Goal: Task Accomplishment & Management: Manage account settings

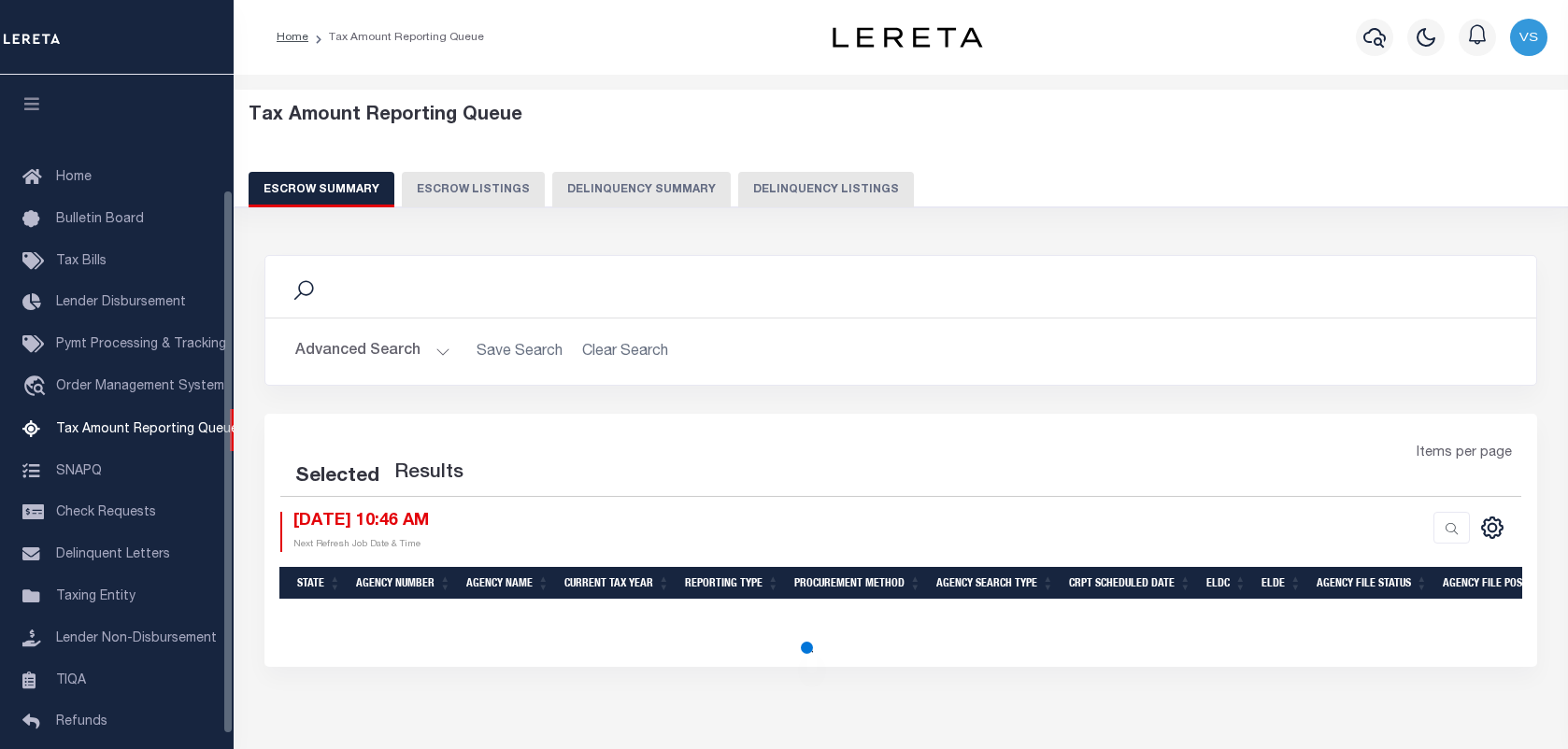
select select "100"
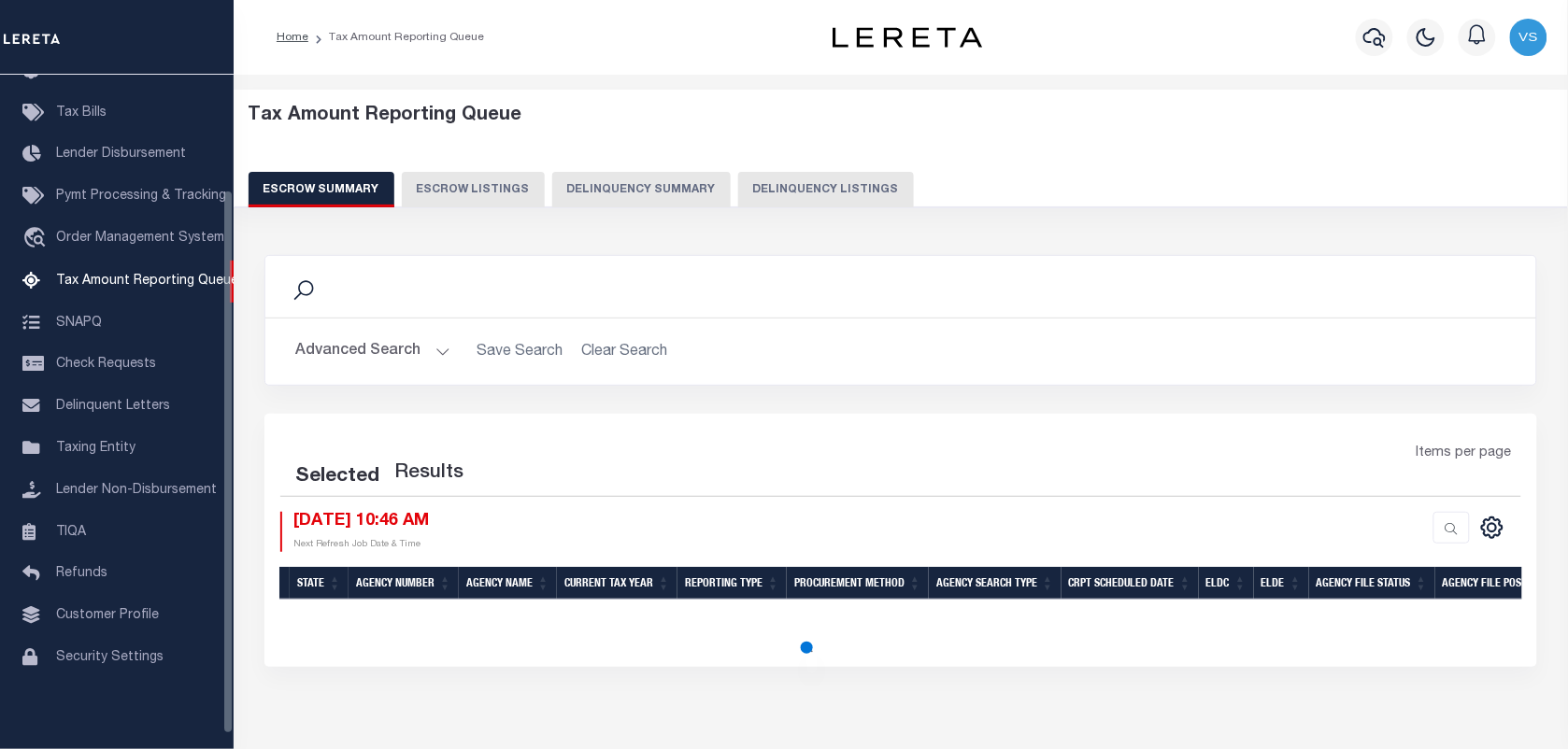
select select "100"
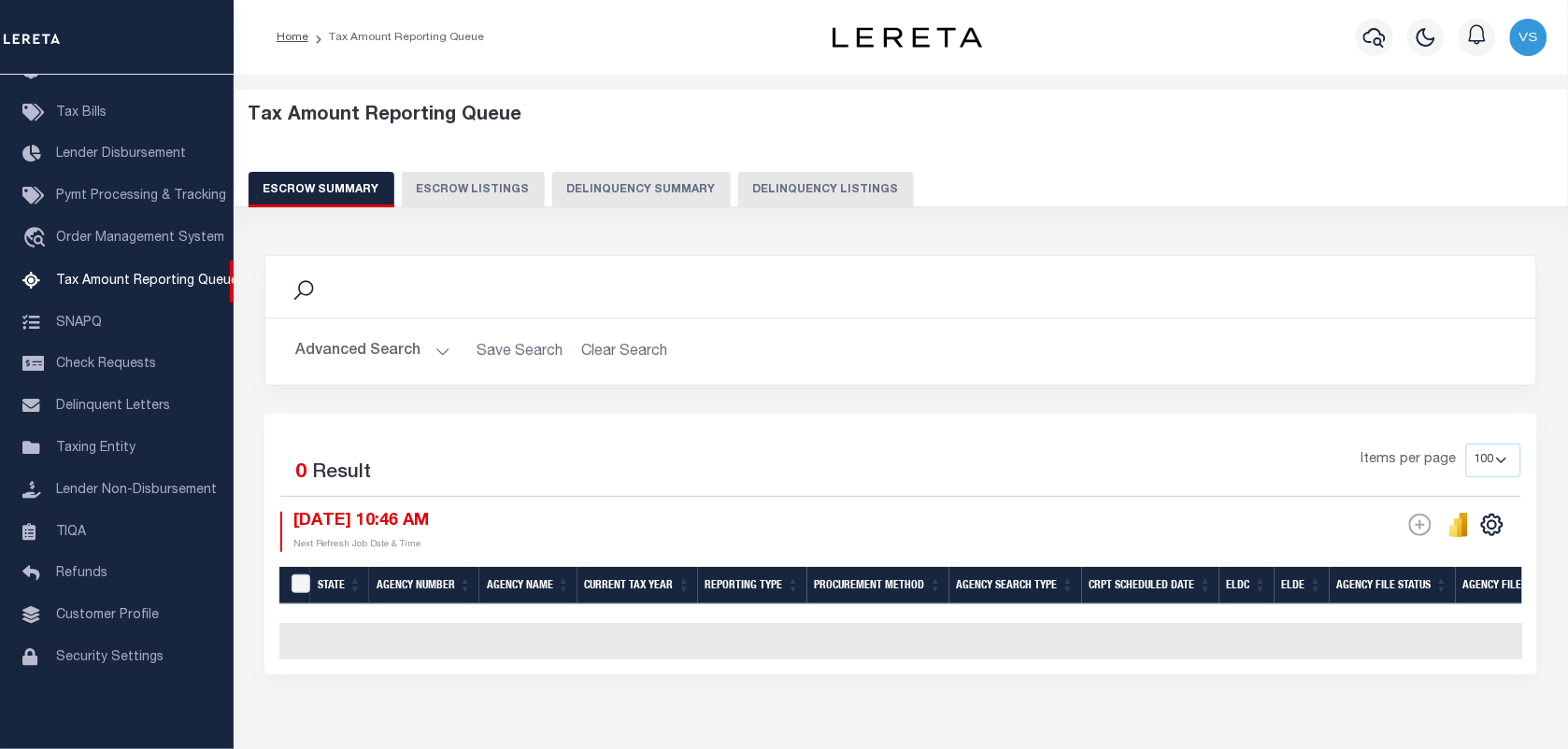
click at [445, 187] on button "Escrow Listings" at bounding box center [473, 189] width 143 height 35
select select "100"
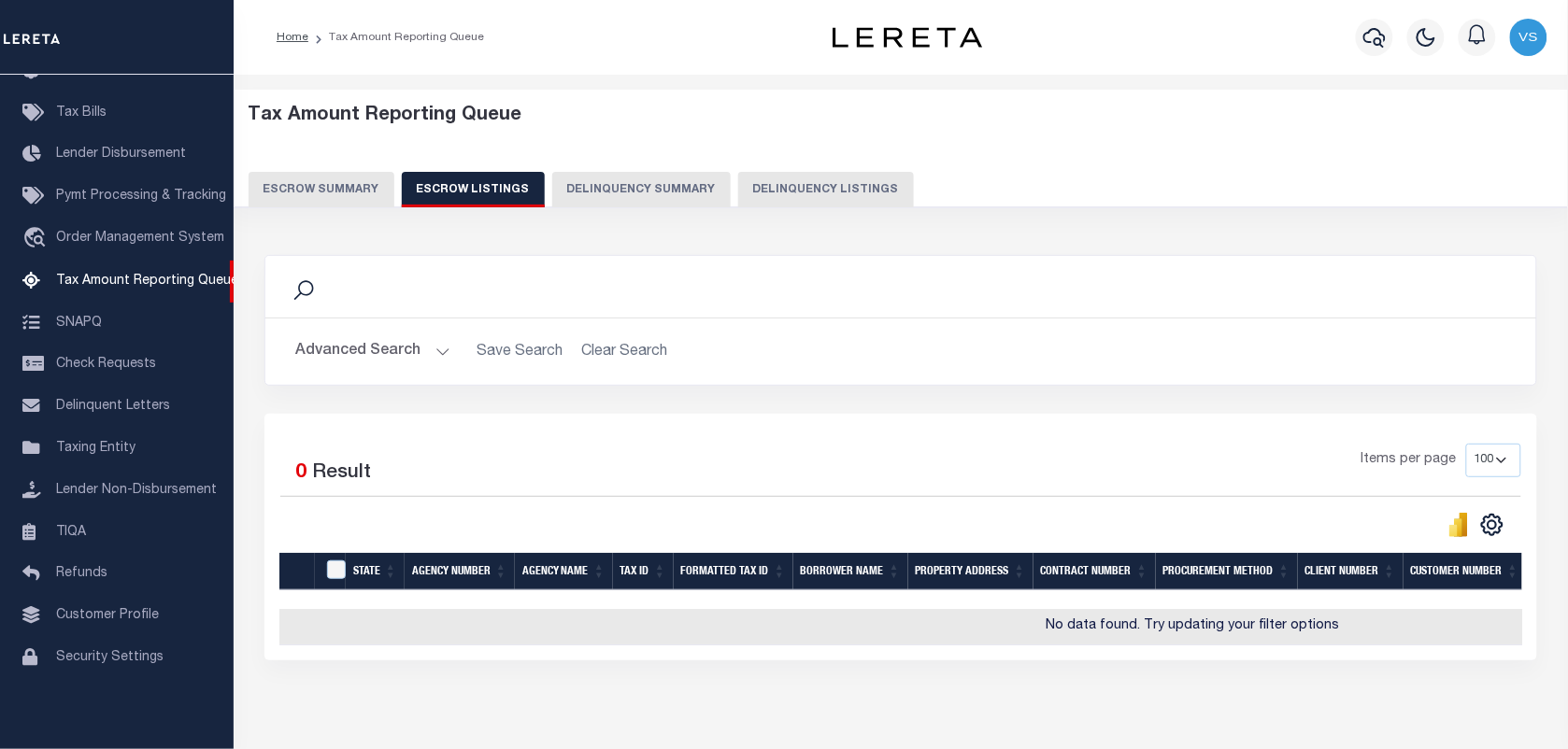
click at [755, 182] on button "Delinquency Listings" at bounding box center [826, 189] width 175 height 35
select select "100"
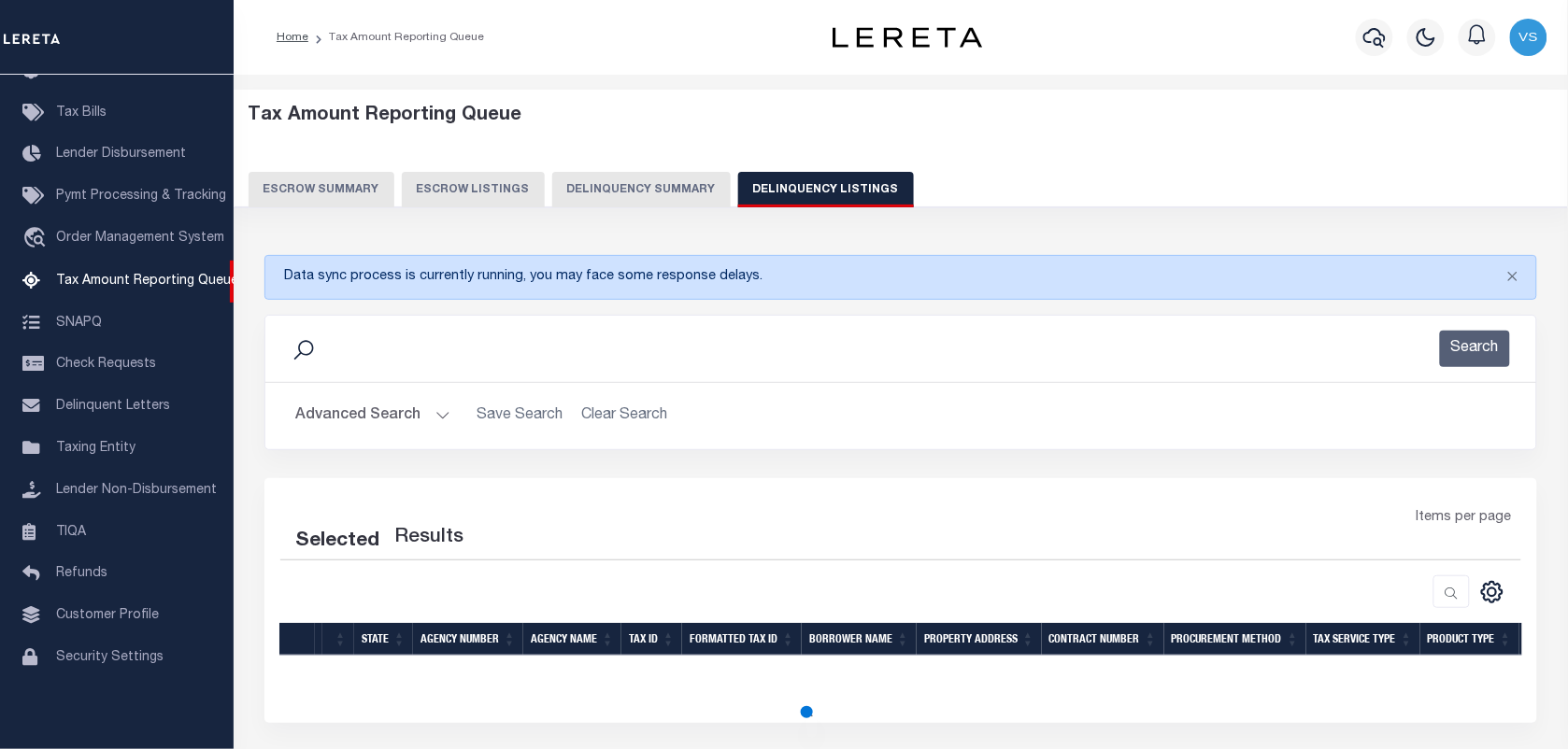
select select "100"
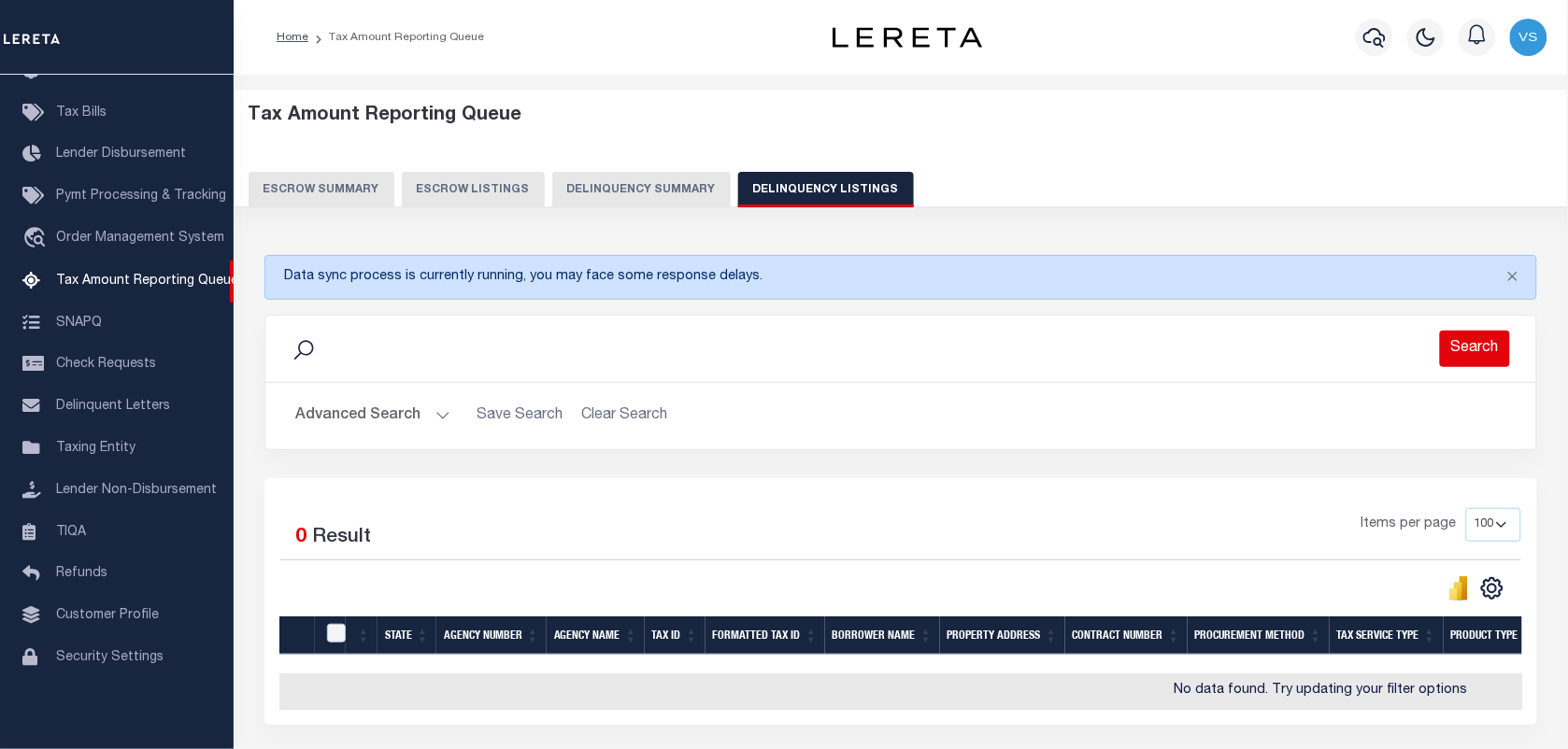
click at [1498, 351] on button "Search" at bounding box center [1475, 348] width 70 height 36
click at [1461, 360] on button "Search" at bounding box center [1475, 348] width 70 height 36
click at [381, 403] on button "Advanced Search" at bounding box center [372, 416] width 155 height 36
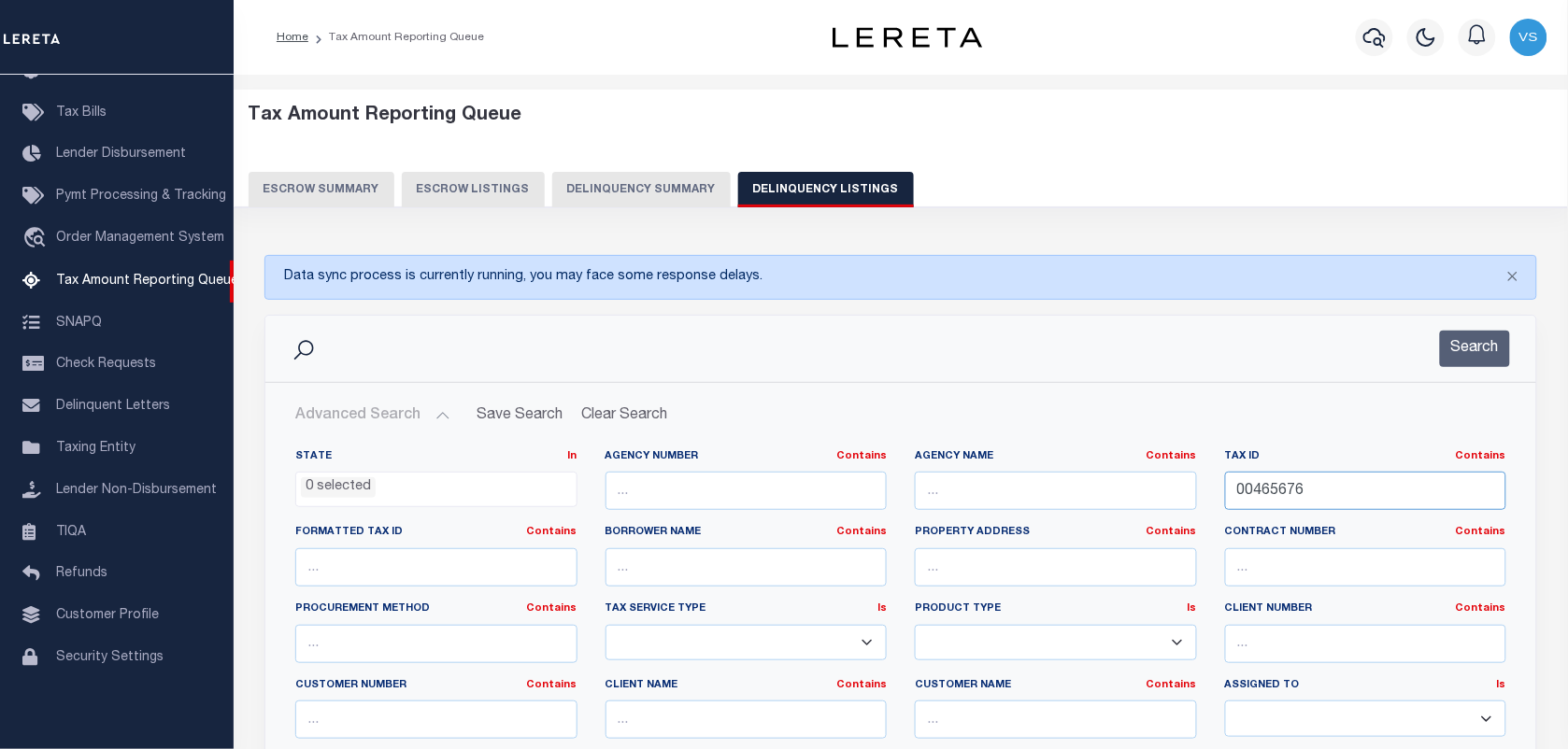
click at [1277, 491] on input "00465676" at bounding box center [1366, 490] width 283 height 38
paste input "00466342"
type input "00466342"
click at [1476, 347] on button "Search" at bounding box center [1475, 348] width 70 height 36
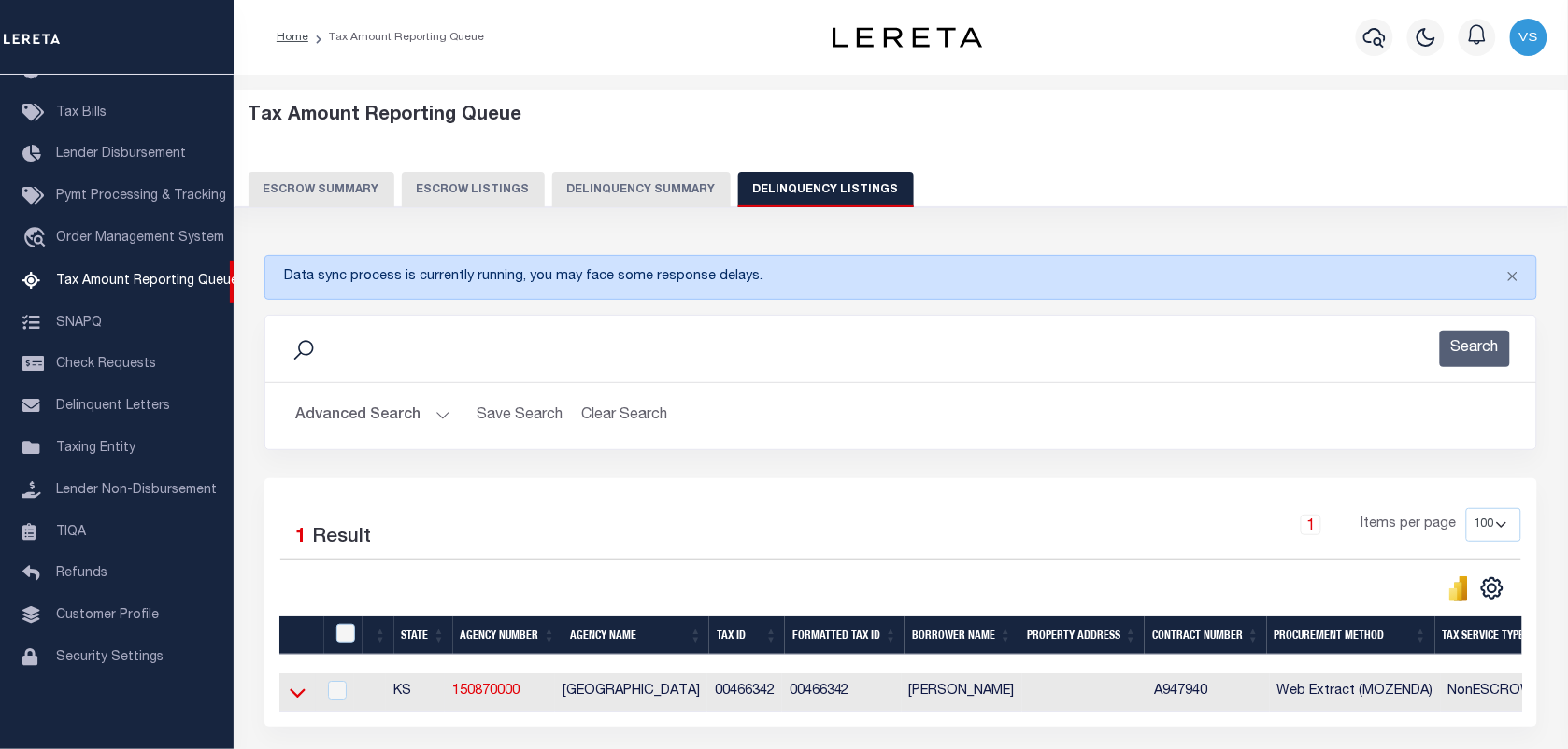
click at [296, 697] on icon at bounding box center [297, 693] width 16 height 10
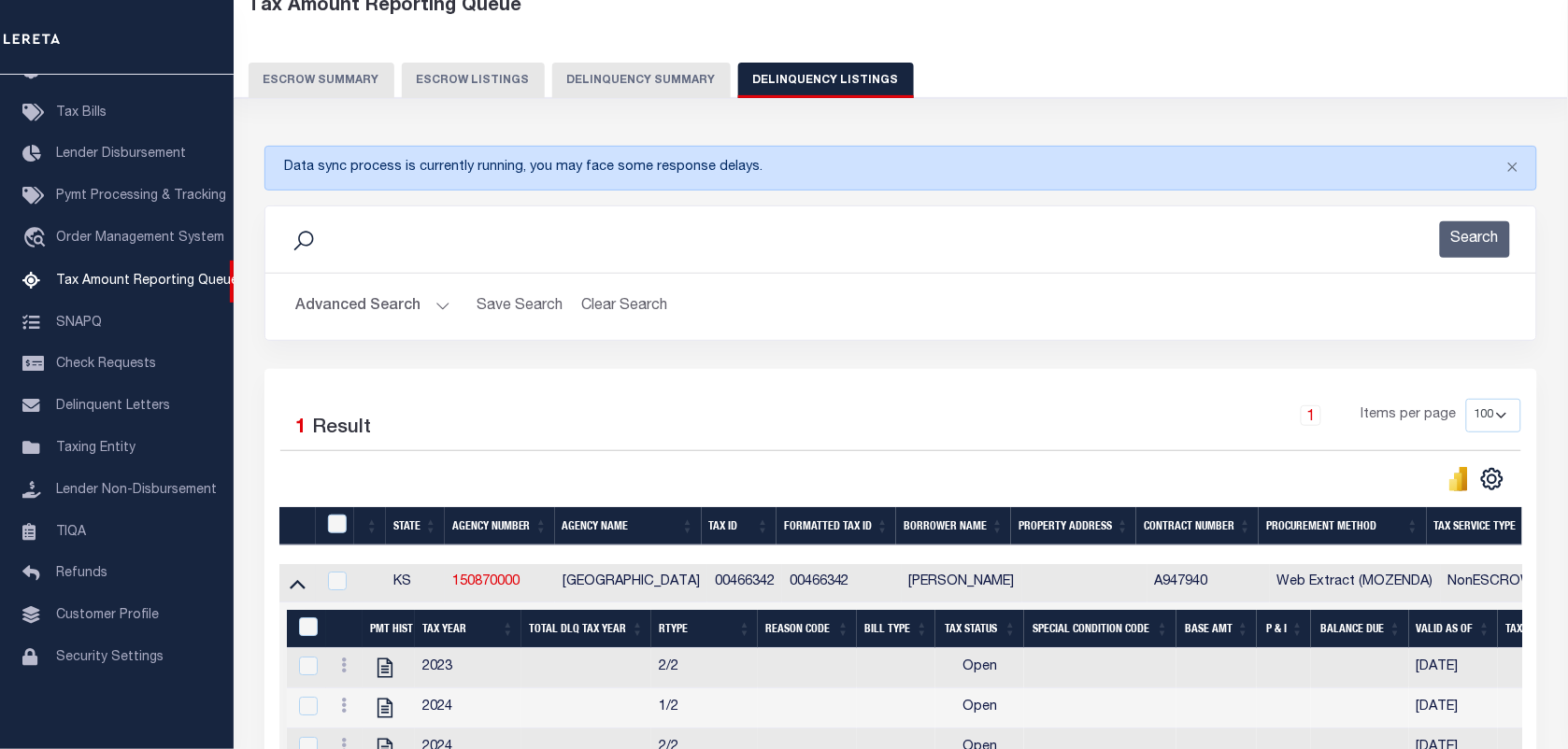
scroll to position [343, 0]
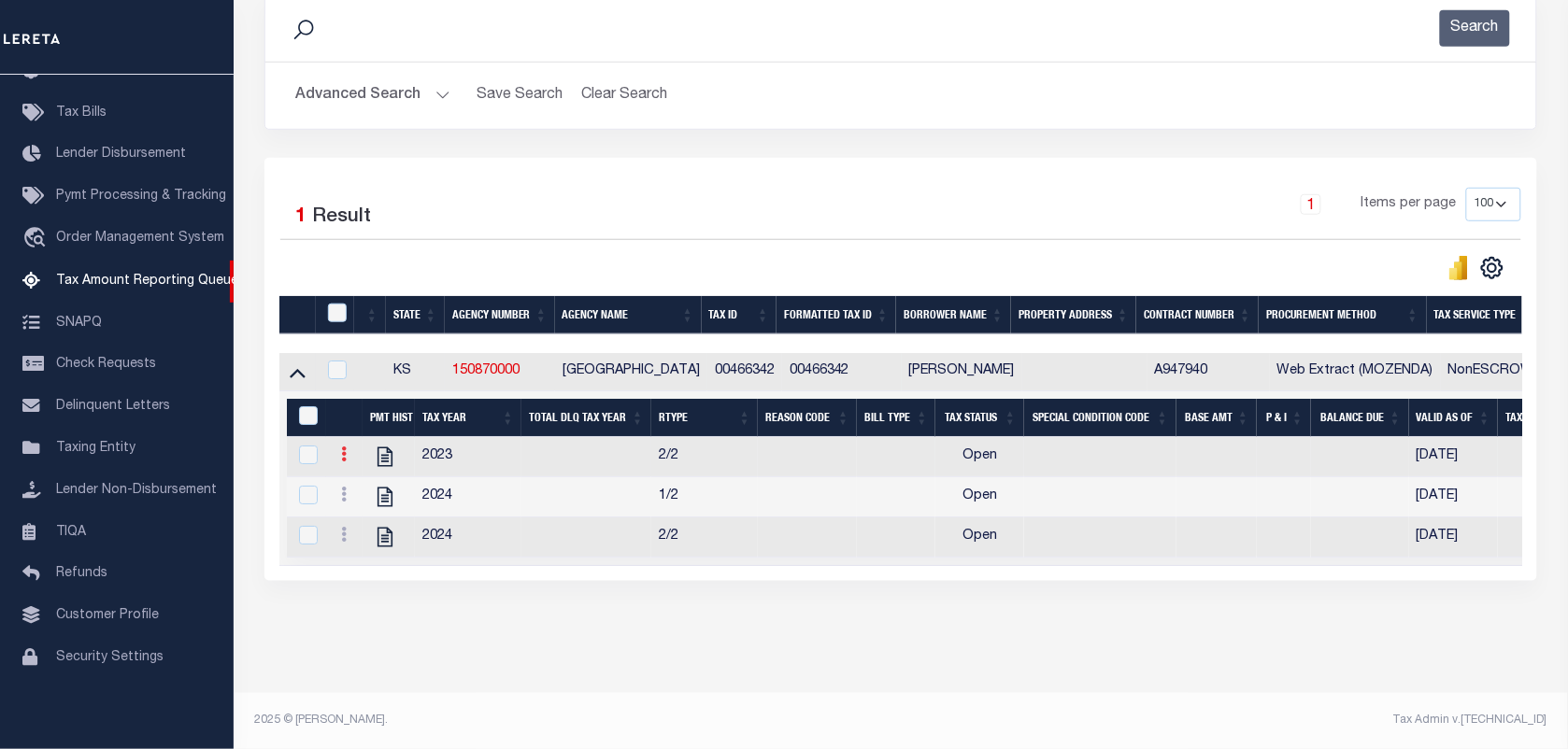
click at [347, 449] on link at bounding box center [343, 456] width 20 height 15
click at [355, 483] on link "" at bounding box center [365, 484] width 63 height 31
checkbox input "true"
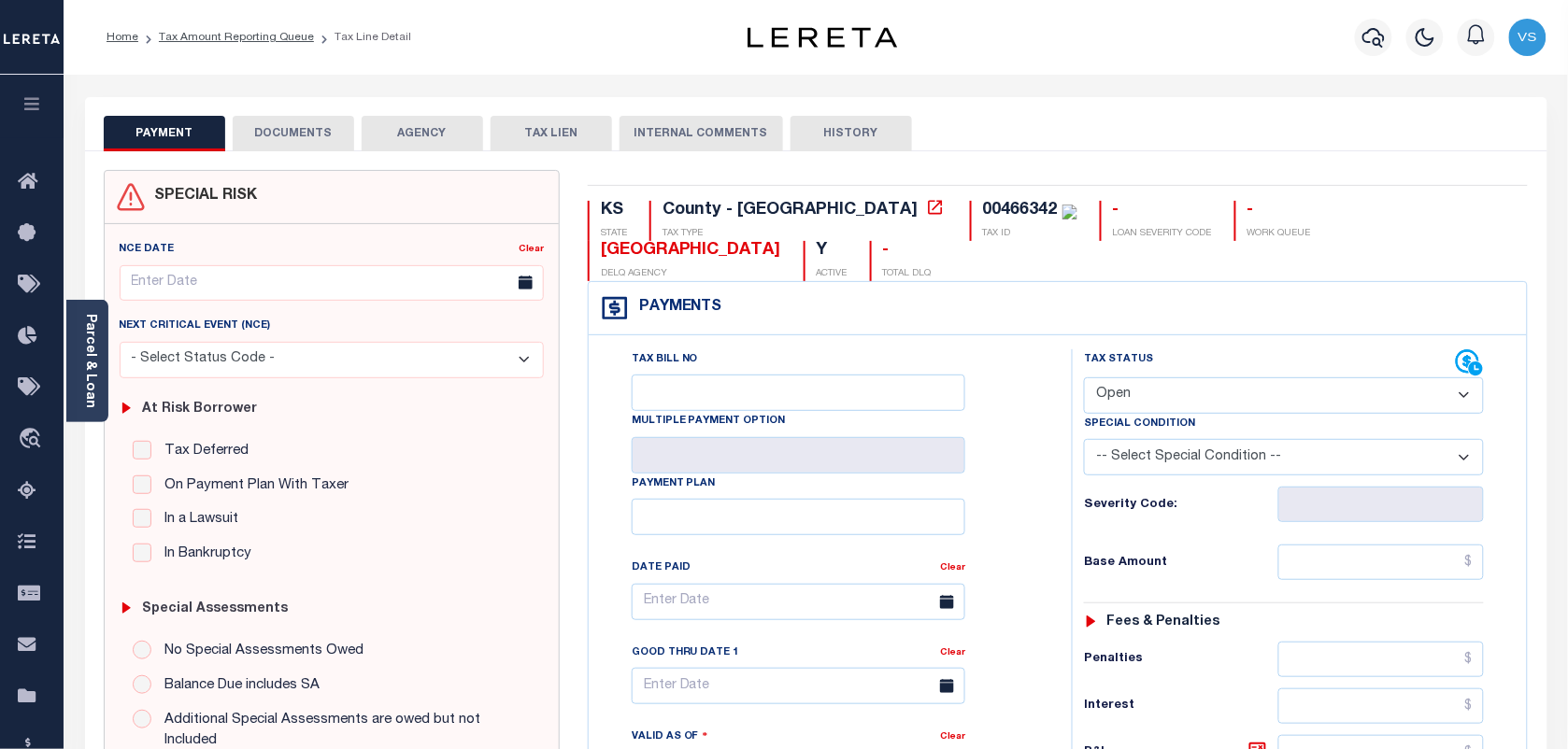
click at [1324, 399] on select "- Select Status Code - Open Due/Unpaid Paid Incomplete No Tax Due Internal Refu…" at bounding box center [1283, 394] width 400 height 36
select select "PYD"
click at [1084, 379] on select "- Select Status Code - Open Due/Unpaid Paid Incomplete No Tax Due Internal Refu…" at bounding box center [1283, 394] width 400 height 36
type input "[DATE]"
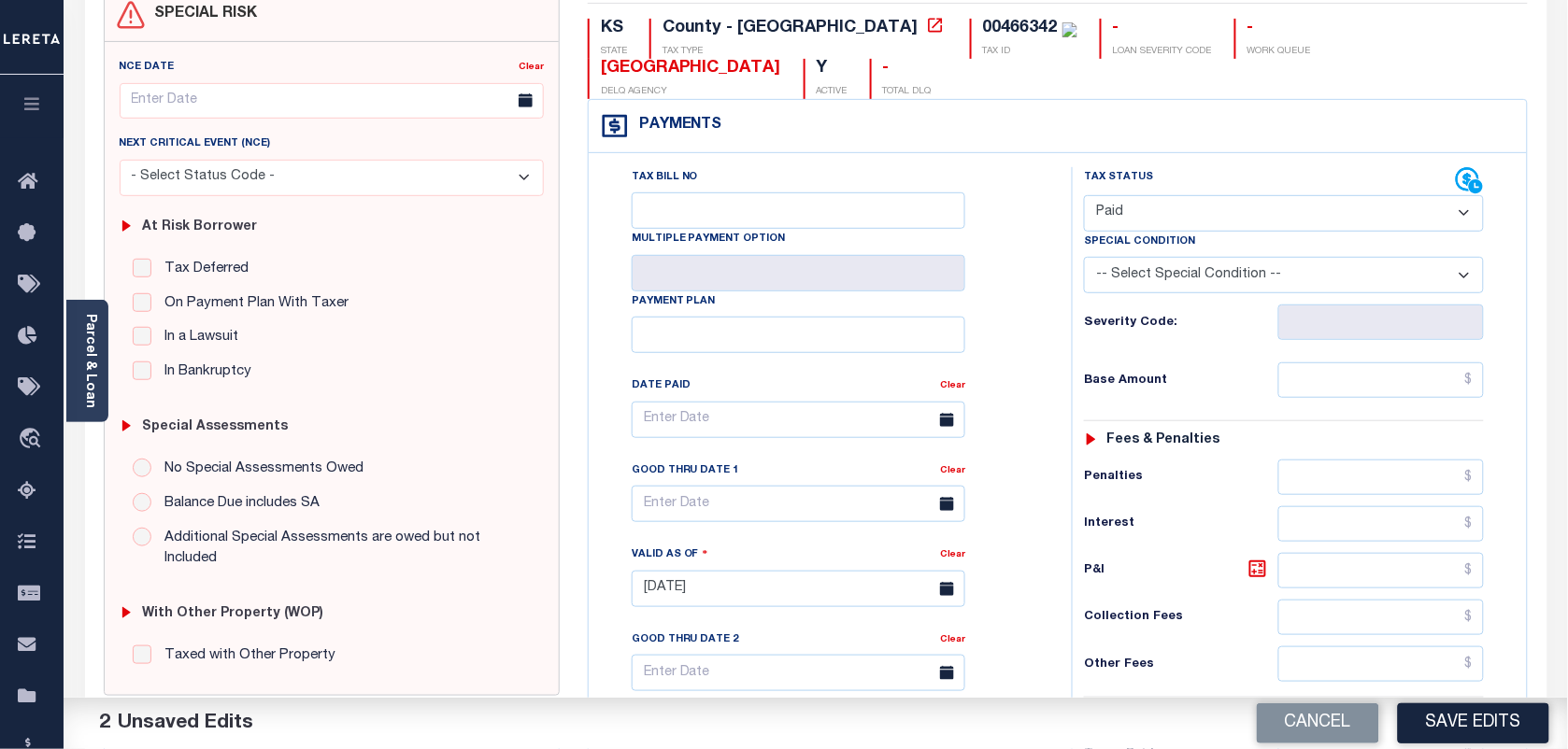
scroll to position [351, 0]
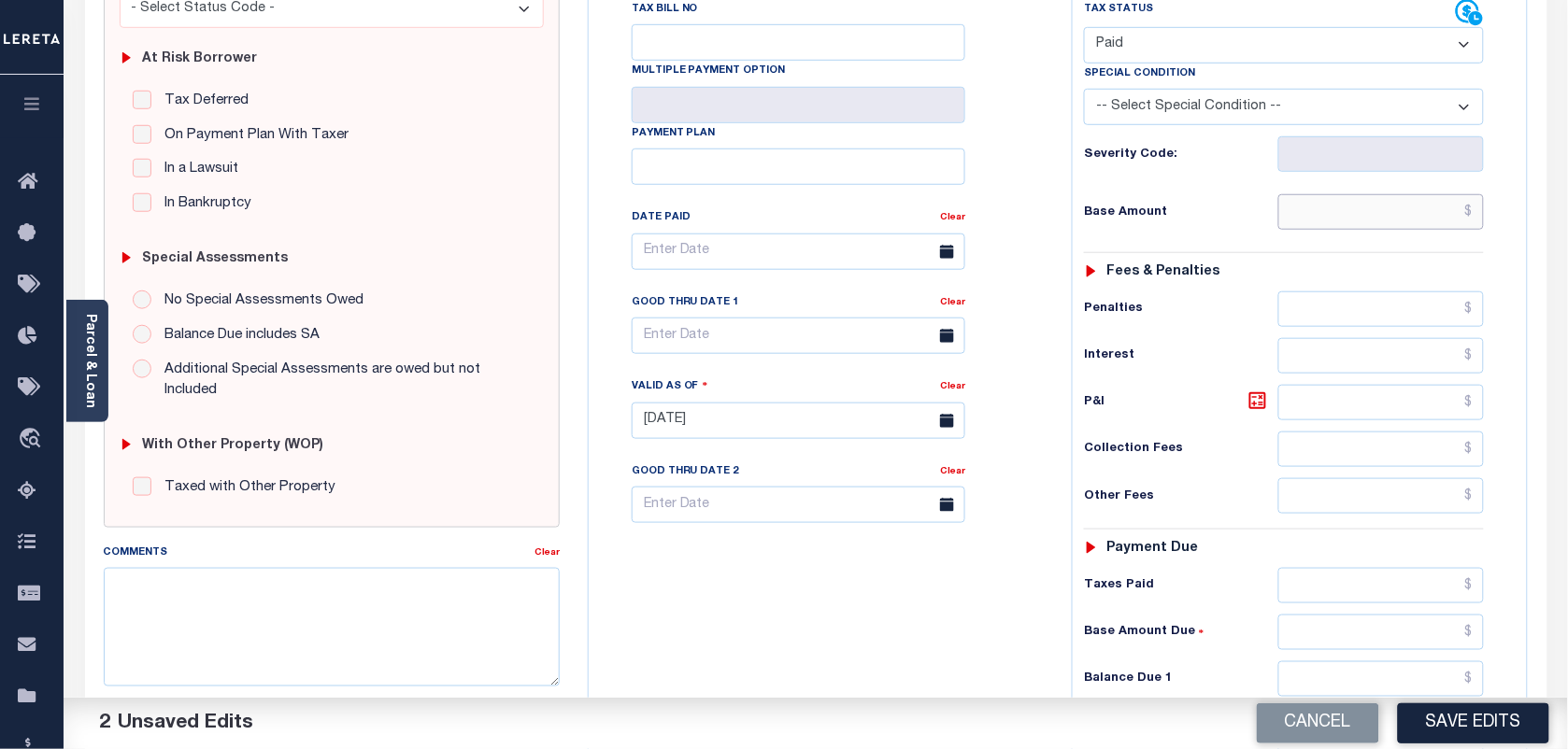
click at [1431, 224] on input "text" at bounding box center [1382, 211] width 207 height 35
type input "$0.00"
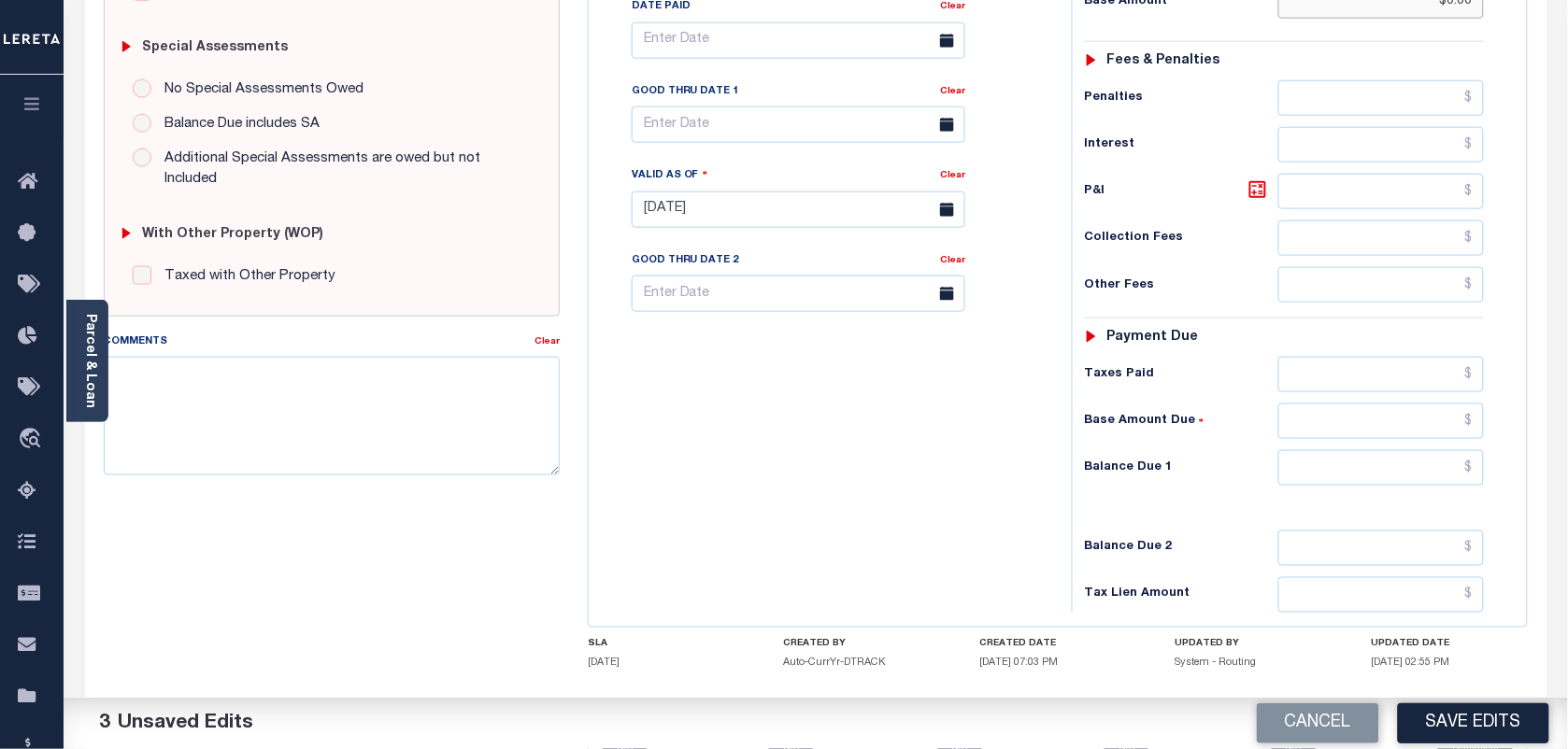
scroll to position [567, 0]
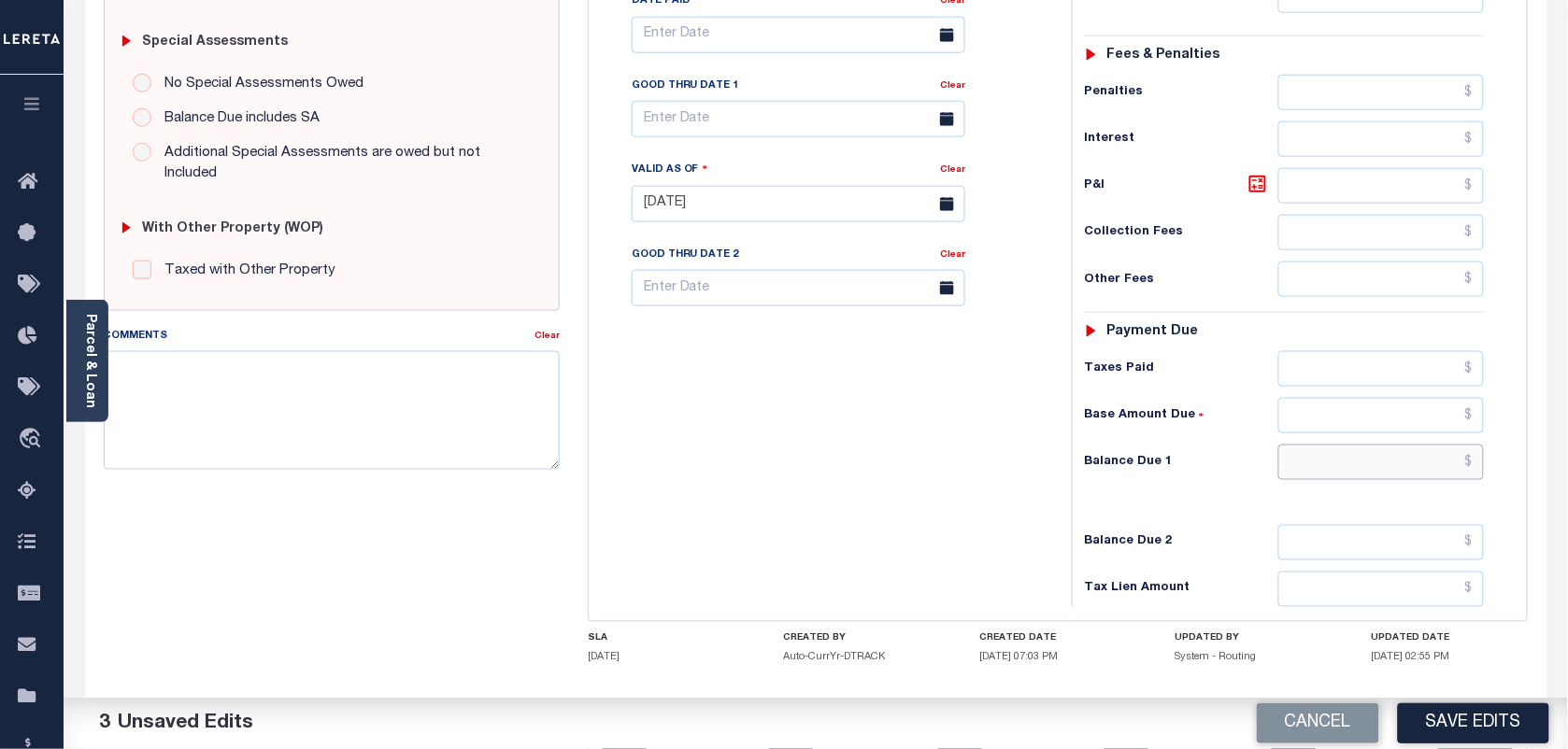
click at [1472, 468] on input "text" at bounding box center [1382, 462] width 207 height 35
type input "$0.00"
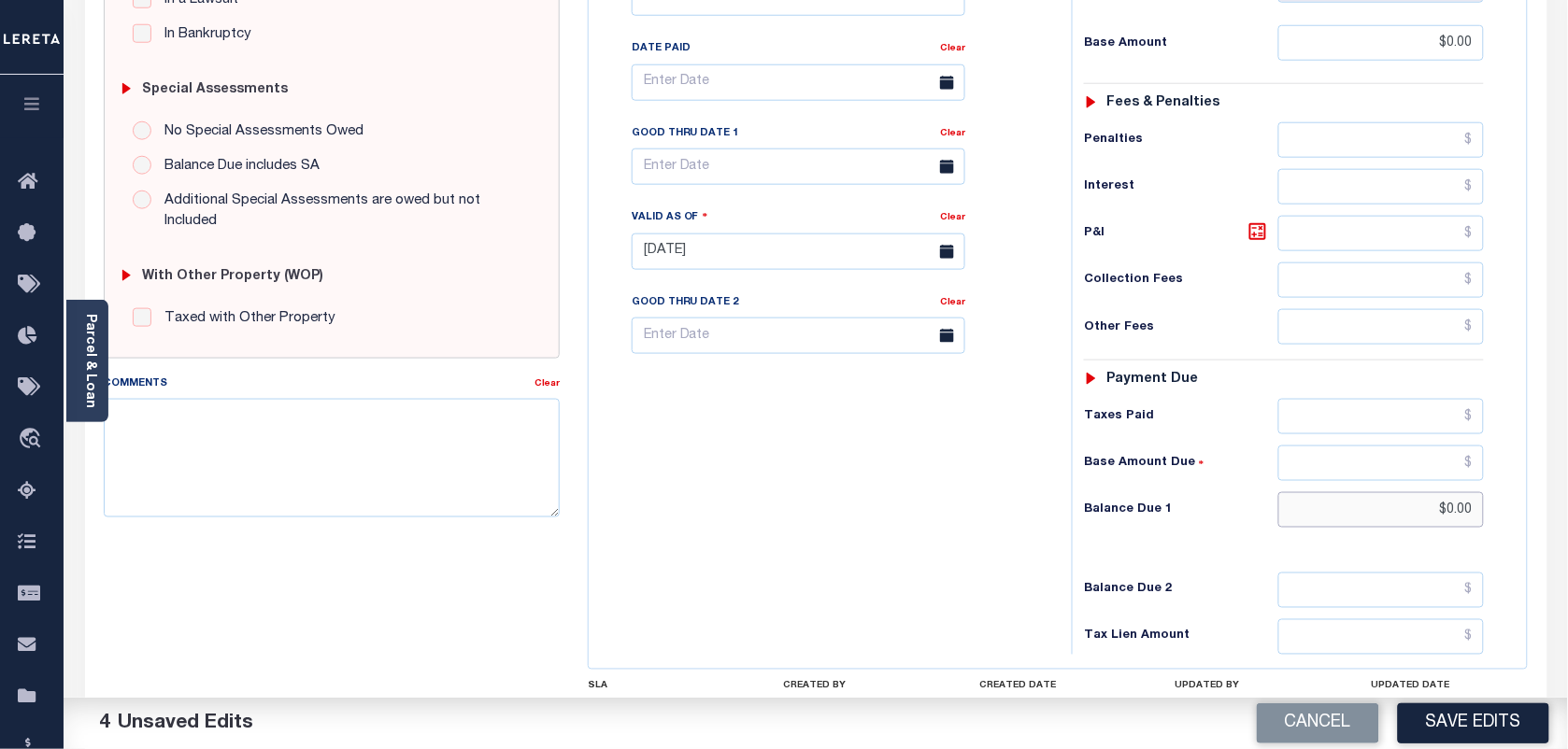
scroll to position [583, 0]
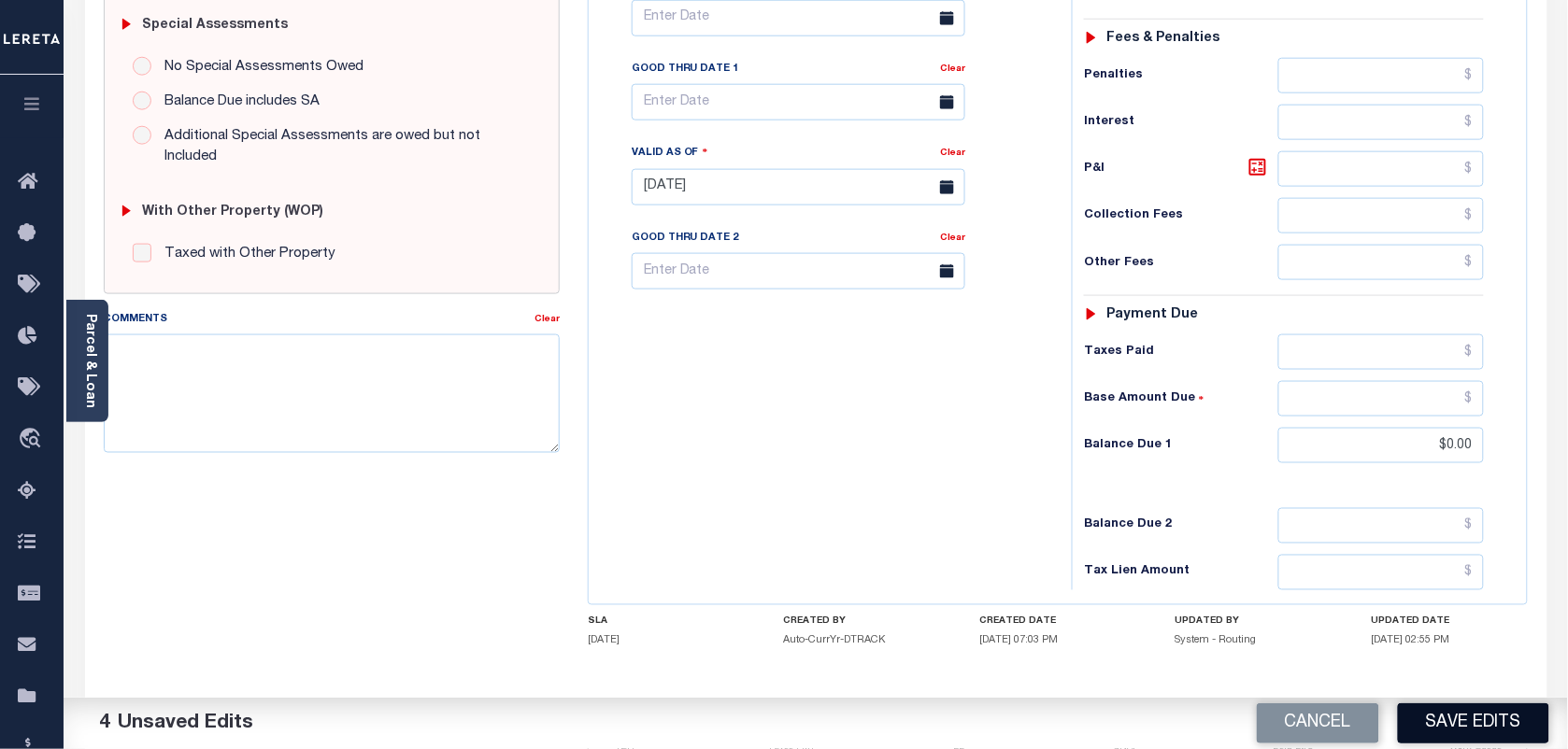
click at [1483, 721] on button "Save Edits" at bounding box center [1473, 723] width 151 height 40
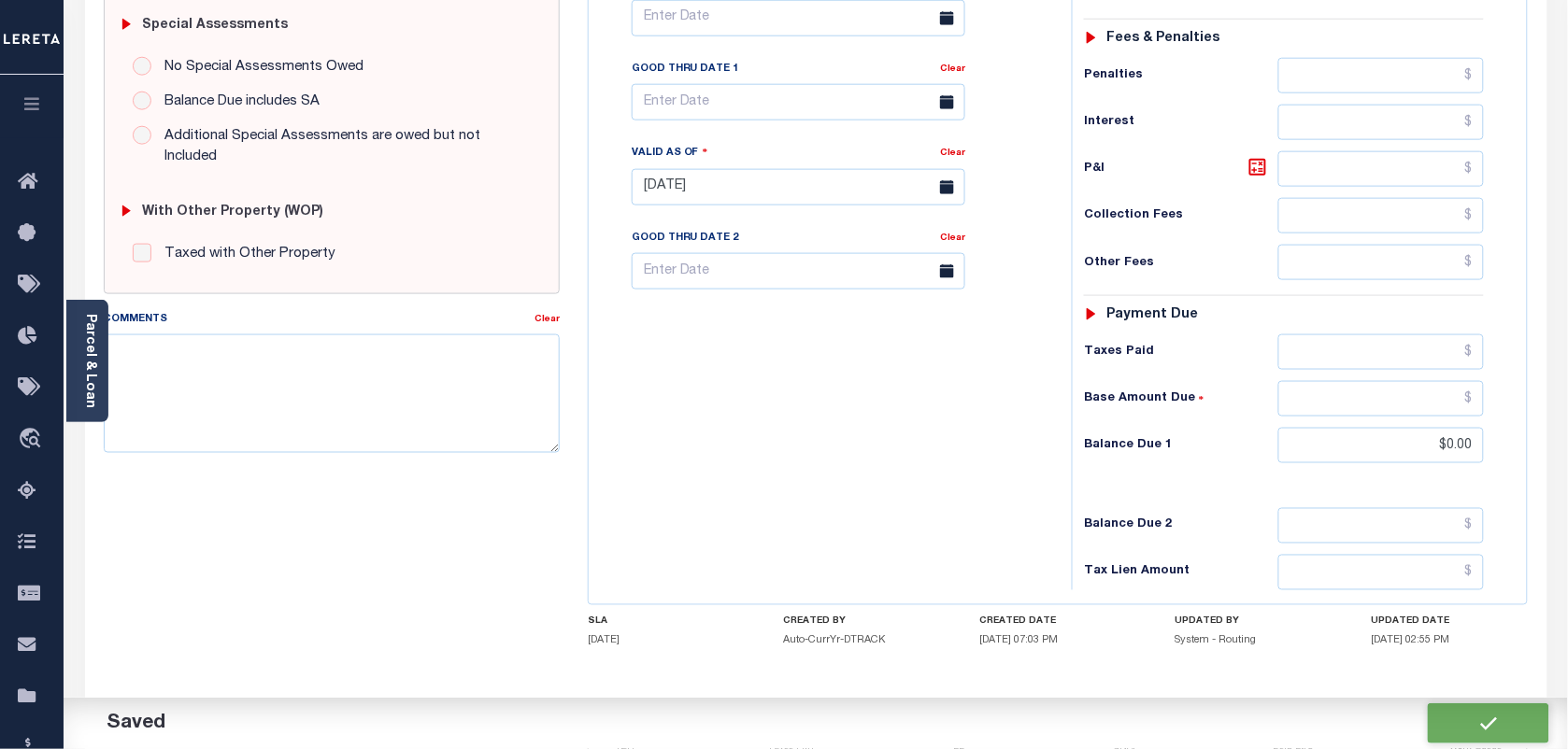
scroll to position [1, 0]
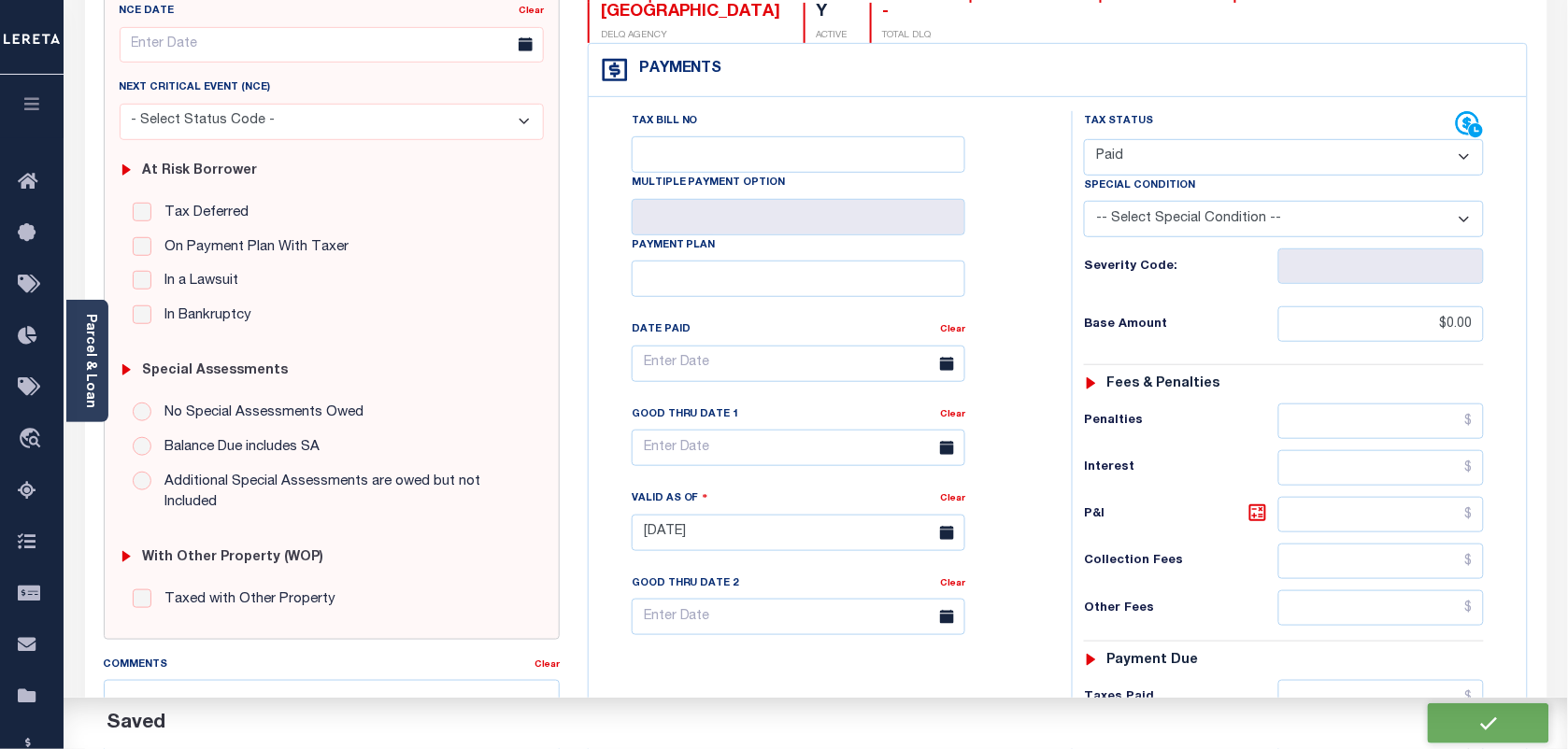
checkbox input "false"
type input "$0"
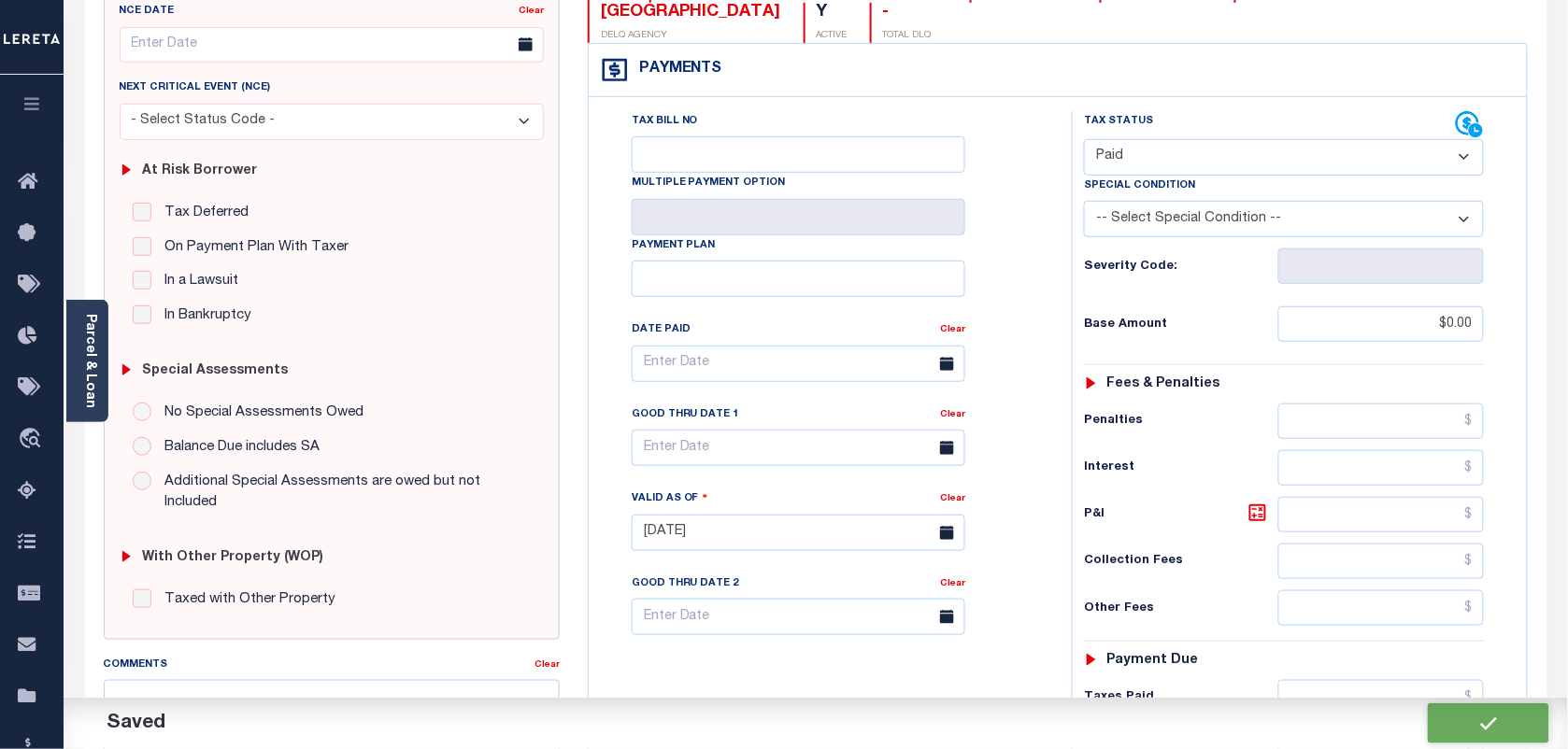
type input "$0"
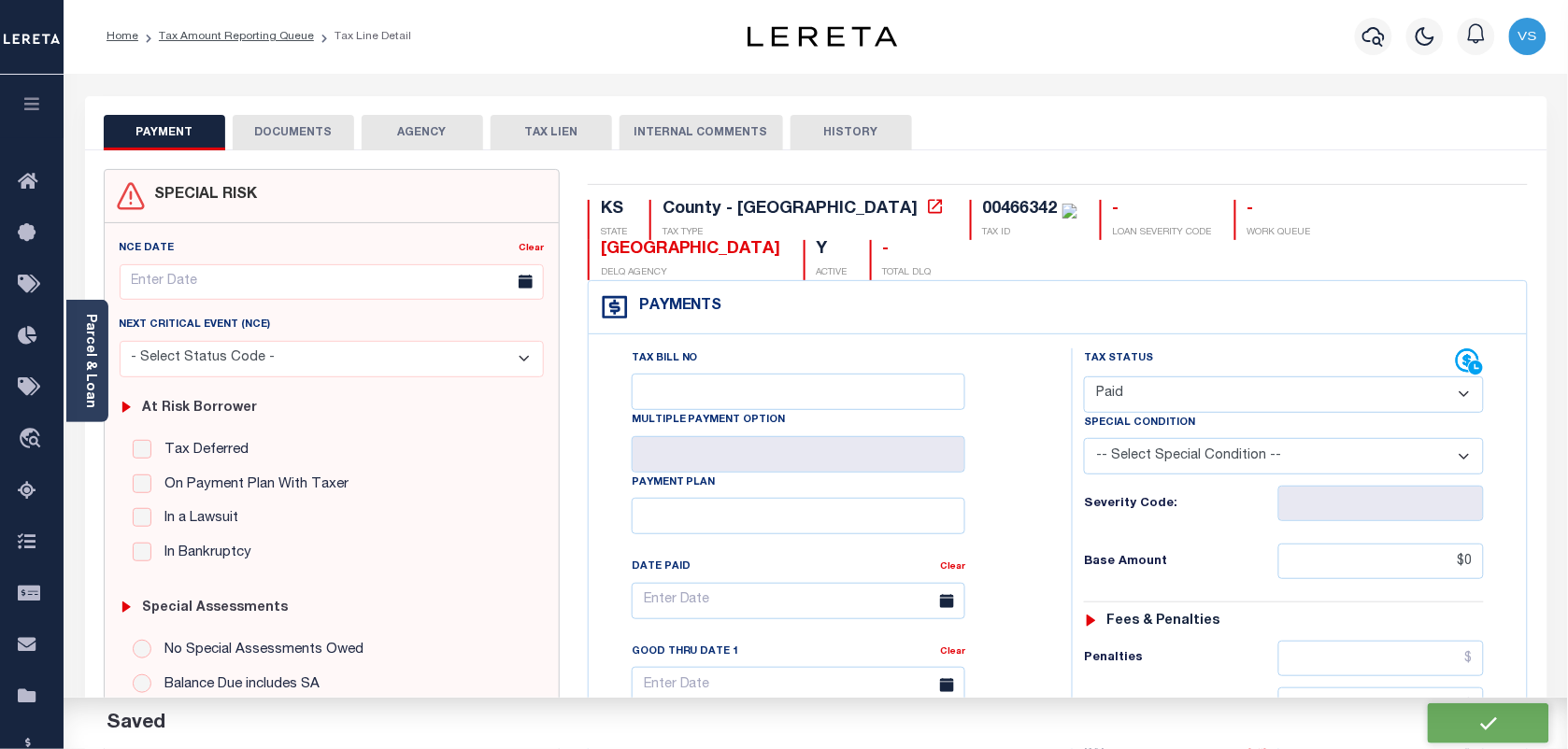
scroll to position [0, 0]
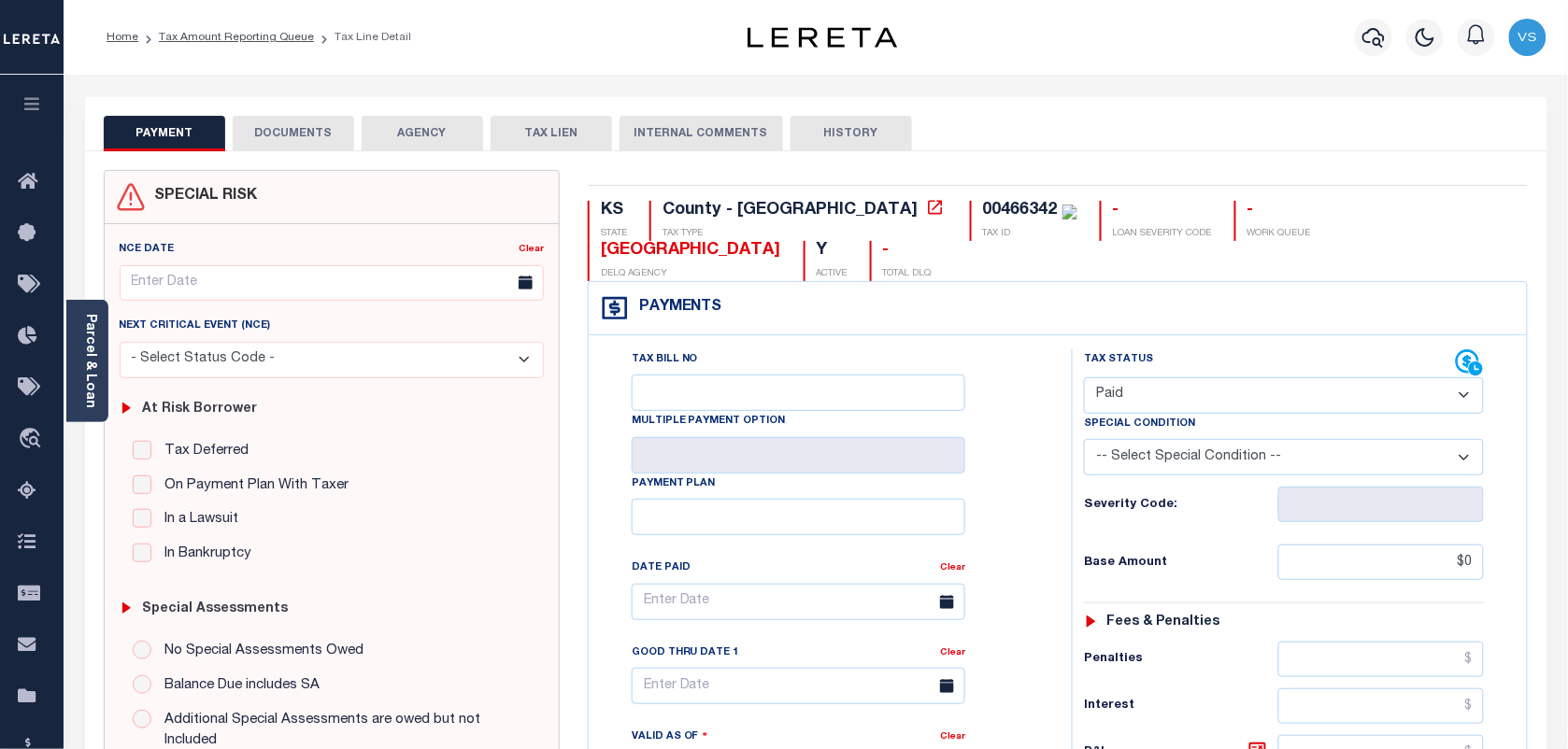
click at [316, 136] on button "DOCUMENTS" at bounding box center [293, 133] width 122 height 35
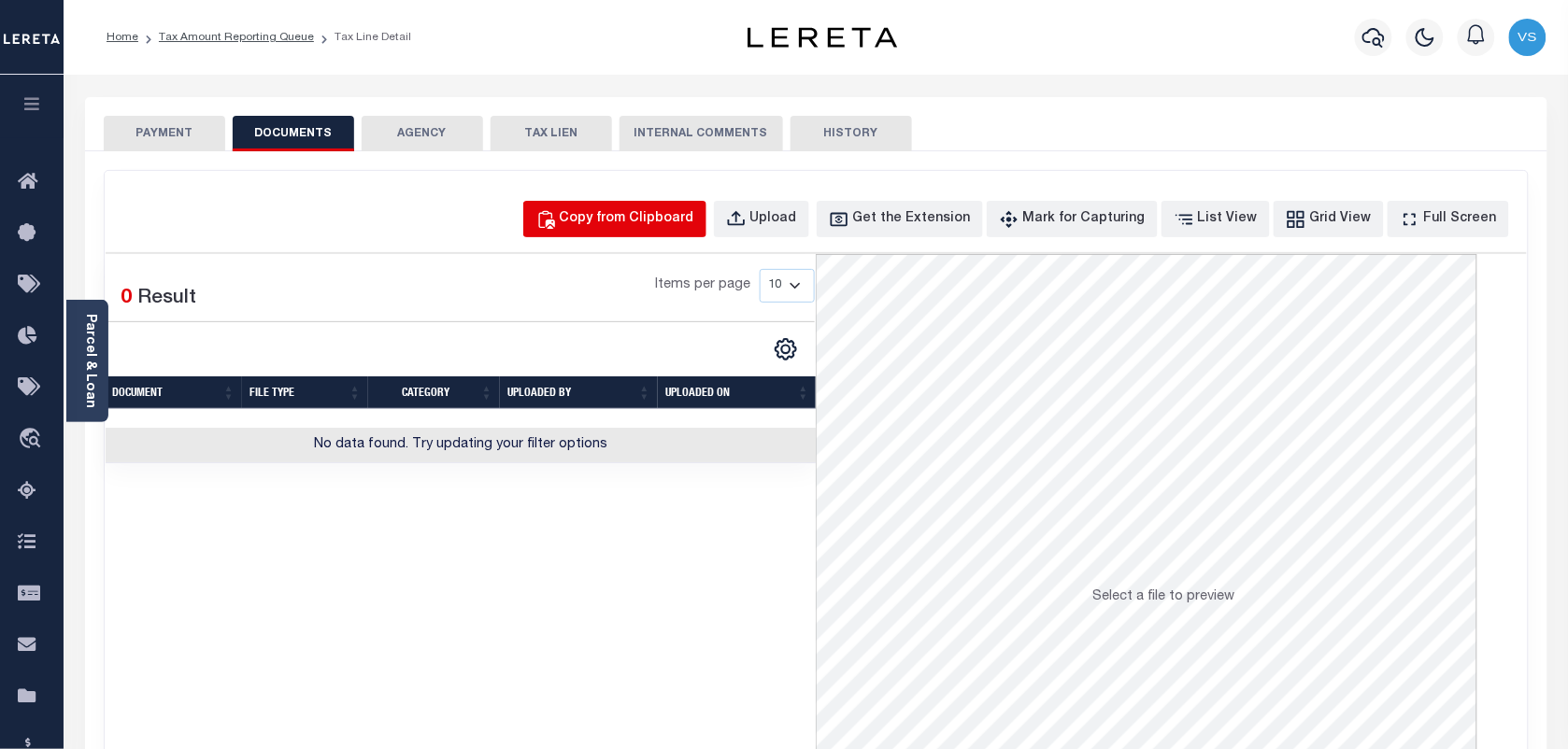
click at [632, 213] on div "Copy from Clipboard" at bounding box center [627, 219] width 134 height 20
select select "POP"
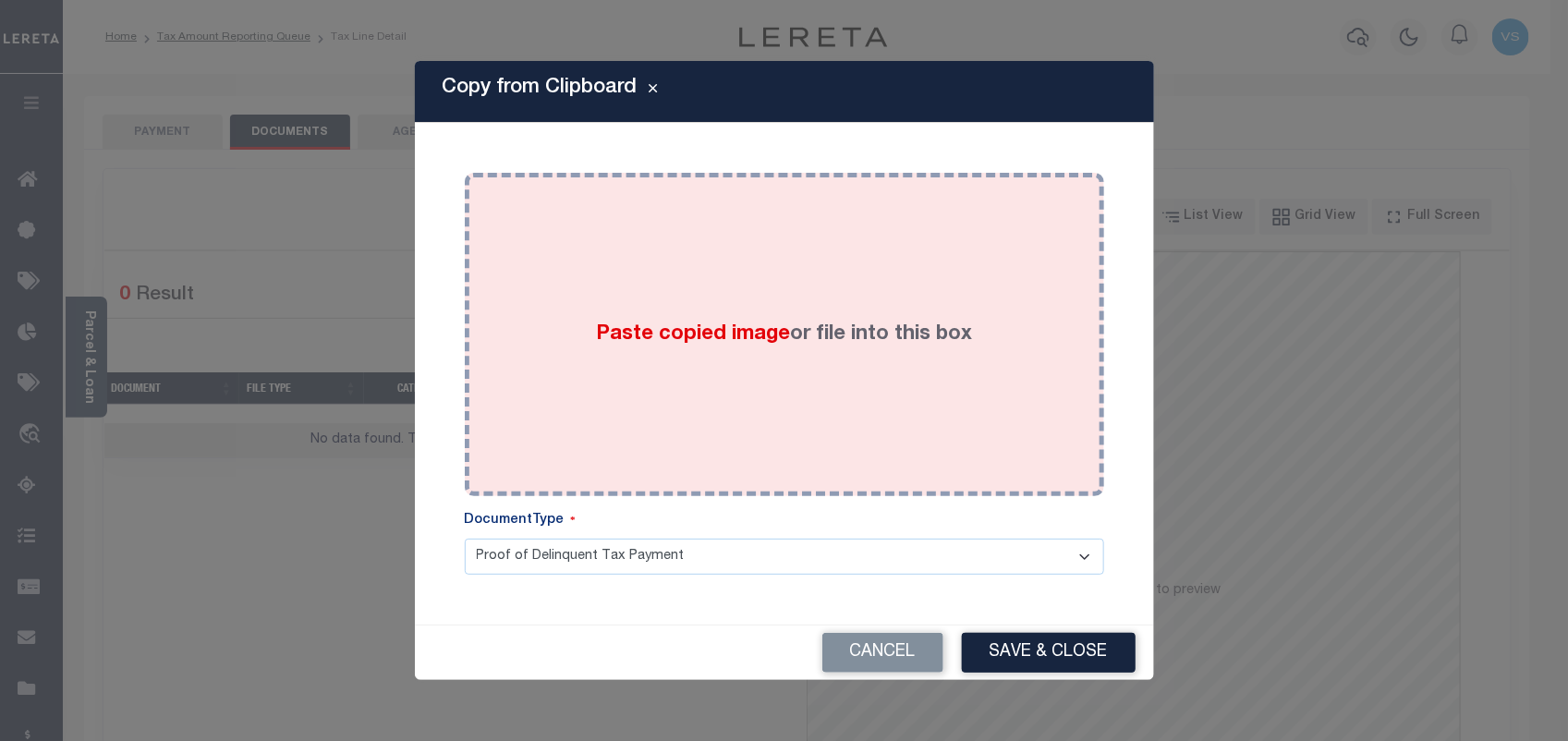
click at [634, 353] on div "Paste copied image or file into this box" at bounding box center [784, 334] width 612 height 296
click at [742, 263] on div "Paste copied image or file into this box" at bounding box center [784, 334] width 612 height 296
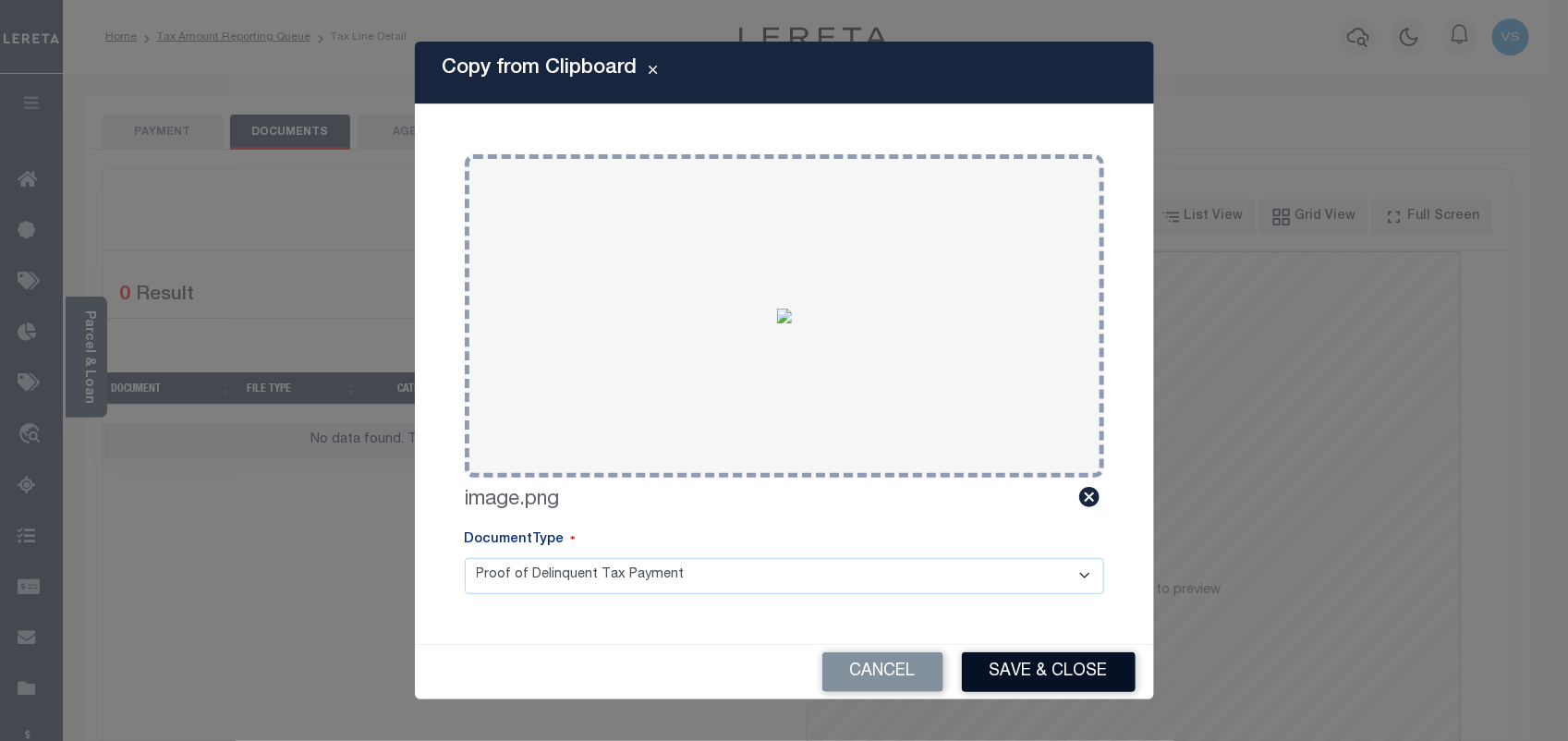
click at [1033, 667] on button "Save & Close" at bounding box center [1049, 672] width 173 height 40
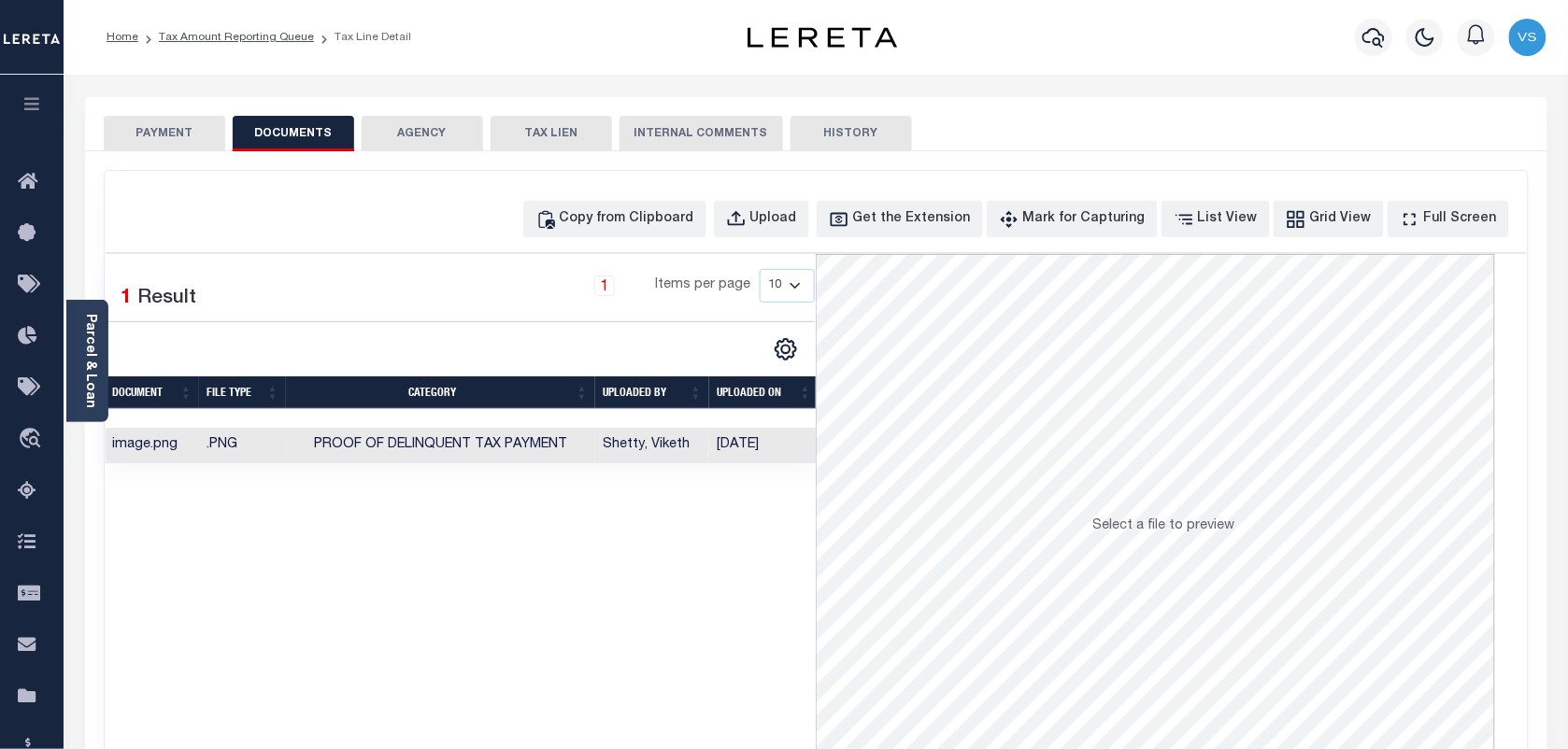
click at [149, 132] on button "PAYMENT" at bounding box center [164, 133] width 122 height 35
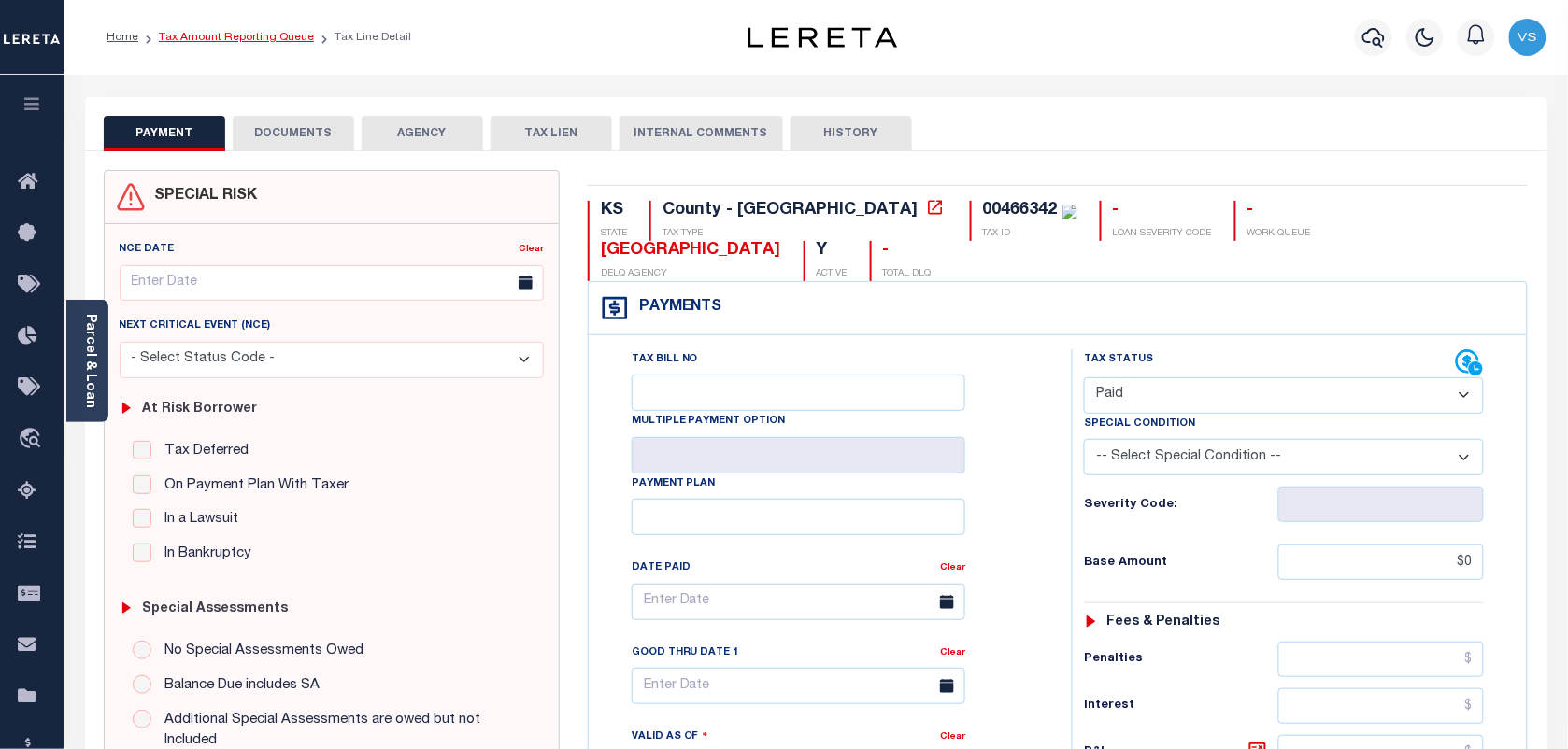
click at [199, 40] on link "Tax Amount Reporting Queue" at bounding box center [236, 38] width 155 height 12
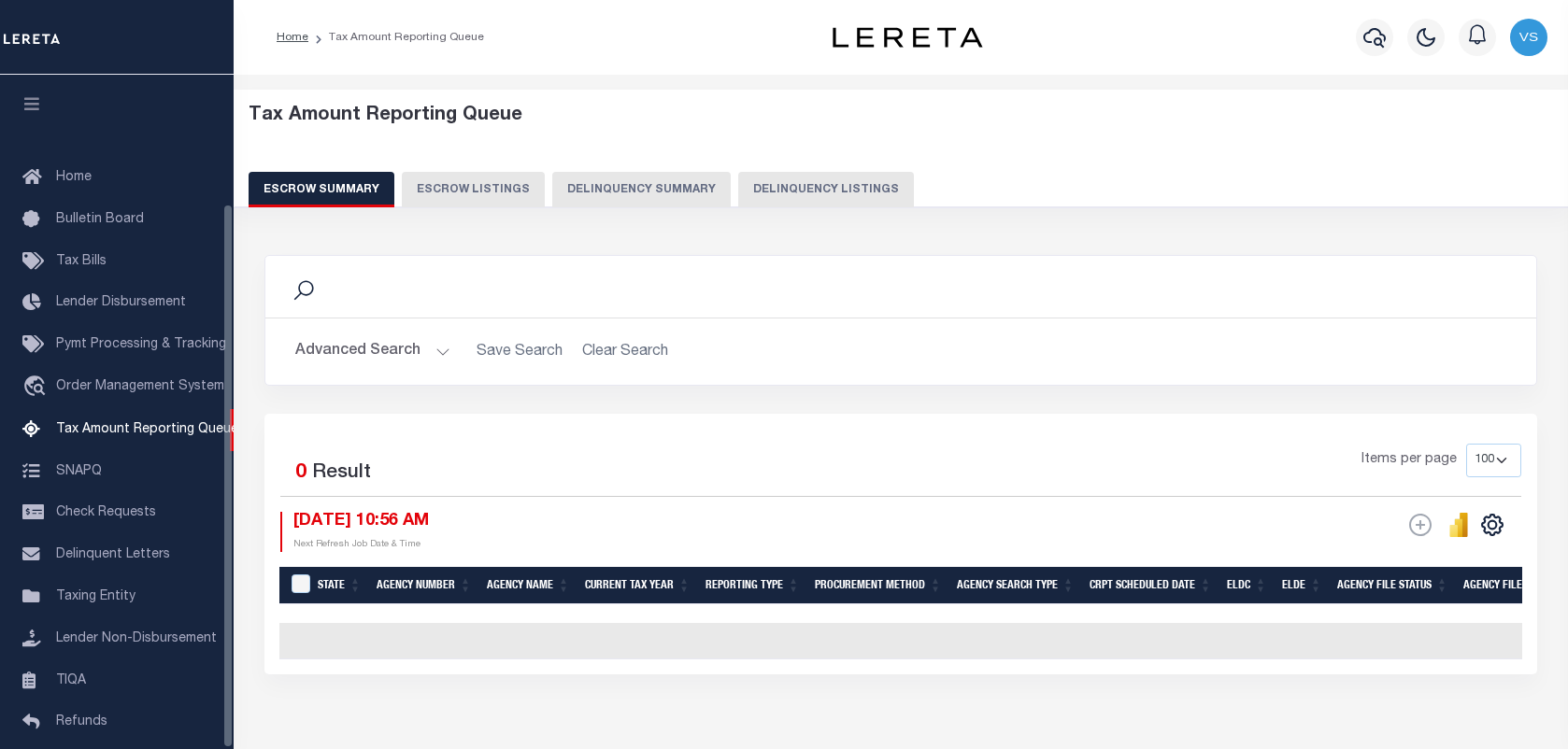
select select "100"
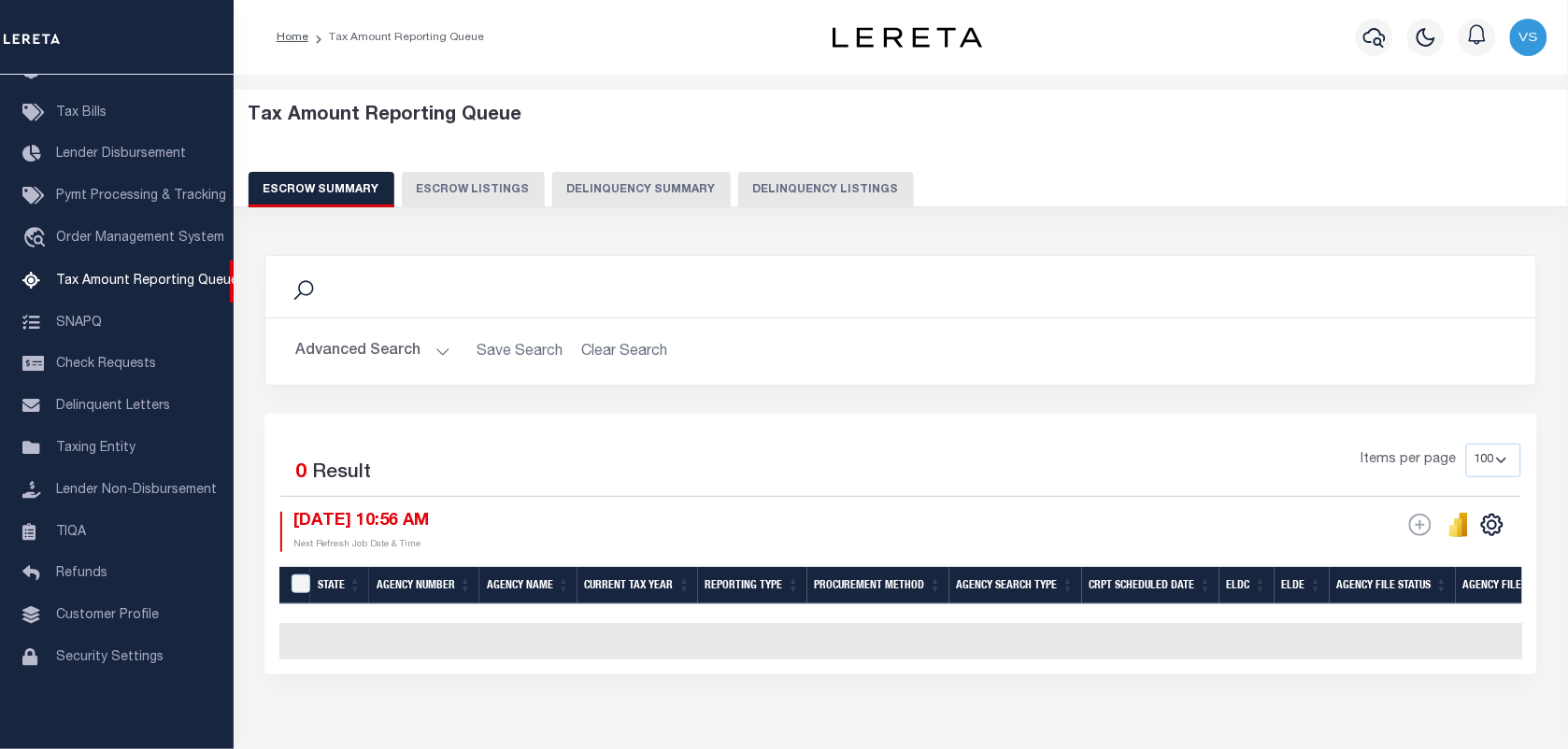
click at [804, 177] on button "Delinquency Listings" at bounding box center [826, 189] width 175 height 35
select select "100"
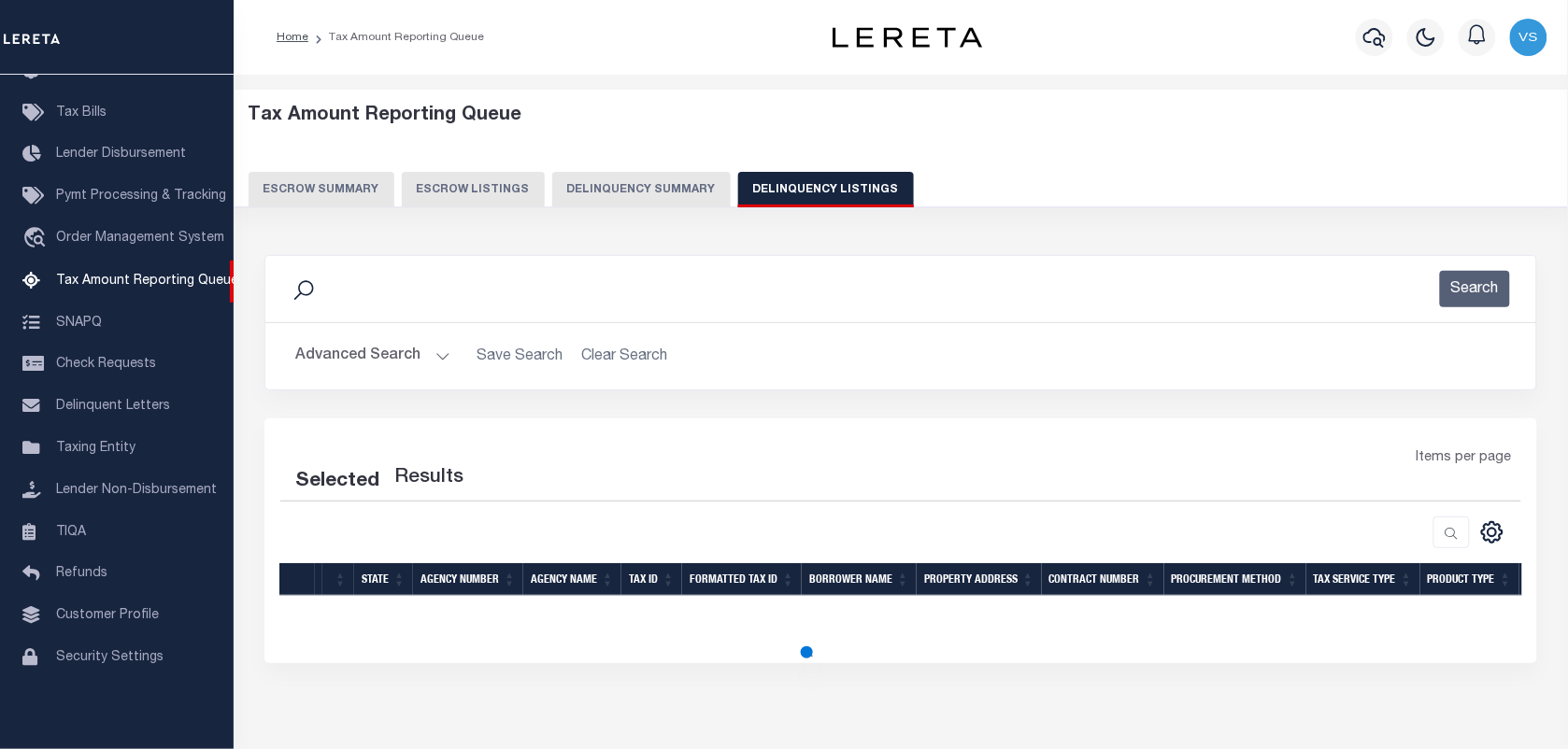
select select "100"
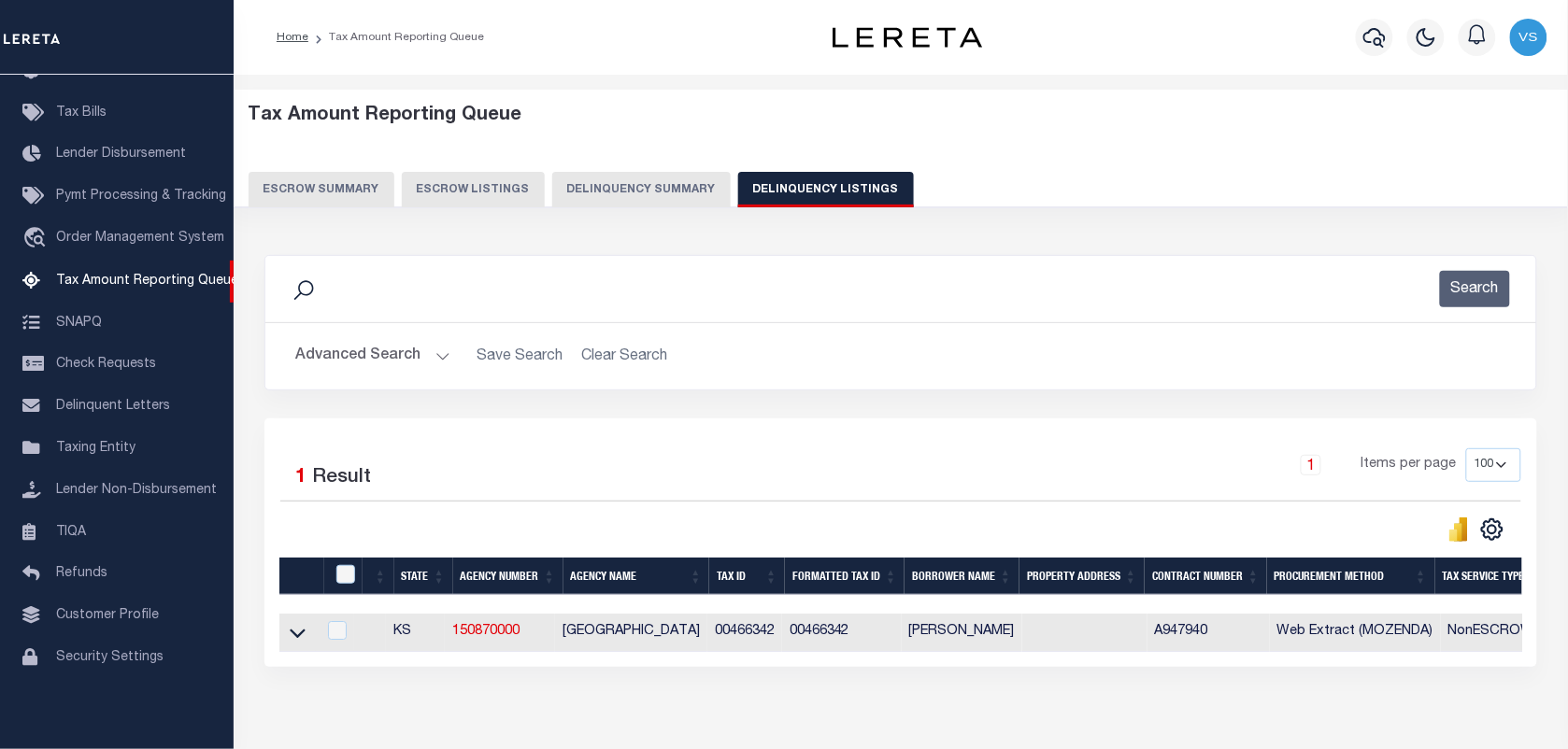
scroll to position [102, 0]
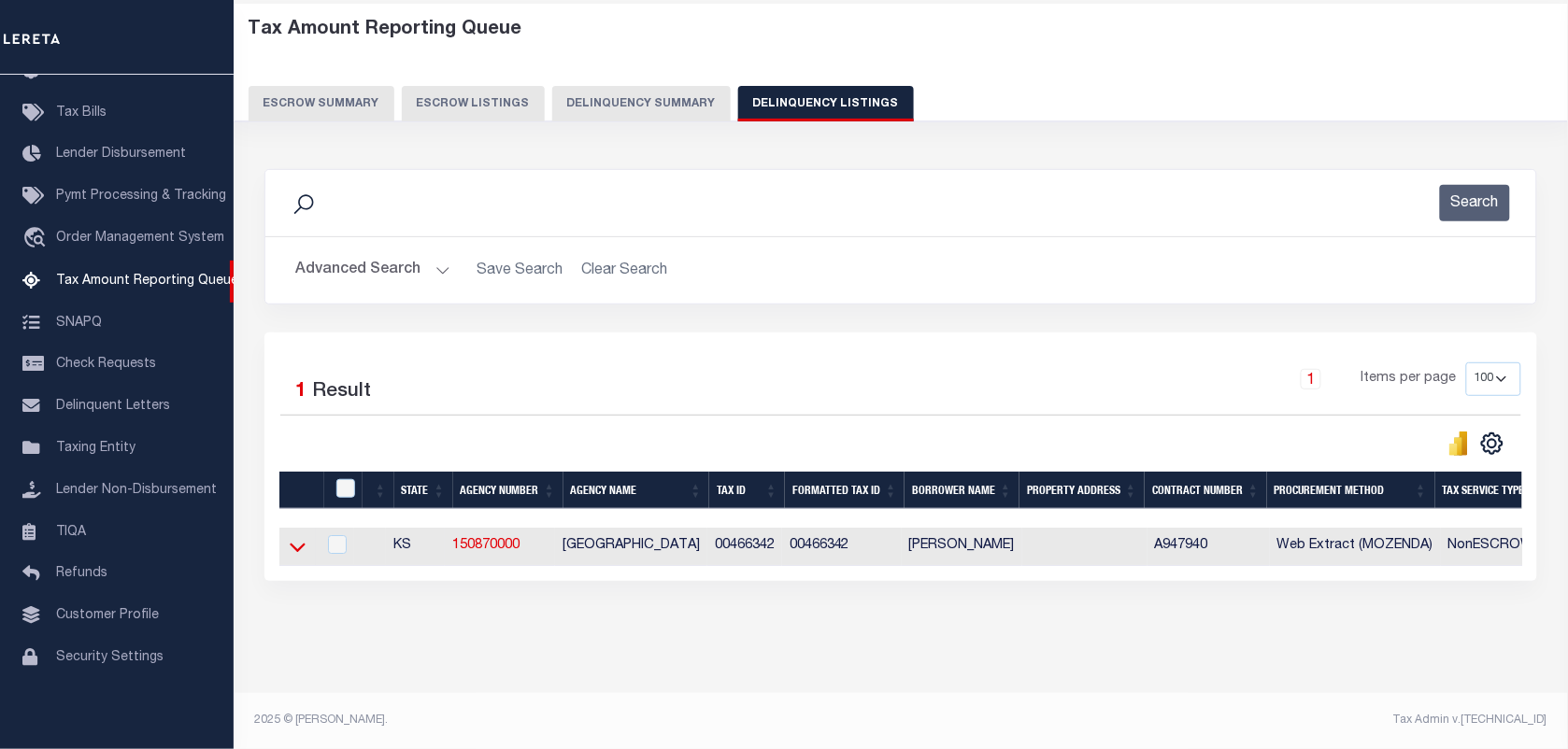
click at [295, 543] on icon at bounding box center [297, 548] width 16 height 10
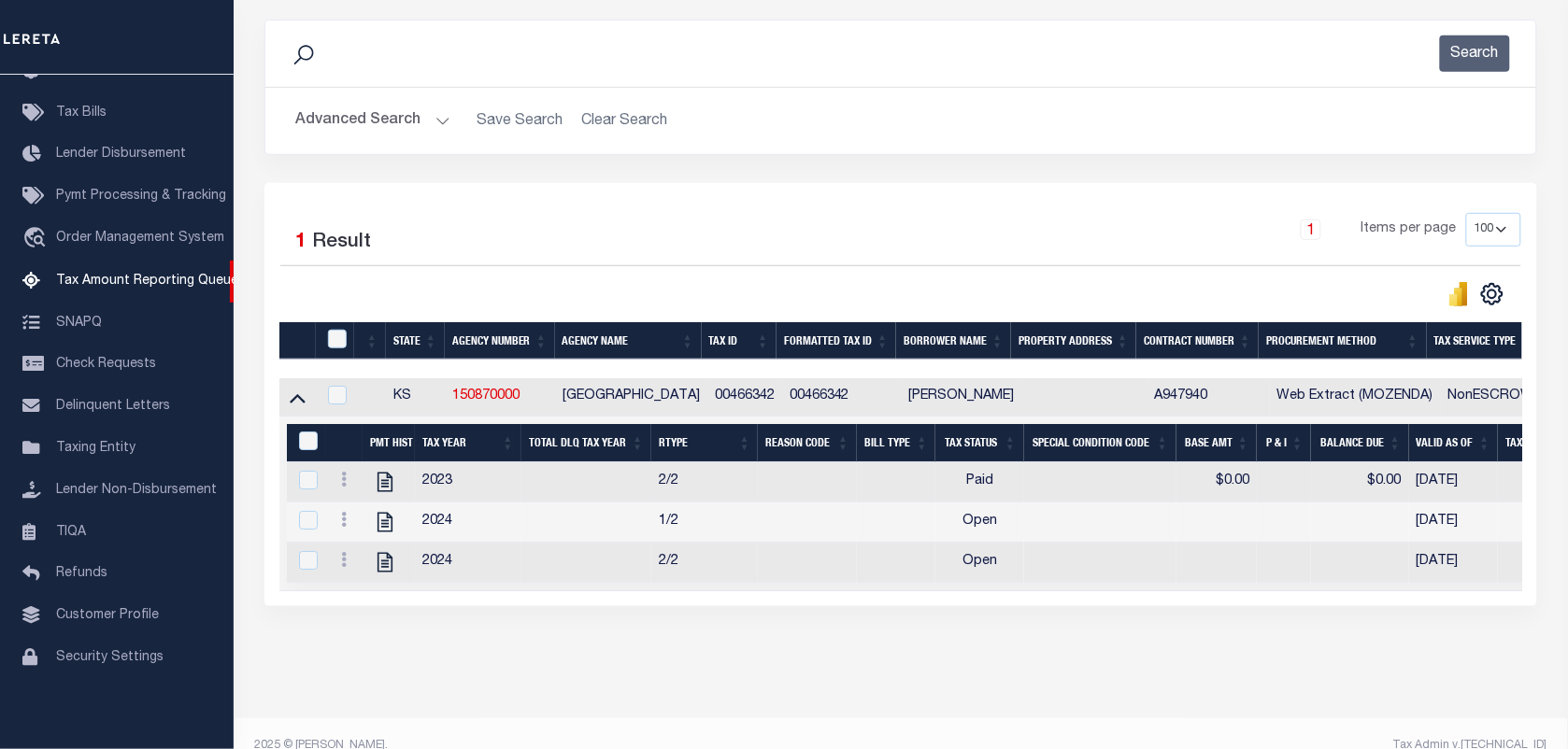
scroll to position [282, 0]
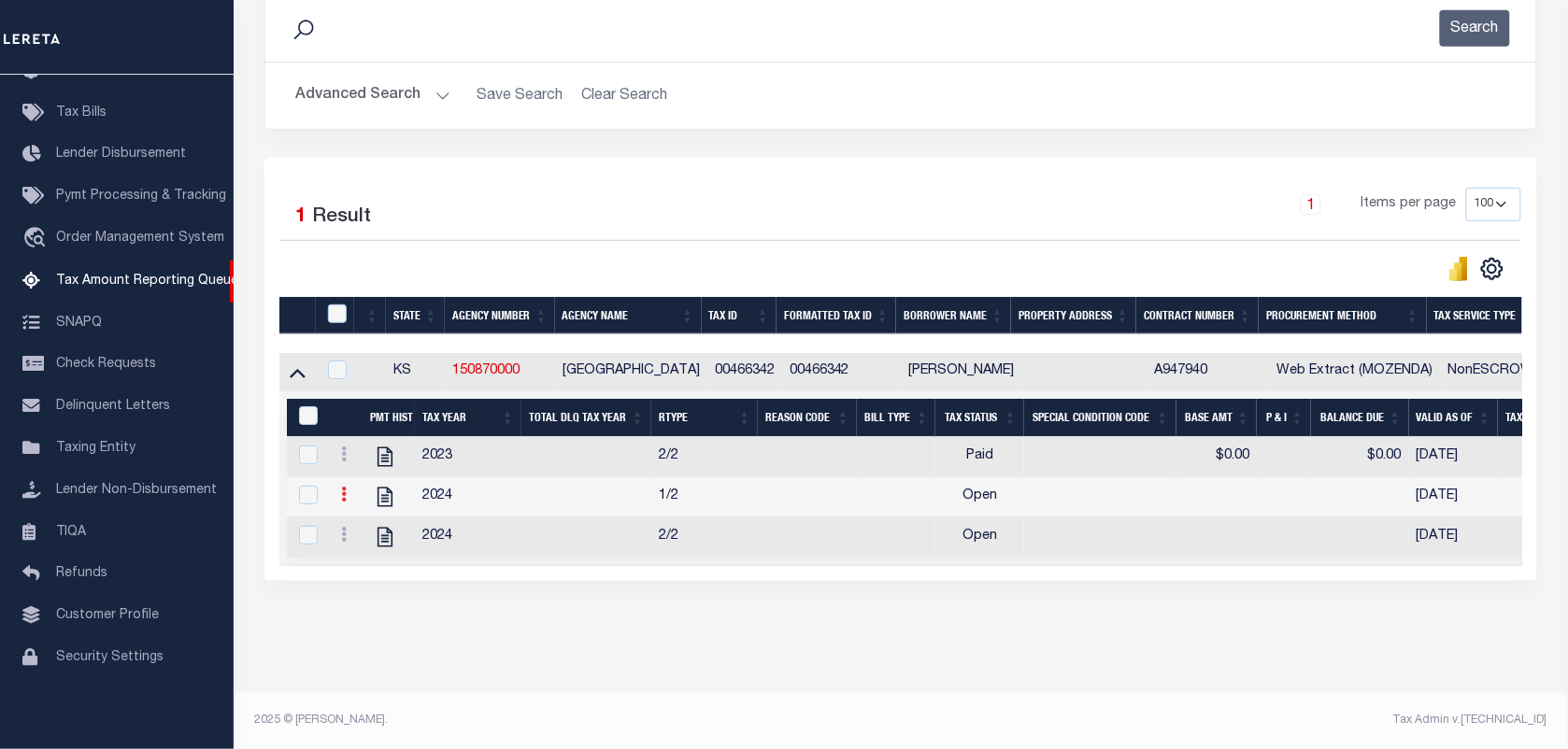
click at [341, 487] on icon at bounding box center [344, 494] width 6 height 15
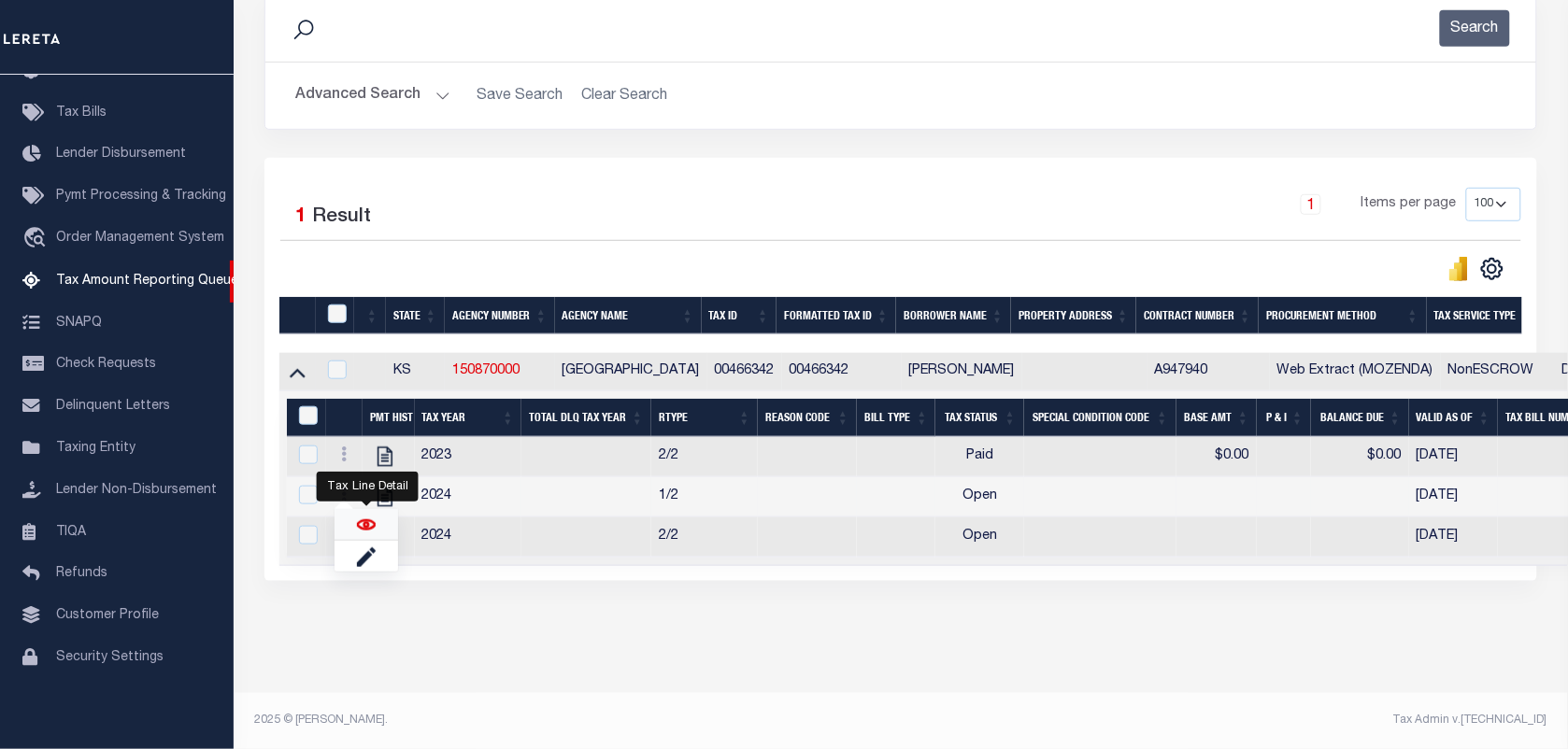
click at [358, 530] on img "" at bounding box center [365, 524] width 19 height 19
checkbox input "true"
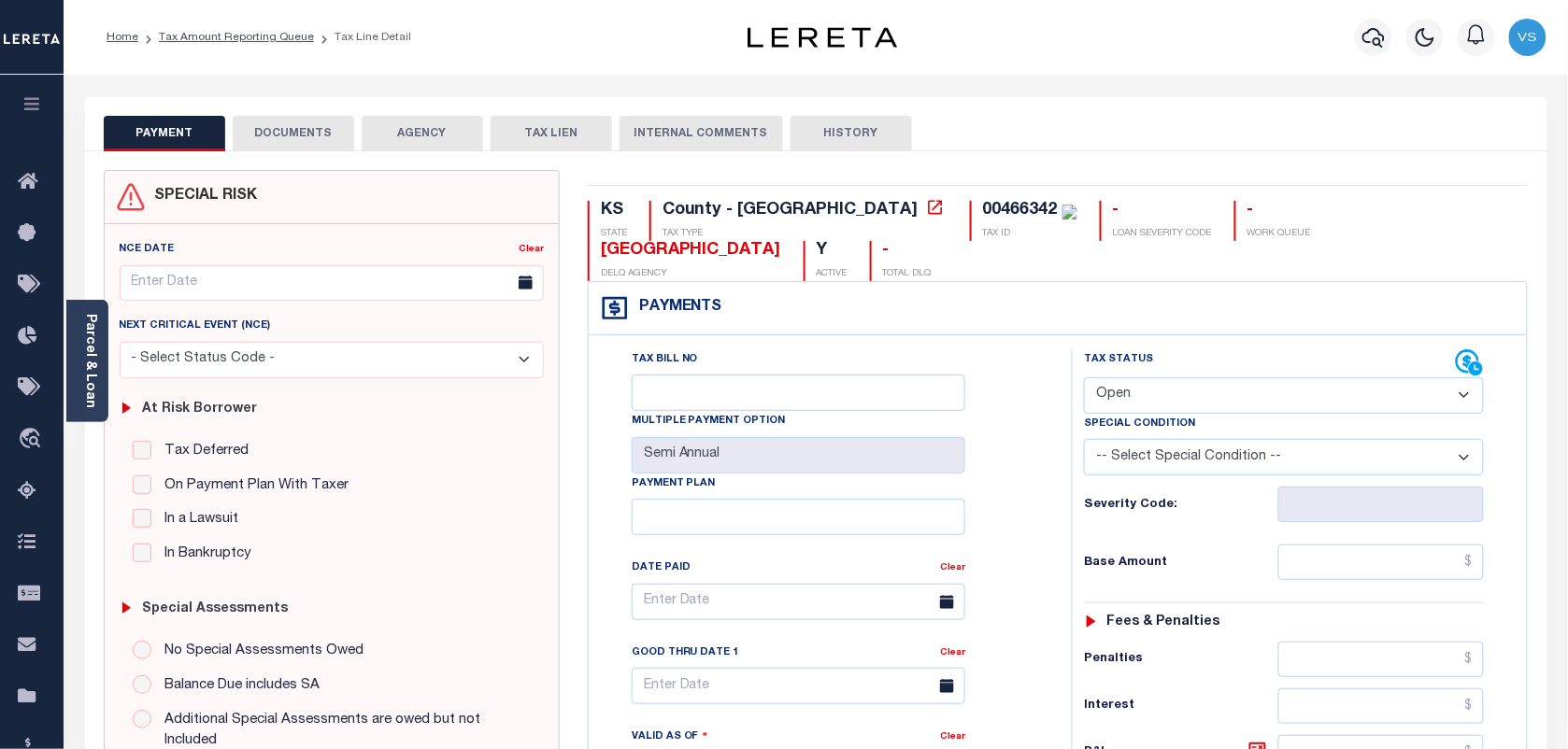
click at [1222, 385] on select "- Select Status Code - Open Due/Unpaid Paid Incomplete No Tax Due Internal Refu…" at bounding box center [1283, 394] width 400 height 36
select select "PYD"
click at [1084, 379] on select "- Select Status Code - Open Due/Unpaid Paid Incomplete No Tax Due Internal Refu…" at bounding box center [1283, 394] width 400 height 36
type input "[DATE]"
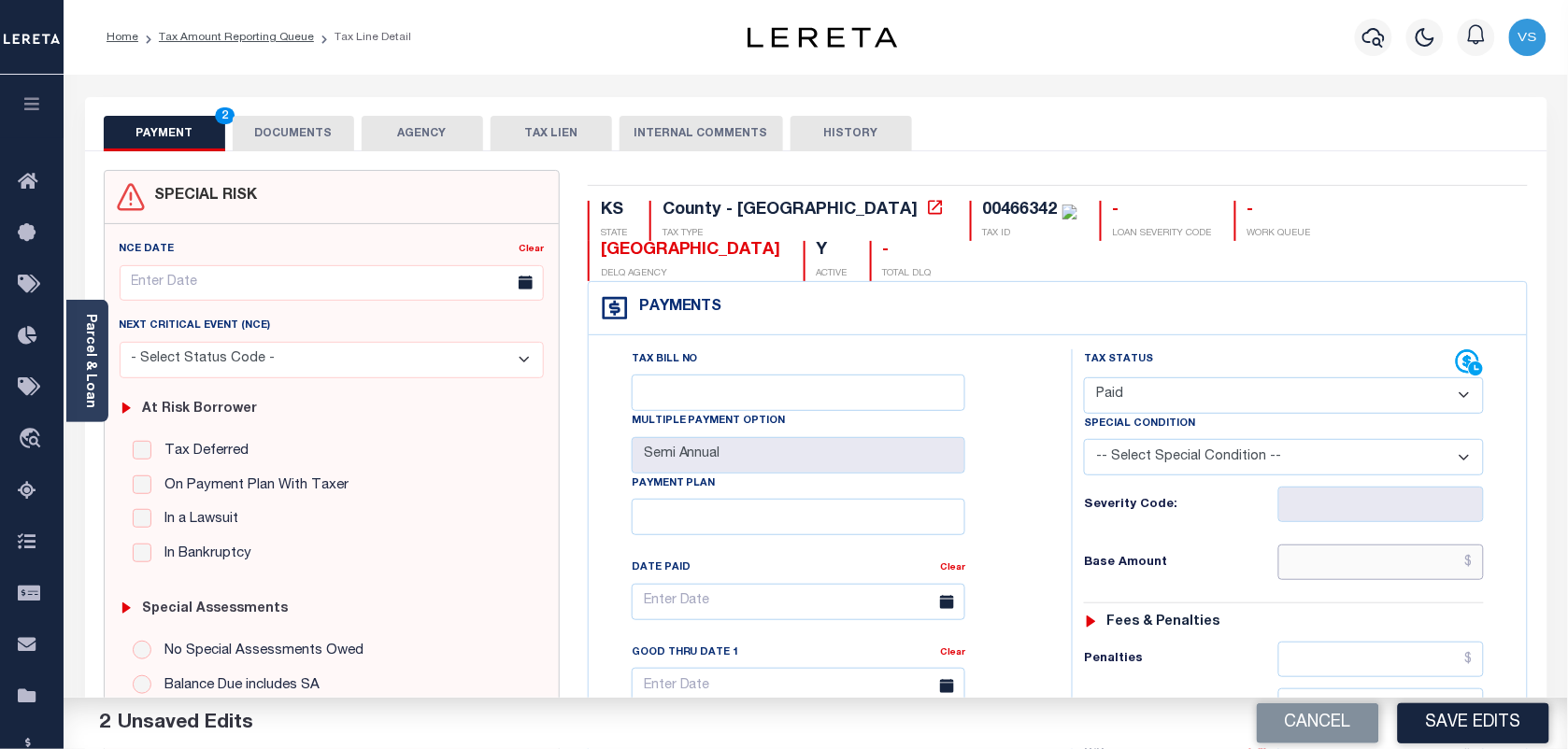
click at [1376, 571] on input "text" at bounding box center [1382, 562] width 207 height 35
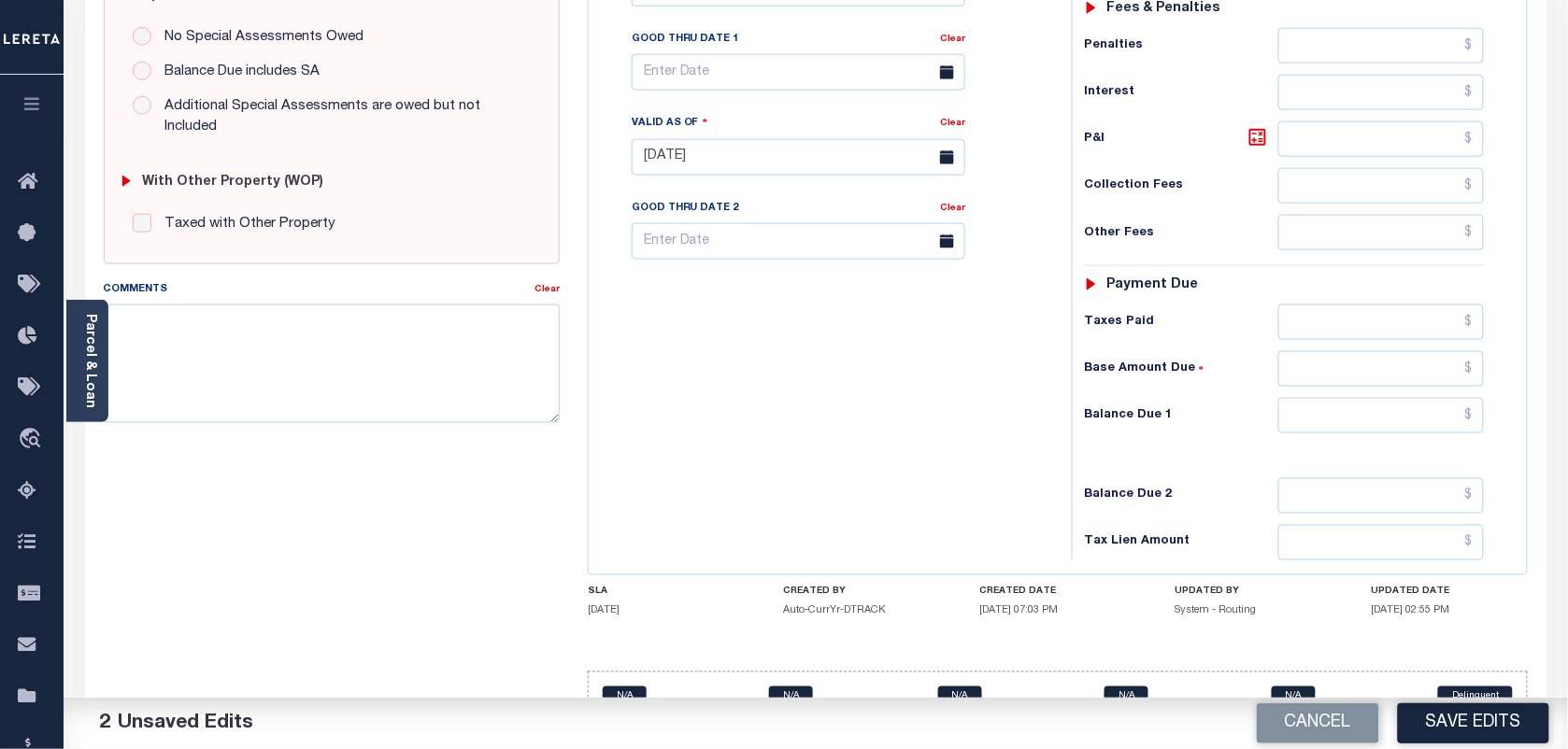
scroll to position [684, 0]
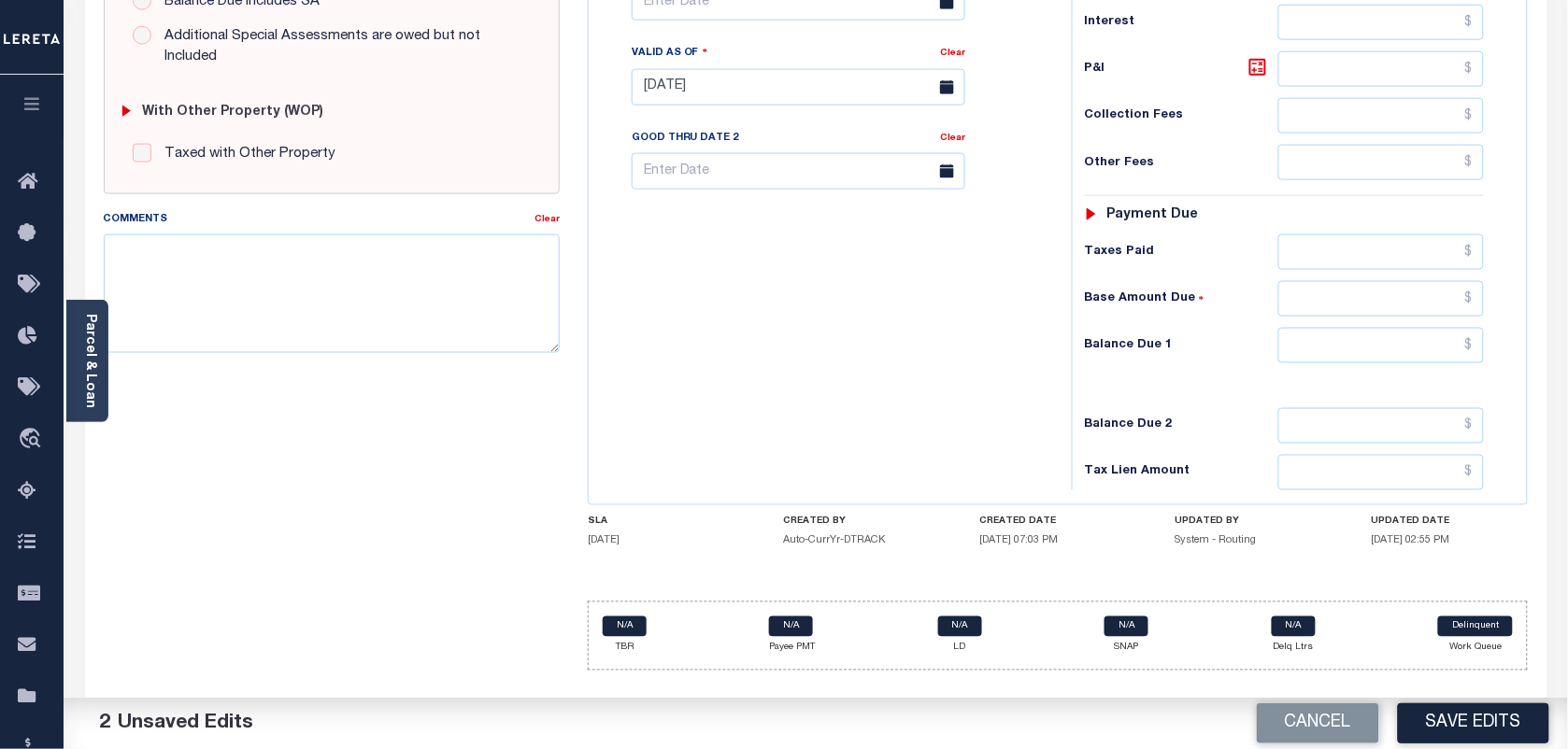
type input "$0.00"
click at [1477, 356] on input "text" at bounding box center [1382, 346] width 207 height 35
type input "$0.00"
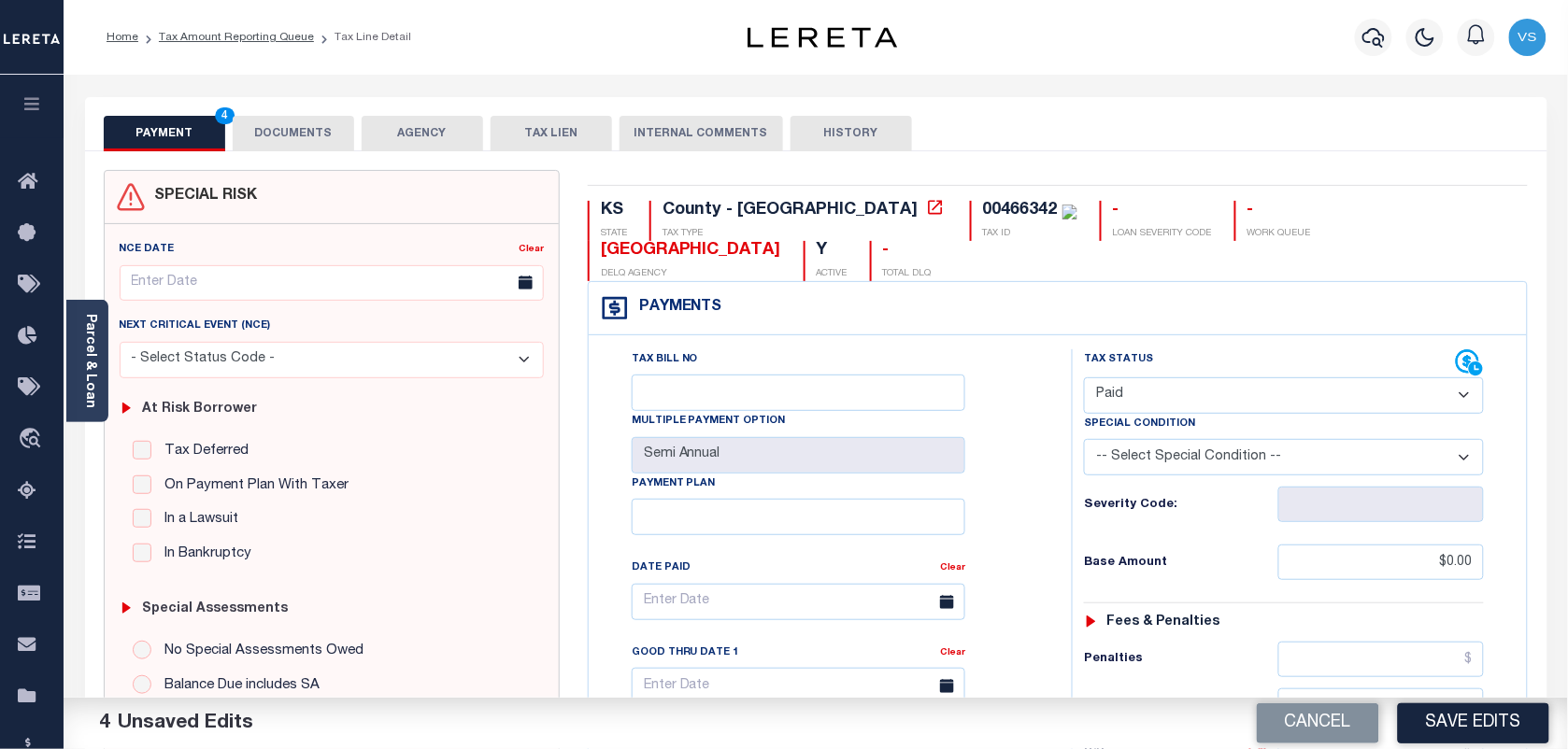
click at [281, 143] on button "DOCUMENTS" at bounding box center [293, 133] width 122 height 35
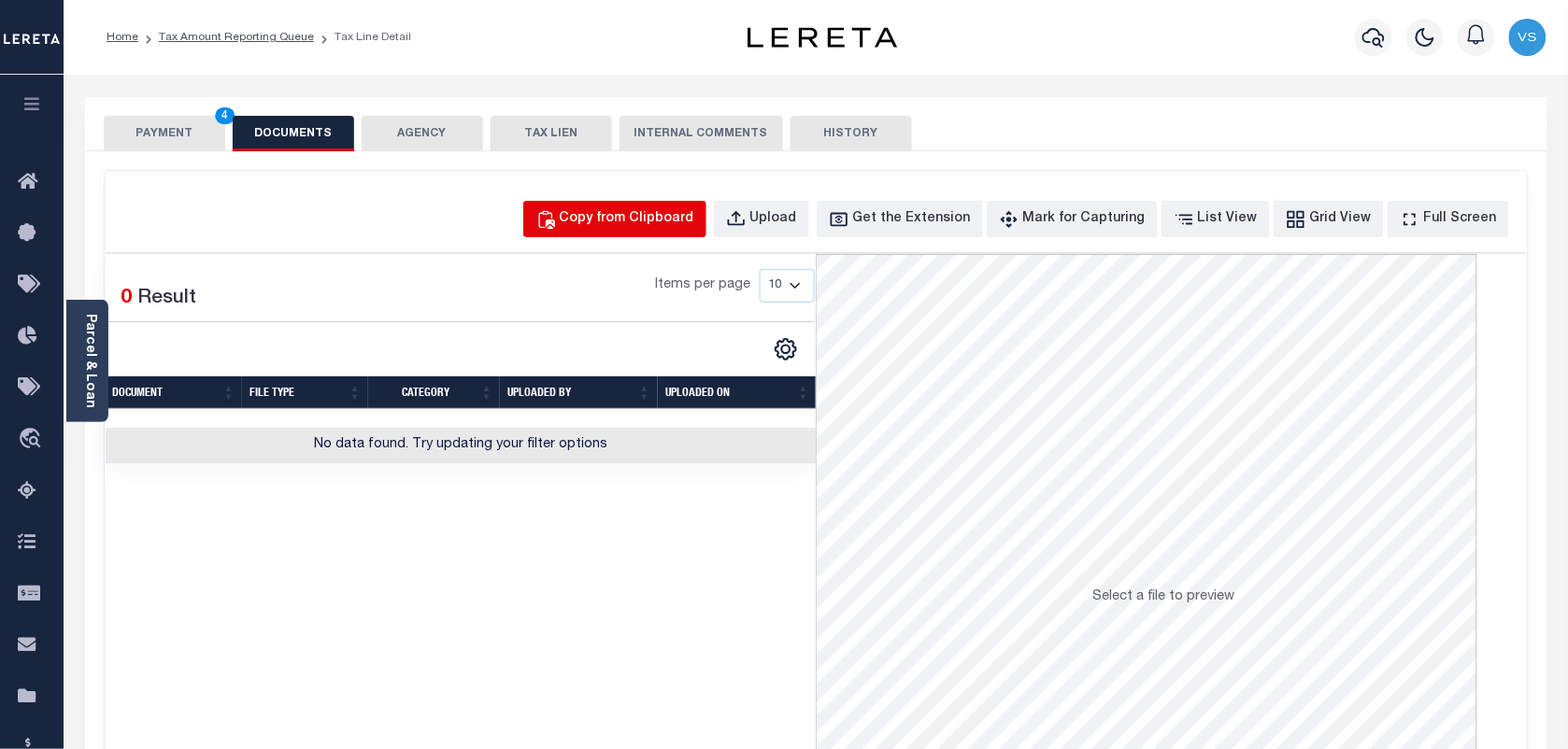
click at [641, 225] on div "Copy from Clipboard" at bounding box center [627, 219] width 134 height 20
select select "POP"
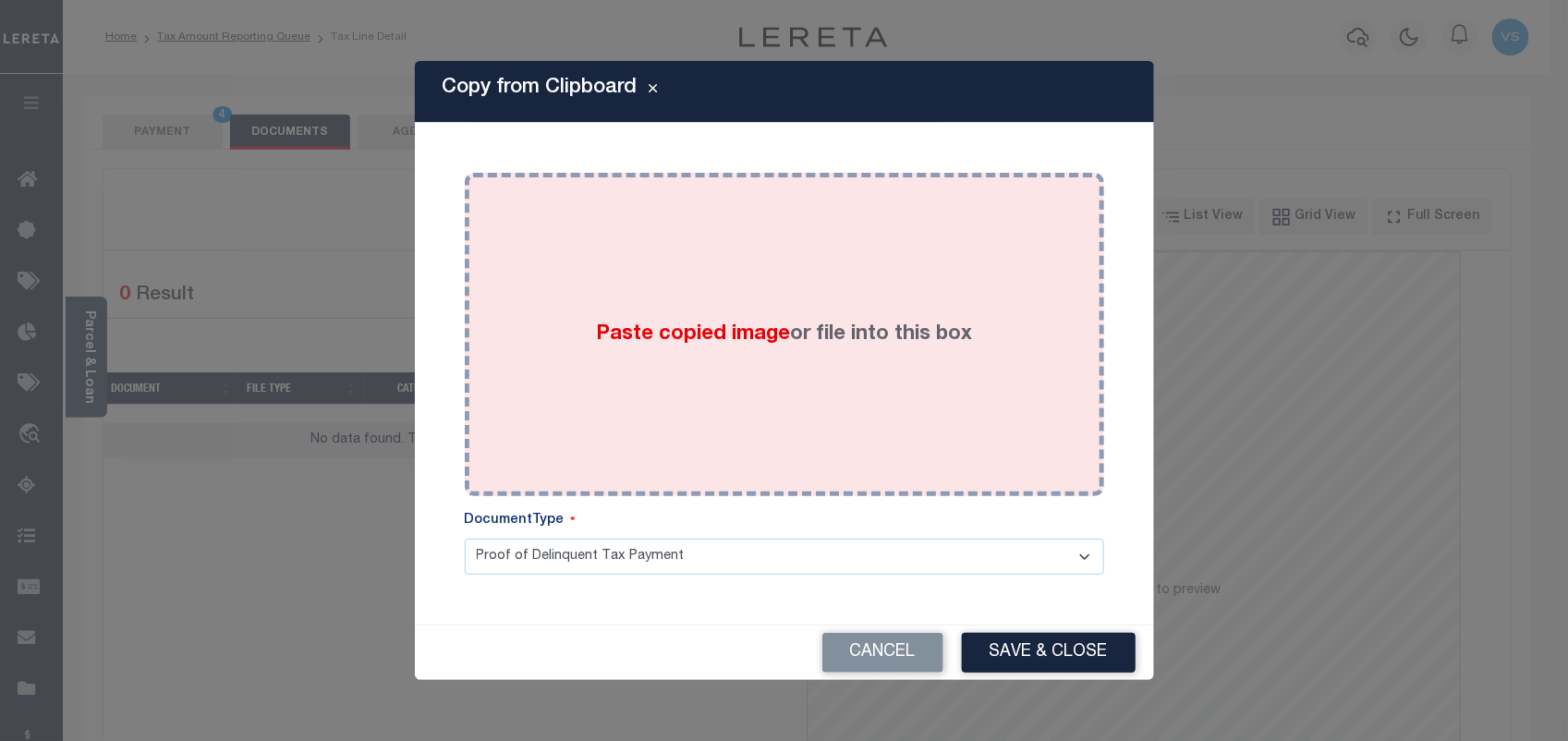
click at [752, 274] on div "Paste copied image or file into this box" at bounding box center [784, 334] width 612 height 296
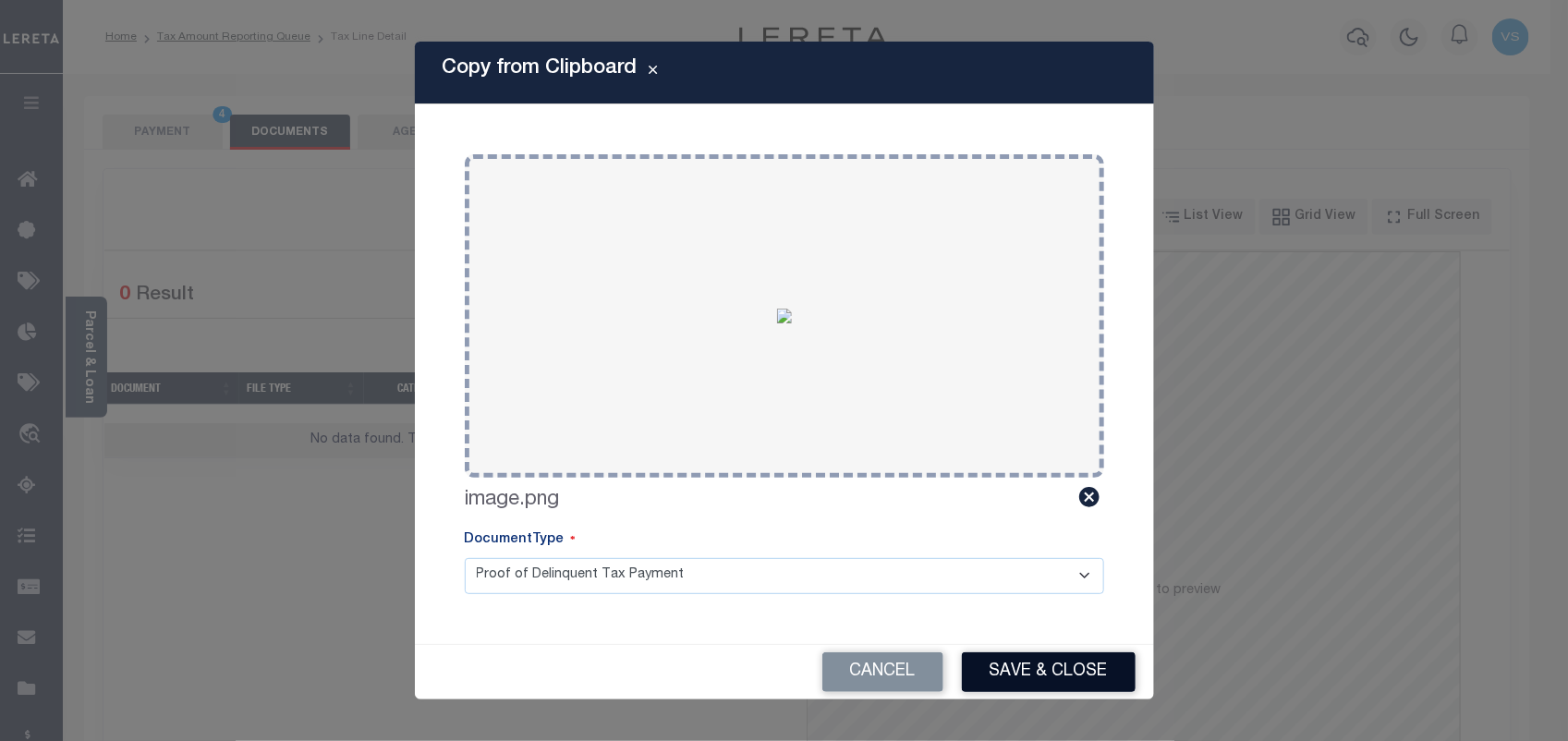
click at [1064, 679] on button "Save & Close" at bounding box center [1049, 672] width 173 height 40
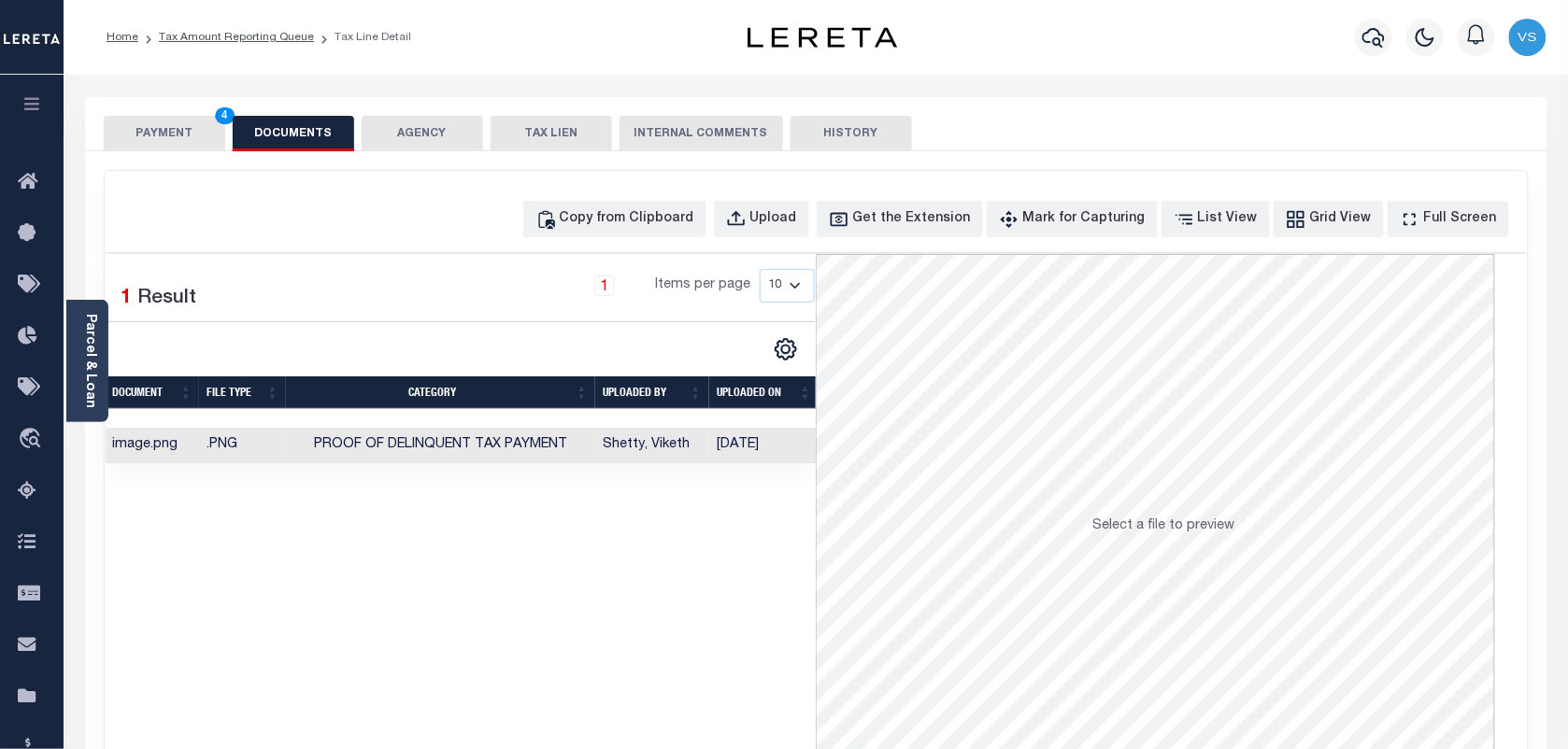
click at [155, 132] on button "PAYMENT 4" at bounding box center [164, 133] width 122 height 35
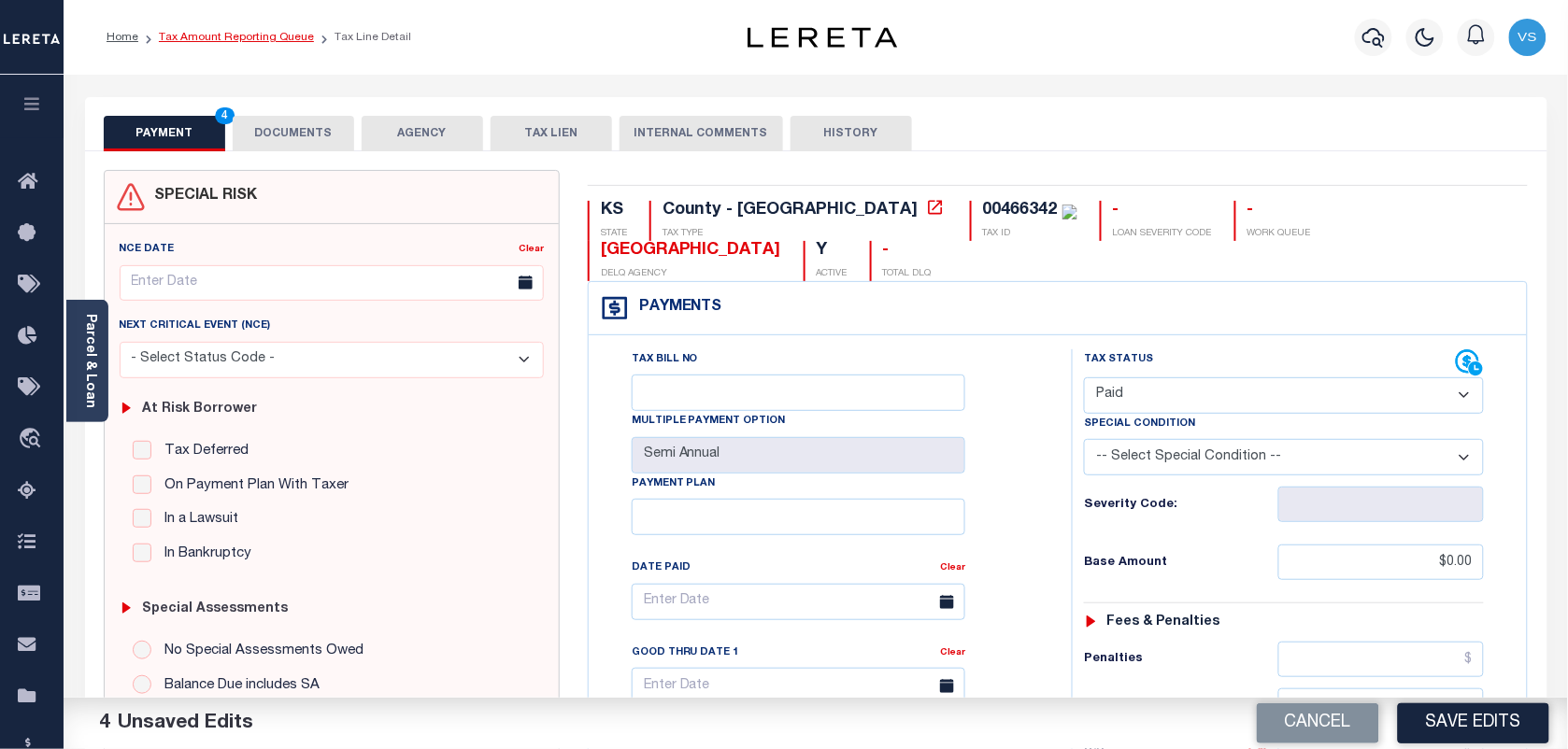
click at [175, 39] on link "Tax Amount Reporting Queue" at bounding box center [236, 38] width 155 height 12
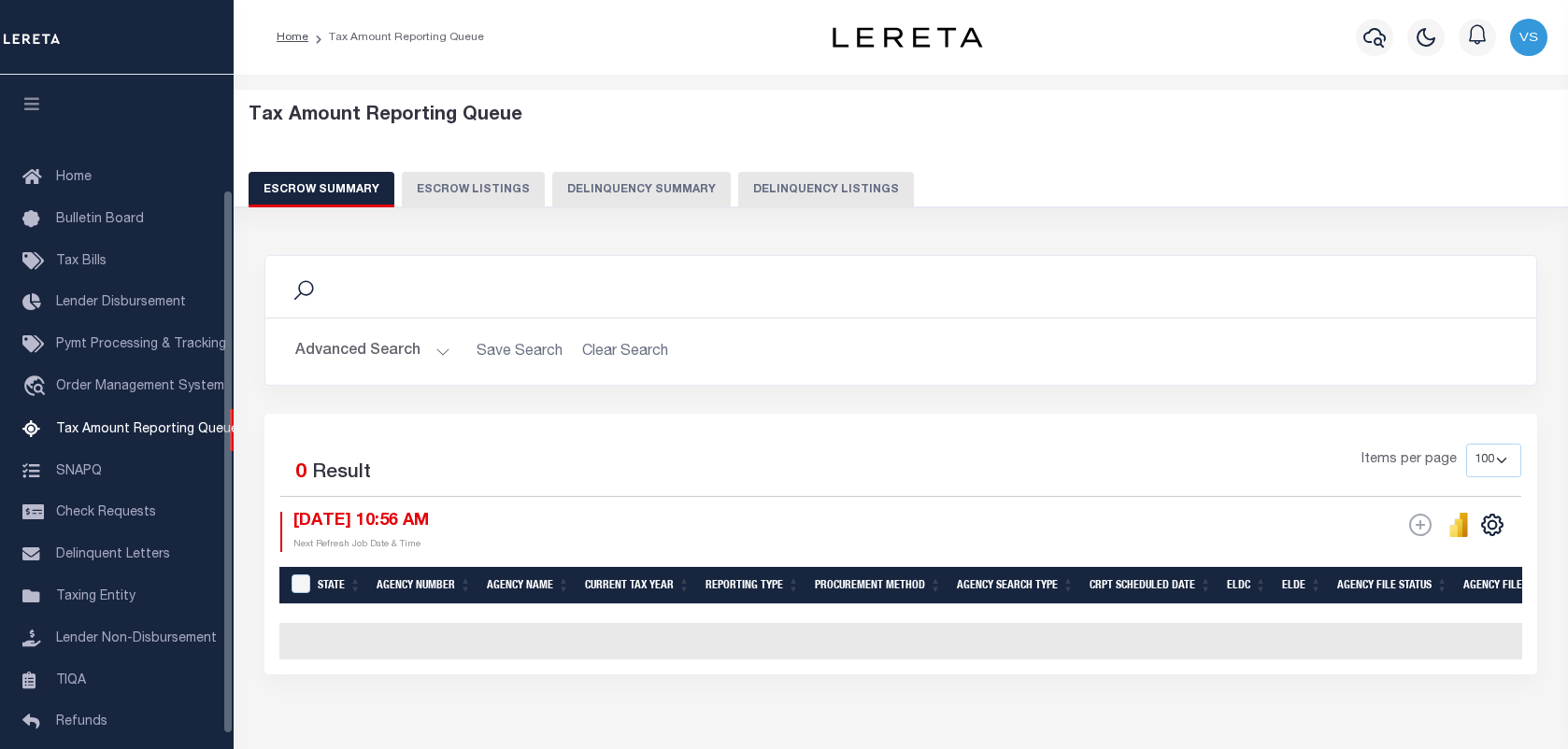
select select "100"
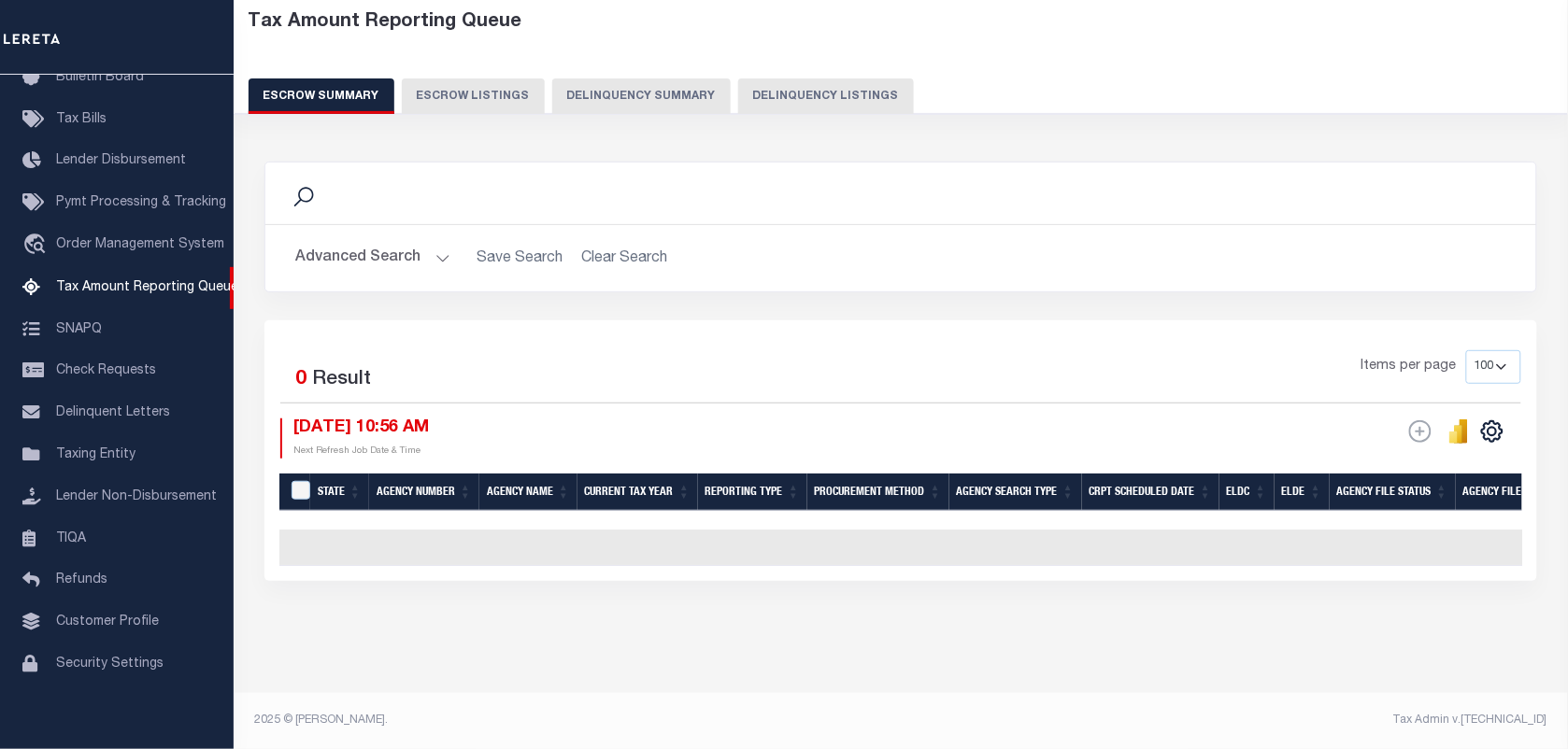
scroll to position [105, 0]
click at [799, 82] on button "Delinquency Listings" at bounding box center [826, 96] width 175 height 35
select select "100"
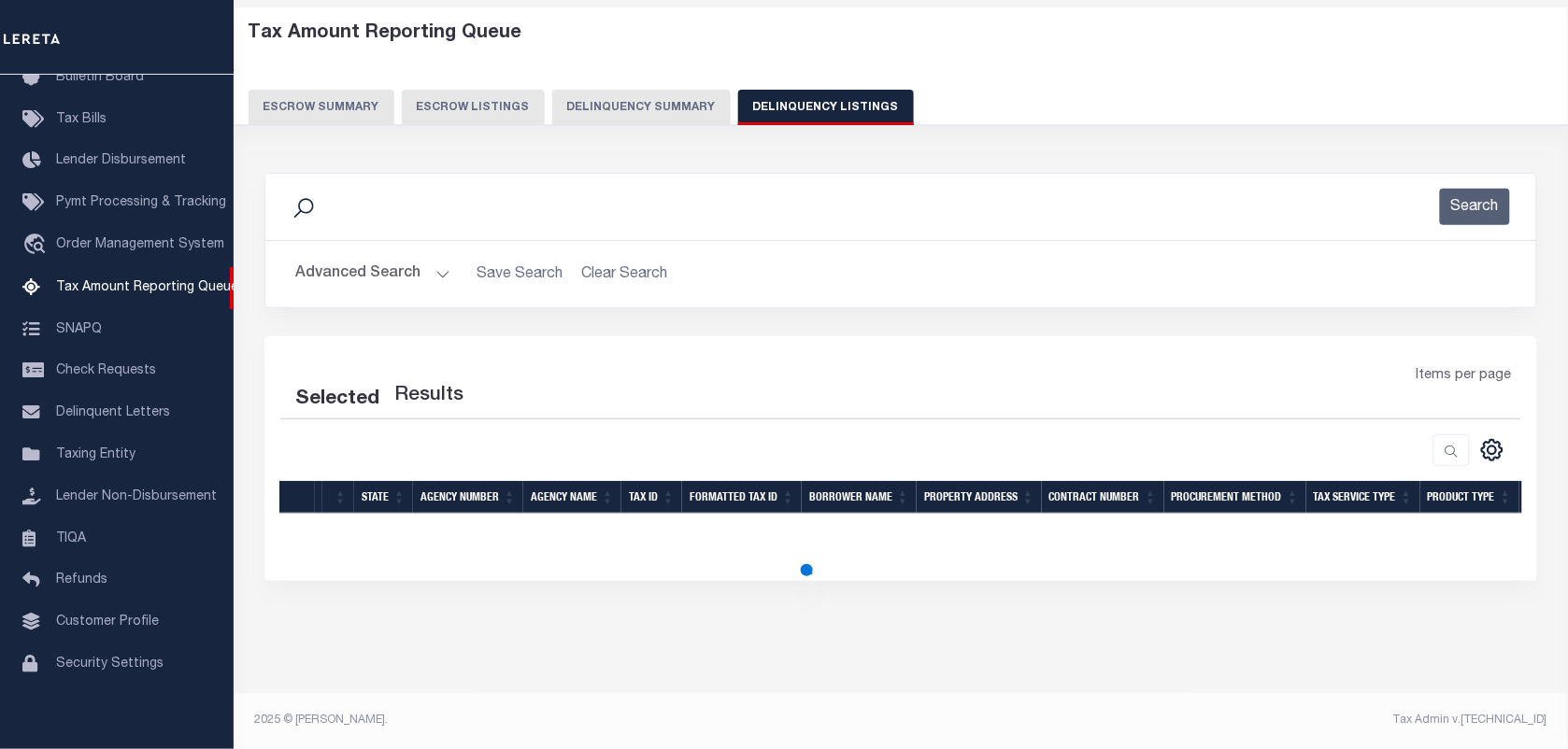
scroll to position [102, 0]
select select "100"
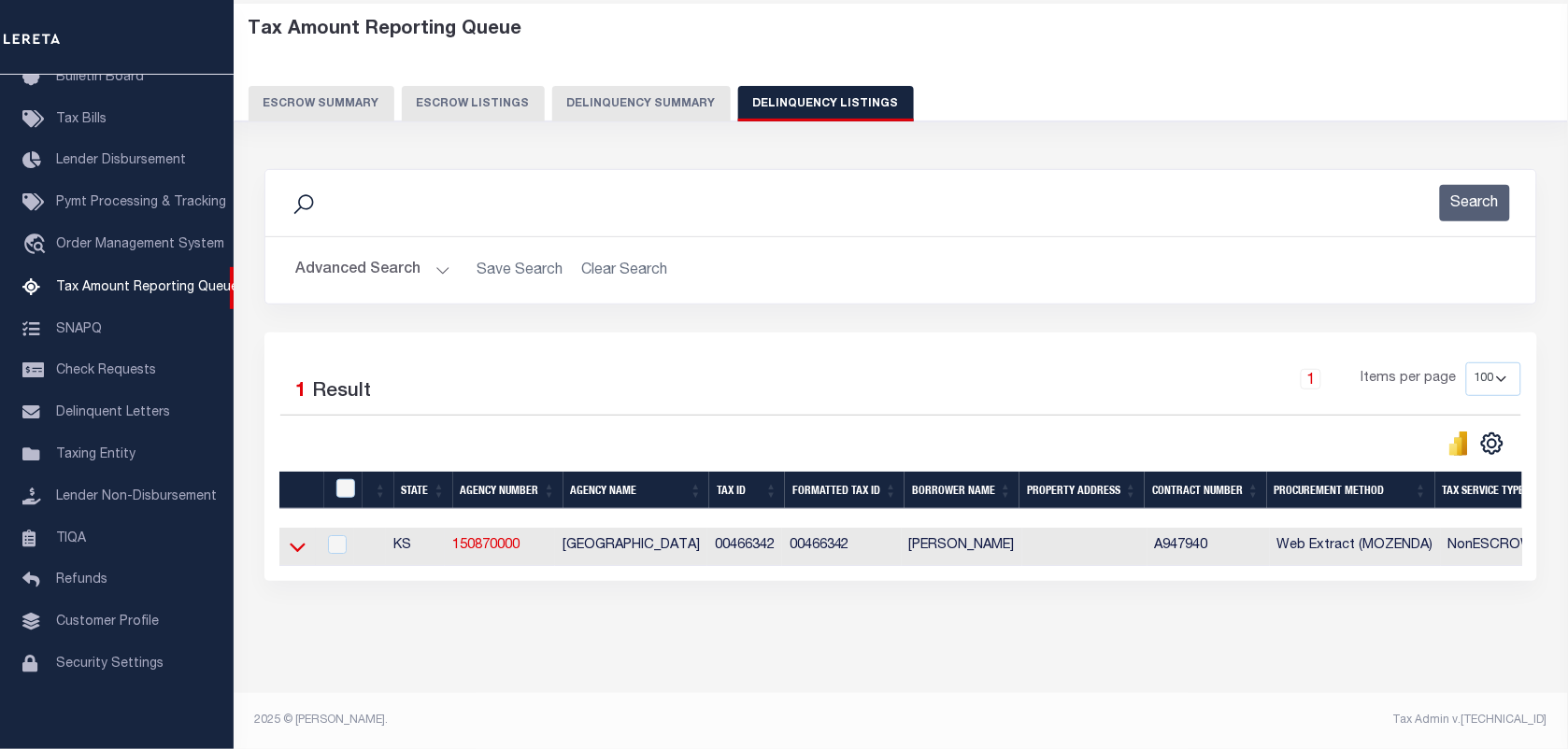
click at [289, 537] on icon at bounding box center [297, 546] width 16 height 19
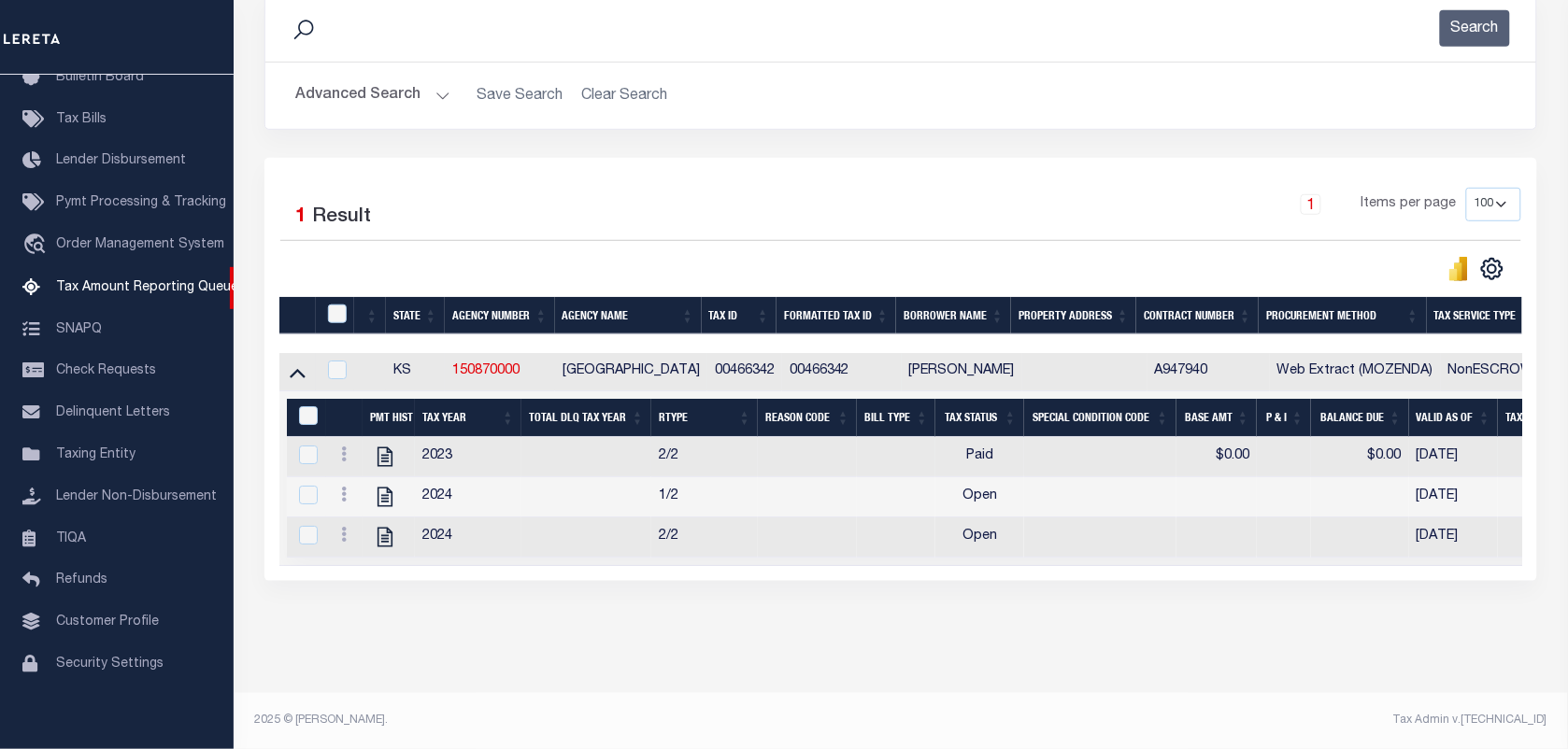
scroll to position [282, 0]
click at [336, 490] on link at bounding box center [343, 497] width 20 height 15
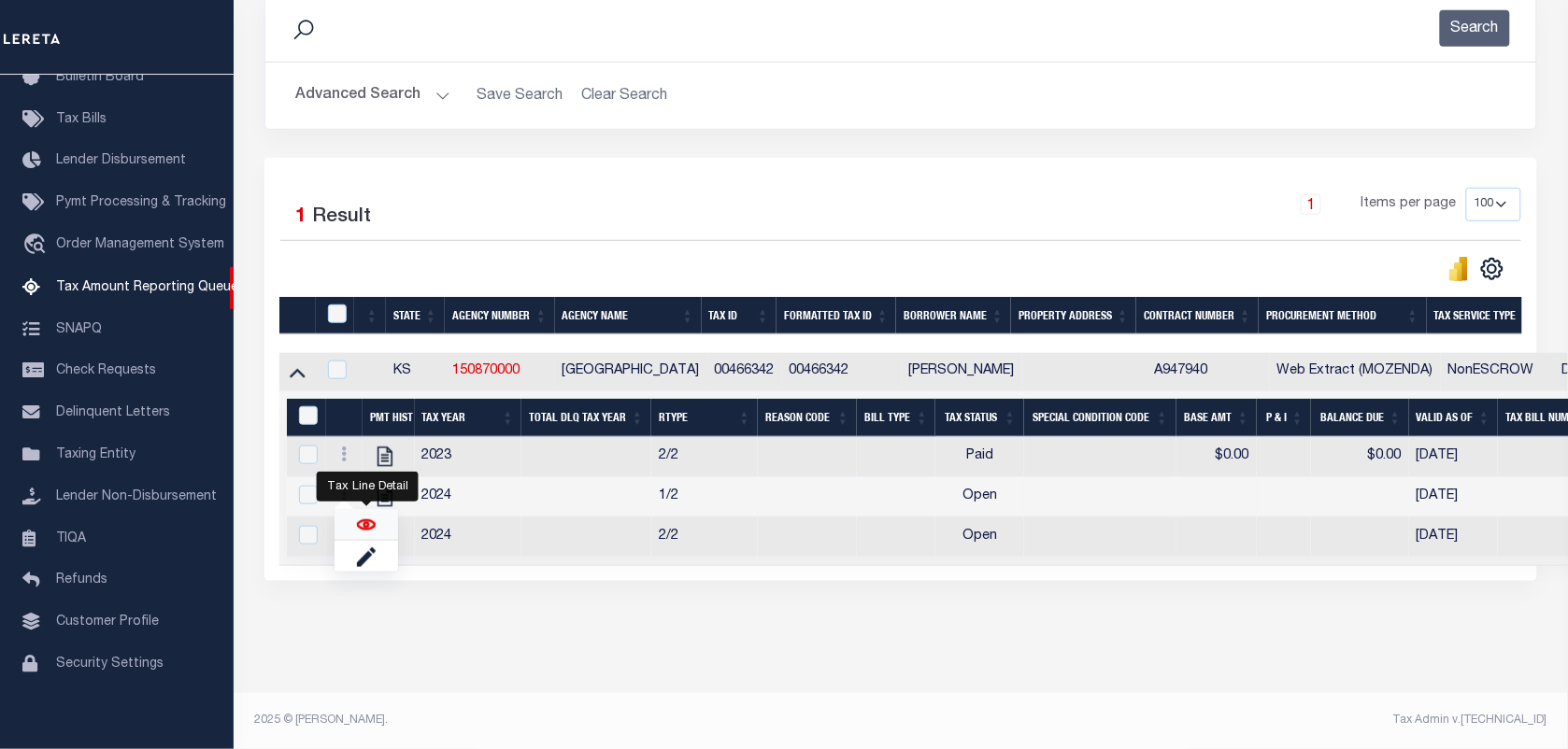
click at [369, 523] on img "" at bounding box center [365, 524] width 19 height 19
checkbox input "true"
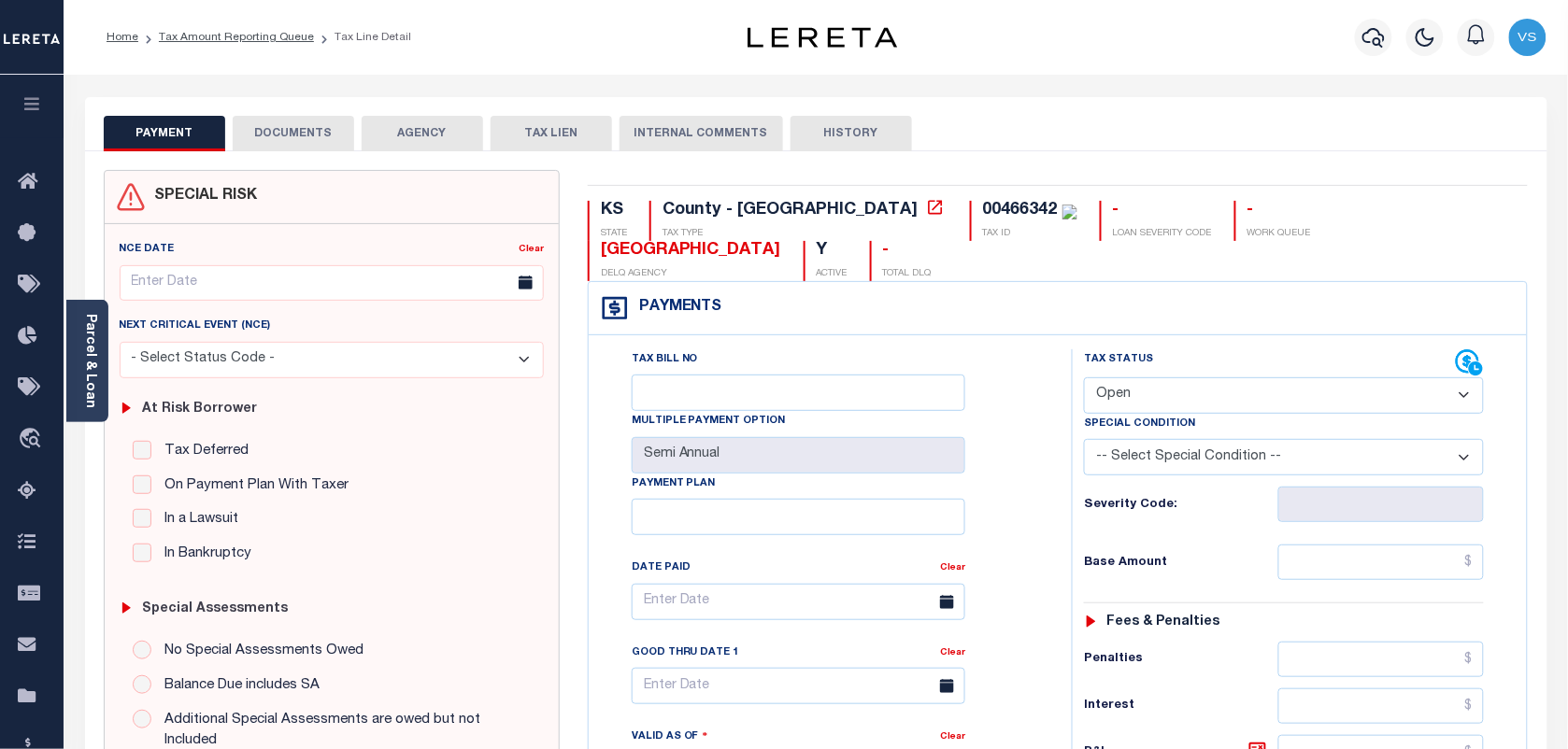
click at [1154, 384] on select "- Select Status Code - Open Due/Unpaid Paid Incomplete No Tax Due Internal Refu…" at bounding box center [1283, 394] width 400 height 36
select select "PYD"
click at [1084, 379] on select "- Select Status Code - Open Due/Unpaid Paid Incomplete No Tax Due Internal Refu…" at bounding box center [1283, 394] width 400 height 36
type input "[DATE]"
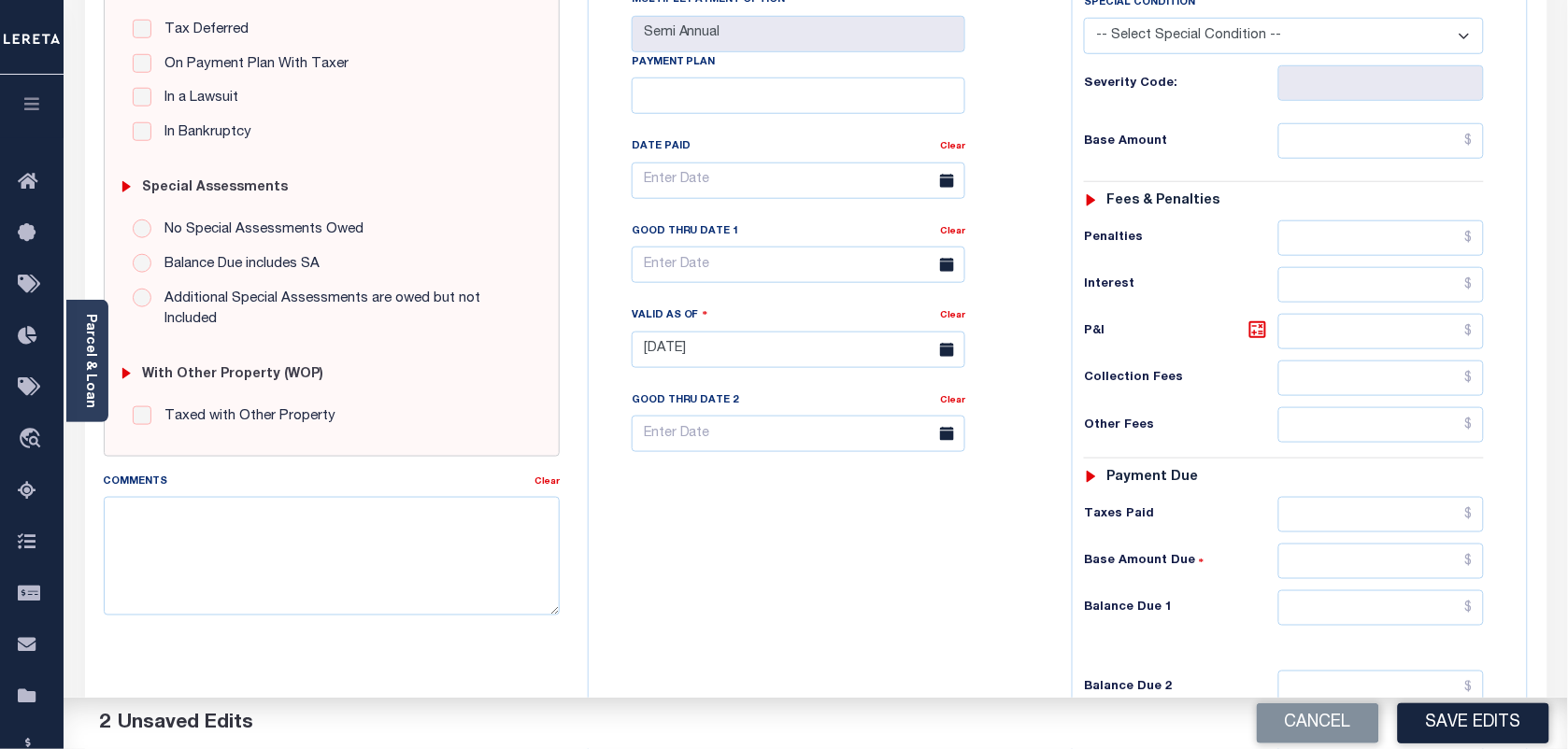
scroll to position [117, 0]
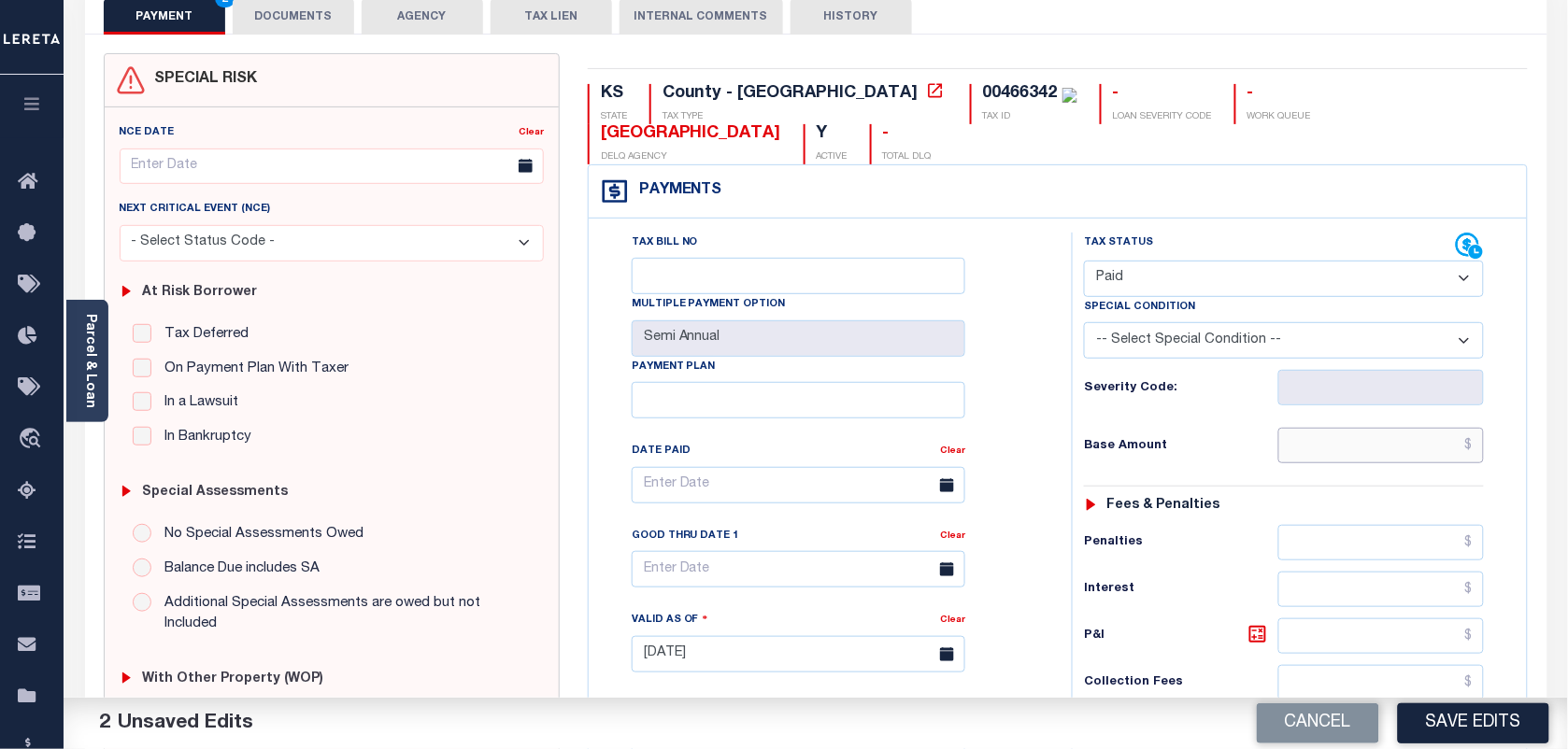
click at [1459, 444] on input "text" at bounding box center [1382, 445] width 207 height 35
type input "$0.00"
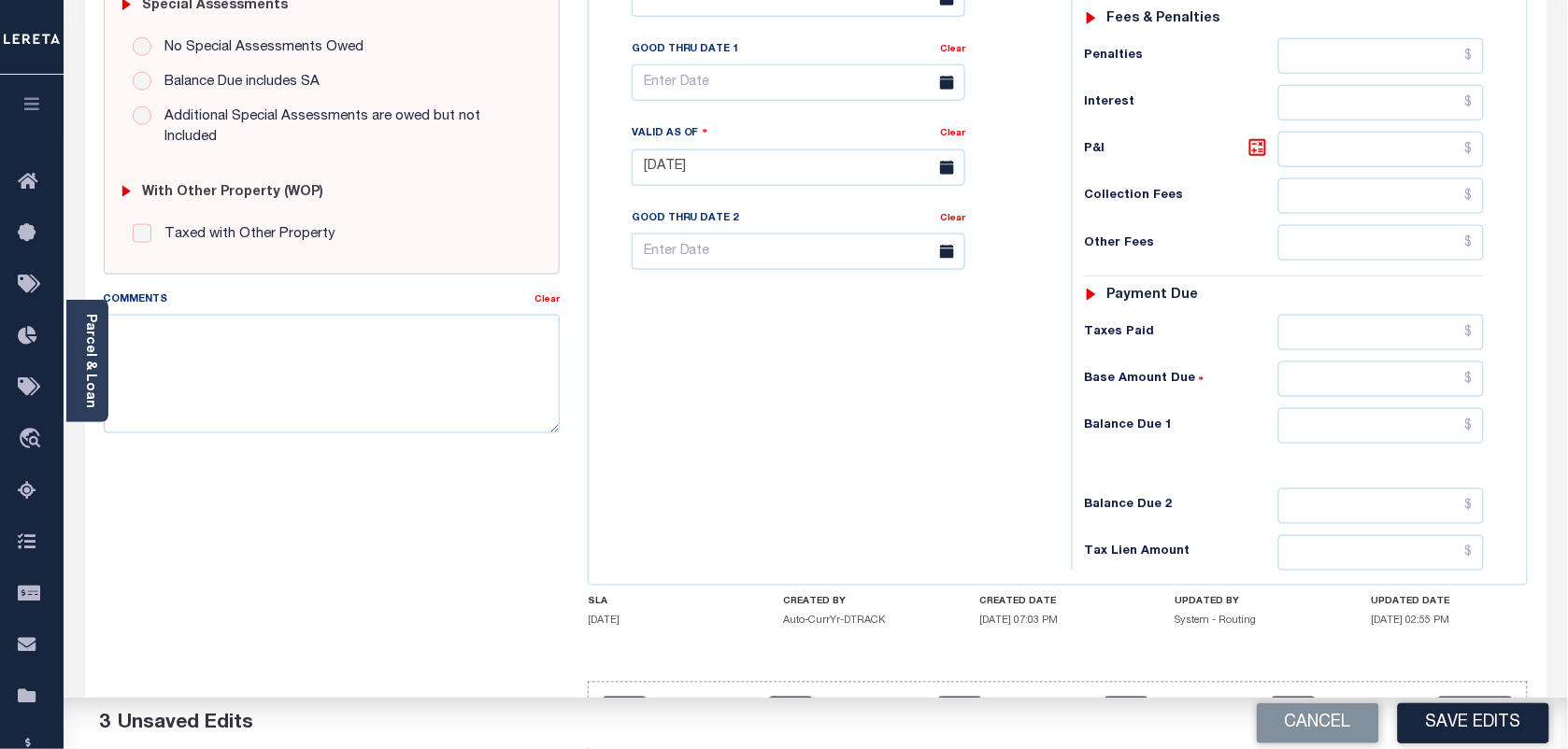
scroll to position [684, 0]
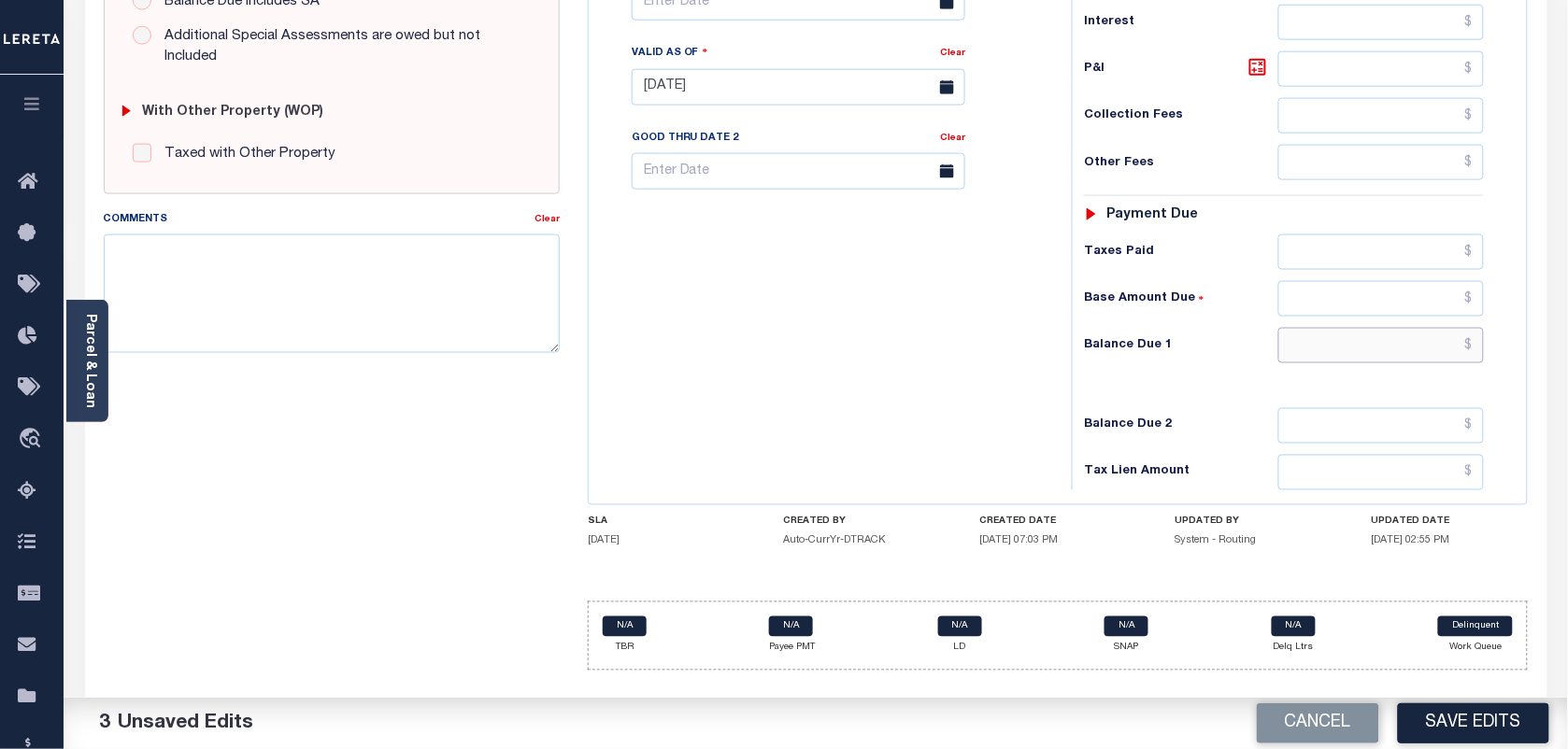
click at [1439, 354] on input "text" at bounding box center [1382, 346] width 207 height 35
type input "$0.00"
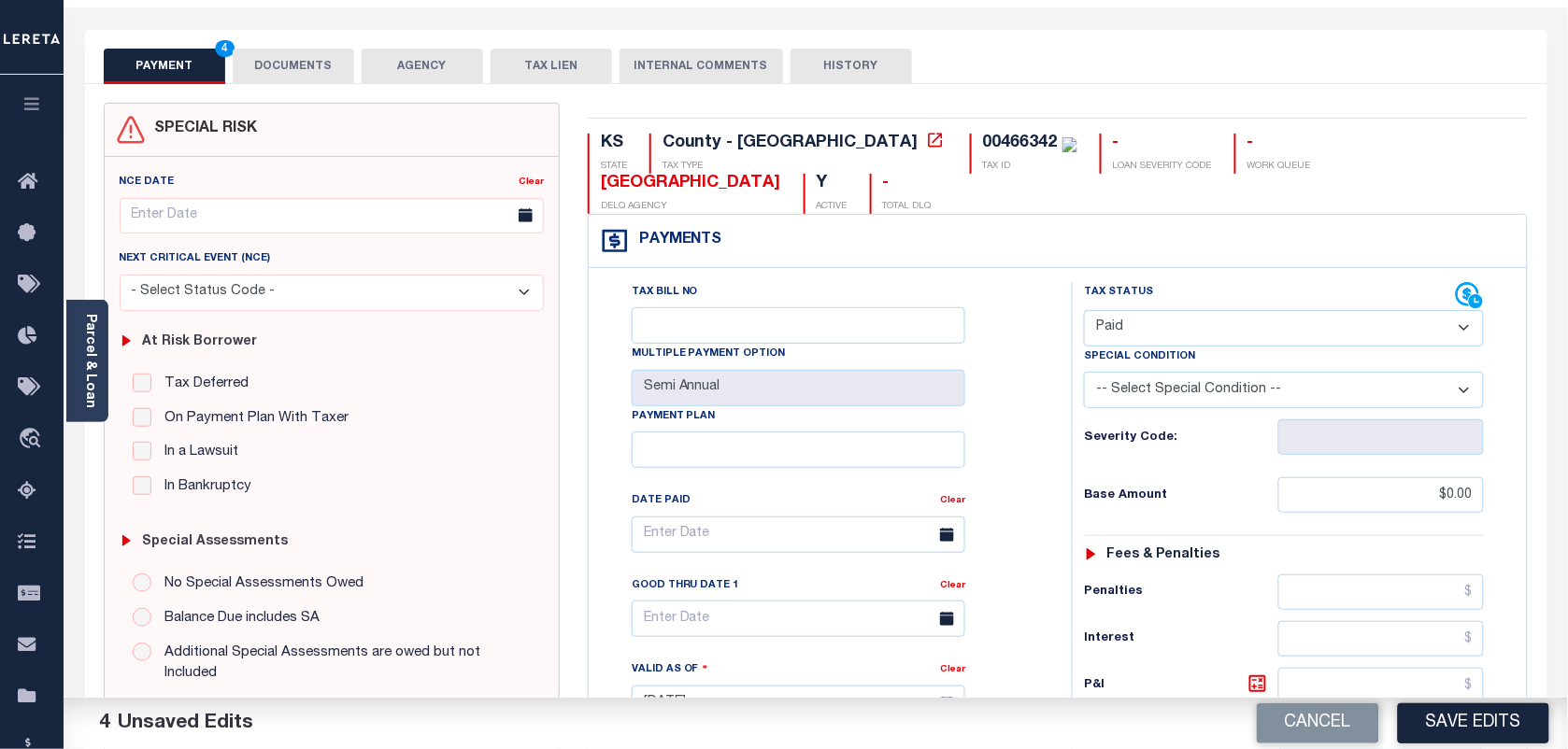
scroll to position [0, 0]
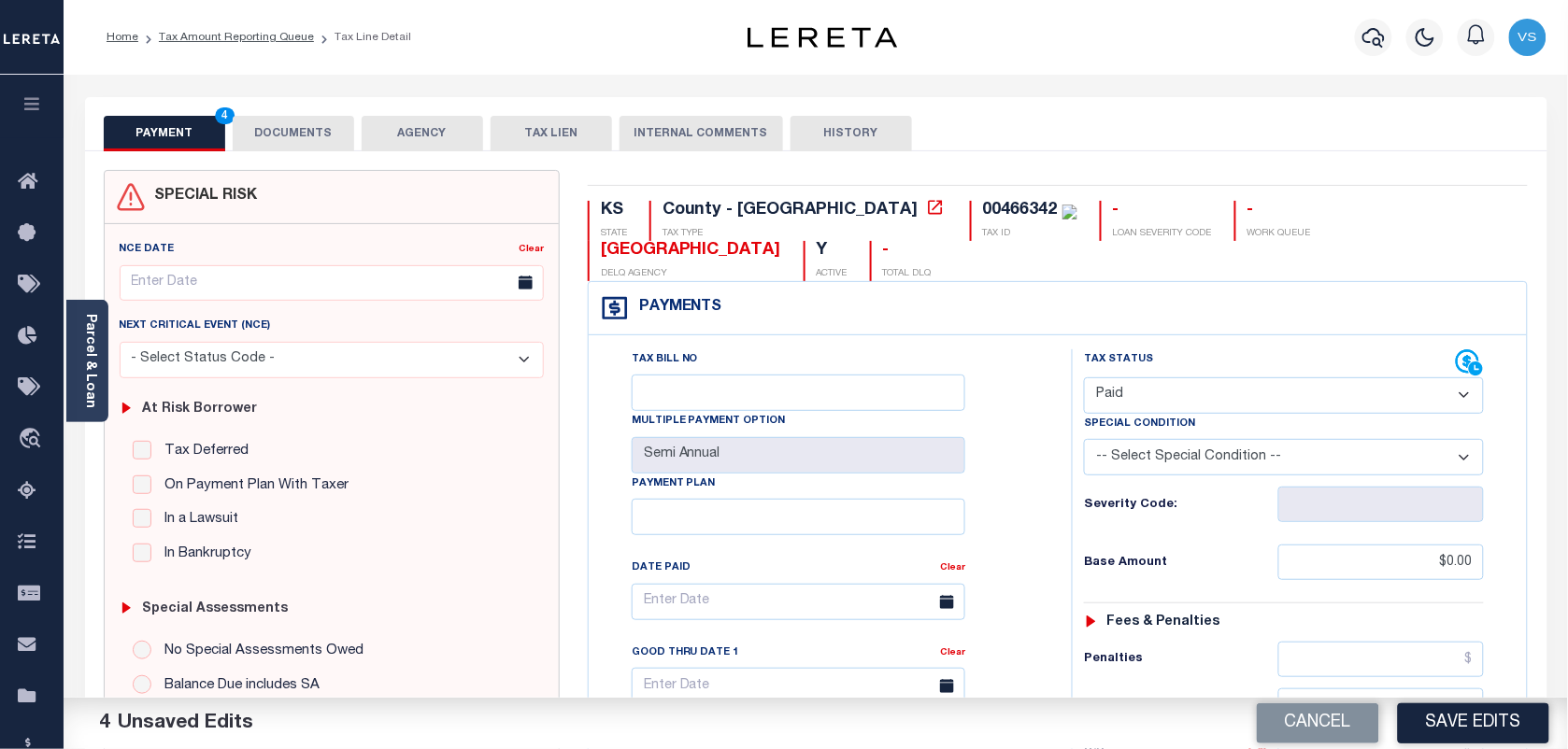
click at [301, 138] on button "DOCUMENTS" at bounding box center [293, 133] width 122 height 35
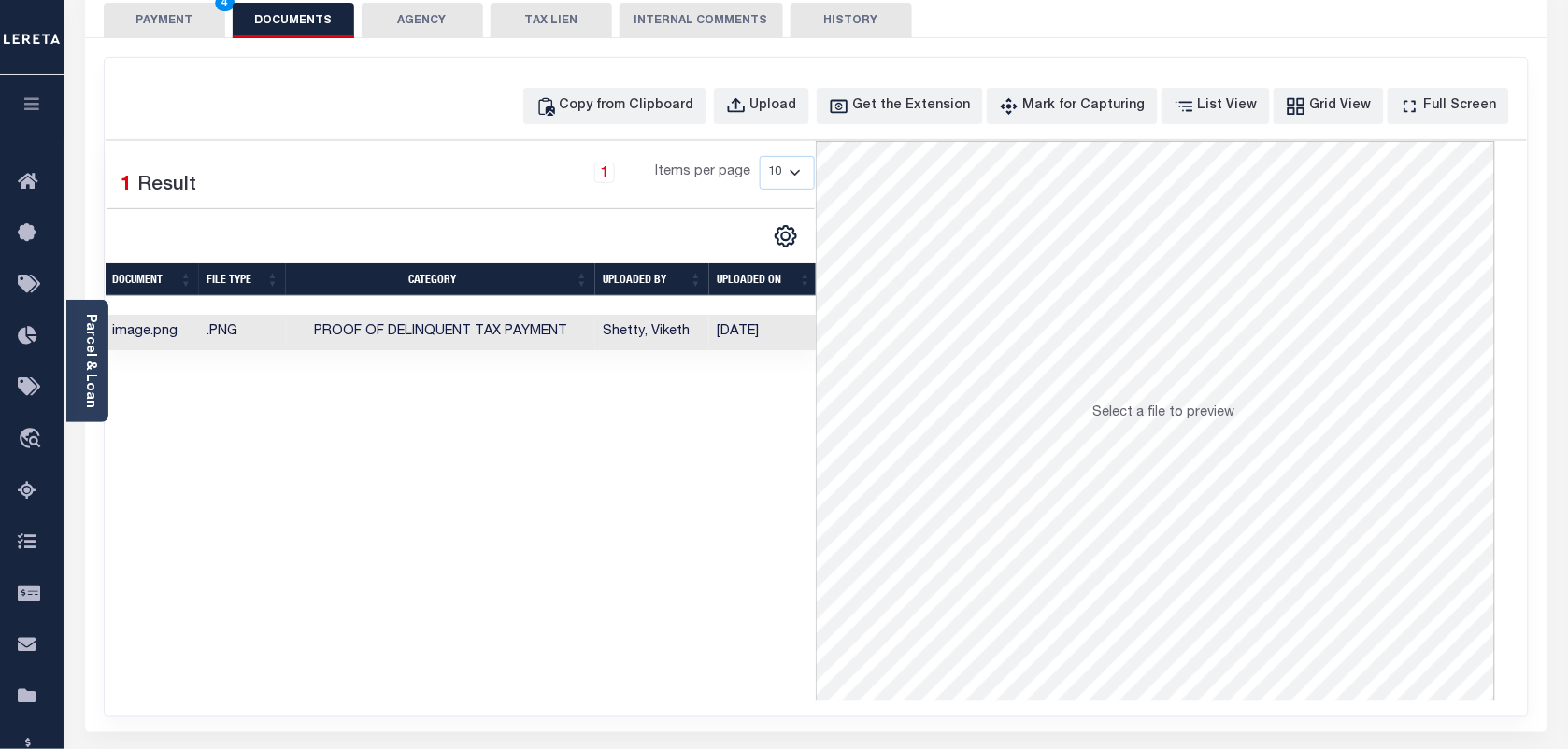
scroll to position [117, 0]
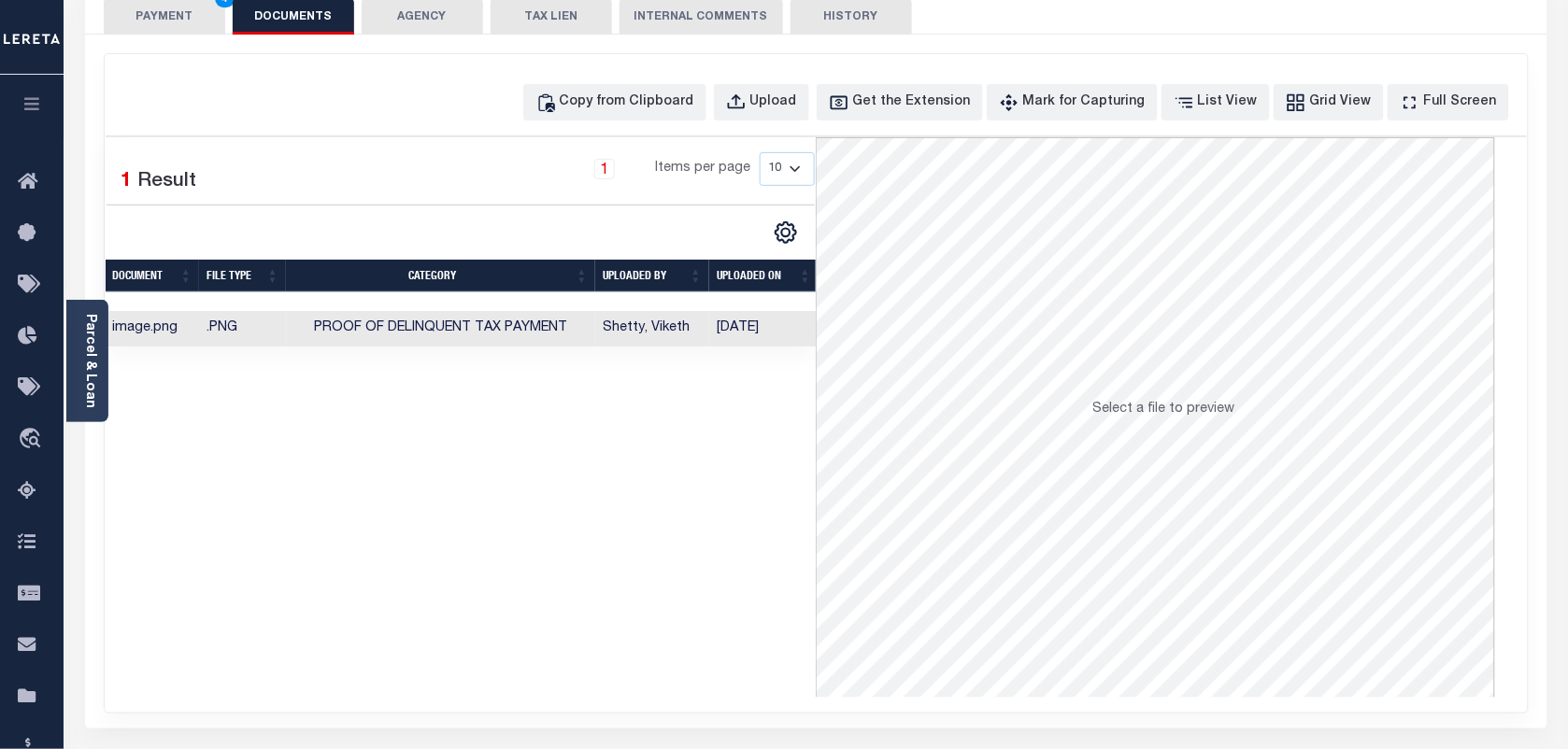
click at [154, 14] on button "PAYMENT 4" at bounding box center [164, 17] width 122 height 35
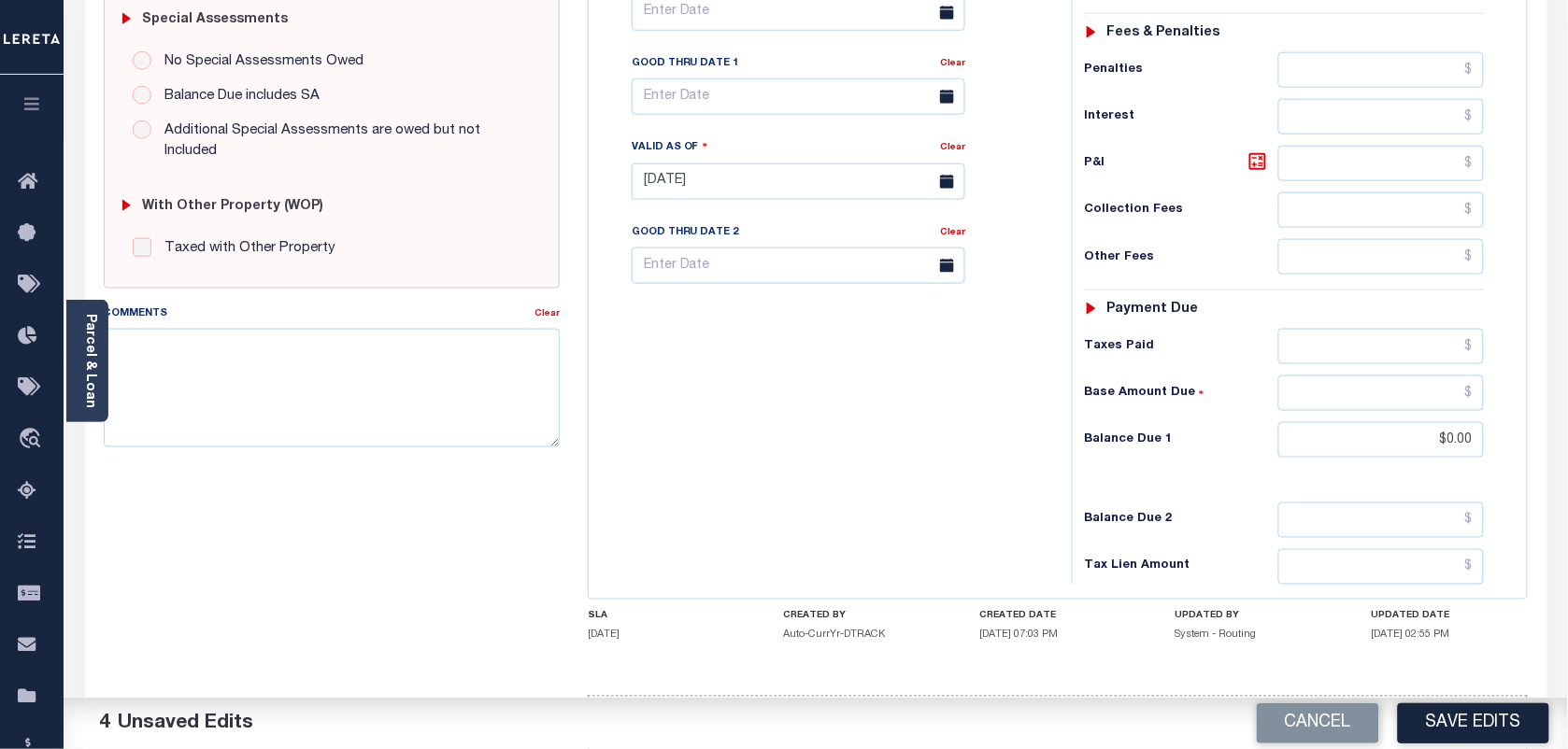
scroll to position [684, 0]
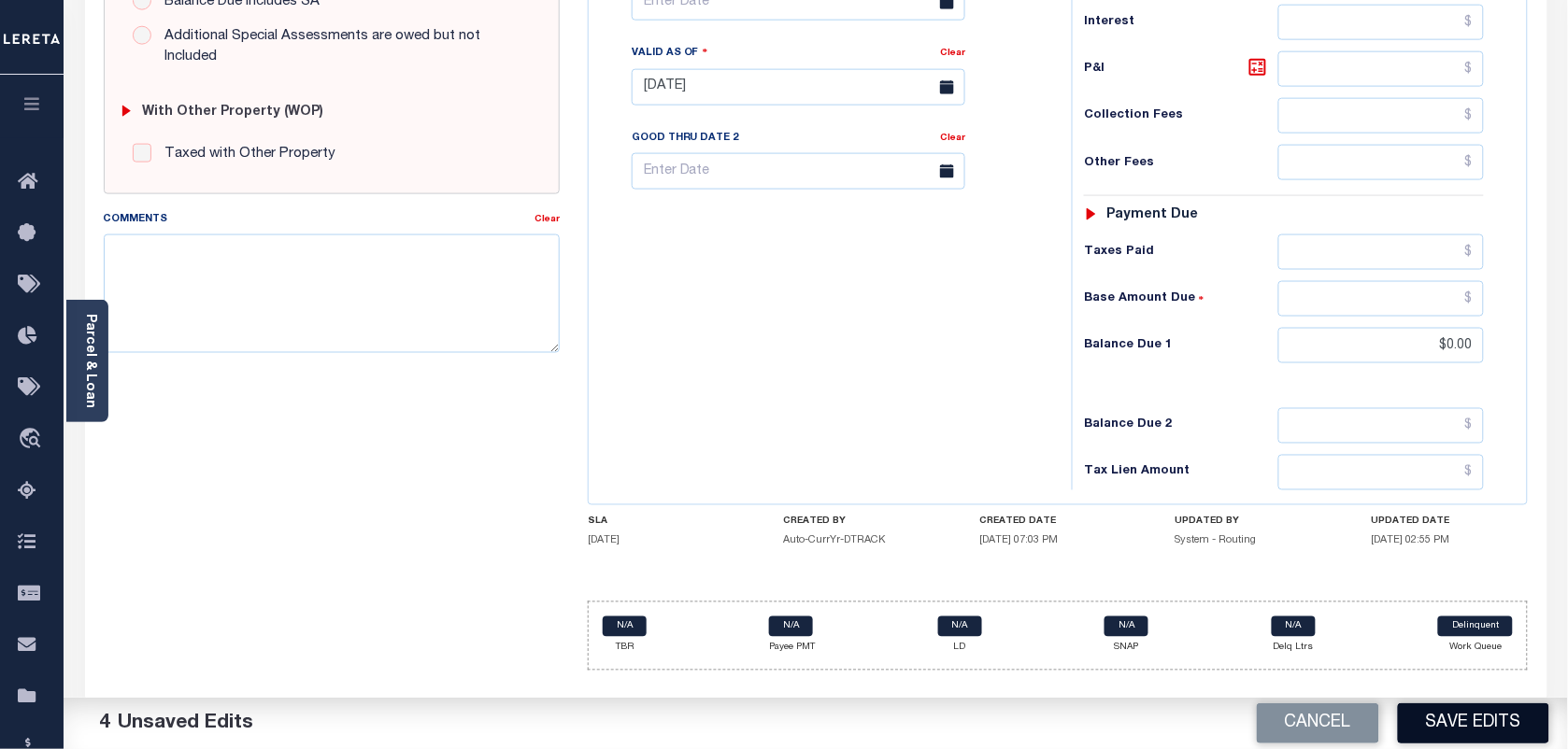
click at [1474, 733] on button "Save Edits" at bounding box center [1473, 723] width 151 height 40
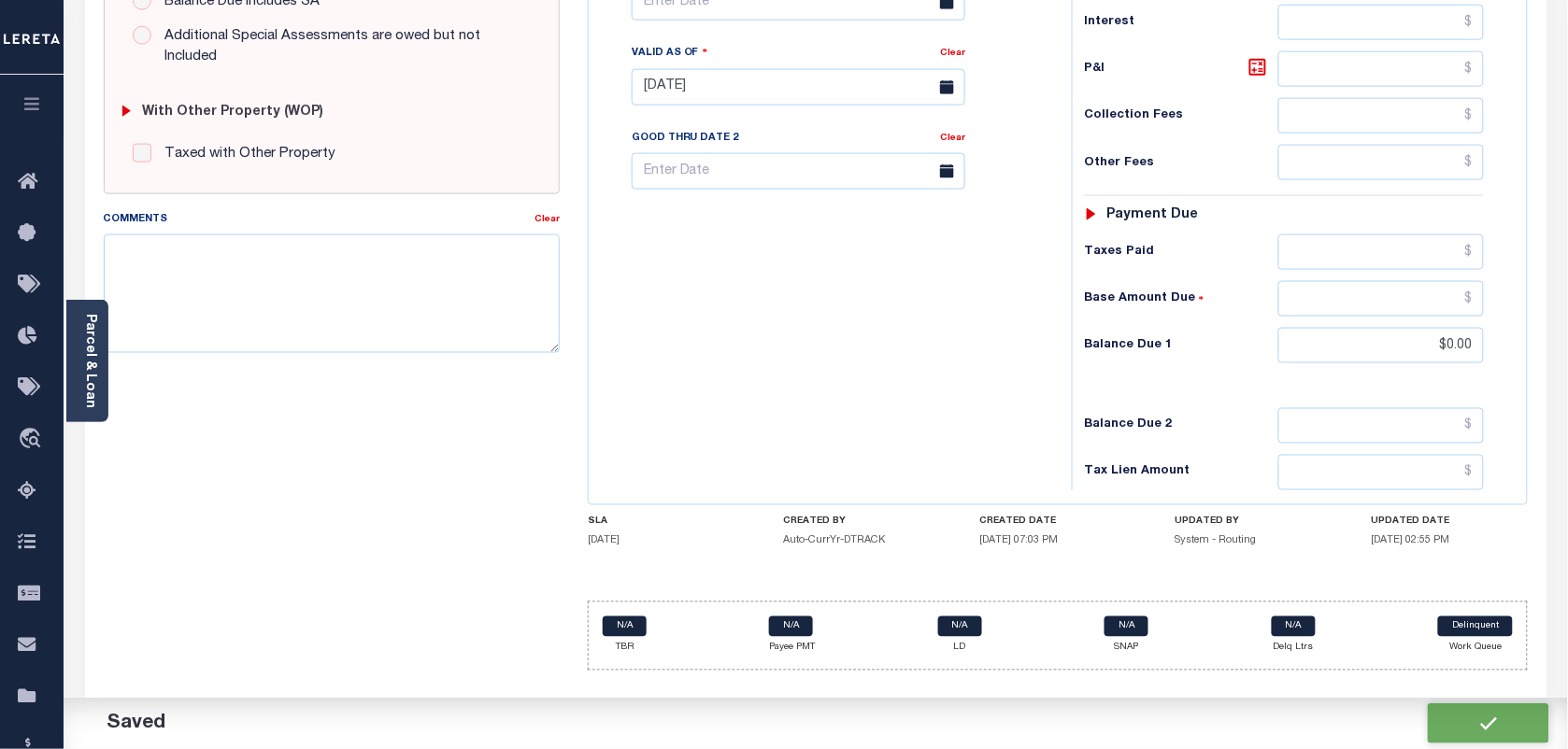
checkbox input "false"
type input "$0"
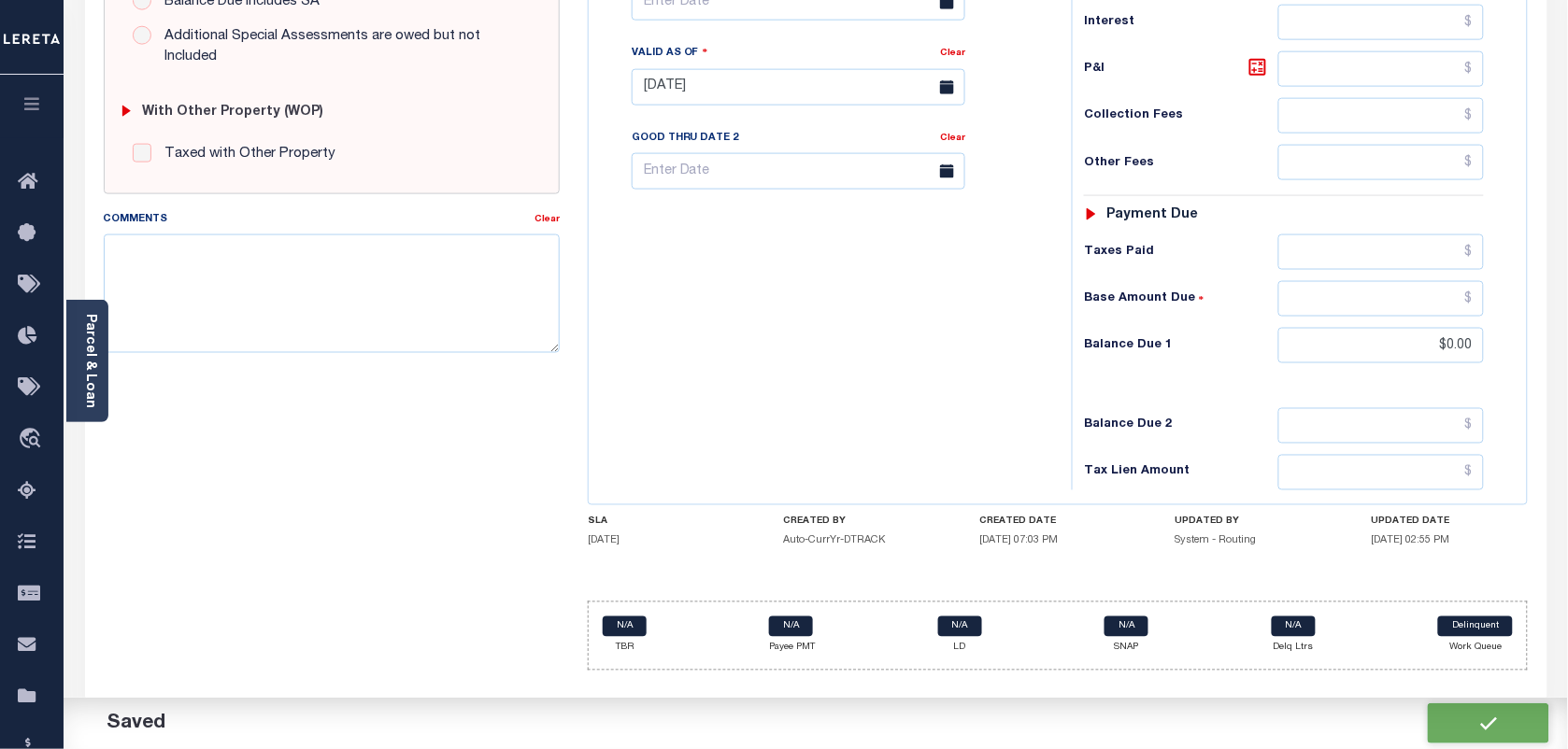
type input "$0"
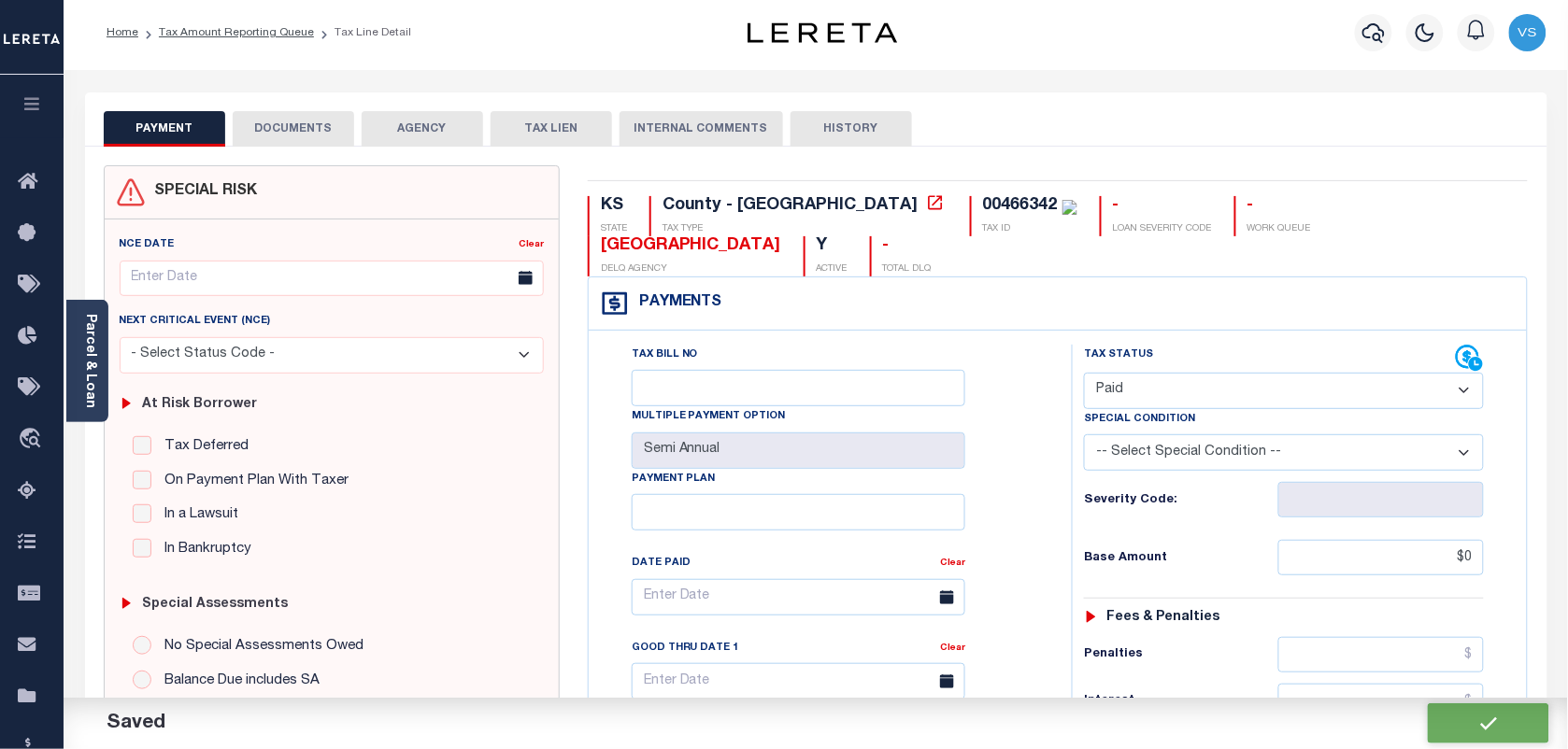
scroll to position [0, 0]
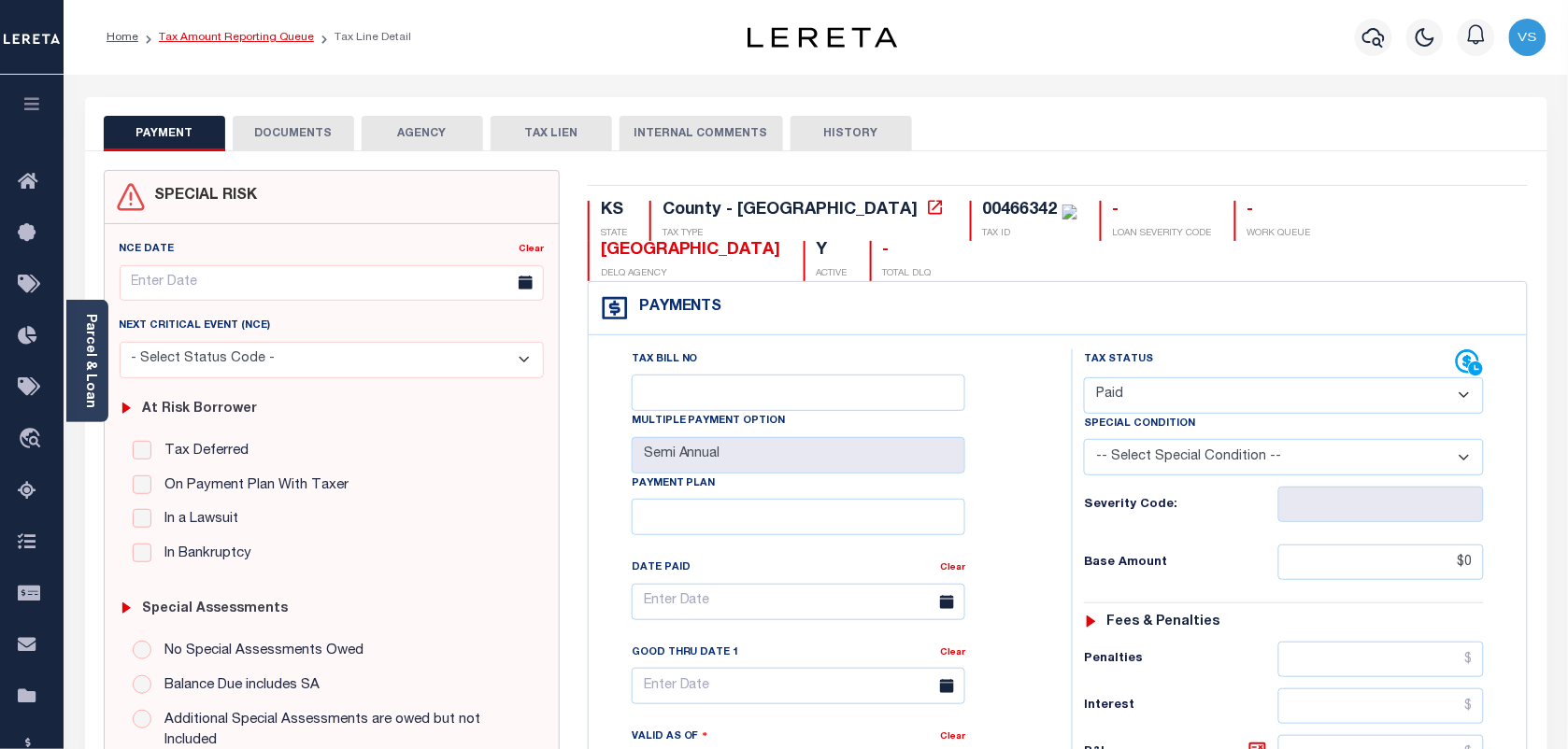
click at [229, 39] on link "Tax Amount Reporting Queue" at bounding box center [236, 38] width 155 height 12
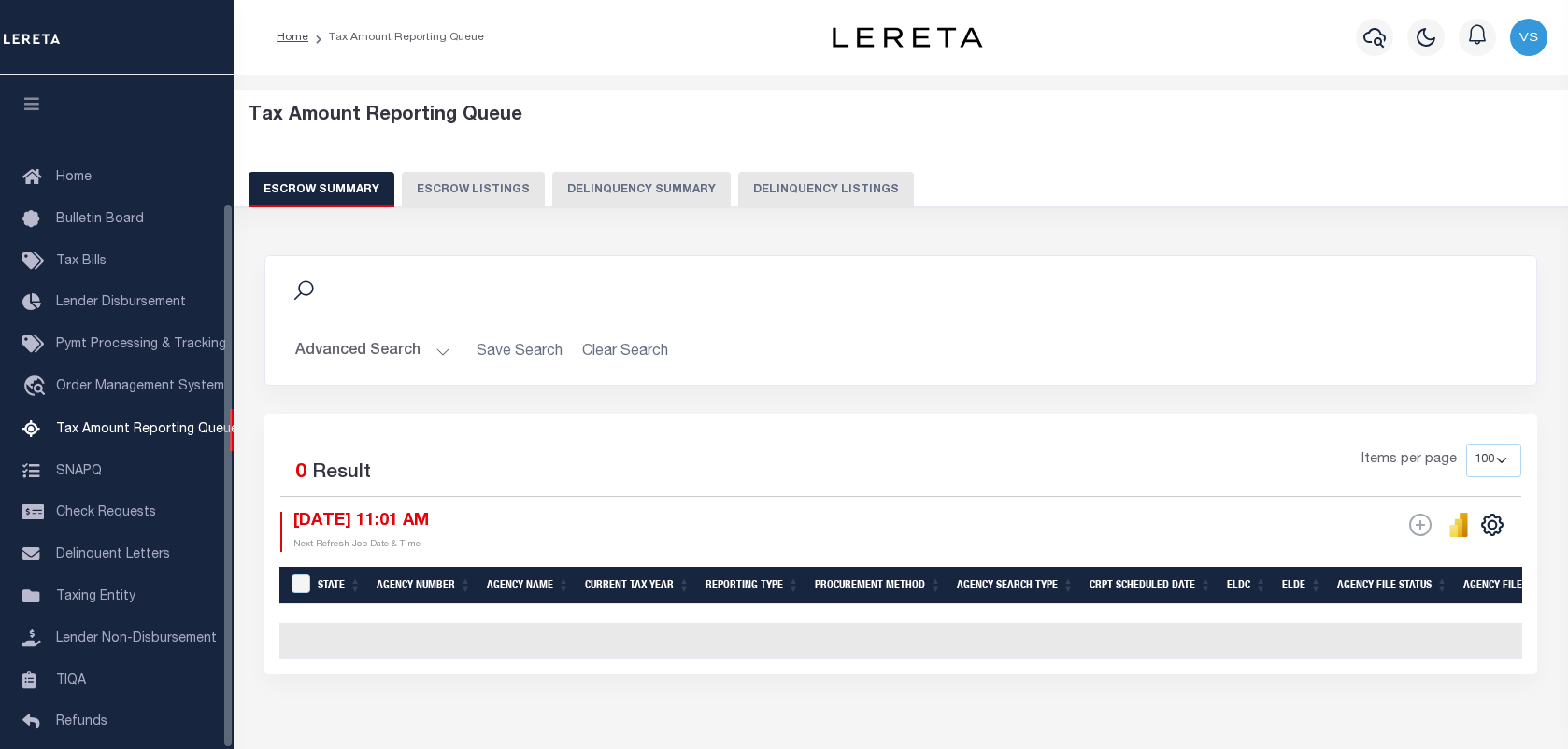
select select "100"
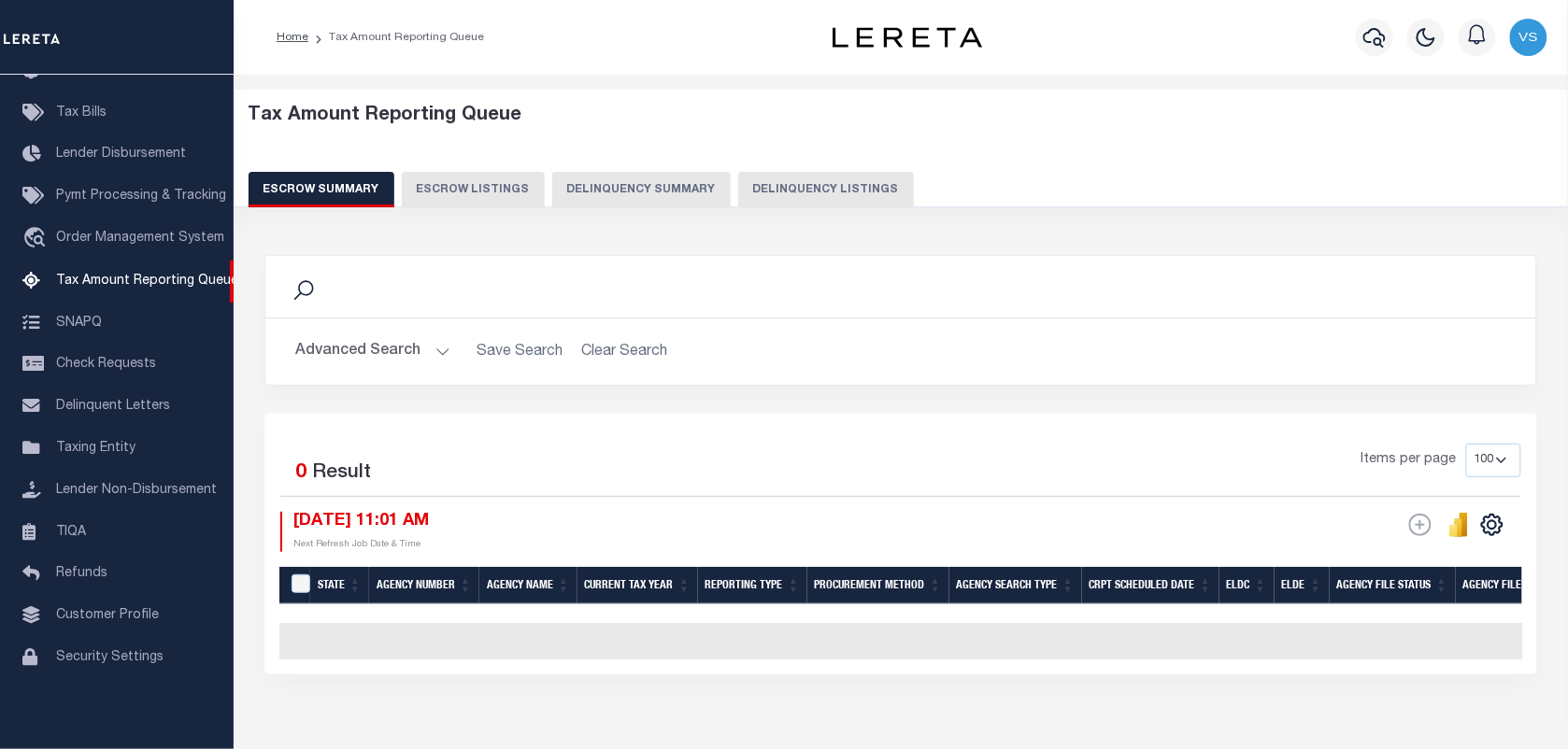
click at [830, 194] on button "Delinquency Listings" at bounding box center [826, 189] width 175 height 35
select select "100"
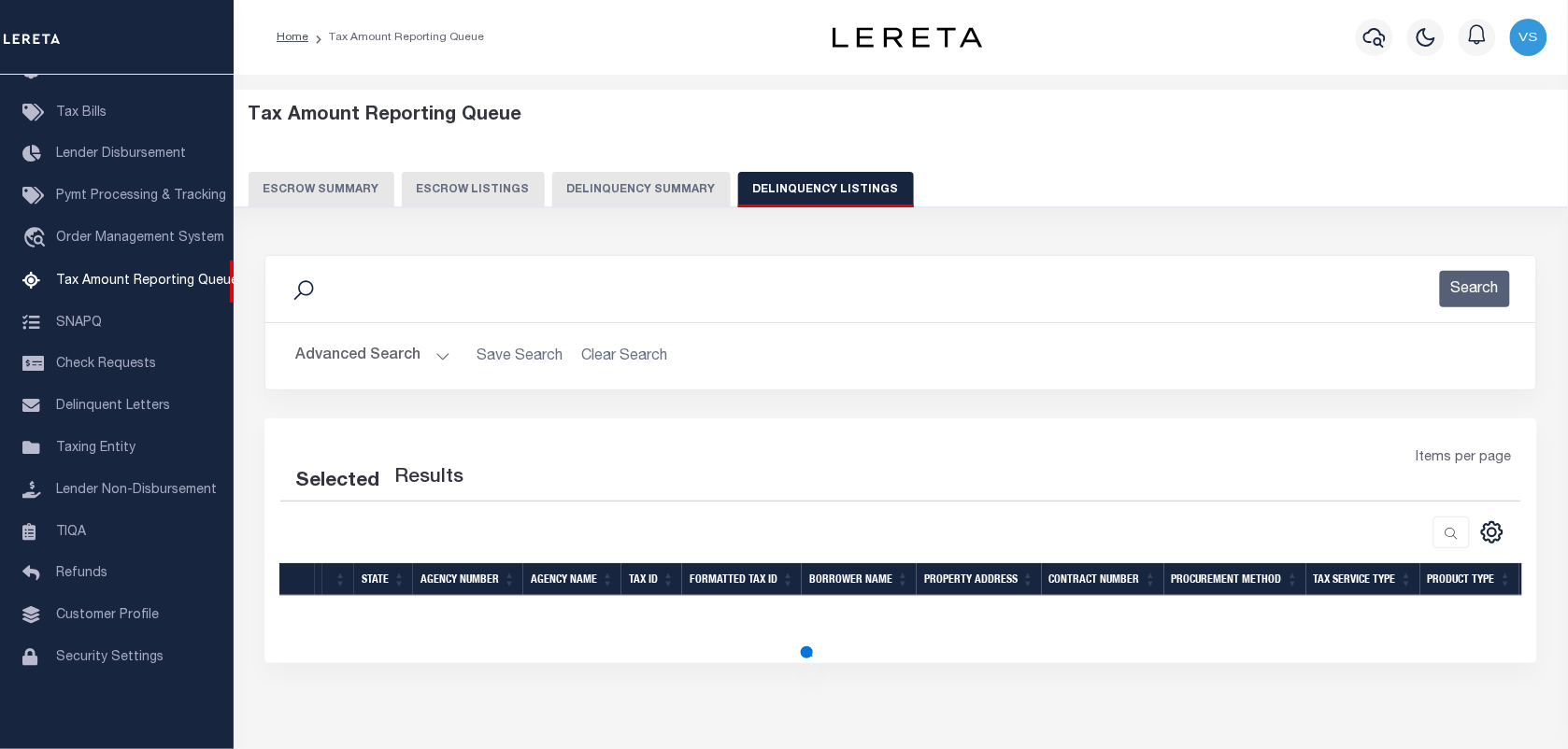
select select "100"
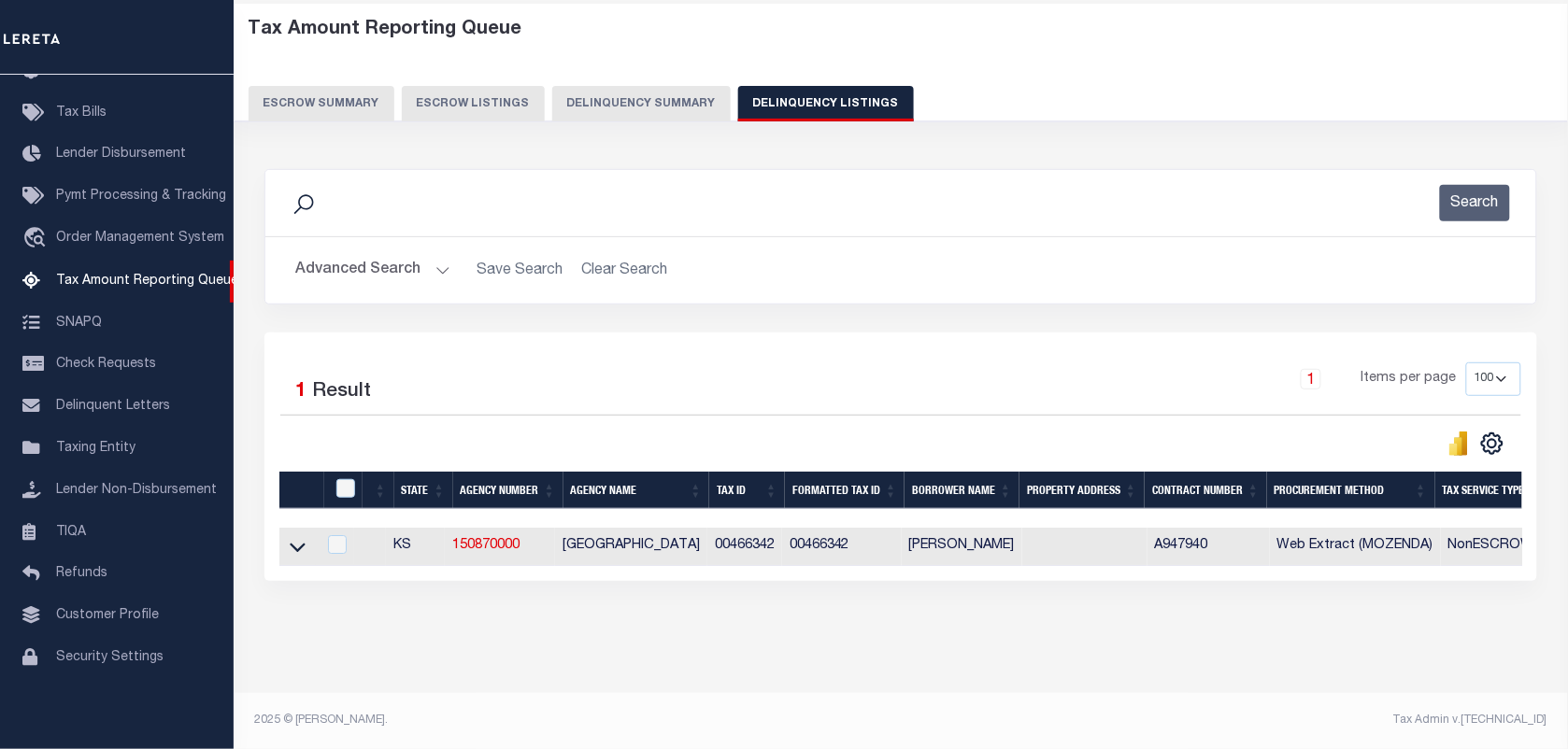
scroll to position [102, 0]
click at [292, 537] on icon at bounding box center [297, 546] width 16 height 19
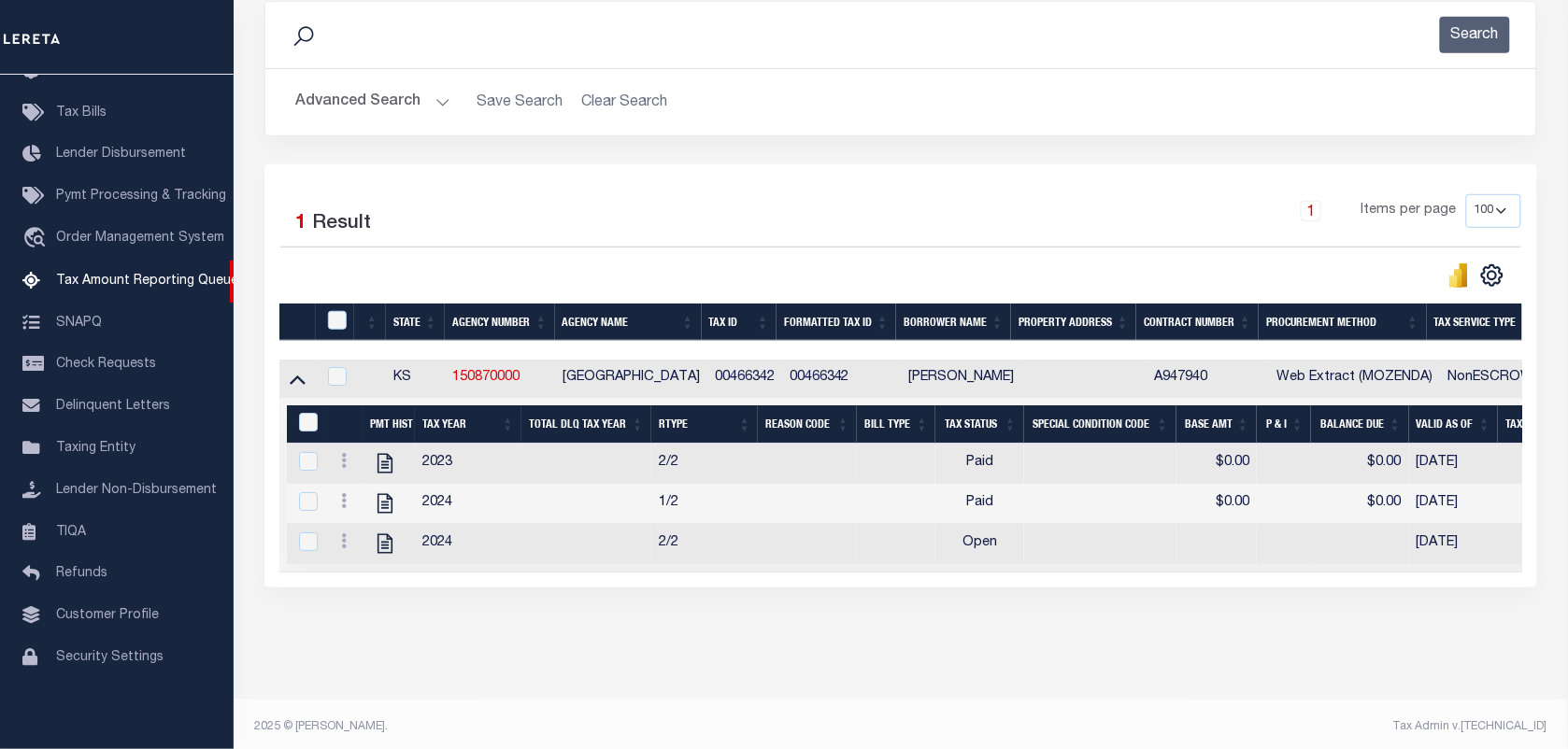
scroll to position [282, 0]
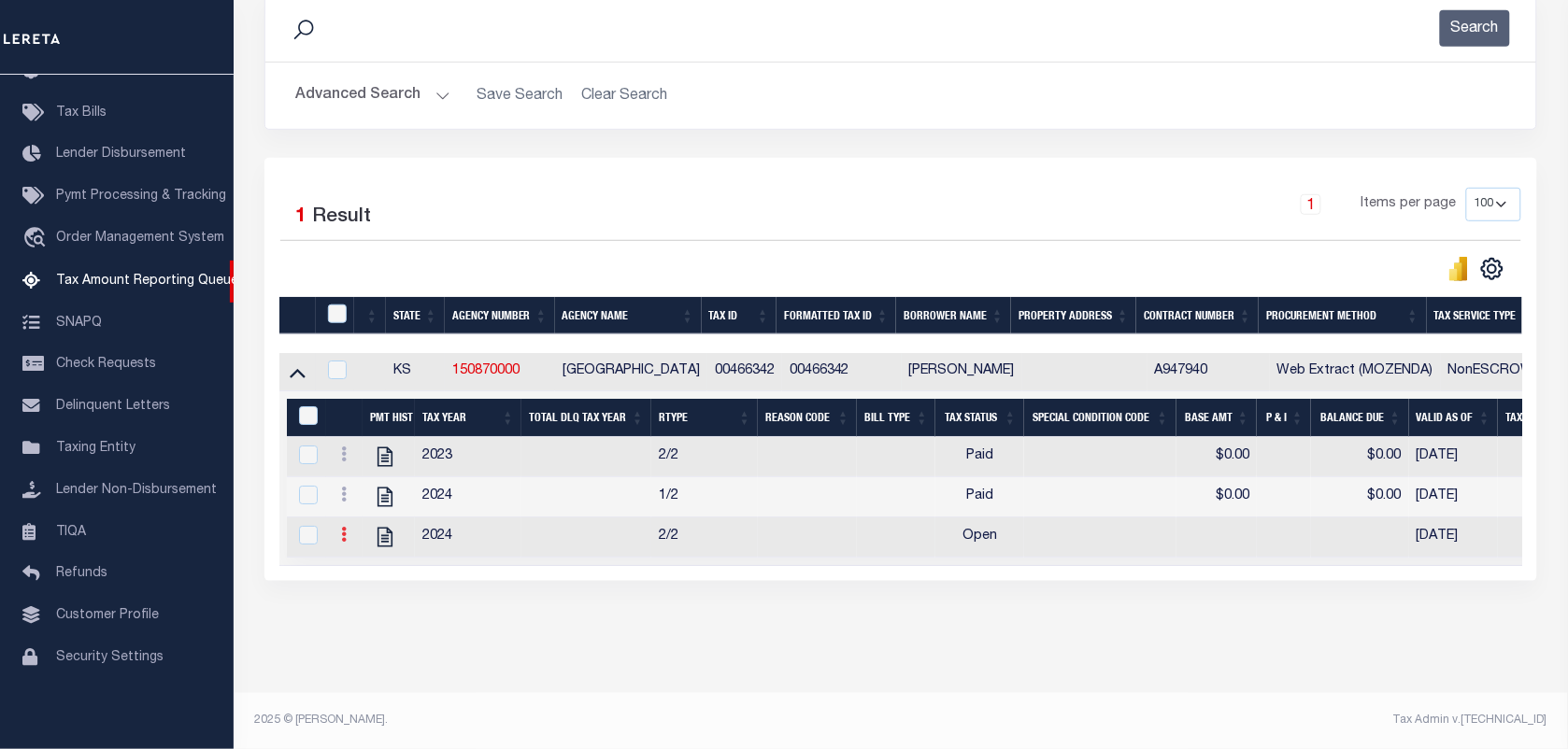
click at [347, 530] on link at bounding box center [343, 537] width 20 height 15
click at [352, 567] on link "" at bounding box center [365, 565] width 63 height 31
checkbox input "true"
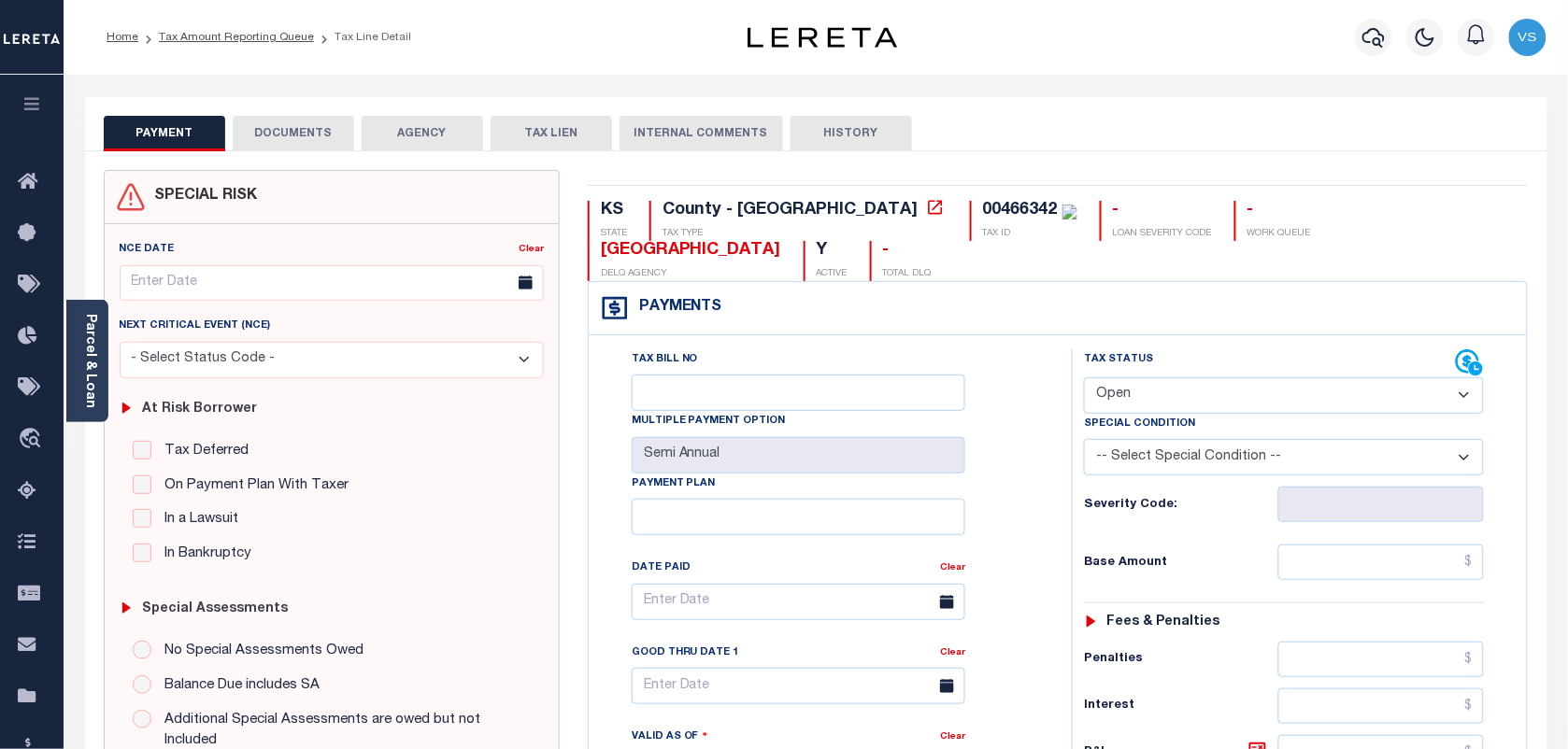
click at [1239, 399] on select "- Select Status Code - Open Due/Unpaid Paid Incomplete No Tax Due Internal Refu…" at bounding box center [1283, 394] width 400 height 36
select select "PYD"
click at [1084, 379] on select "- Select Status Code - Open Due/Unpaid Paid Incomplete No Tax Due Internal Refu…" at bounding box center [1283, 394] width 400 height 36
type input "[DATE]"
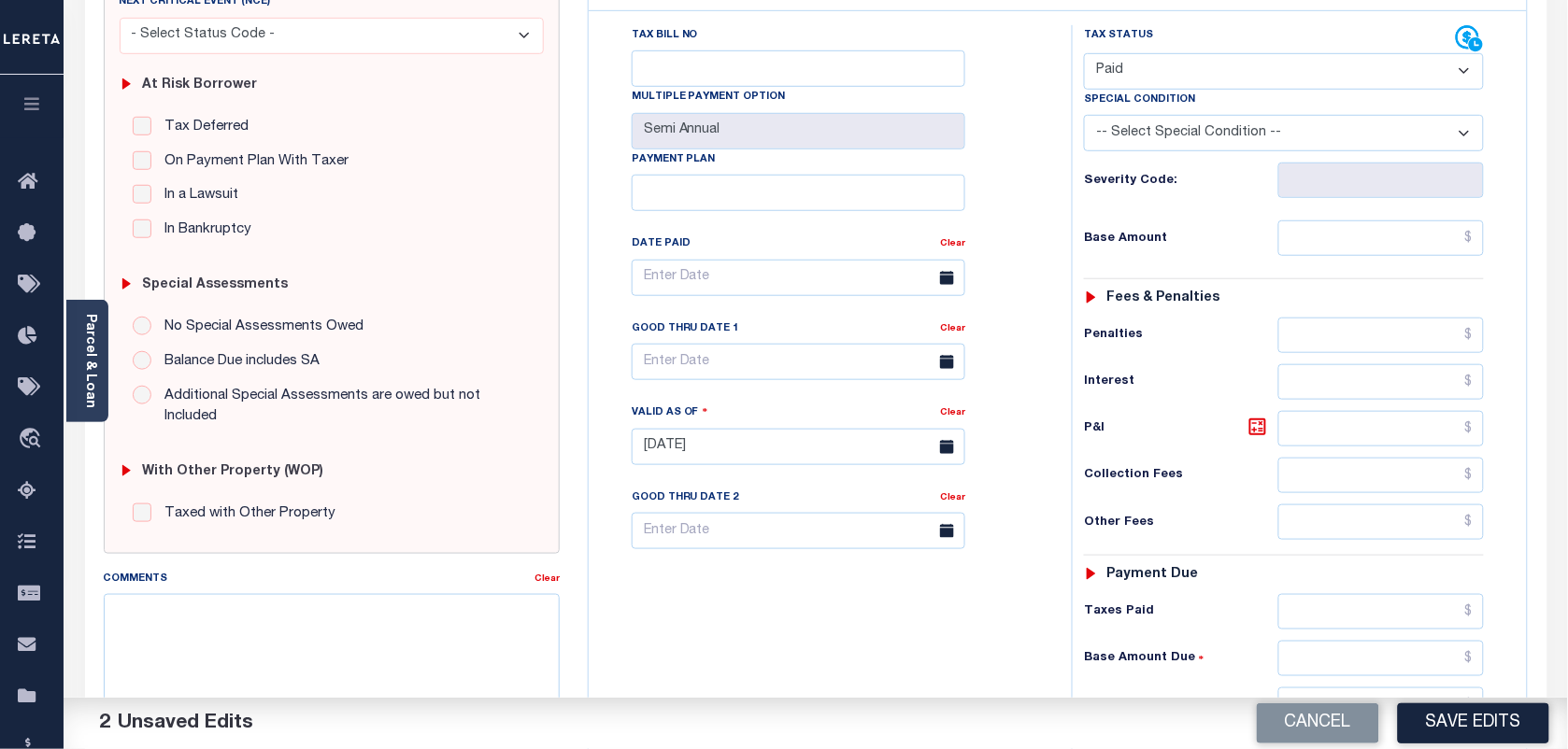
scroll to position [216, 0]
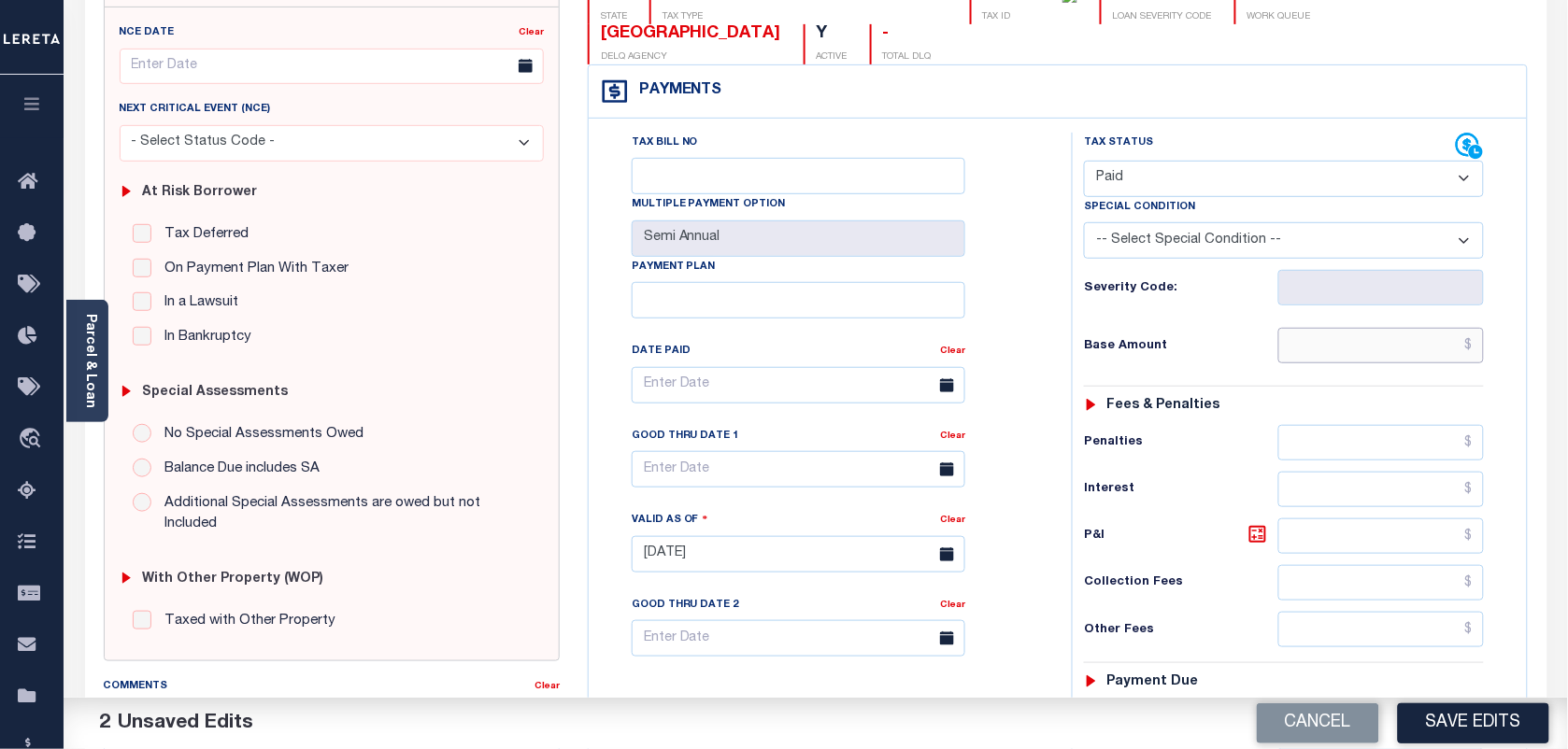
click at [1403, 356] on input "text" at bounding box center [1382, 346] width 207 height 35
type input "$0.00"
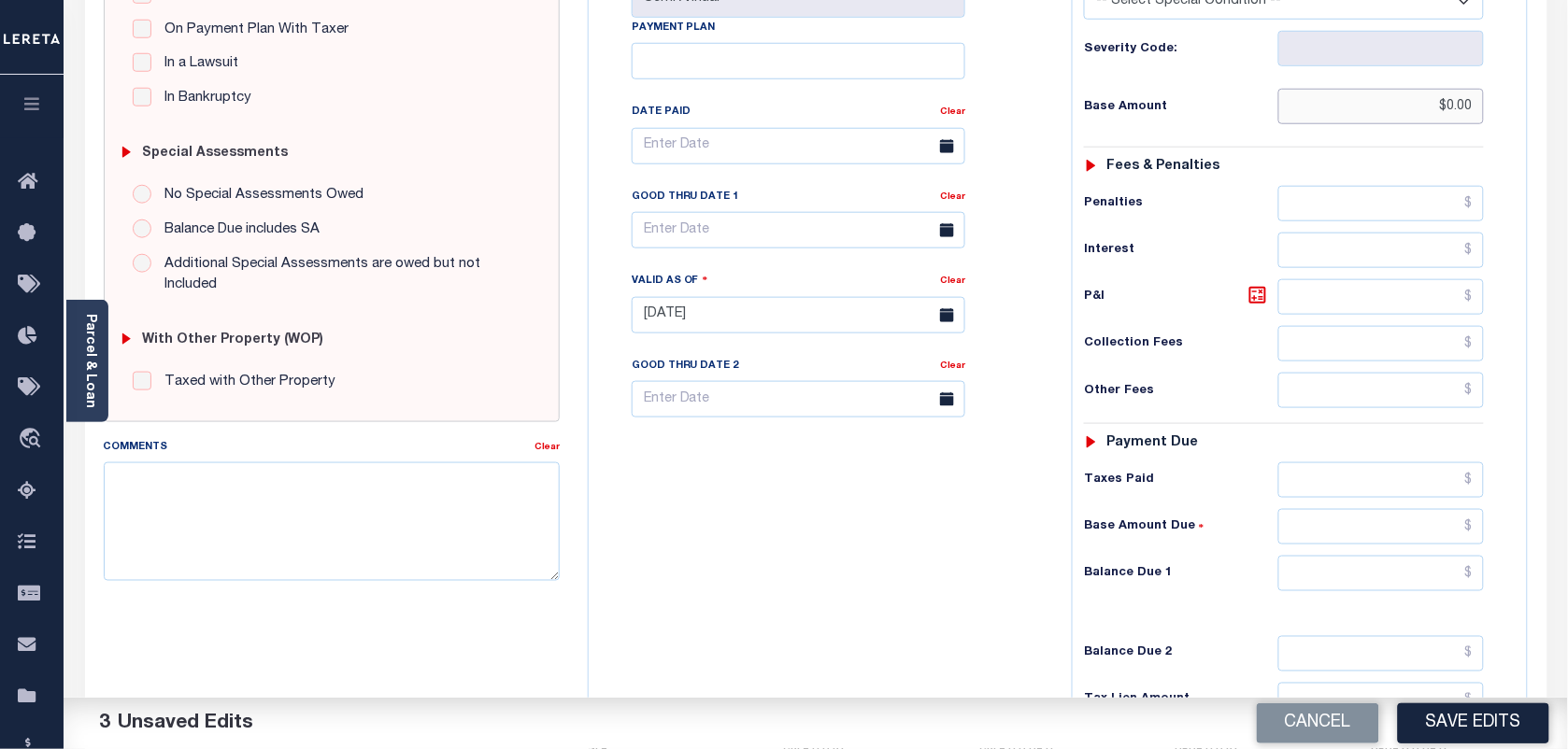
scroll to position [567, 0]
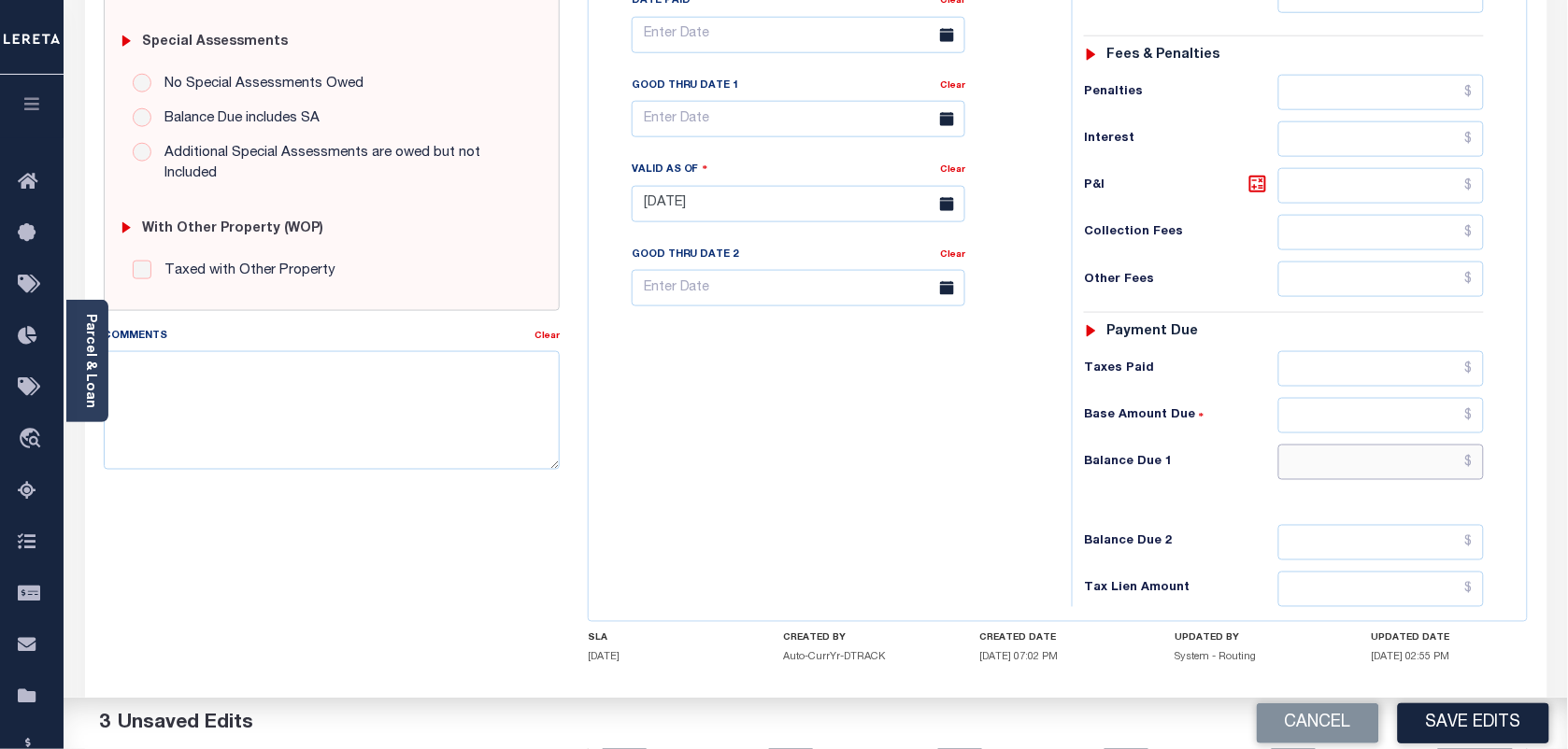
click at [1473, 468] on input "text" at bounding box center [1382, 462] width 207 height 35
type input "$0.00"
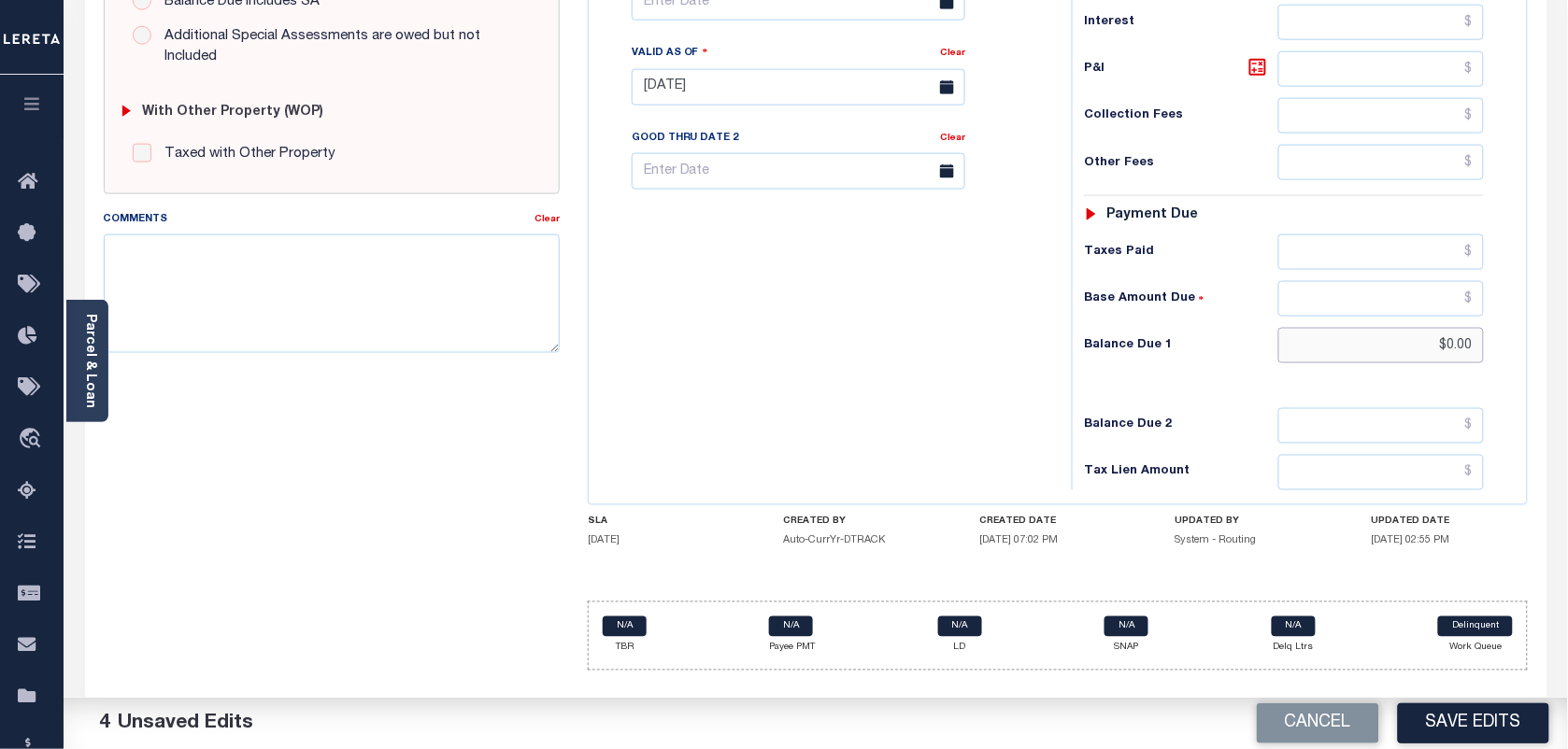
scroll to position [0, 0]
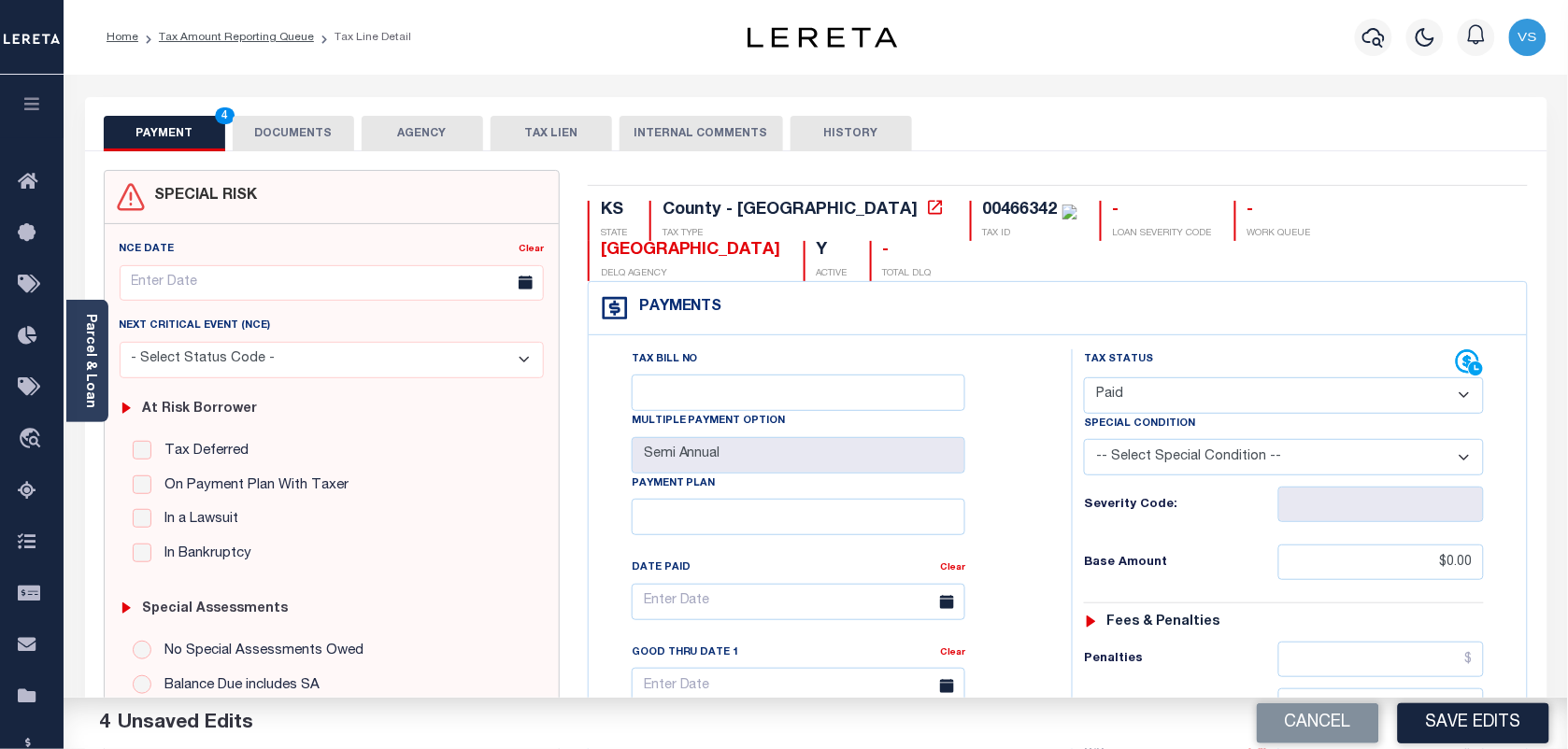
click at [260, 131] on button "DOCUMENTS" at bounding box center [293, 133] width 122 height 35
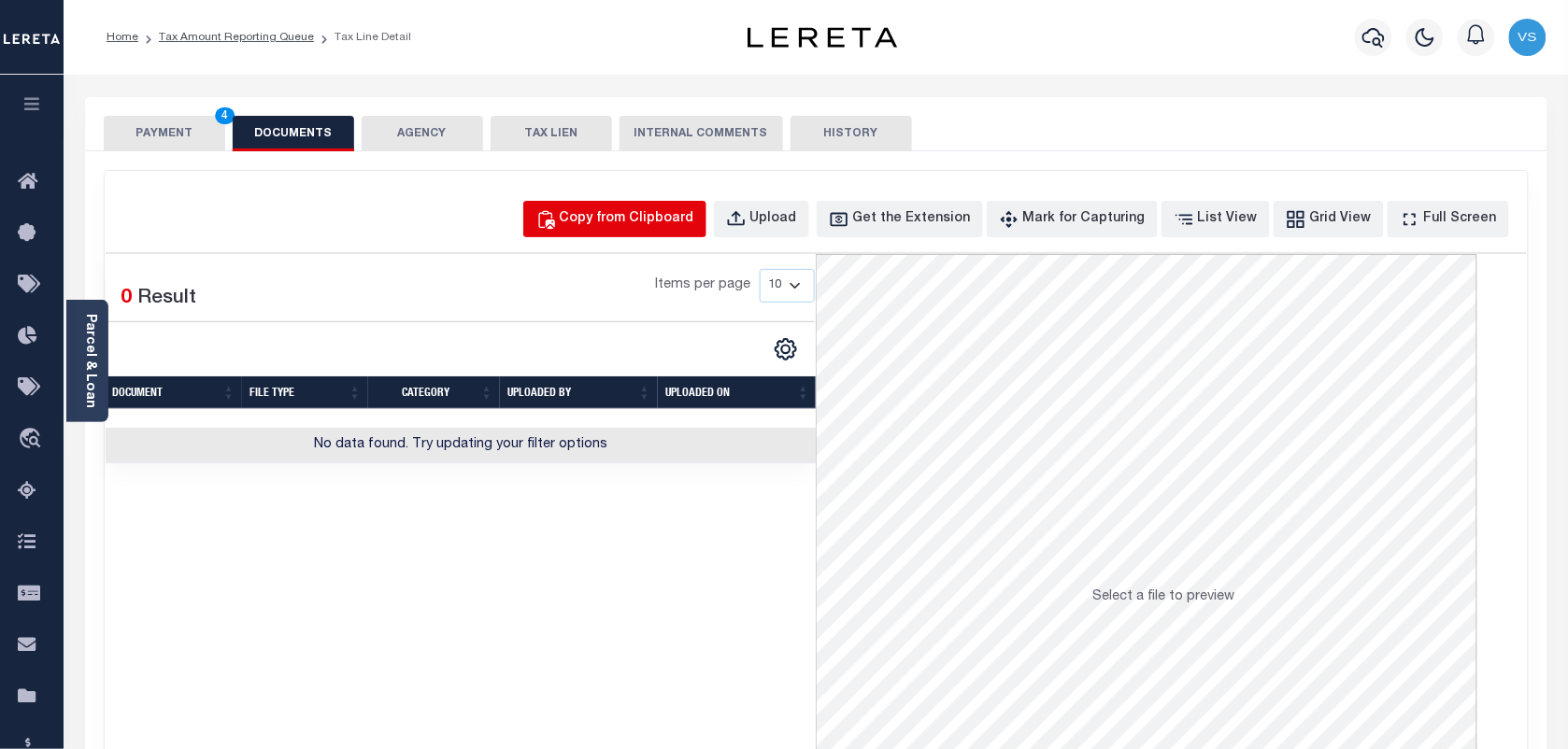
click at [620, 220] on div "Copy from Clipboard" at bounding box center [627, 219] width 134 height 20
select select "POP"
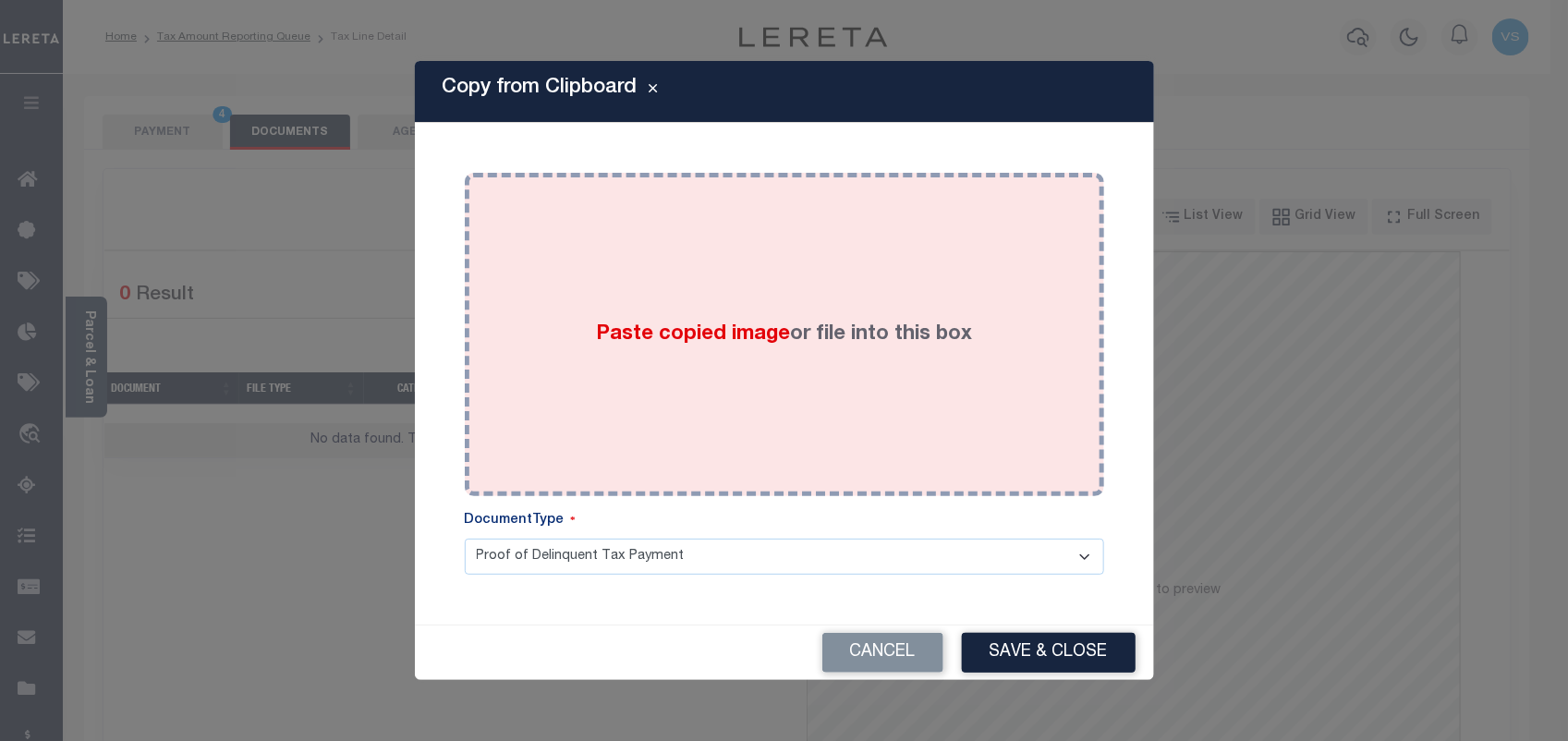
click at [644, 394] on div "Paste copied image or file into this box" at bounding box center [784, 334] width 612 height 296
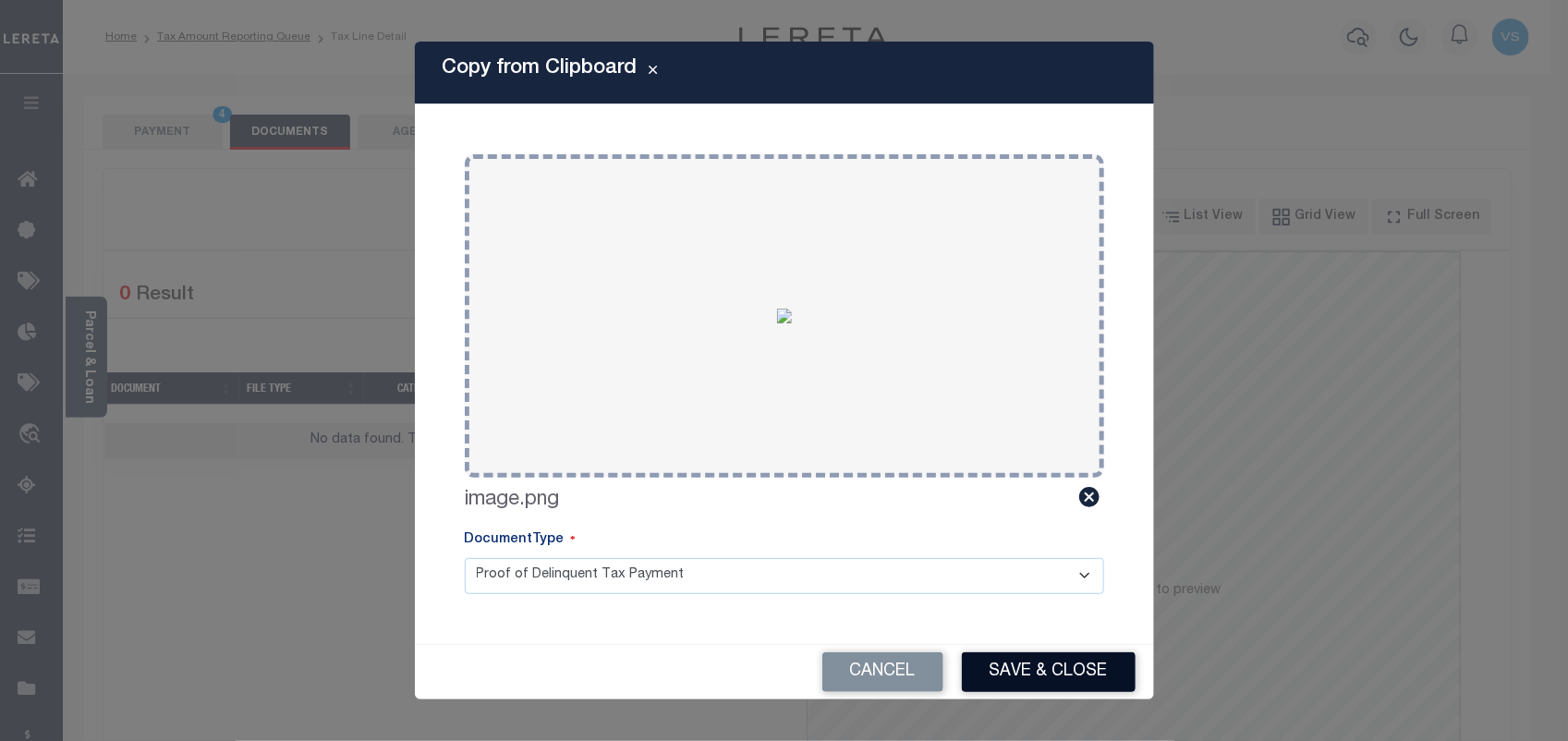
click at [1051, 672] on button "Save & Close" at bounding box center [1049, 672] width 173 height 40
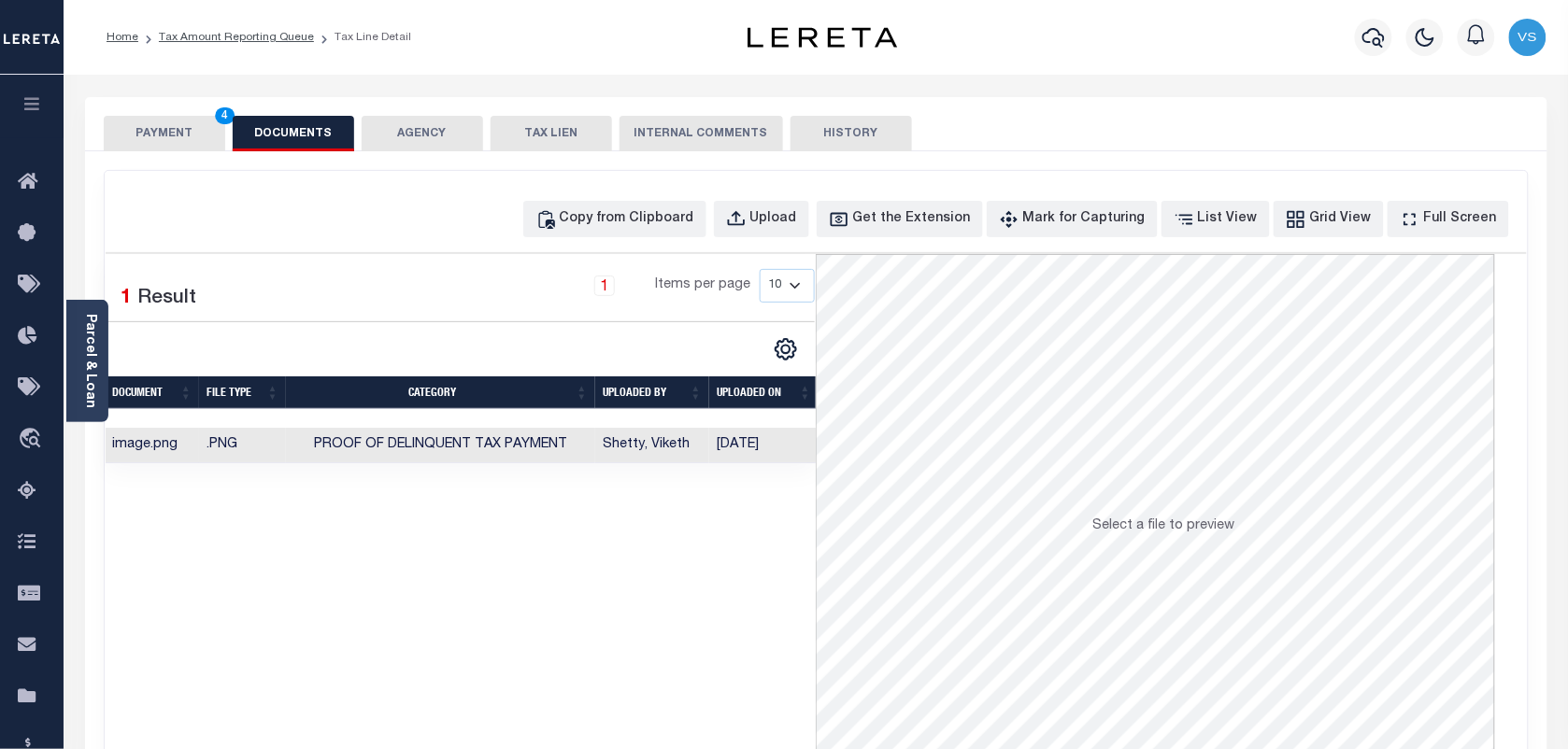
click at [192, 133] on button "PAYMENT 4" at bounding box center [164, 133] width 122 height 35
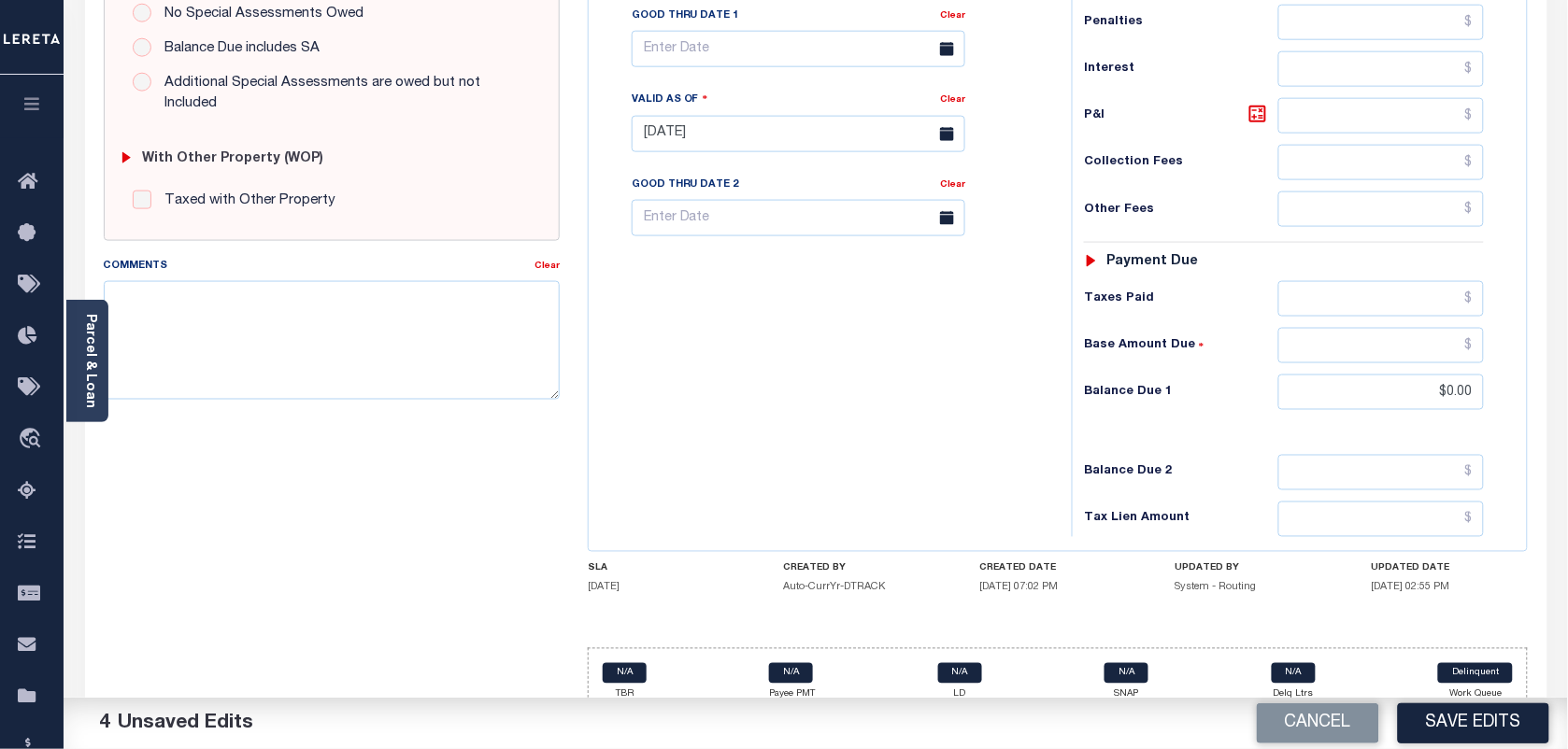
scroll to position [684, 0]
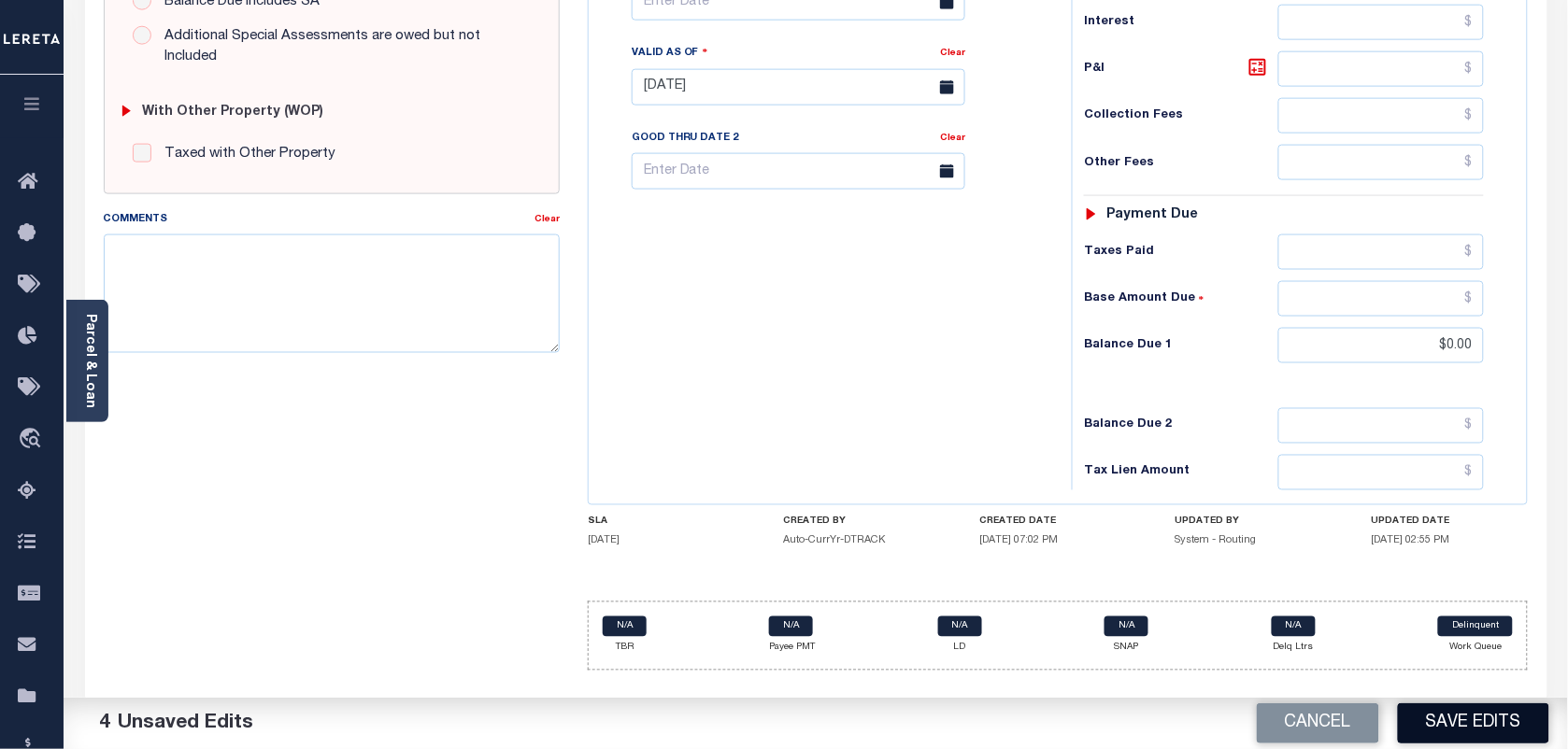
click at [1486, 721] on button "Save Edits" at bounding box center [1473, 723] width 151 height 40
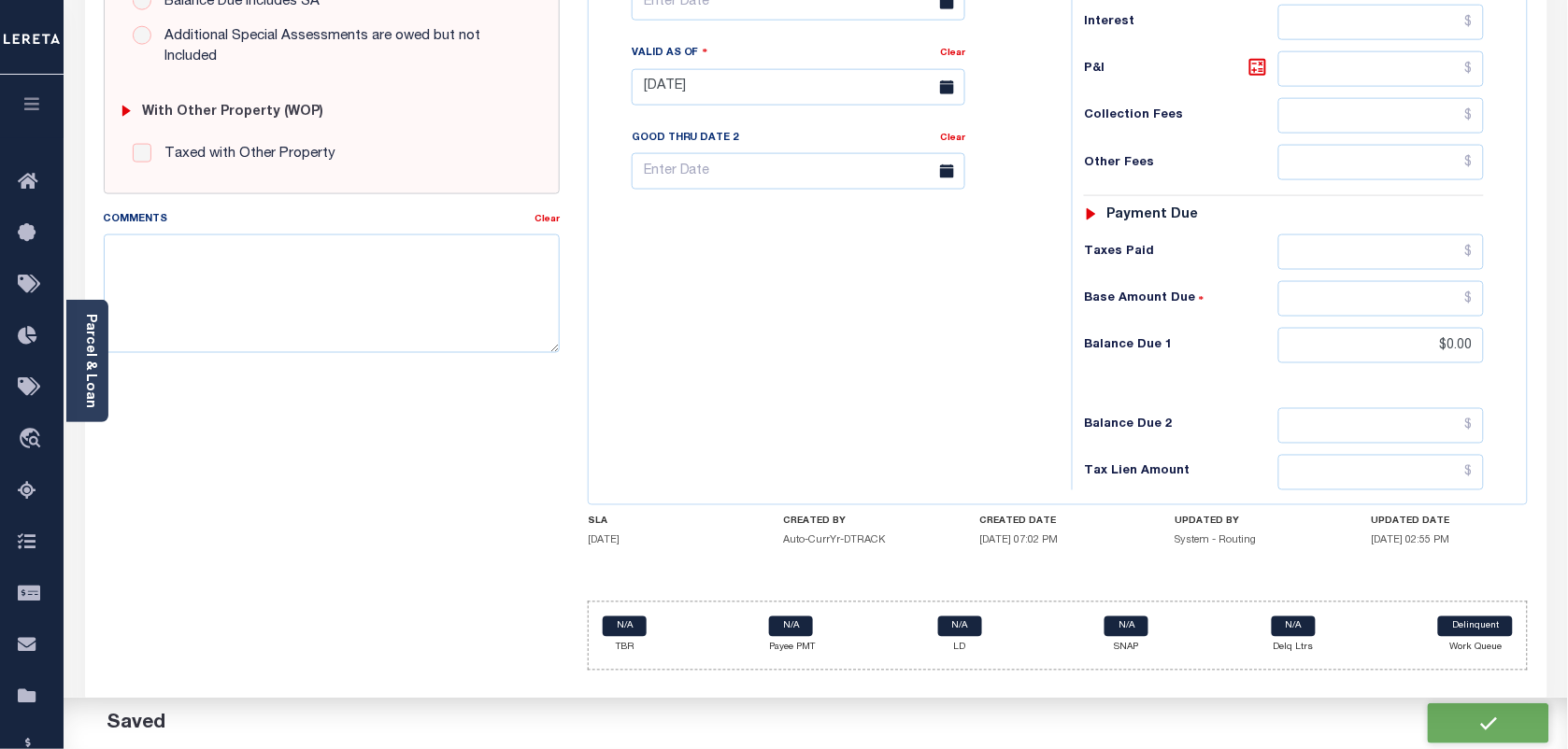
checkbox input "false"
type input "$0"
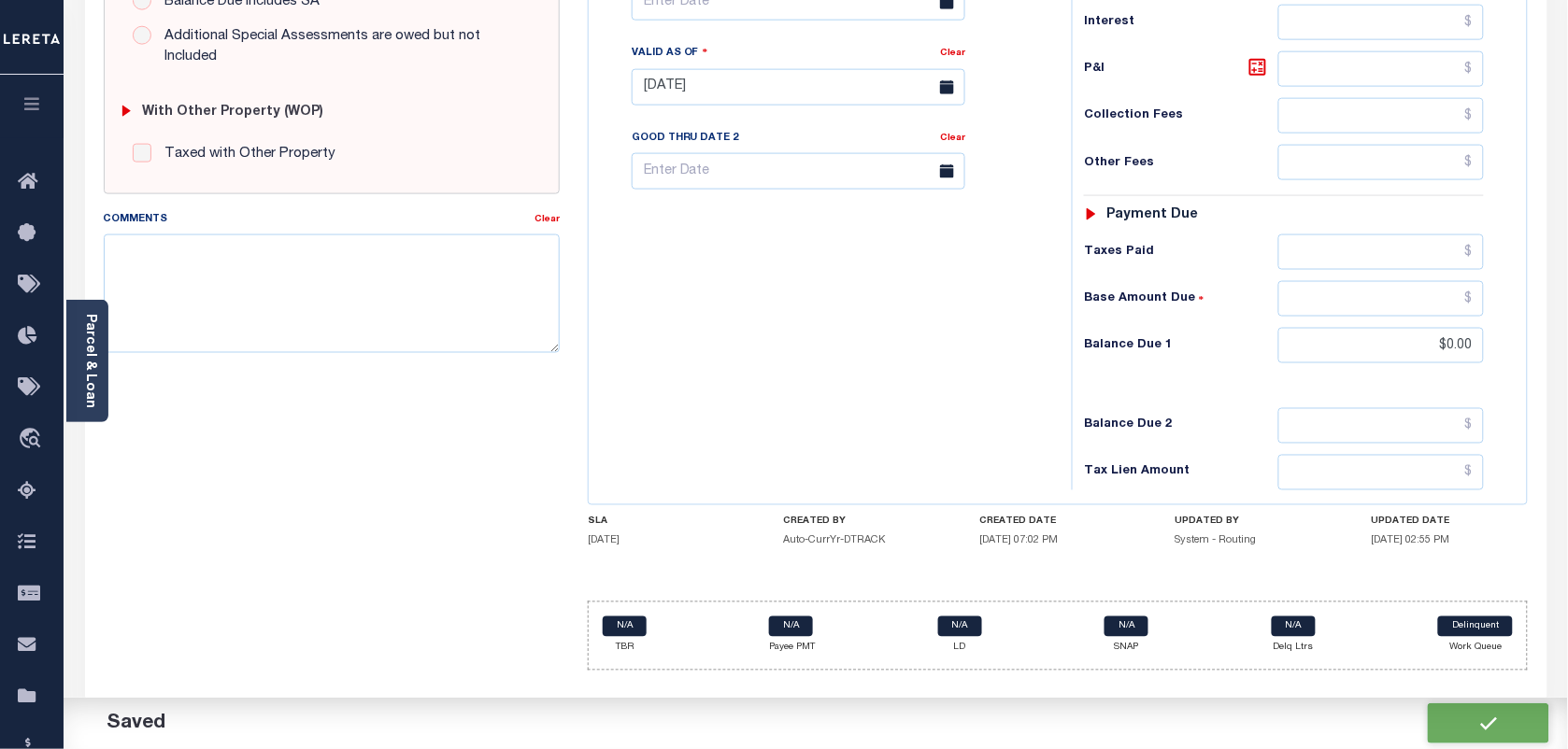
type input "$0"
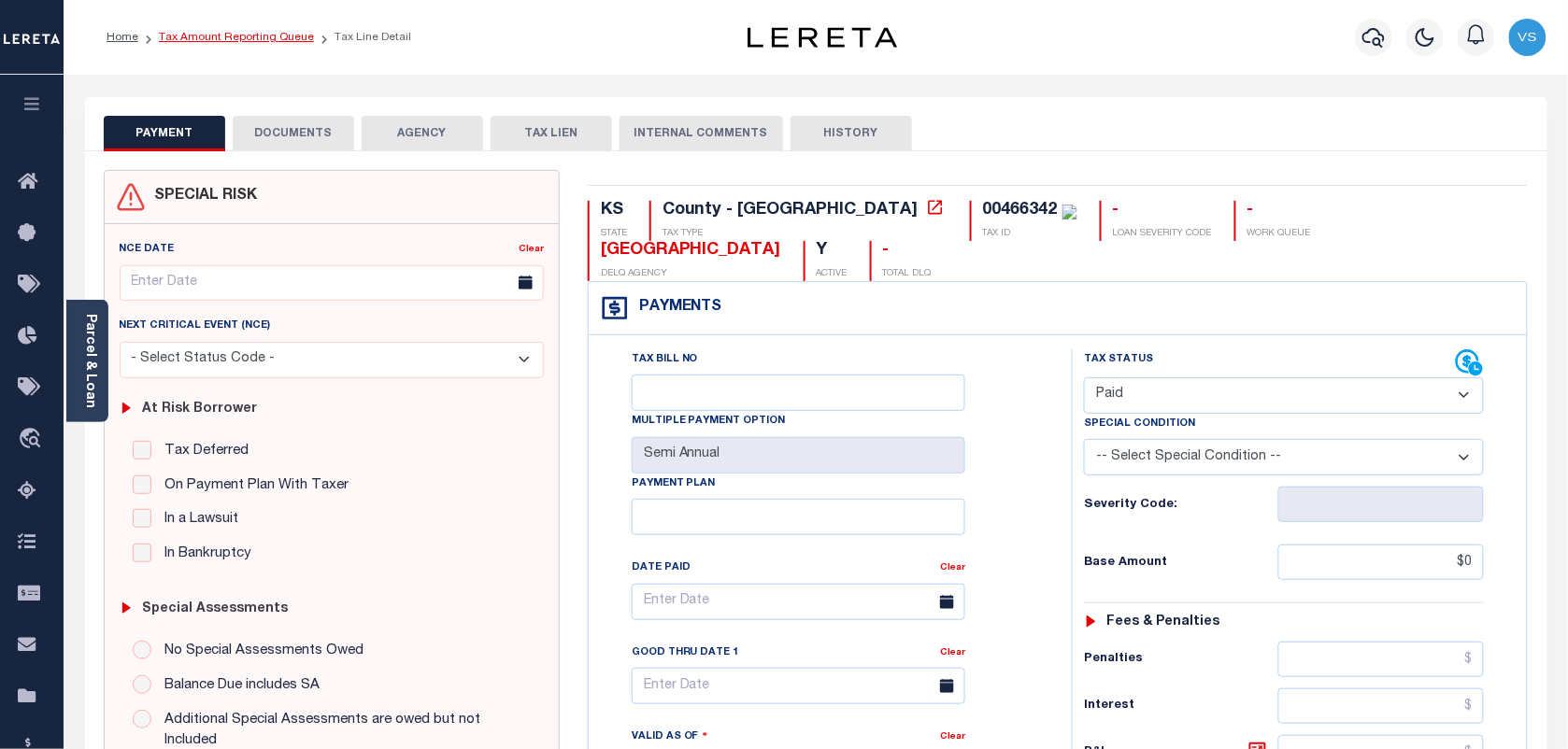
click at [182, 39] on link "Tax Amount Reporting Queue" at bounding box center [236, 38] width 155 height 12
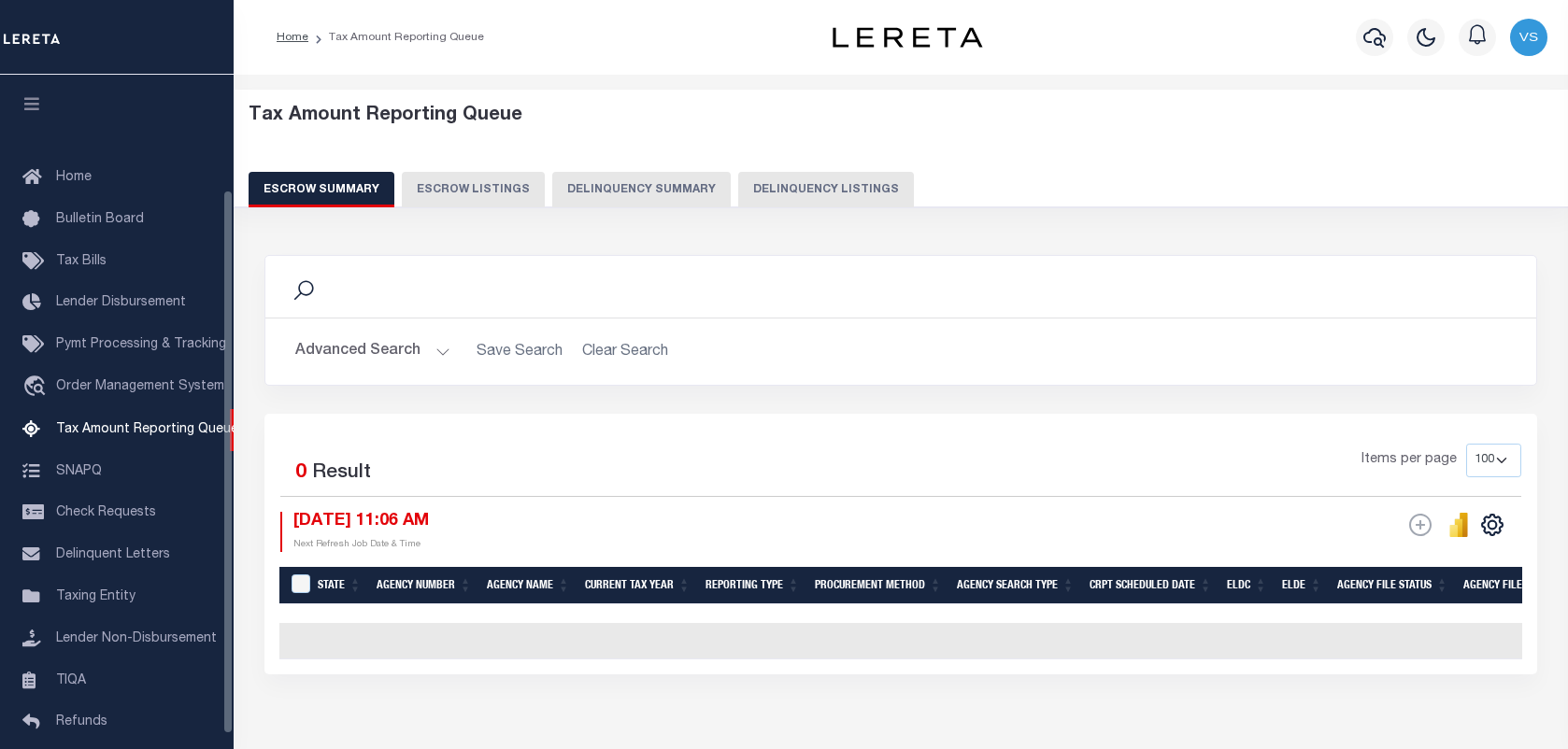
select select "100"
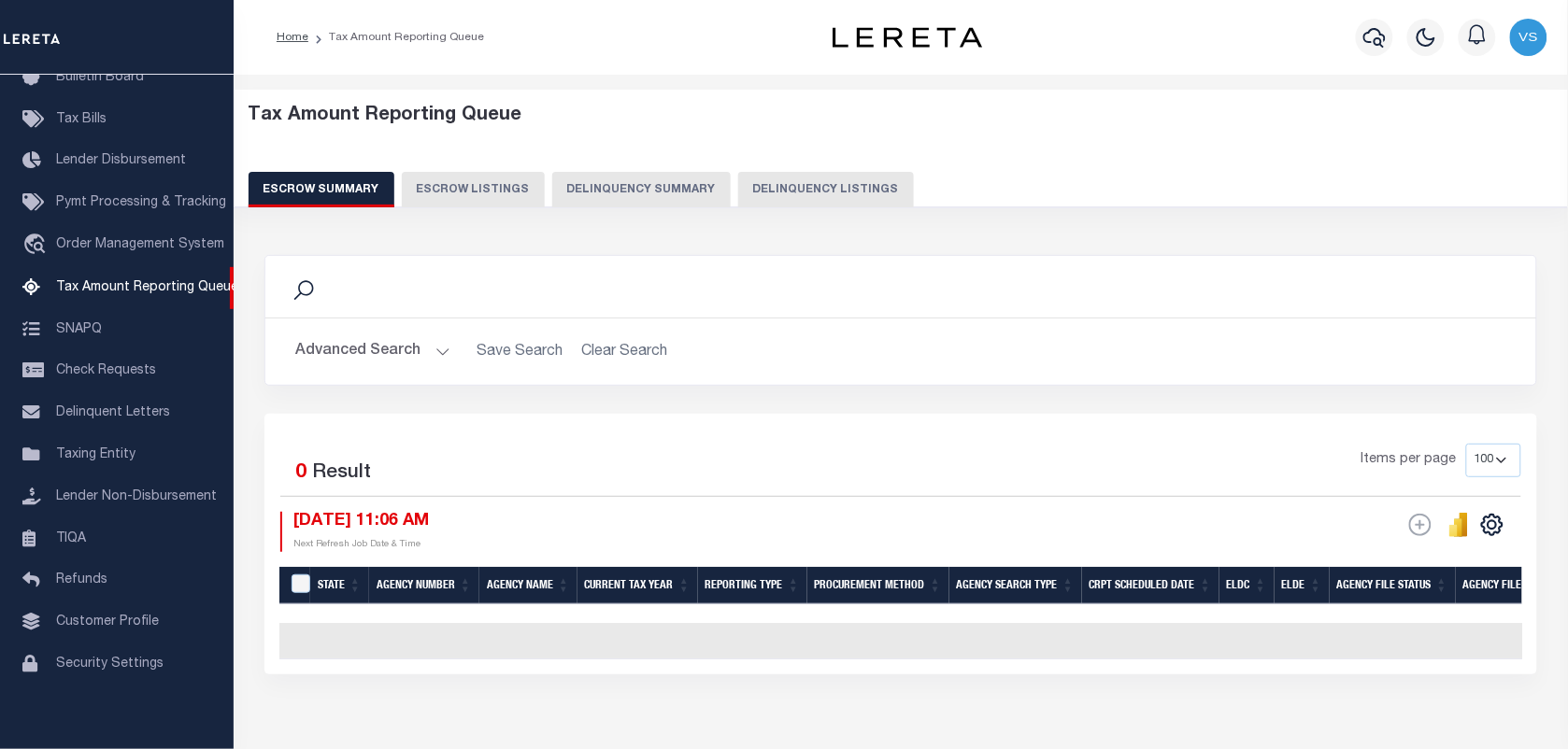
click at [825, 178] on button "Delinquency Listings" at bounding box center [826, 189] width 175 height 35
select select "100"
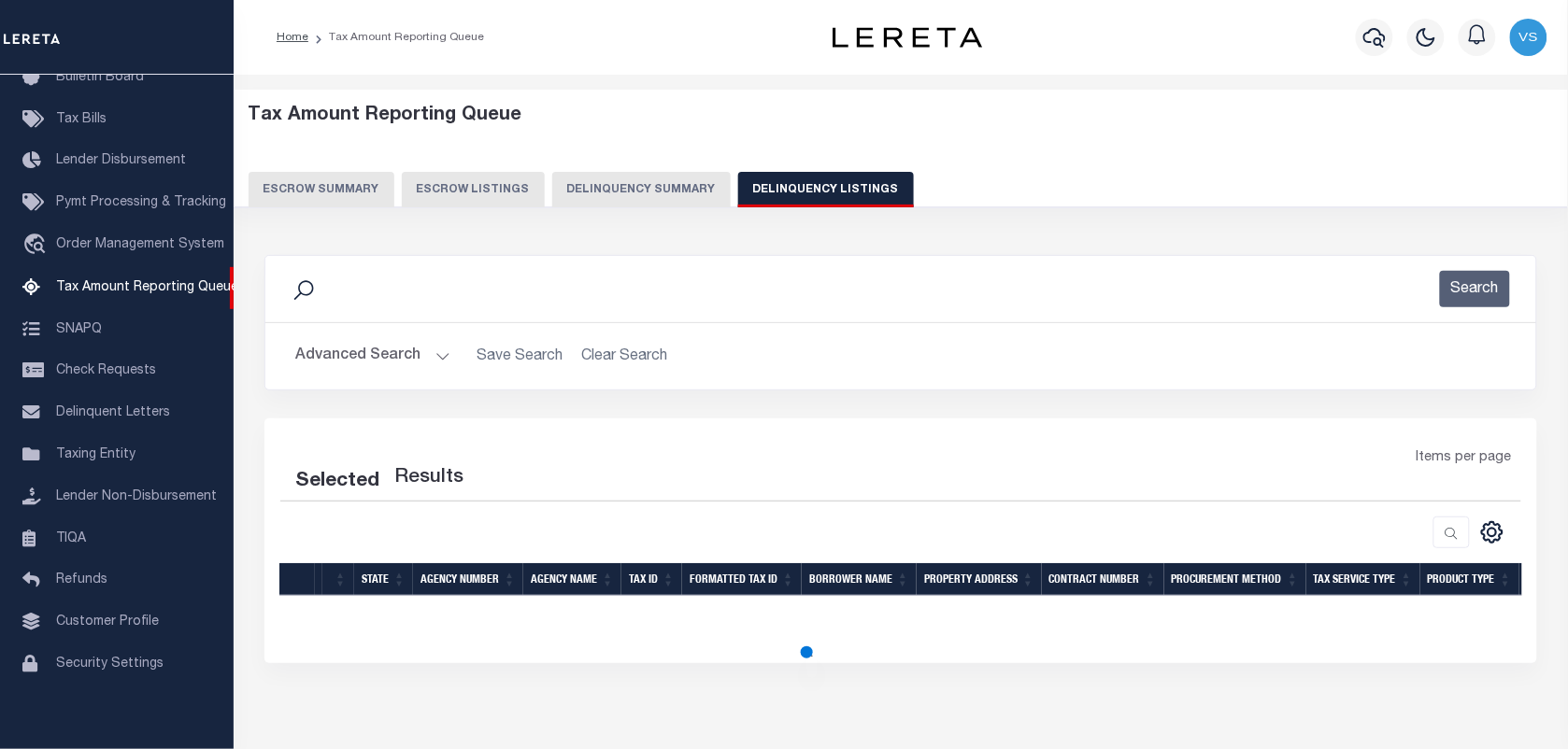
select select "100"
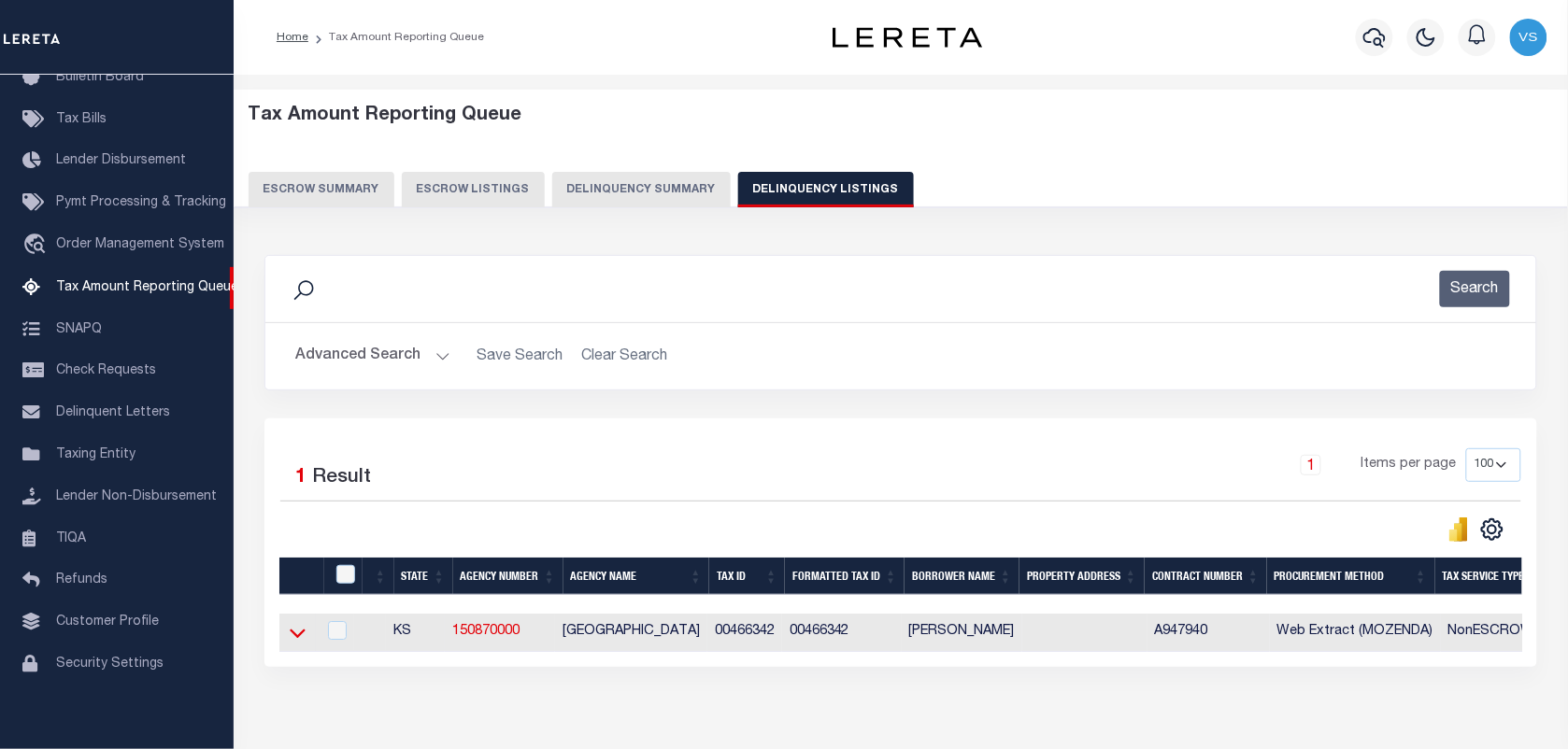
click at [289, 643] on icon at bounding box center [297, 633] width 16 height 19
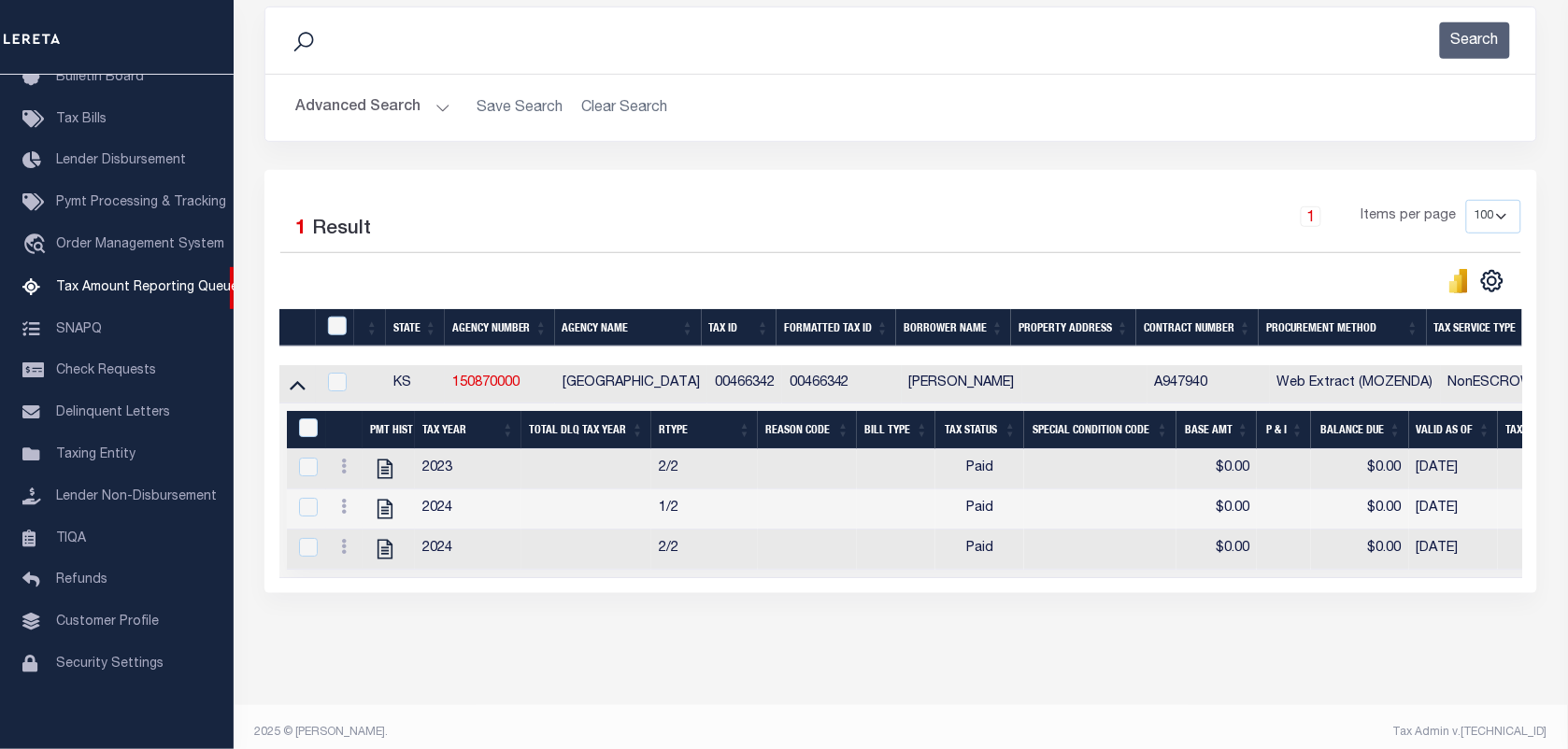
scroll to position [282, 0]
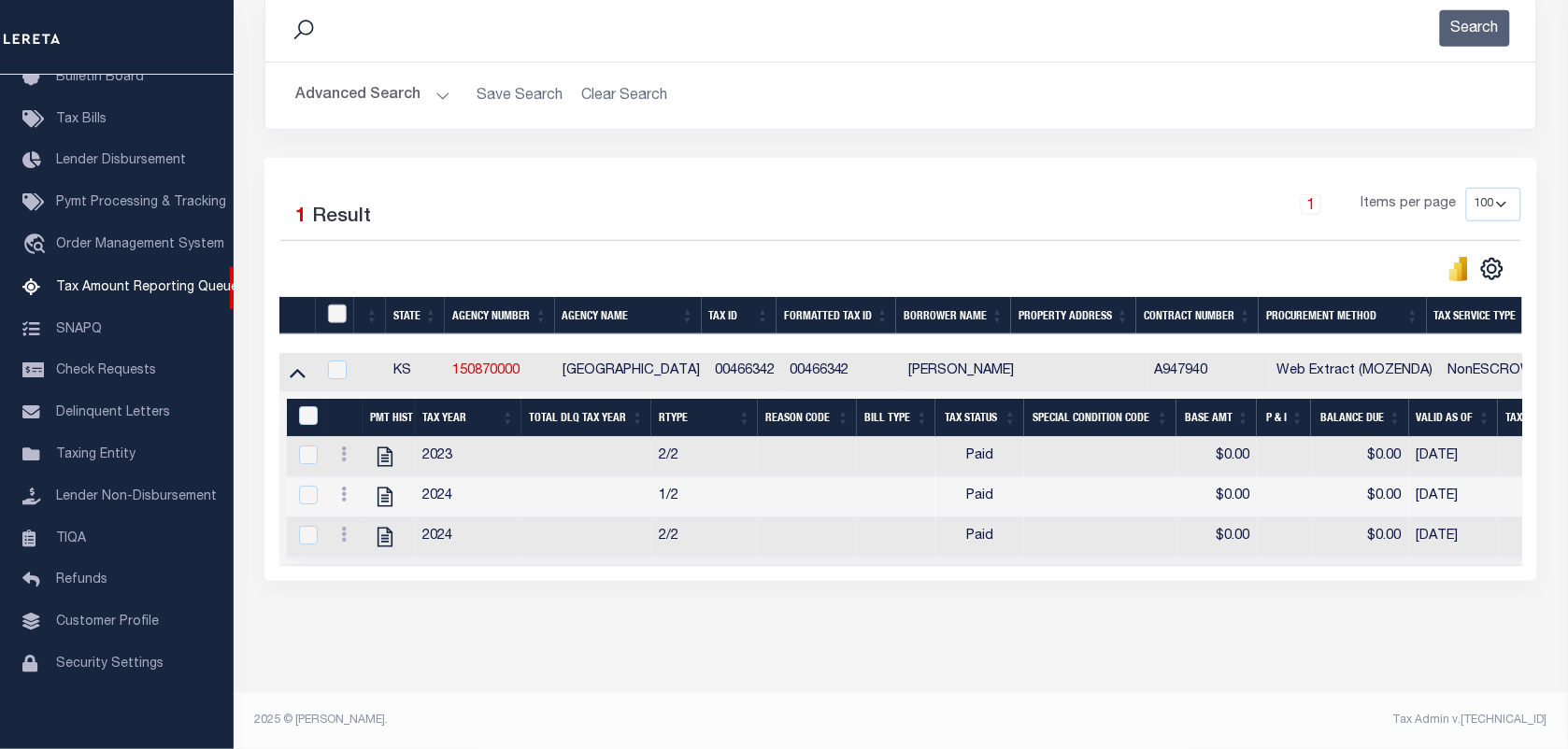
click at [343, 305] on input "checkbox" at bounding box center [337, 314] width 19 height 19
checkbox input "true"
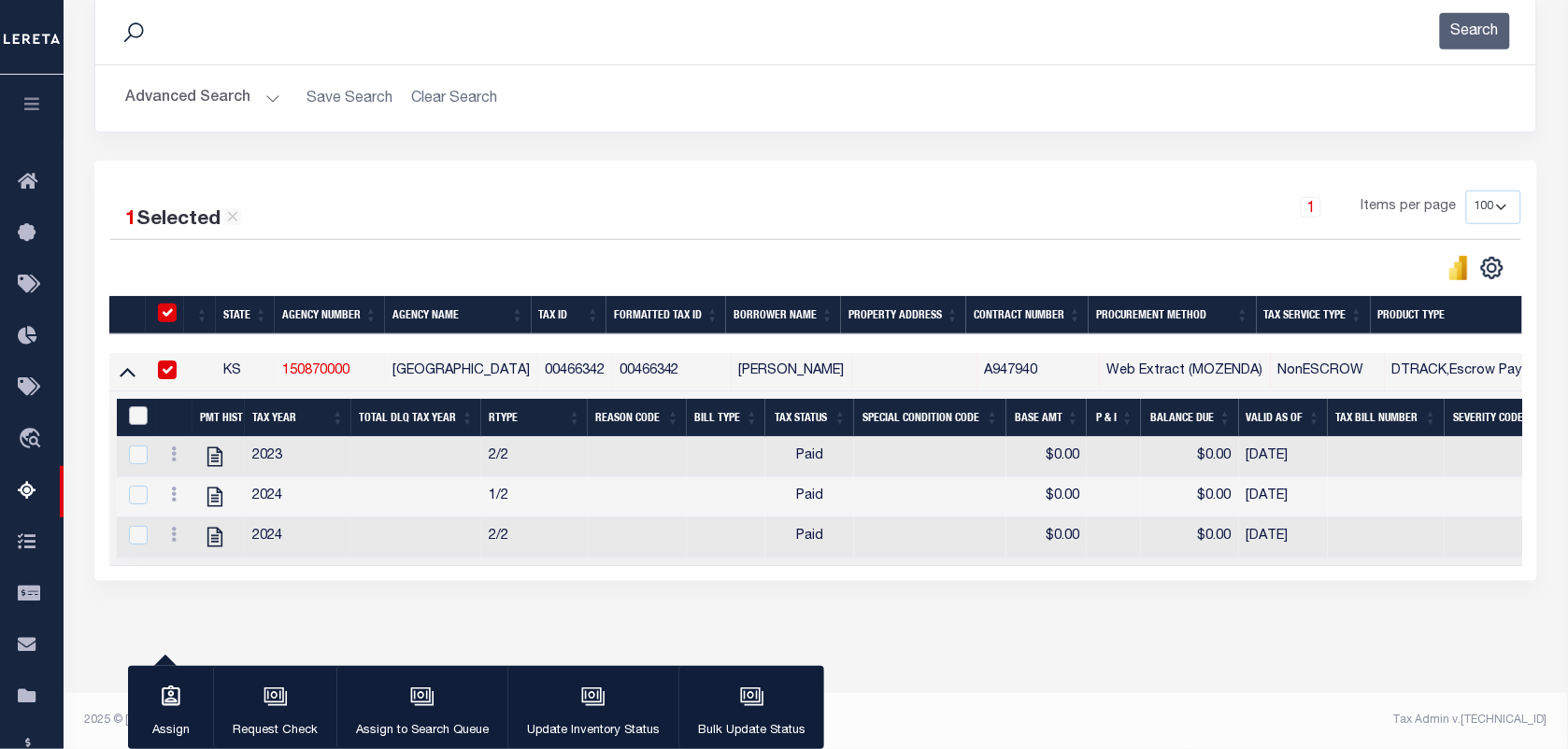
click at [134, 406] on input "&nbsp;" at bounding box center [137, 415] width 19 height 19
checkbox input "true"
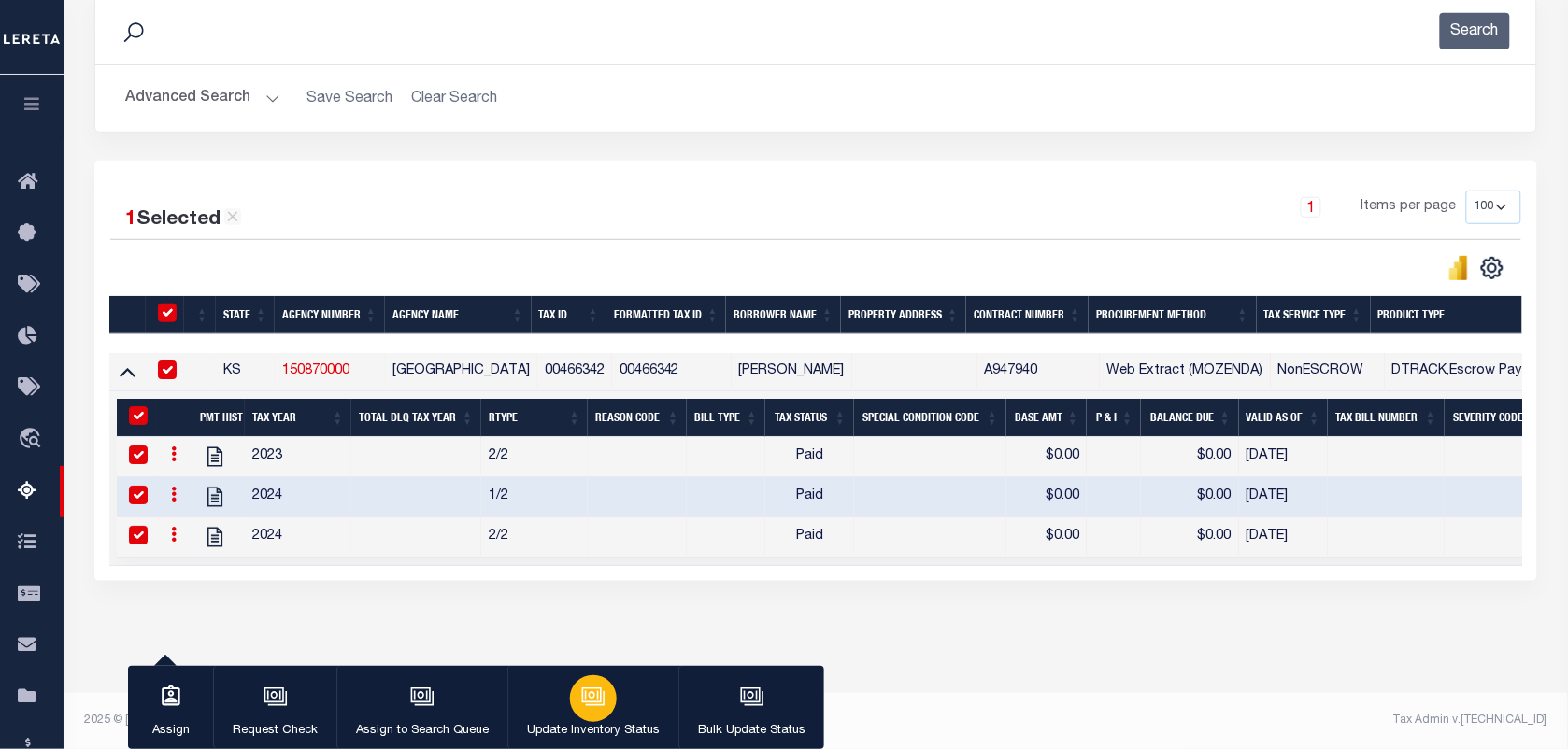
click at [593, 700] on icon "button" at bounding box center [593, 696] width 24 height 24
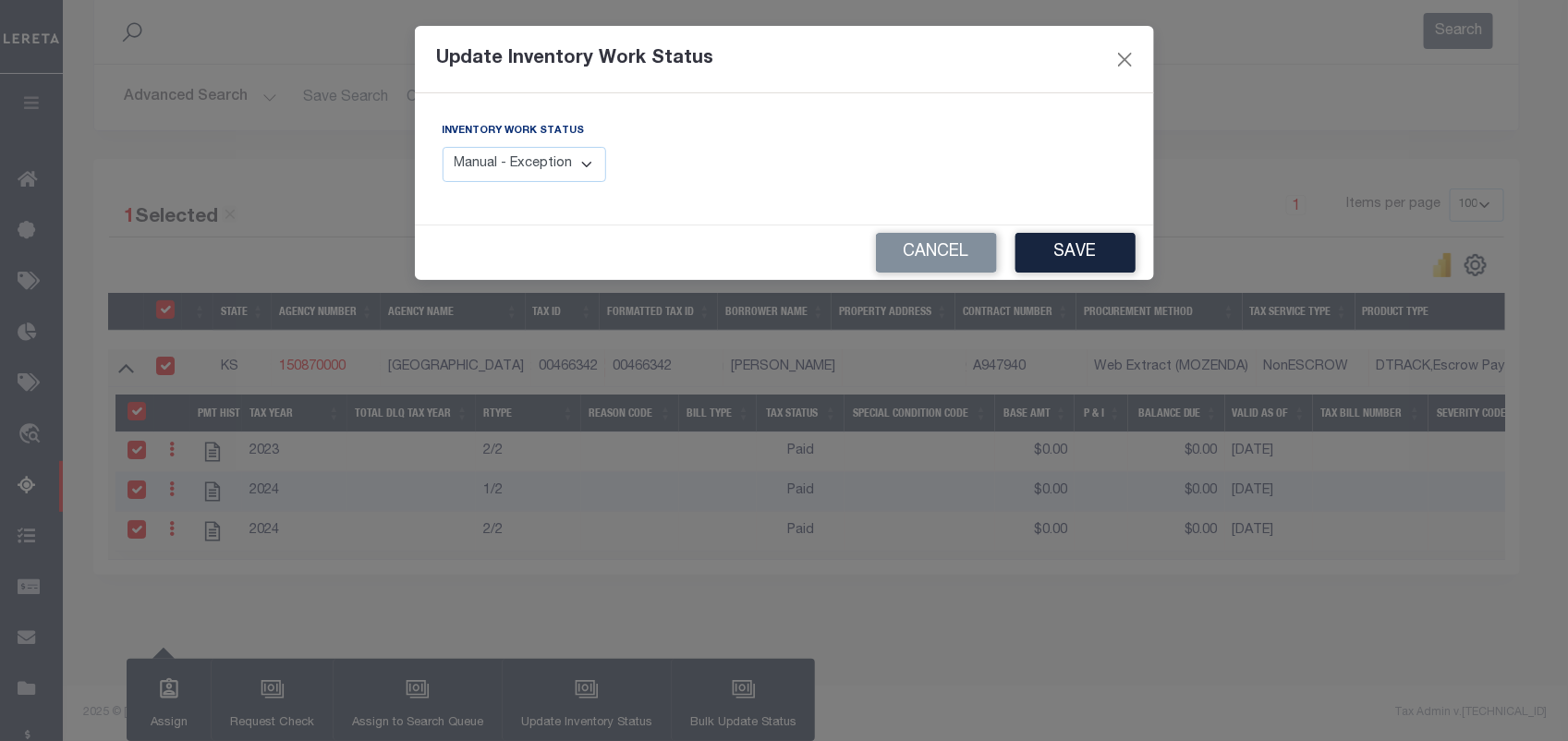
click at [533, 169] on select "Manual - Exception Pended - Awaiting Search Late Add Exception Completed" at bounding box center [524, 164] width 165 height 36
select select "4"
click at [442, 146] on select "Manual - Exception Pended - Awaiting Search Late Add Exception Completed" at bounding box center [524, 164] width 165 height 36
click at [1083, 247] on button "Save" at bounding box center [1076, 252] width 120 height 40
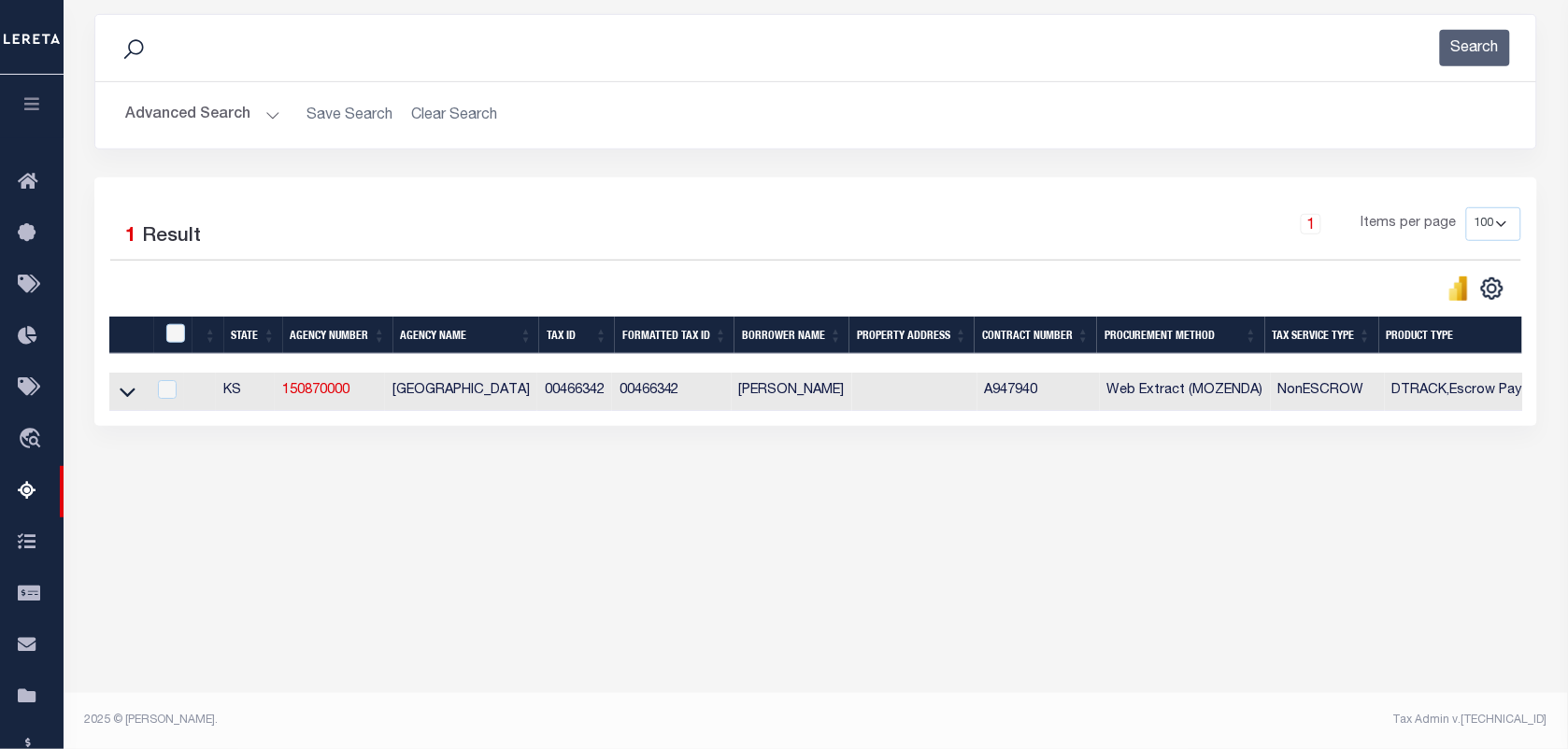
scroll to position [240, 0]
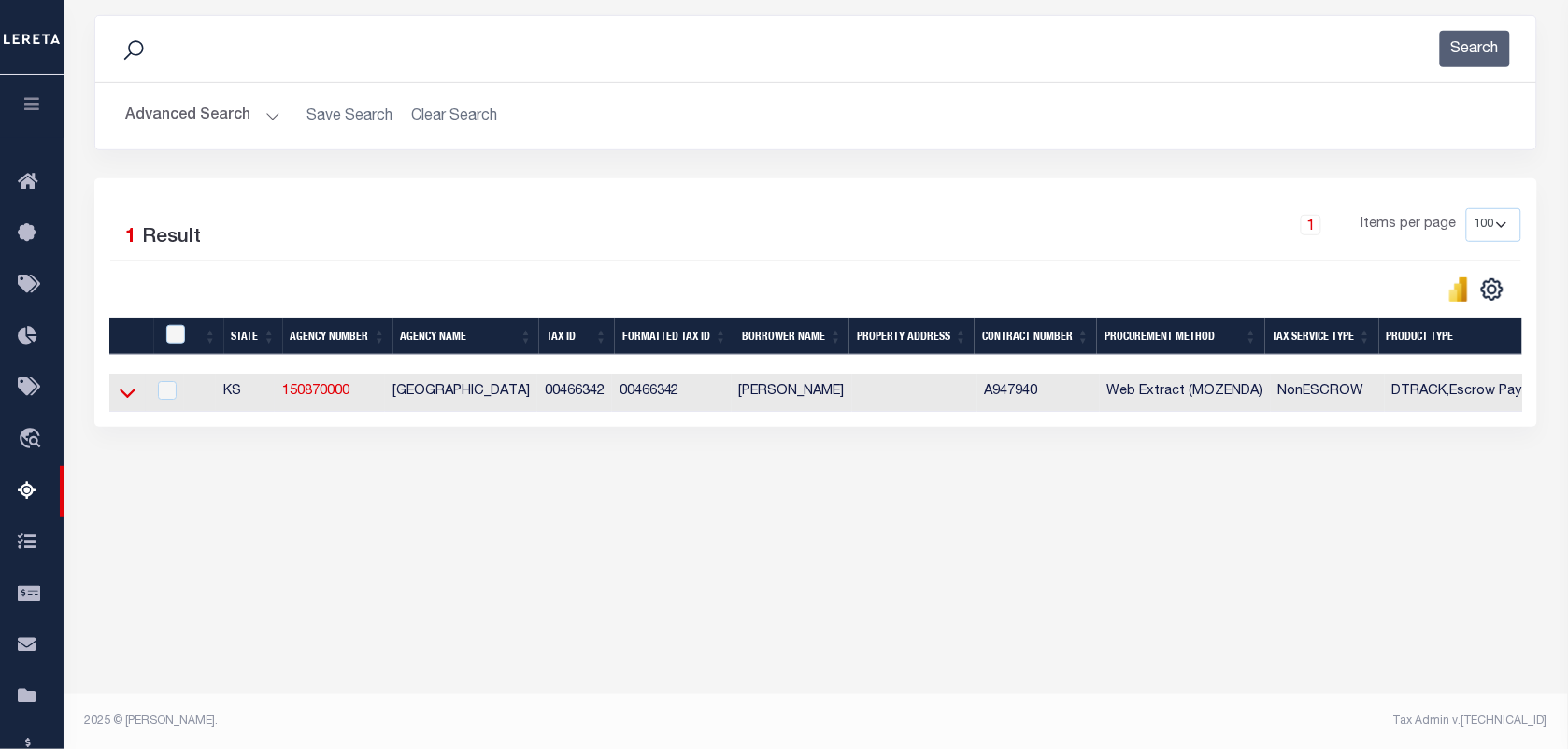
click at [123, 401] on icon at bounding box center [128, 393] width 16 height 19
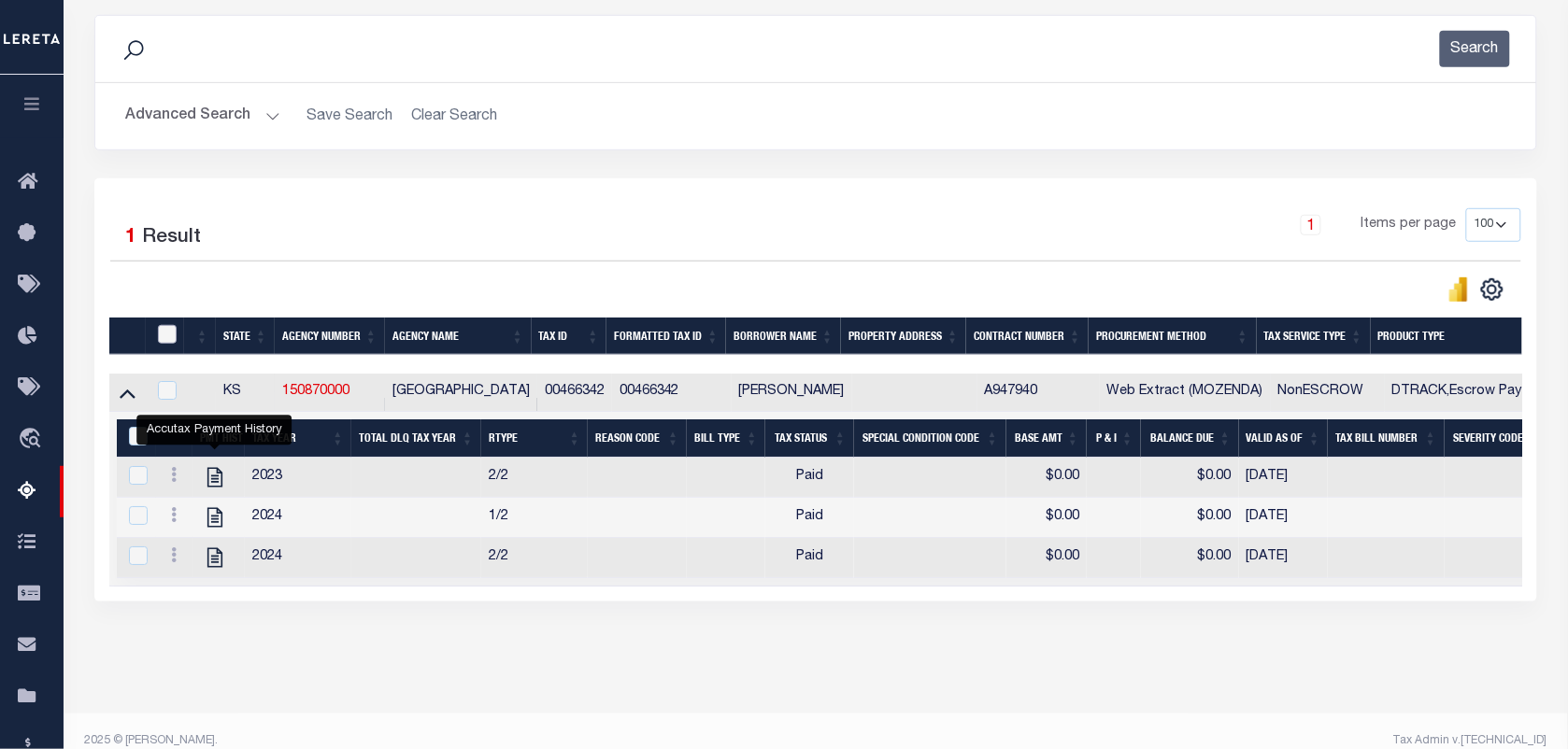
click at [164, 338] on input "checkbox" at bounding box center [167, 334] width 19 height 19
checkbox input "true"
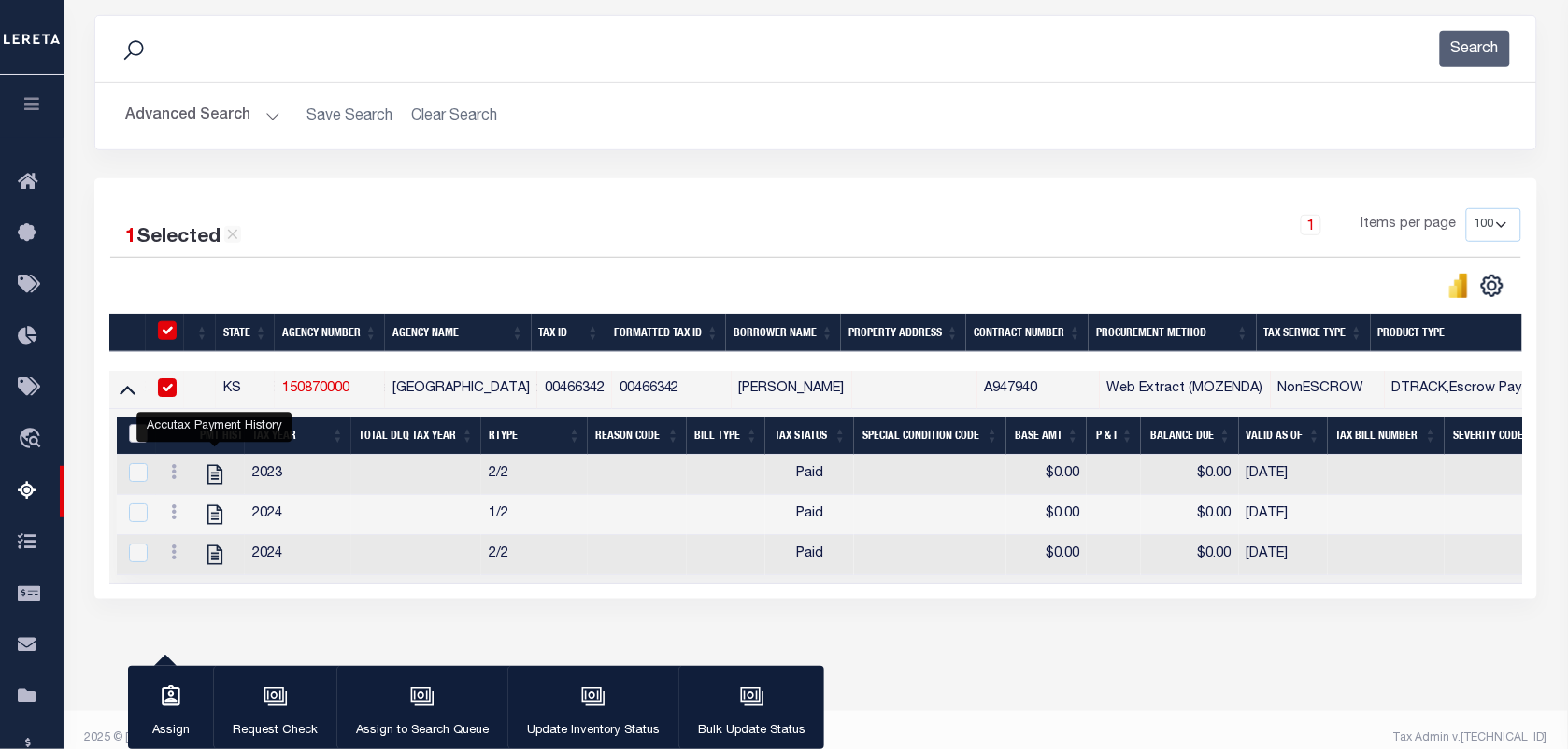
click at [132, 435] on input "&nbsp;" at bounding box center [137, 432] width 19 height 19
checkbox input "true"
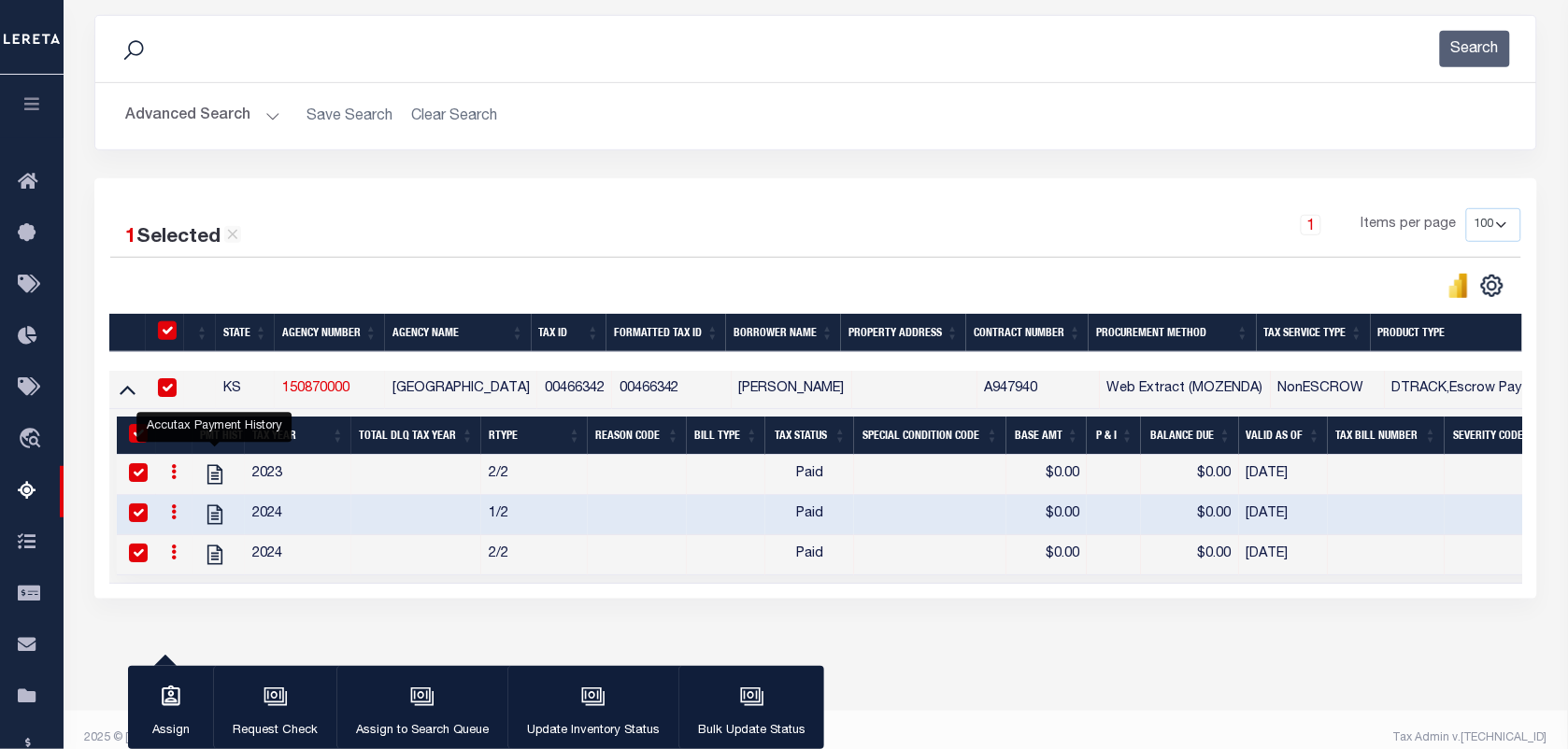
checkbox input "true"
click at [599, 687] on icon "button" at bounding box center [593, 696] width 24 height 24
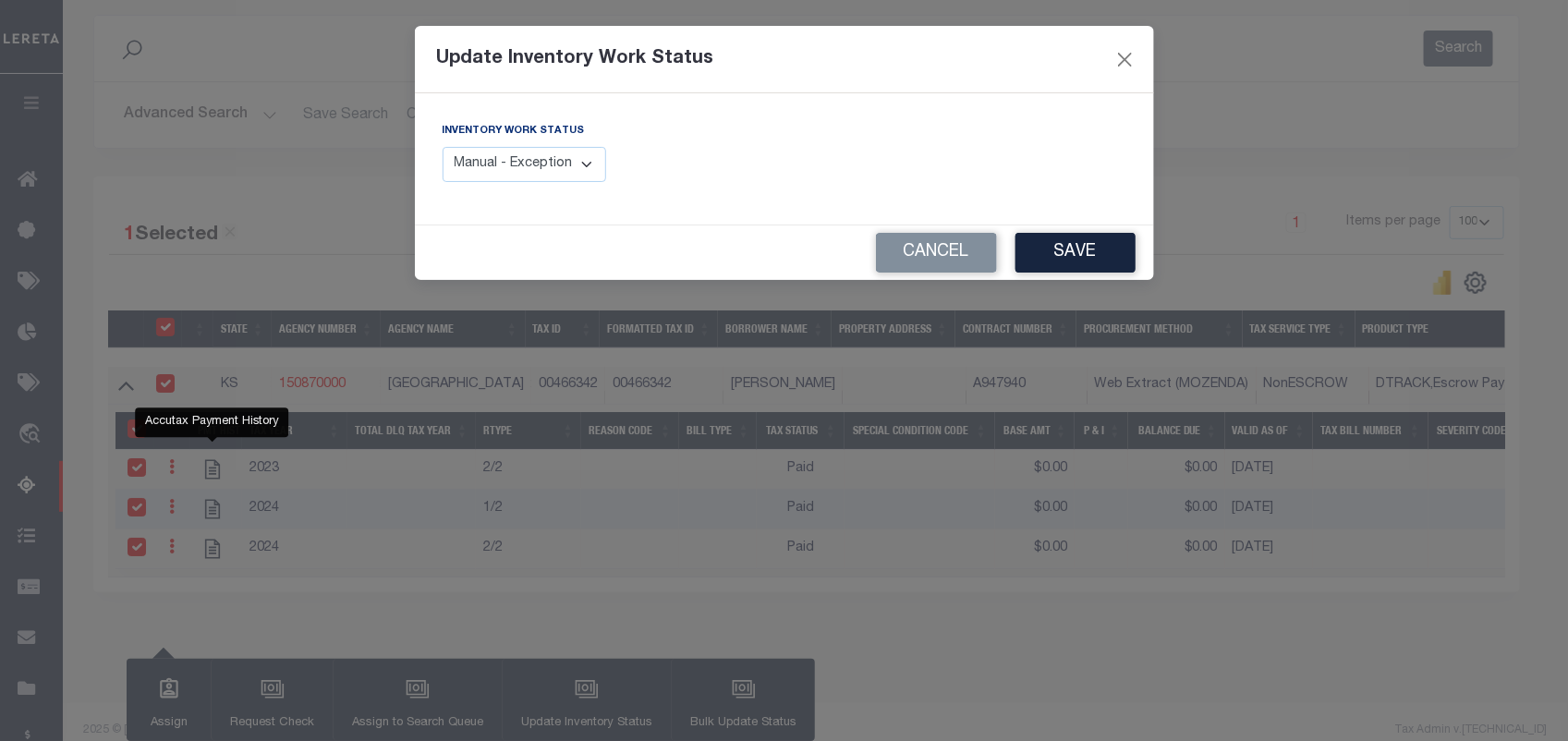
click at [554, 172] on select "Manual - Exception Pended - Awaiting Search Late Add Exception Completed" at bounding box center [524, 164] width 165 height 36
select select "4"
click at [442, 146] on select "Manual - Exception Pended - Awaiting Search Late Add Exception Completed" at bounding box center [524, 164] width 165 height 36
click at [1102, 250] on button "Save" at bounding box center [1076, 252] width 120 height 40
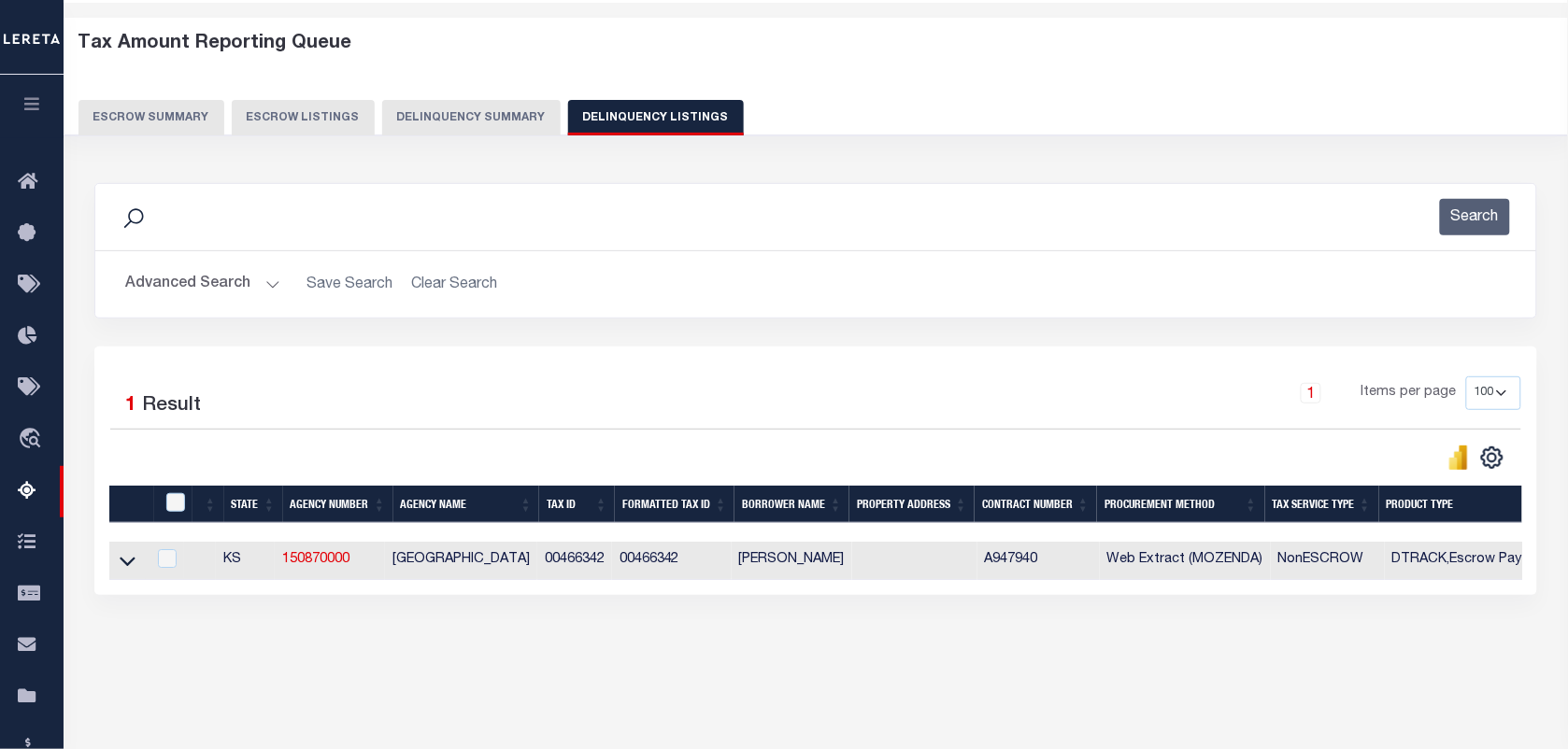
scroll to position [0, 0]
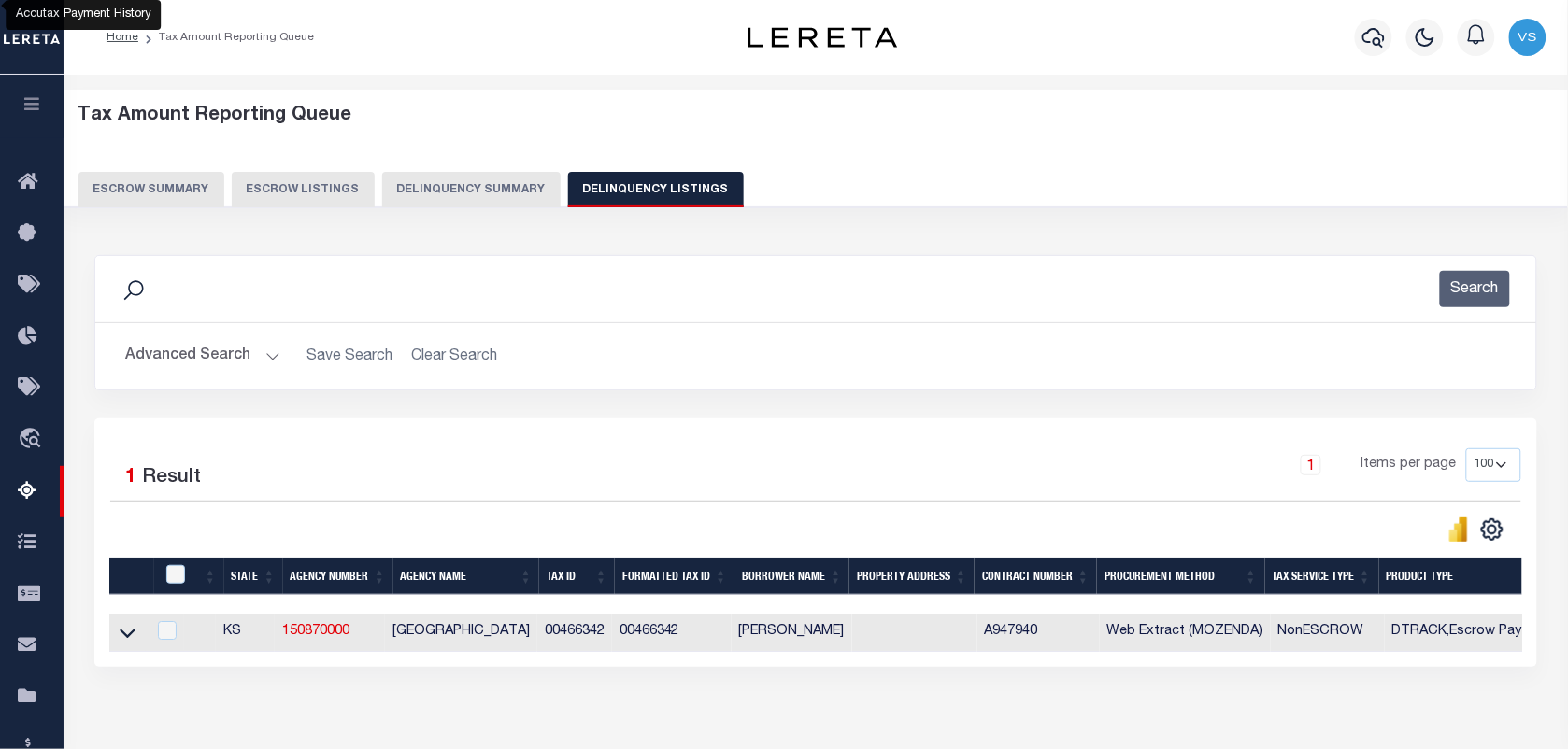
click at [204, 342] on button "Advanced Search" at bounding box center [203, 356] width 155 height 36
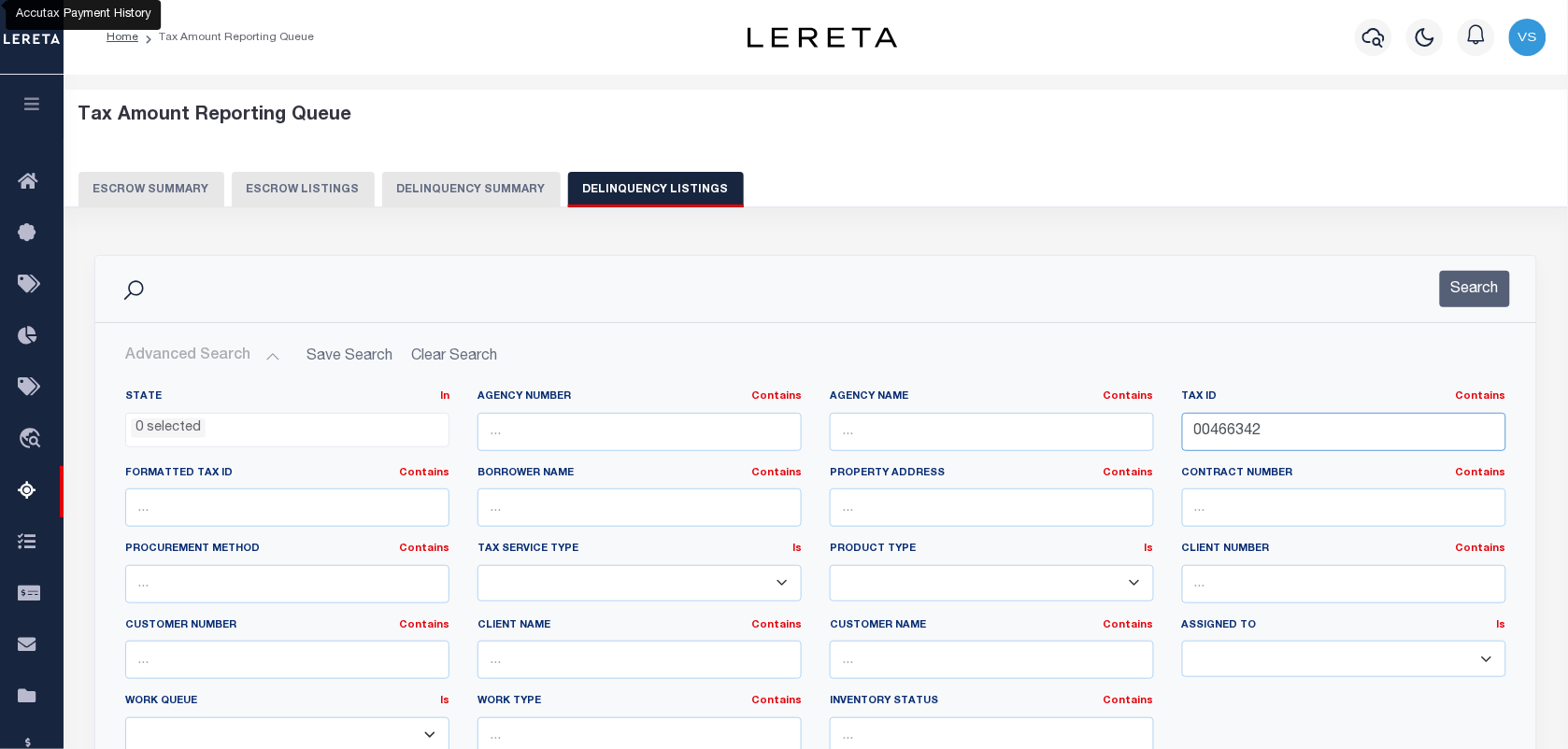
click at [1248, 434] on input "00466342" at bounding box center [1344, 431] width 325 height 38
click at [1194, 432] on input "text" at bounding box center [1344, 431] width 325 height 38
click at [1232, 434] on input "text" at bounding box center [1344, 431] width 325 height 38
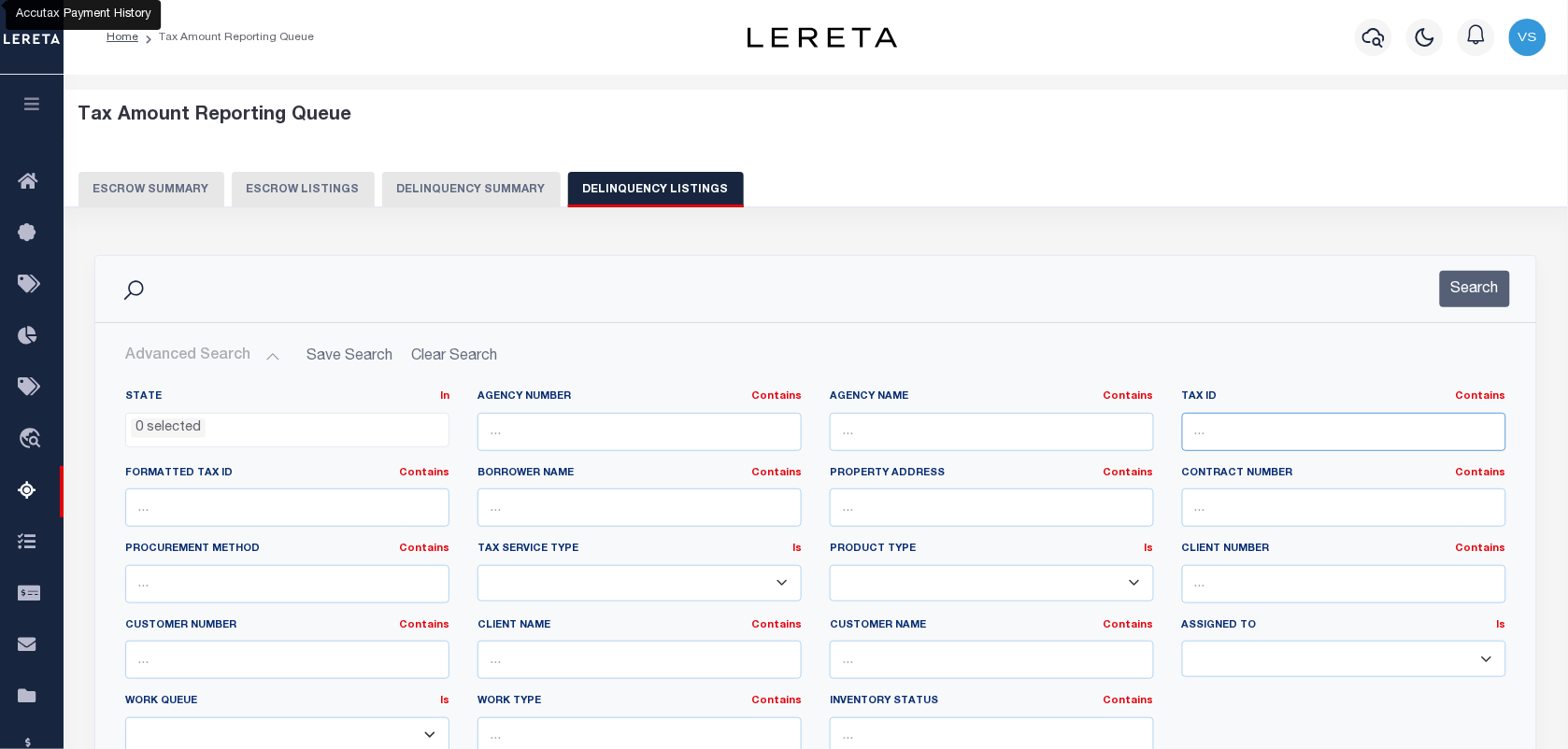
paste input "00466343"
type input "00466343"
click at [1477, 284] on button "Search" at bounding box center [1475, 288] width 70 height 36
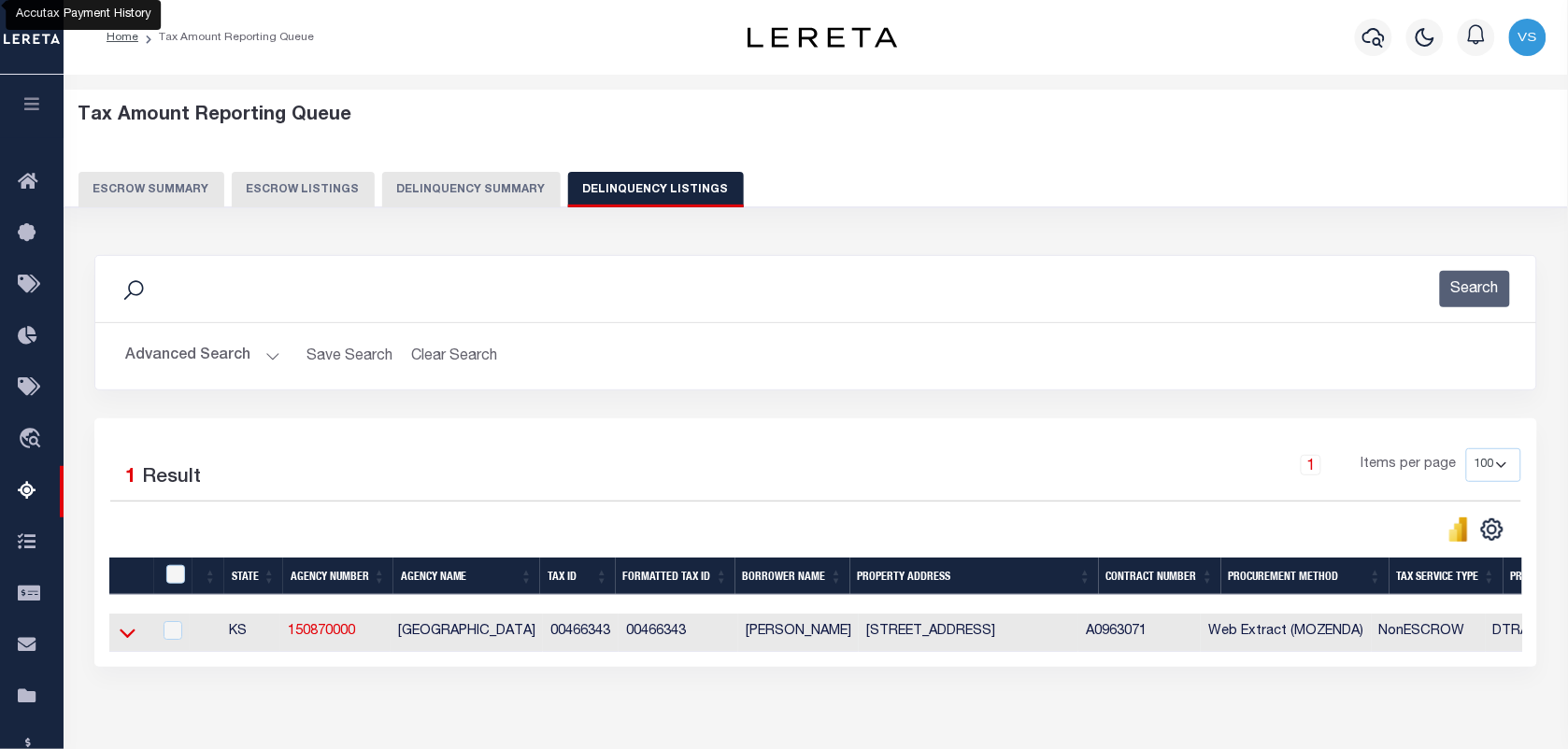
click at [120, 642] on icon at bounding box center [128, 633] width 16 height 19
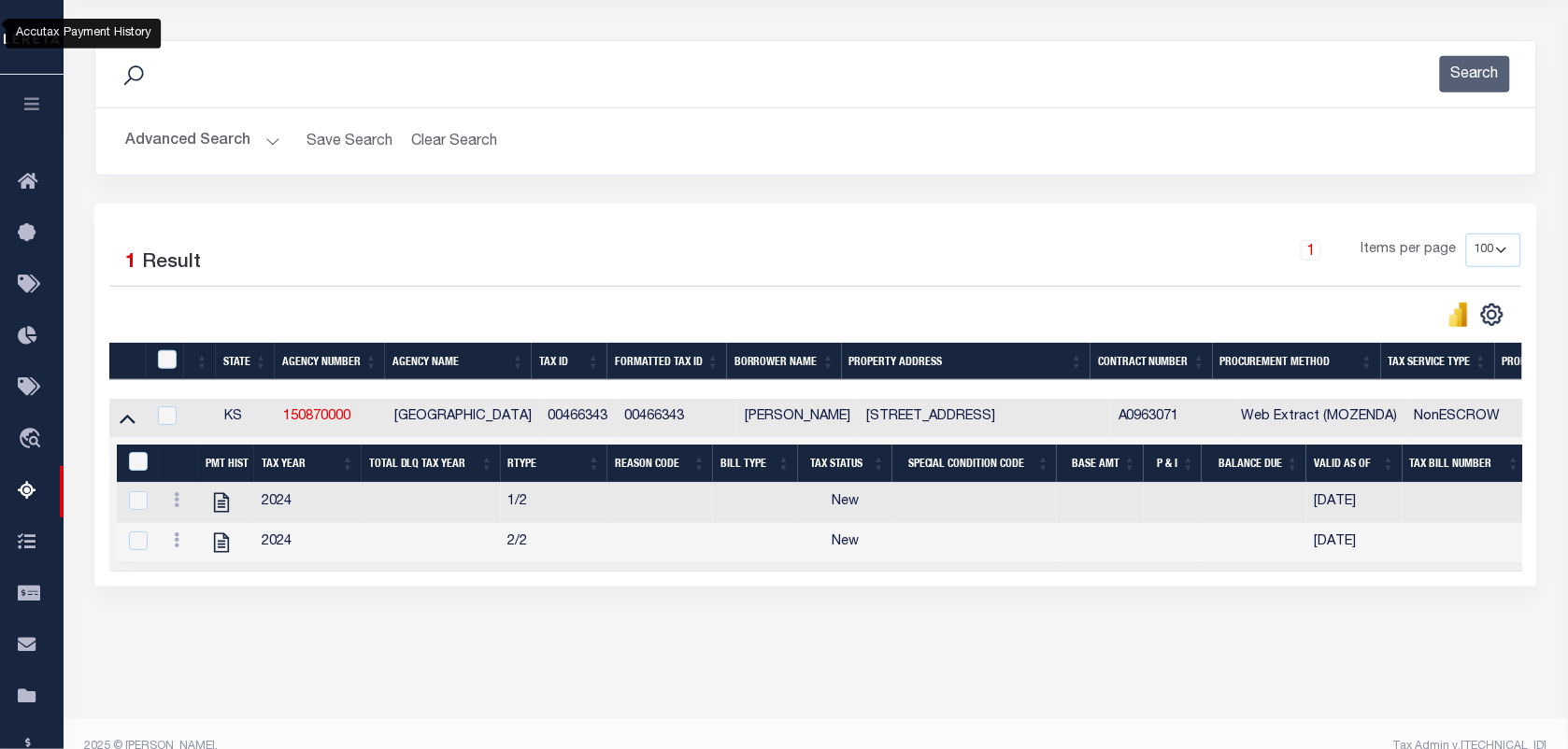
scroll to position [234, 0]
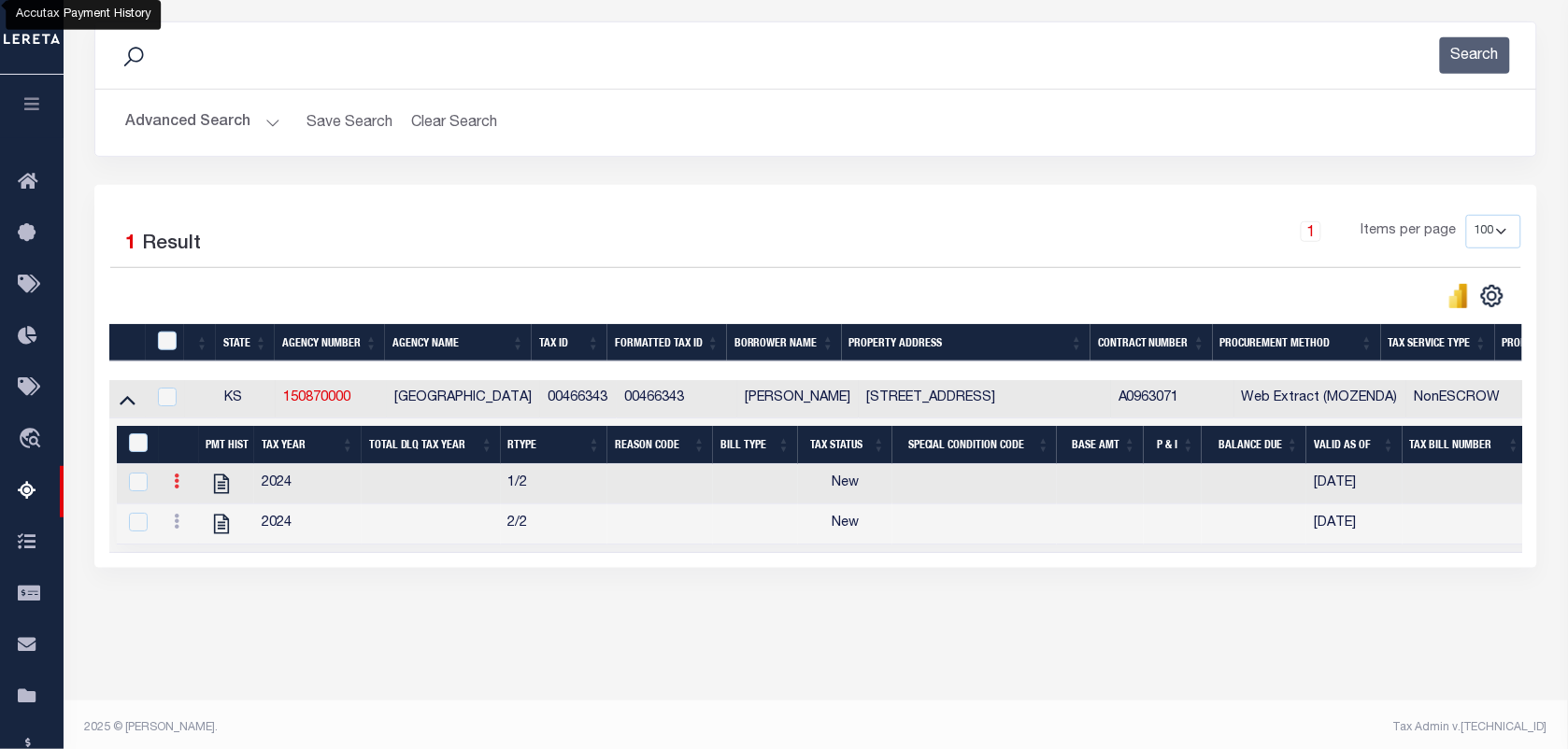
click at [177, 489] on icon at bounding box center [176, 480] width 6 height 15
click at [190, 518] on img "" at bounding box center [199, 511] width 19 height 19
checkbox input "false"
checkbox input "true"
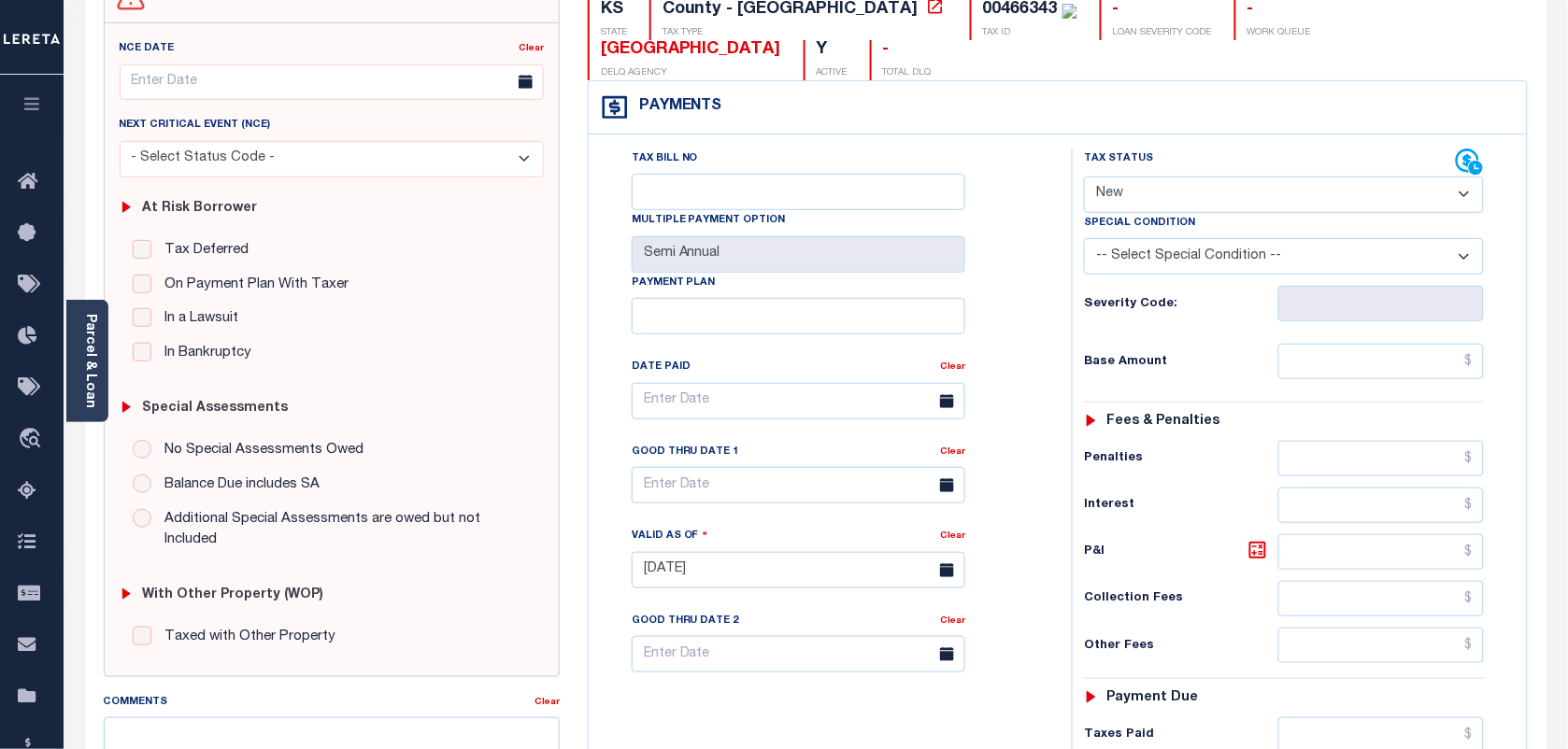
scroll to position [234, 0]
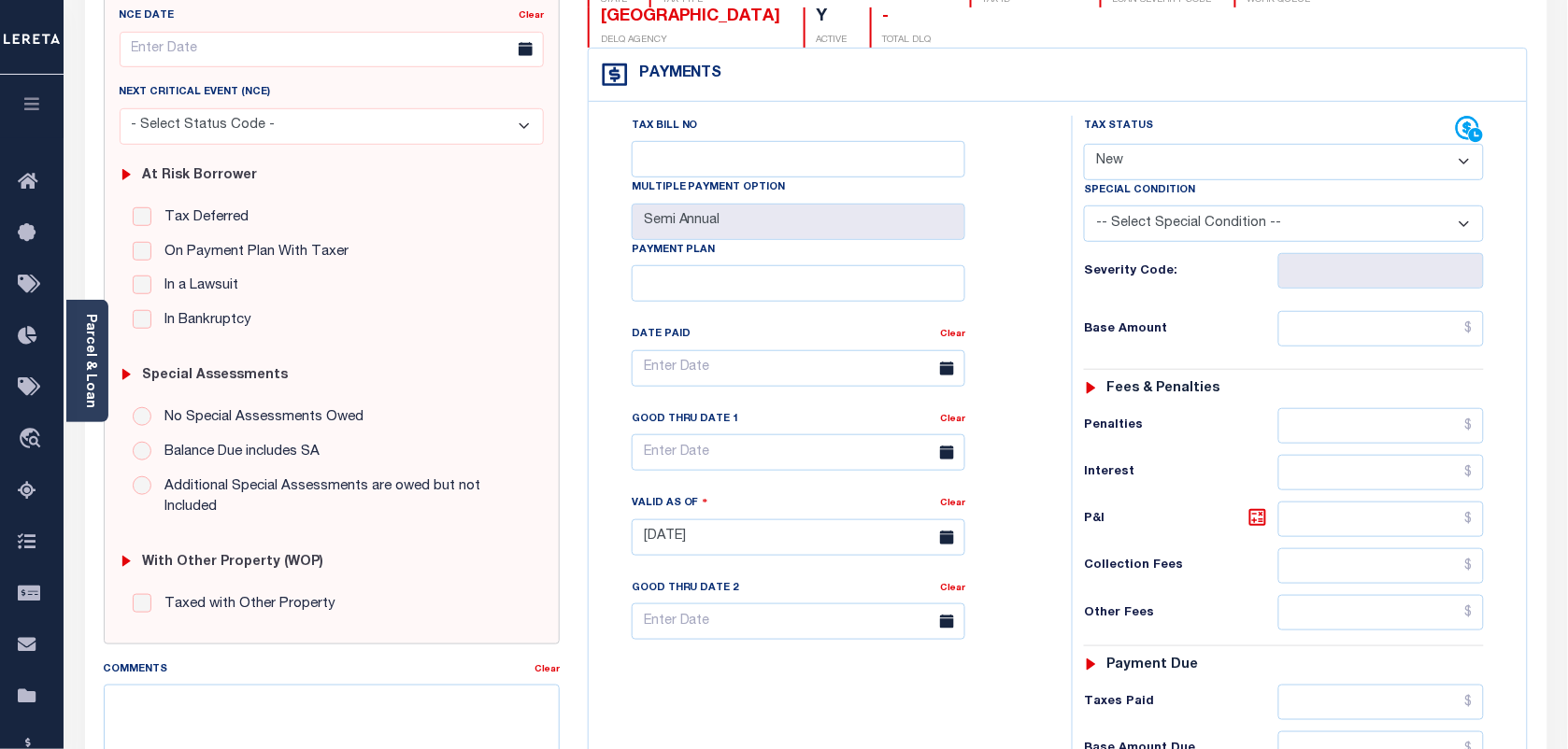
click at [1290, 169] on select "- Select Status Code - Open Due/Unpaid Paid Incomplete No Tax Due Internal Refu…" at bounding box center [1283, 162] width 400 height 36
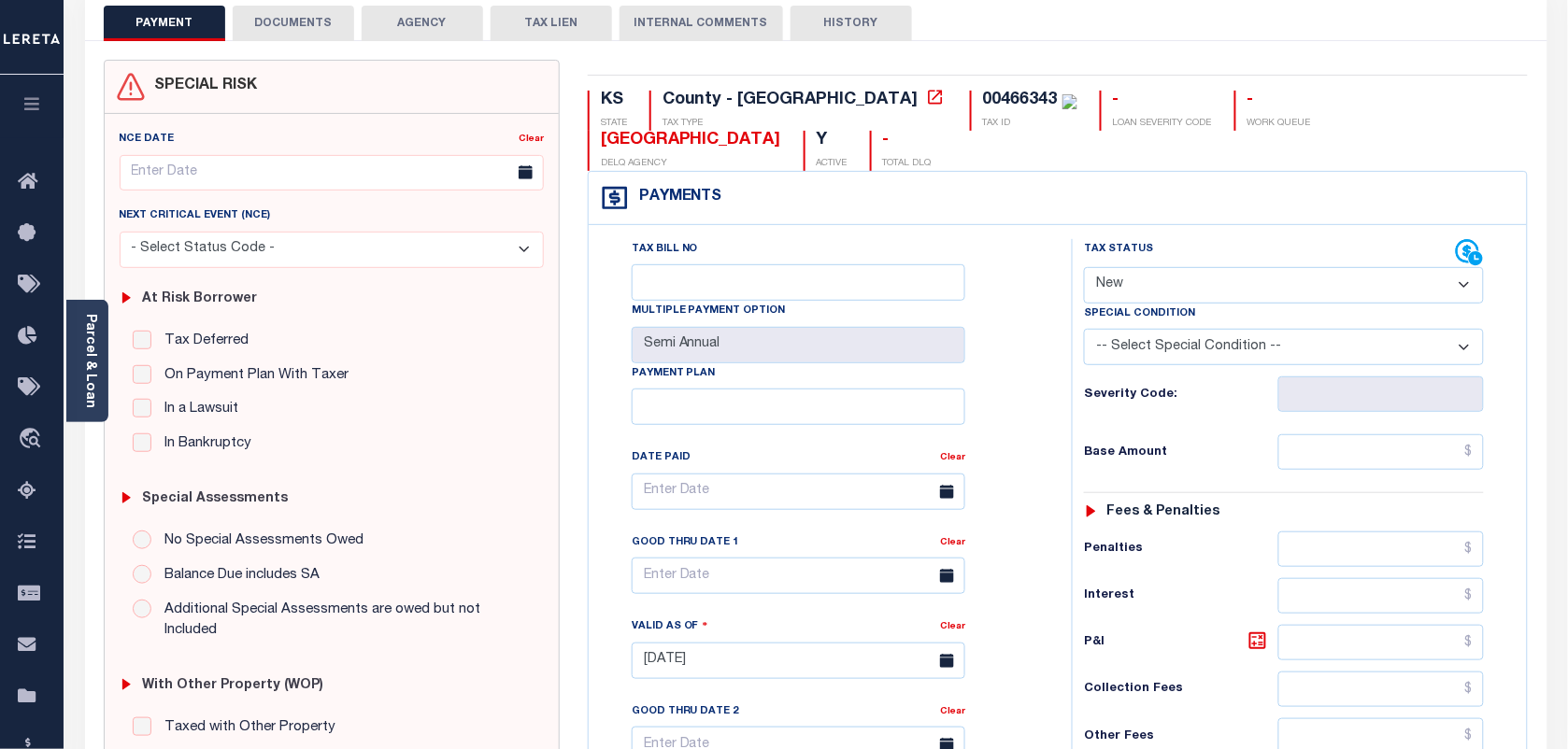
scroll to position [0, 0]
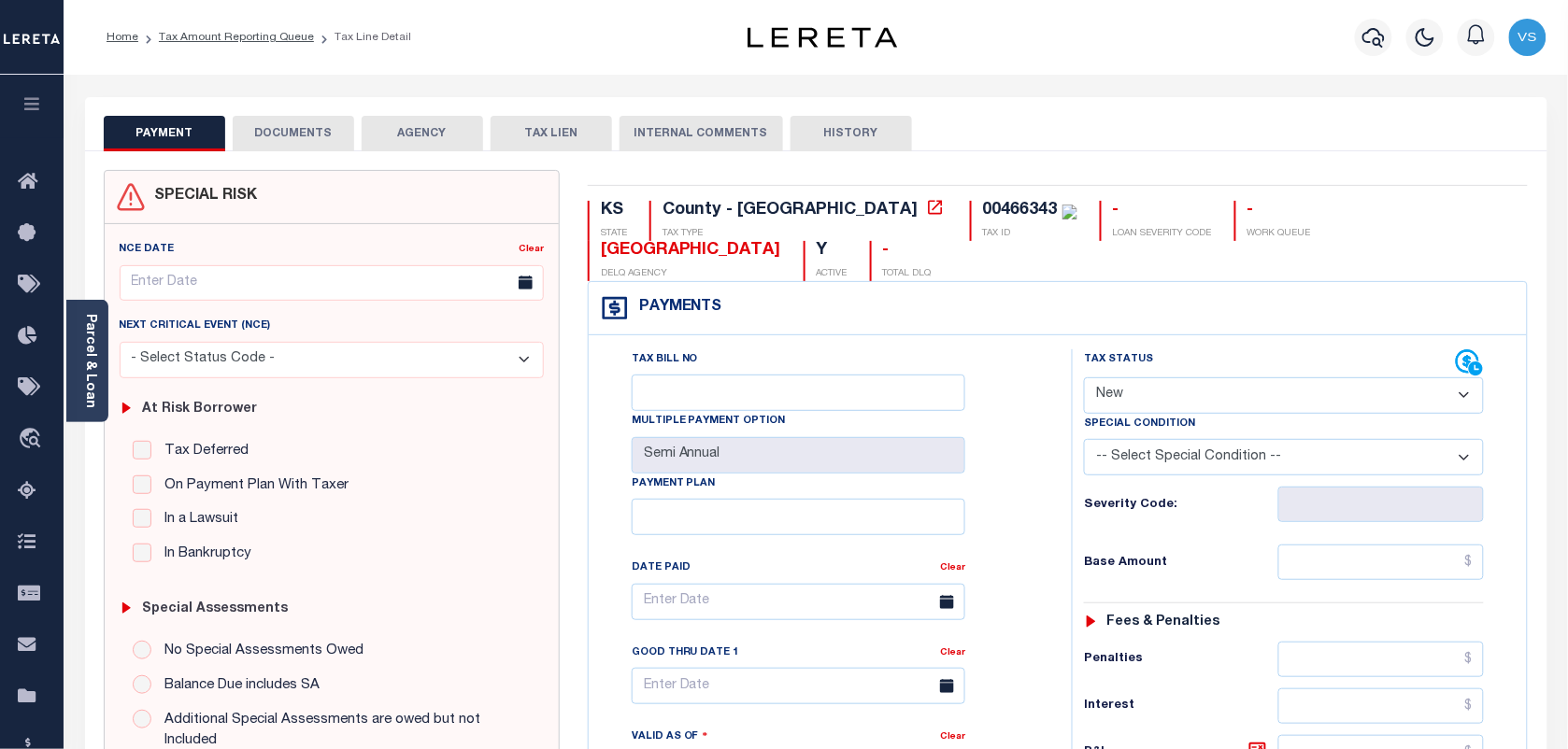
click at [1157, 398] on select "- Select Status Code - Open Due/Unpaid Paid Incomplete No Tax Due Internal Refu…" at bounding box center [1283, 394] width 400 height 36
select select "PYD"
click at [1084, 379] on select "- Select Status Code - Open Due/Unpaid Paid Incomplete No Tax Due Internal Refu…" at bounding box center [1283, 394] width 400 height 36
type input "[DATE]"
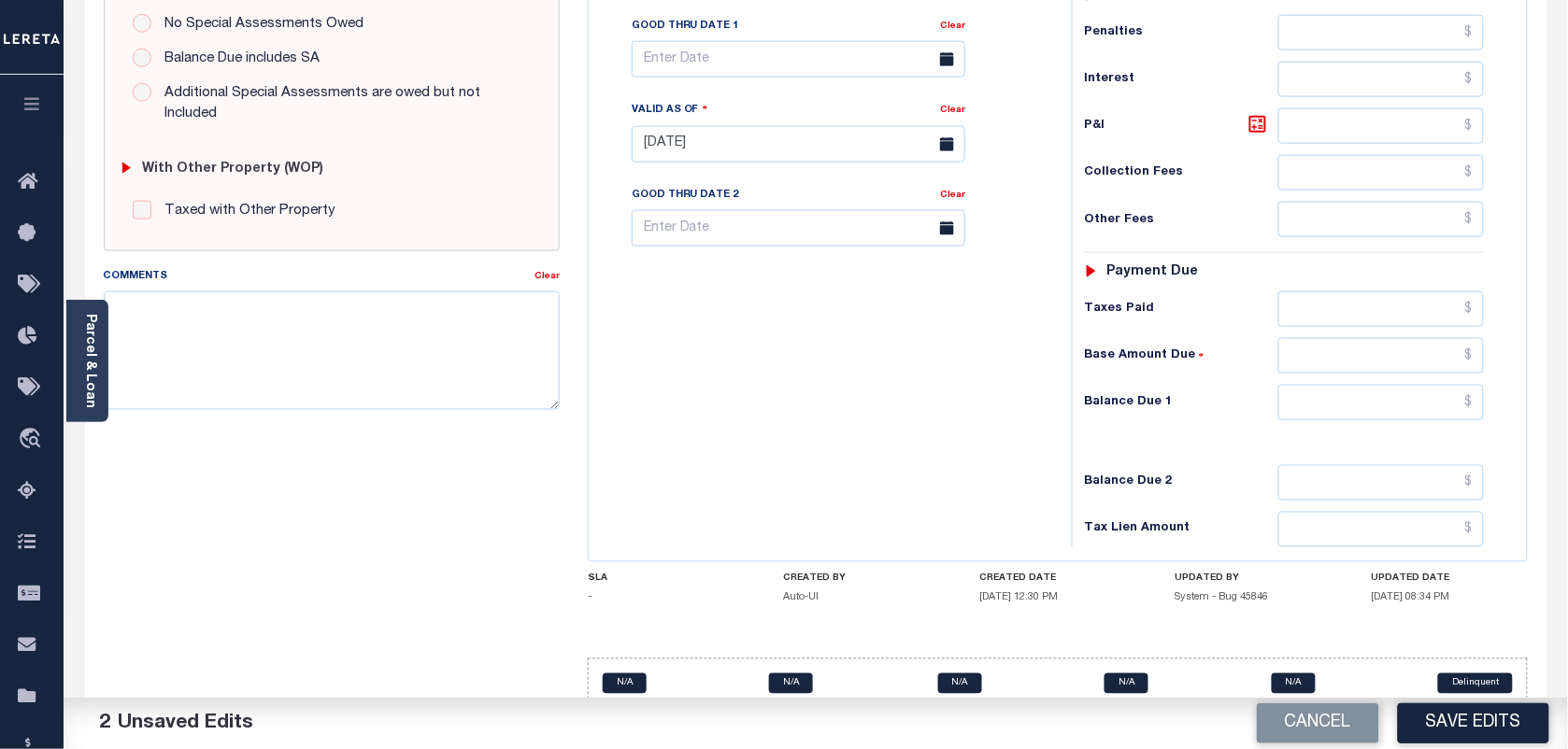
scroll to position [674, 0]
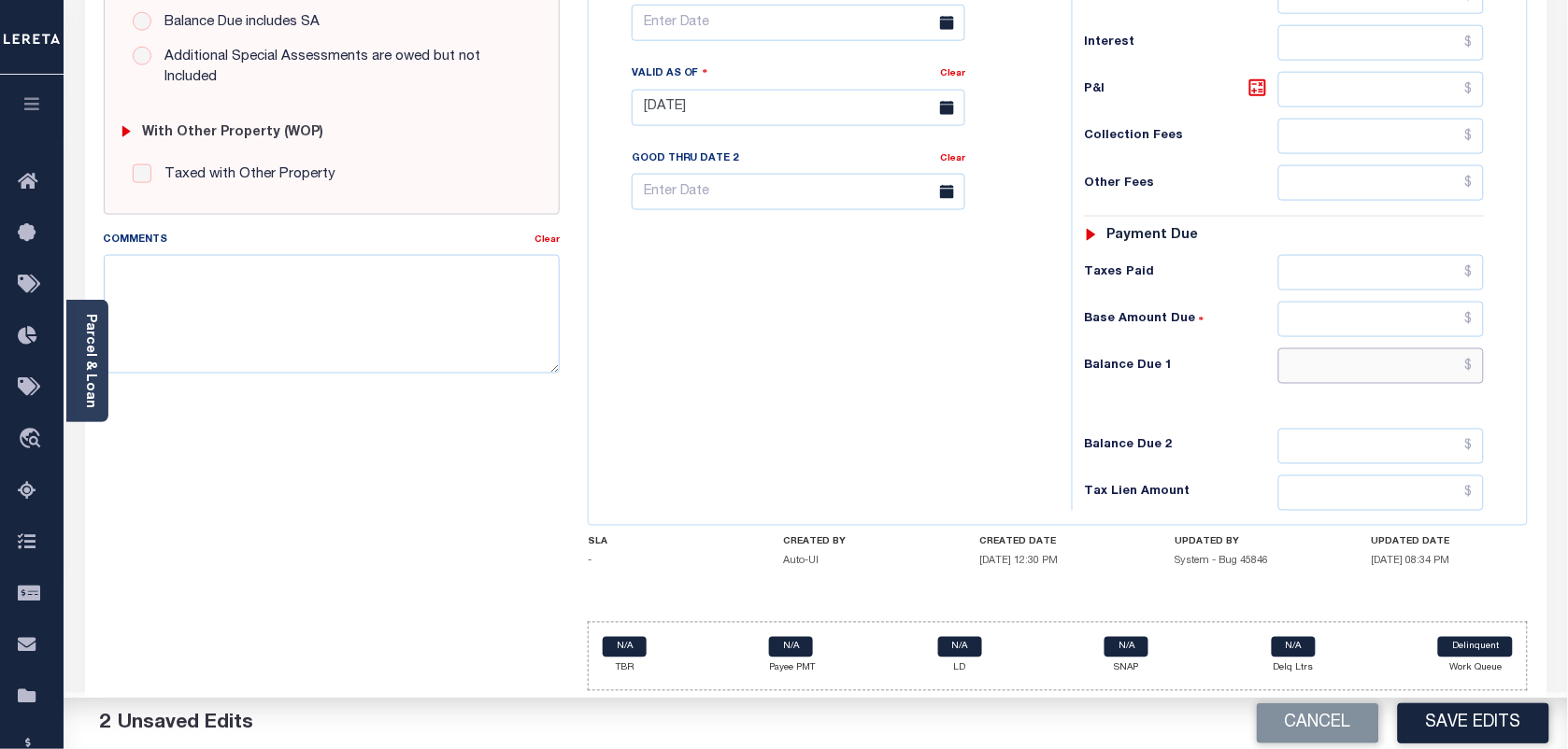
click at [1454, 364] on input "text" at bounding box center [1382, 366] width 207 height 35
type input "$0.00"
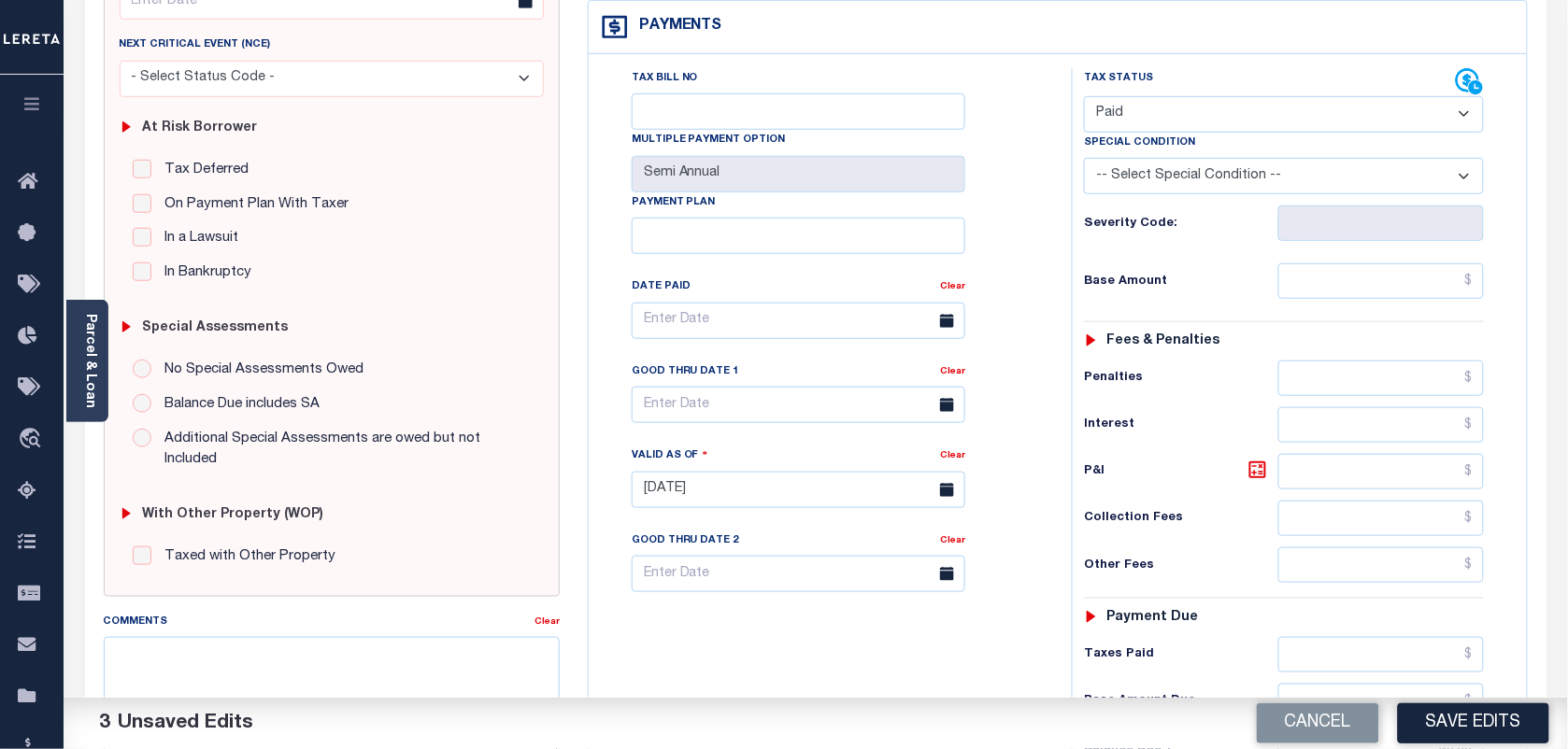
scroll to position [207, 0]
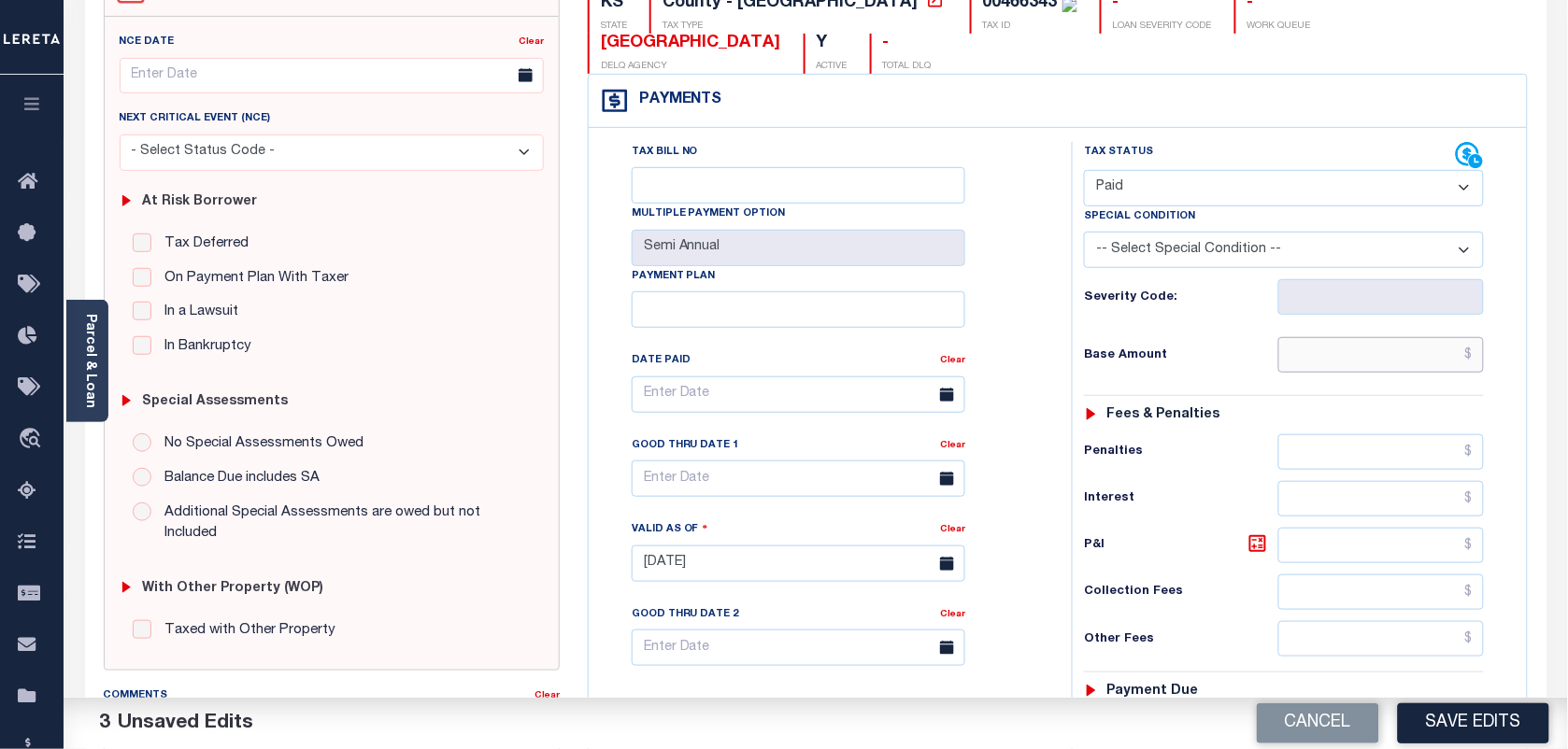
click at [1442, 356] on input "text" at bounding box center [1382, 355] width 207 height 35
type input "$0.00"
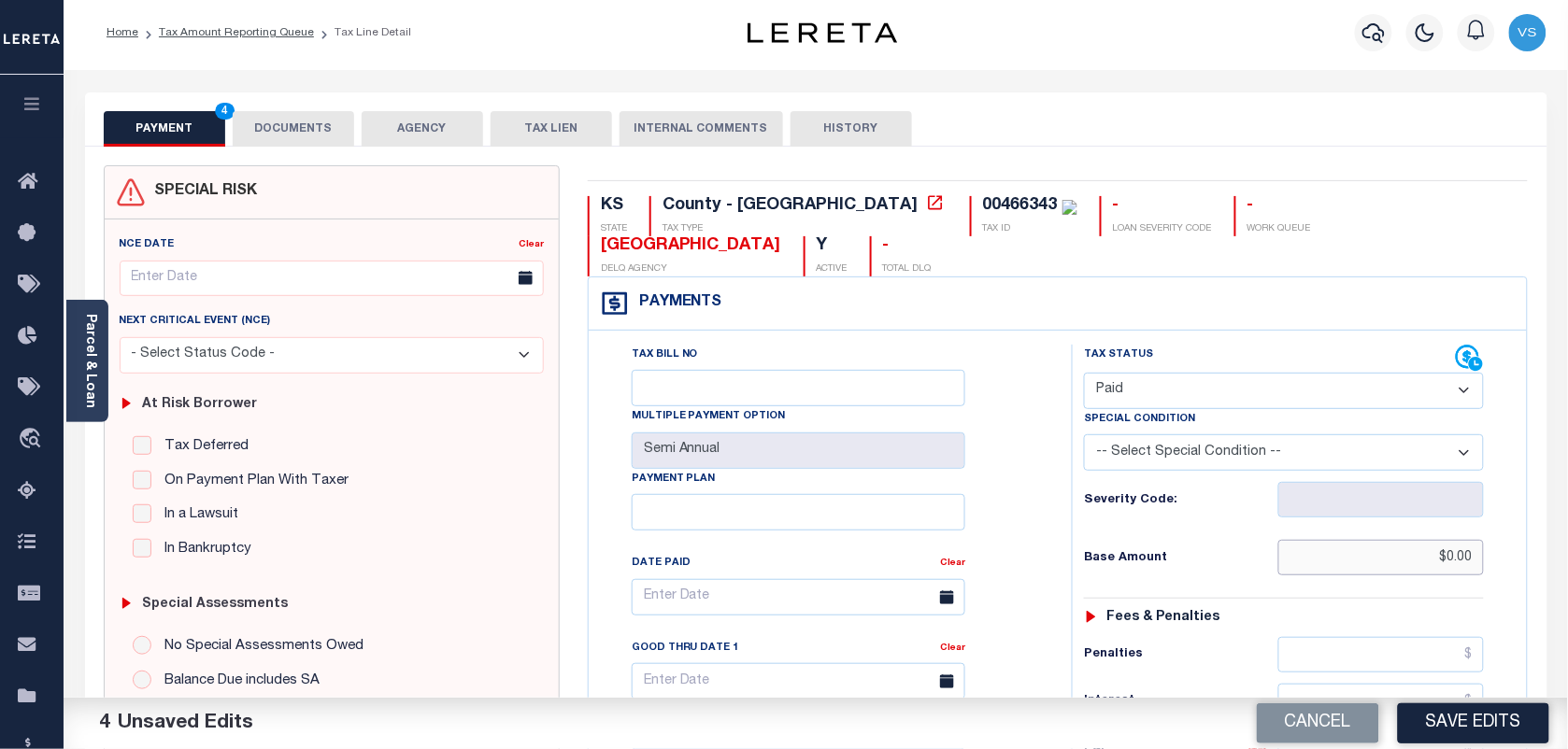
scroll to position [0, 0]
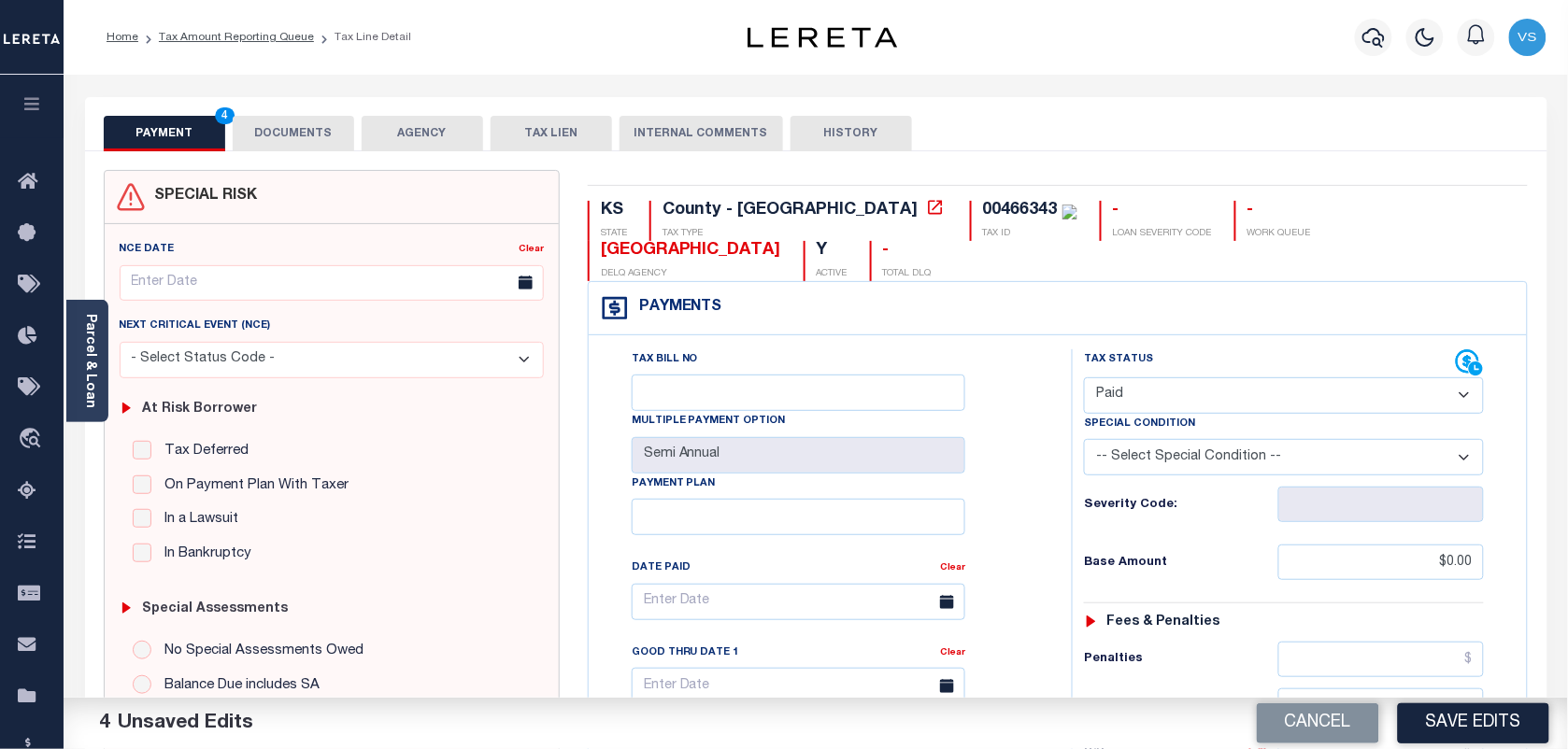
click at [276, 126] on button "DOCUMENTS" at bounding box center [293, 133] width 122 height 35
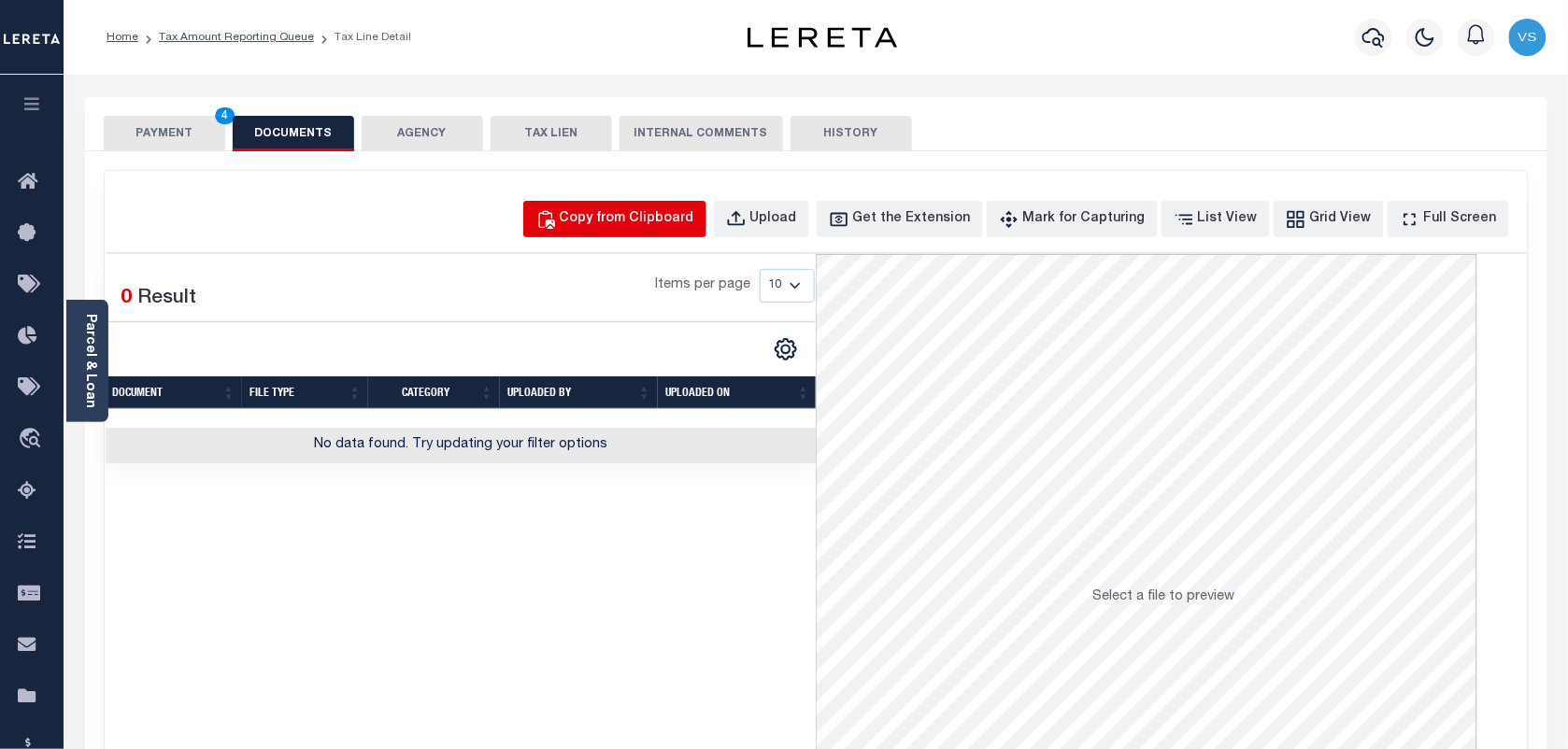
click at [650, 221] on div "Copy from Clipboard" at bounding box center [627, 219] width 134 height 20
select select "POP"
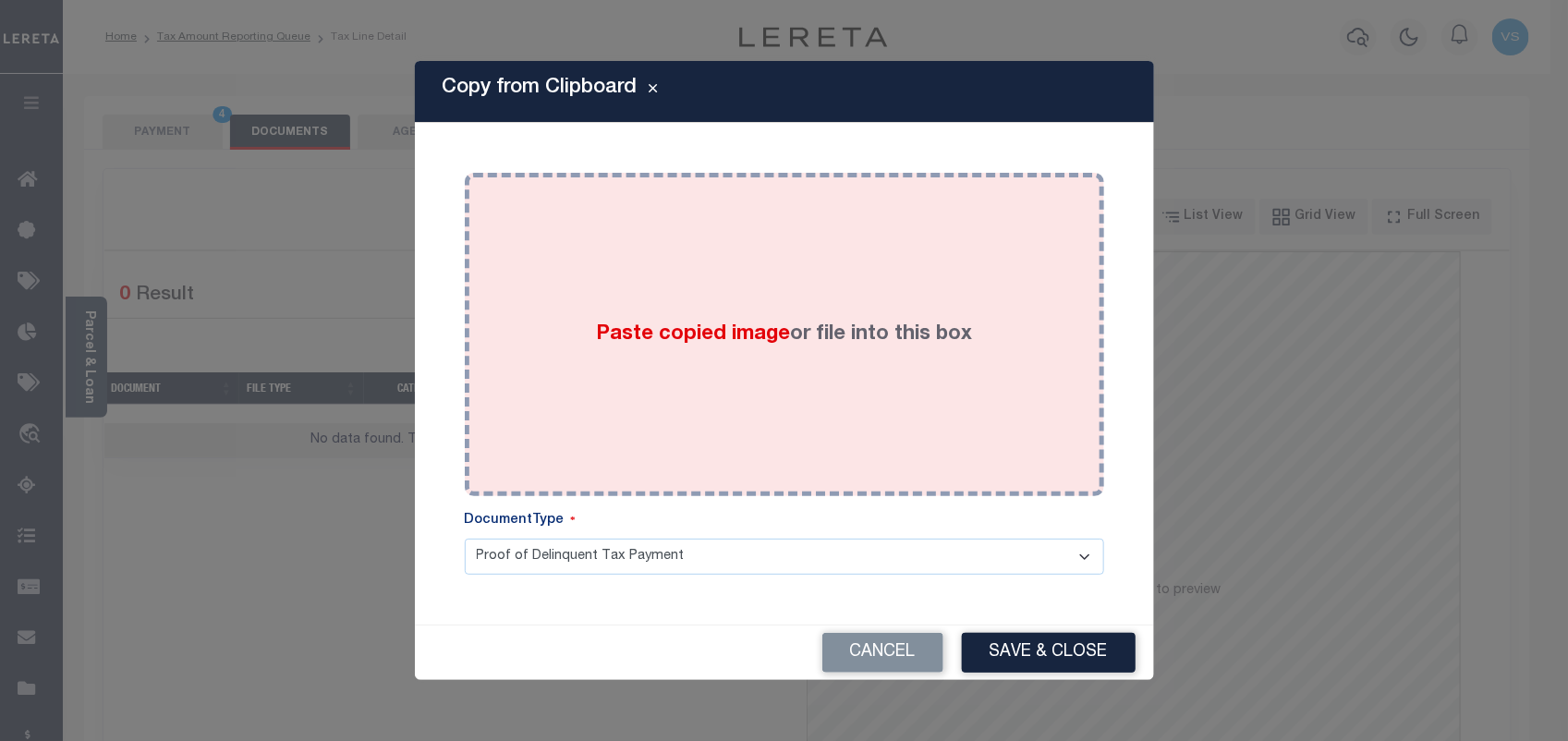
click at [906, 284] on div "Paste copied image or file into this box" at bounding box center [784, 334] width 612 height 296
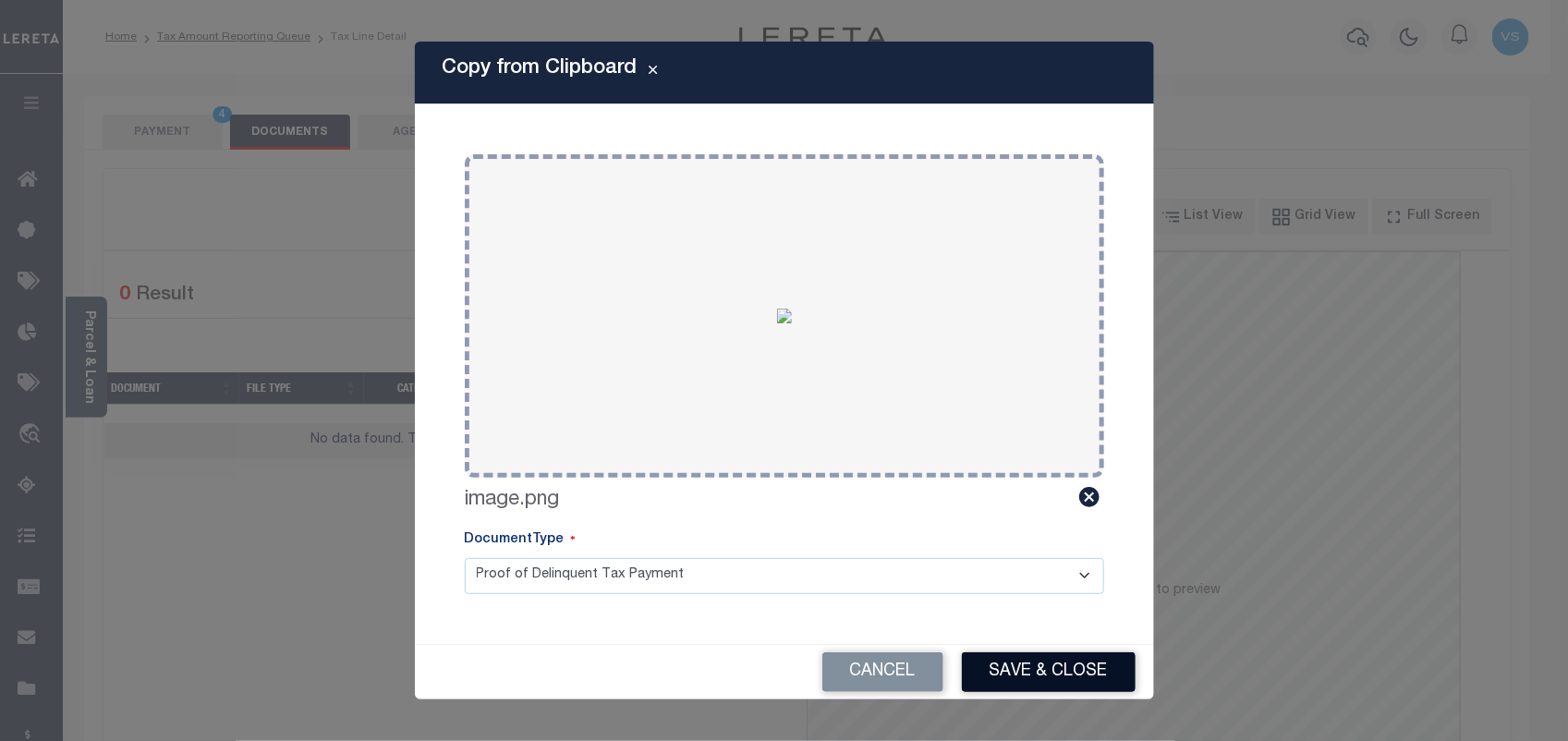
click at [1068, 689] on button "Save & Close" at bounding box center [1049, 672] width 173 height 40
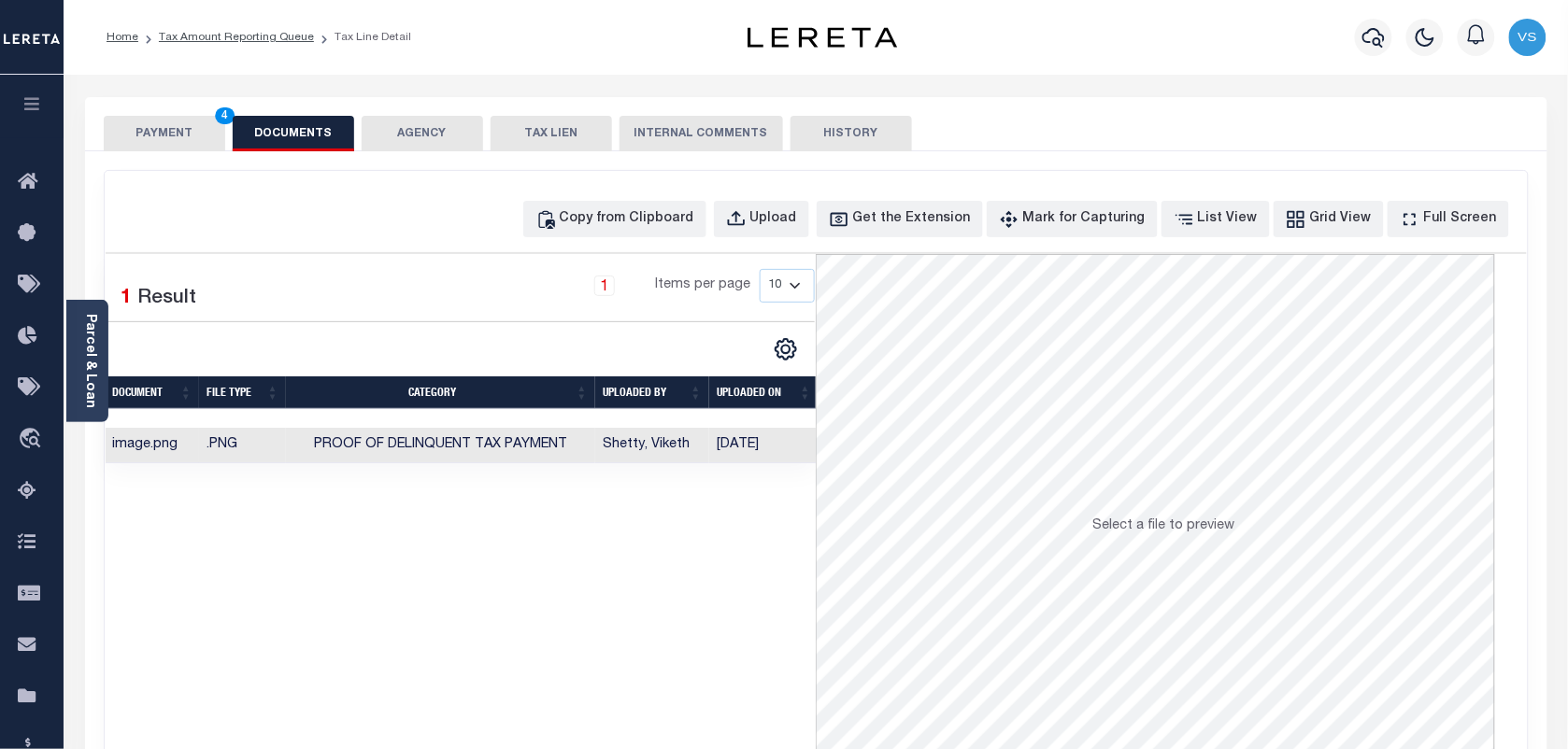
click at [174, 129] on button "PAYMENT 4" at bounding box center [164, 133] width 122 height 35
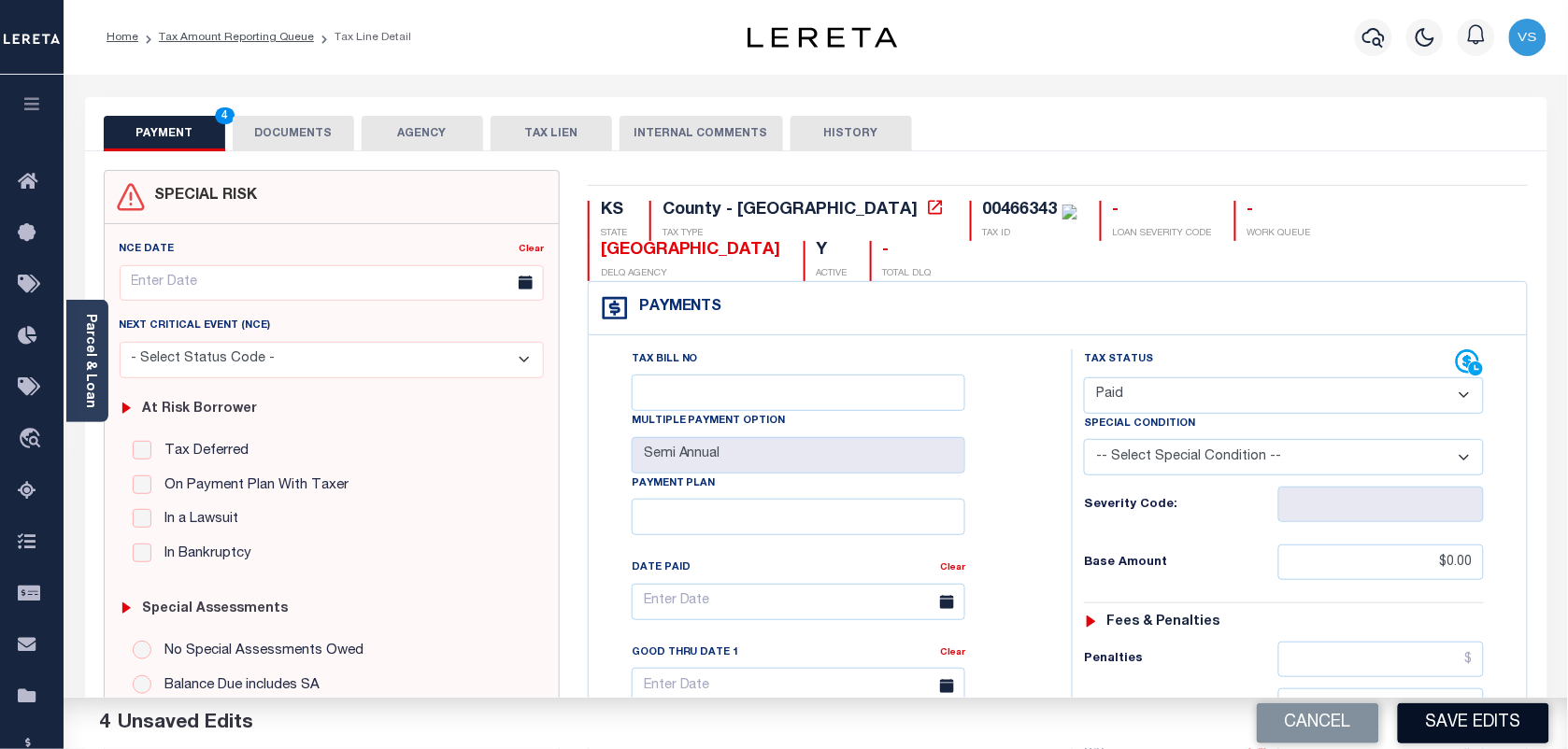
click at [1461, 730] on button "Save Edits" at bounding box center [1473, 723] width 151 height 40
checkbox input "false"
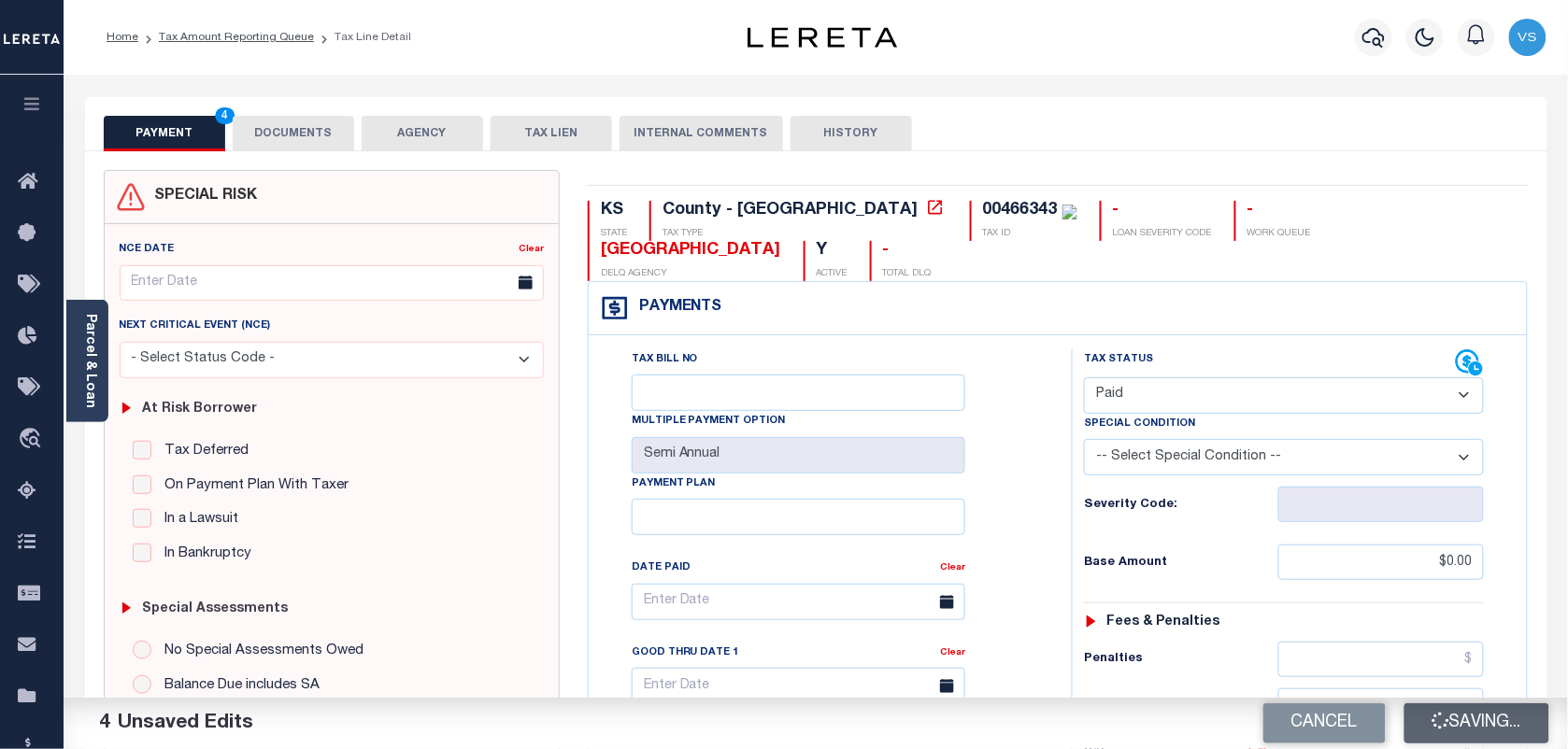
type input "$0"
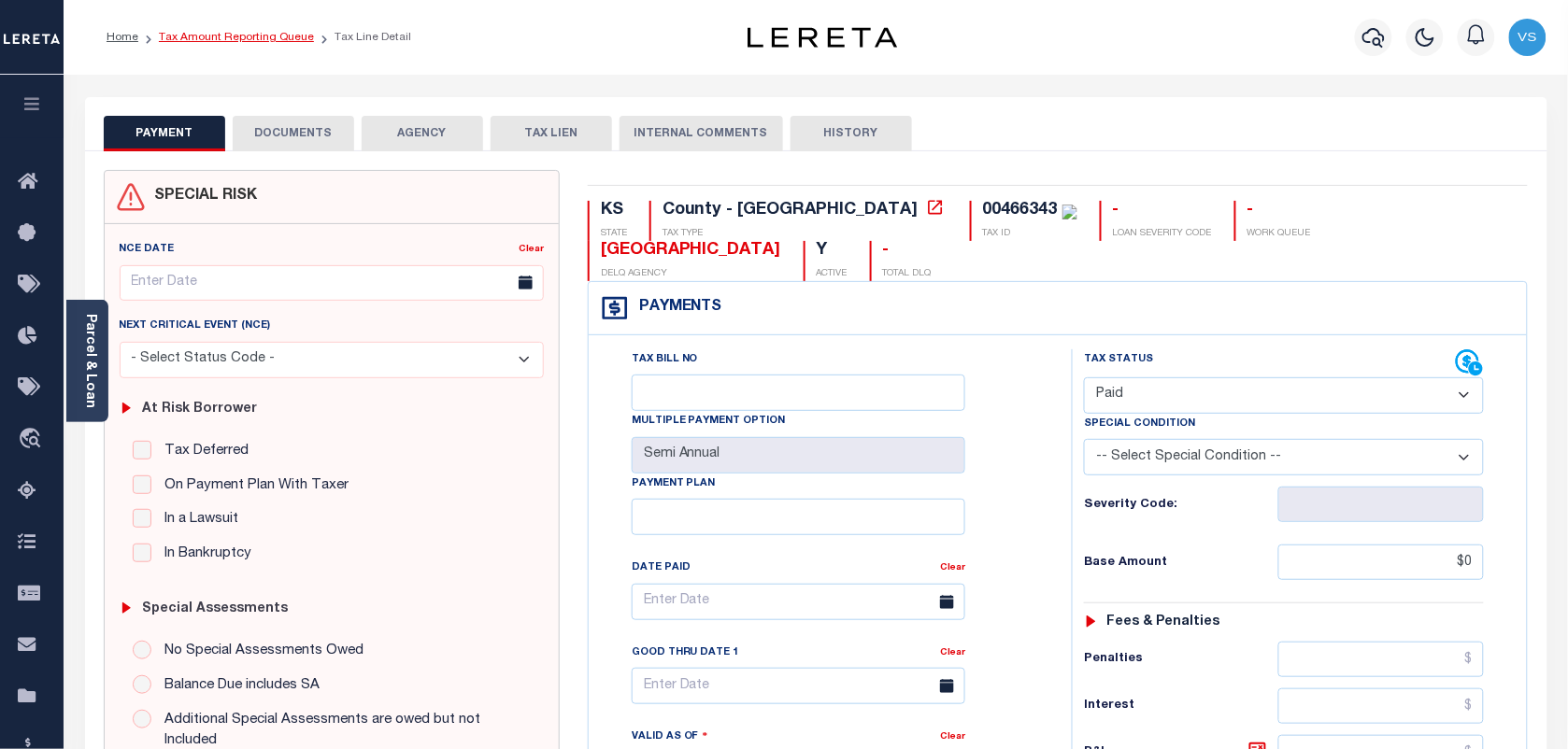
click at [240, 40] on link "Tax Amount Reporting Queue" at bounding box center [236, 38] width 155 height 12
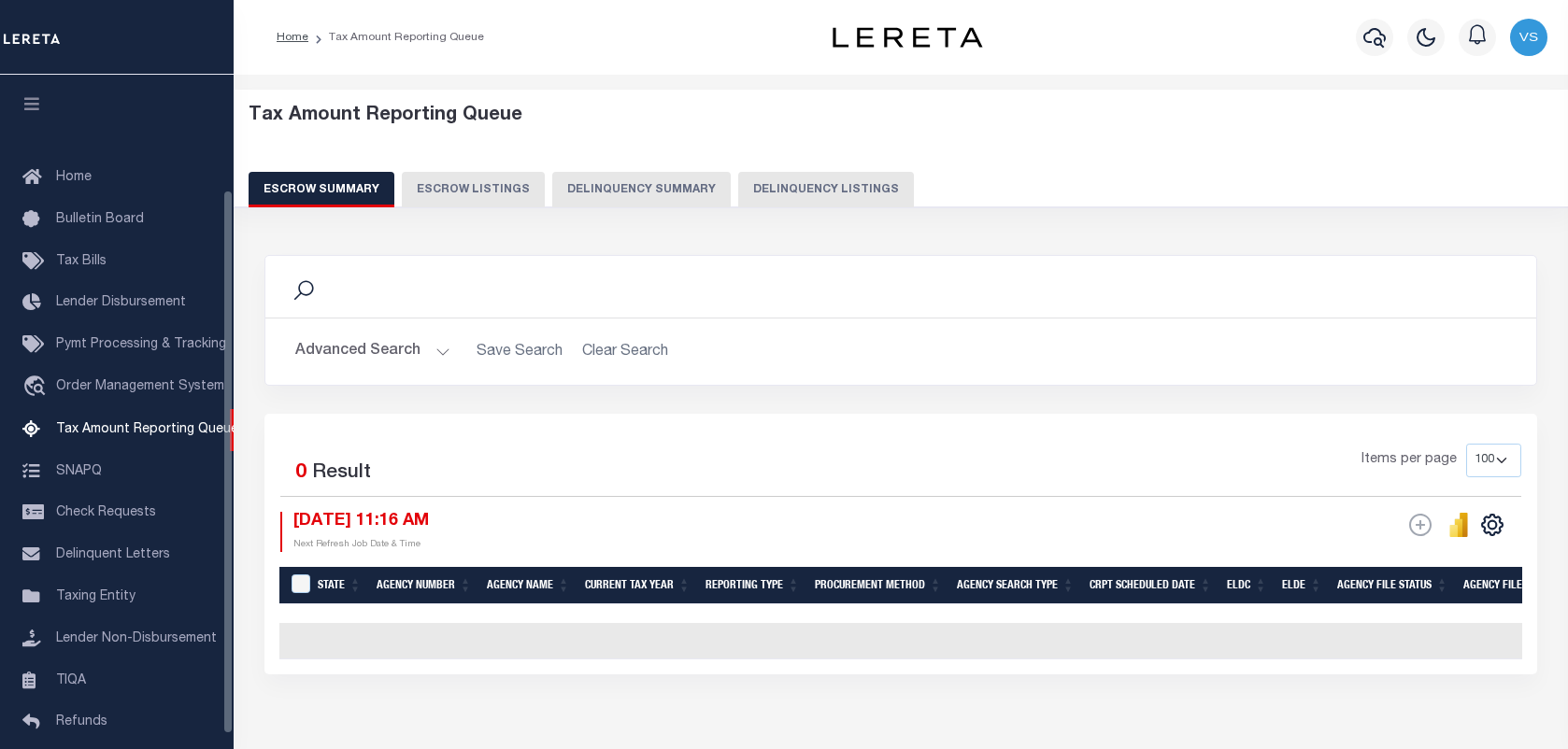
select select "100"
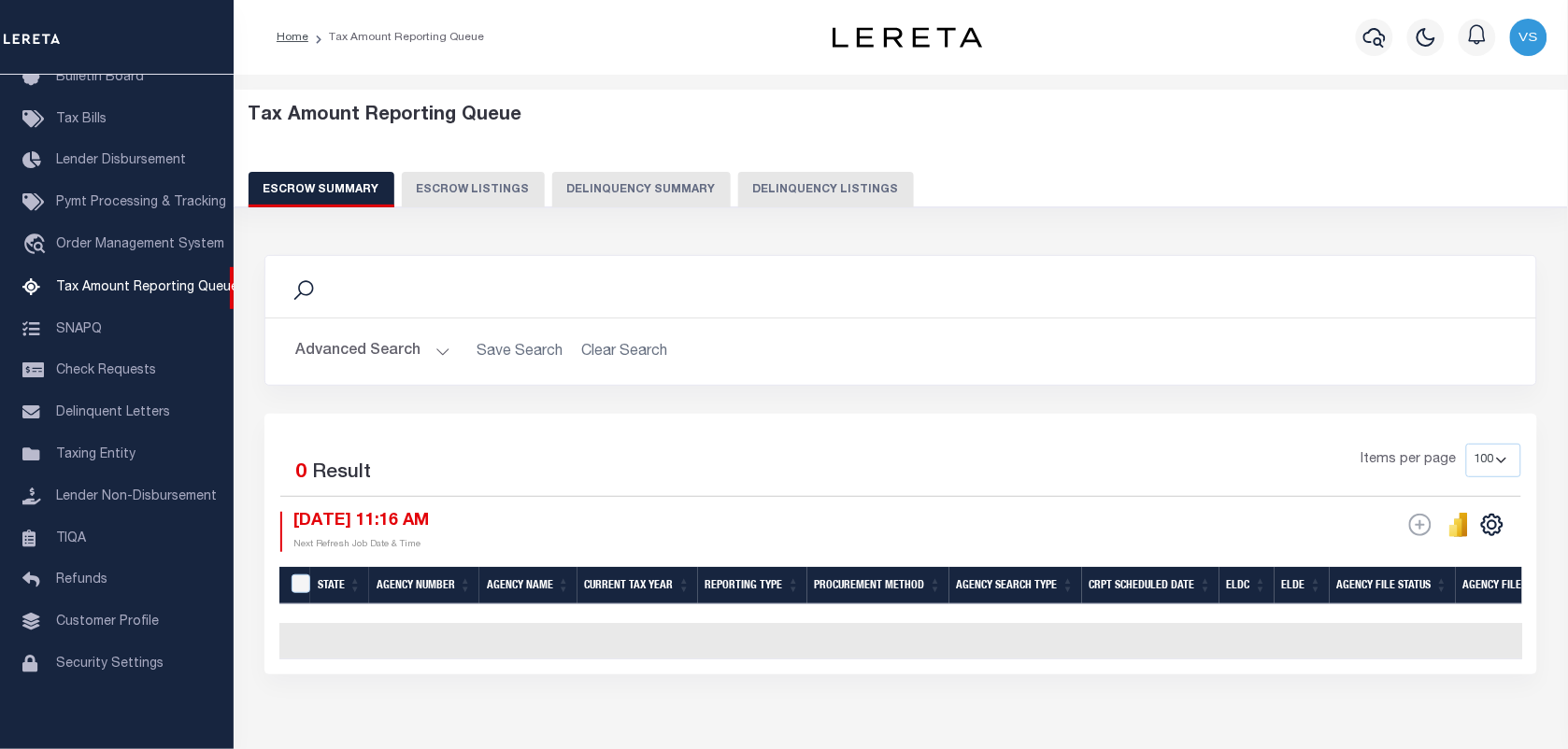
click at [815, 190] on button "Delinquency Listings" at bounding box center [826, 189] width 175 height 35
select select "100"
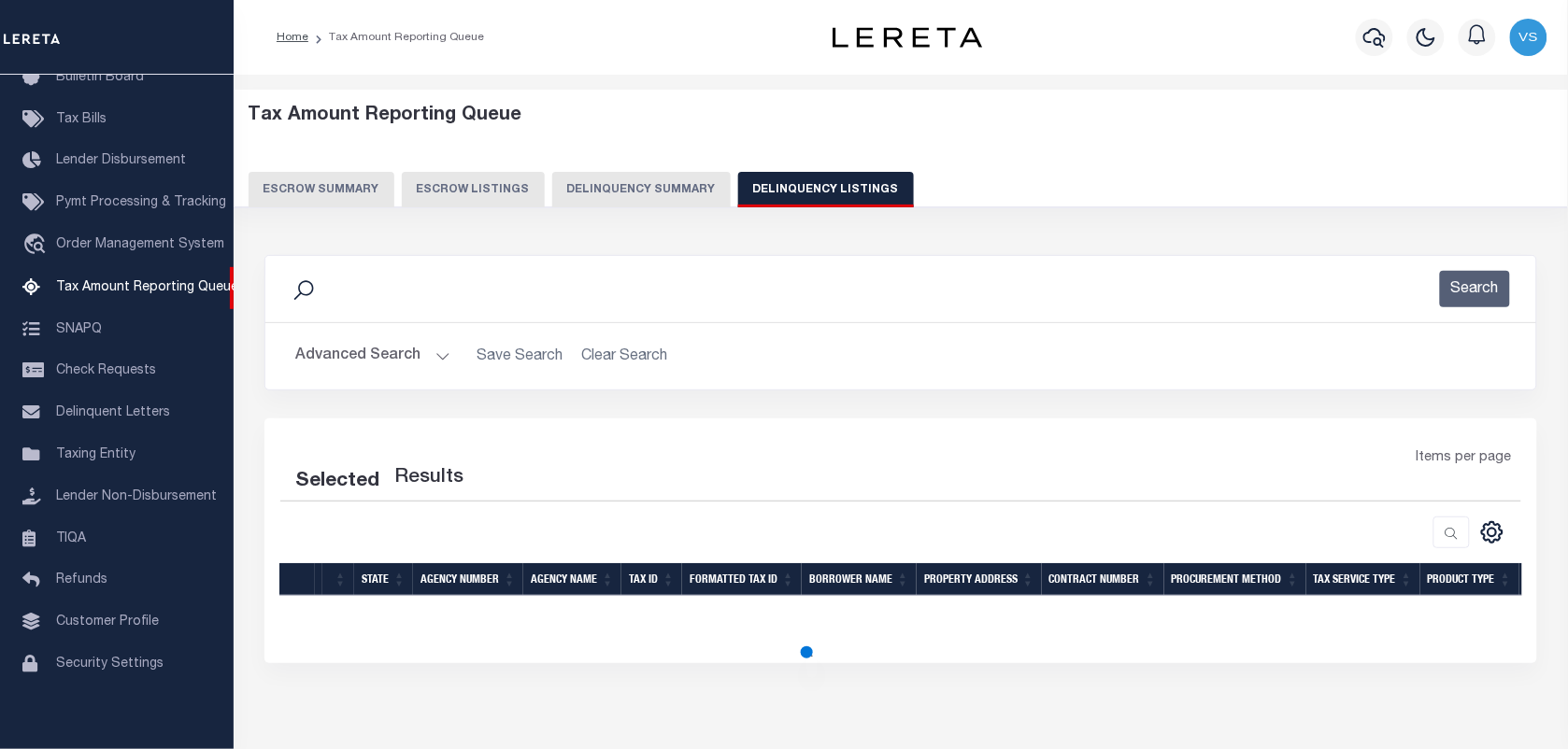
select select "100"
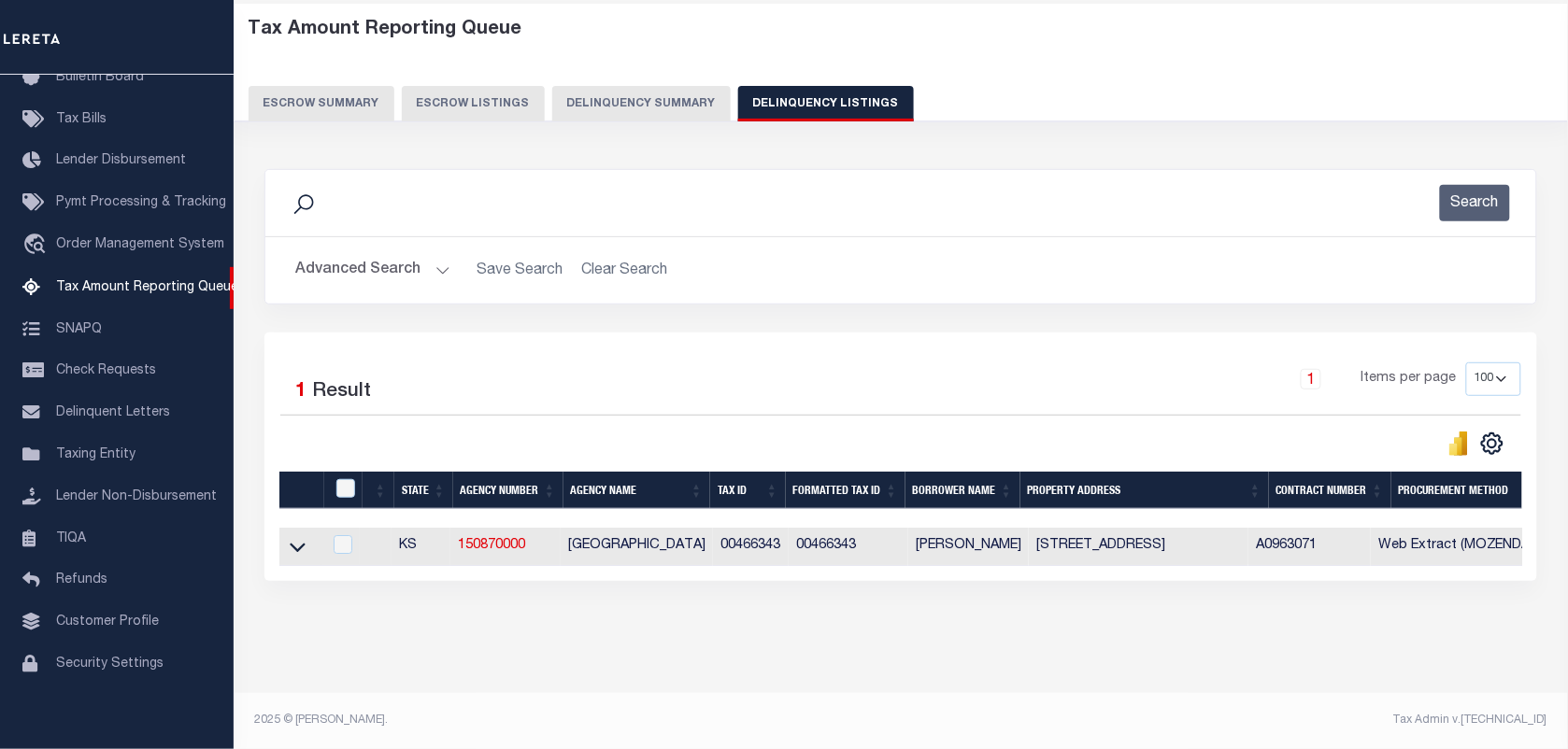
scroll to position [102, 0]
click at [295, 543] on icon at bounding box center [297, 548] width 16 height 10
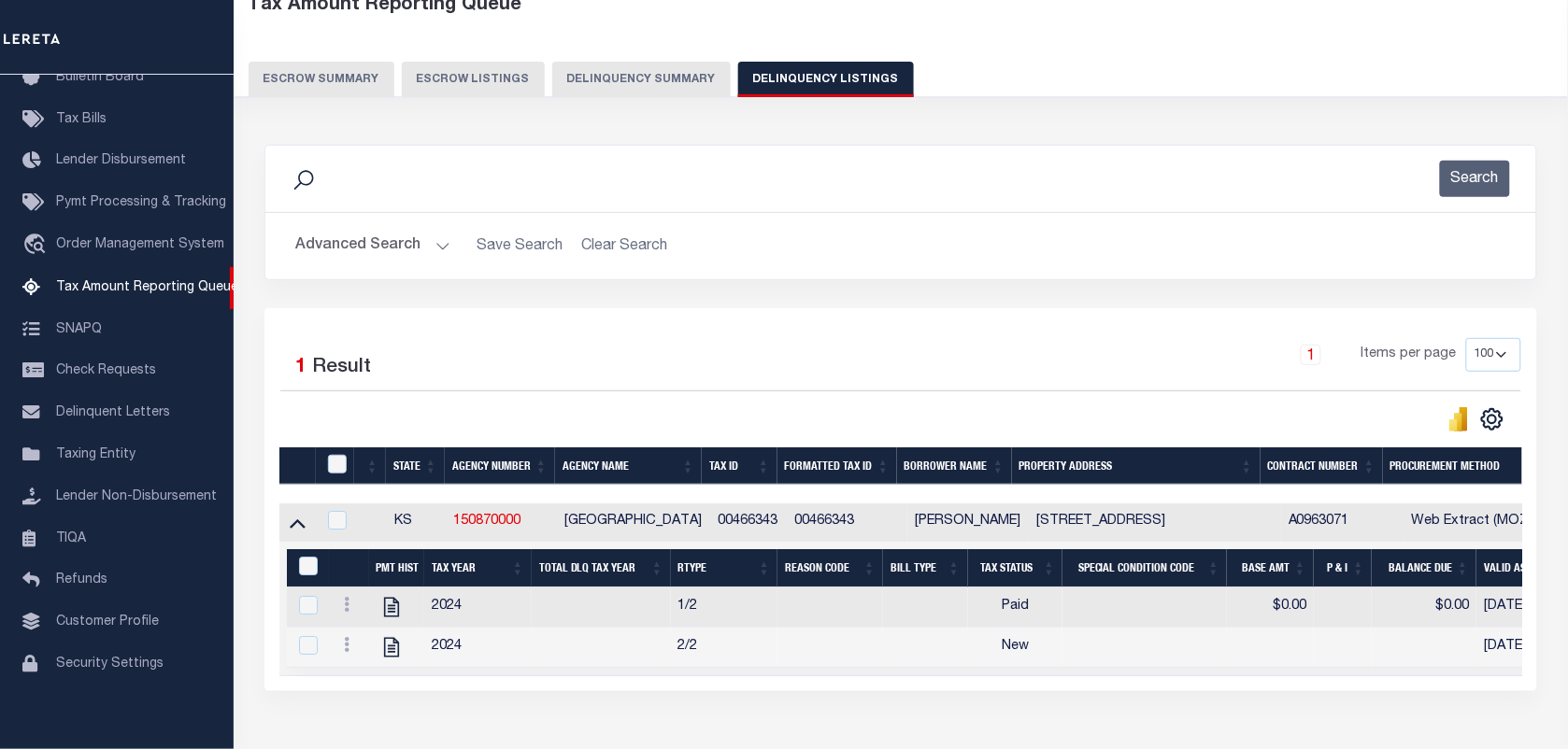
scroll to position [240, 0]
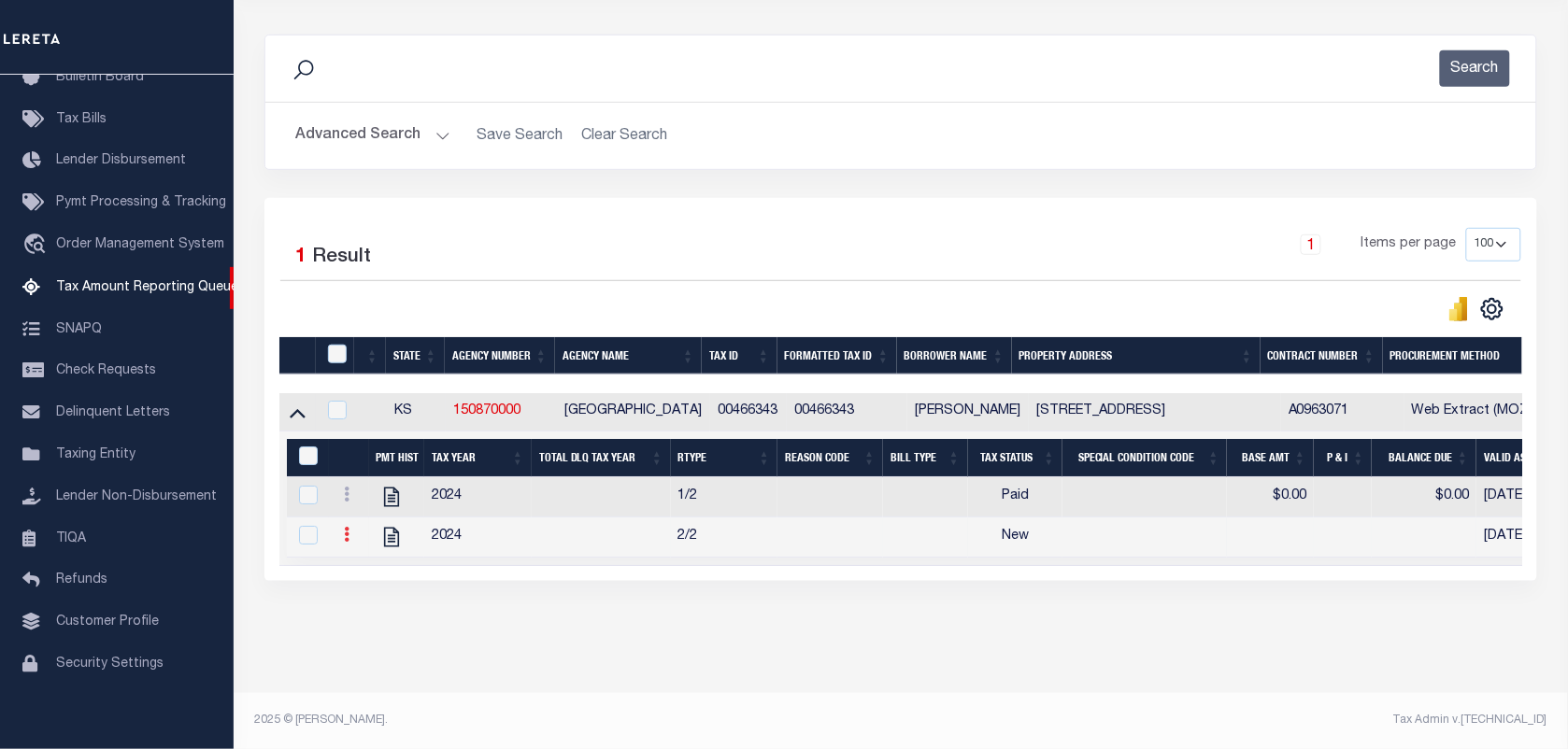
click at [348, 527] on icon at bounding box center [347, 534] width 6 height 15
click at [365, 565] on img "" at bounding box center [368, 565] width 19 height 19
checkbox input "true"
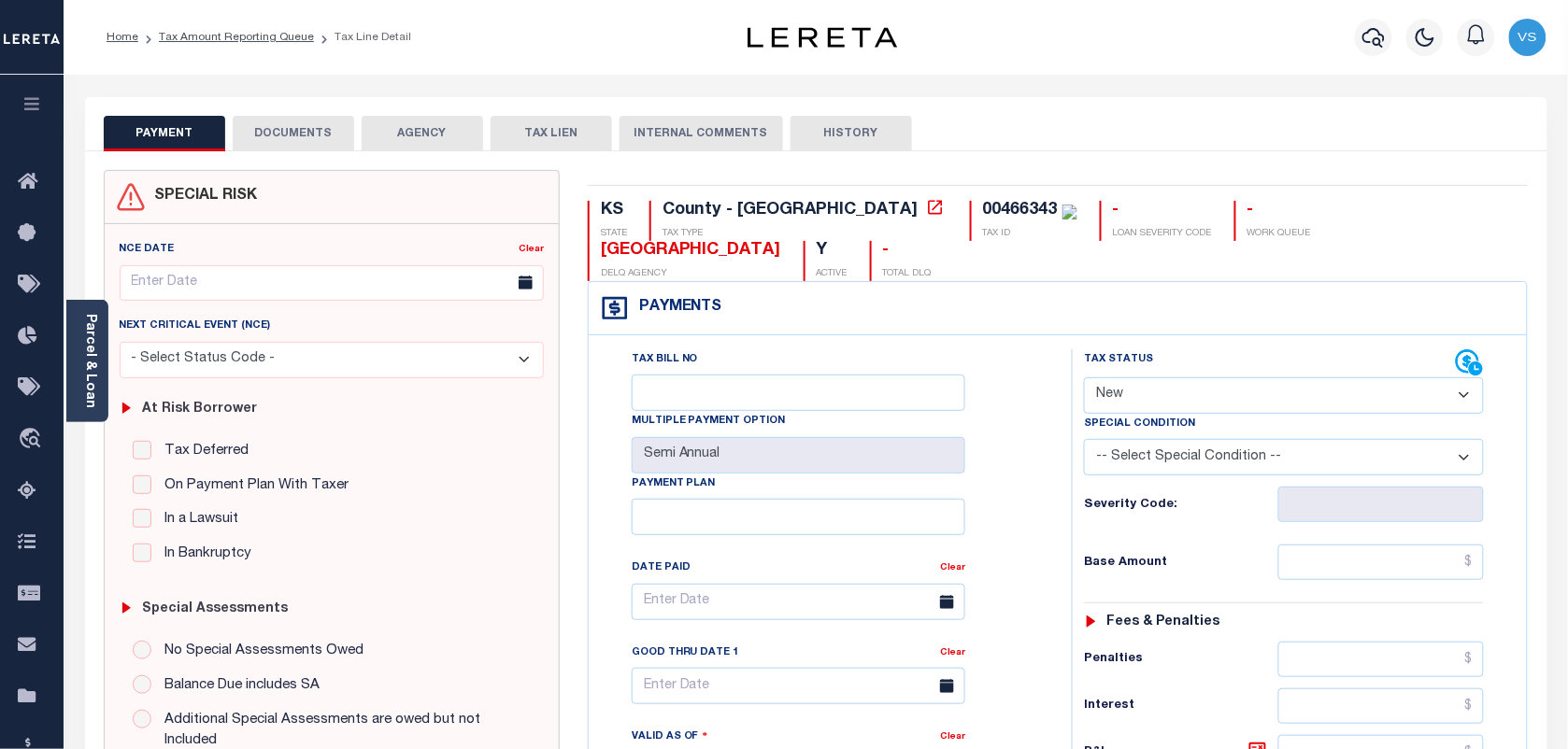
click at [1168, 404] on select "- Select Status Code - Open Due/Unpaid Paid Incomplete No Tax Due Internal Refu…" at bounding box center [1283, 394] width 400 height 36
select select "PYD"
click at [1084, 379] on select "- Select Status Code - Open Due/Unpaid Paid Incomplete No Tax Due Internal Refu…" at bounding box center [1283, 394] width 400 height 36
type input "[DATE]"
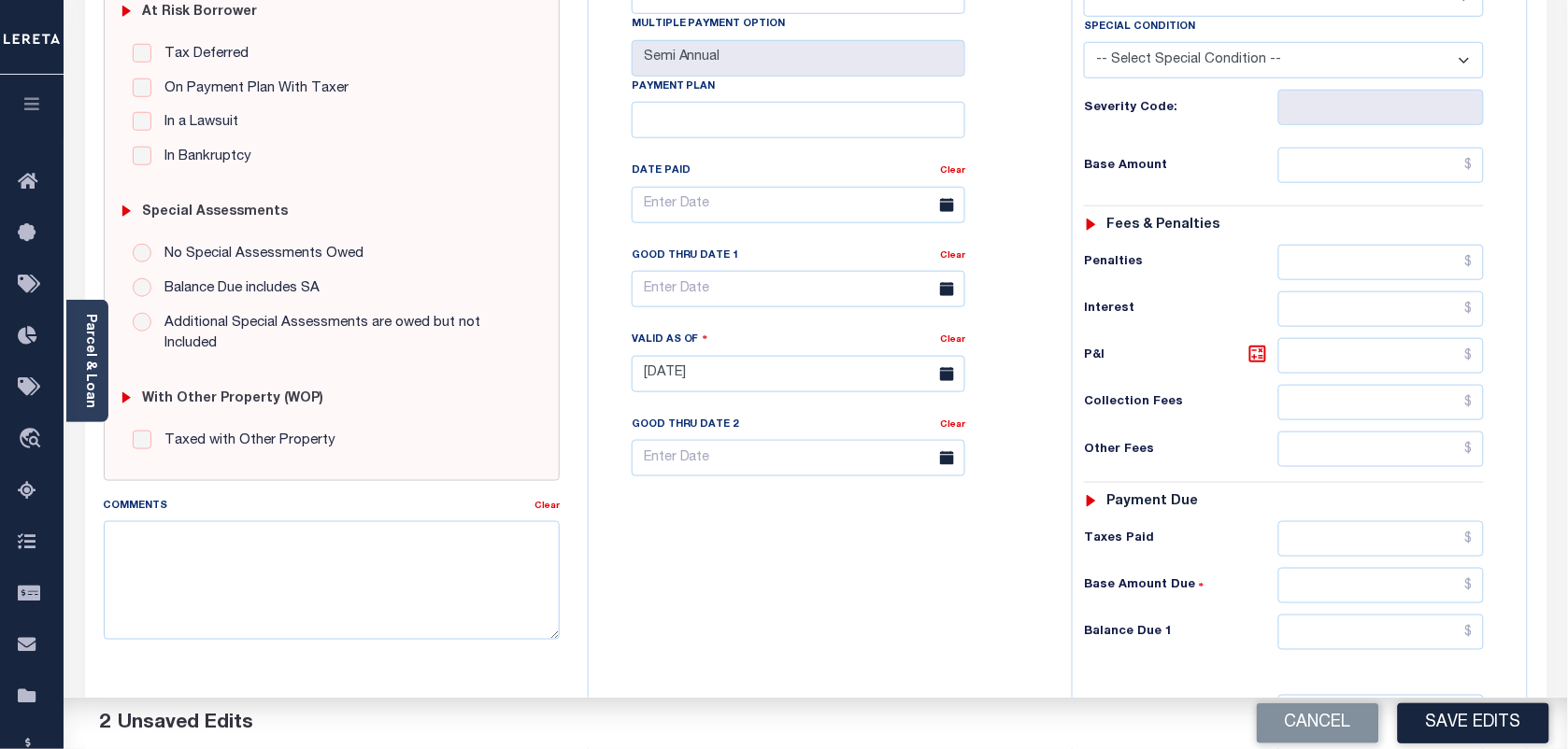
scroll to position [351, 0]
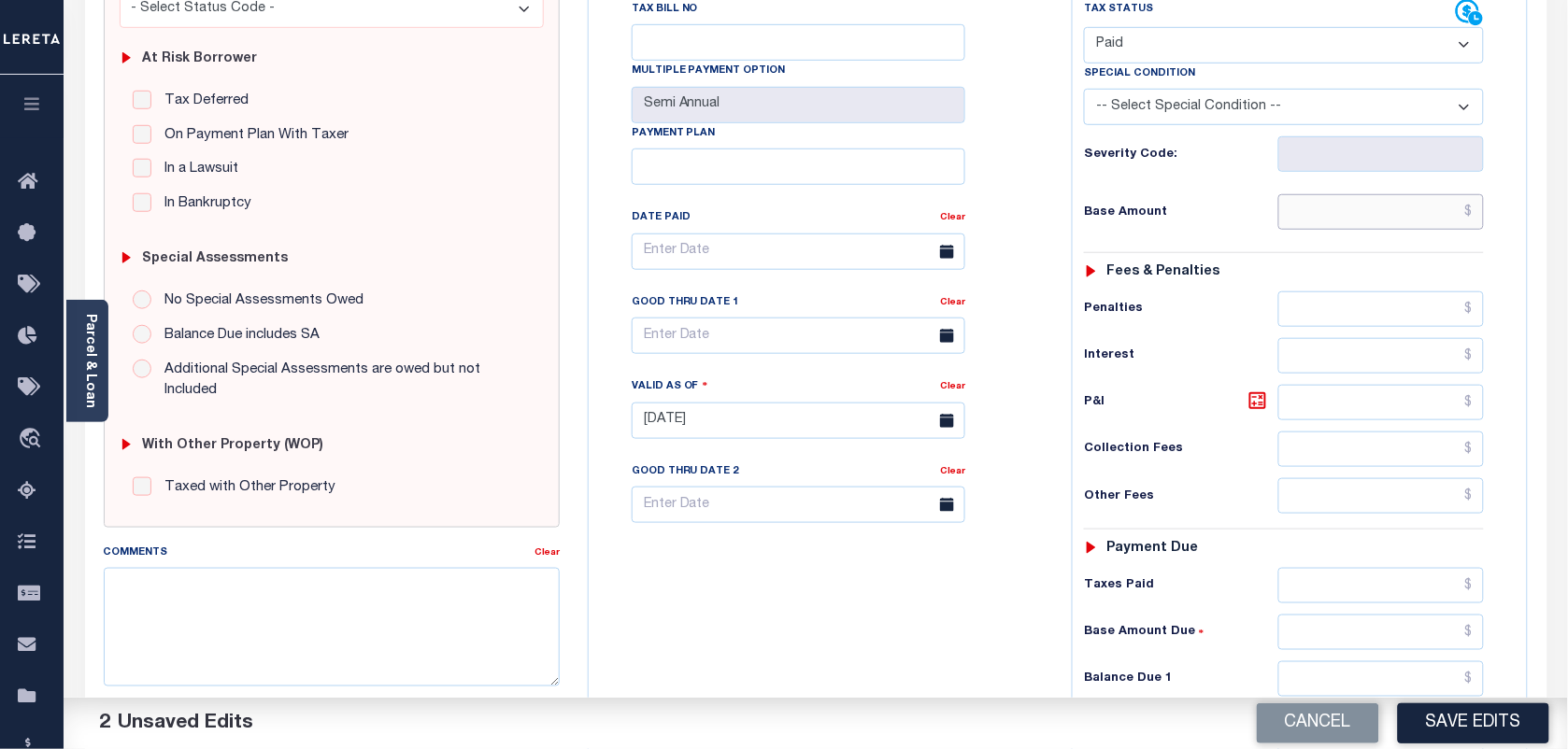
click at [1361, 219] on input "text" at bounding box center [1382, 211] width 207 height 35
type input "$0.00"
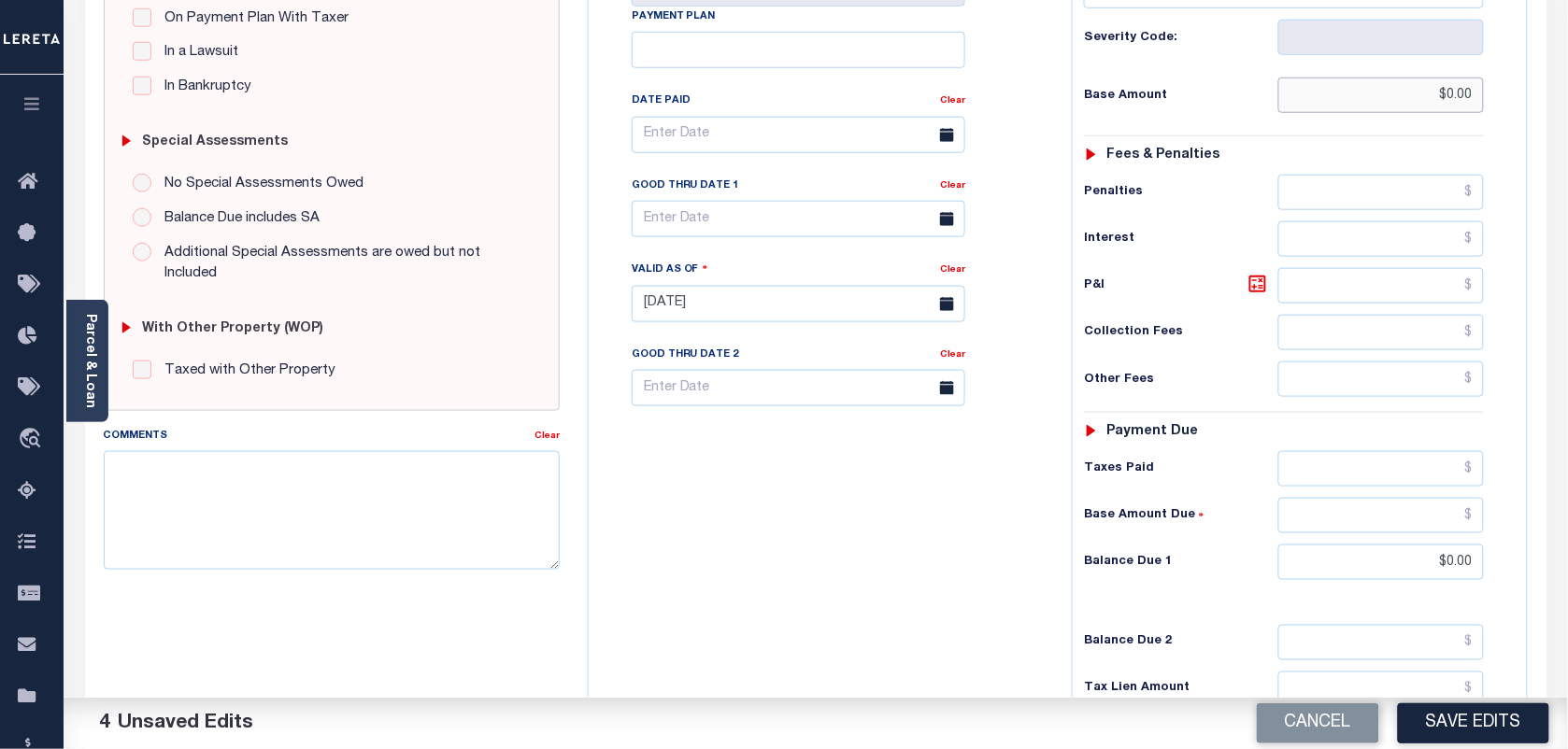
scroll to position [0, 0]
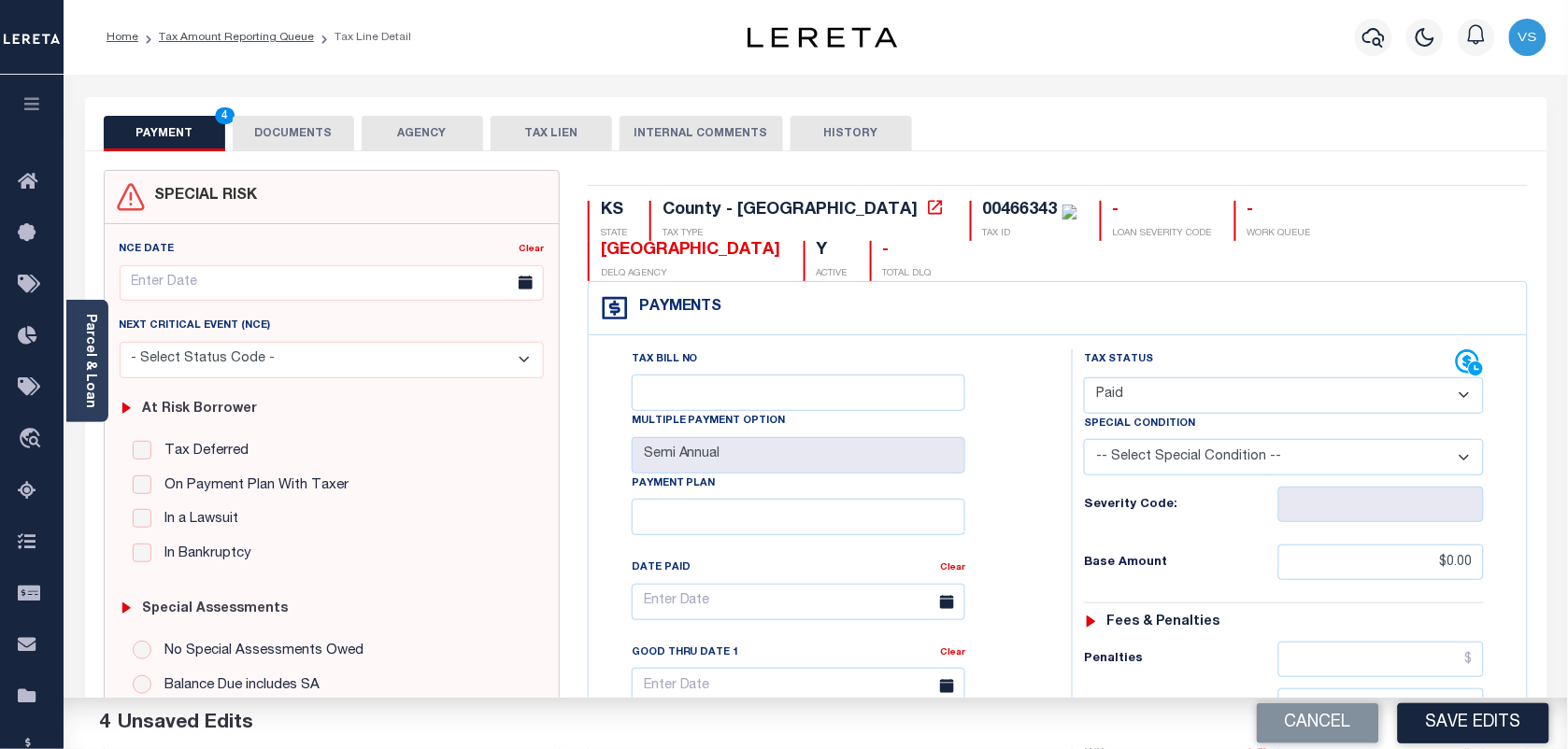
click at [296, 133] on button "DOCUMENTS" at bounding box center [293, 133] width 122 height 35
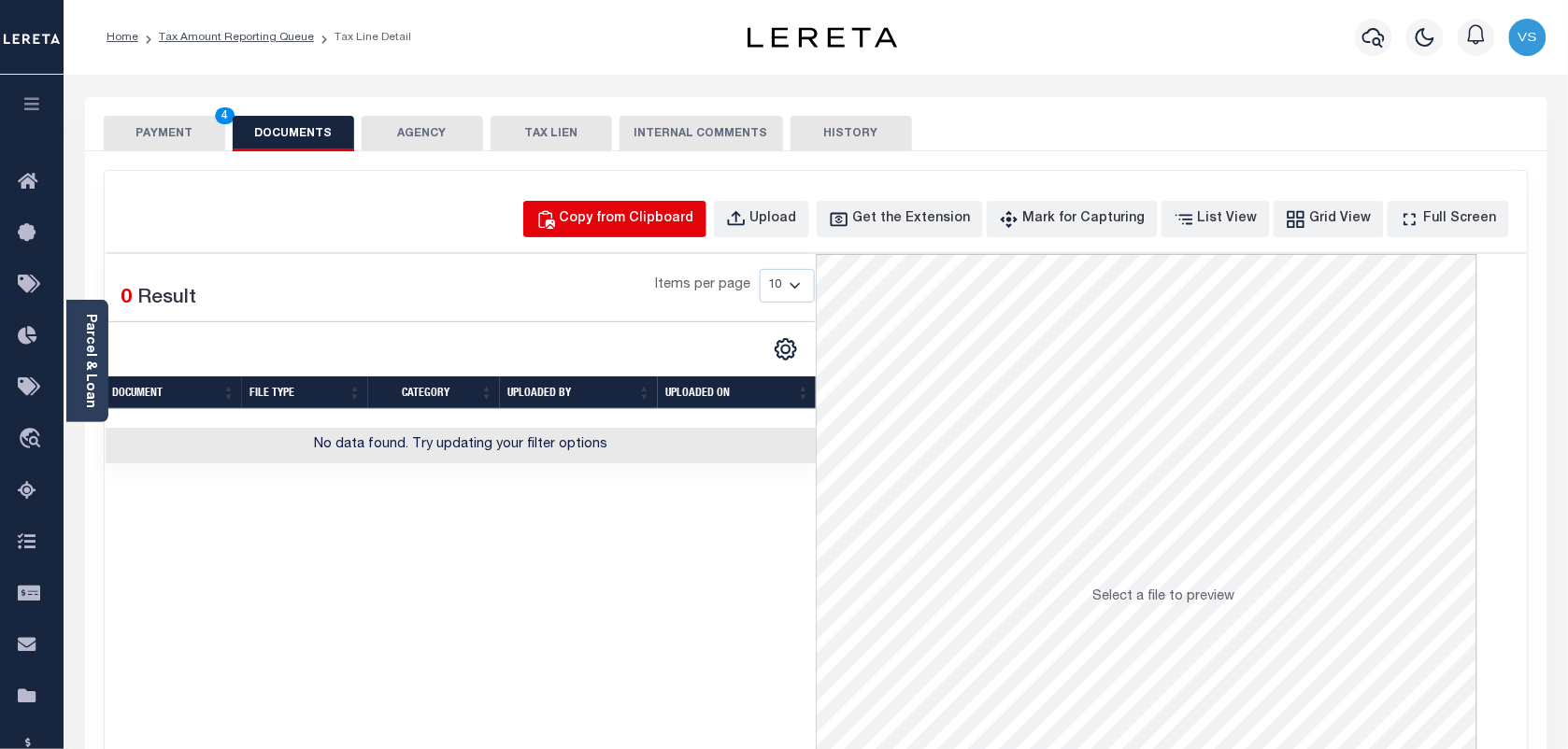
click at [670, 232] on button "Copy from Clipboard" at bounding box center [615, 218] width 183 height 36
select select "POP"
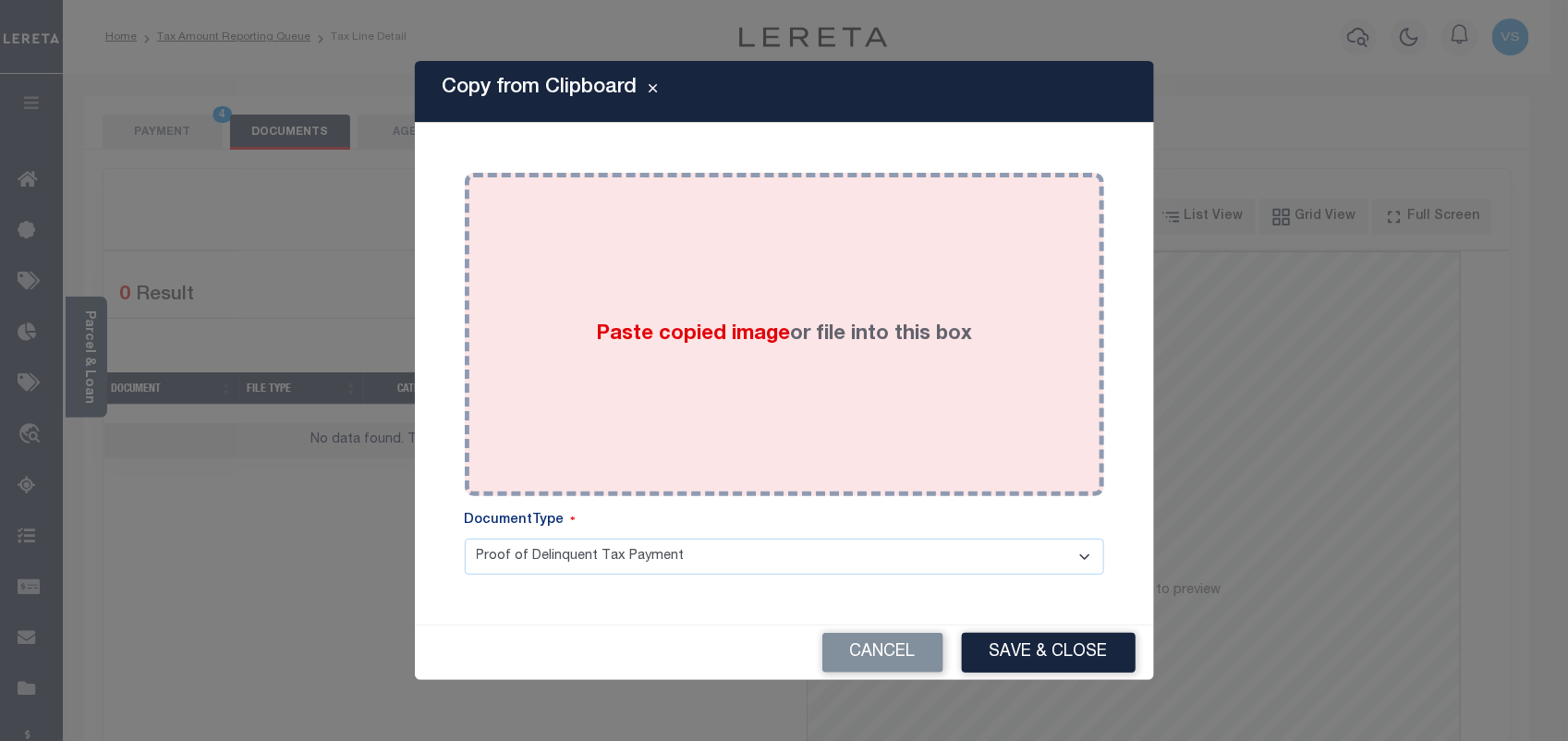
click at [710, 437] on div "Paste copied image or file into this box" at bounding box center [784, 334] width 612 height 296
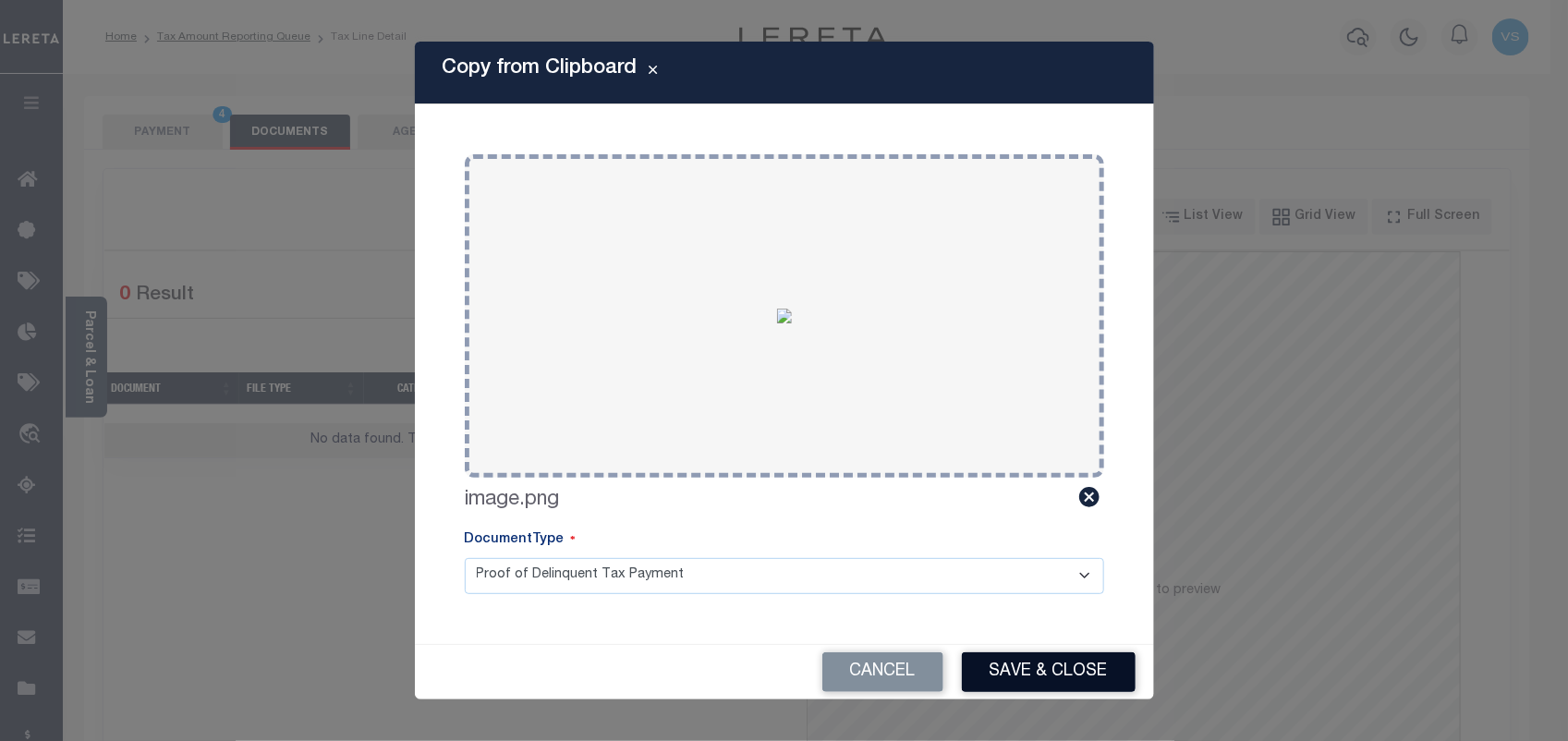
click at [1056, 675] on button "Save & Close" at bounding box center [1049, 672] width 173 height 40
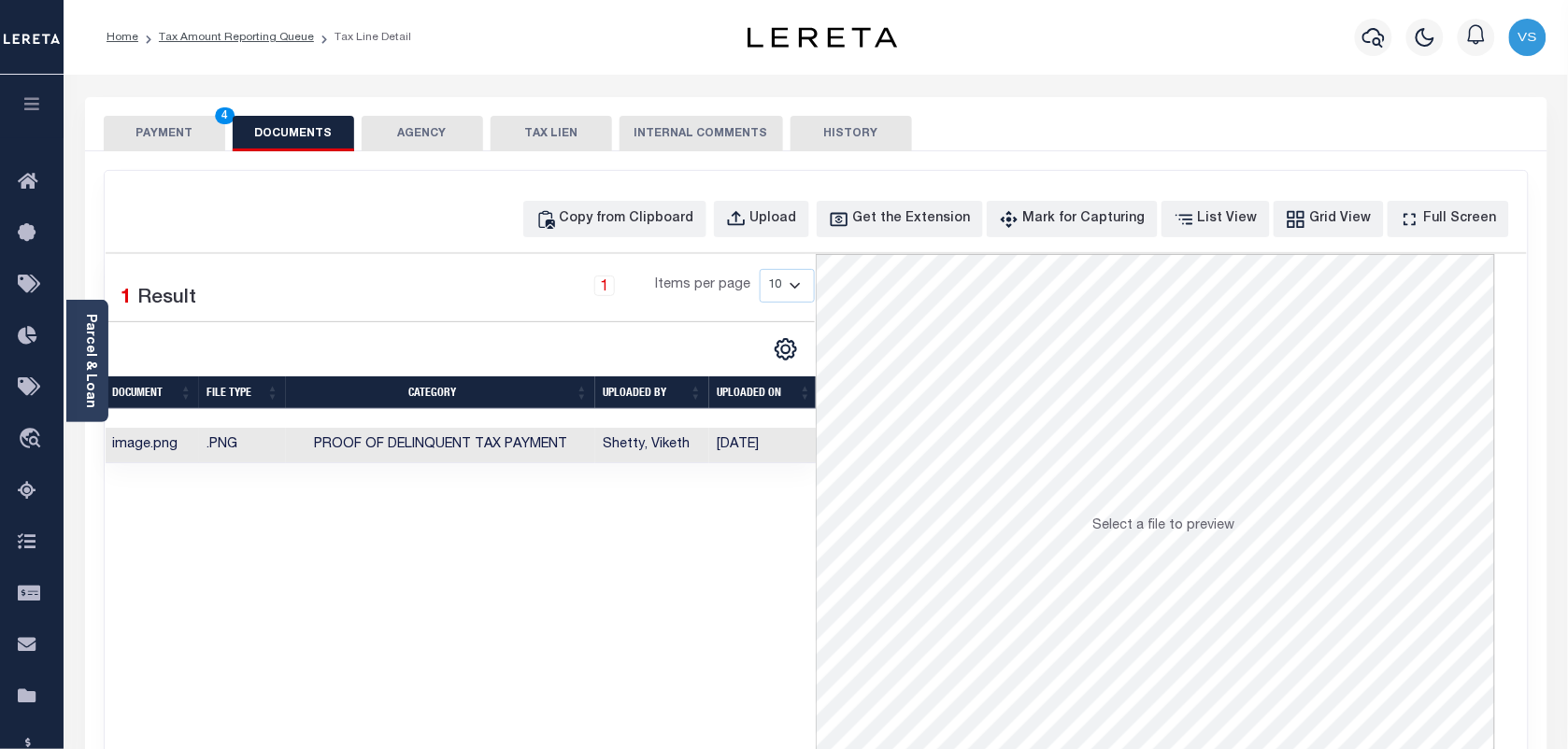
click at [159, 142] on button "PAYMENT 4" at bounding box center [164, 133] width 122 height 35
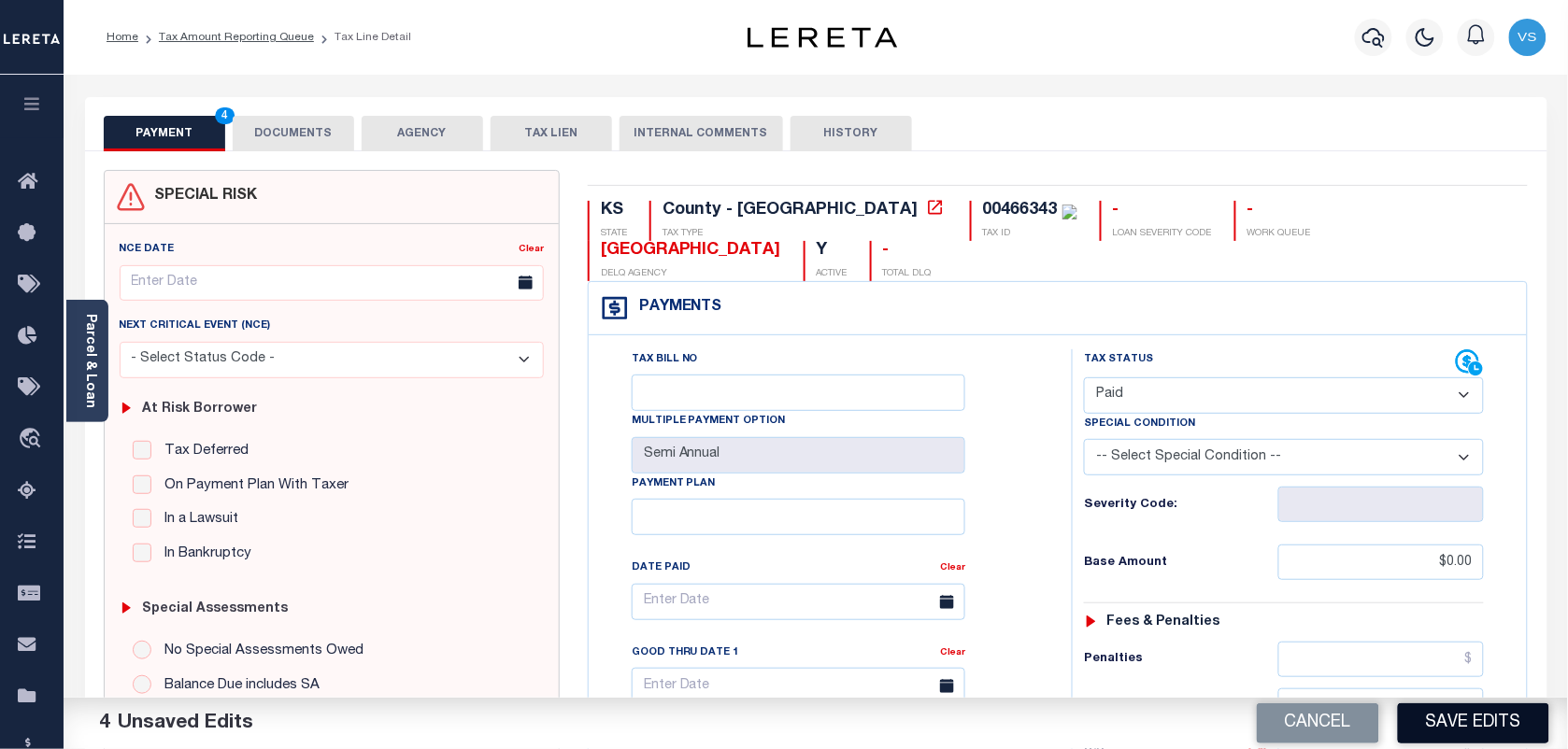
click at [1506, 724] on button "Save Edits" at bounding box center [1473, 723] width 151 height 40
checkbox input "false"
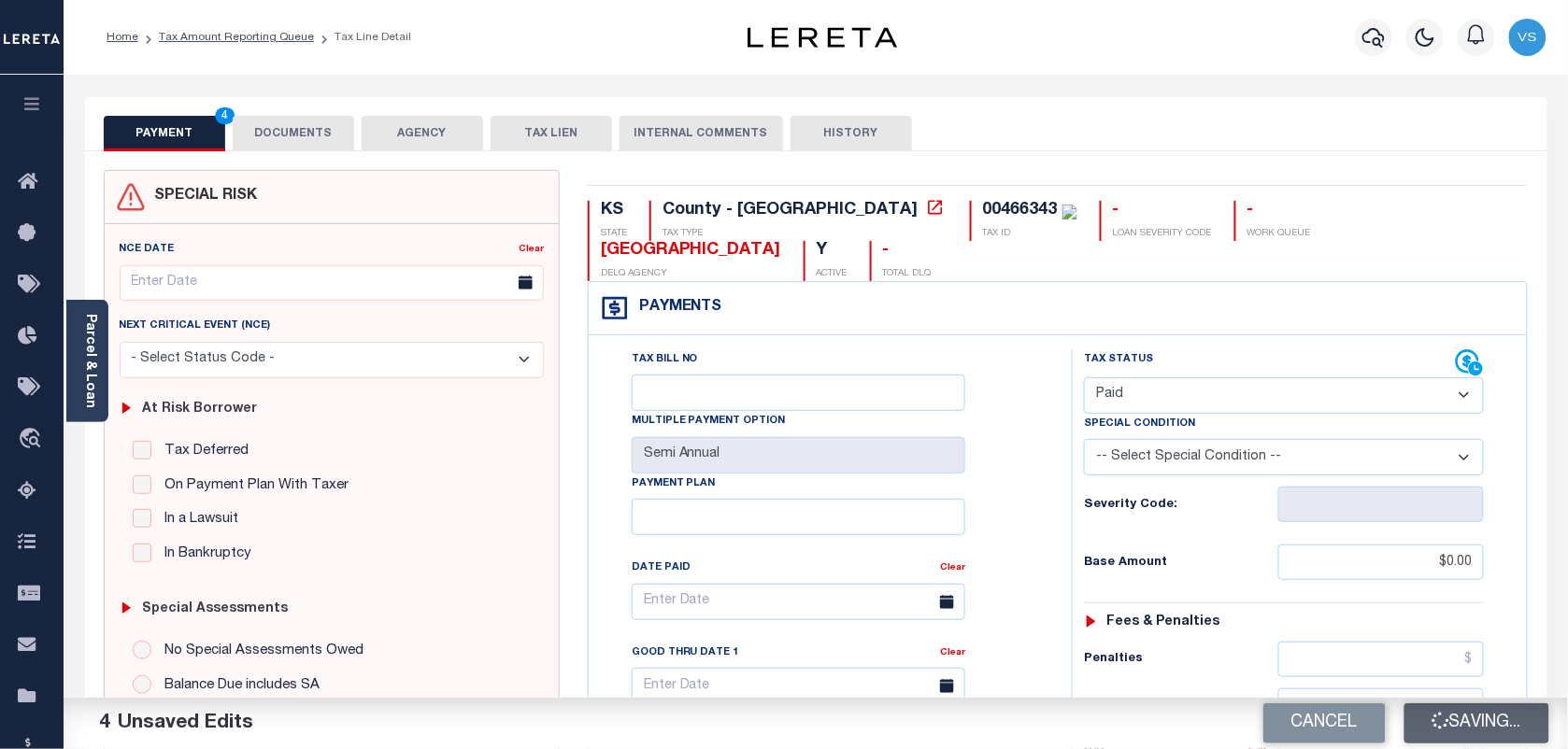
type input "$0"
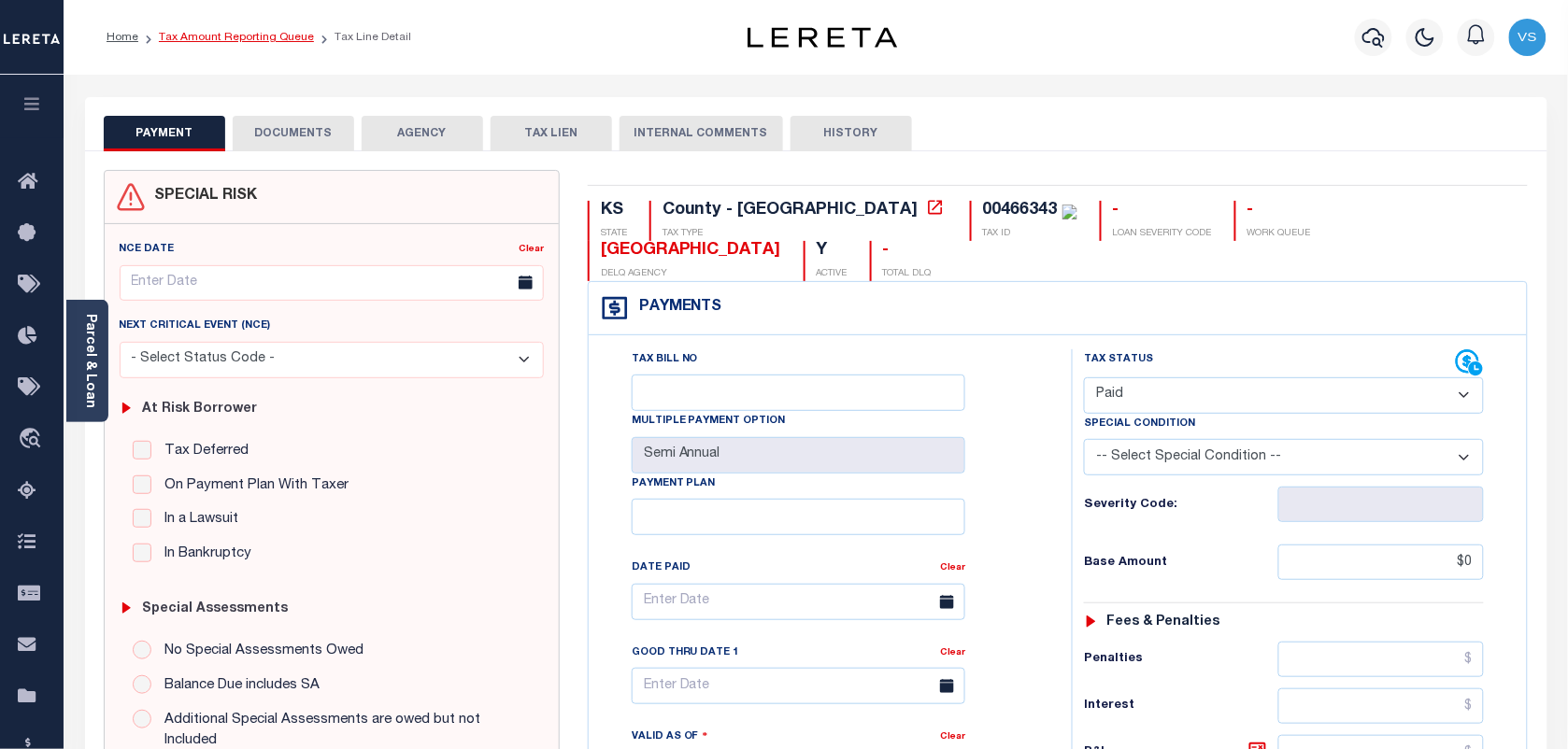
click at [192, 39] on link "Tax Amount Reporting Queue" at bounding box center [236, 38] width 155 height 12
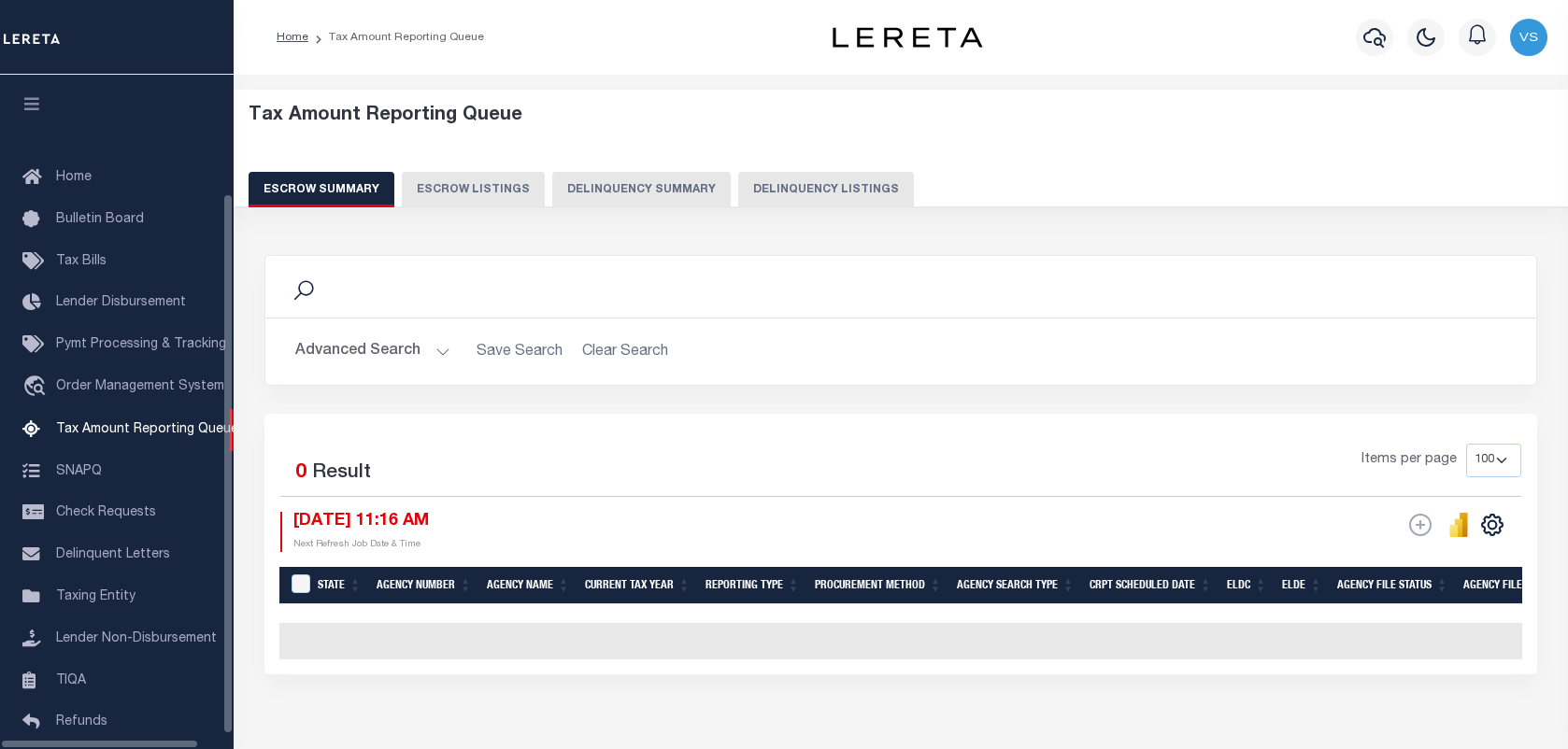
select select "100"
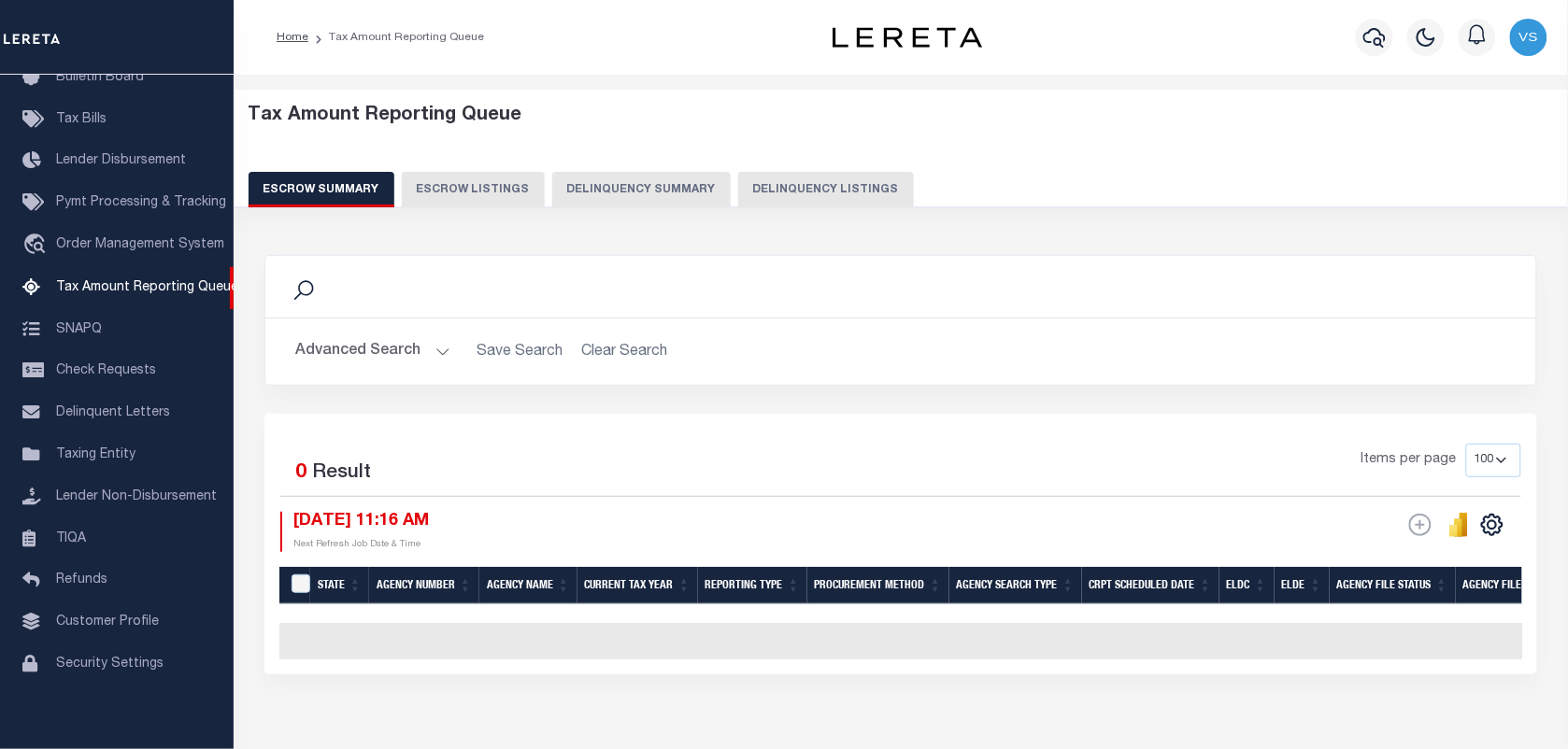
click at [495, 192] on button "Escrow Listings" at bounding box center [473, 189] width 143 height 35
select select "100"
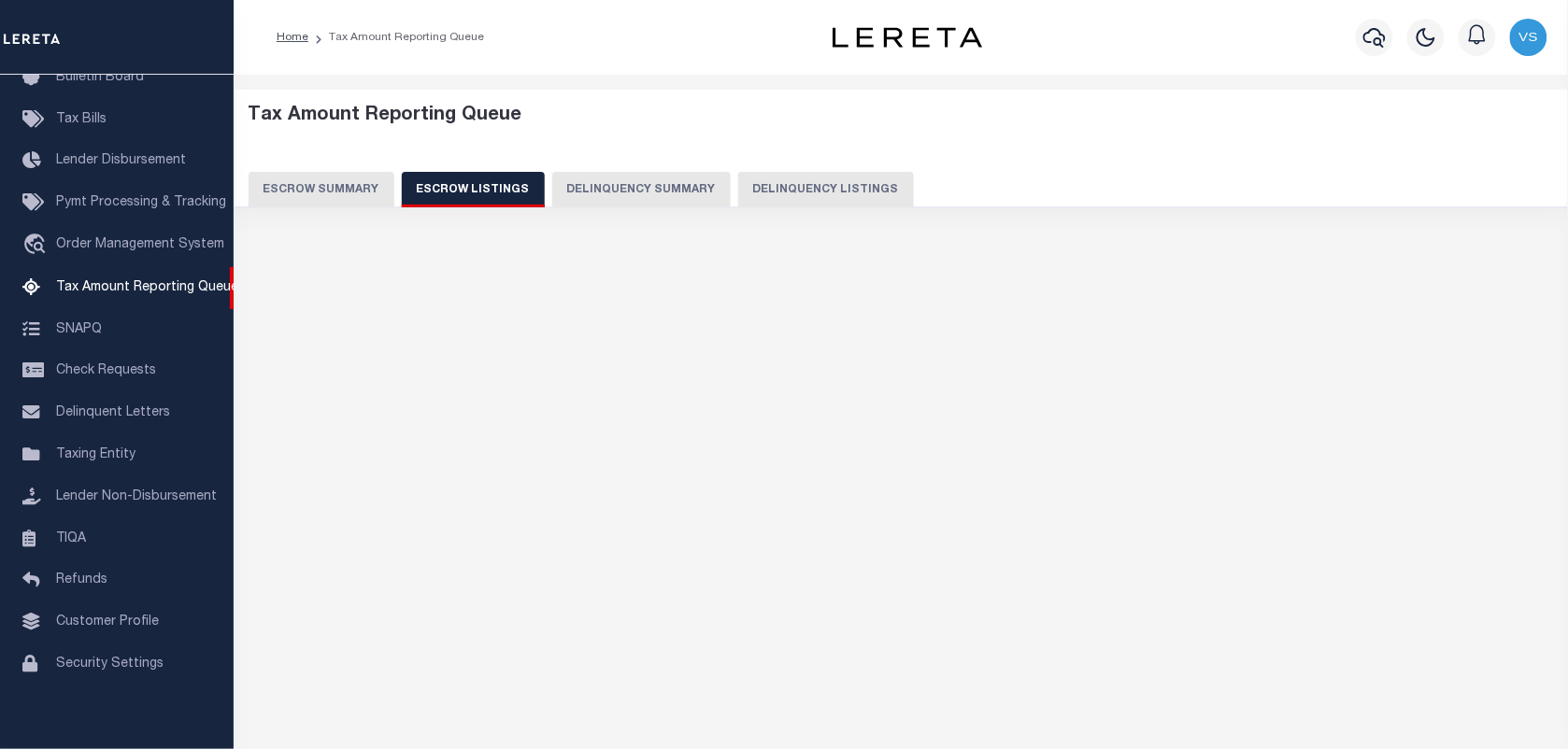
select select "100"
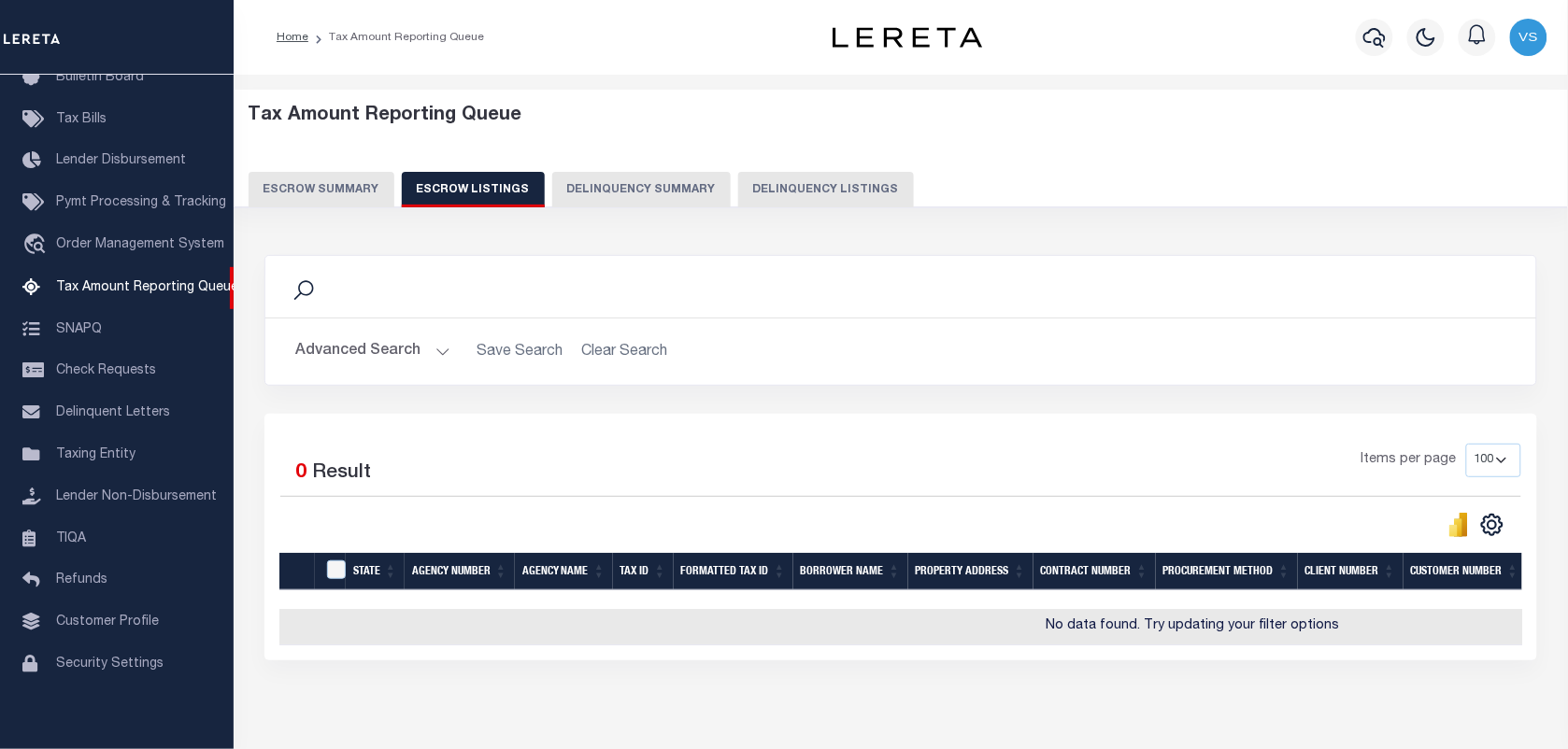
click at [785, 184] on button "Delinquency Listings" at bounding box center [826, 189] width 175 height 35
select select "100"
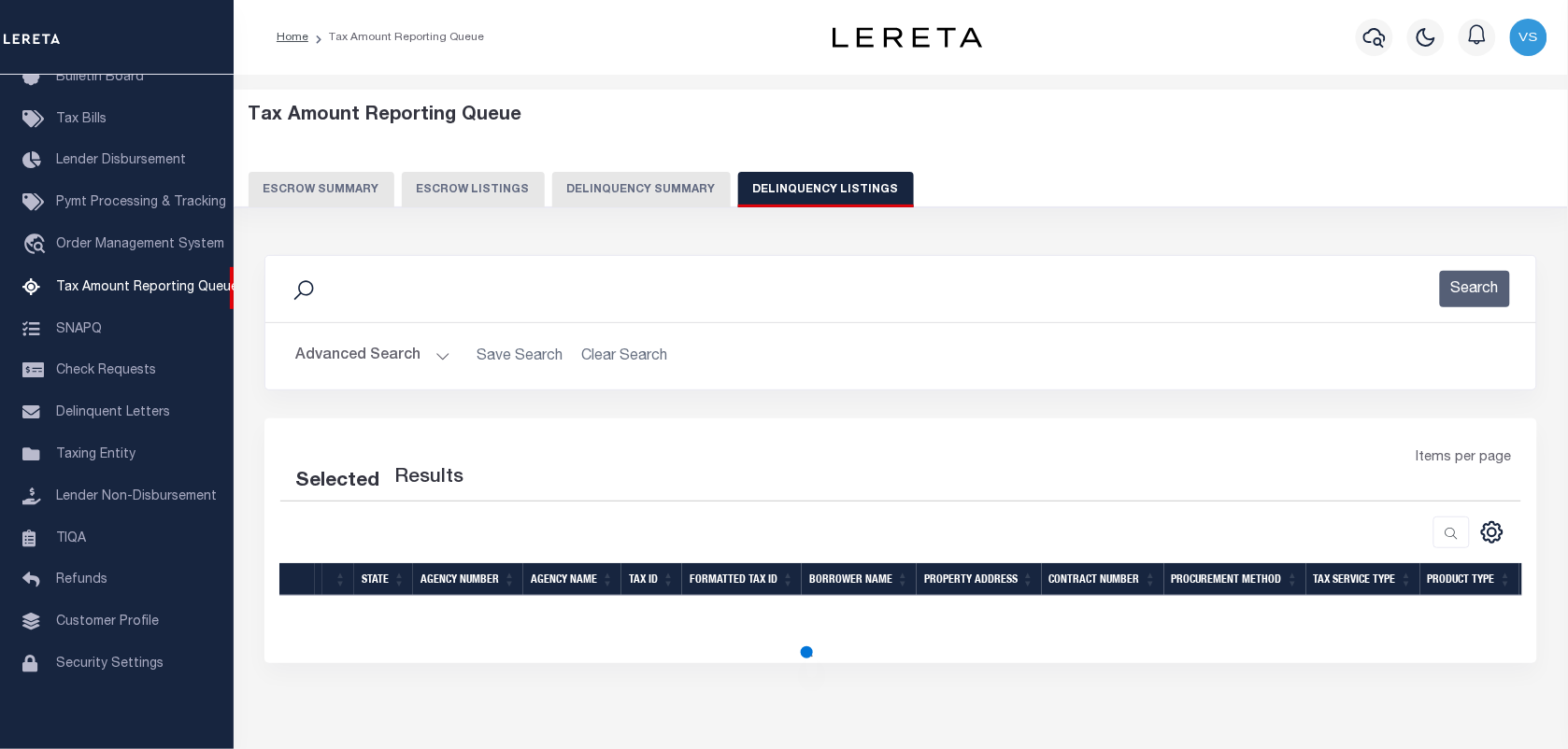
select select "100"
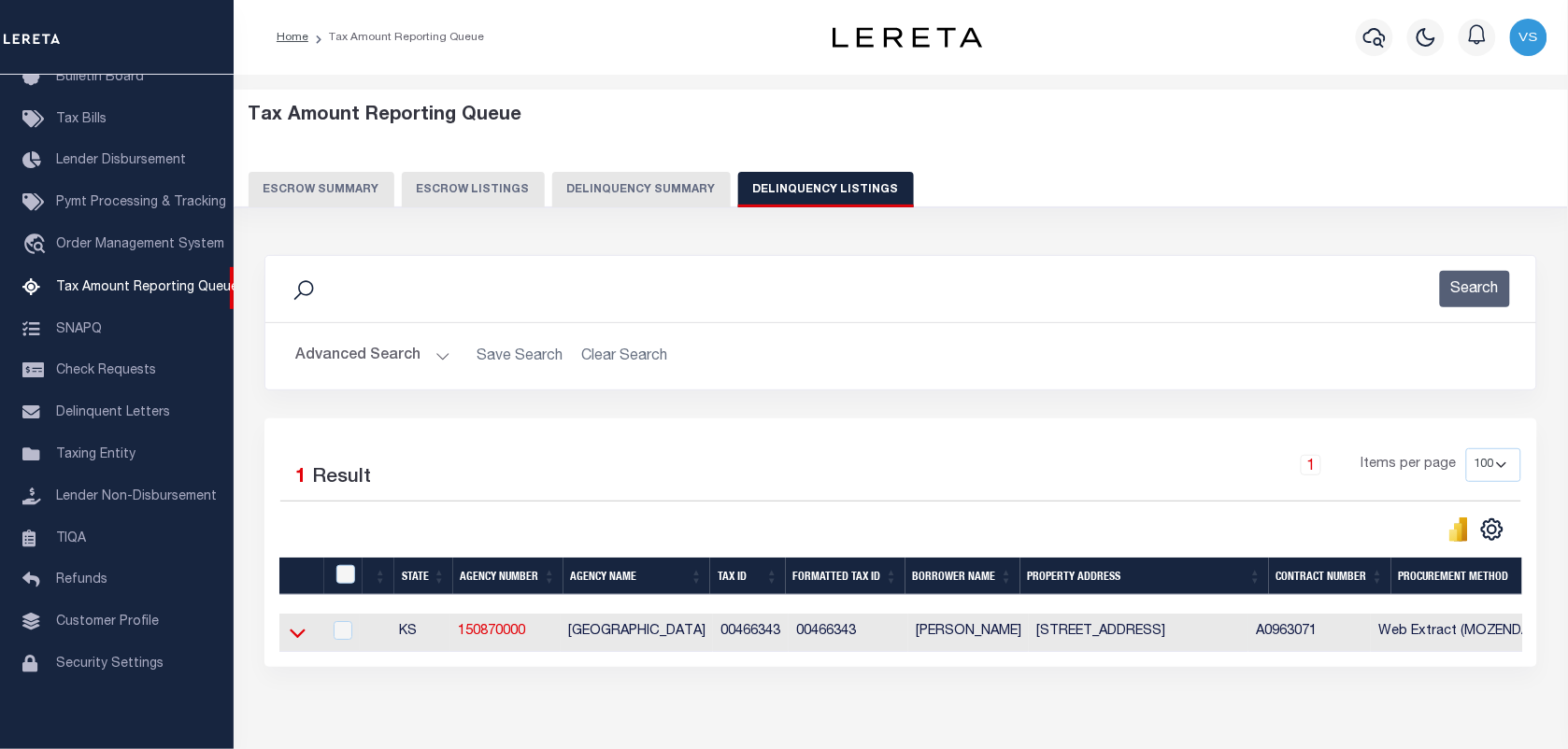
click at [292, 641] on icon at bounding box center [297, 633] width 16 height 19
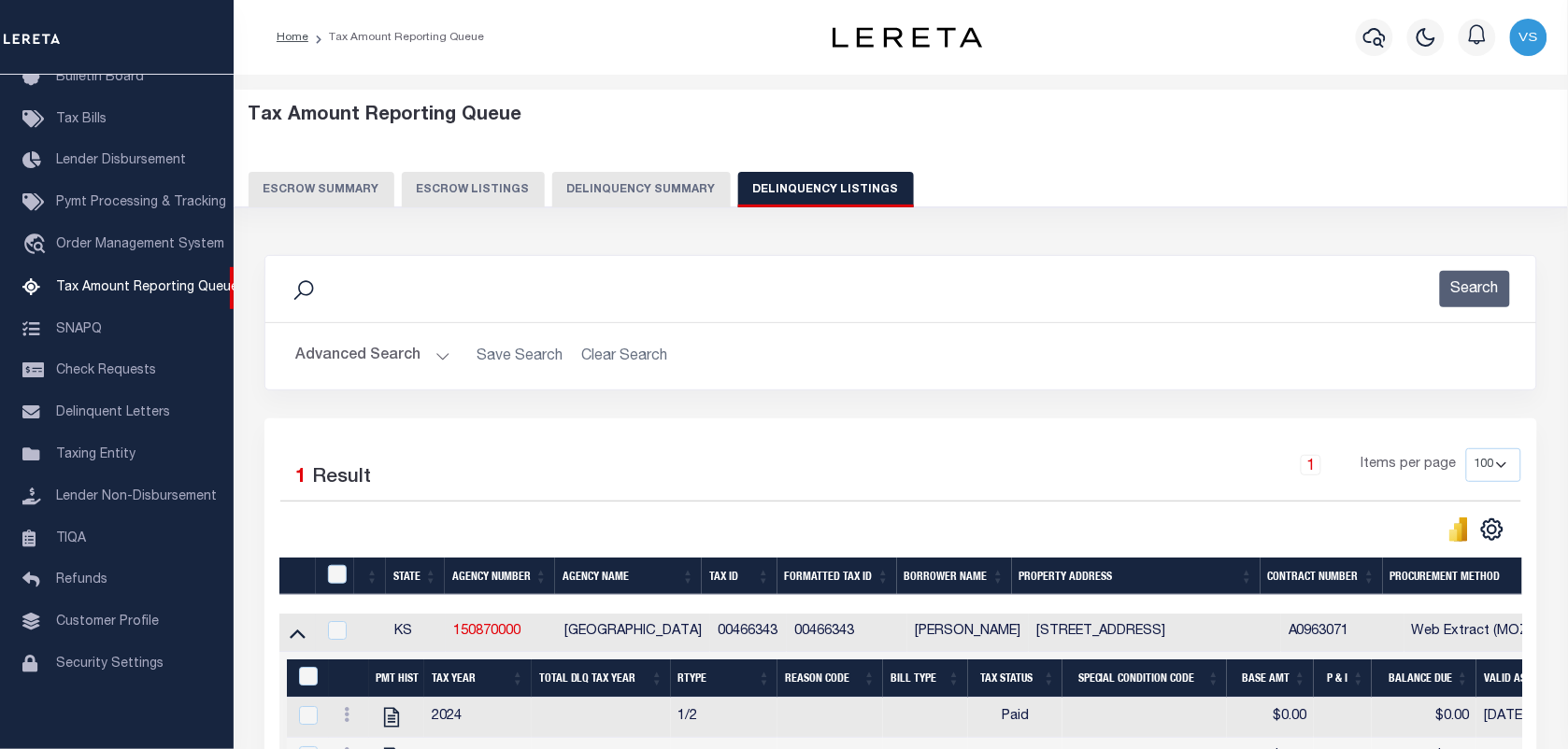
scroll to position [219, 0]
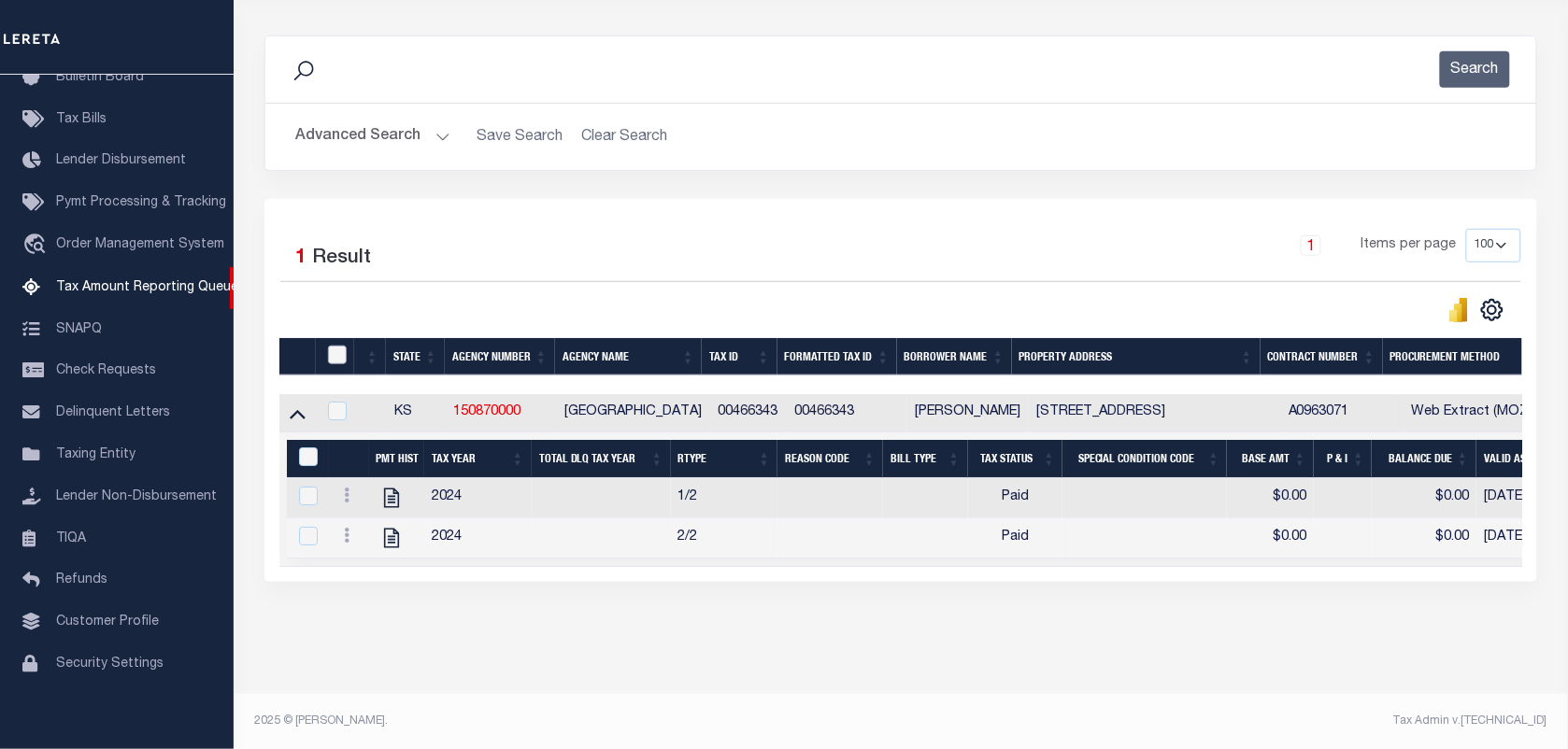
click at [331, 357] on input "checkbox" at bounding box center [337, 355] width 19 height 19
checkbox input "true"
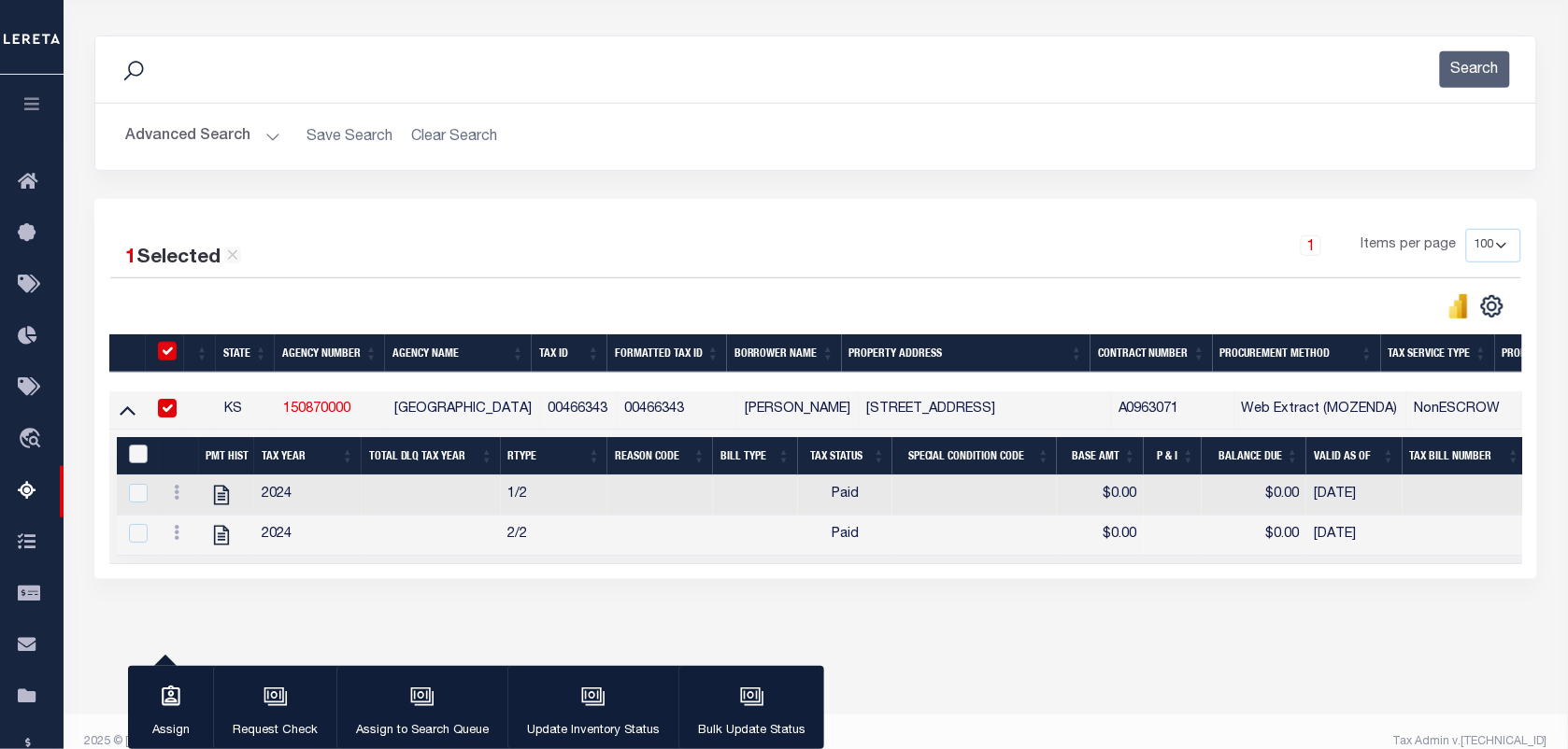
click at [133, 461] on input "&nbsp;" at bounding box center [137, 453] width 19 height 19
checkbox input "true"
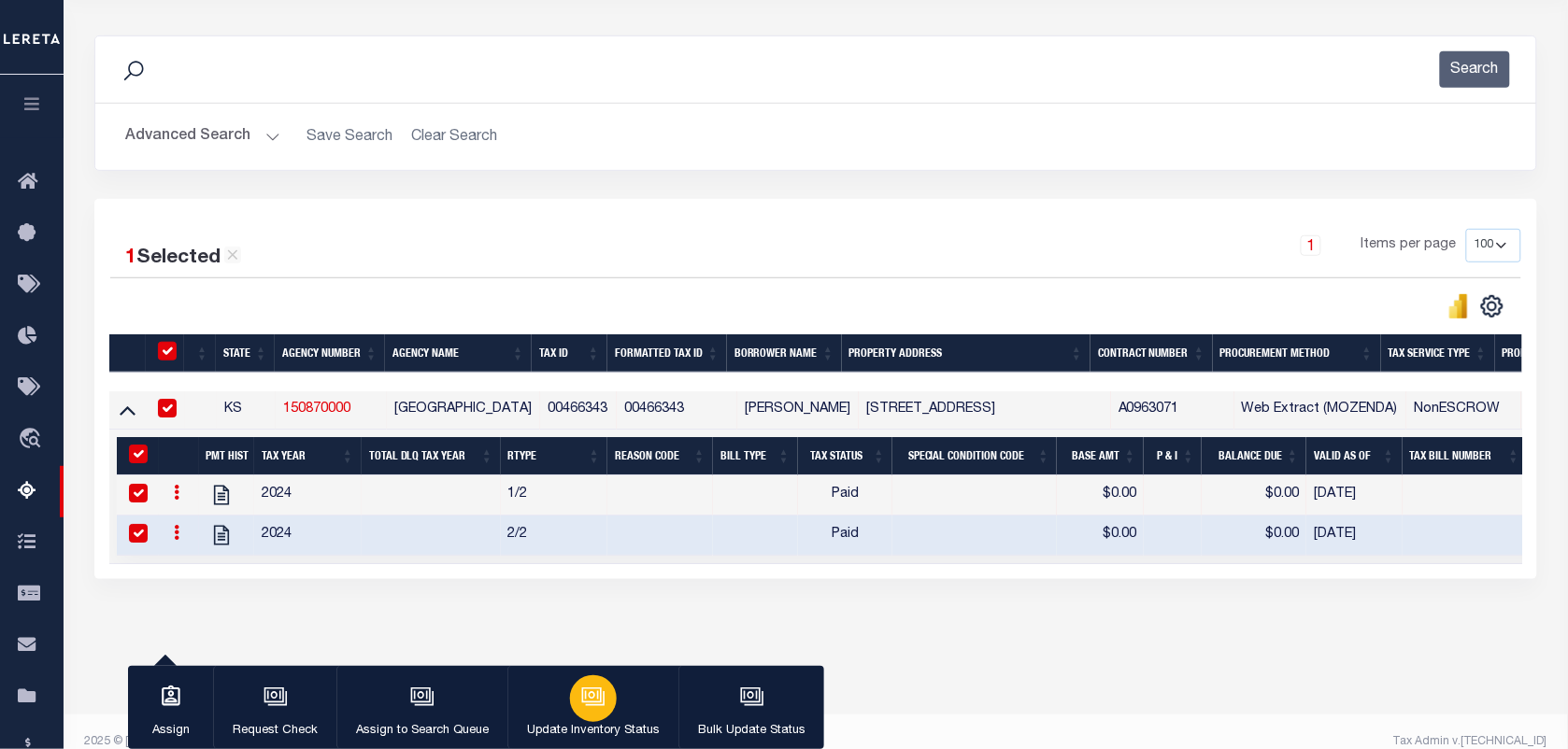
click at [585, 693] on icon "button" at bounding box center [593, 696] width 24 height 24
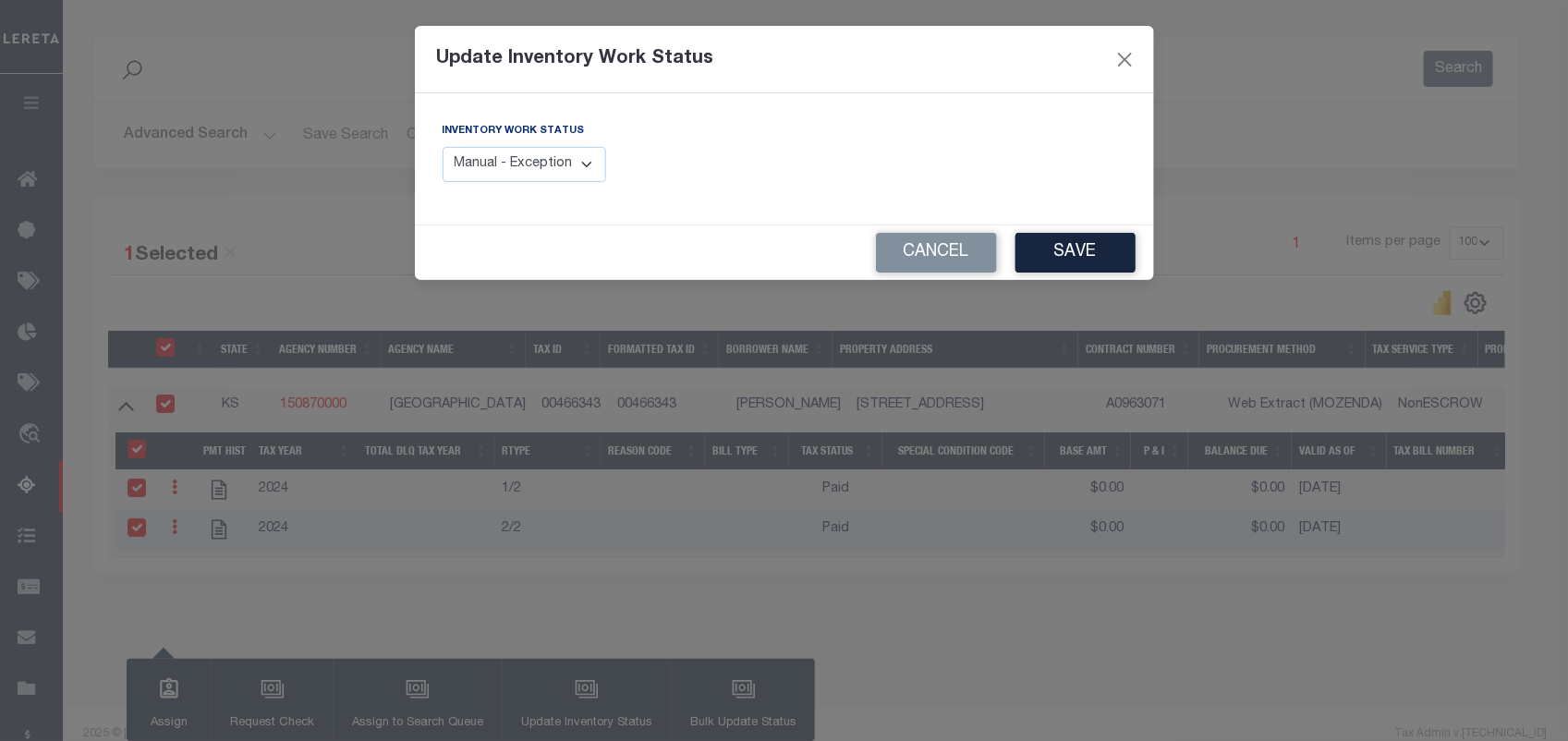
click at [565, 162] on select "Manual - Exception Pended - Awaiting Search Late Add Exception Completed" at bounding box center [524, 164] width 165 height 36
select select "4"
click at [442, 146] on select "Manual - Exception Pended - Awaiting Search Late Add Exception Completed" at bounding box center [524, 164] width 165 height 36
click at [1077, 247] on button "Save" at bounding box center [1076, 252] width 120 height 40
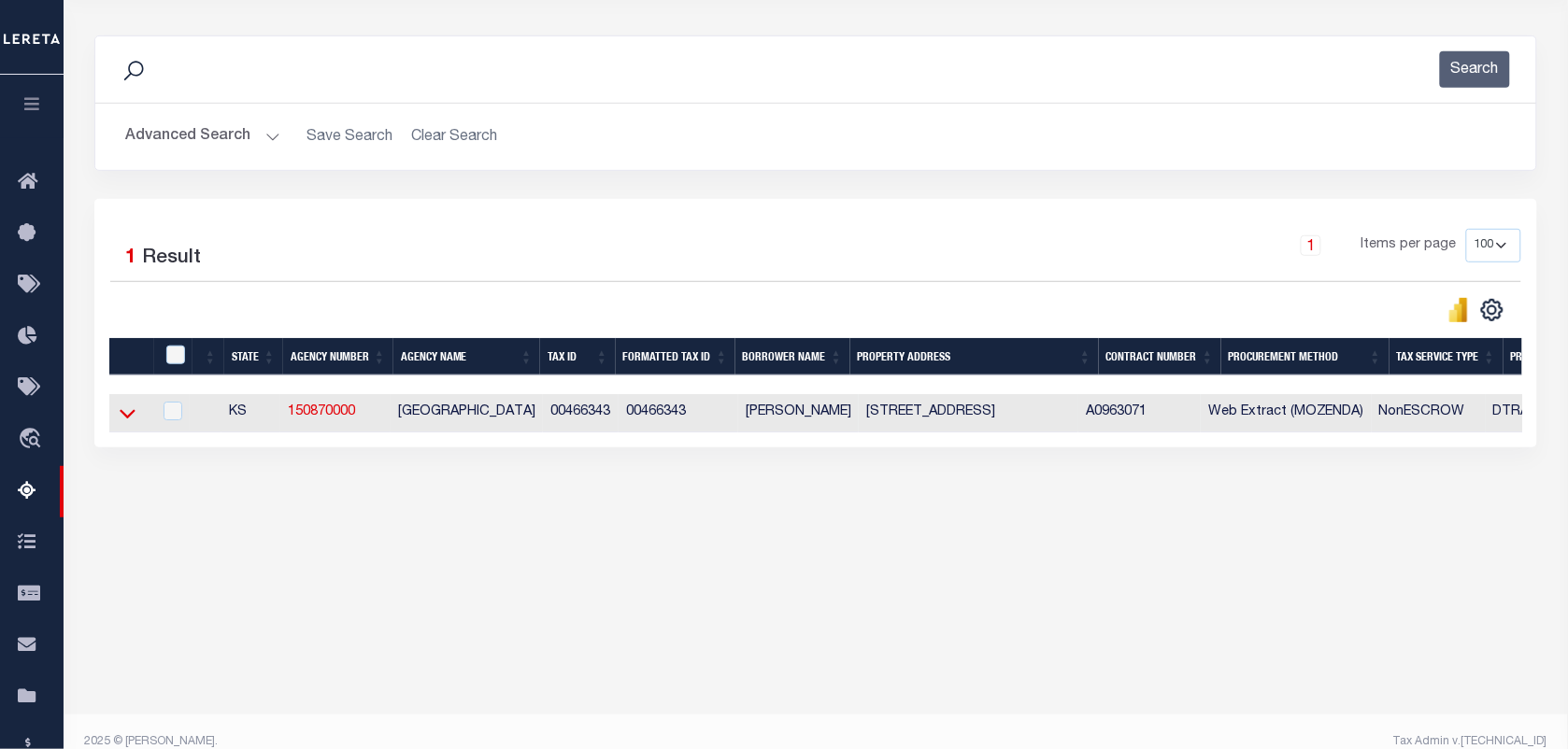
click at [131, 420] on icon at bounding box center [128, 415] width 16 height 10
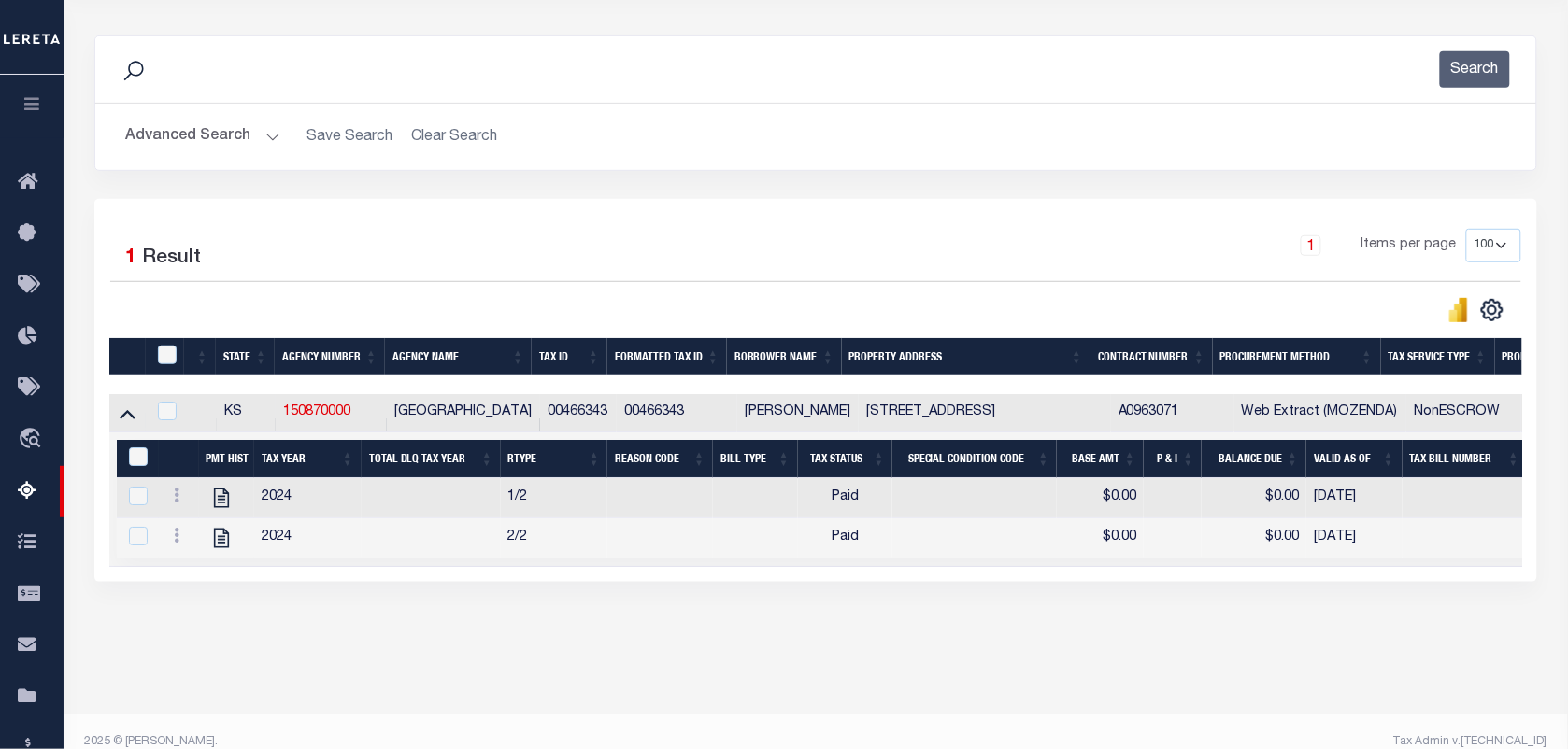
scroll to position [240, 0]
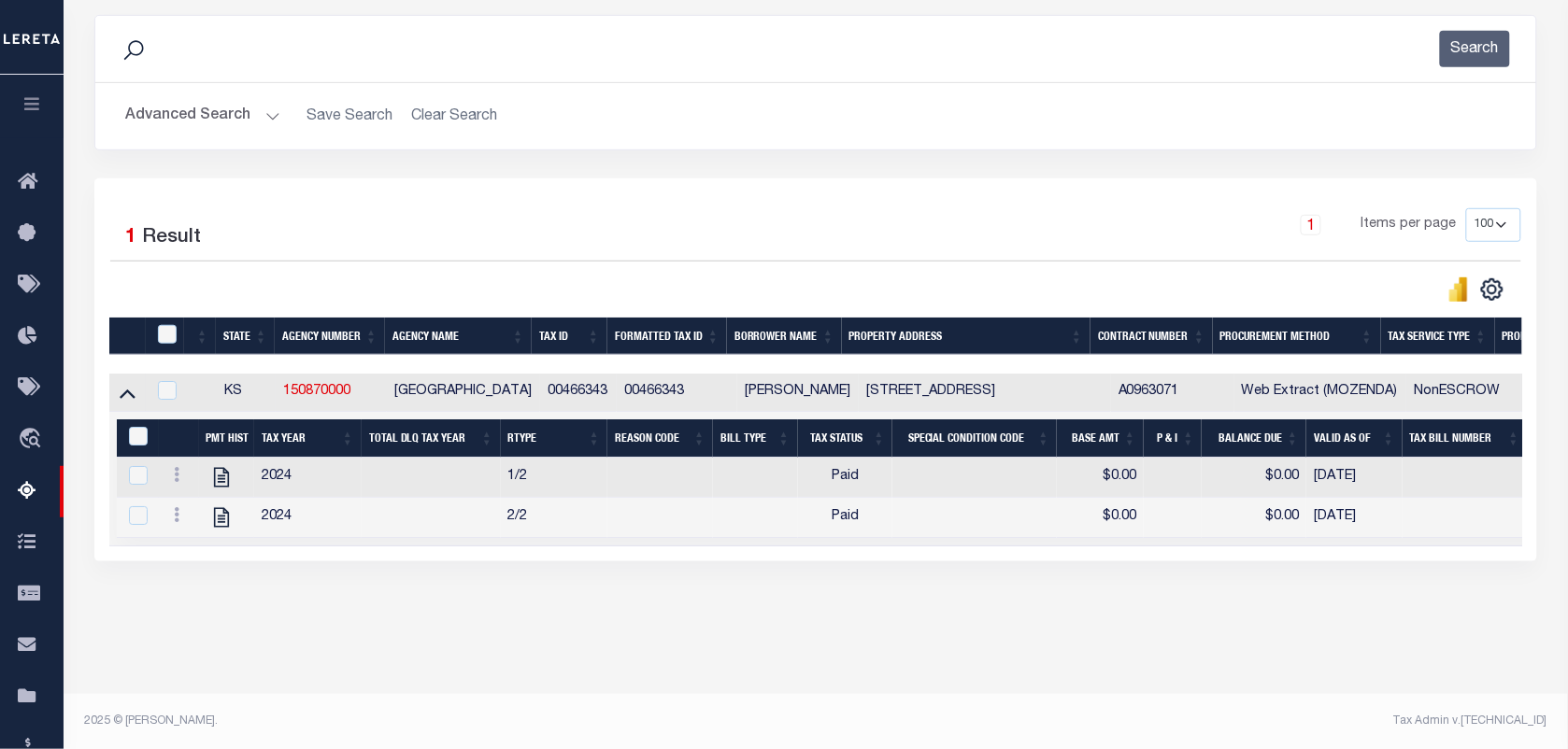
click at [165, 327] on th at bounding box center [165, 336] width 38 height 38
click at [167, 324] on th at bounding box center [165, 336] width 38 height 38
click at [165, 338] on input "checkbox" at bounding box center [167, 334] width 19 height 19
checkbox input "true"
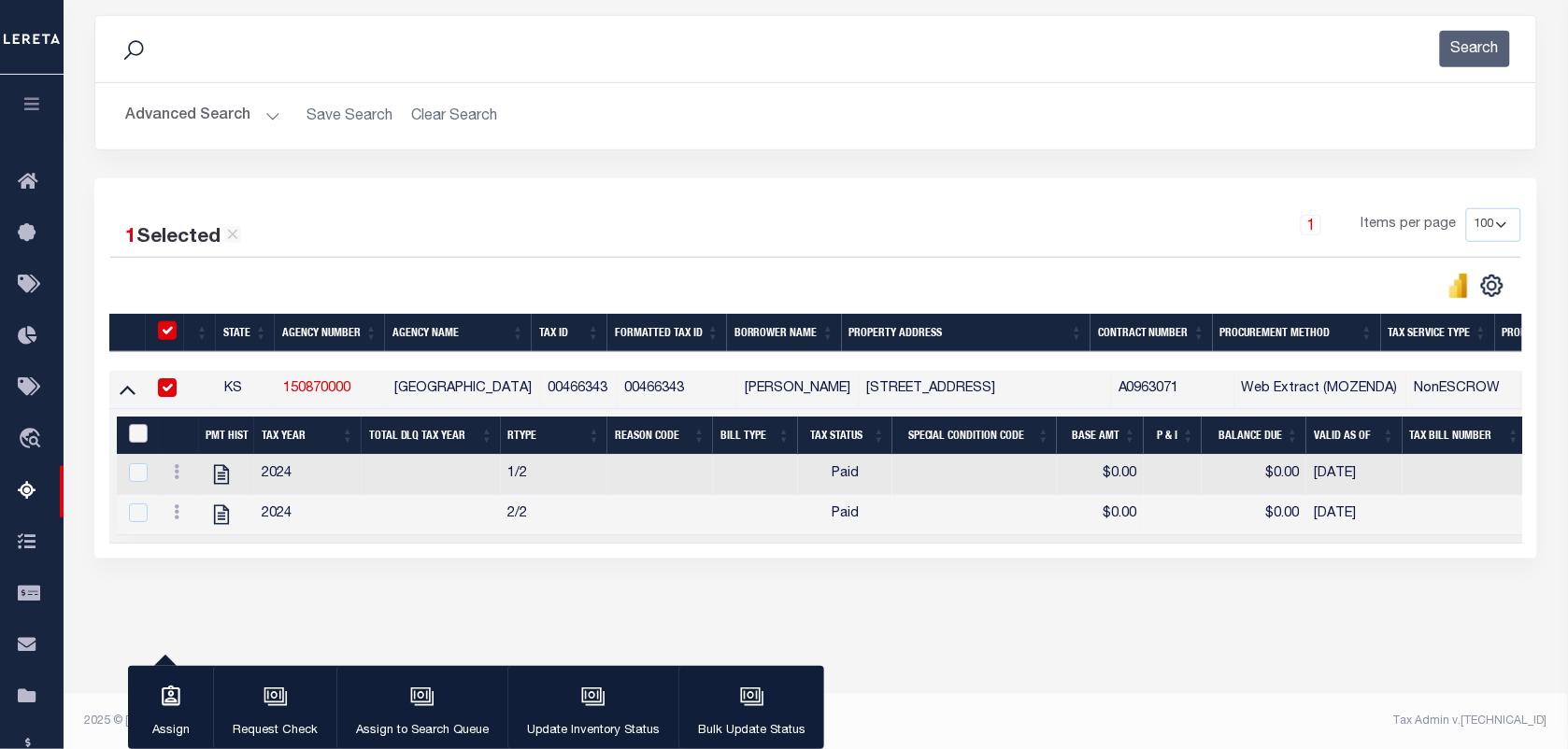
click at [134, 442] on input "&nbsp;" at bounding box center [137, 432] width 19 height 19
checkbox input "true"
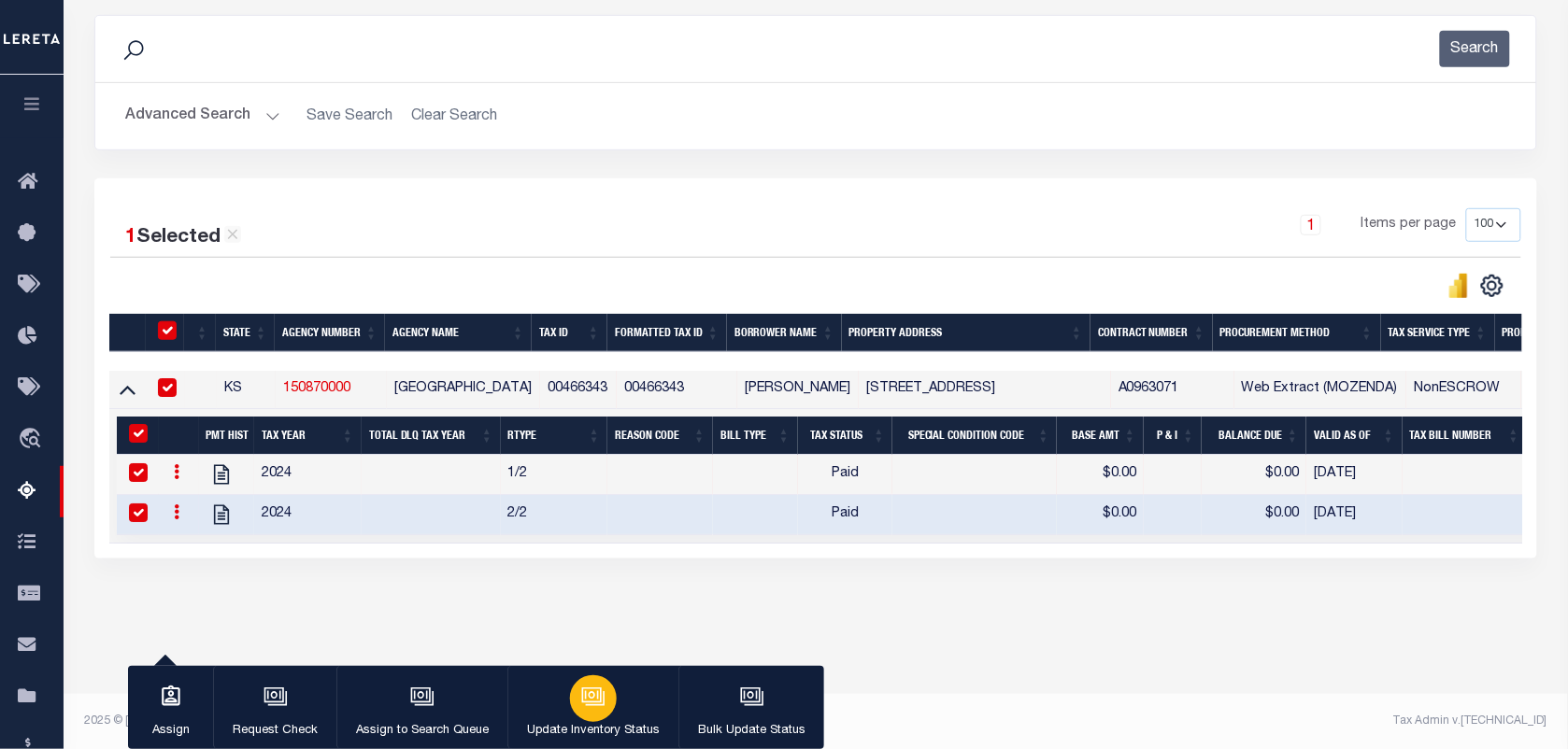
click at [570, 695] on div "button" at bounding box center [593, 698] width 47 height 47
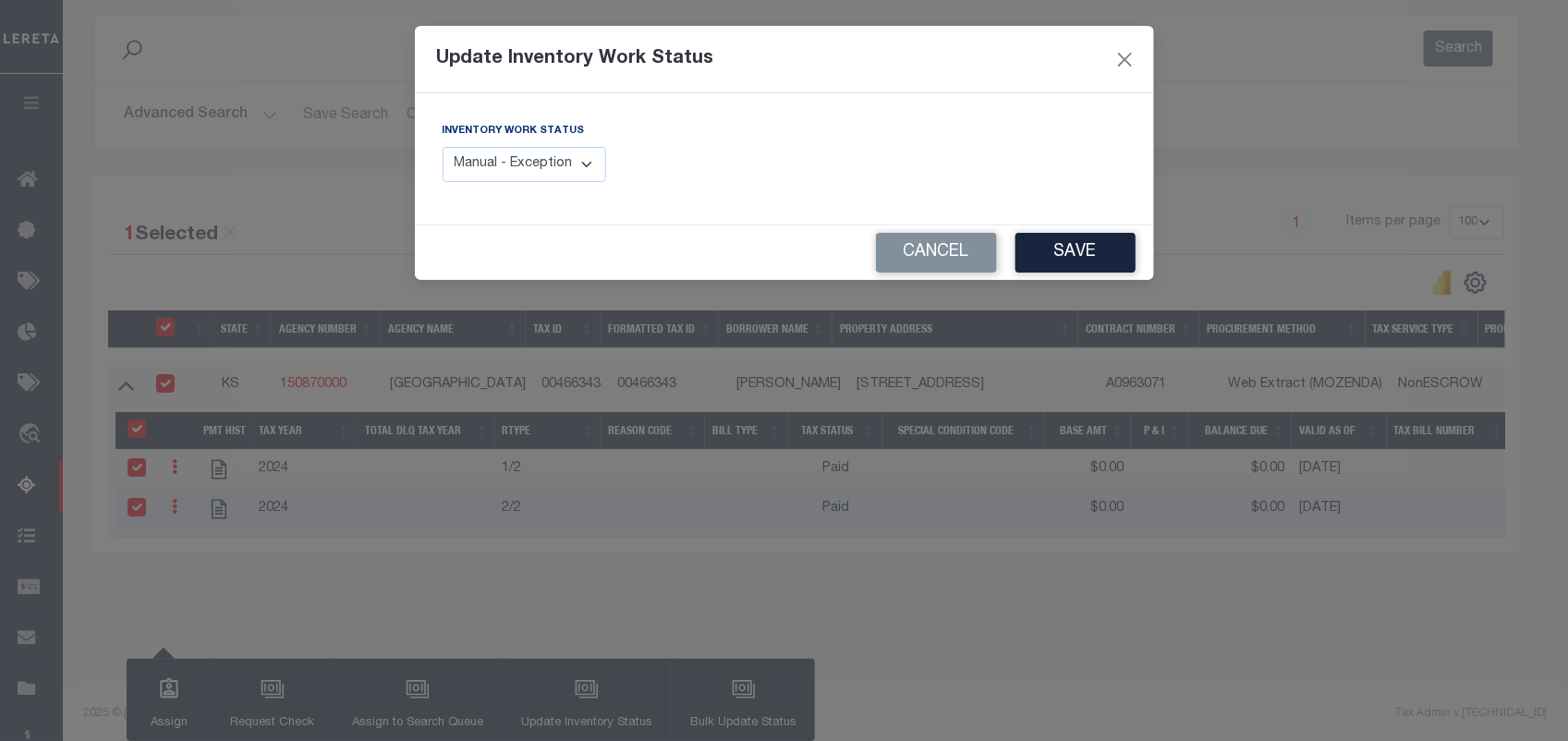
click at [544, 175] on select "Manual - Exception Pended - Awaiting Search Late Add Exception Completed" at bounding box center [524, 164] width 165 height 36
select select "4"
click at [442, 146] on select "Manual - Exception Pended - Awaiting Search Late Add Exception Completed" at bounding box center [524, 164] width 165 height 36
click at [1100, 246] on button "Save" at bounding box center [1076, 252] width 120 height 40
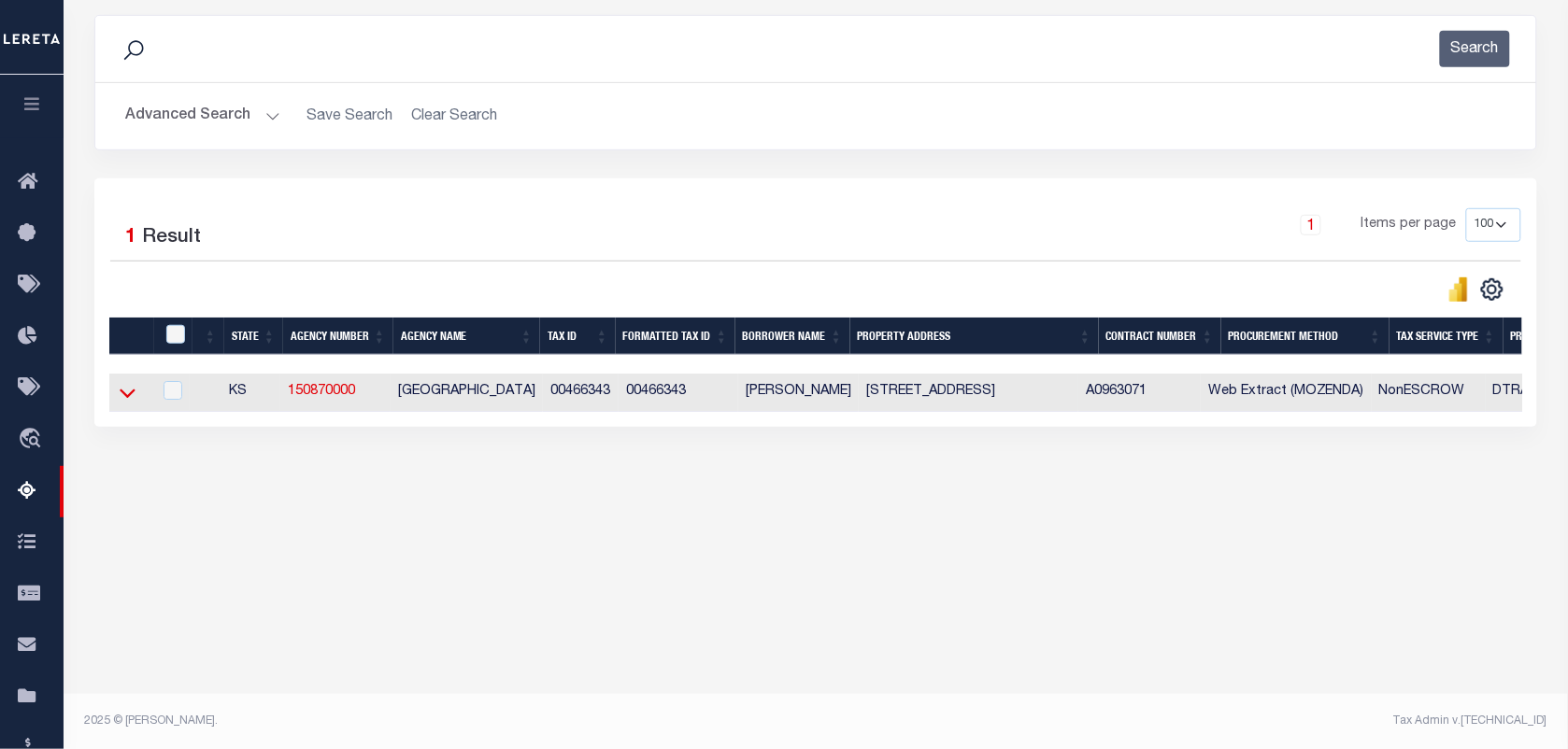
click at [134, 402] on icon at bounding box center [128, 393] width 16 height 19
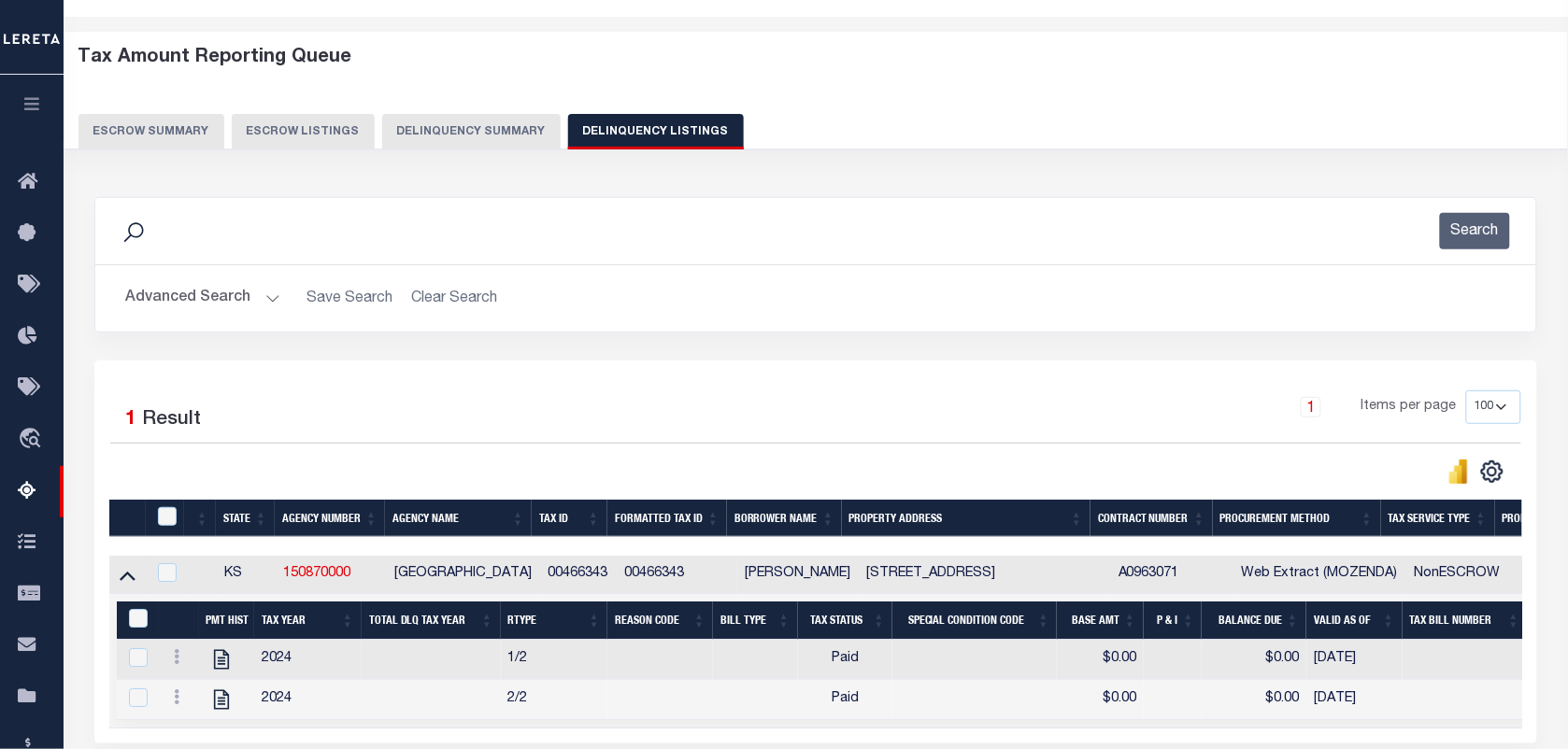
scroll to position [0, 0]
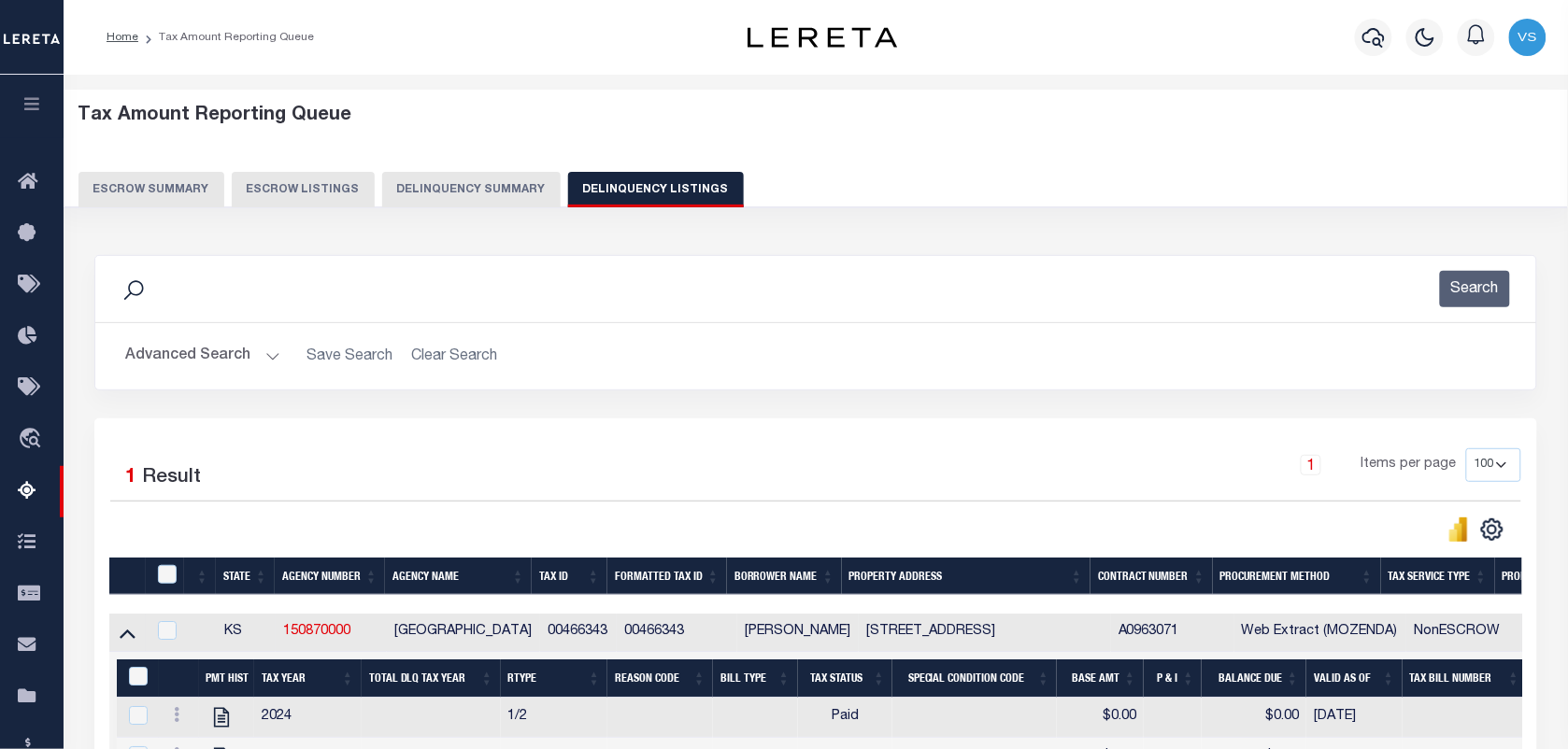
click at [190, 355] on button "Advanced Search" at bounding box center [203, 356] width 155 height 36
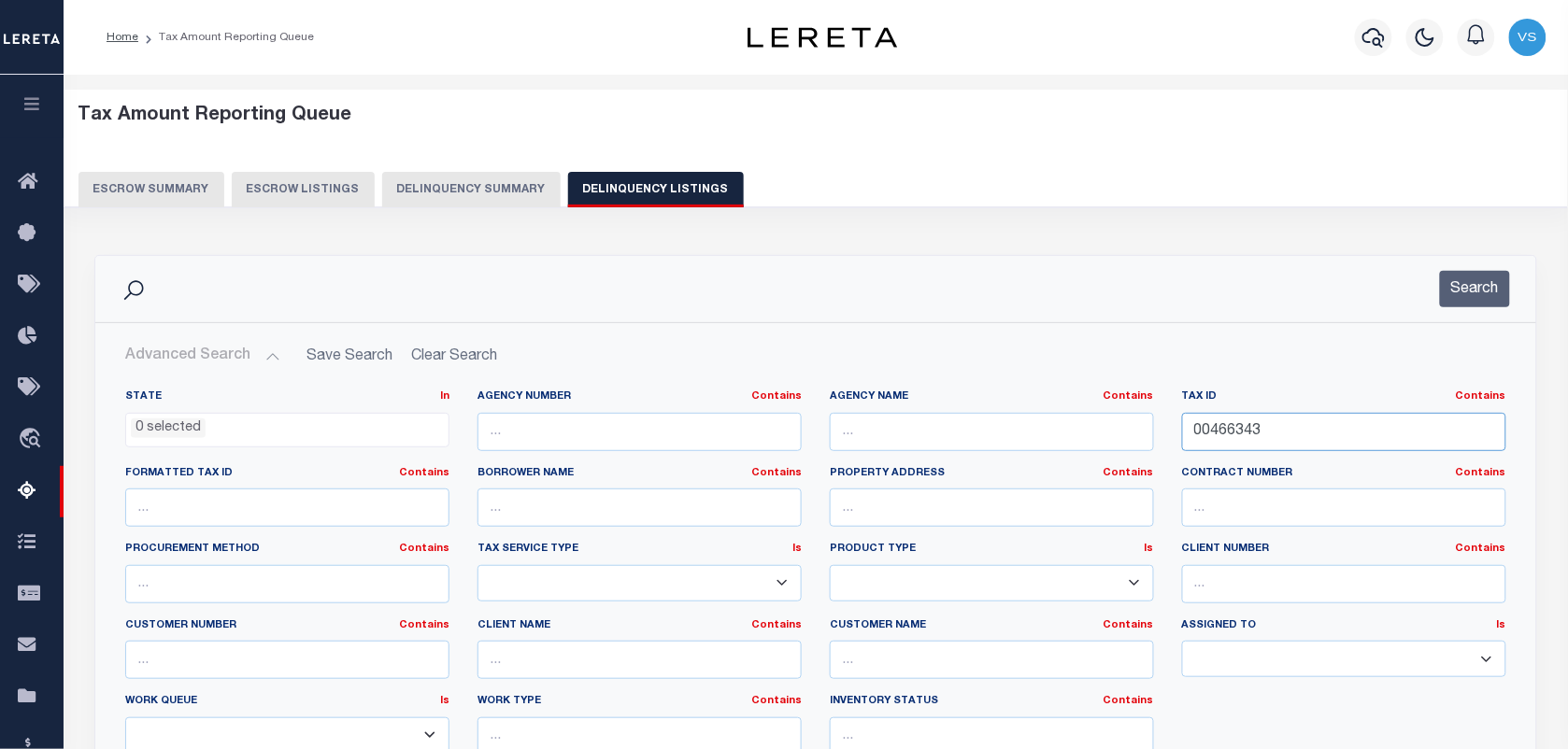
click at [1243, 439] on input "00466343" at bounding box center [1344, 431] width 325 height 38
paste input "00466647"
type input "00466647"
click at [1493, 284] on button "Search" at bounding box center [1475, 288] width 70 height 36
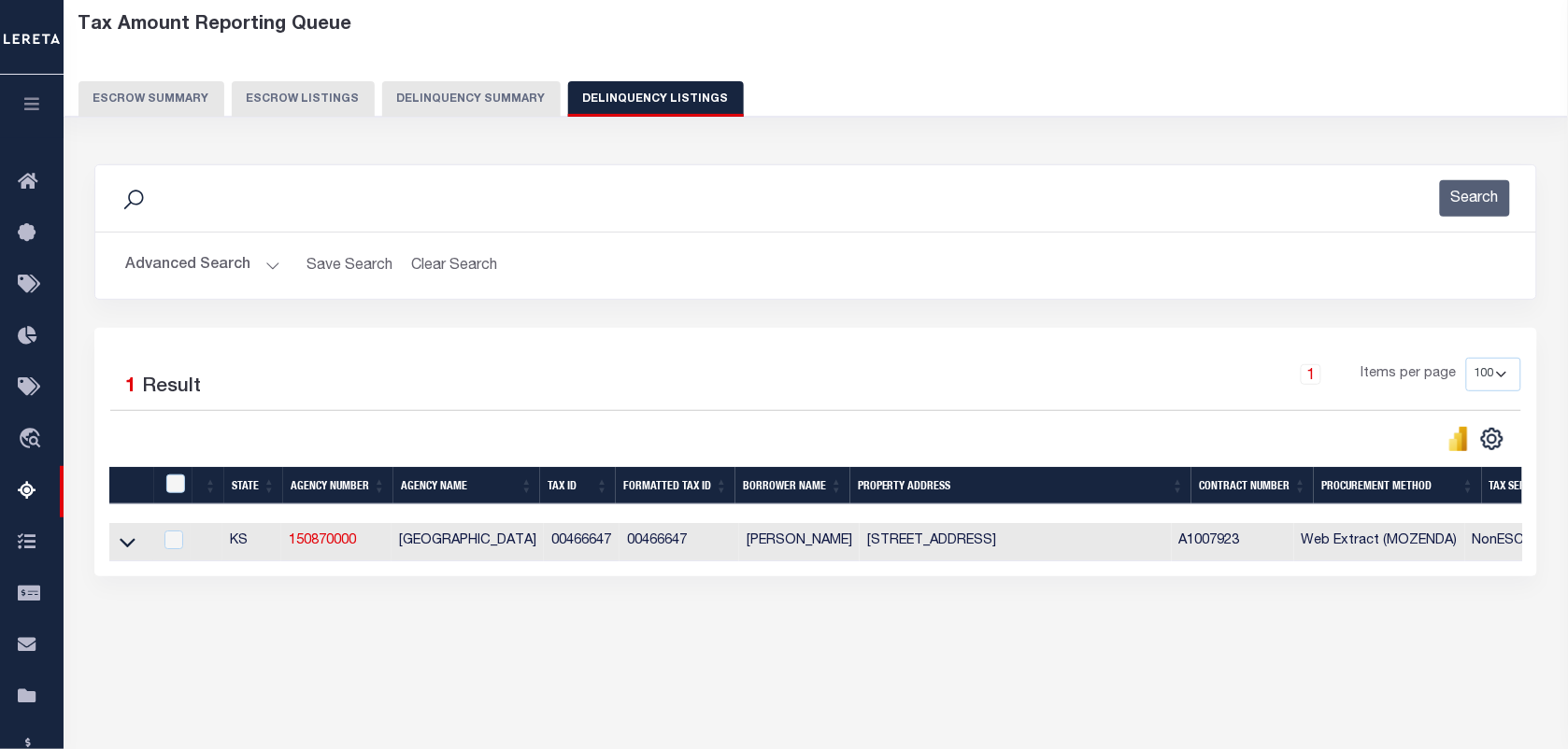
scroll to position [117, 0]
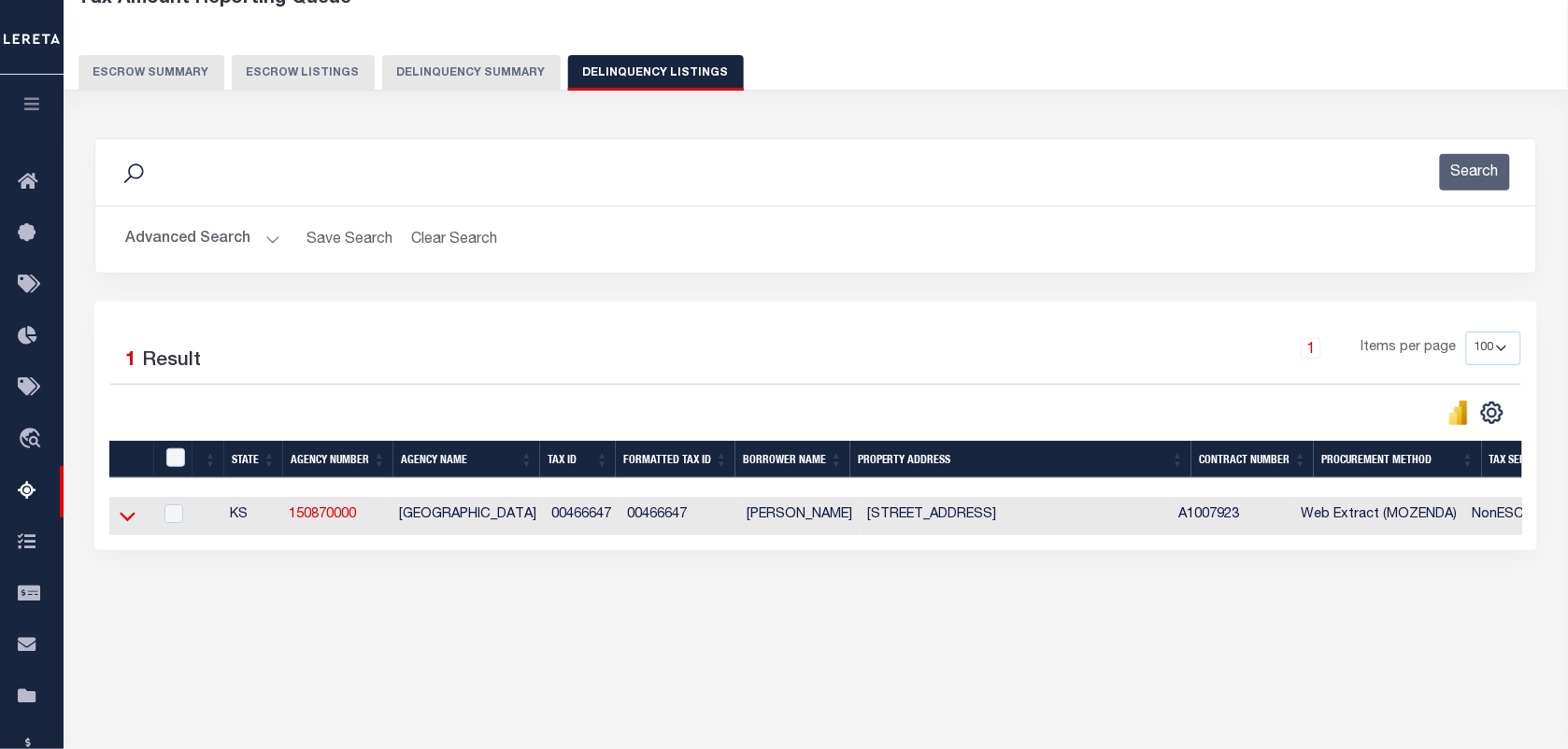
click at [124, 520] on icon at bounding box center [128, 516] width 16 height 19
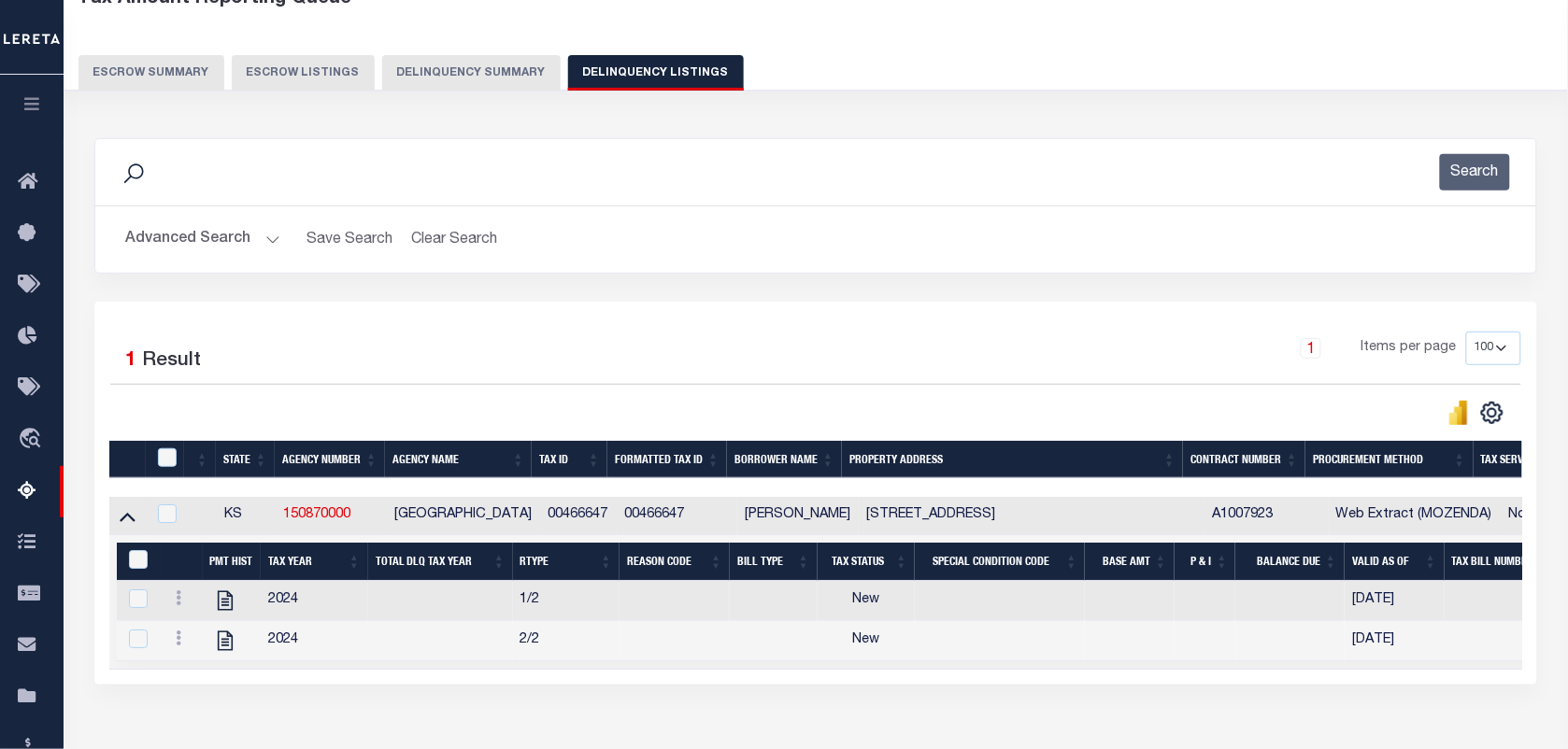
scroll to position [240, 0]
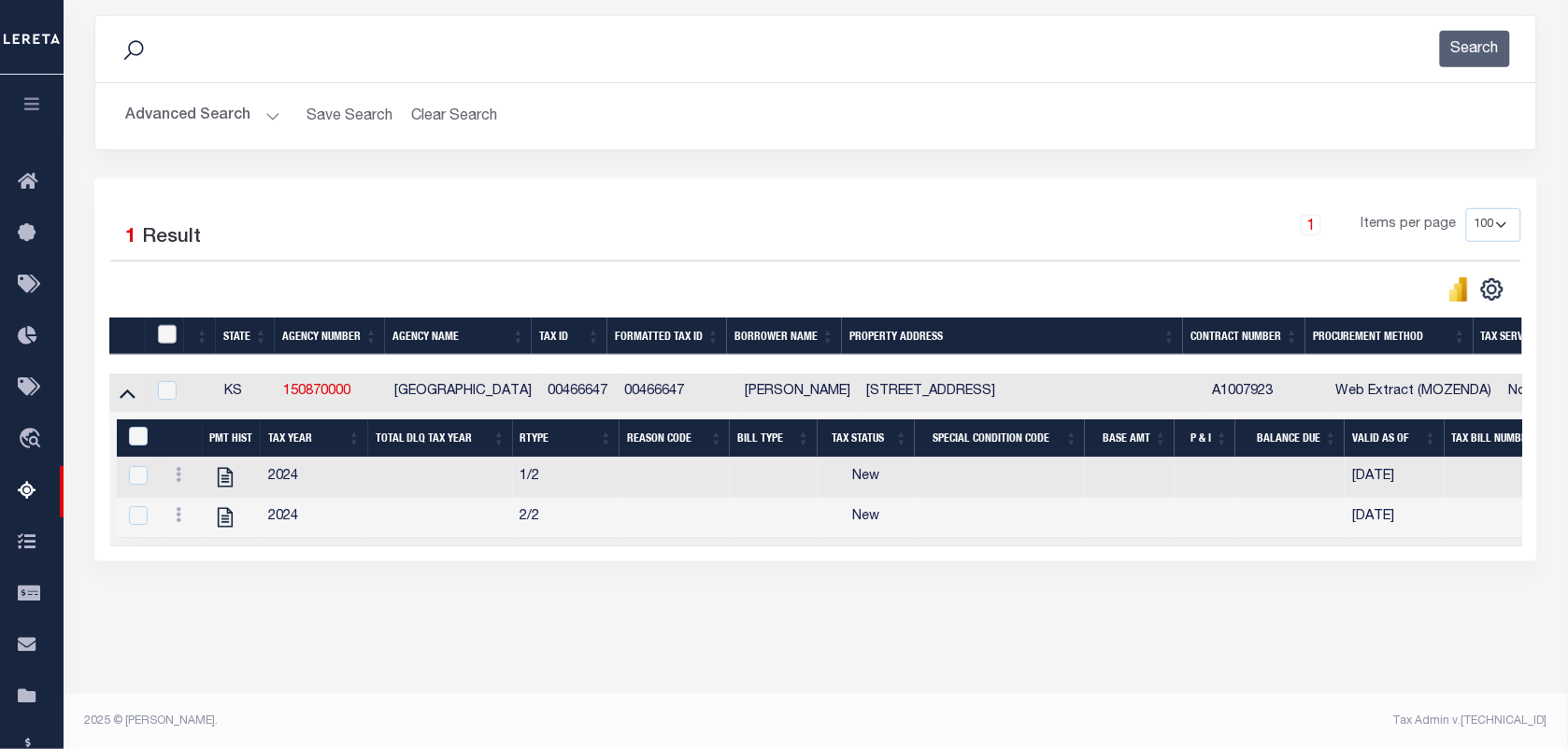
click at [165, 344] on input "checkbox" at bounding box center [167, 334] width 19 height 19
checkbox input "true"
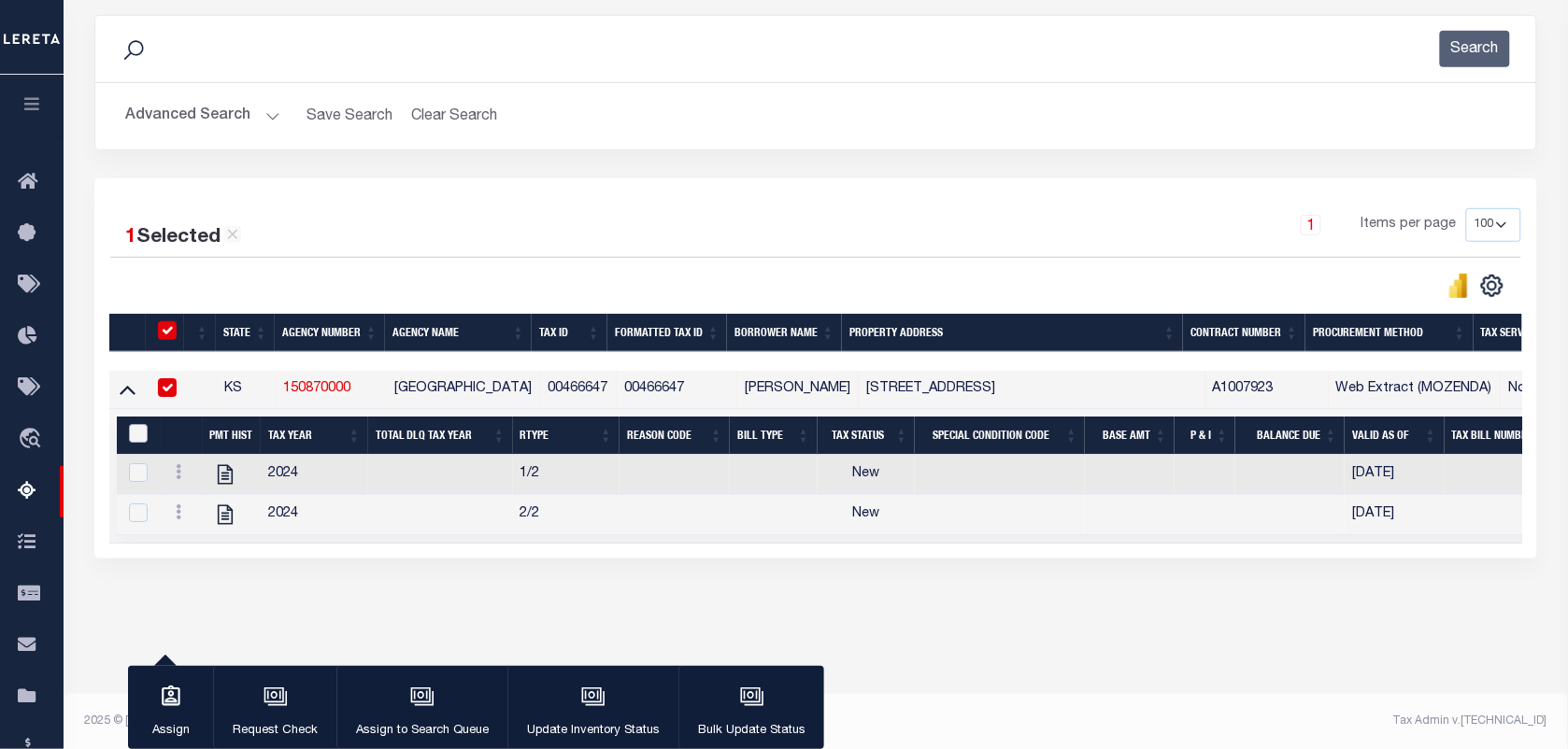
click at [140, 436] on input "&nbsp;" at bounding box center [137, 432] width 19 height 19
checkbox input "true"
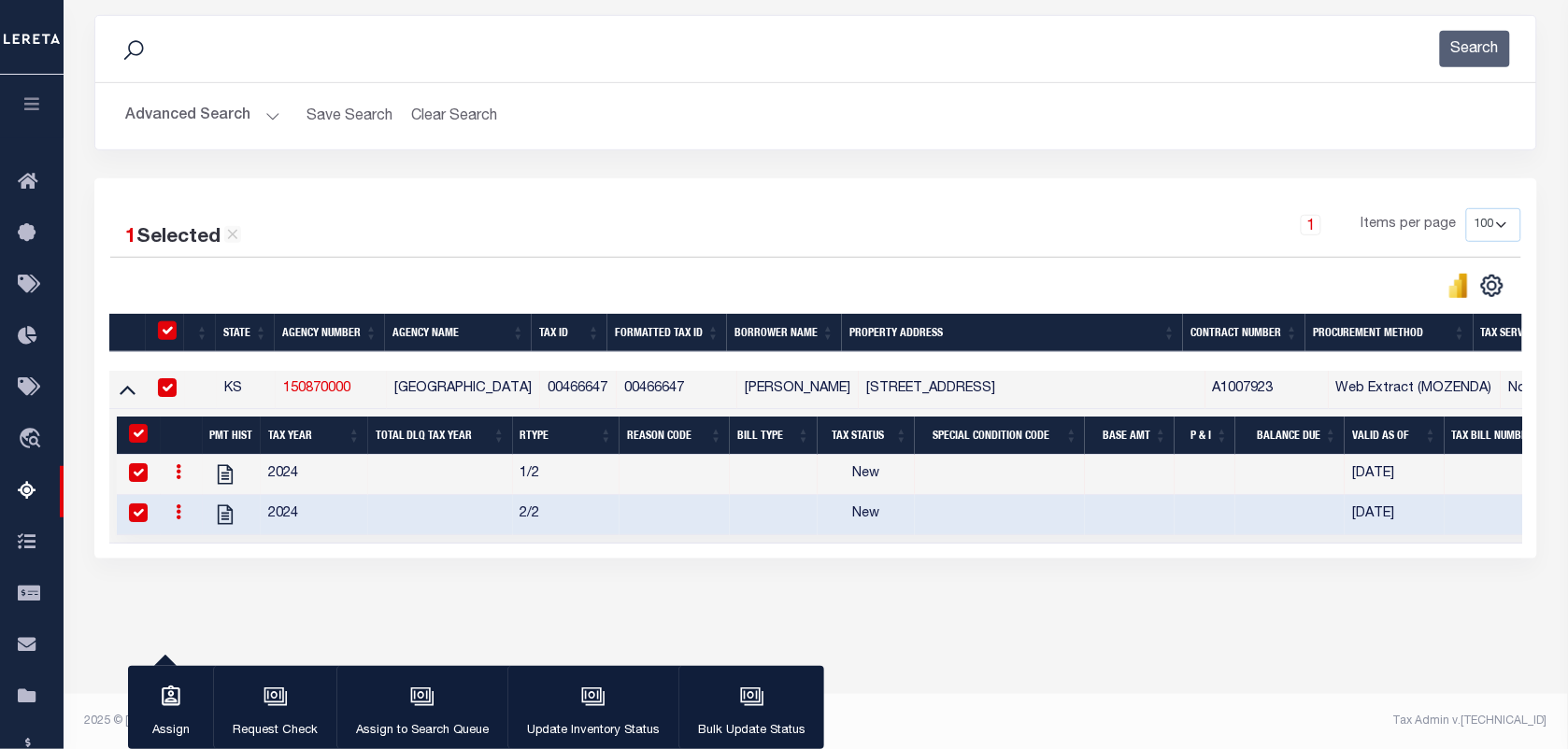
click at [140, 436] on input "&nbsp;" at bounding box center [137, 432] width 19 height 19
checkbox input "false"
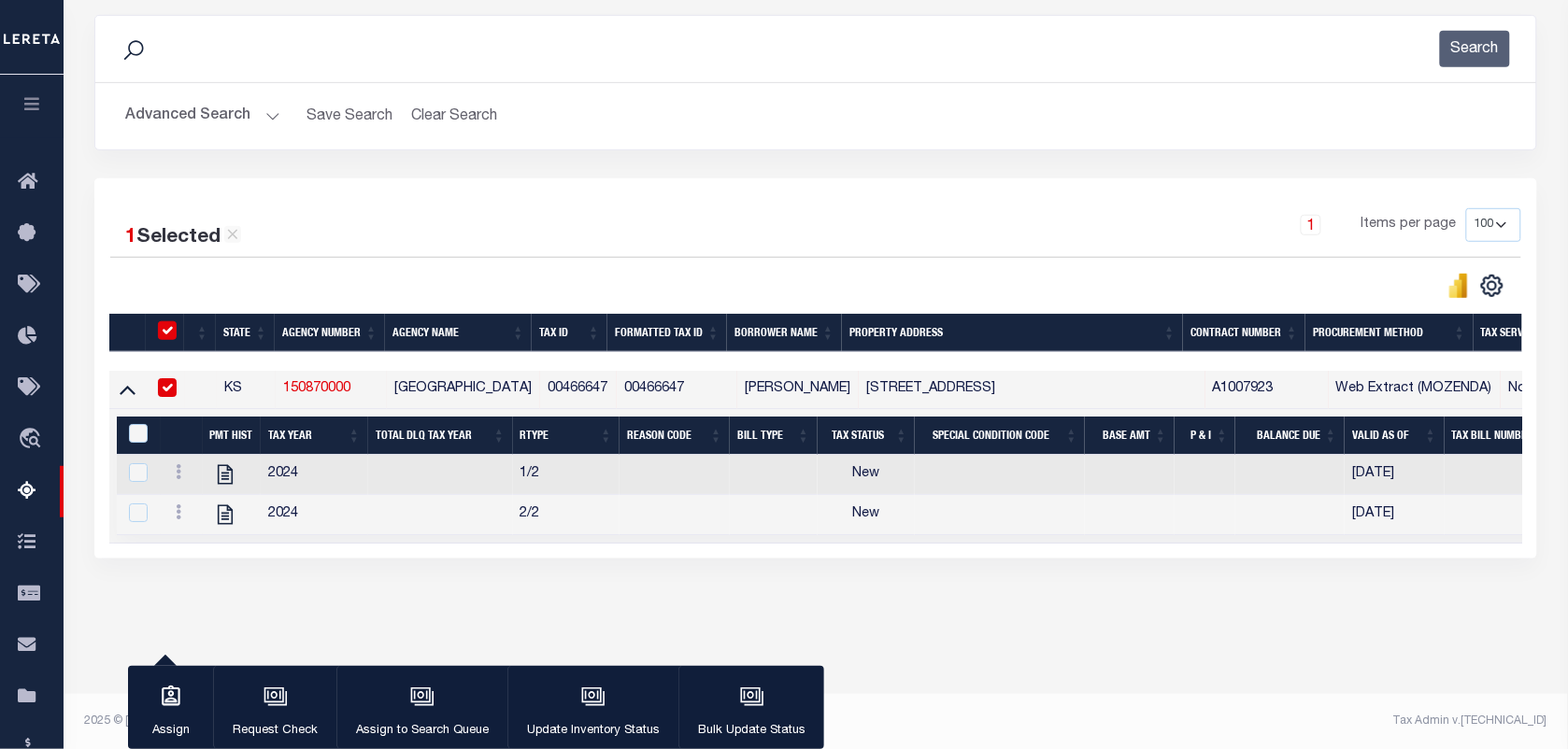
click at [171, 337] on input "checkbox" at bounding box center [167, 330] width 19 height 19
checkbox input "false"
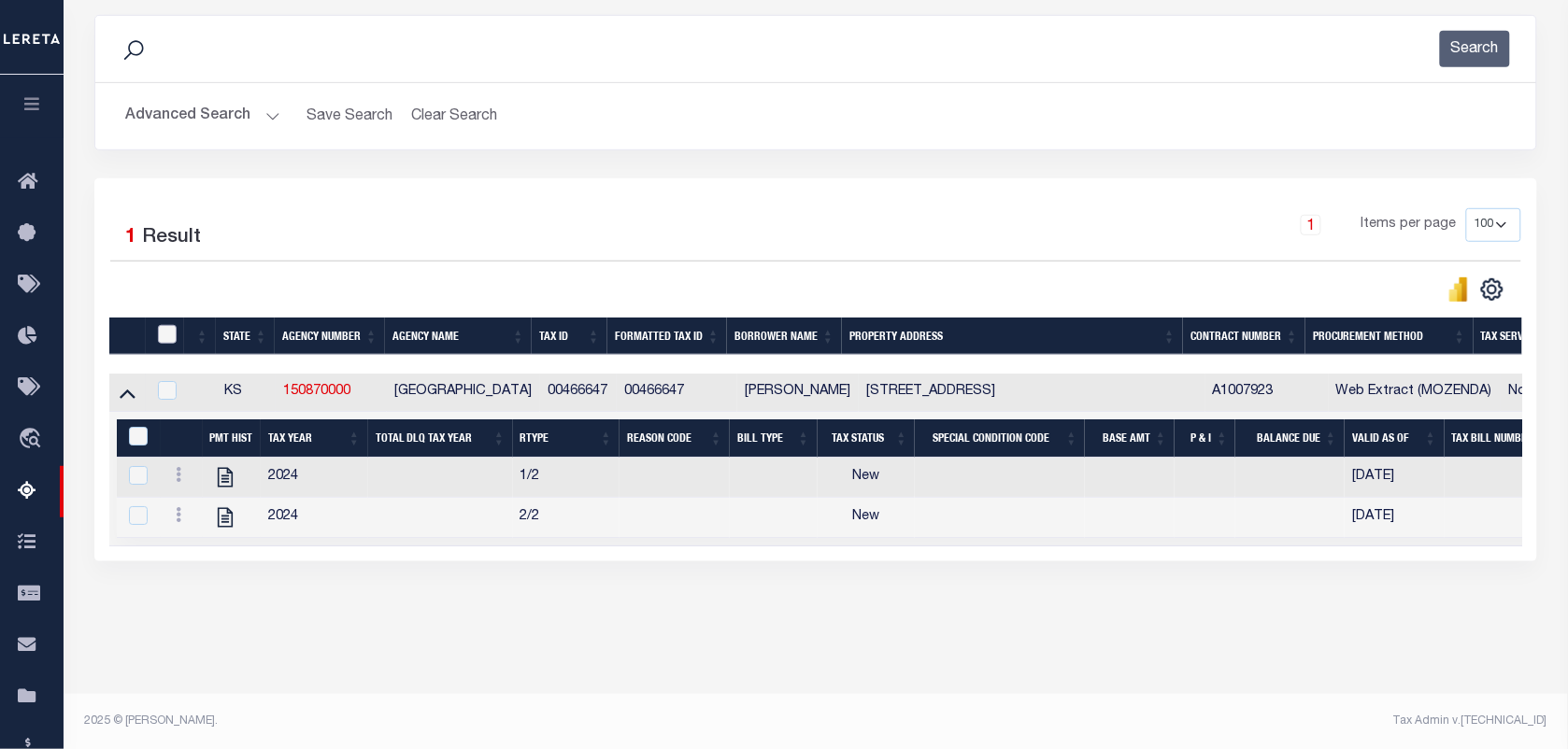
click at [171, 337] on input "checkbox" at bounding box center [167, 334] width 19 height 19
checkbox input "true"
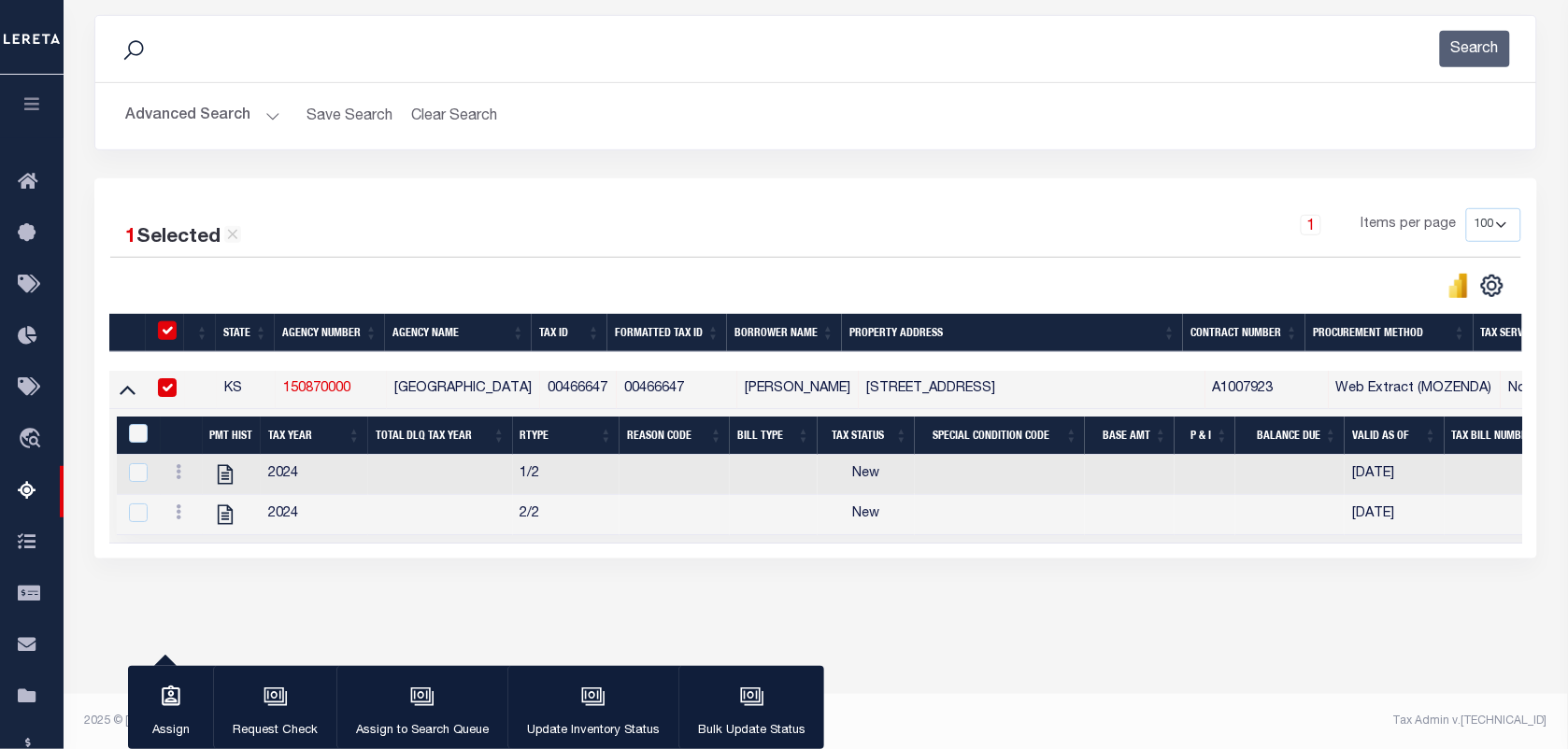
click at [167, 339] on input "checkbox" at bounding box center [167, 330] width 19 height 19
checkbox input "false"
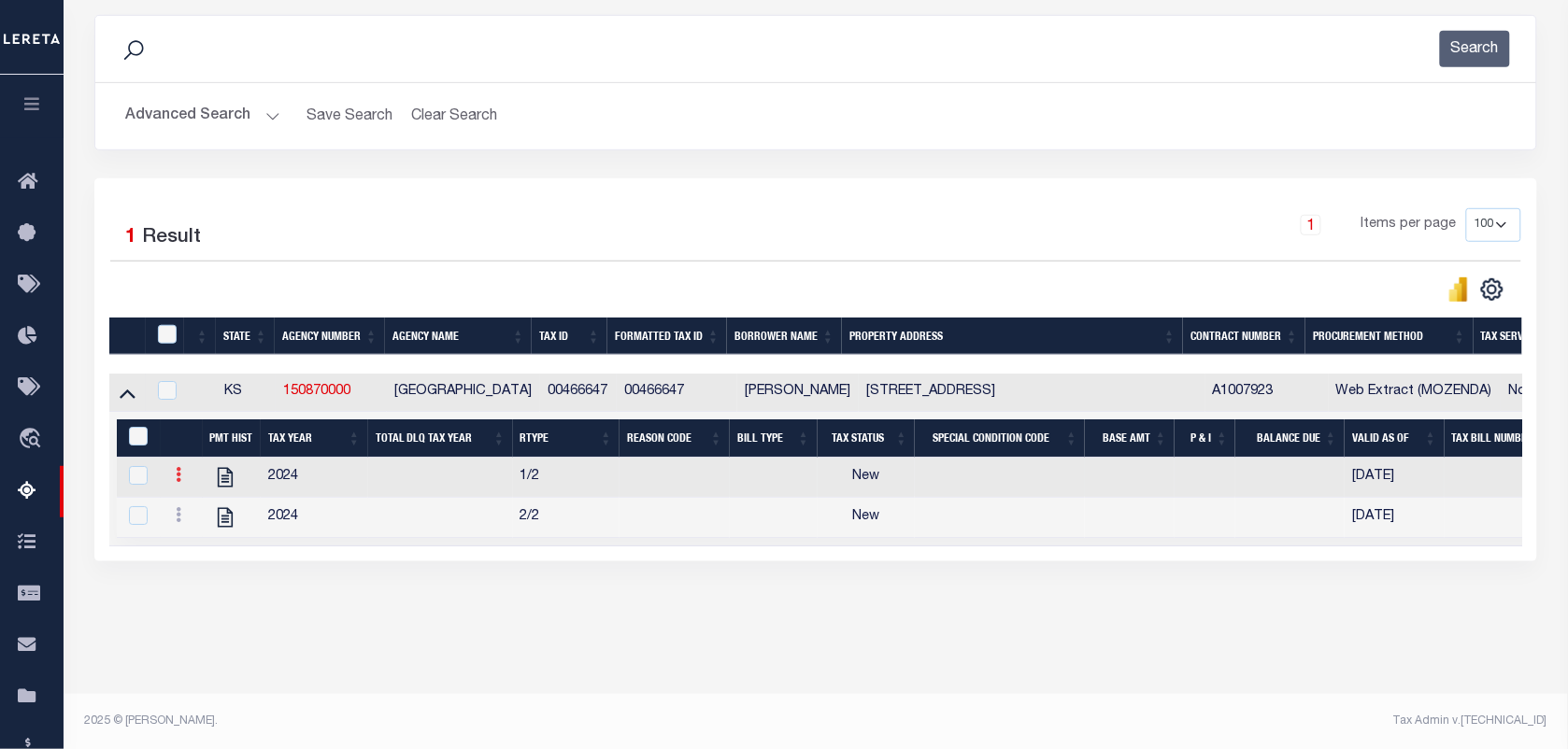
click at [175, 482] on icon at bounding box center [178, 474] width 6 height 15
click at [192, 513] on img "" at bounding box center [201, 505] width 19 height 19
checkbox input "true"
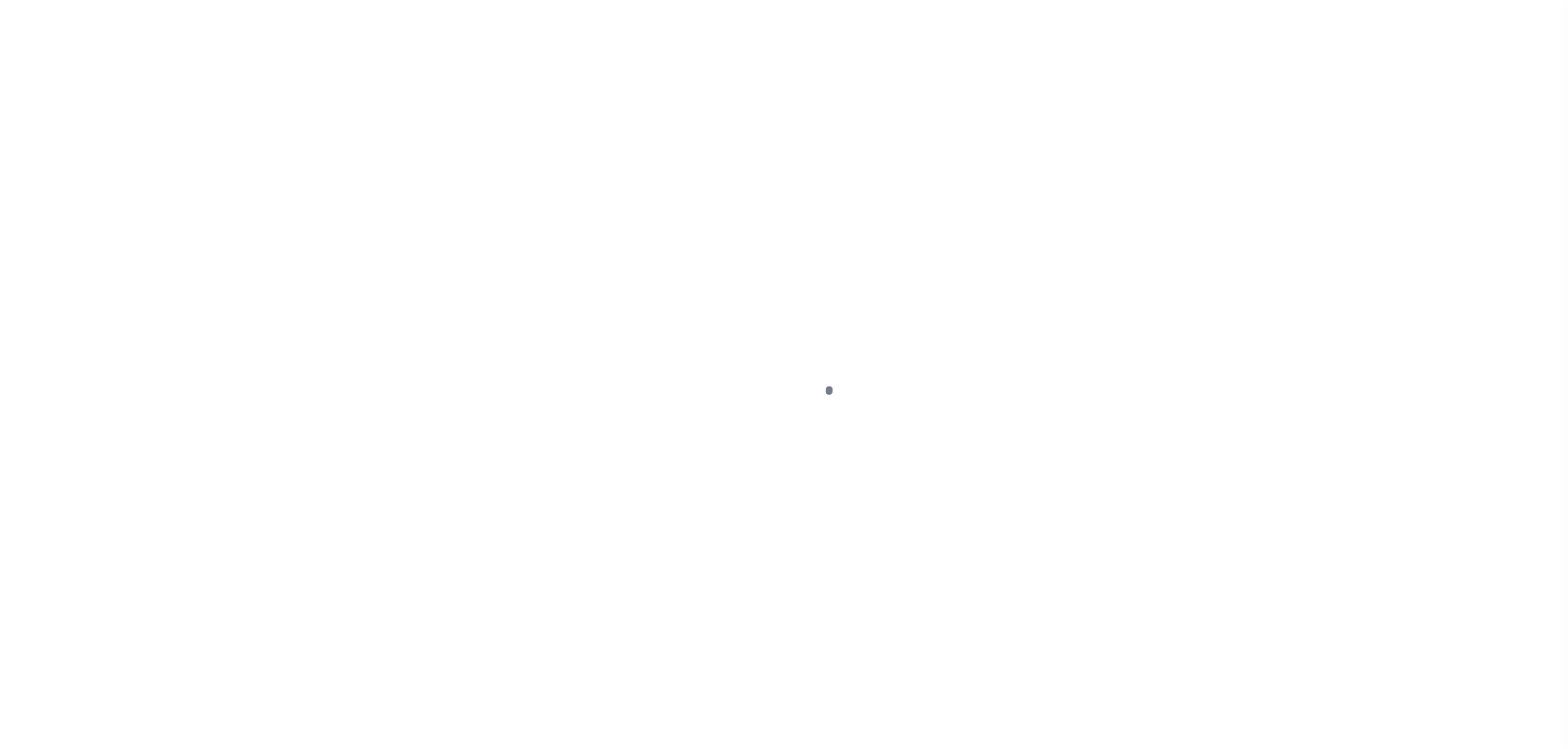
select select "NW2"
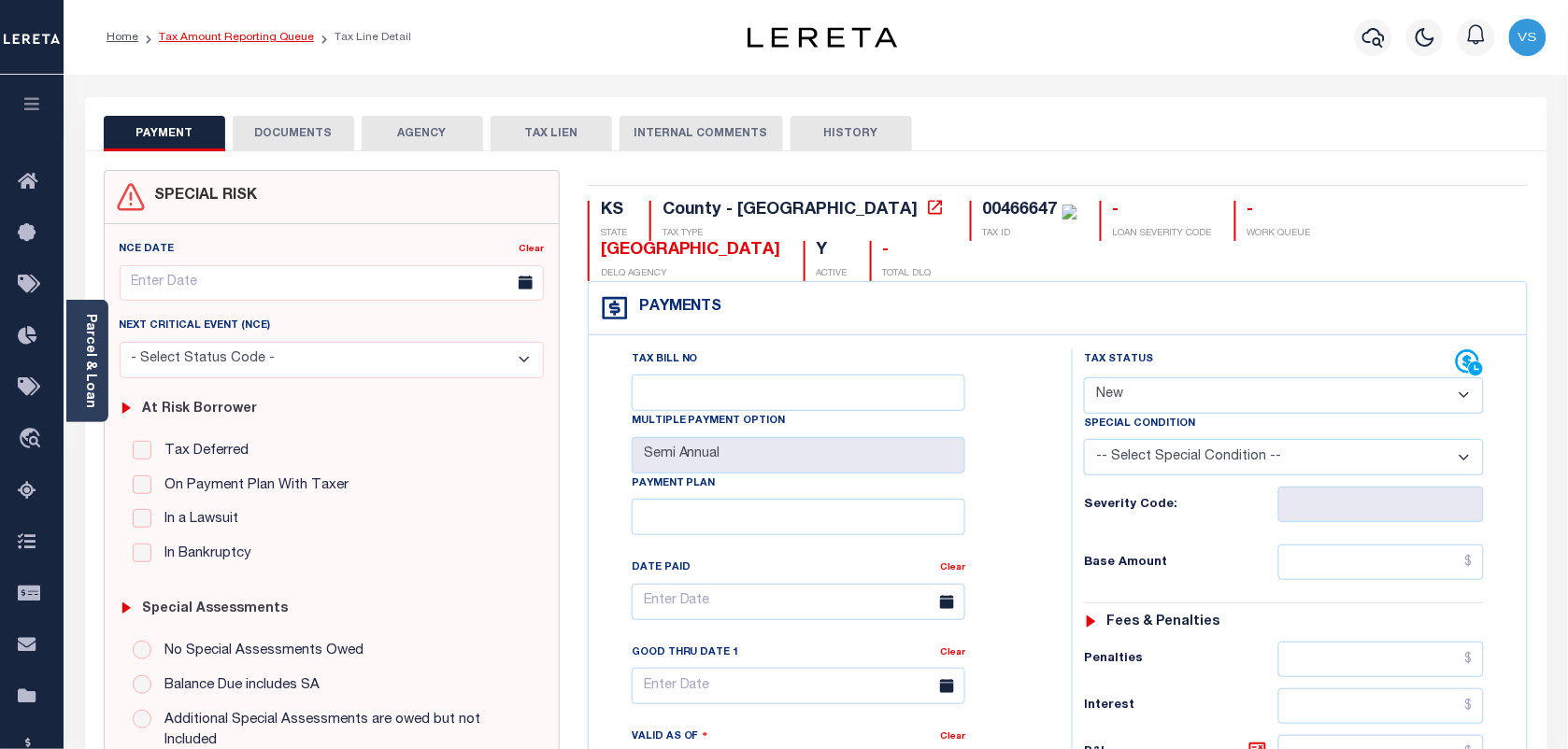
click at [190, 38] on link "Tax Amount Reporting Queue" at bounding box center [236, 38] width 155 height 12
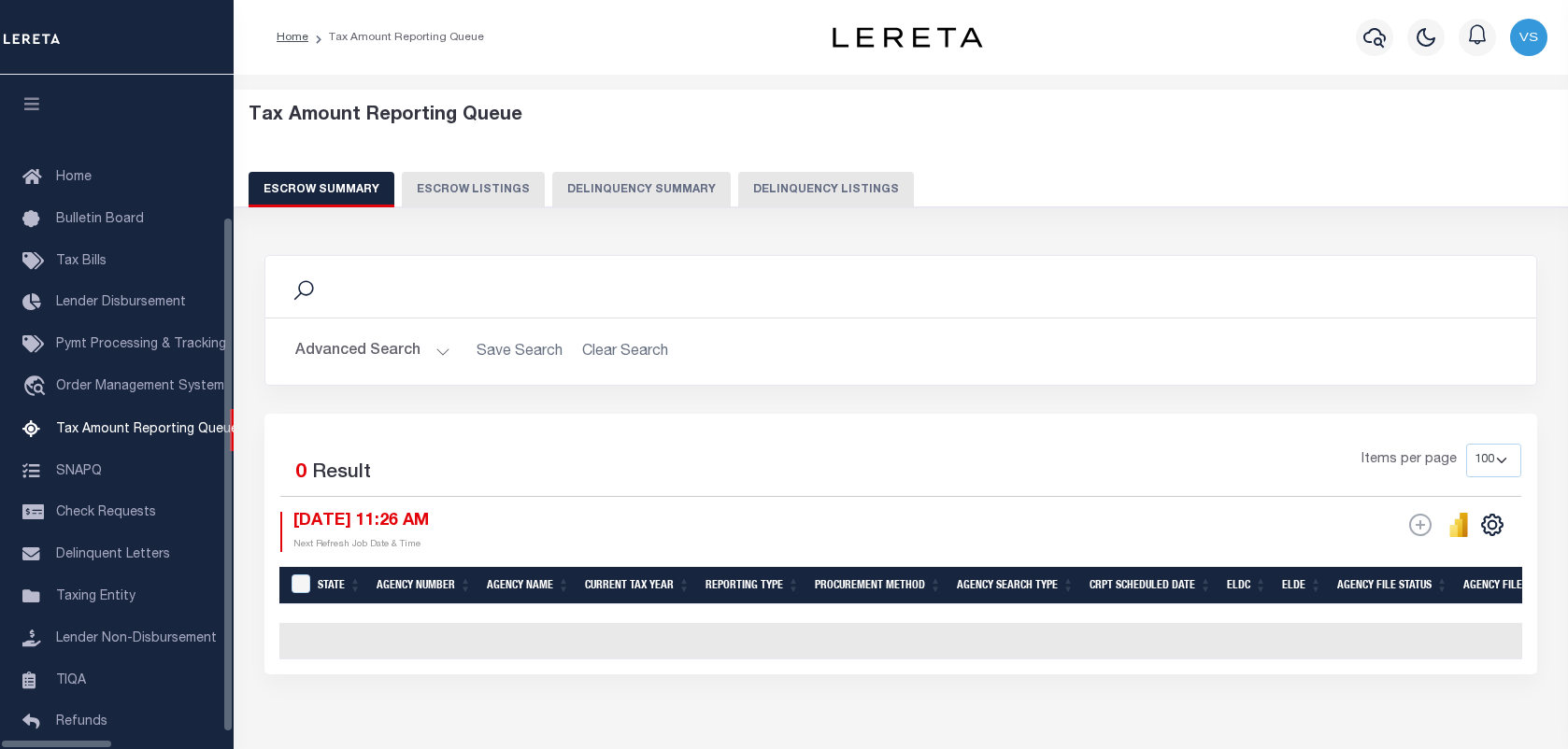
select select "100"
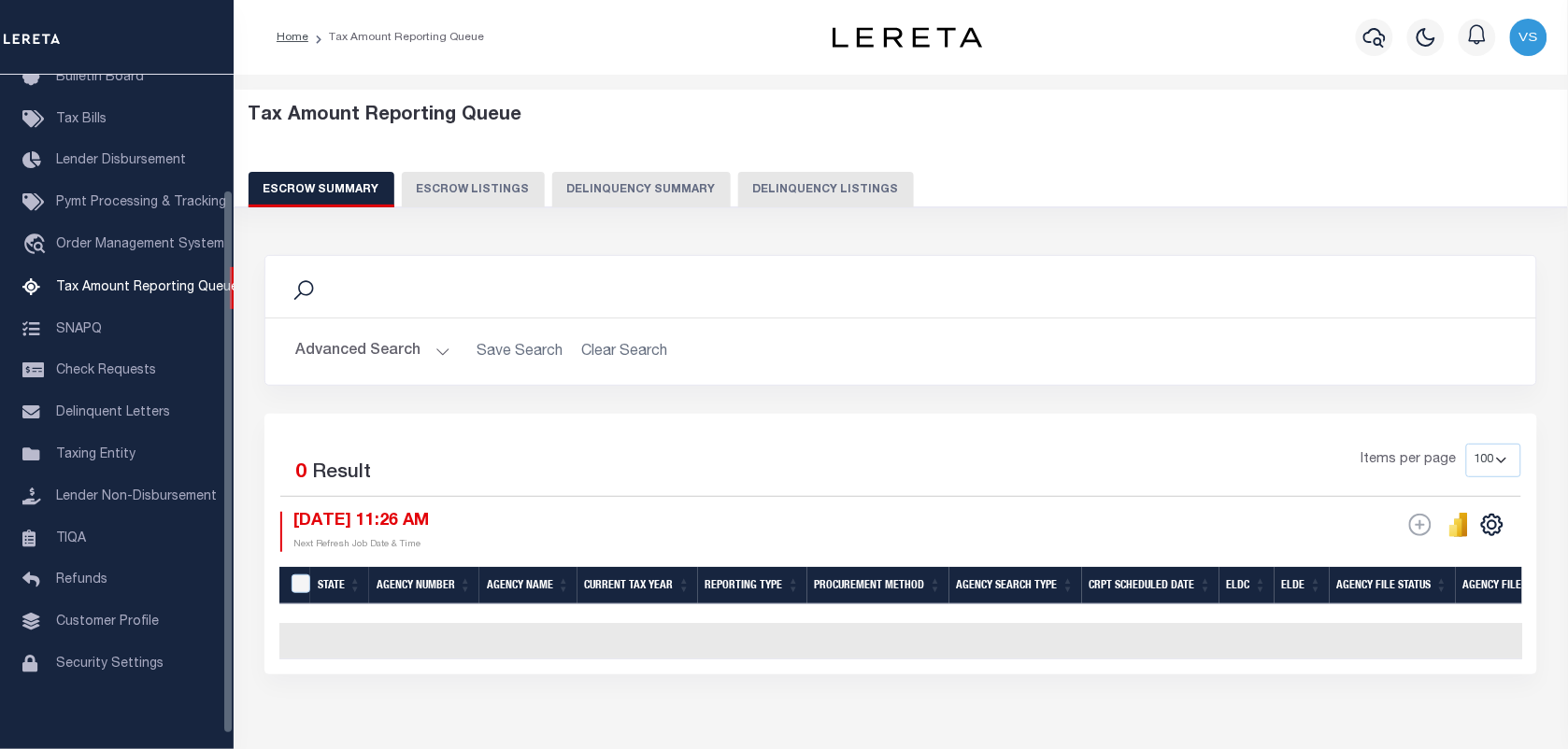
click at [777, 179] on button "Delinquency Listings" at bounding box center [826, 189] width 175 height 35
select select "100"
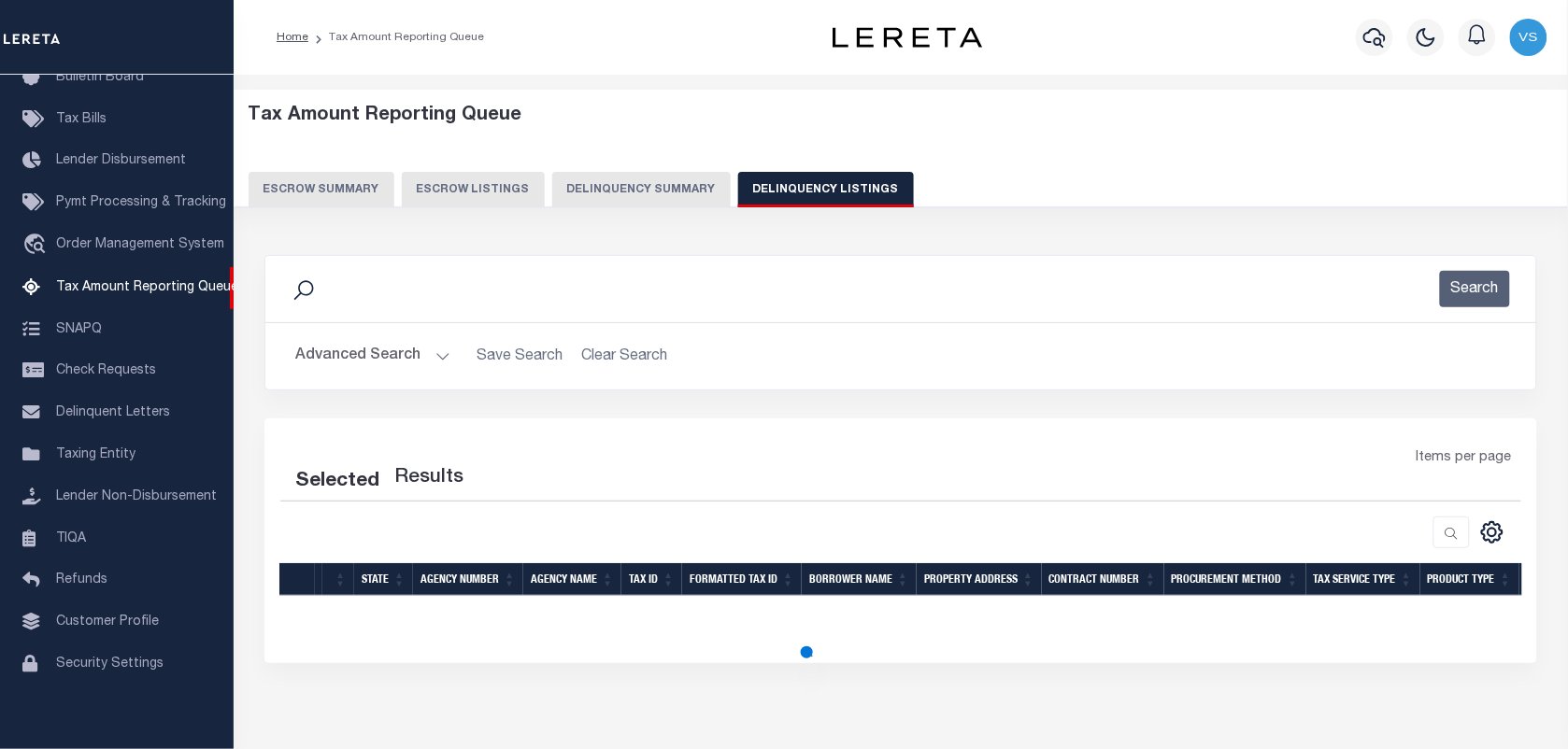
select select "100"
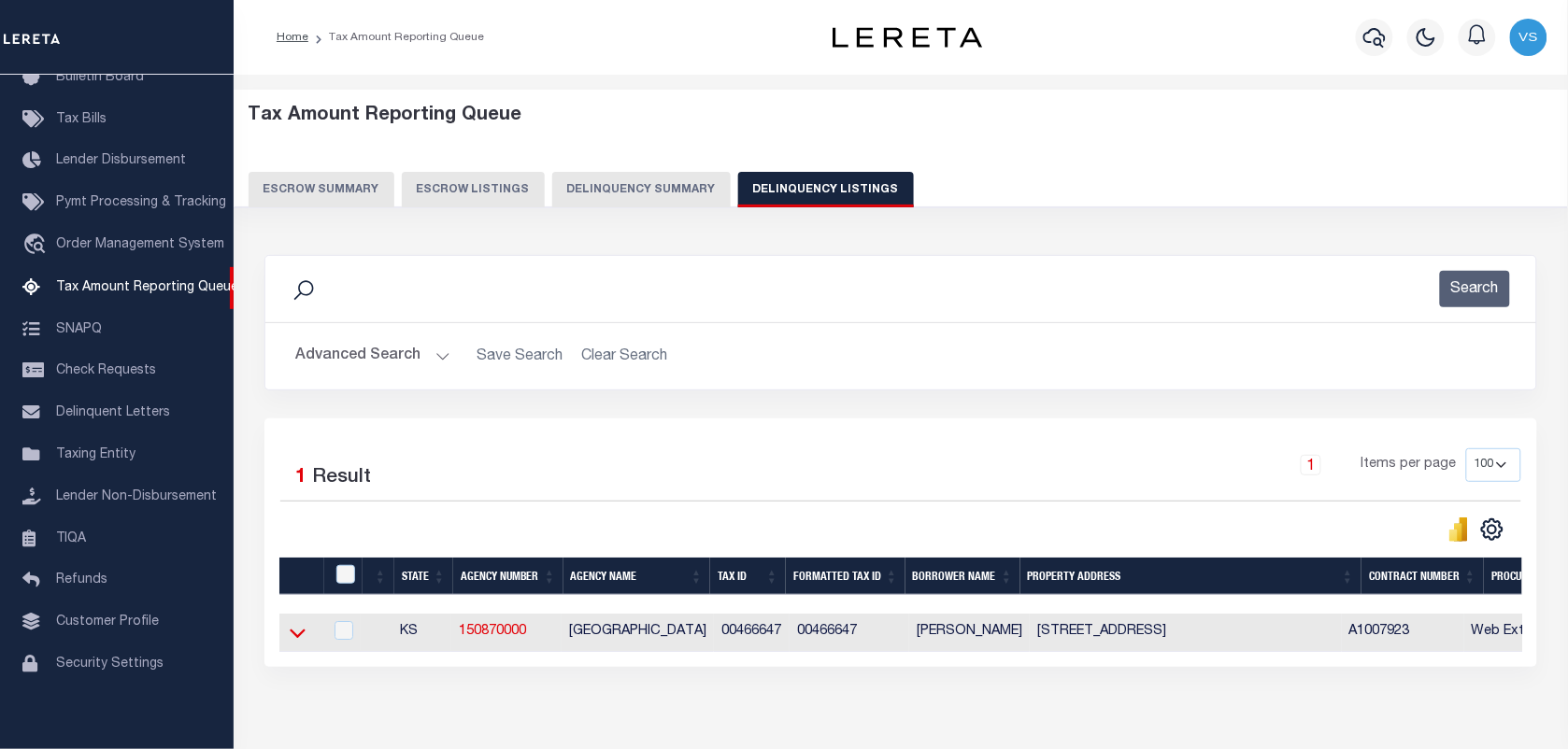
click at [291, 643] on icon at bounding box center [297, 633] width 16 height 19
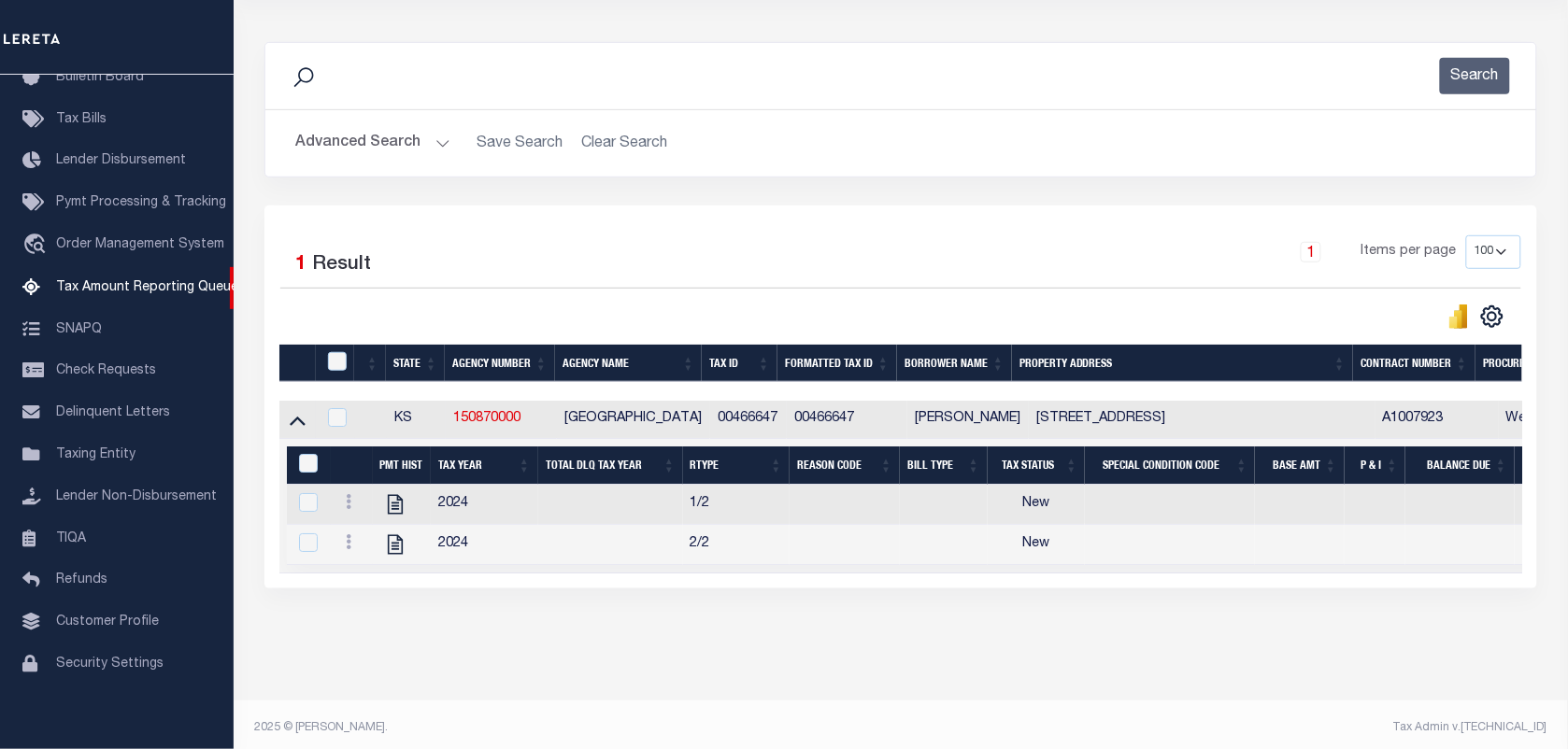
scroll to position [234, 0]
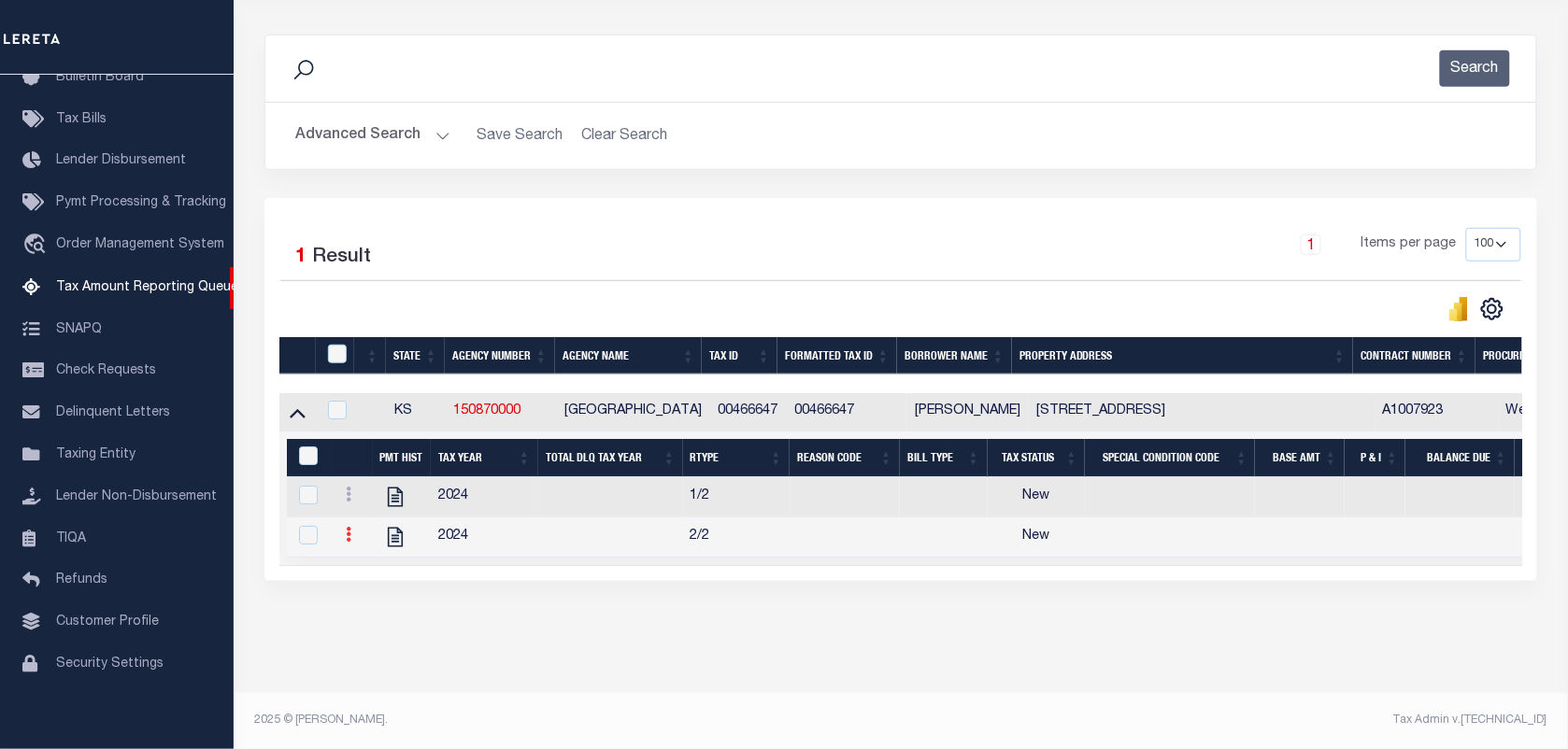
click at [349, 531] on icon at bounding box center [349, 534] width 6 height 15
click at [354, 565] on link "" at bounding box center [370, 565] width 63 height 31
checkbox input "true"
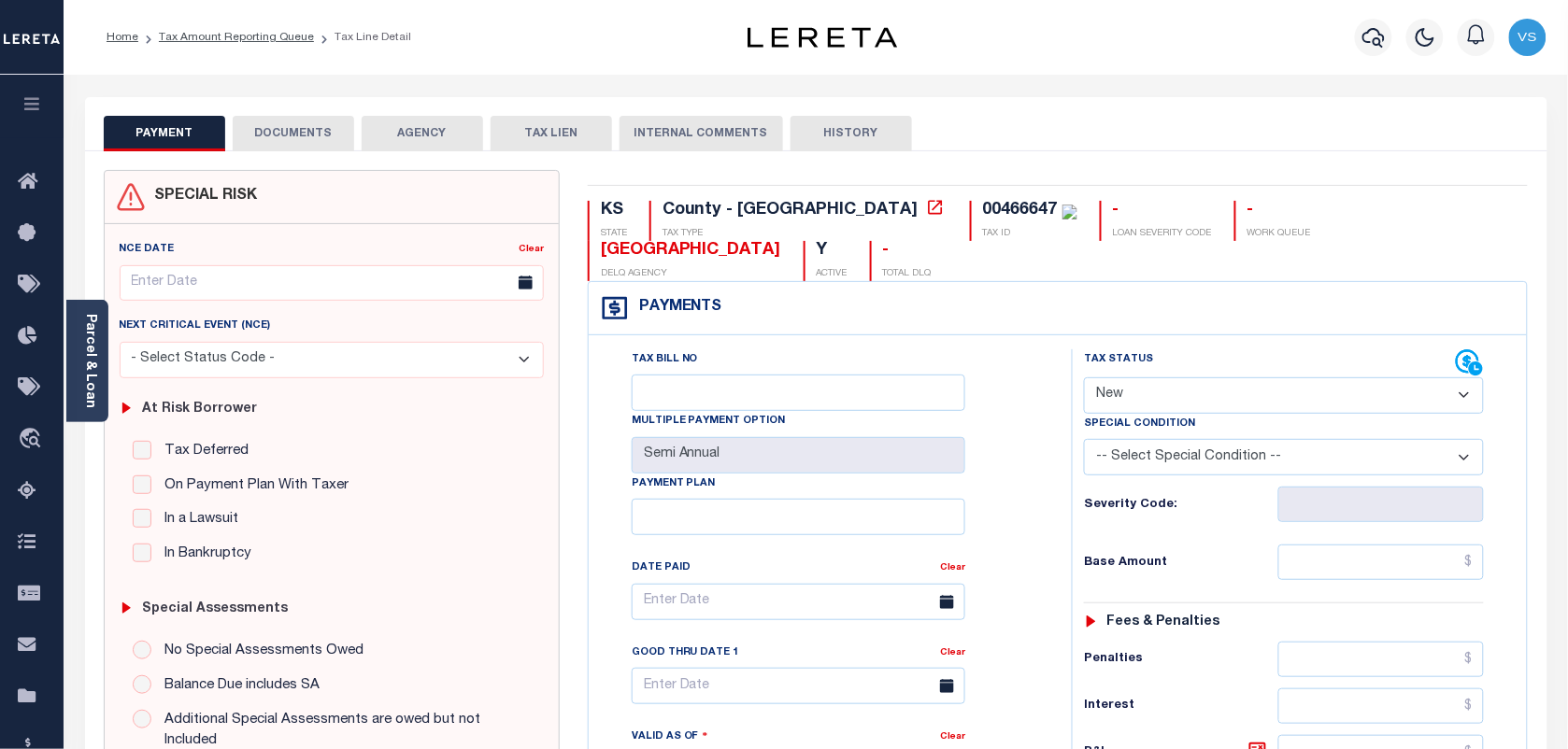
click at [1148, 398] on select "- Select Status Code - Open Due/Unpaid Paid Incomplete No Tax Due Internal Refu…" at bounding box center [1283, 394] width 400 height 36
select select "DUE"
click at [1084, 379] on select "- Select Status Code - Open Due/Unpaid Paid Incomplete No Tax Due Internal Refu…" at bounding box center [1283, 394] width 400 height 36
type input "[DATE]"
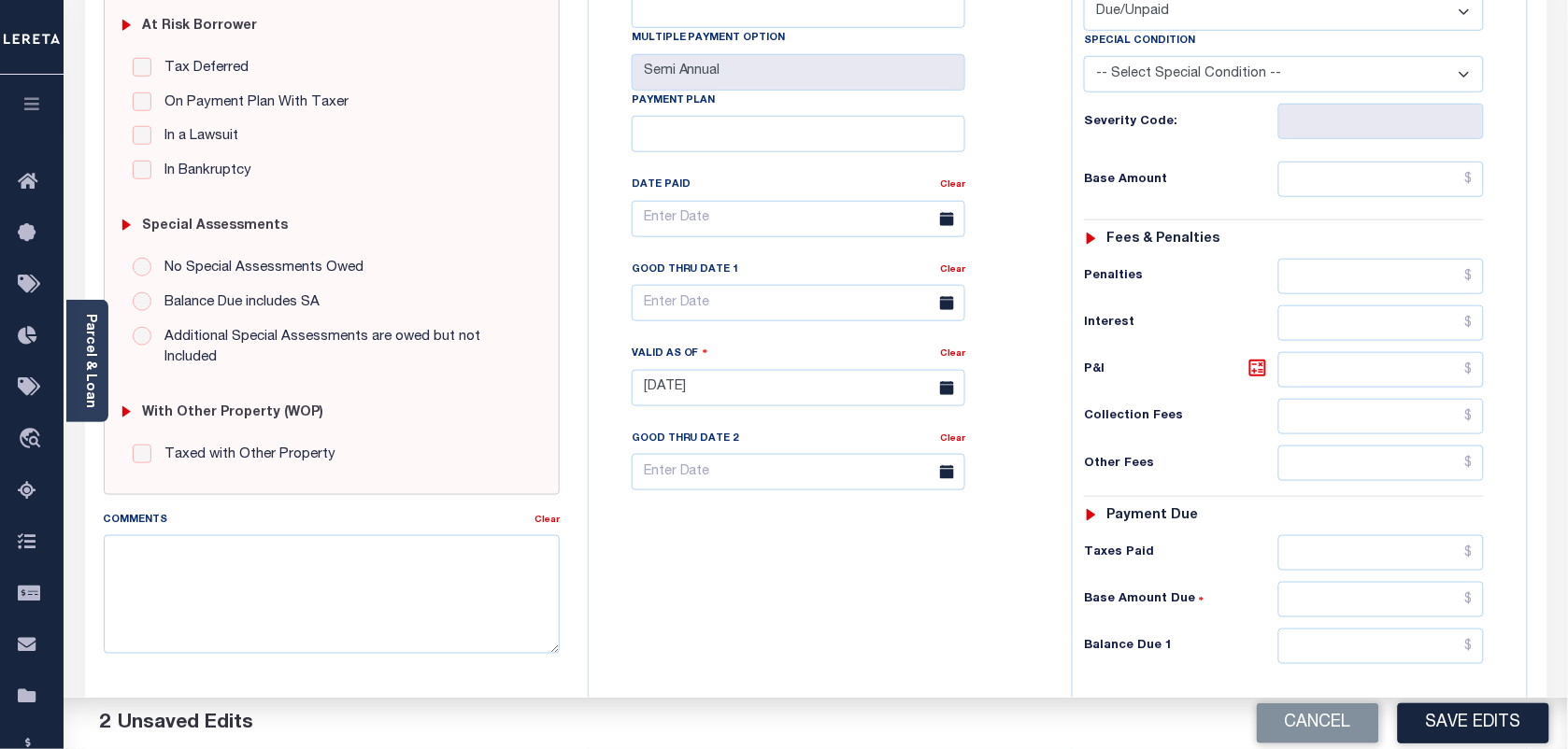
scroll to position [468, 0]
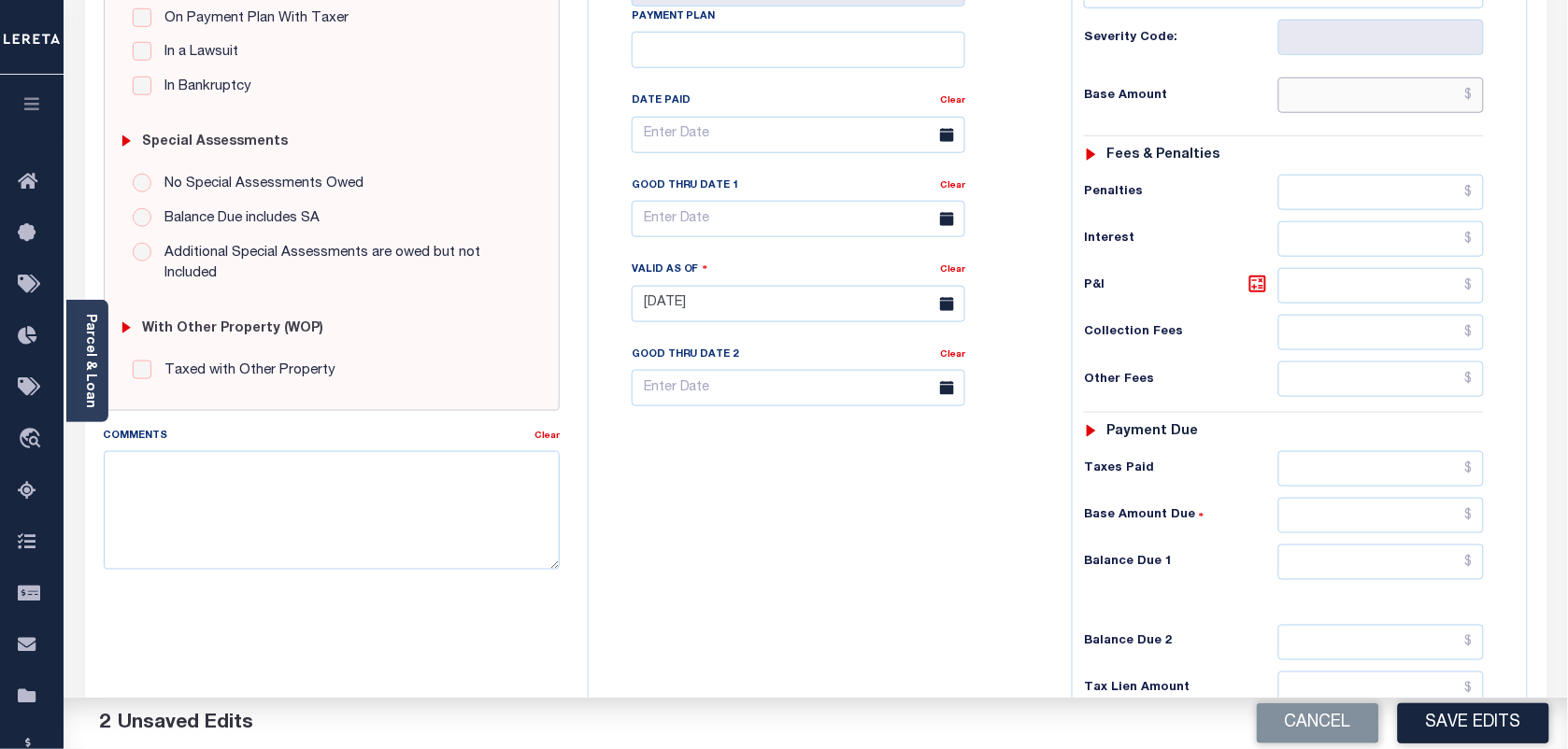
click at [1379, 102] on input "text" at bounding box center [1382, 95] width 207 height 35
paste input "1,703.64"
type input "$1,703.64"
click at [1446, 580] on input "text" at bounding box center [1382, 562] width 207 height 35
paste input "1,801.76"
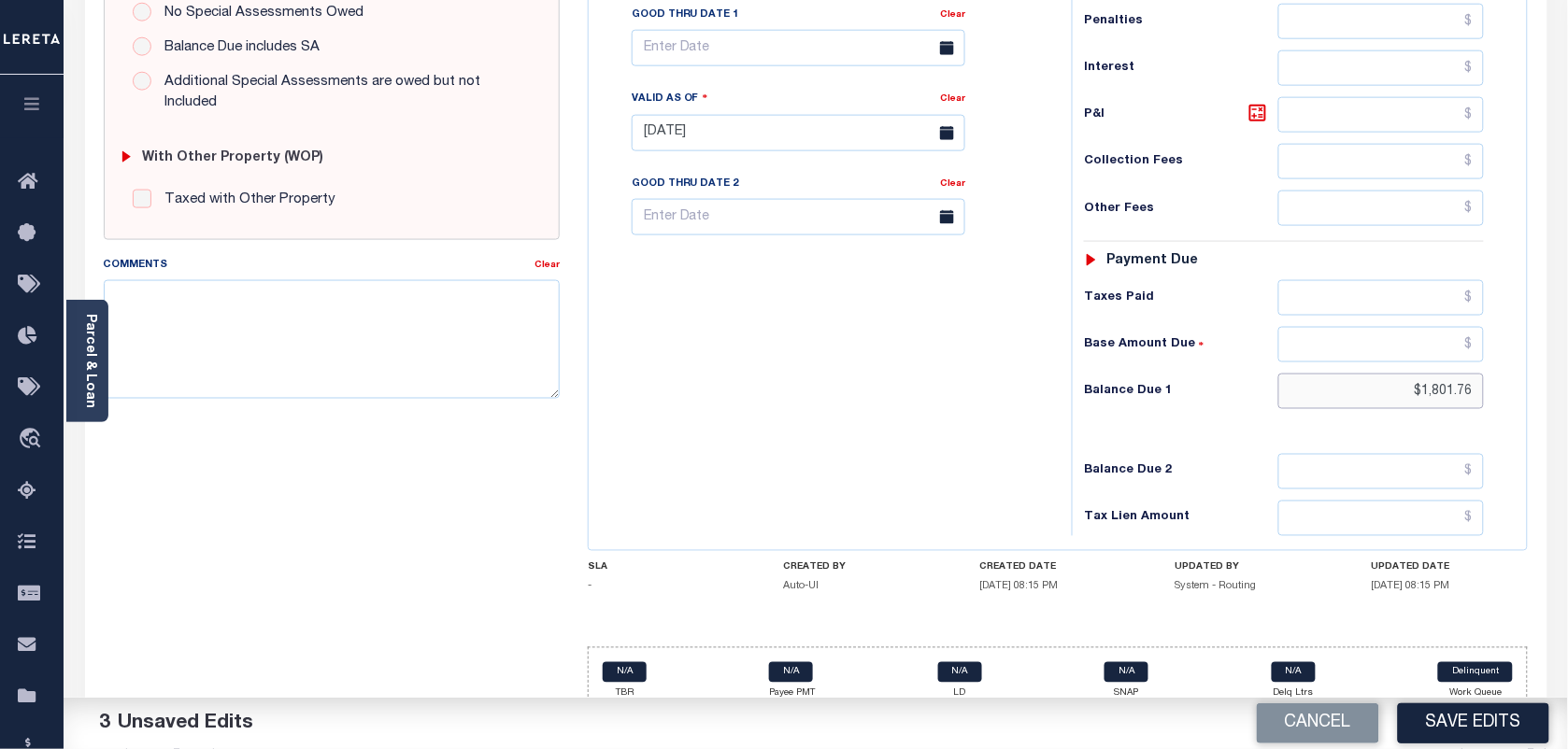
scroll to position [674, 0]
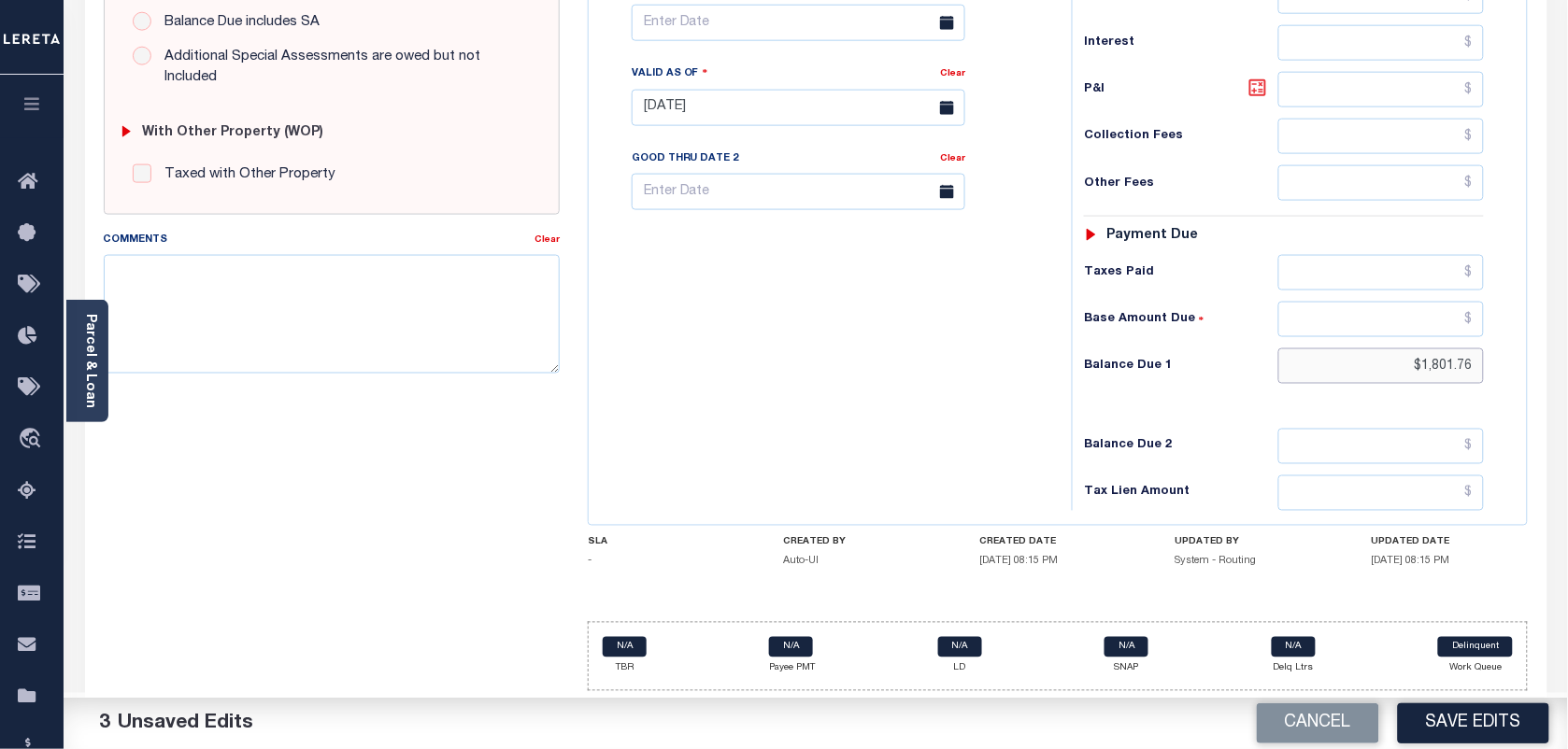
type input "$1,801.76"
click at [1258, 86] on icon at bounding box center [1257, 88] width 22 height 22
type input "$98.12"
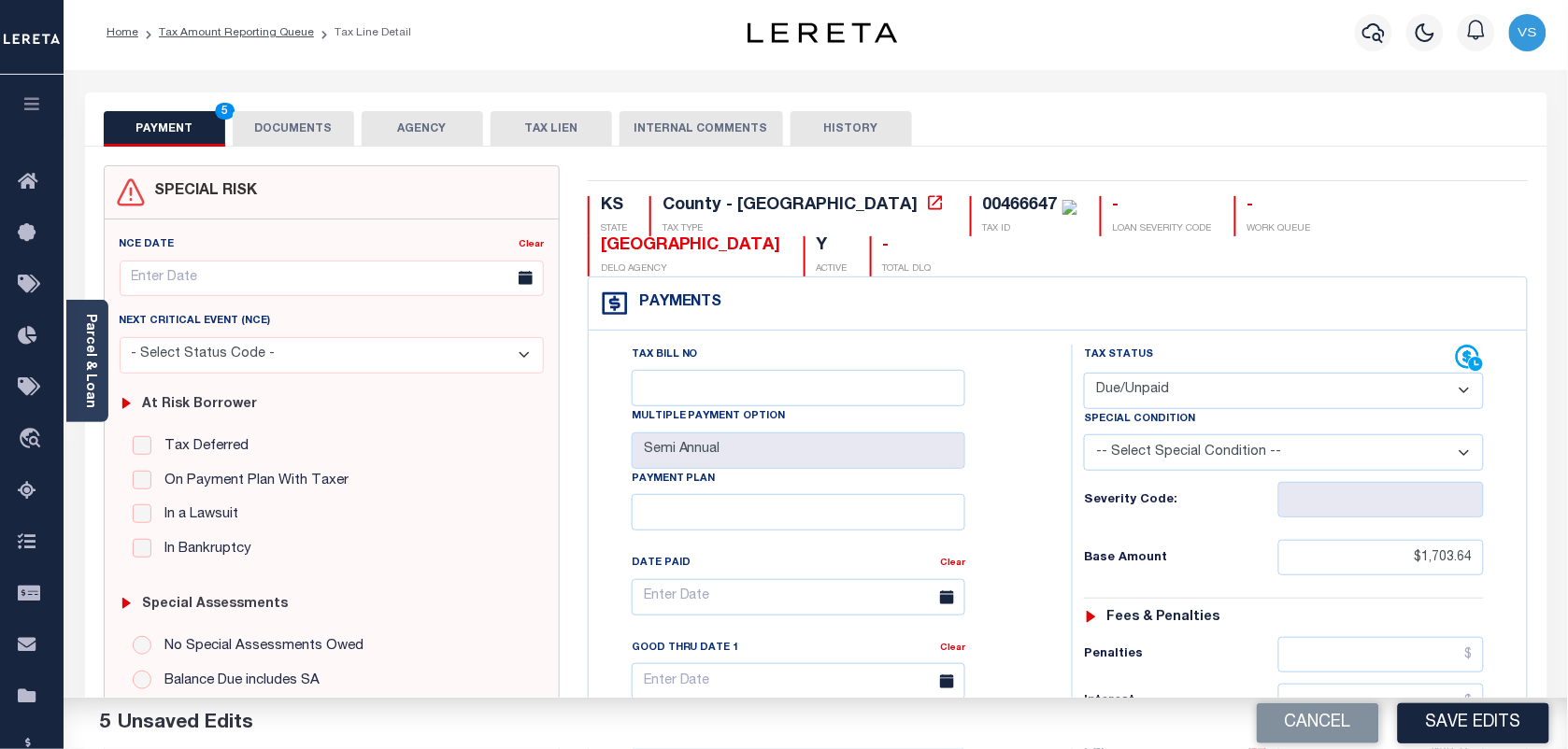
scroll to position [0, 0]
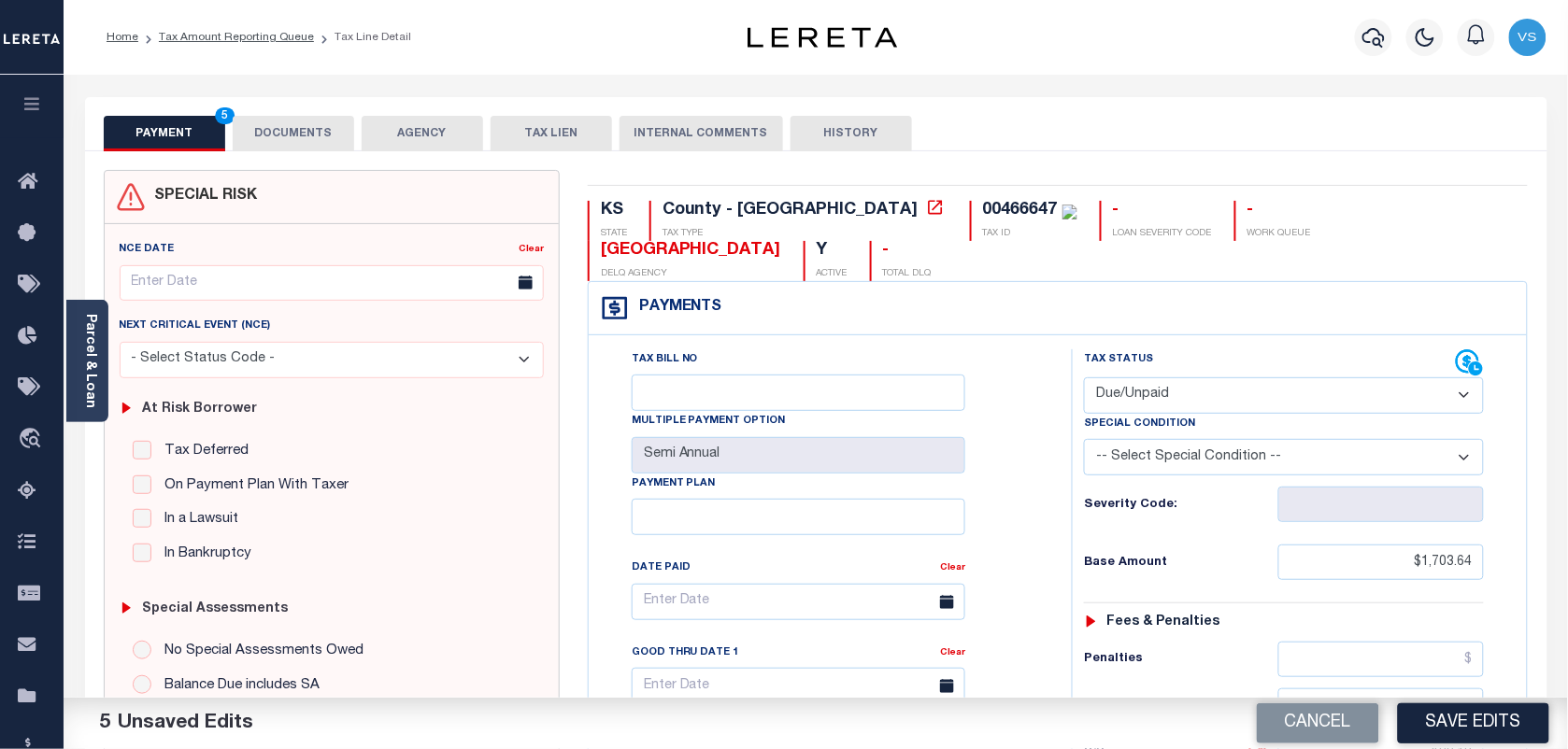
click at [291, 132] on button "DOCUMENTS" at bounding box center [293, 133] width 122 height 35
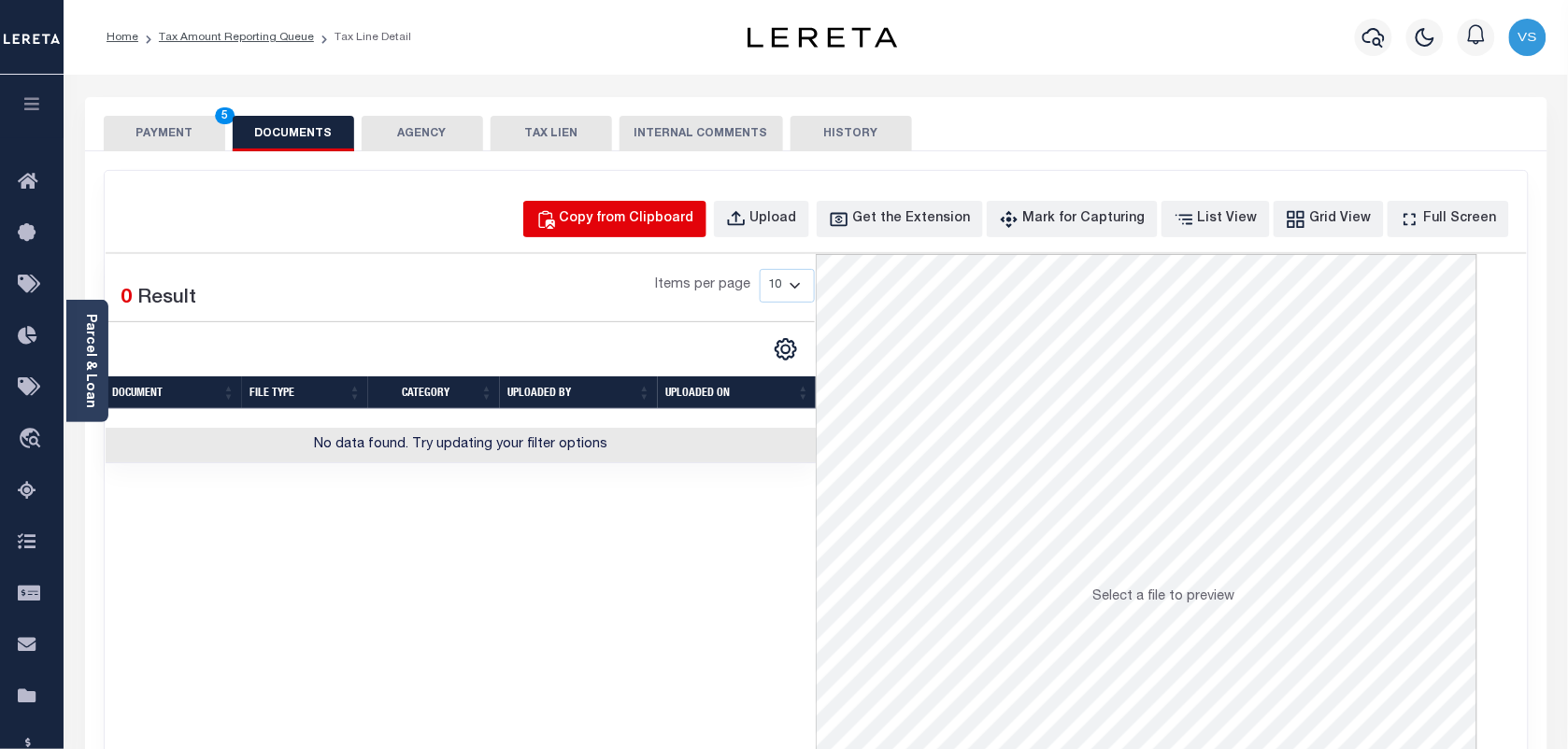
click at [678, 212] on div "Copy from Clipboard" at bounding box center [627, 219] width 134 height 20
select select "POP"
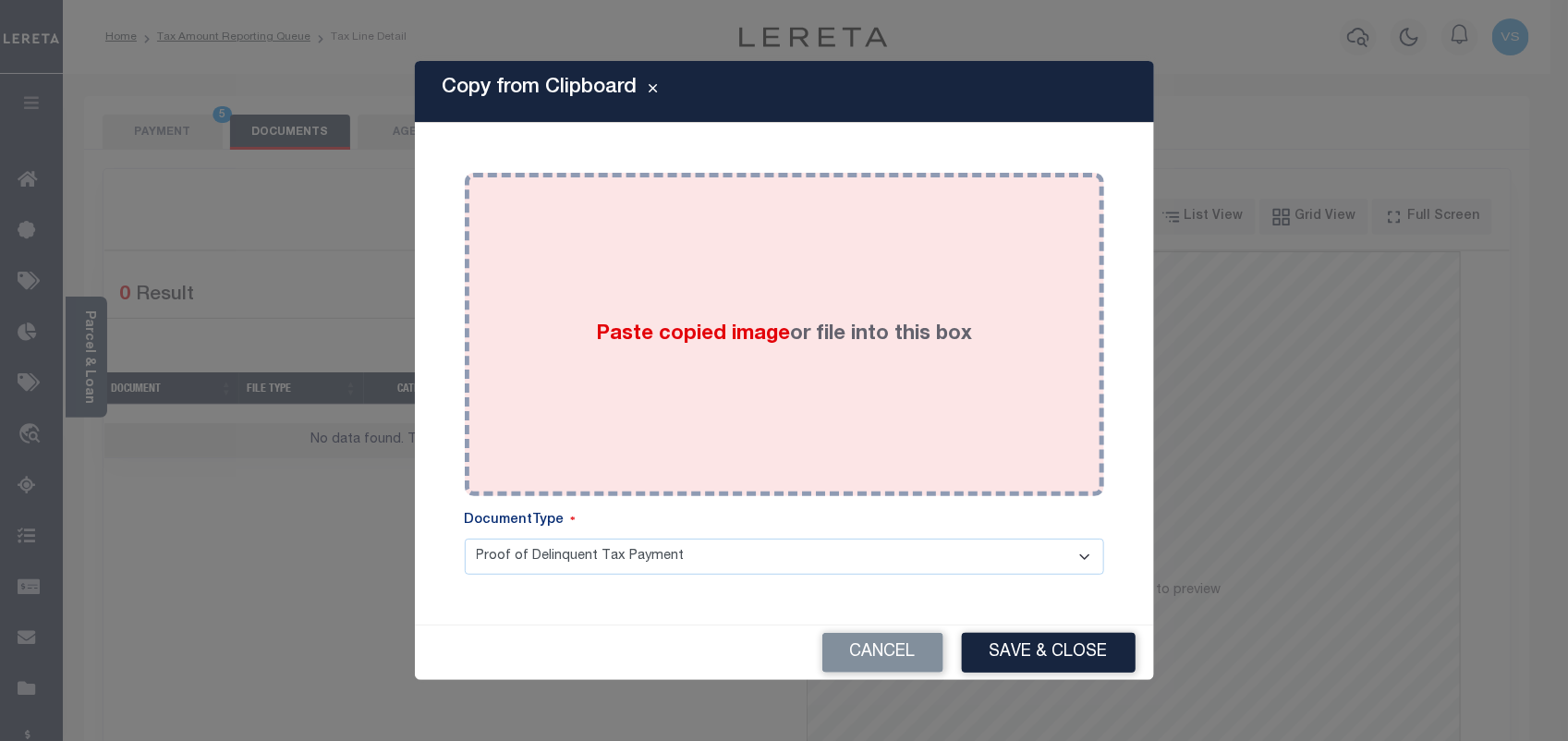
click at [678, 305] on div "Paste copied image or file into this box" at bounding box center [784, 334] width 612 height 296
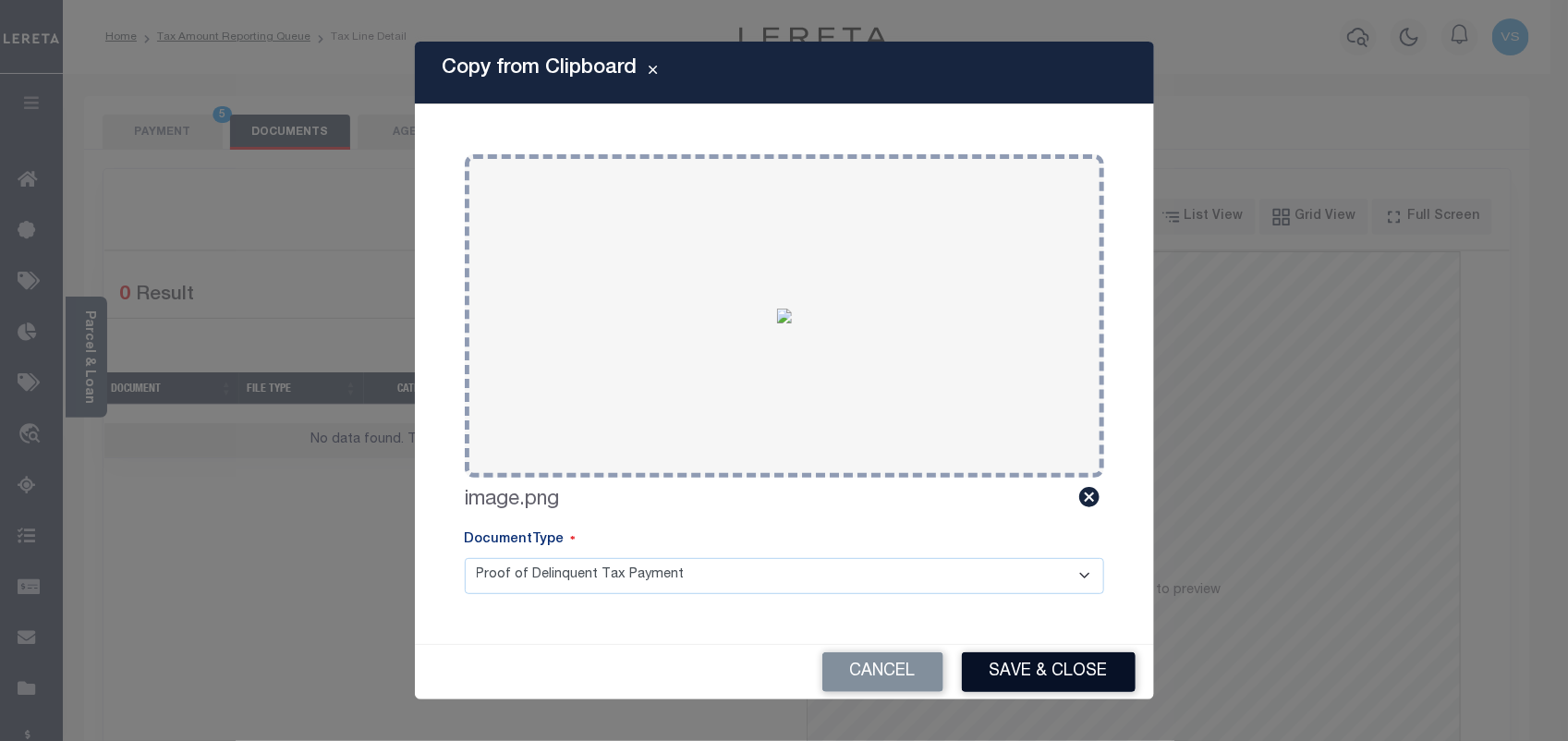
click at [1038, 671] on button "Save & Close" at bounding box center [1049, 672] width 173 height 40
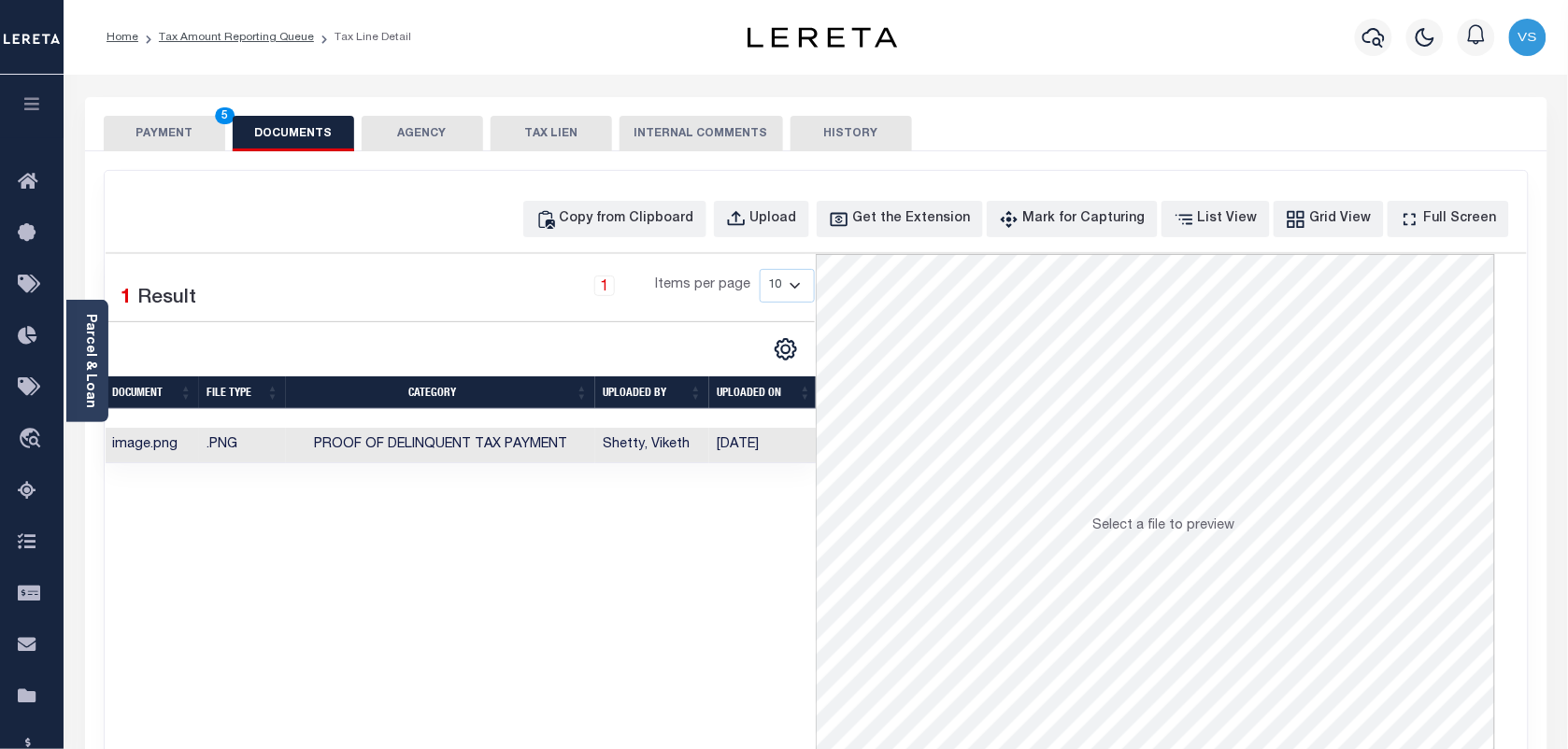
click at [177, 128] on button "PAYMENT 5" at bounding box center [164, 133] width 122 height 35
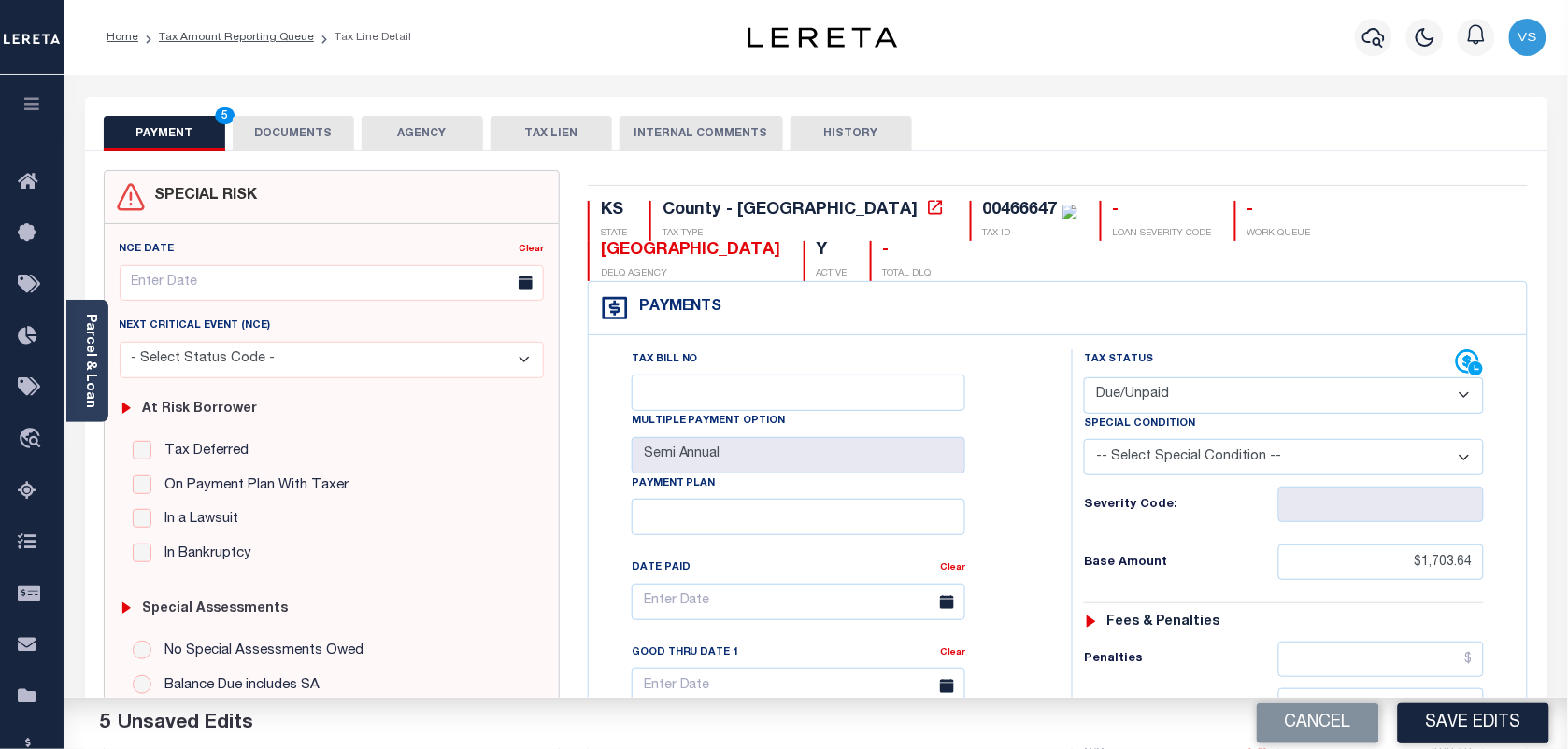
click at [300, 146] on button "DOCUMENTS" at bounding box center [293, 133] width 122 height 35
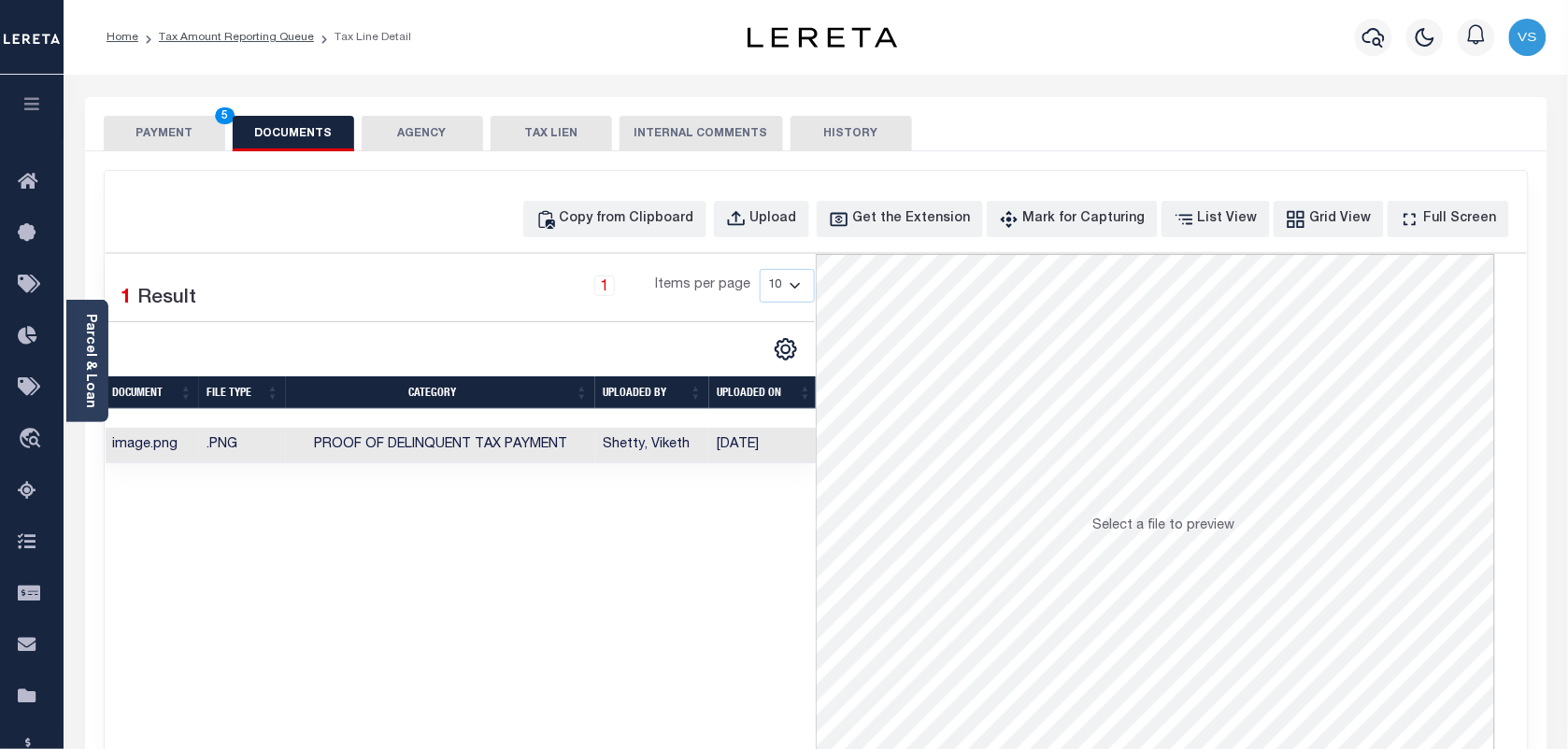
click at [166, 129] on button "PAYMENT 5" at bounding box center [164, 133] width 122 height 35
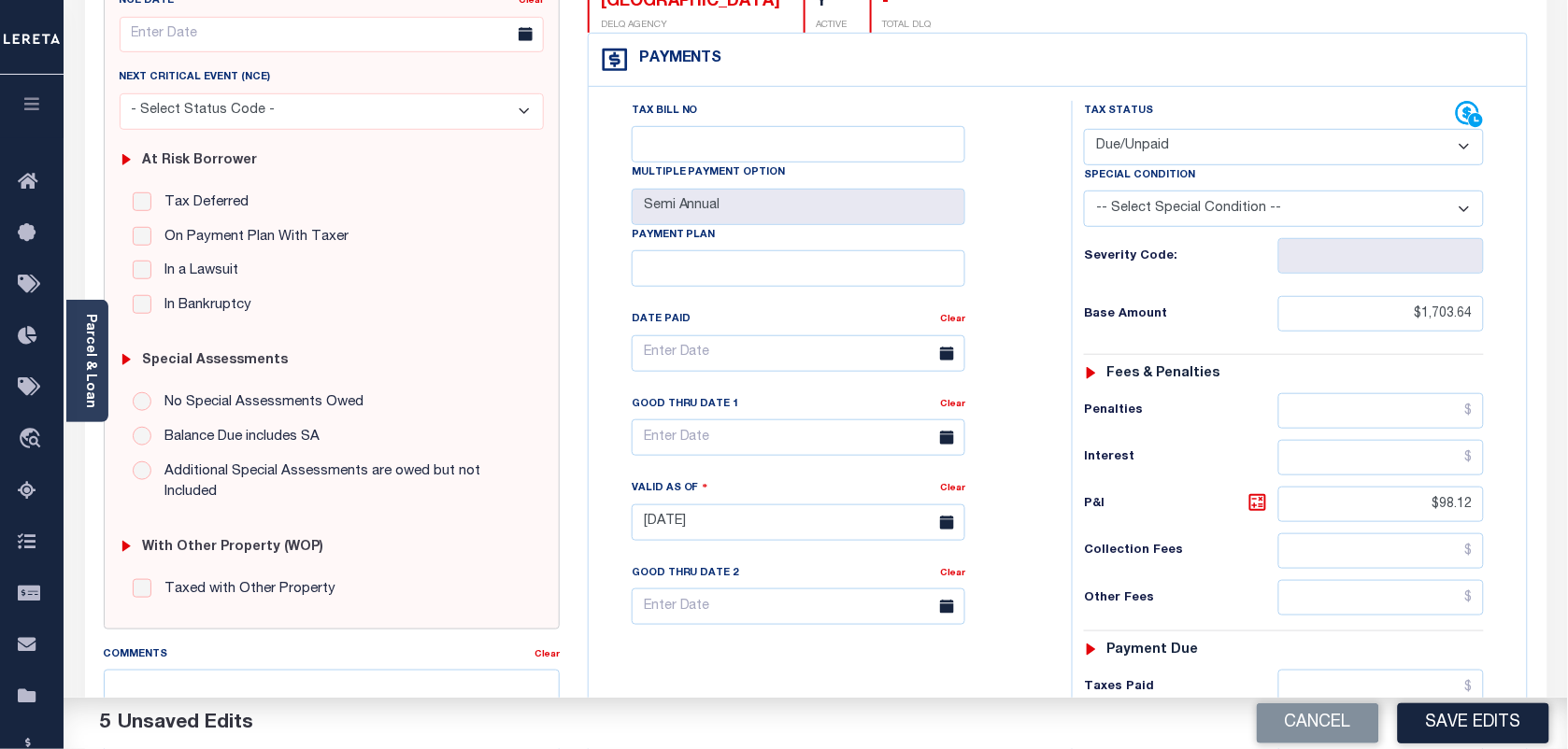
scroll to position [117, 0]
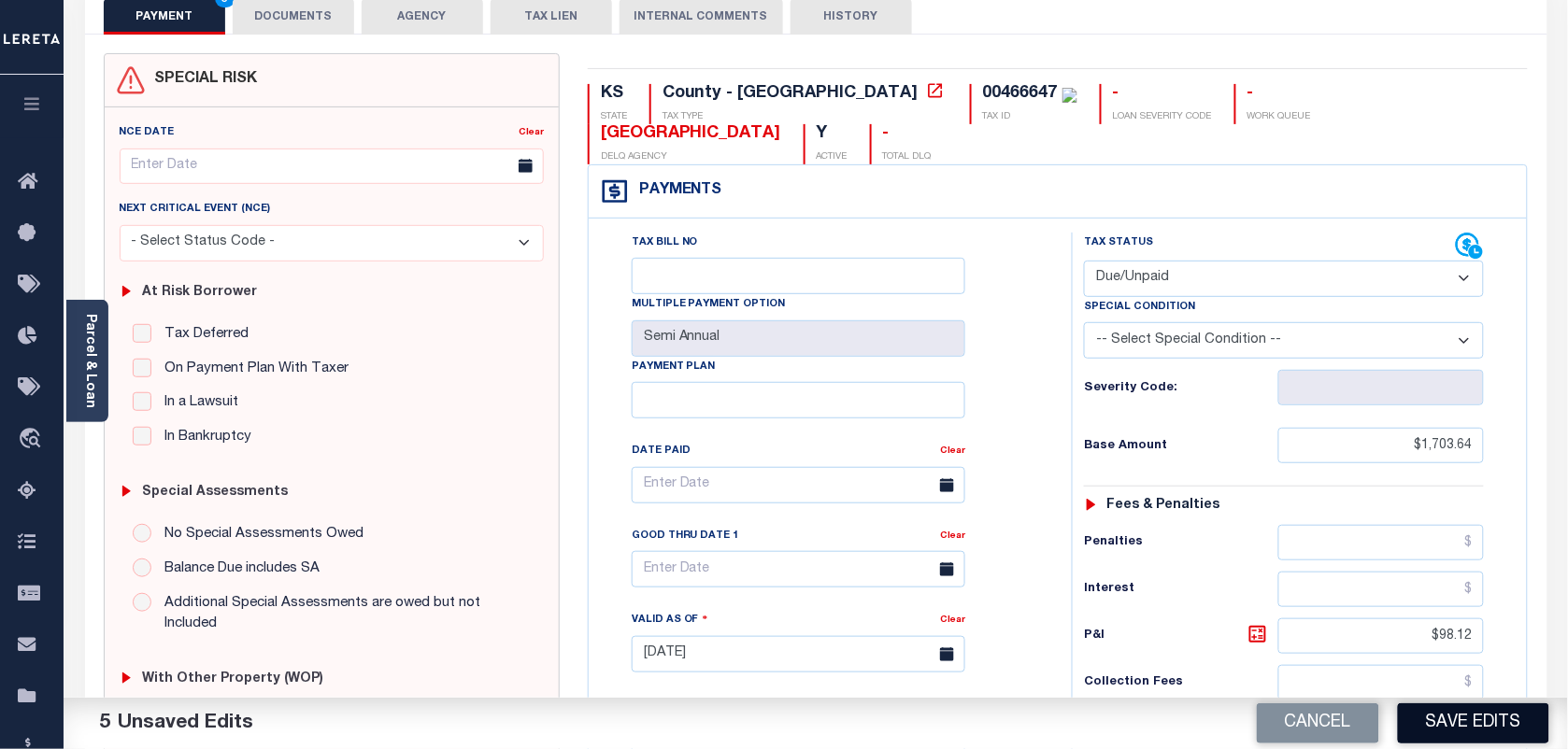
click at [1468, 730] on button "Save Edits" at bounding box center [1473, 723] width 151 height 40
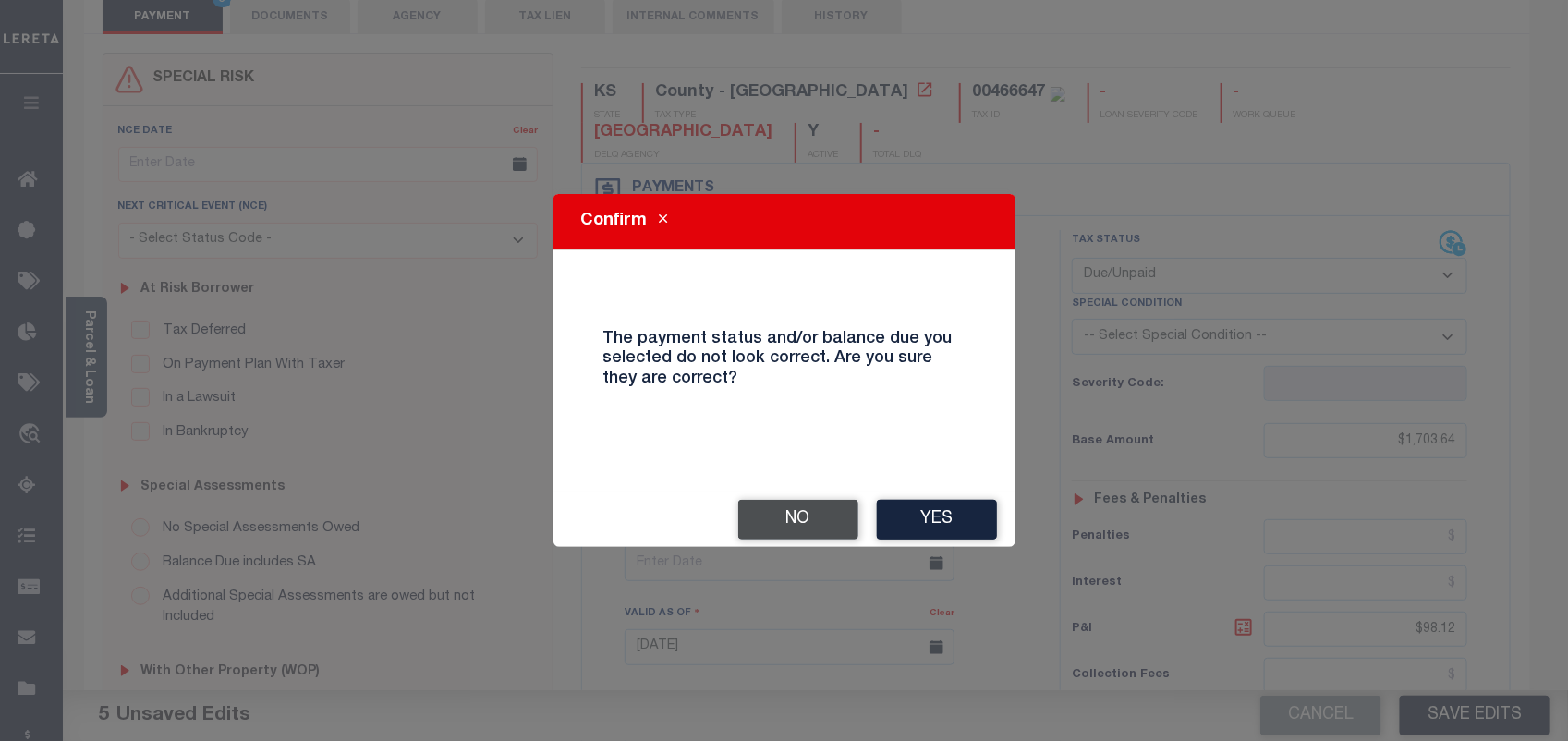
click at [807, 518] on button "No" at bounding box center [798, 519] width 120 height 40
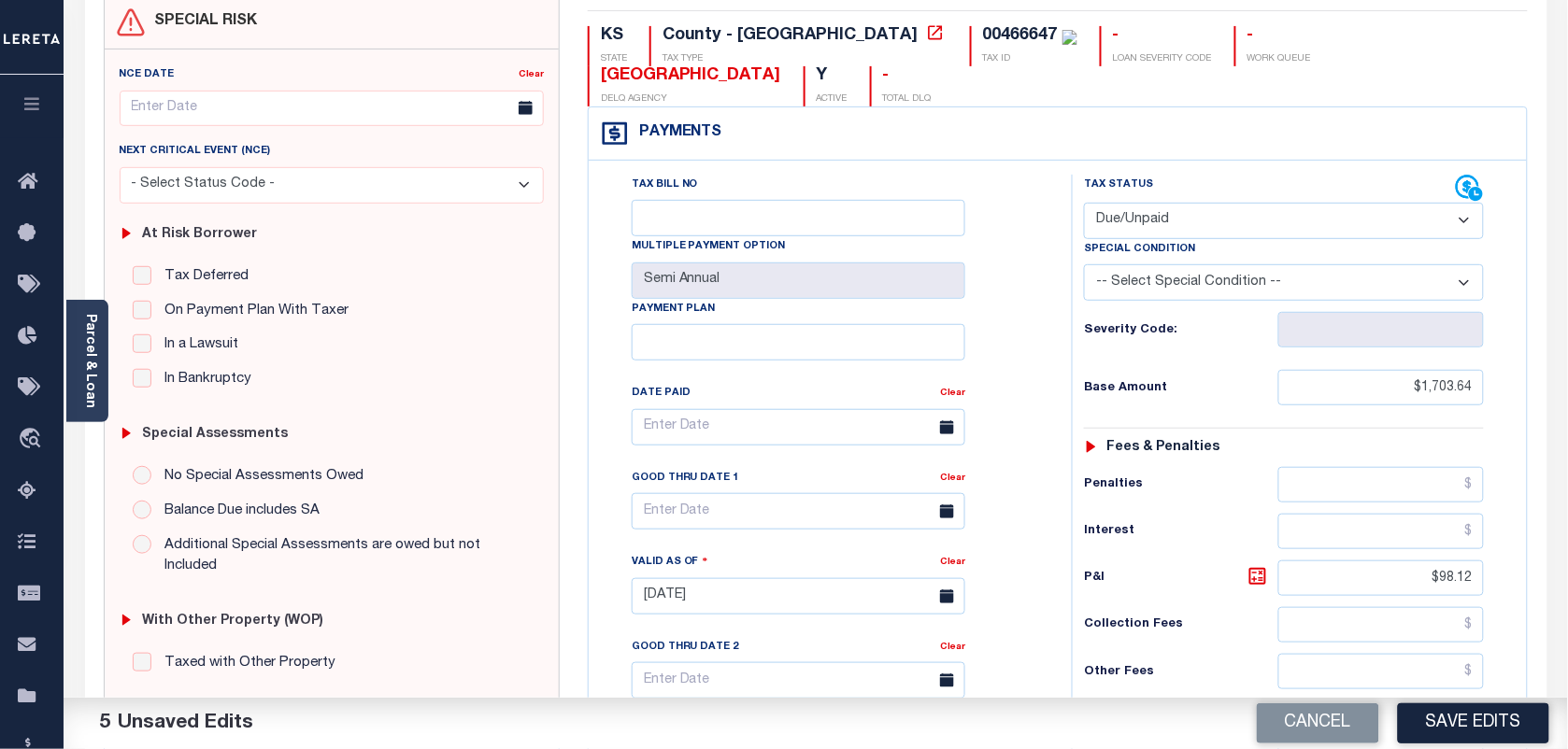
scroll to position [234, 0]
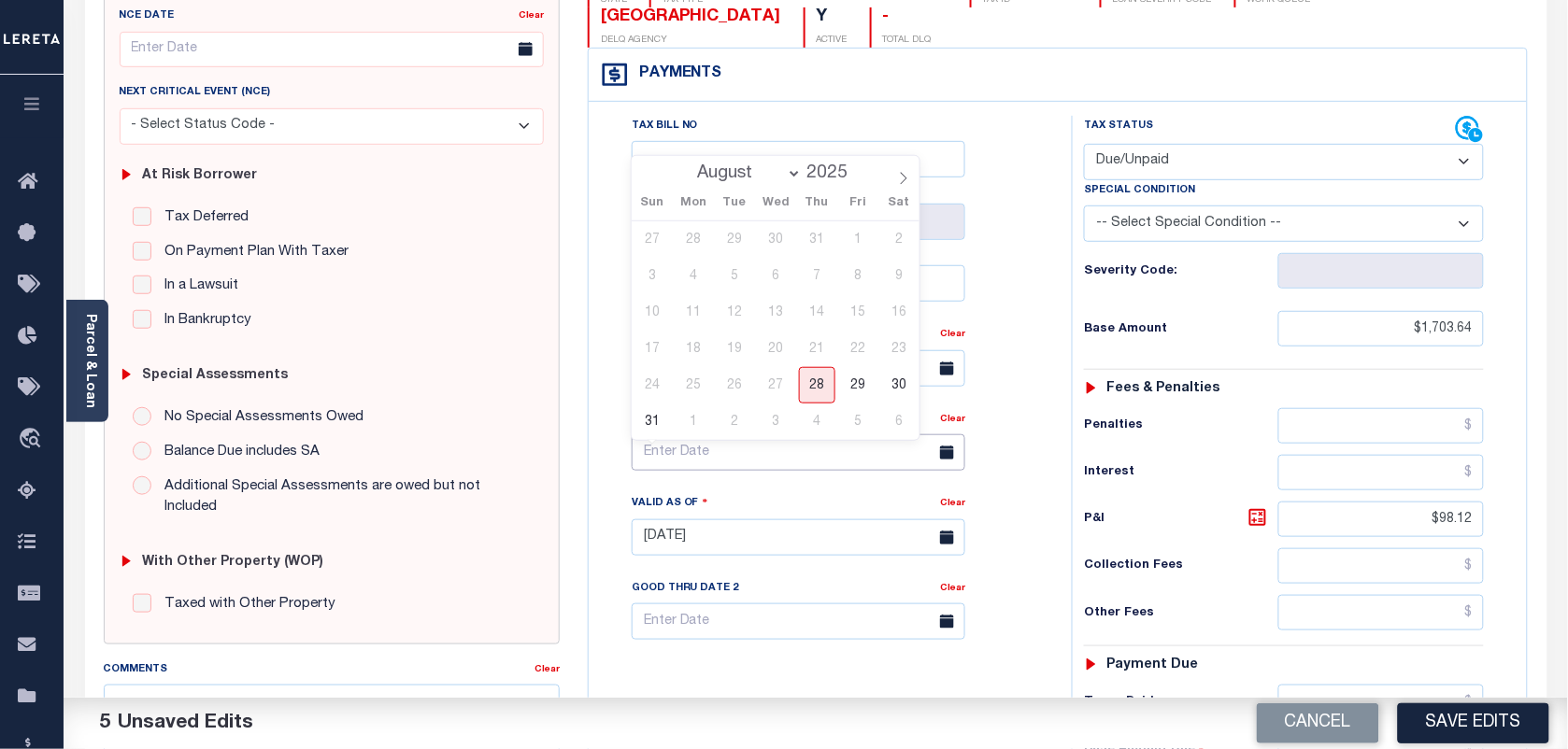
click at [721, 453] on input "text" at bounding box center [798, 452] width 333 height 36
click at [823, 394] on span "28" at bounding box center [817, 385] width 36 height 36
type input "[DATE]"
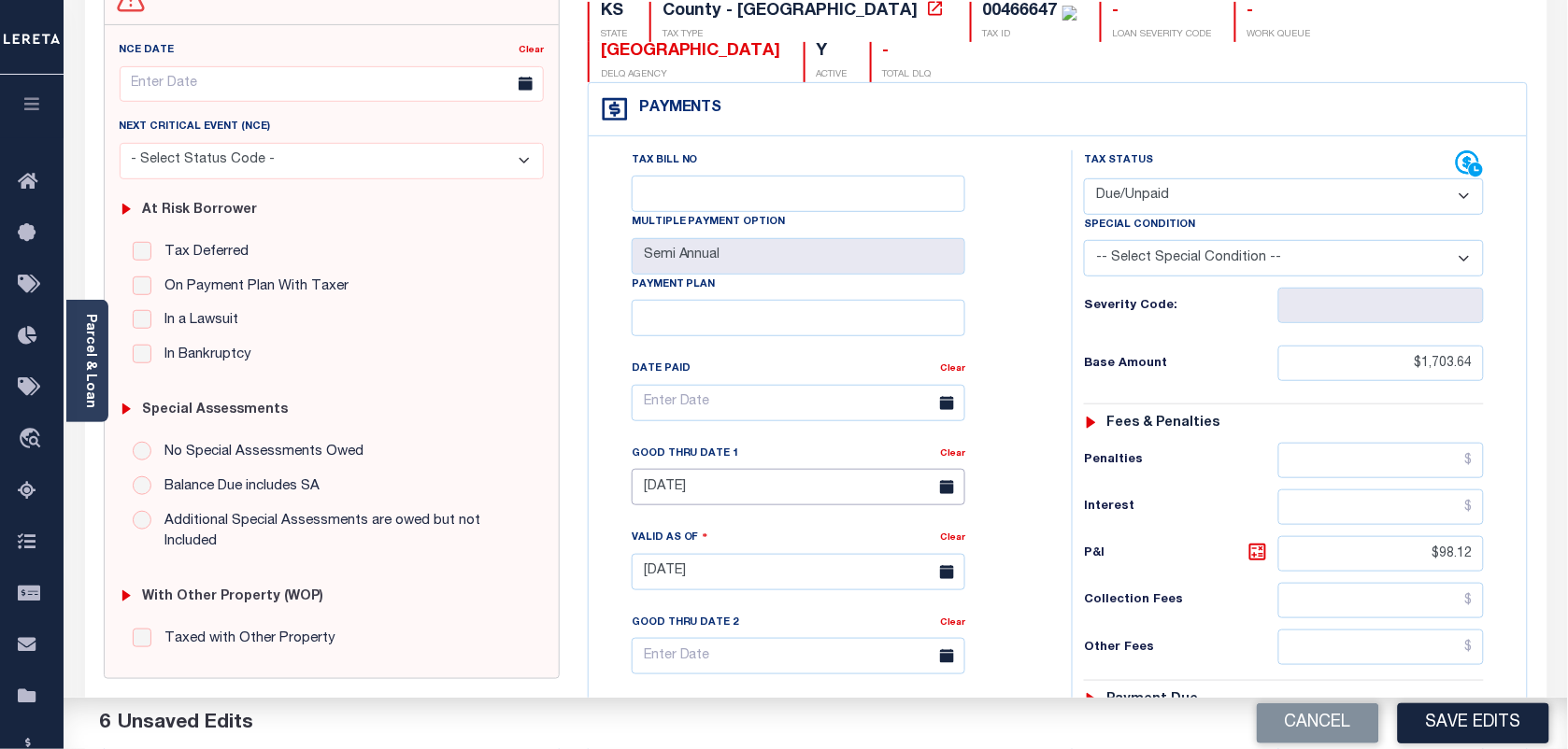
scroll to position [85, 0]
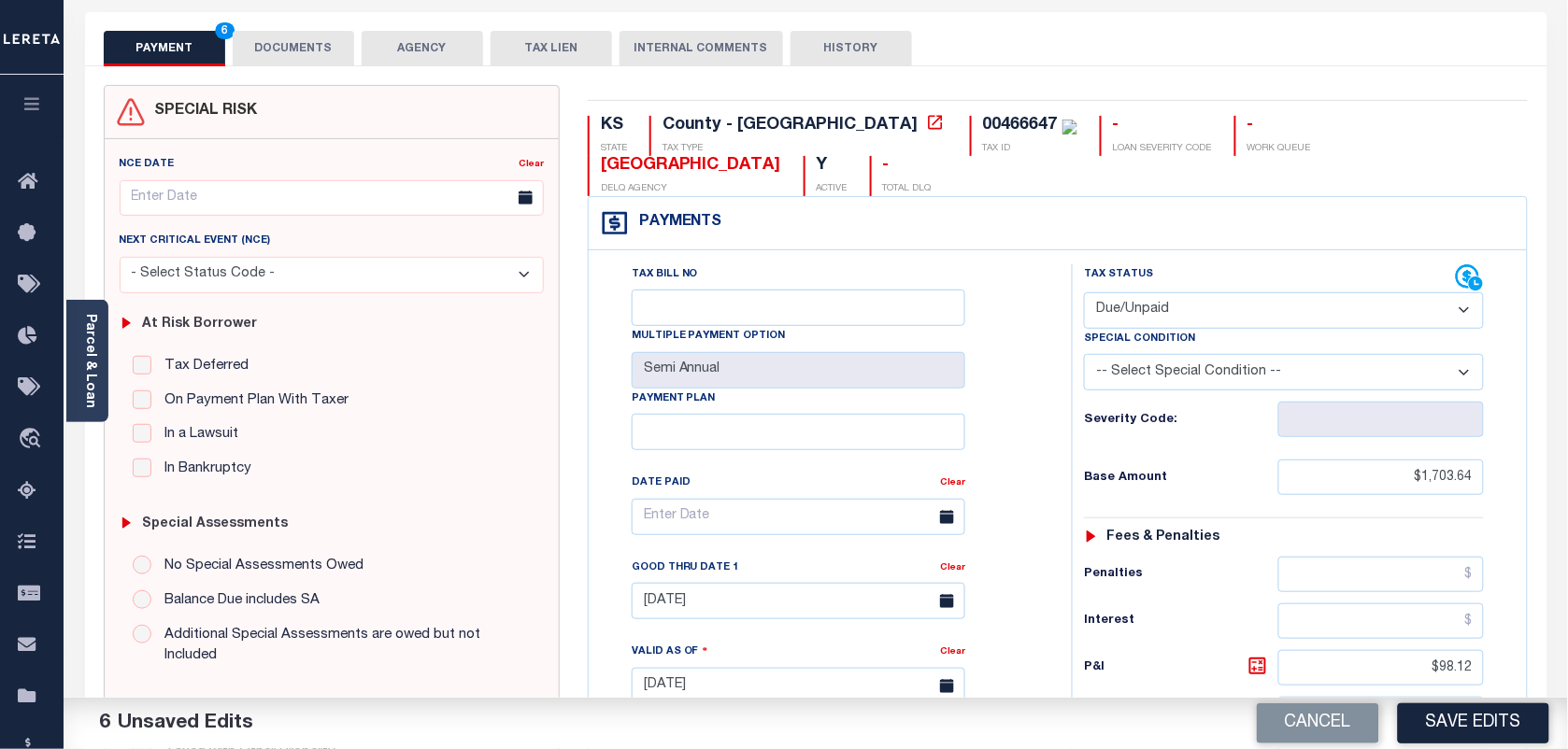
click at [292, 37] on button "DOCUMENTS" at bounding box center [293, 49] width 122 height 35
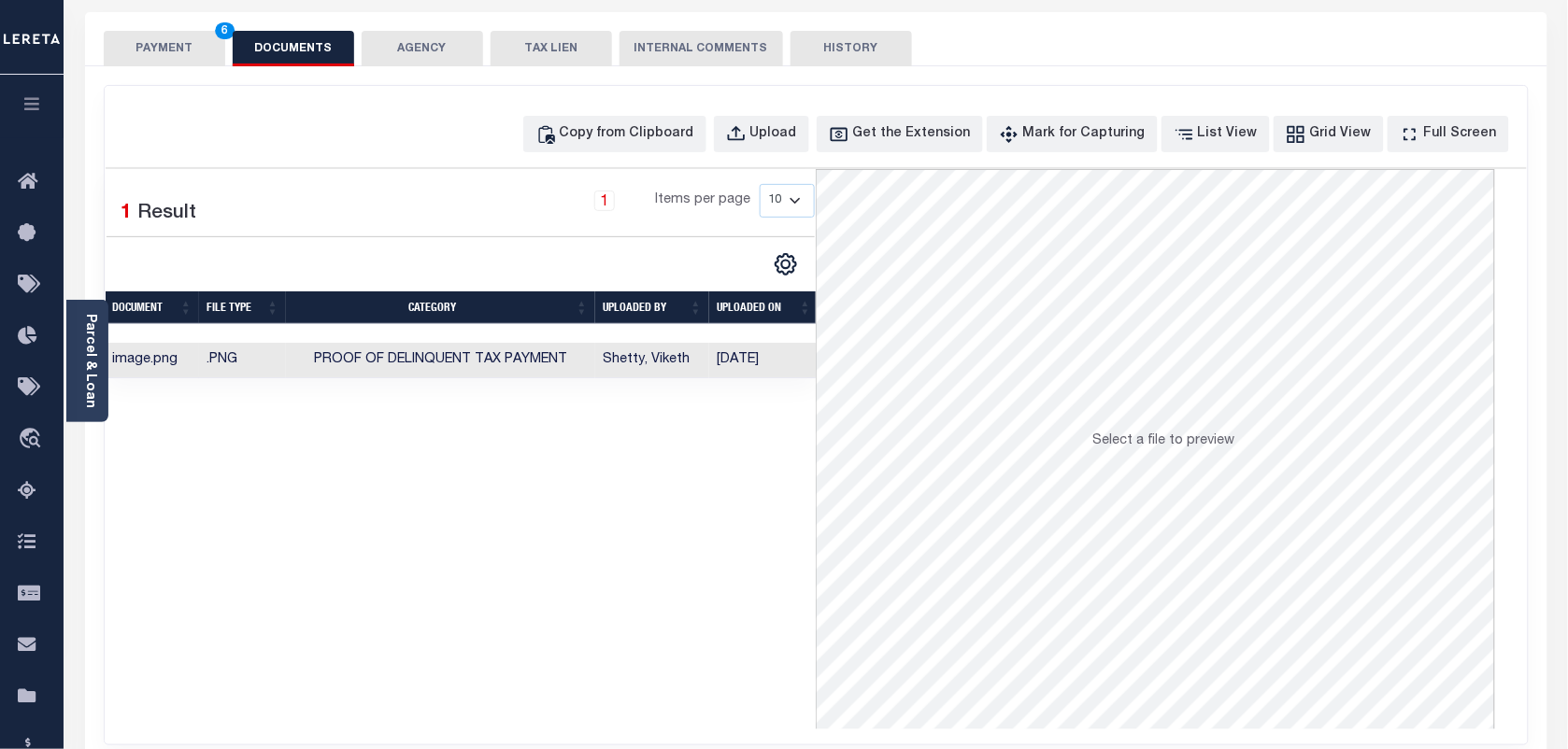
click at [184, 57] on button "PAYMENT 6" at bounding box center [164, 49] width 122 height 35
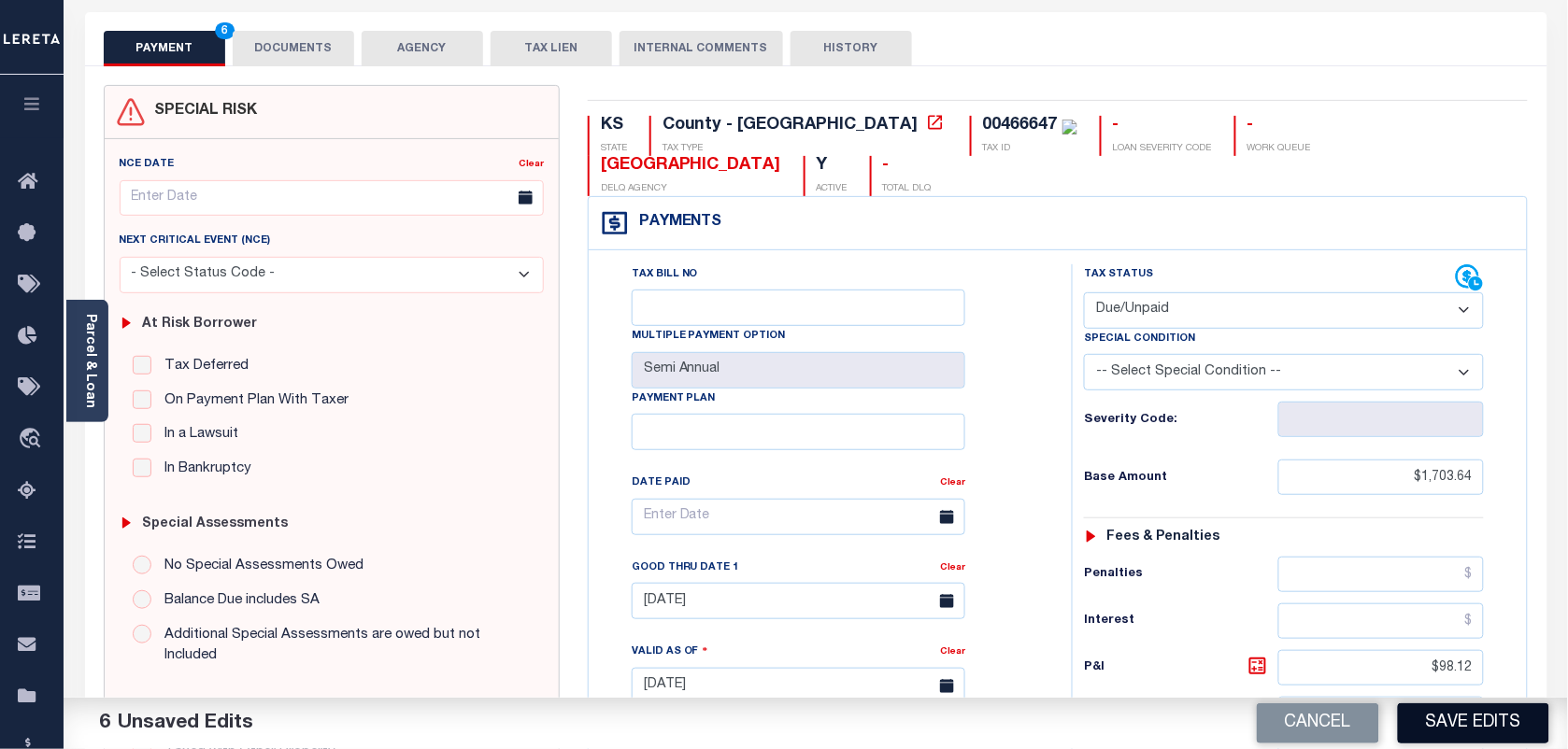
click at [1449, 733] on button "Save Edits" at bounding box center [1473, 723] width 151 height 40
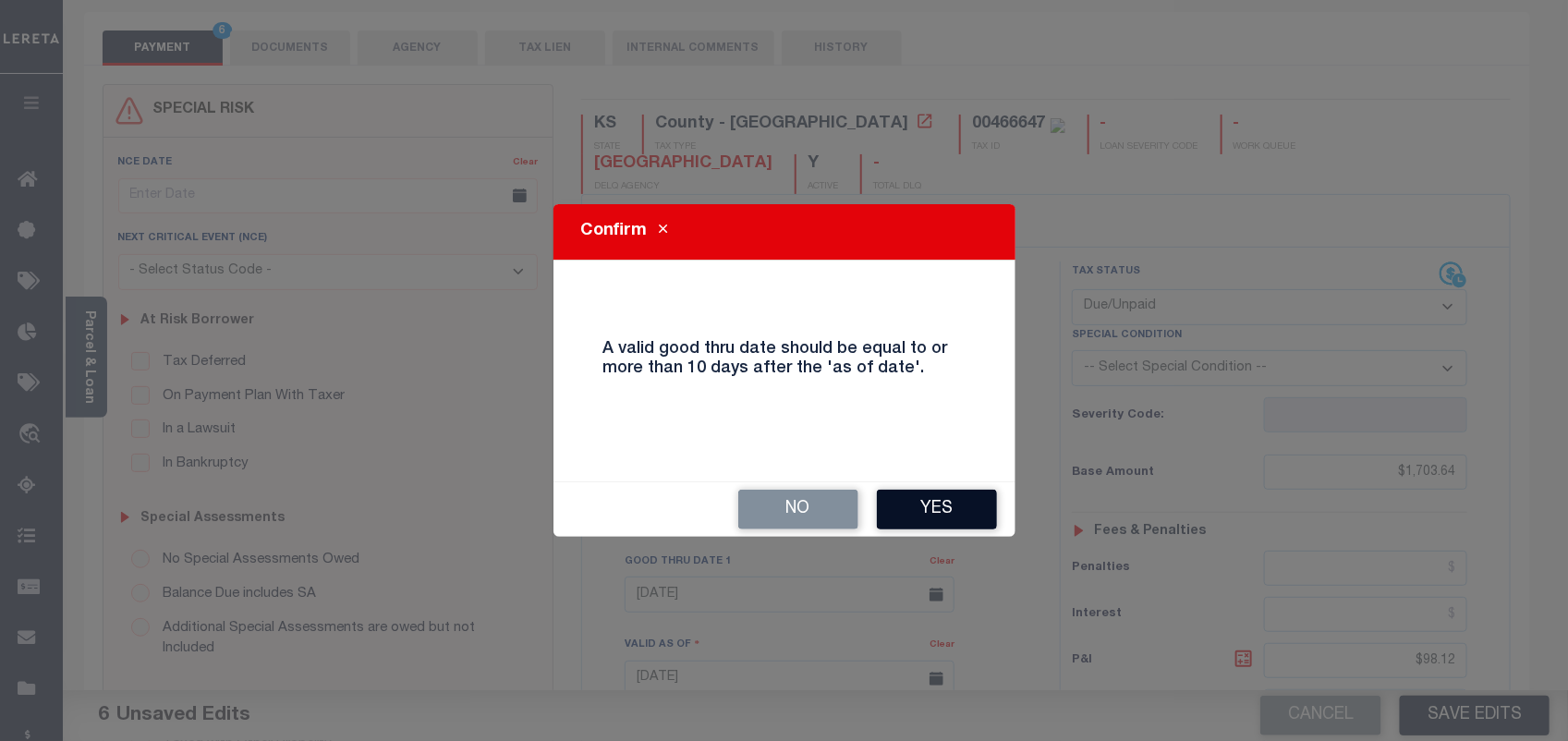
click at [943, 504] on button "Yes" at bounding box center [937, 509] width 120 height 40
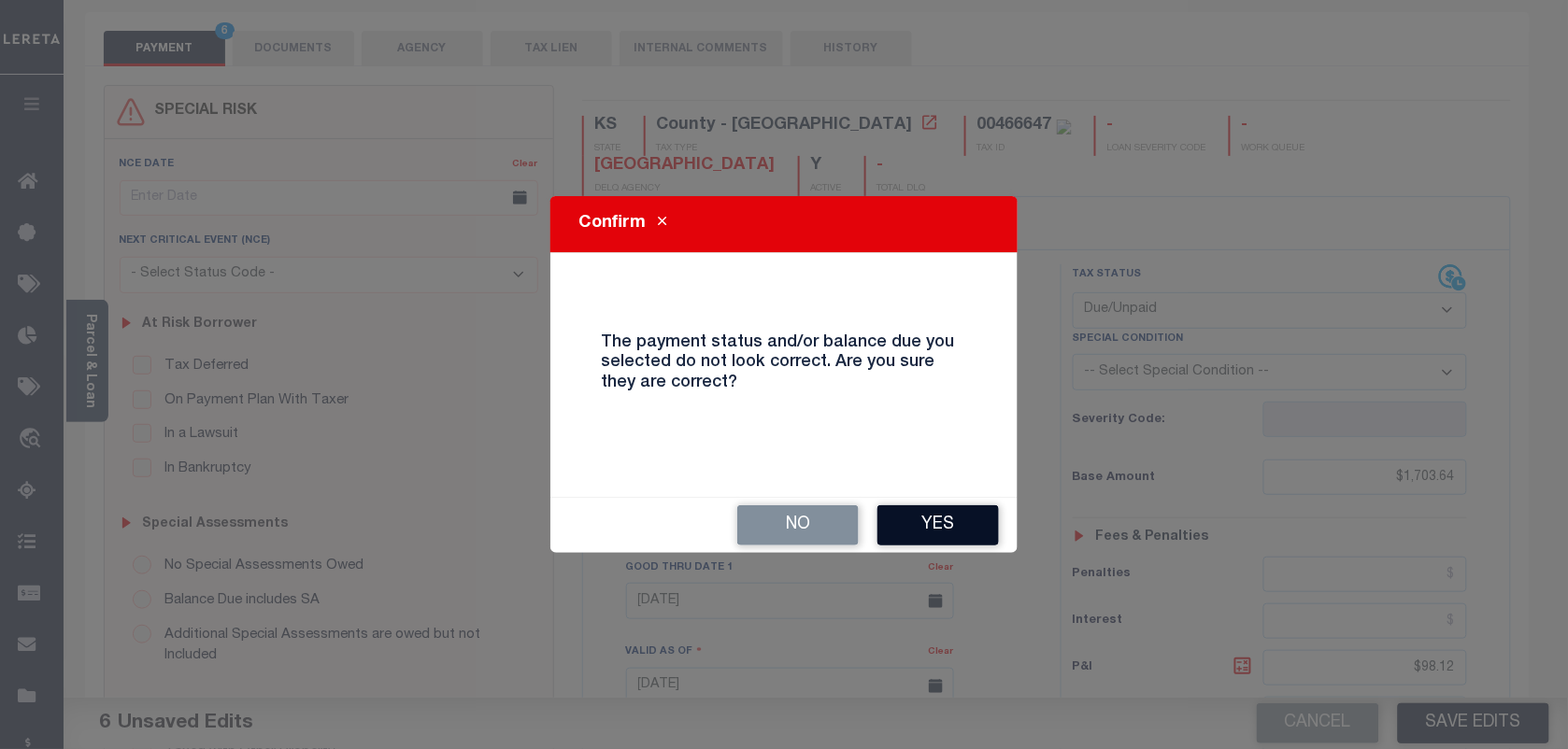
click at [945, 523] on button "Yes" at bounding box center [938, 525] width 122 height 40
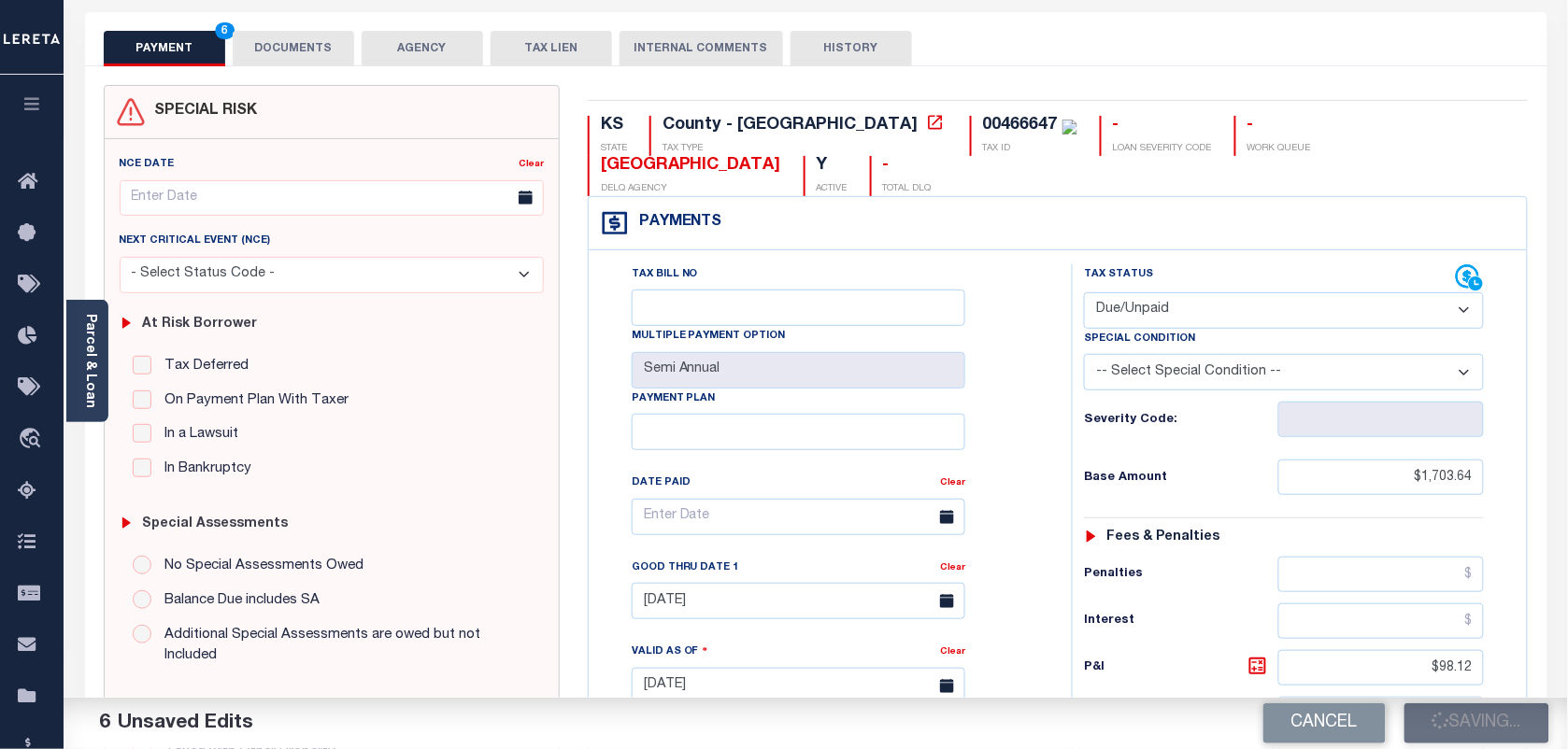
checkbox input "false"
type input "$1,703.64"
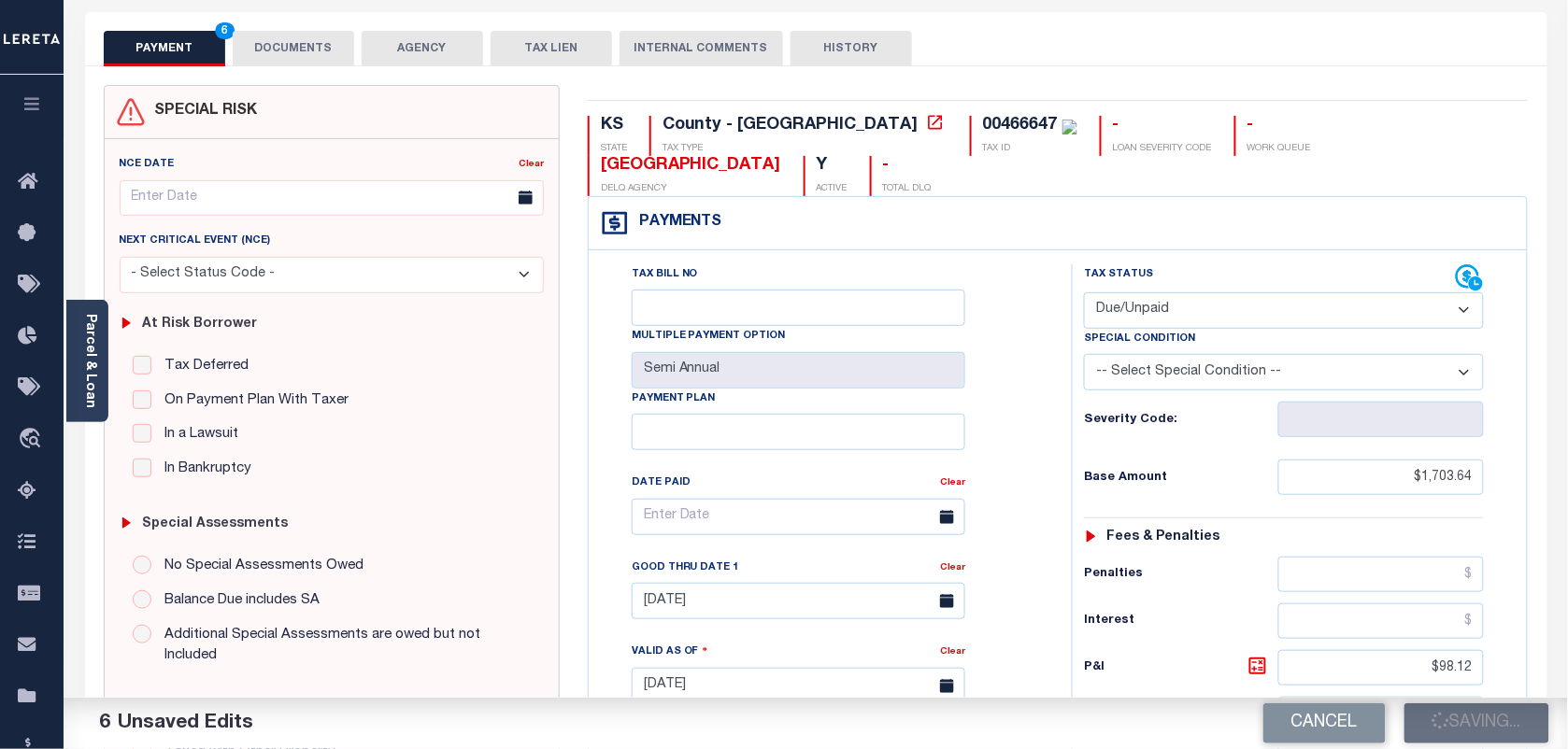
type input "$98.12"
type input "$1,801.76"
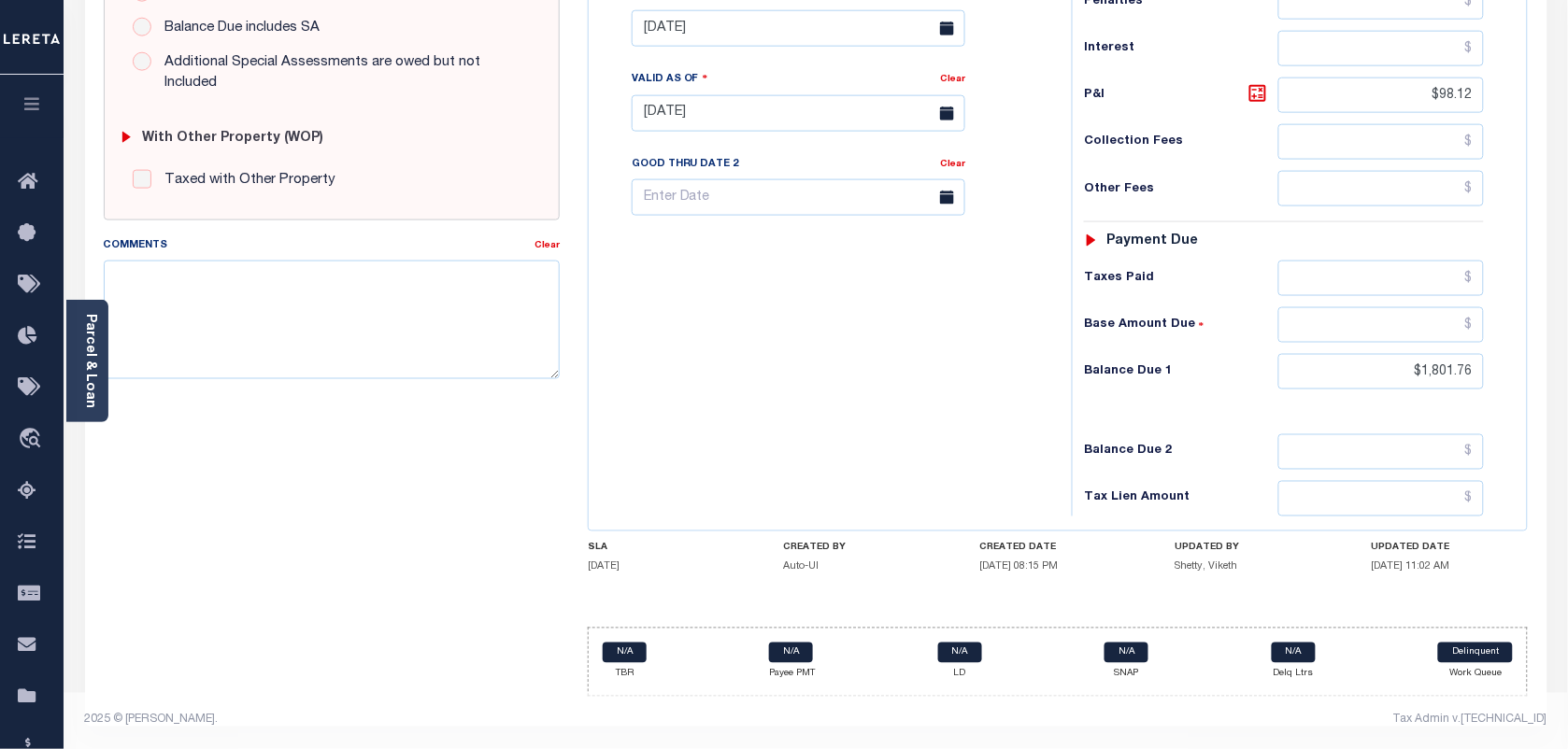
scroll to position [0, 0]
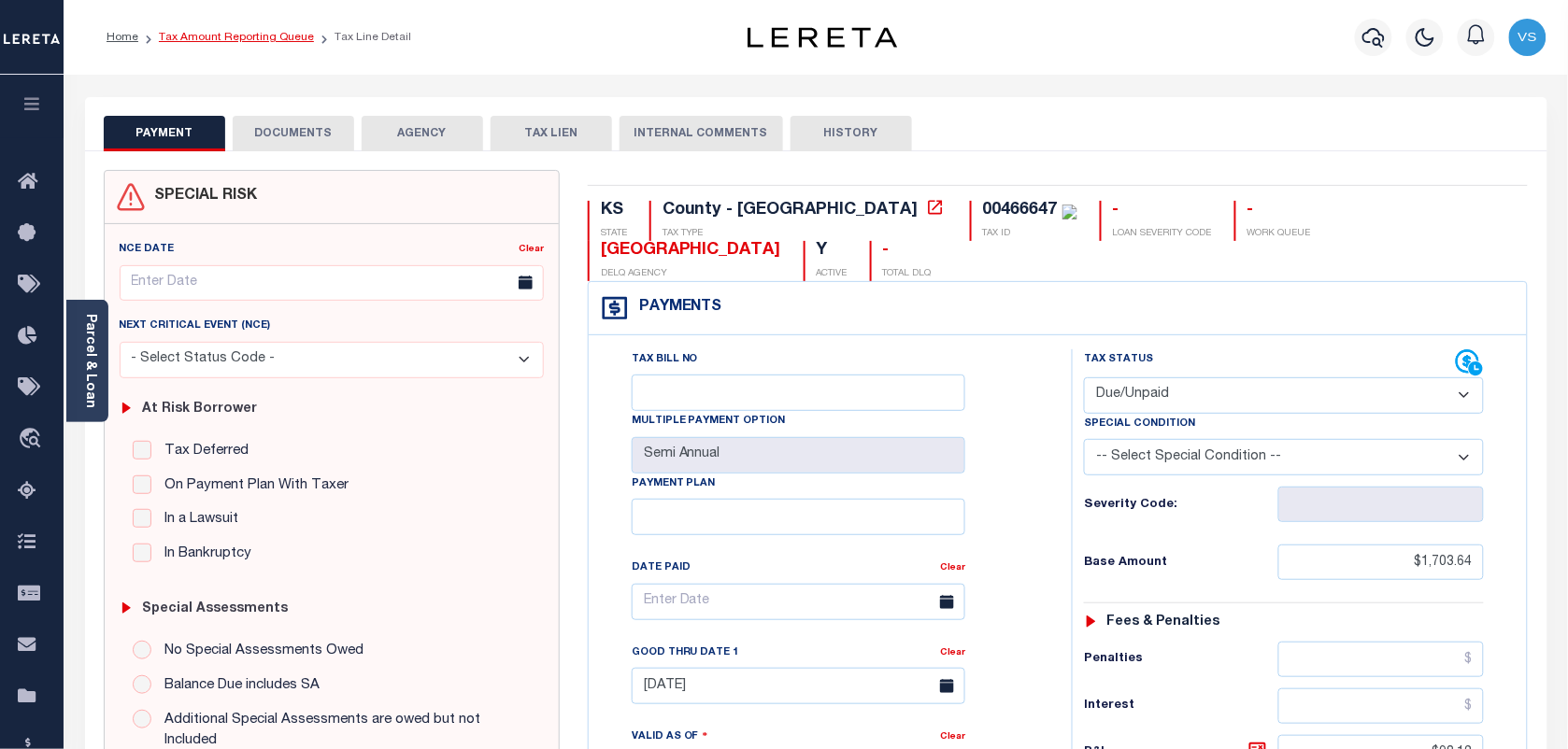
click at [196, 37] on link "Tax Amount Reporting Queue" at bounding box center [236, 38] width 155 height 12
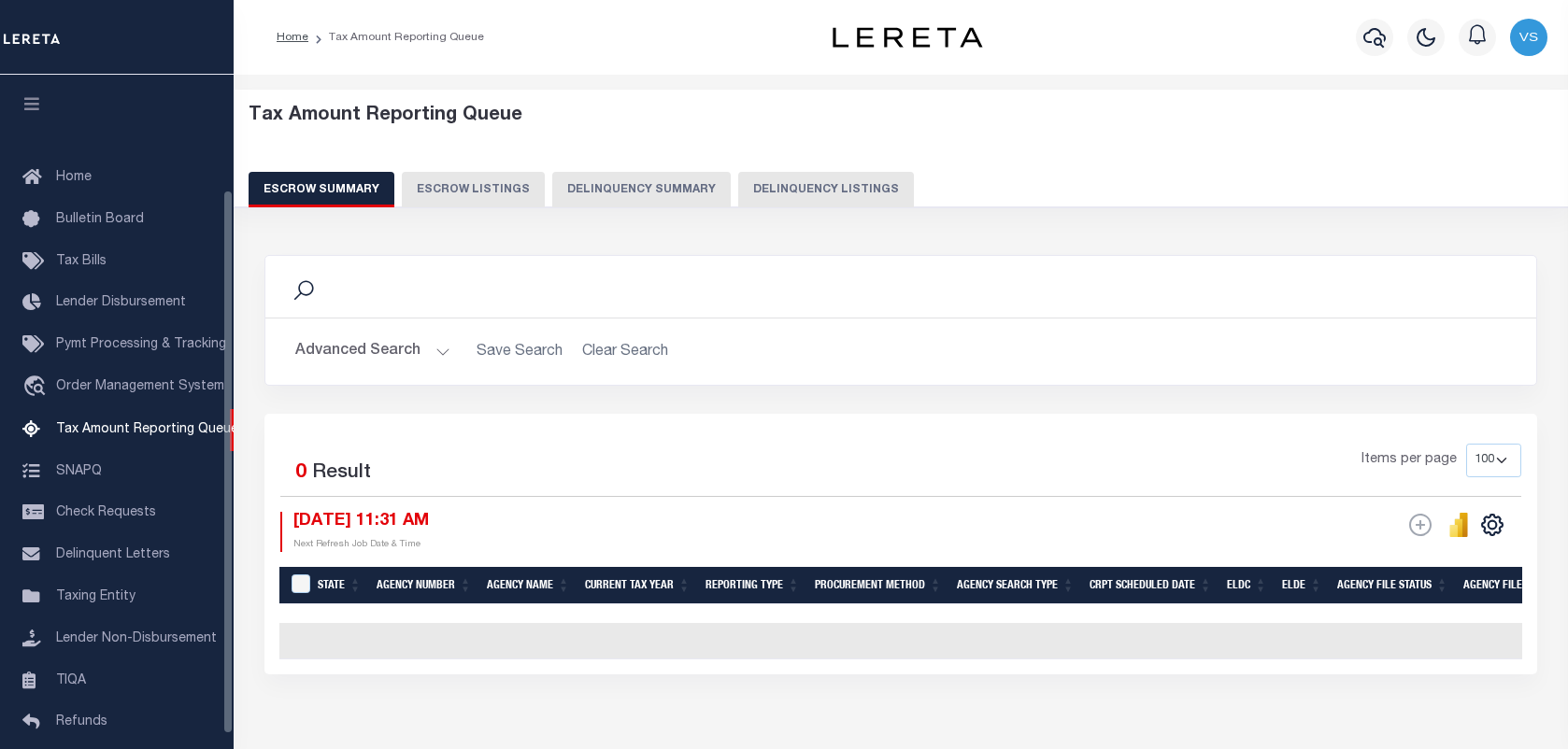
select select "100"
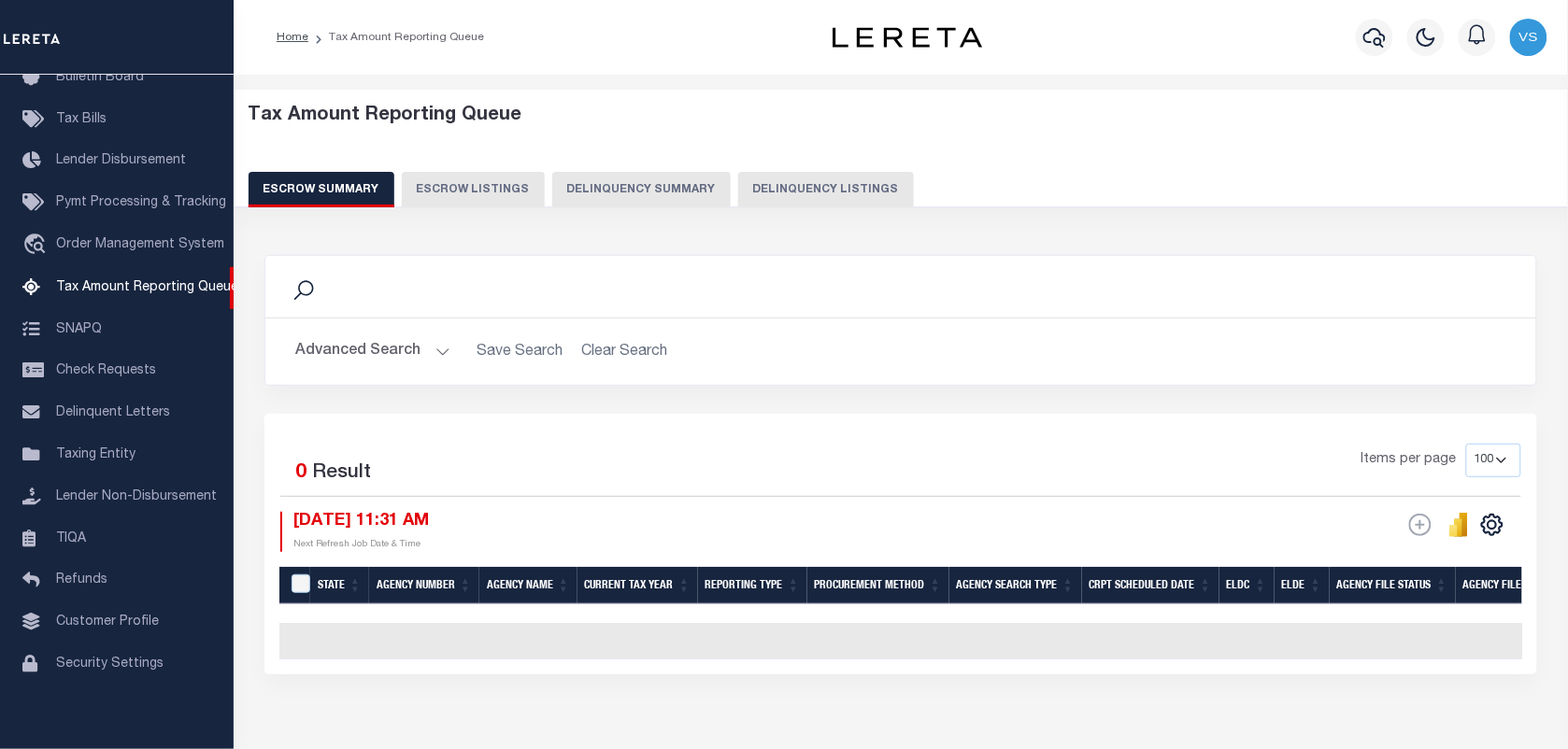
click at [818, 188] on button "Delinquency Listings" at bounding box center [826, 189] width 175 height 35
select select "100"
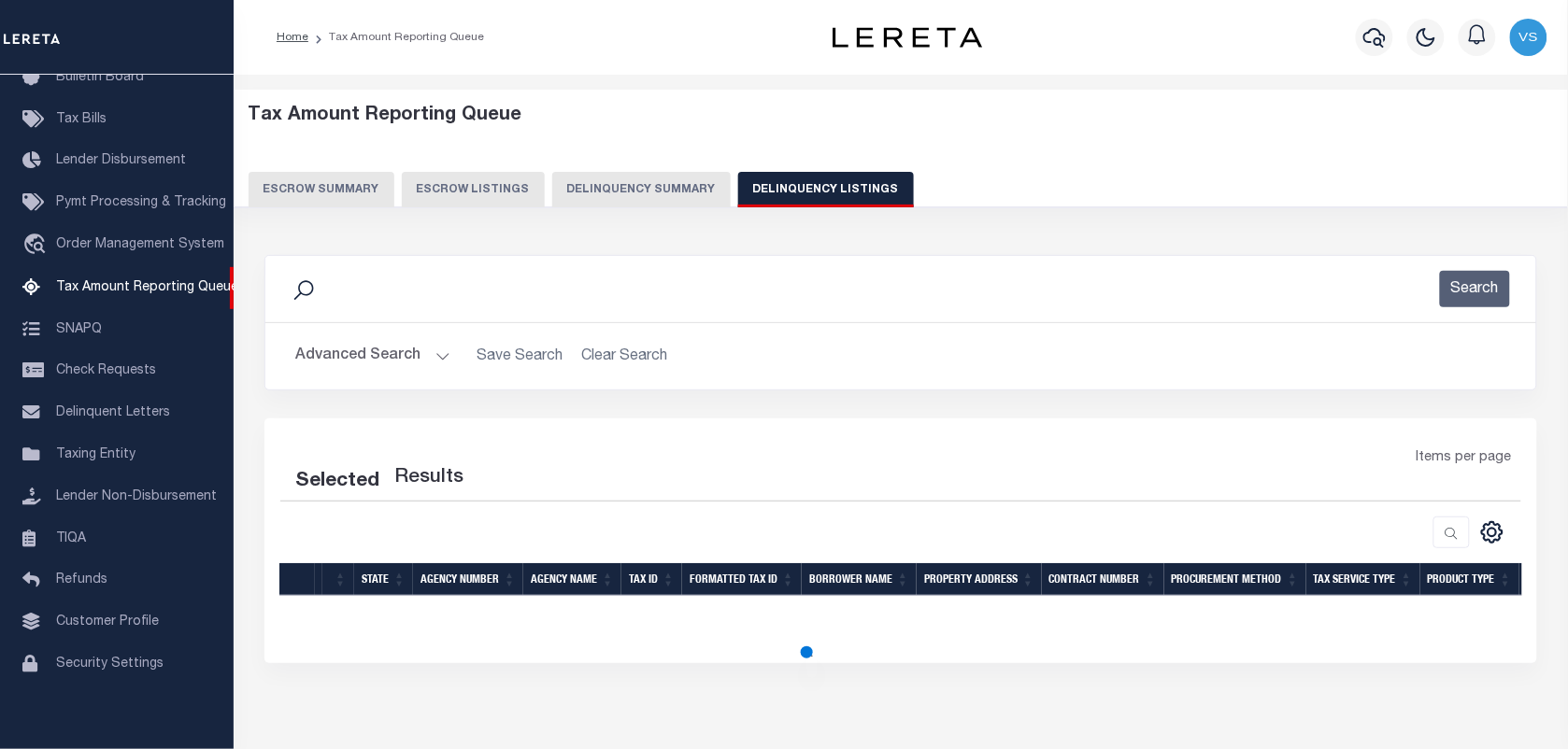
select select "100"
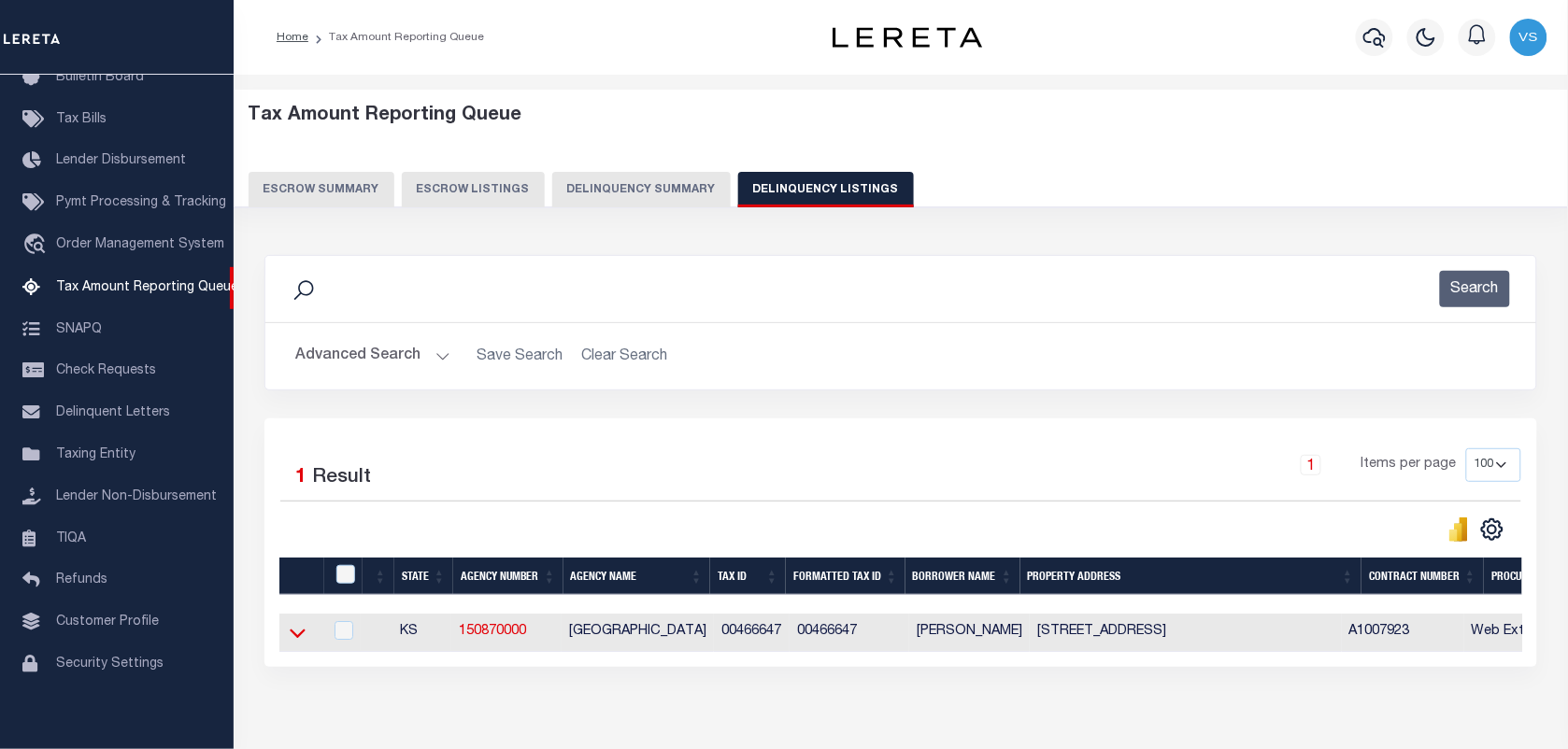
click at [295, 635] on icon at bounding box center [297, 633] width 16 height 19
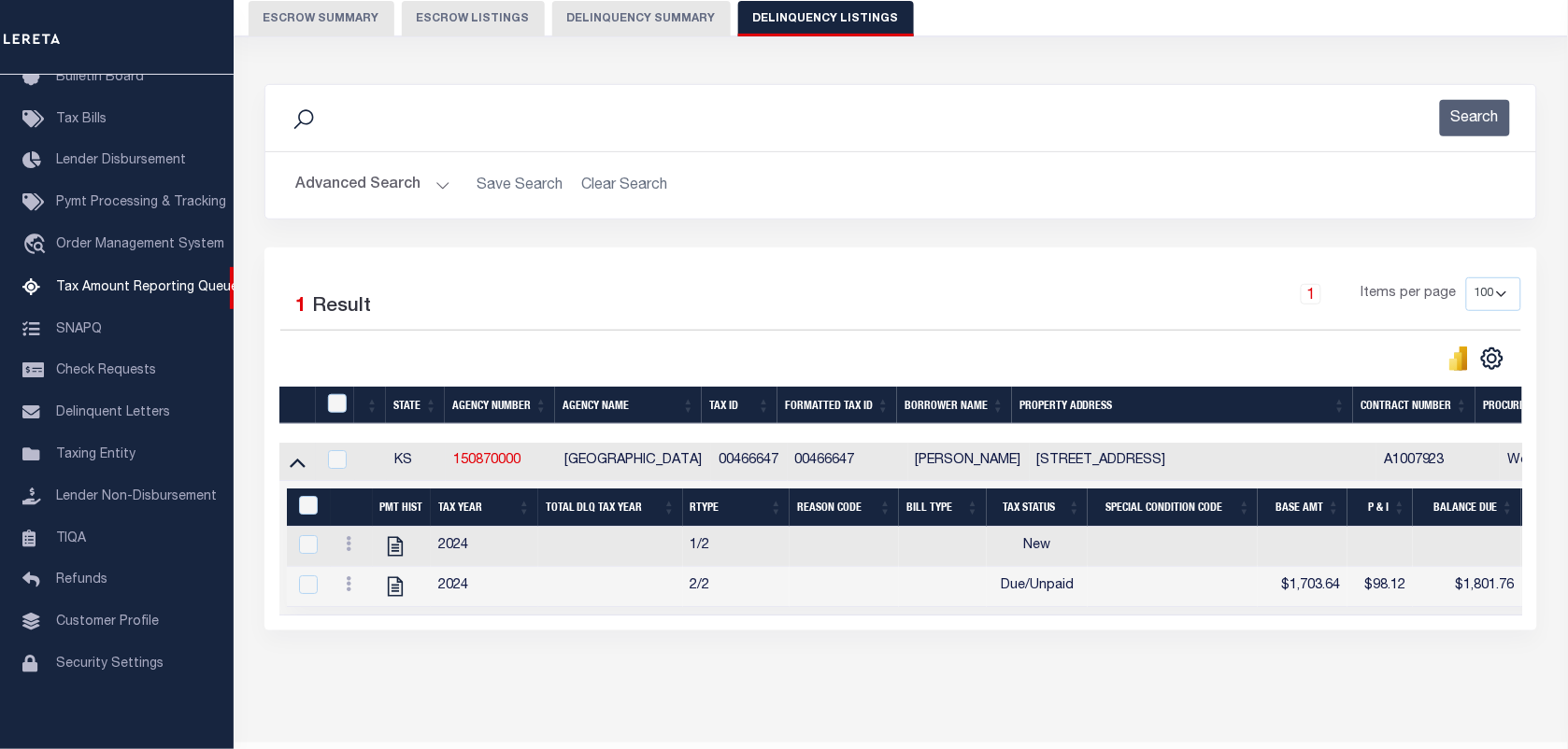
scroll to position [234, 0]
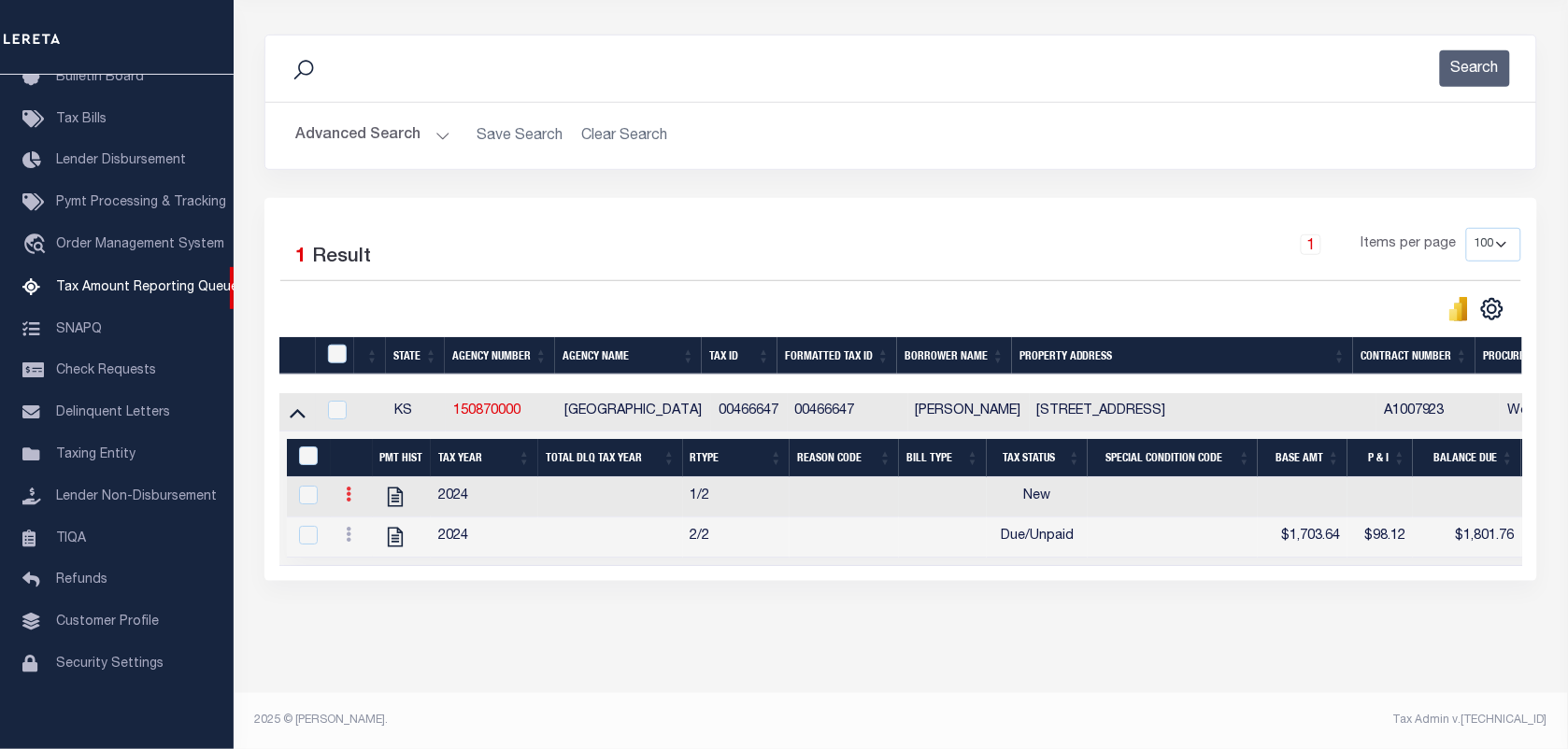
click at [352, 495] on link at bounding box center [348, 497] width 20 height 15
click at [380, 537] on link "" at bounding box center [370, 525] width 63 height 31
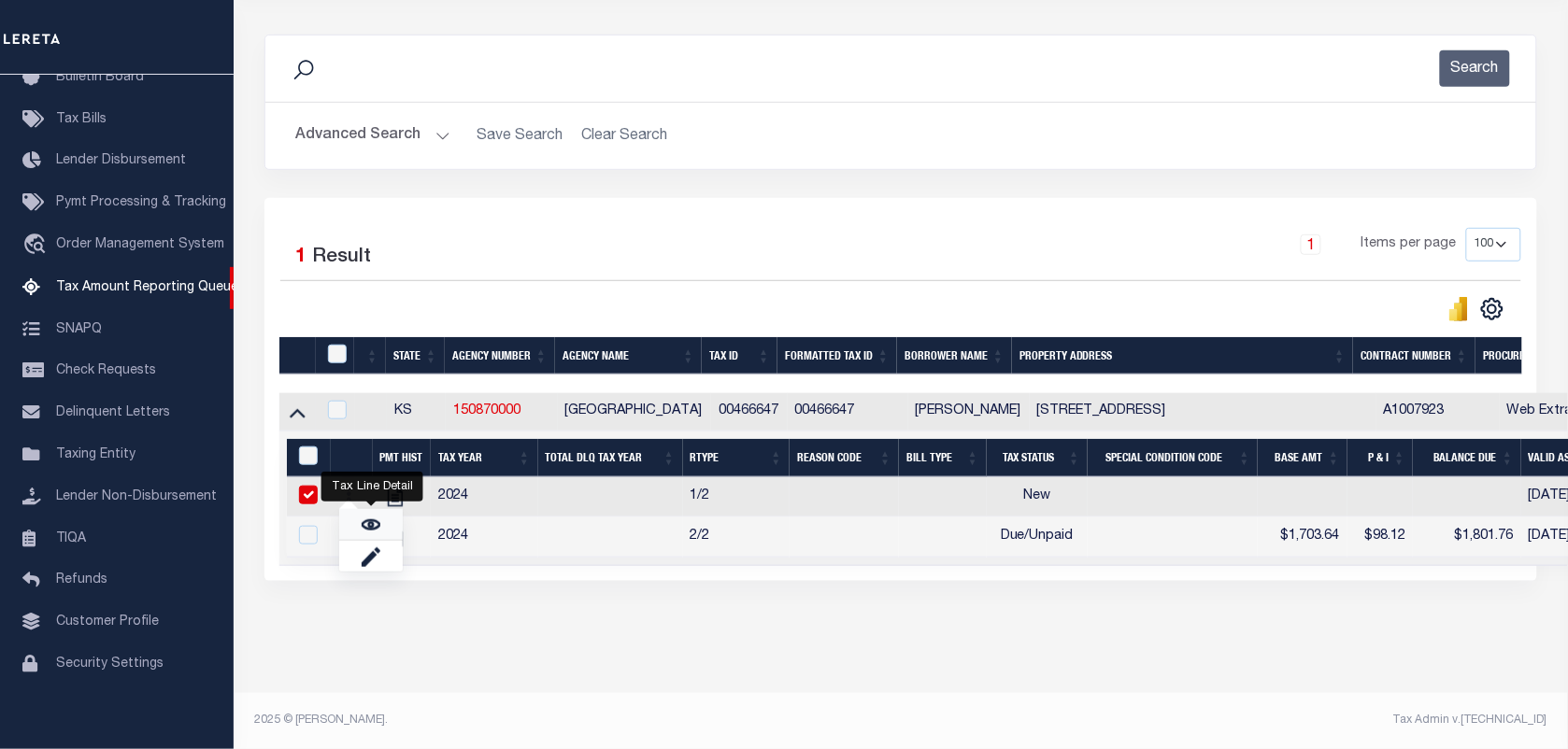
checkbox input "true"
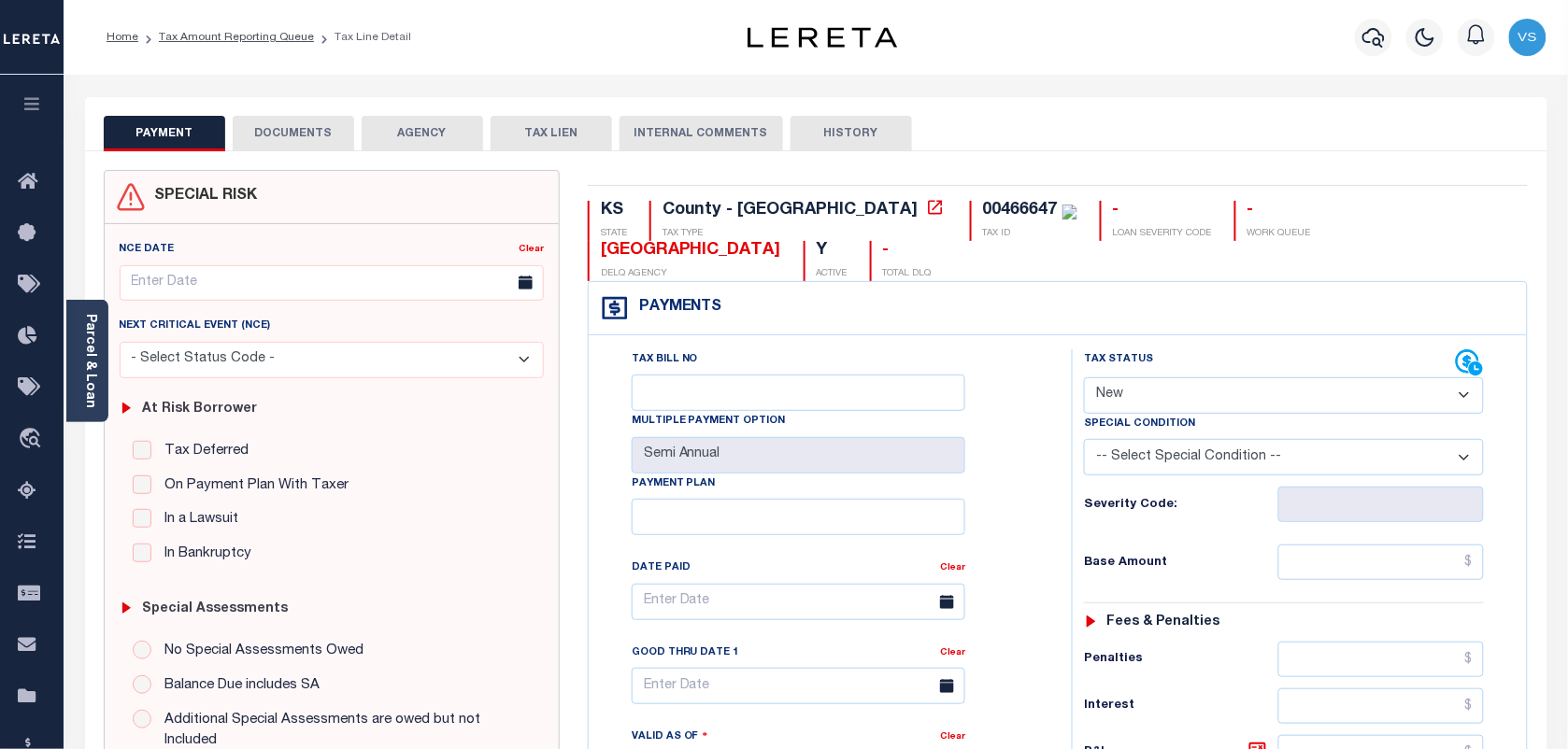
click at [1337, 409] on select "- Select Status Code - Open Due/Unpaid Paid Incomplete No Tax Due Internal Refu…" at bounding box center [1283, 394] width 400 height 36
select select "PYD"
click at [1084, 379] on select "- Select Status Code - Open Due/Unpaid Paid Incomplete No Tax Due Internal Refu…" at bounding box center [1283, 394] width 400 height 36
type input "[DATE]"
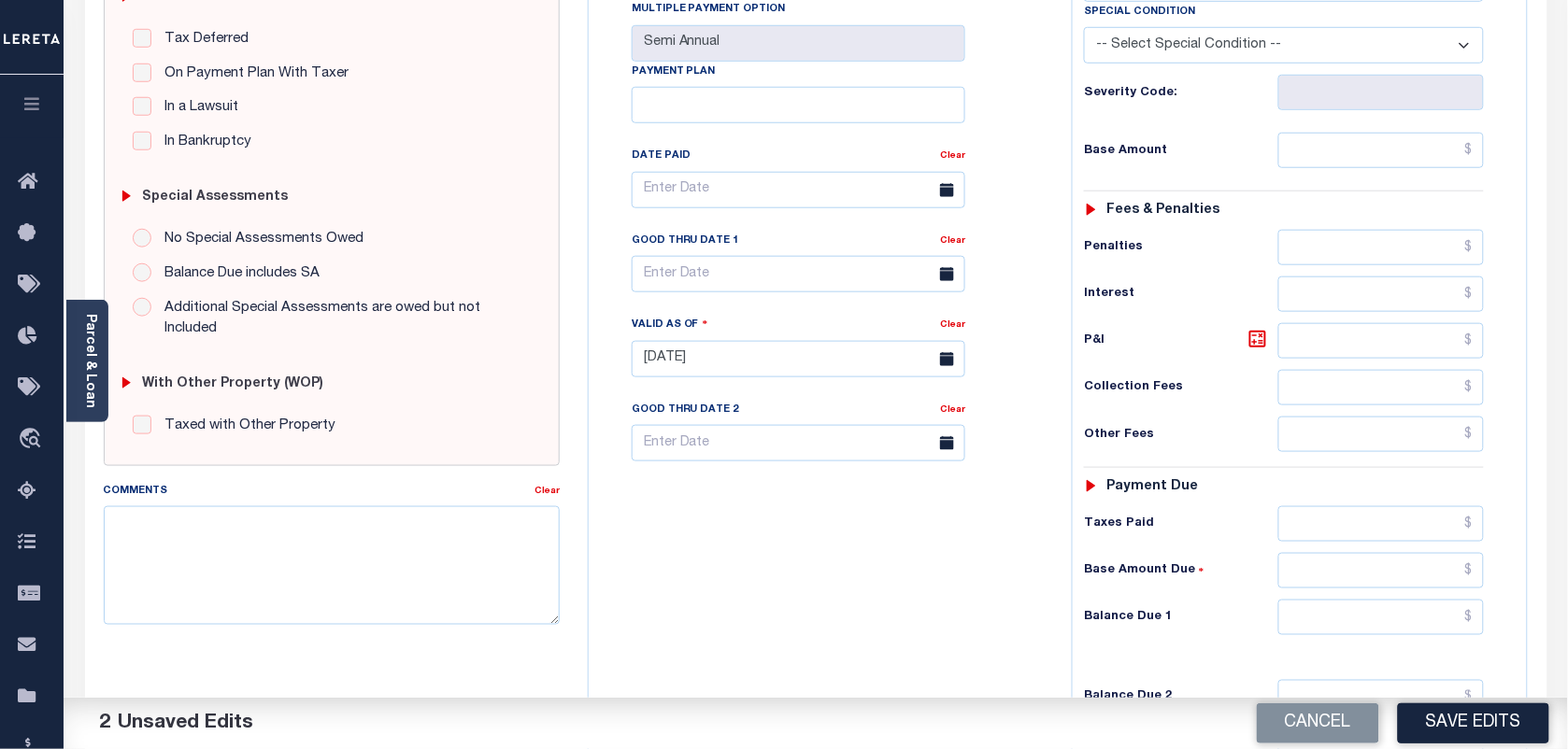
scroll to position [468, 0]
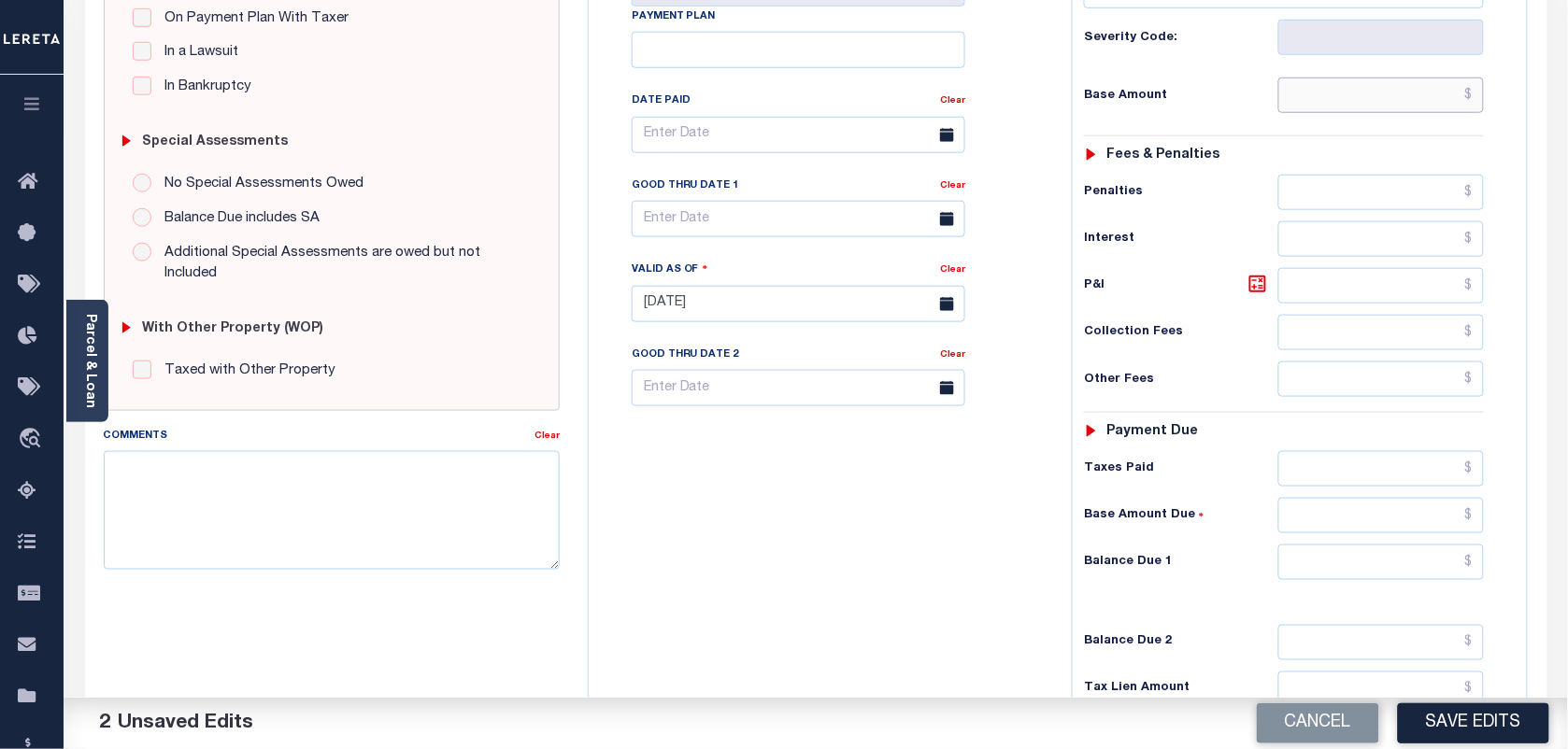
click at [1450, 102] on input "text" at bounding box center [1382, 95] width 207 height 35
type input "$0.00"
click at [1454, 565] on input "text" at bounding box center [1382, 562] width 207 height 35
type input "$0.00"
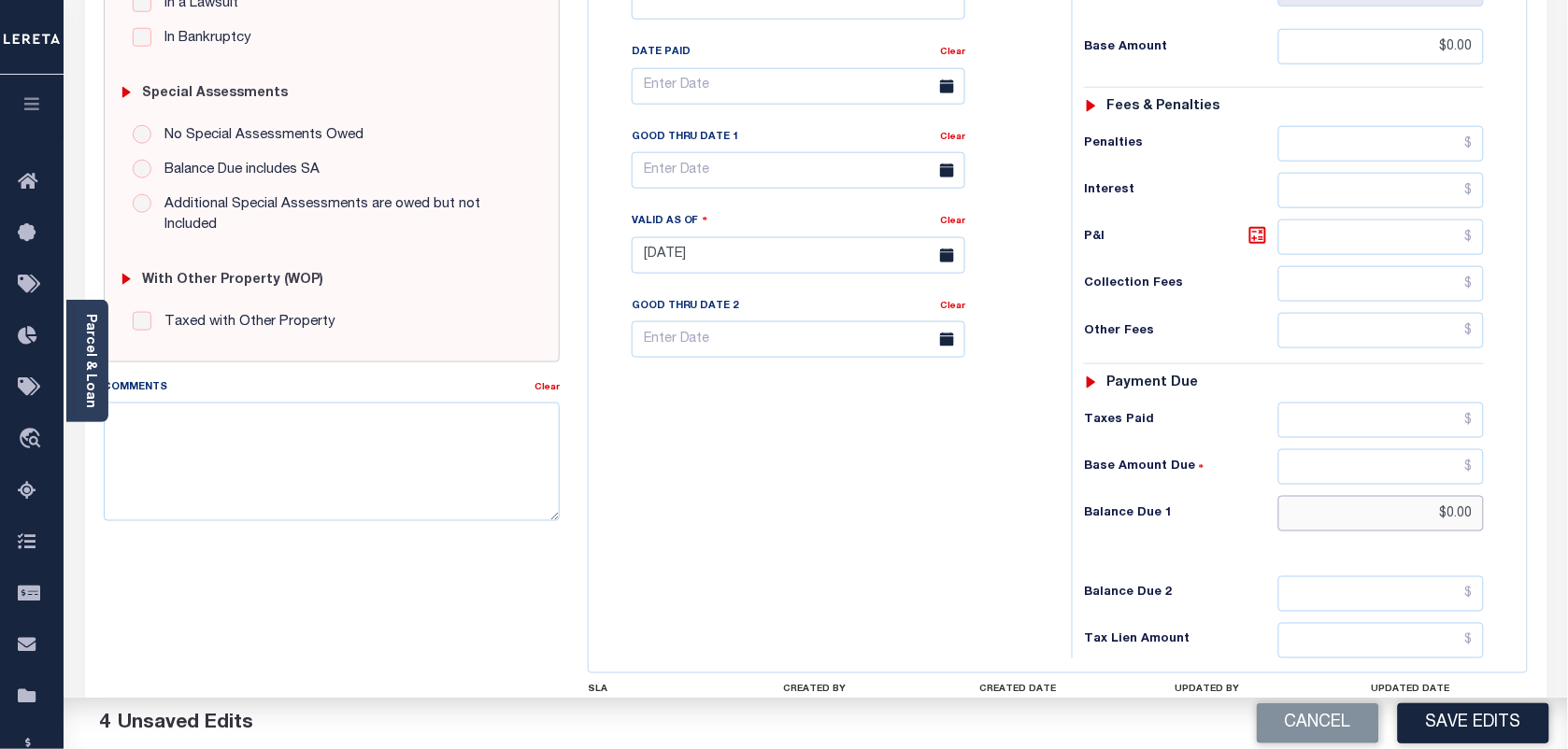
scroll to position [0, 0]
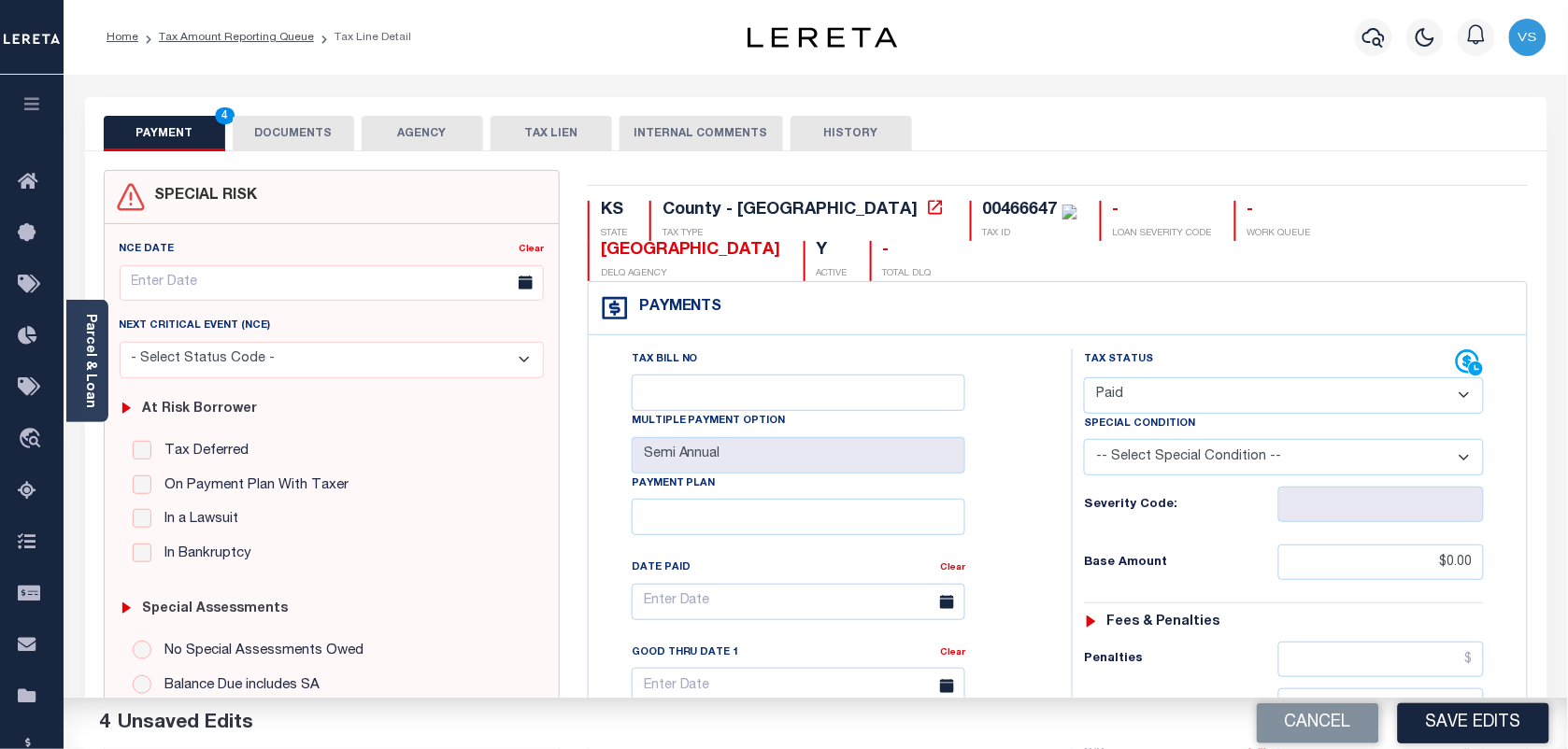
click at [277, 133] on button "DOCUMENTS" at bounding box center [293, 133] width 122 height 35
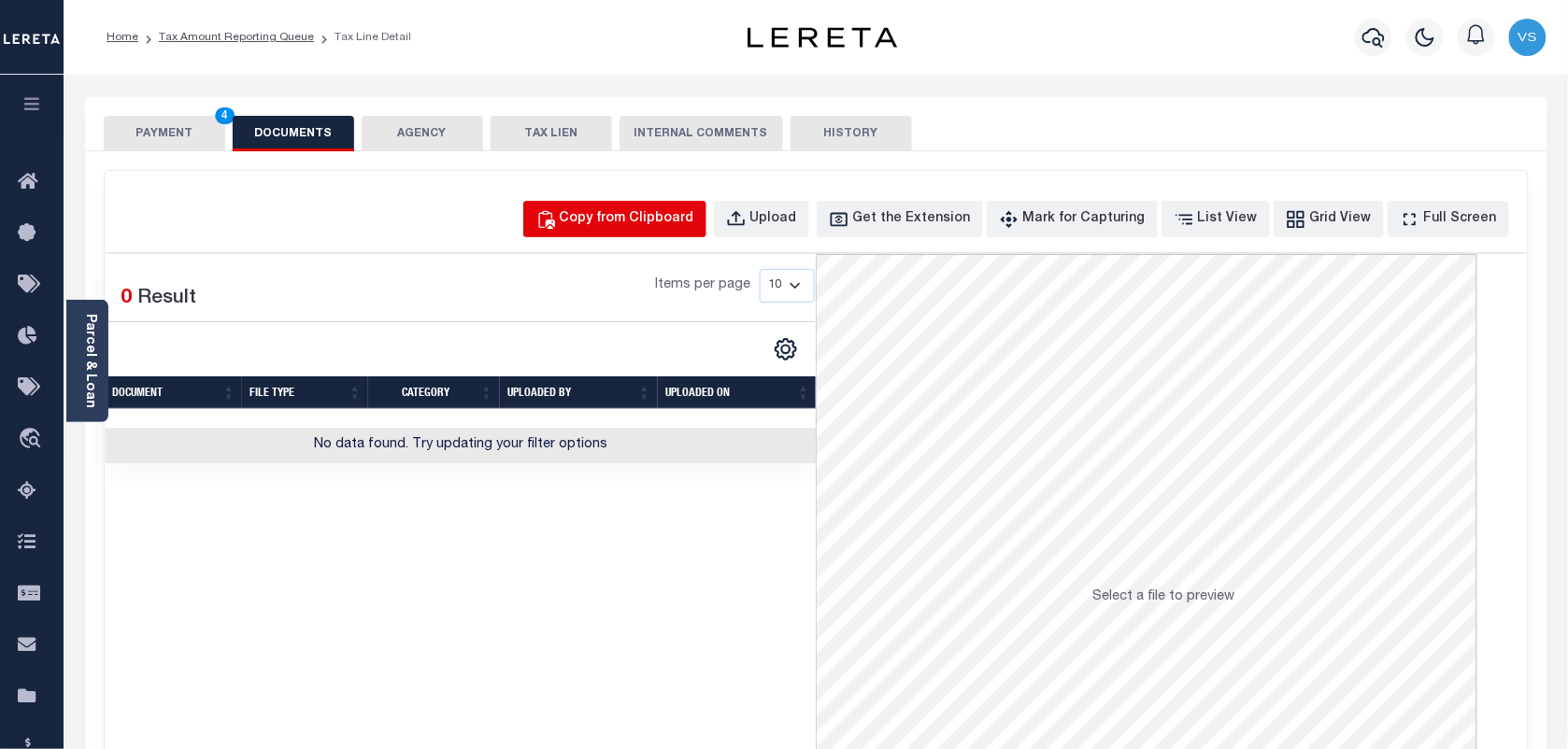
click at [646, 220] on div "Copy from Clipboard" at bounding box center [627, 219] width 134 height 20
select select "POP"
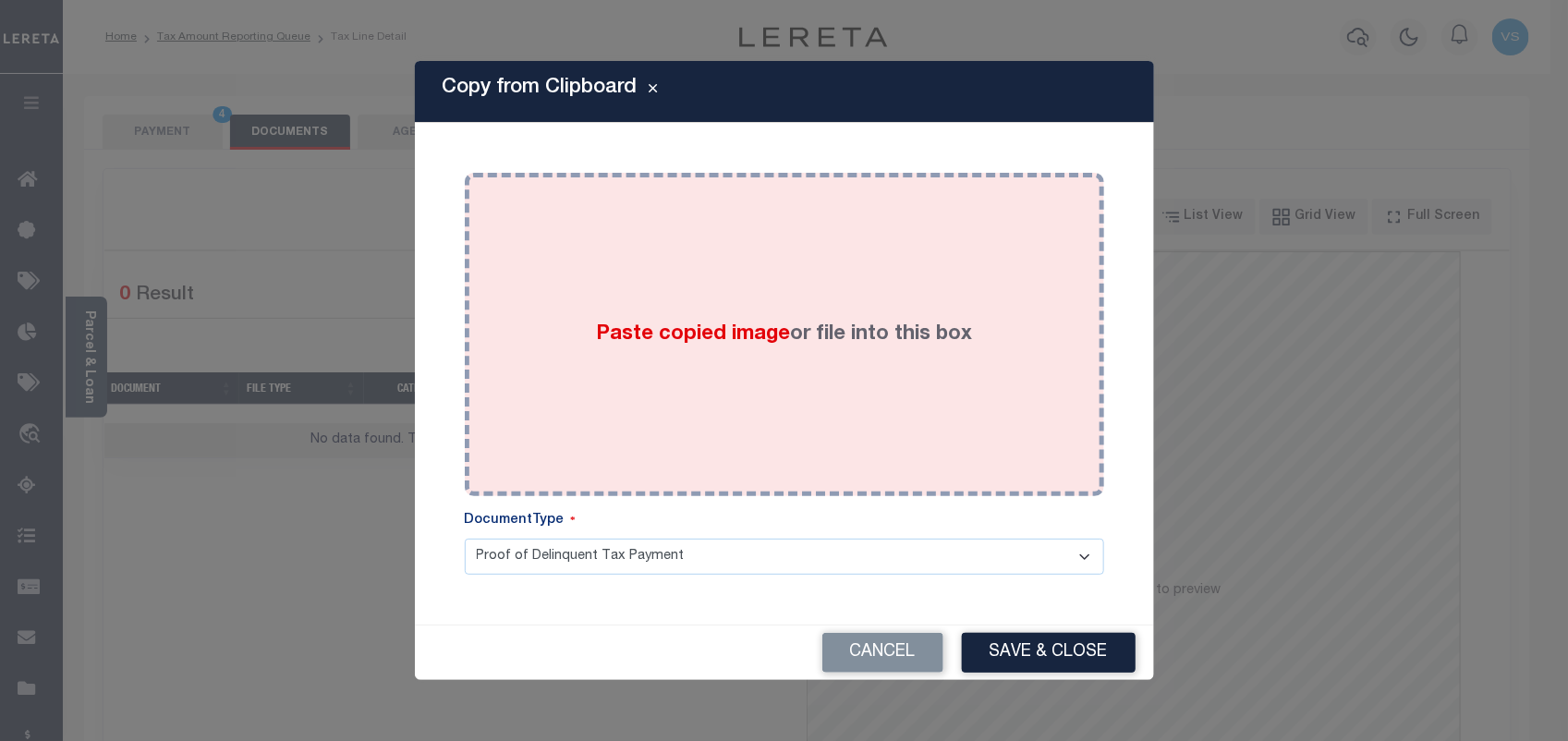
click at [710, 263] on div "Paste copied image or file into this box" at bounding box center [784, 334] width 612 height 296
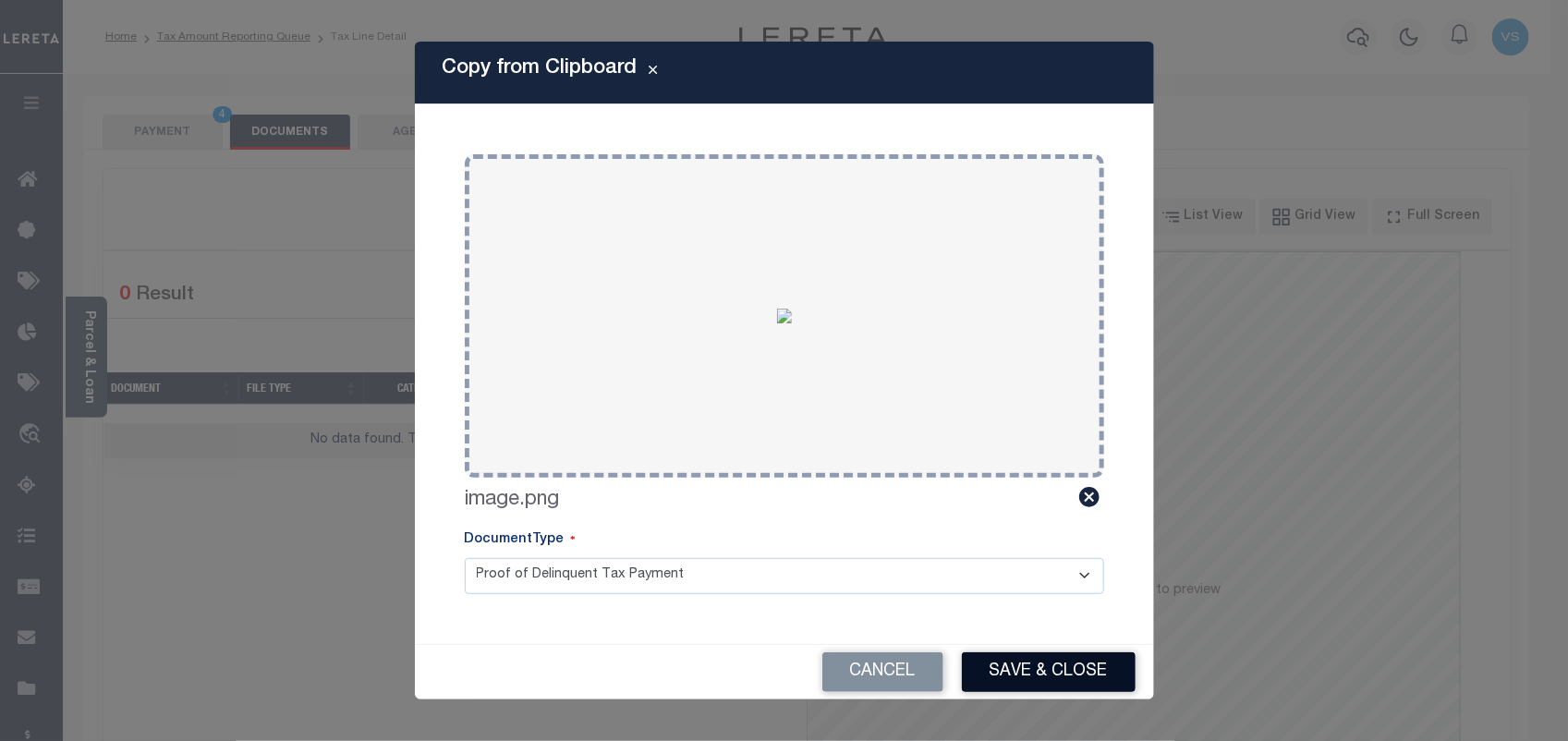
click at [1030, 668] on button "Save & Close" at bounding box center [1049, 672] width 173 height 40
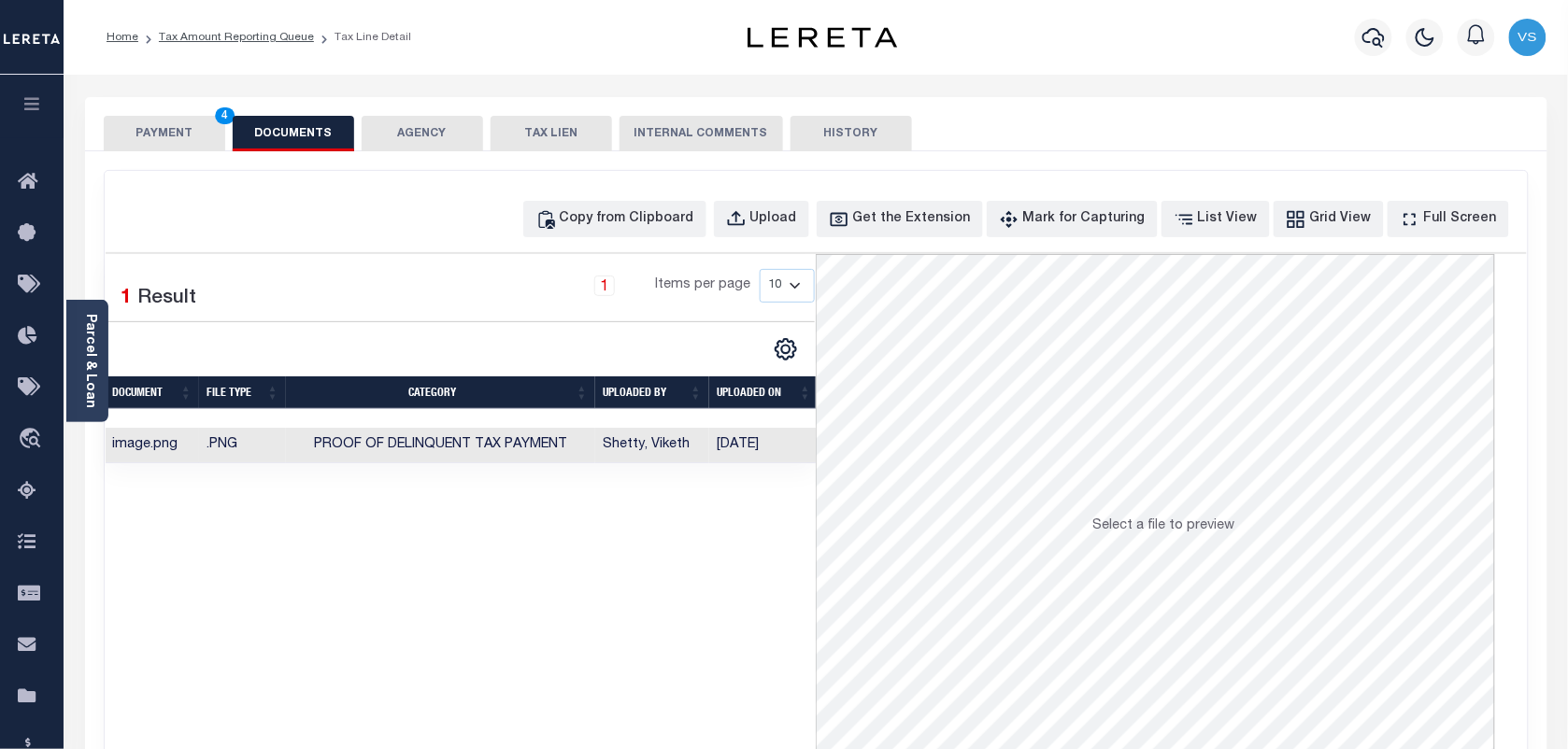
click at [175, 124] on button "PAYMENT 4" at bounding box center [164, 133] width 122 height 35
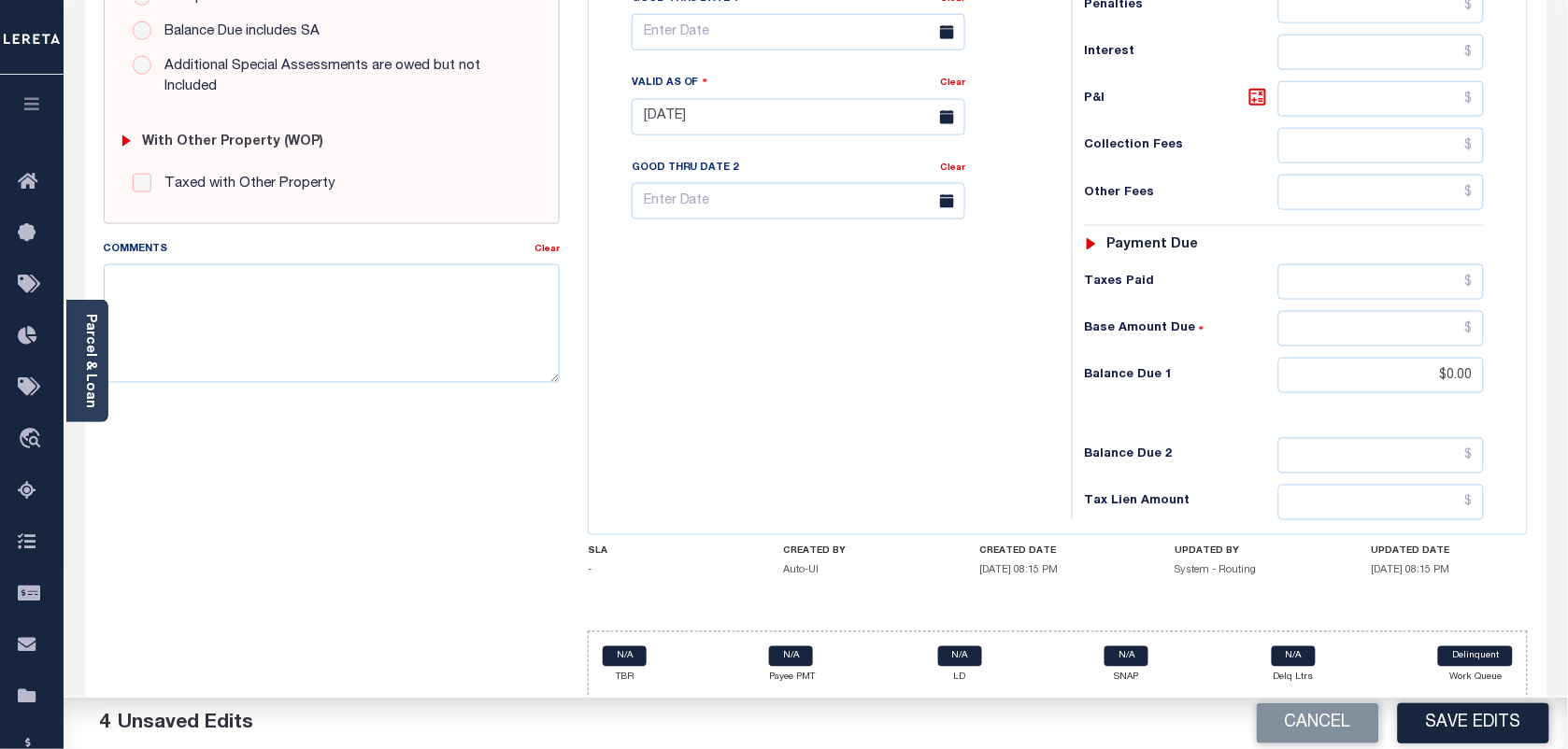
scroll to position [669, 0]
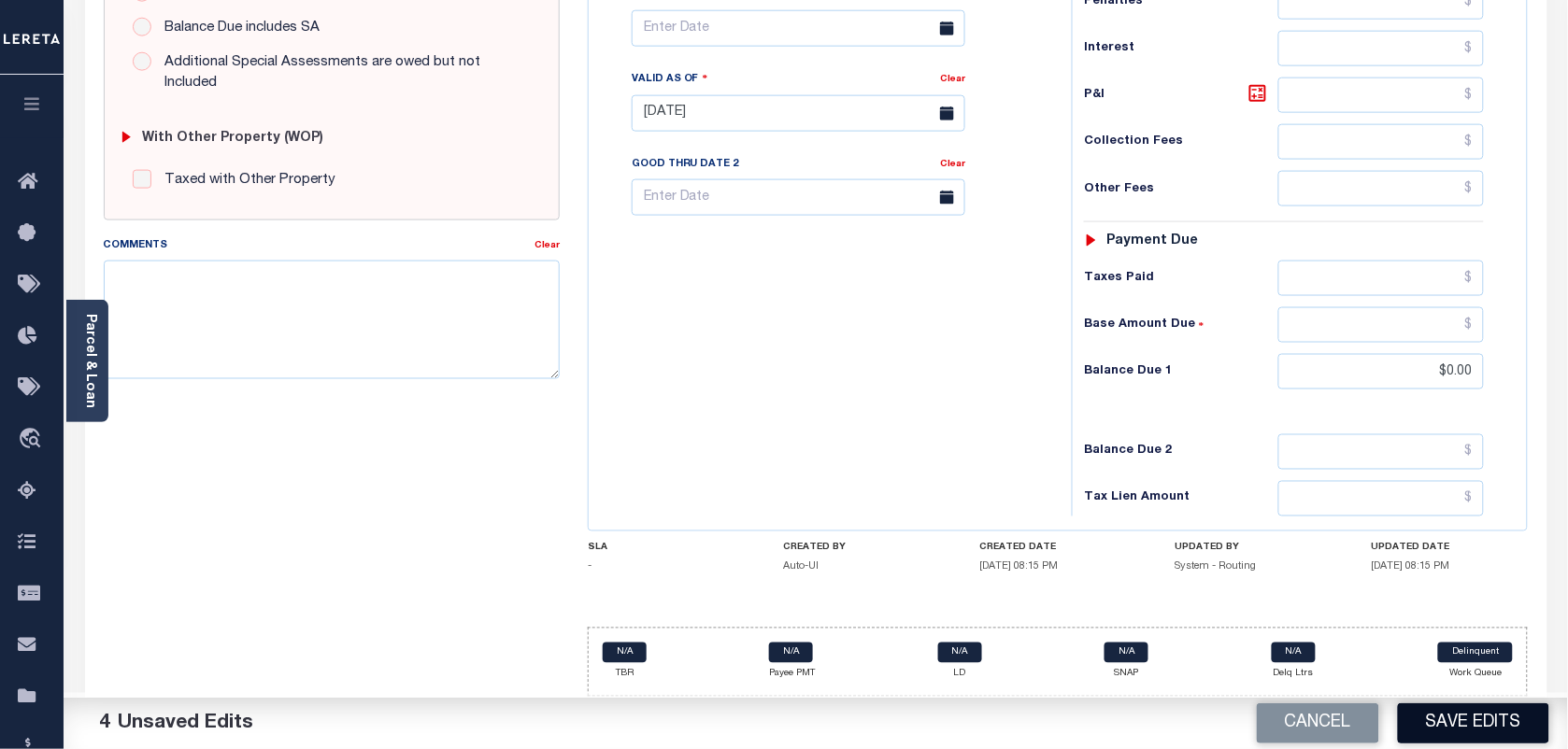
click at [1484, 729] on button "Save Edits" at bounding box center [1473, 723] width 151 height 40
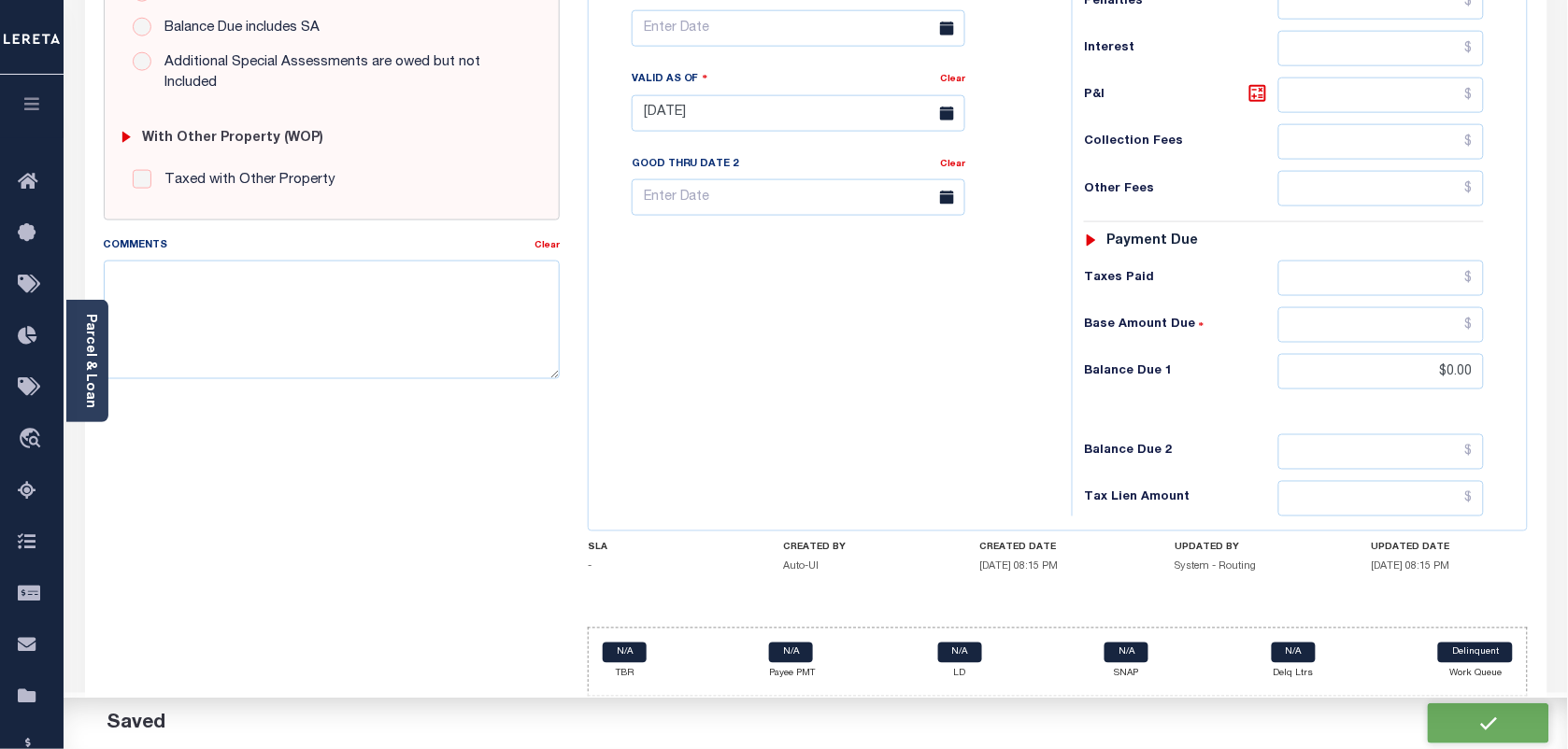
checkbox input "false"
type input "$0"
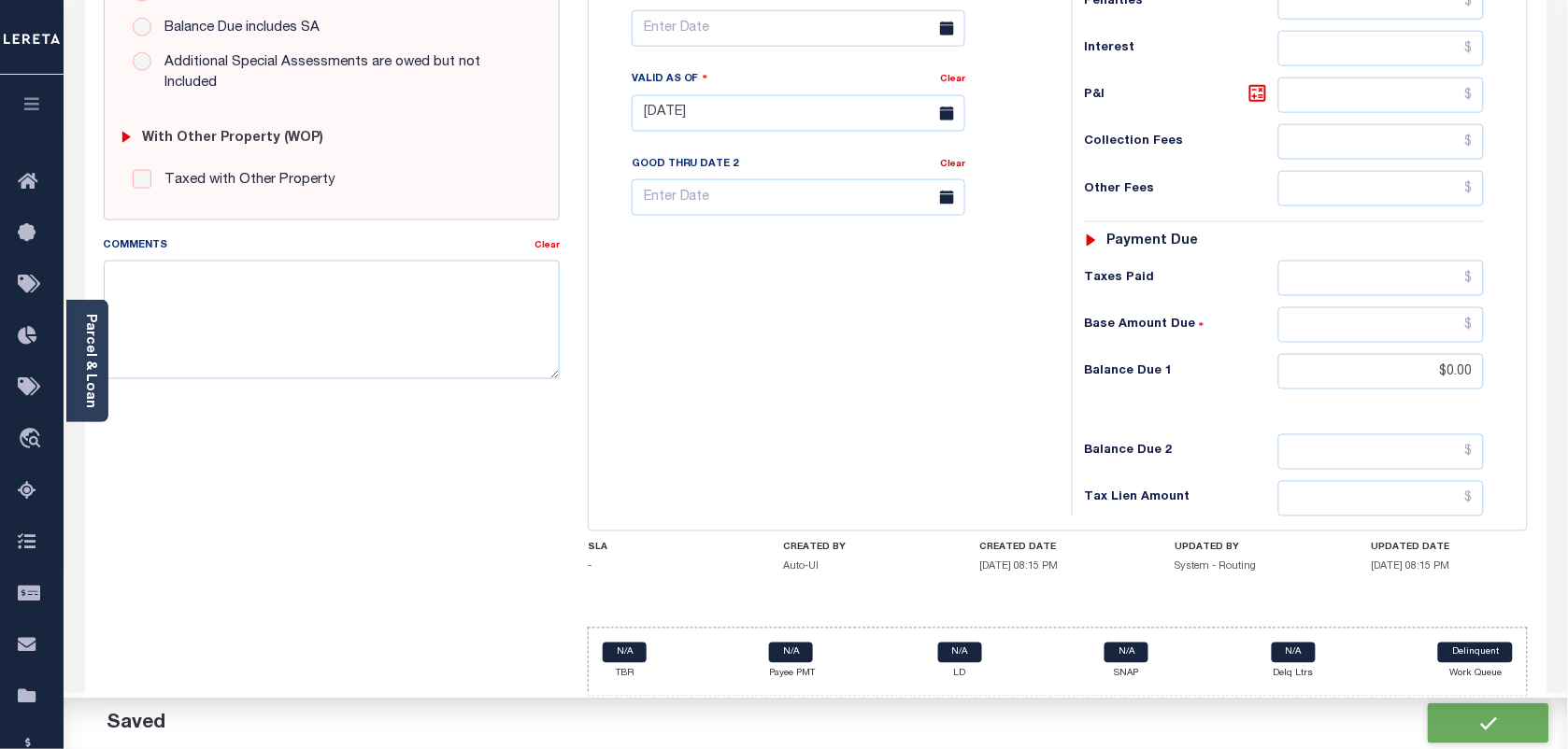
type input "$0"
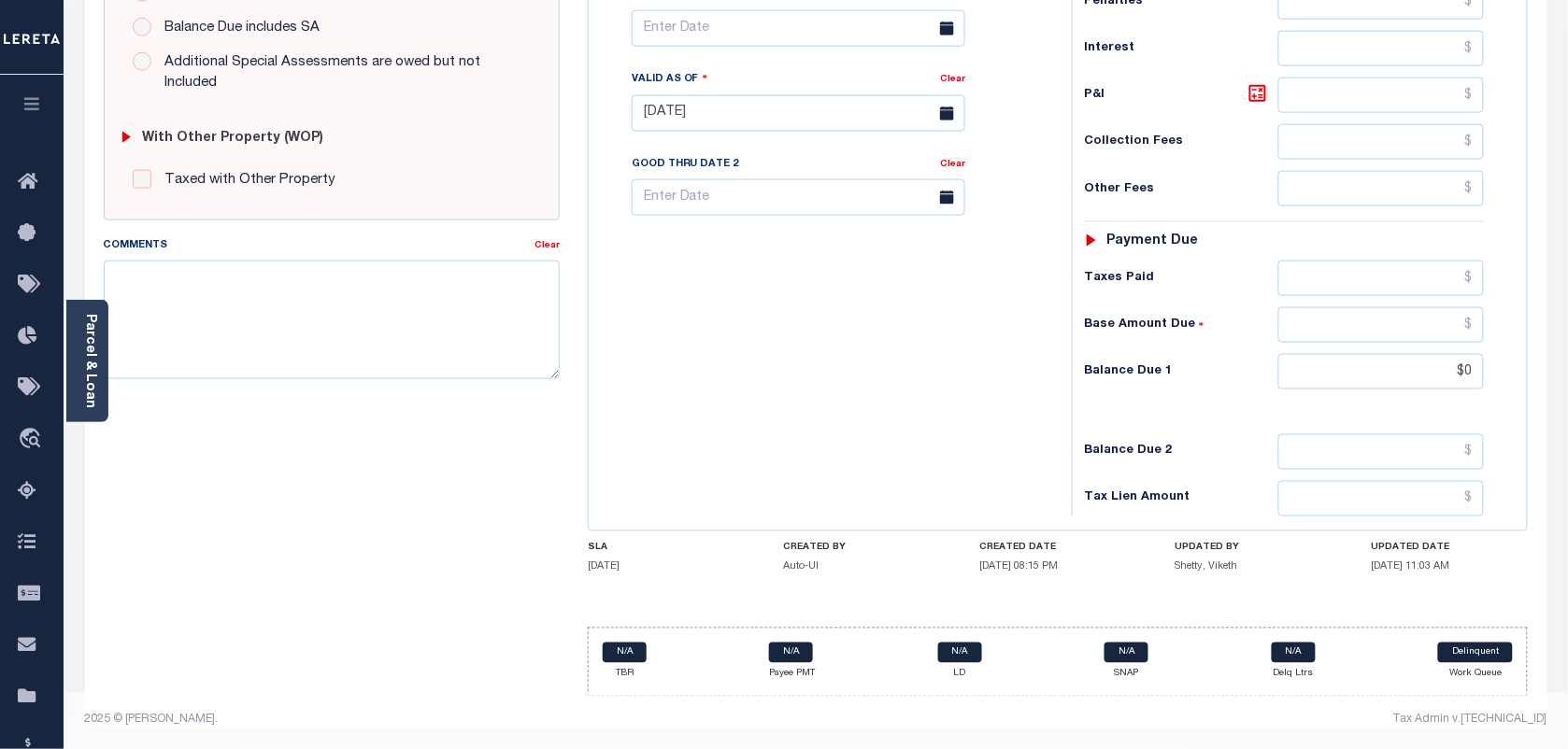
scroll to position [0, 0]
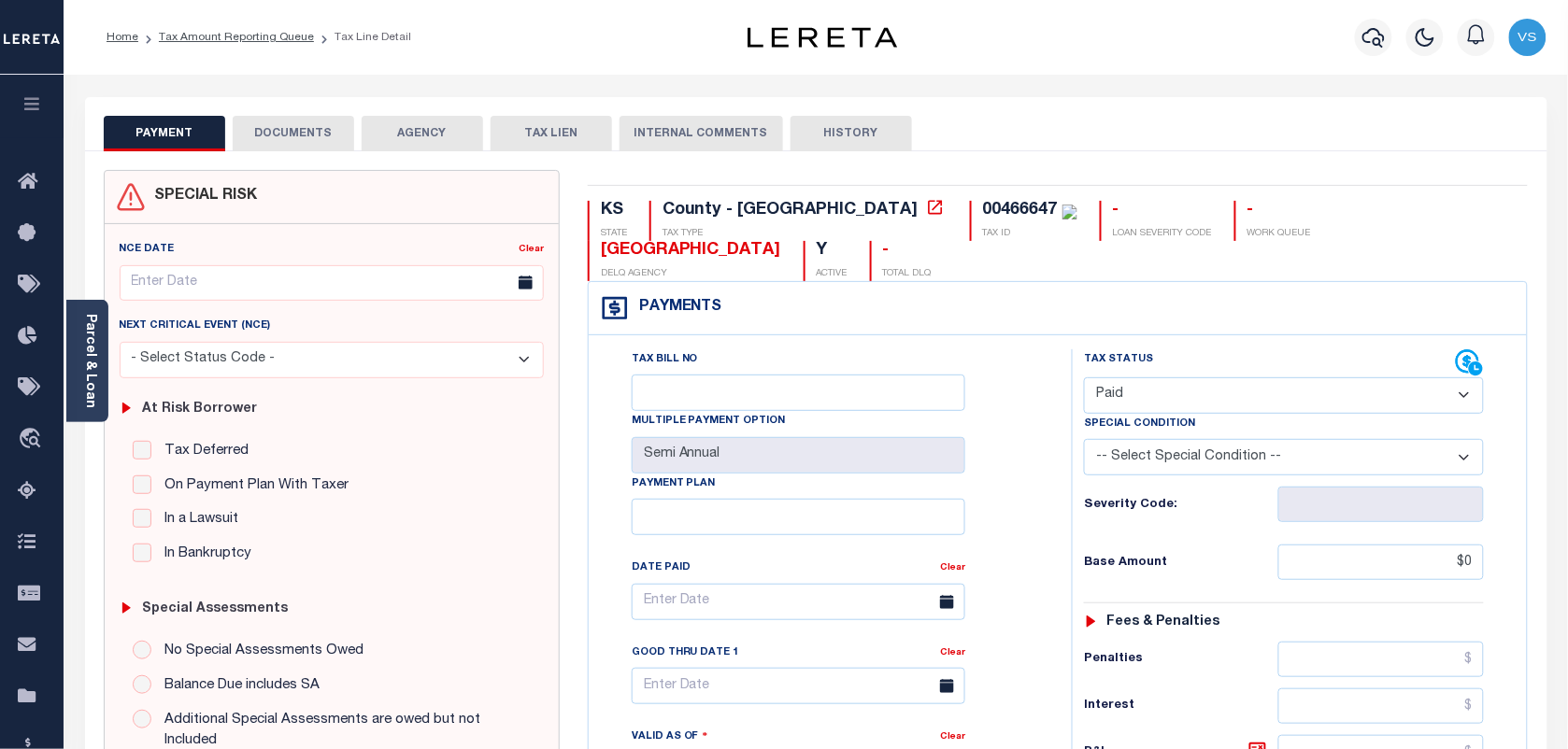
click at [285, 136] on button "DOCUMENTS" at bounding box center [293, 133] width 122 height 35
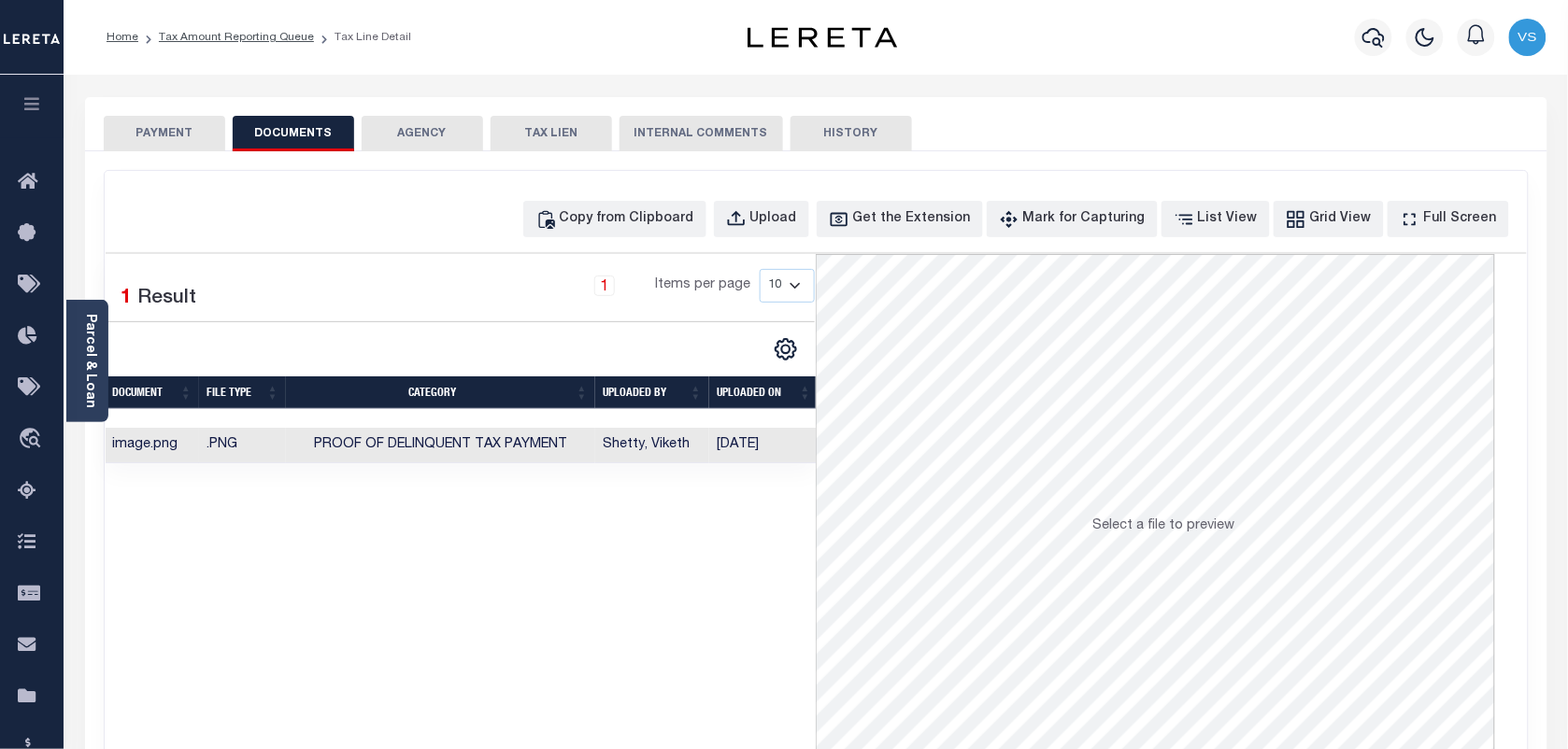
click at [179, 135] on button "PAYMENT" at bounding box center [164, 133] width 122 height 35
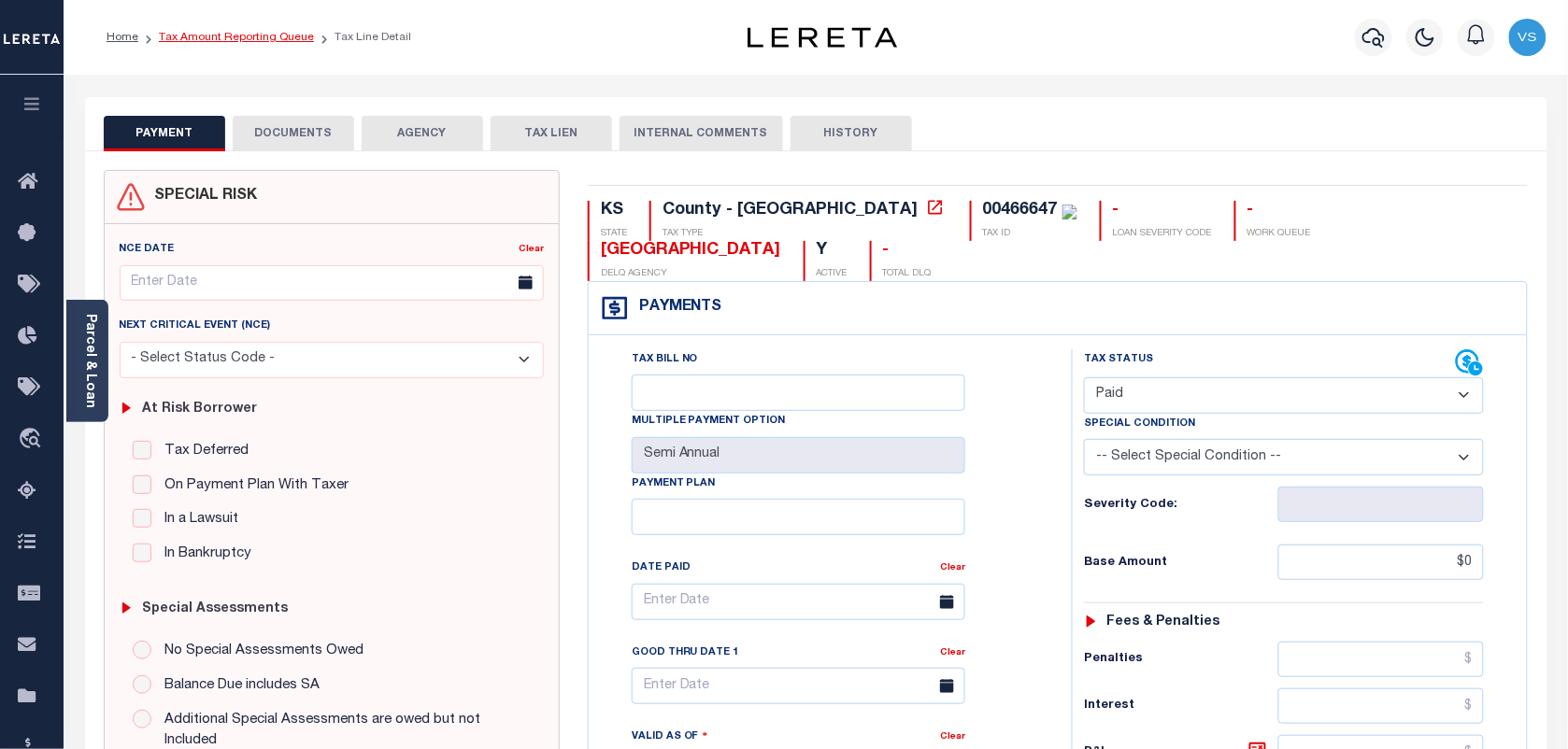
click at [245, 39] on link "Tax Amount Reporting Queue" at bounding box center [236, 38] width 155 height 12
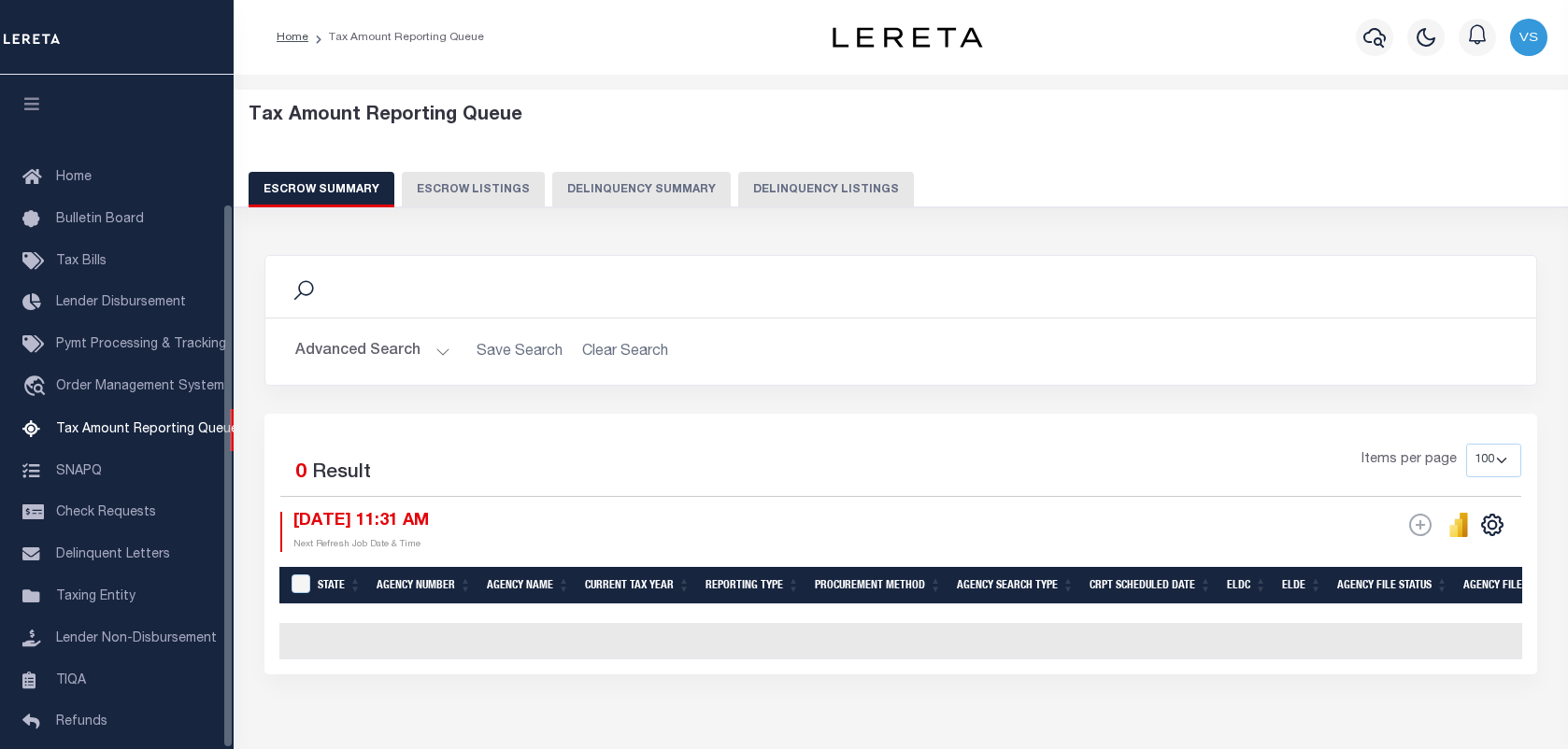
select select "100"
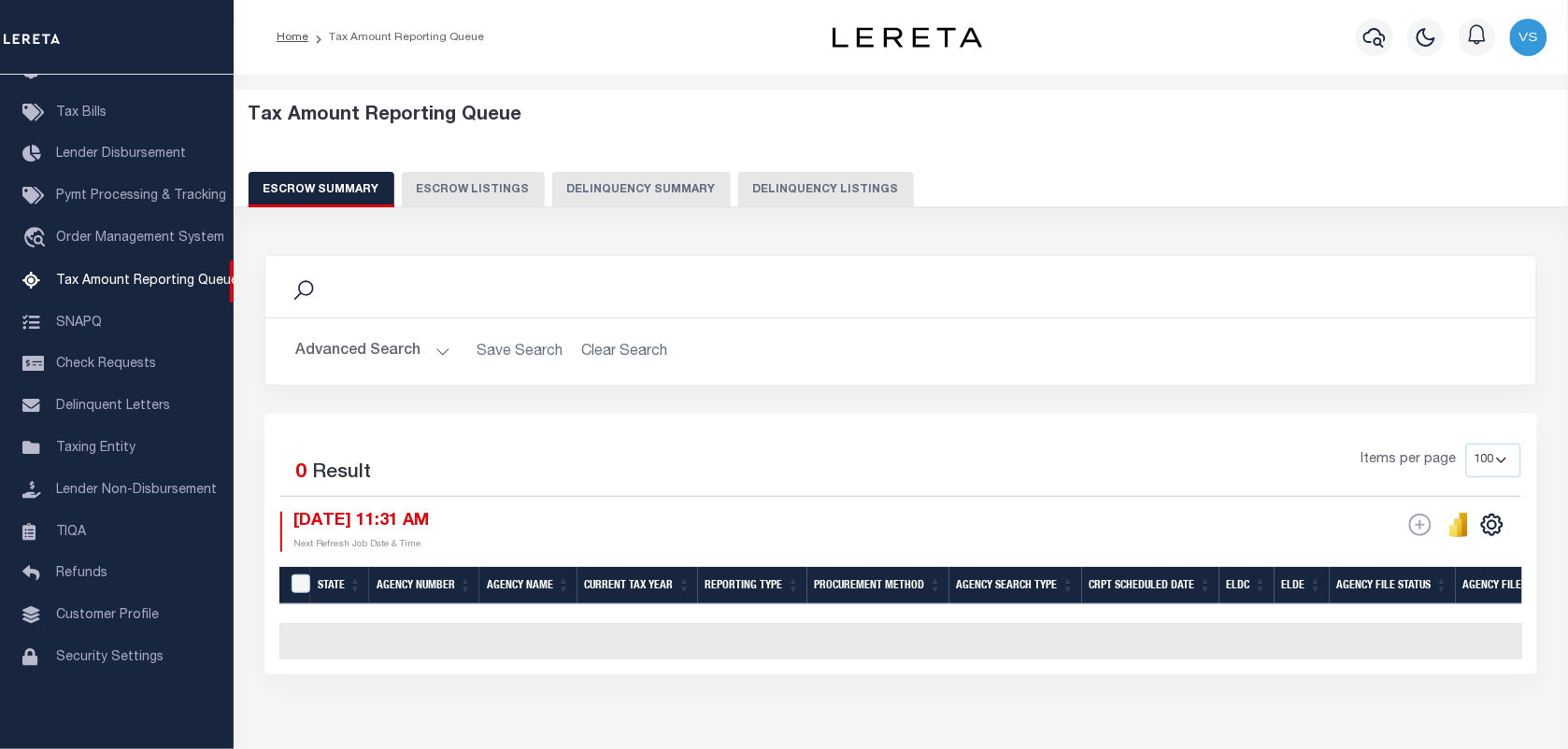
click at [810, 183] on button "Delinquency Listings" at bounding box center [826, 189] width 175 height 35
select select "100"
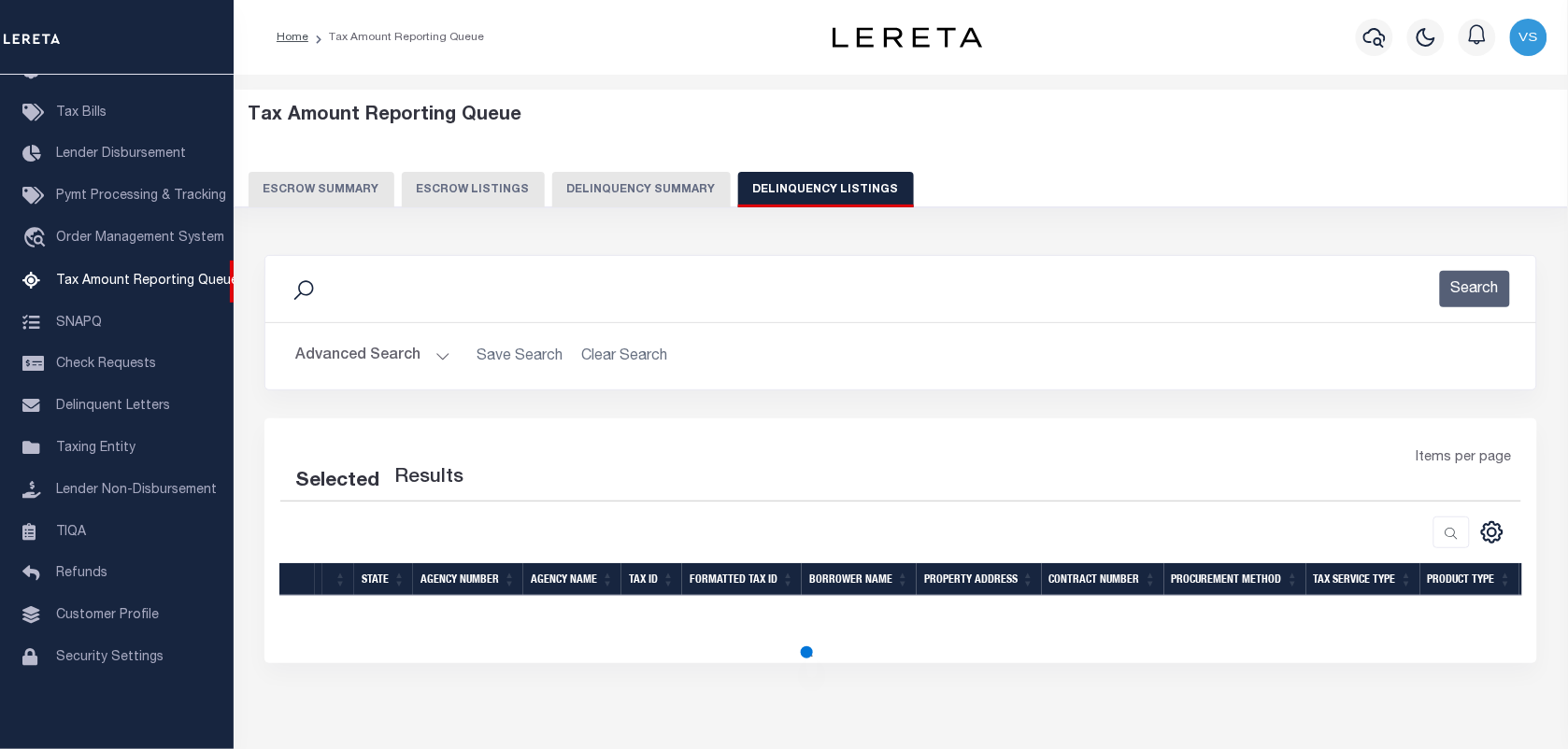
select select "100"
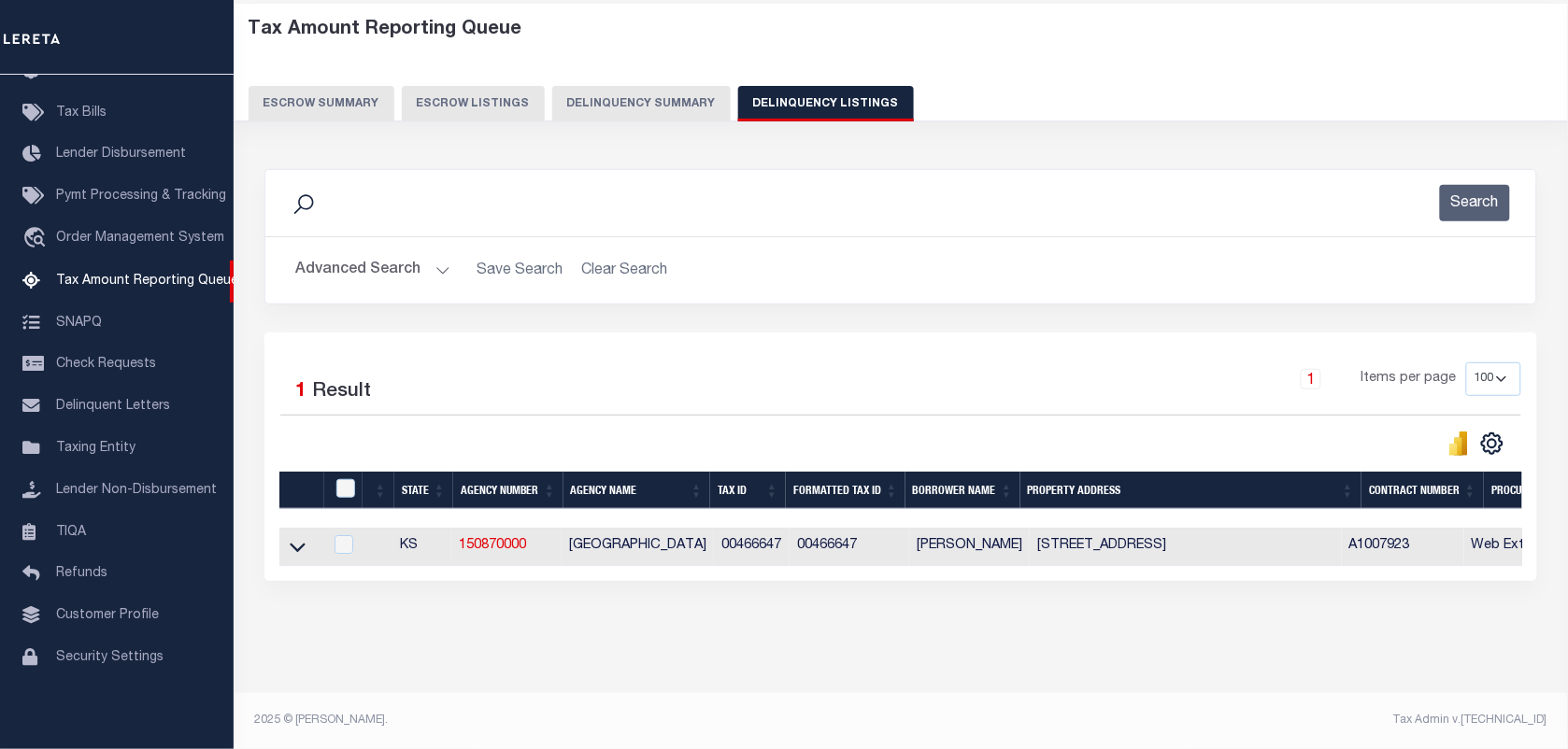
scroll to position [102, 0]
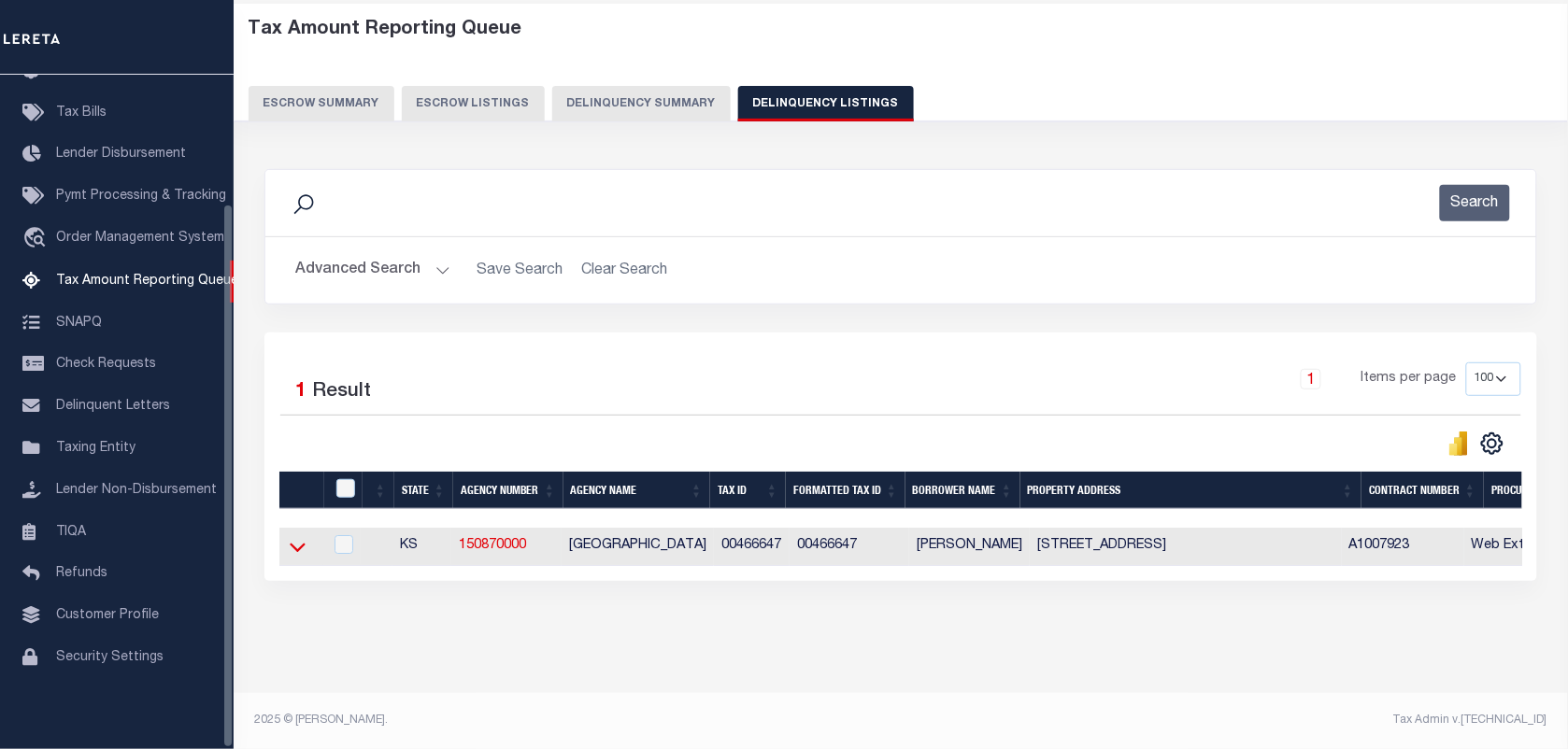
click at [304, 543] on icon at bounding box center [297, 546] width 16 height 19
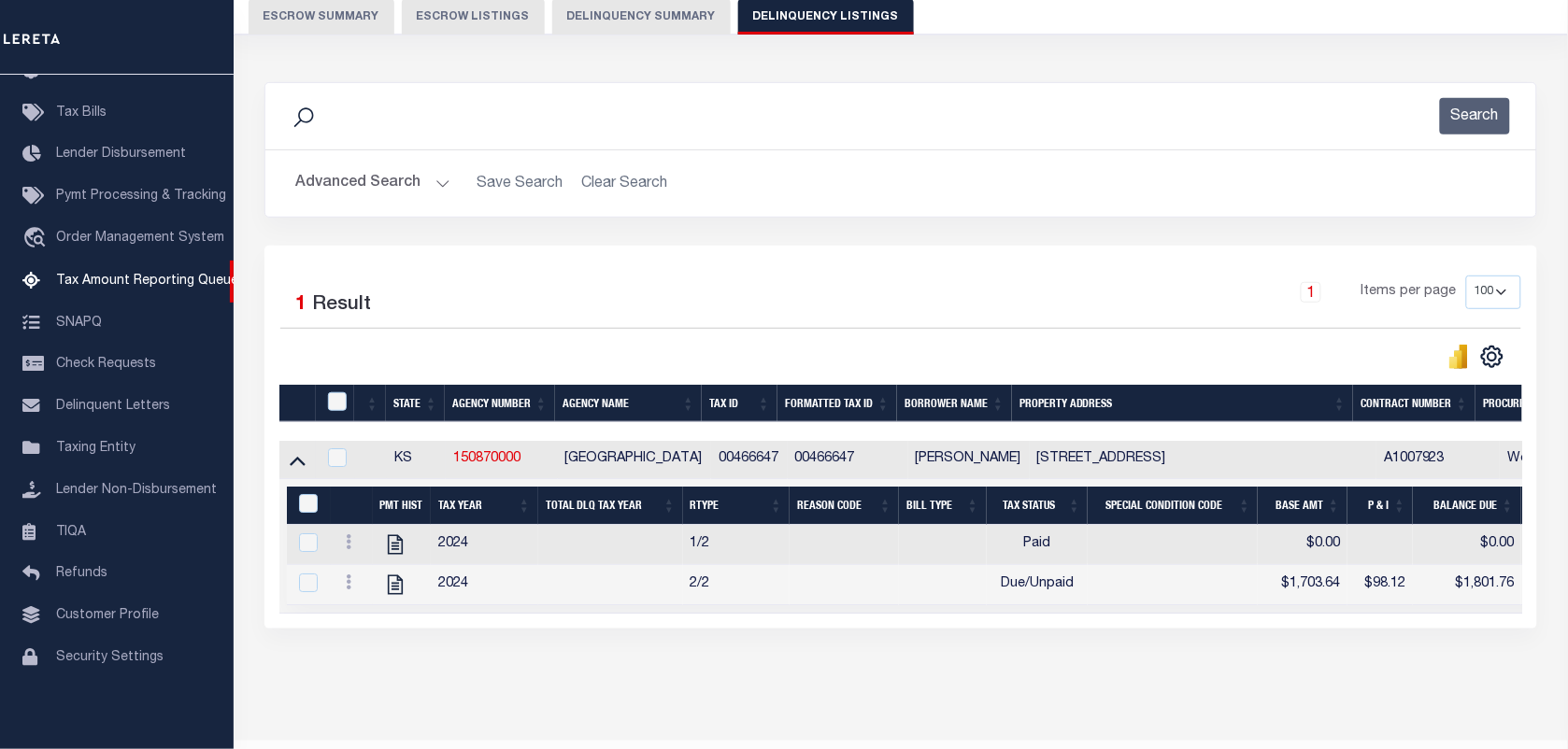
scroll to position [240, 0]
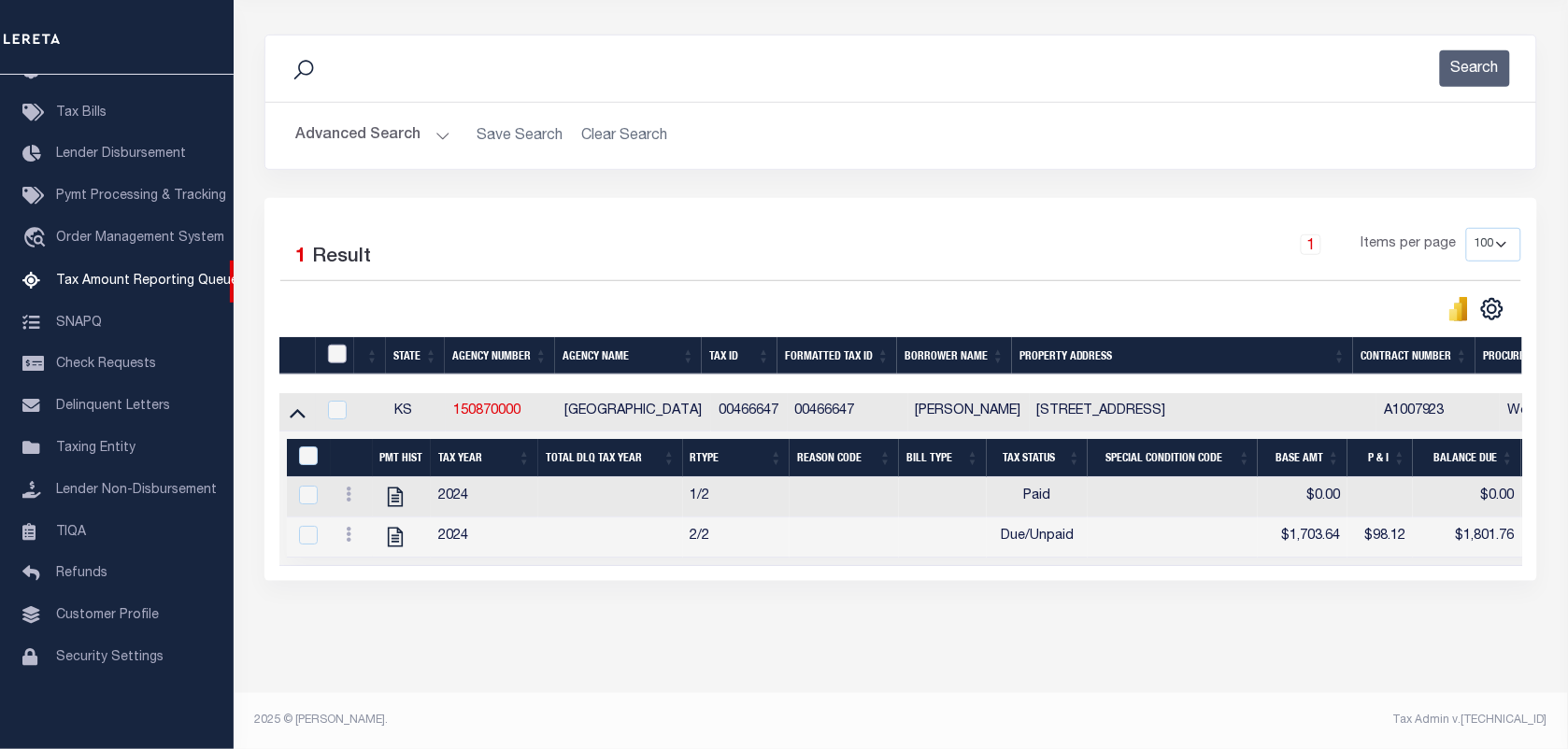
click at [332, 345] on input "checkbox" at bounding box center [337, 354] width 19 height 19
checkbox input "true"
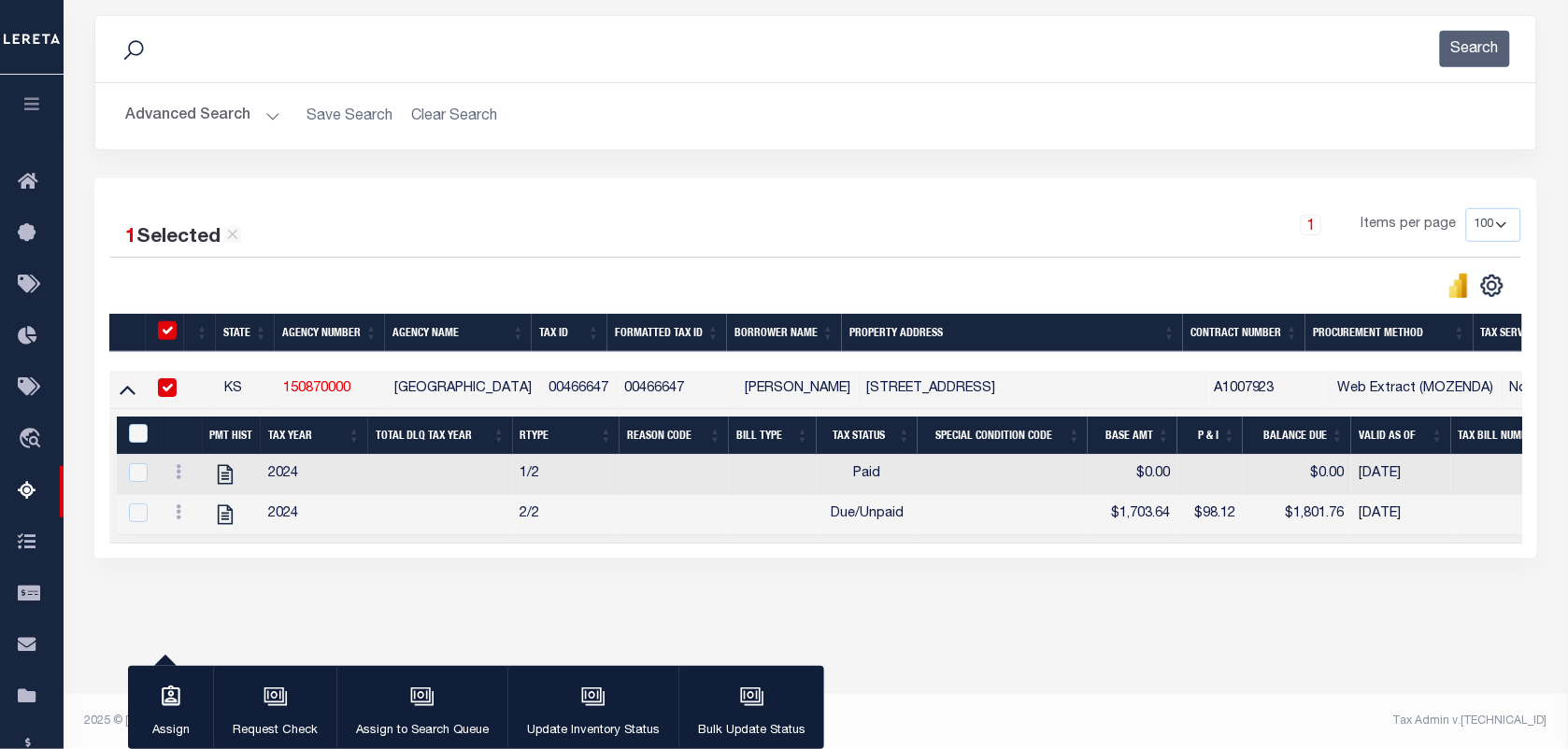
scroll to position [239, 0]
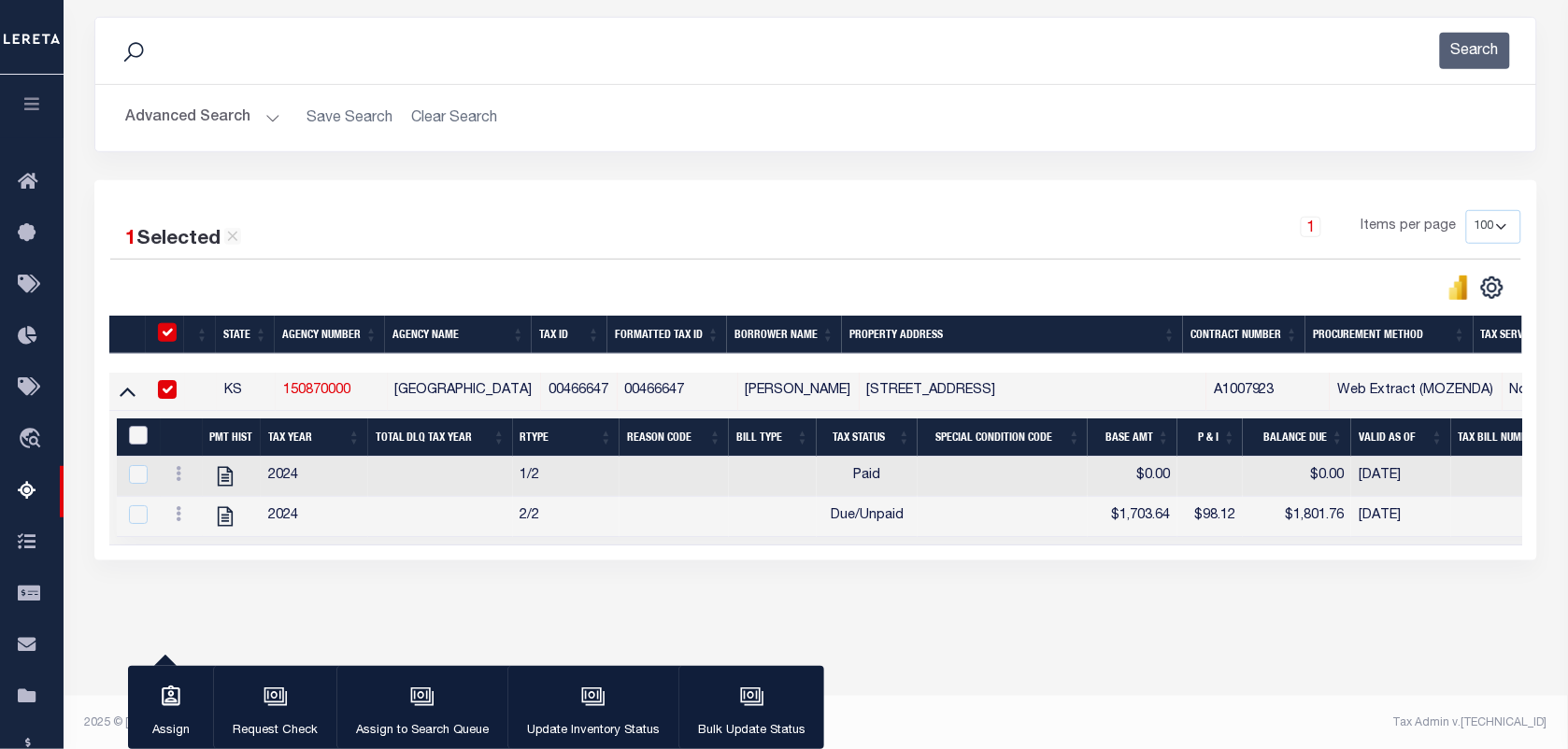
click at [142, 444] on input "&nbsp;" at bounding box center [137, 434] width 19 height 19
checkbox input "true"
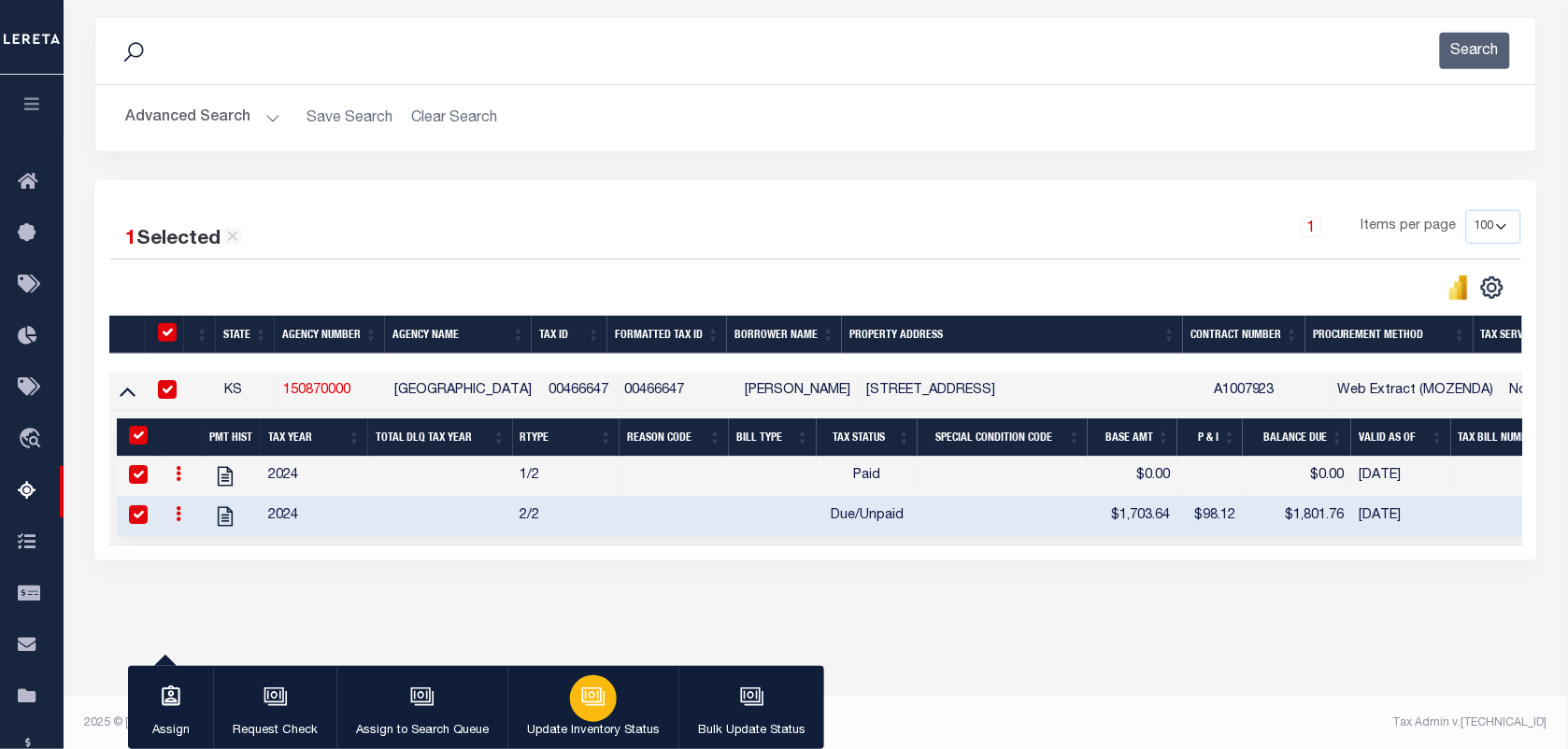
click at [595, 705] on icon "button" at bounding box center [594, 698] width 19 height 14
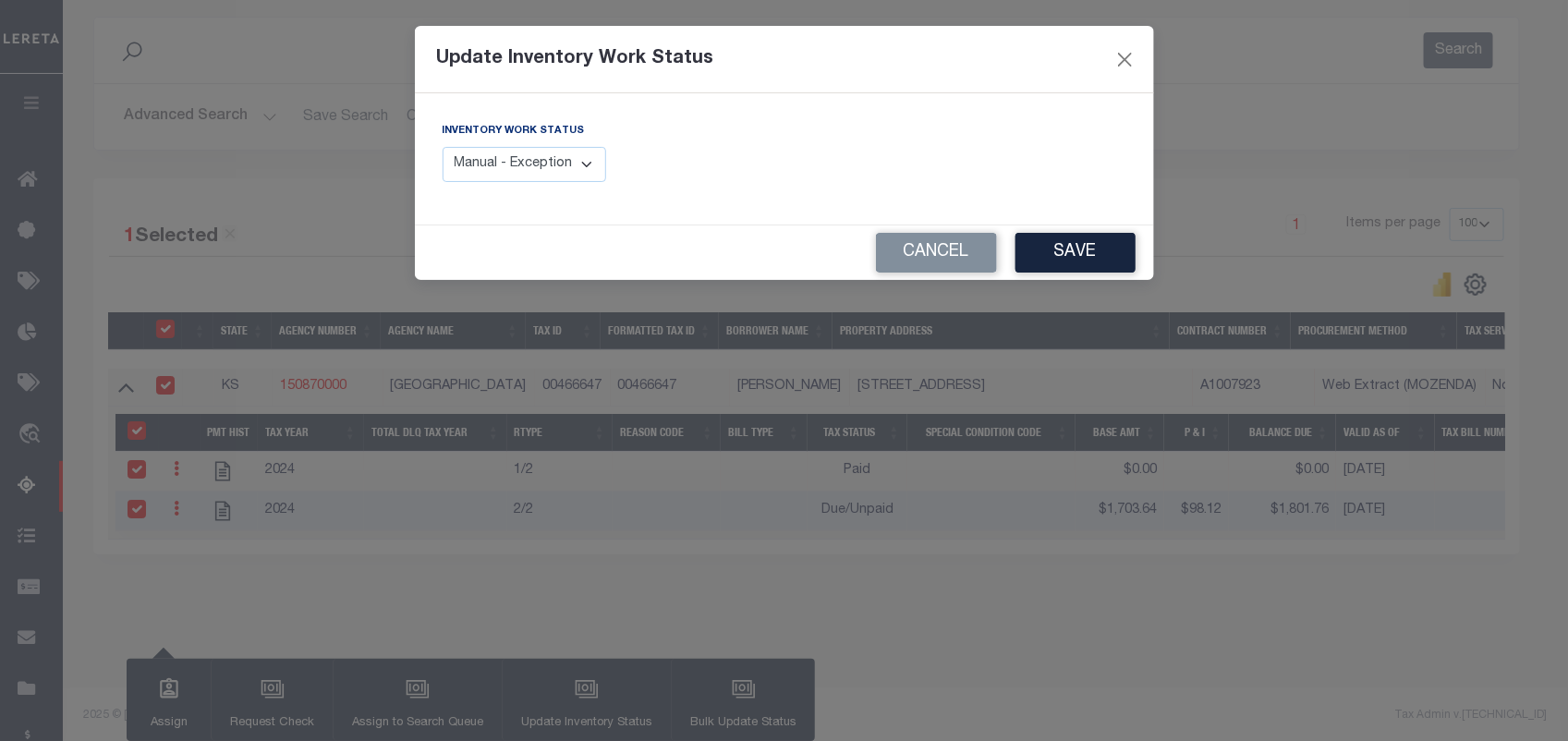
click at [546, 171] on select "Manual - Exception Pended - Awaiting Search Late Add Exception Completed" at bounding box center [524, 164] width 165 height 36
select select "4"
click at [442, 146] on select "Manual - Exception Pended - Awaiting Search Late Add Exception Completed" at bounding box center [524, 164] width 165 height 36
click at [1089, 251] on button "Save" at bounding box center [1076, 252] width 120 height 40
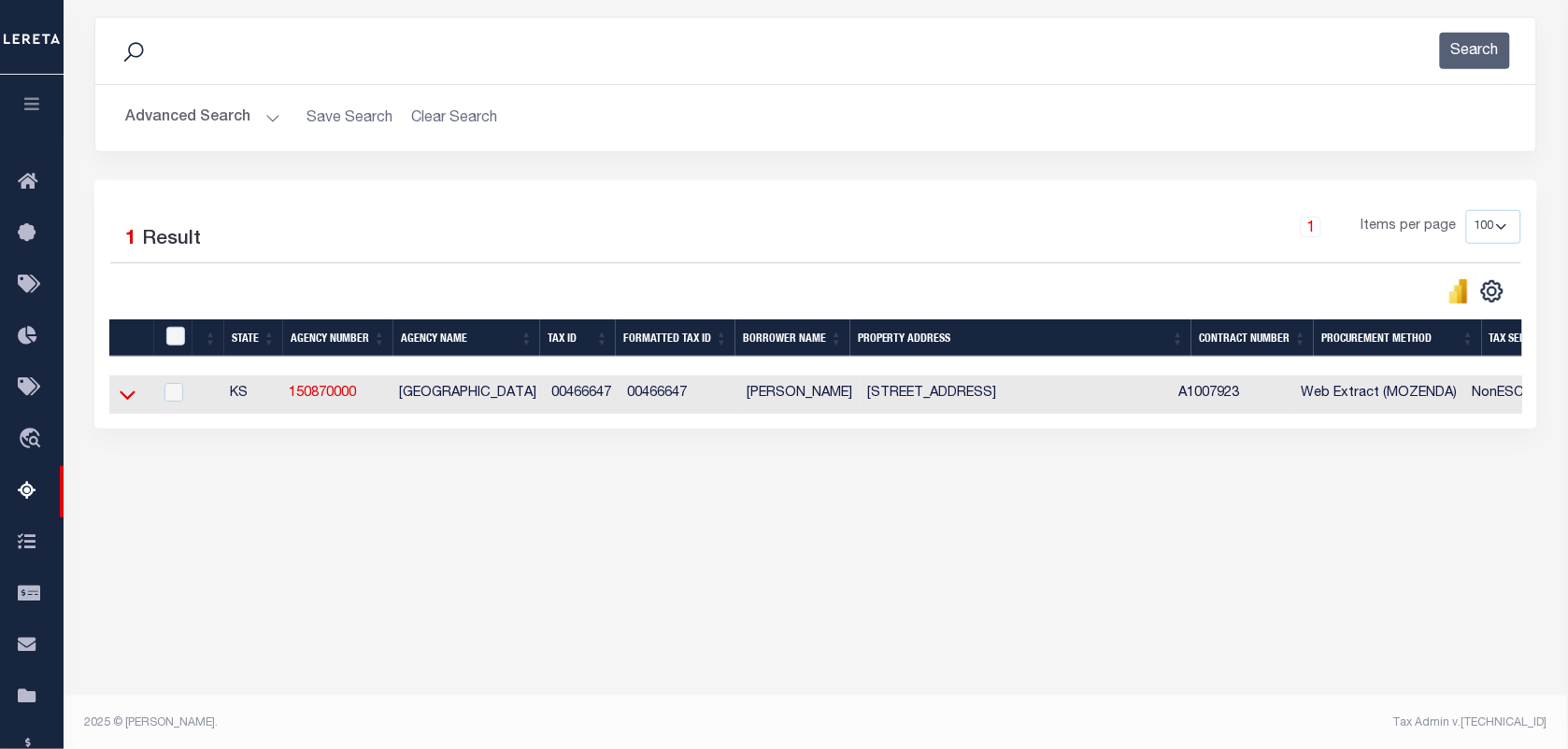
click at [120, 395] on icon at bounding box center [128, 394] width 16 height 19
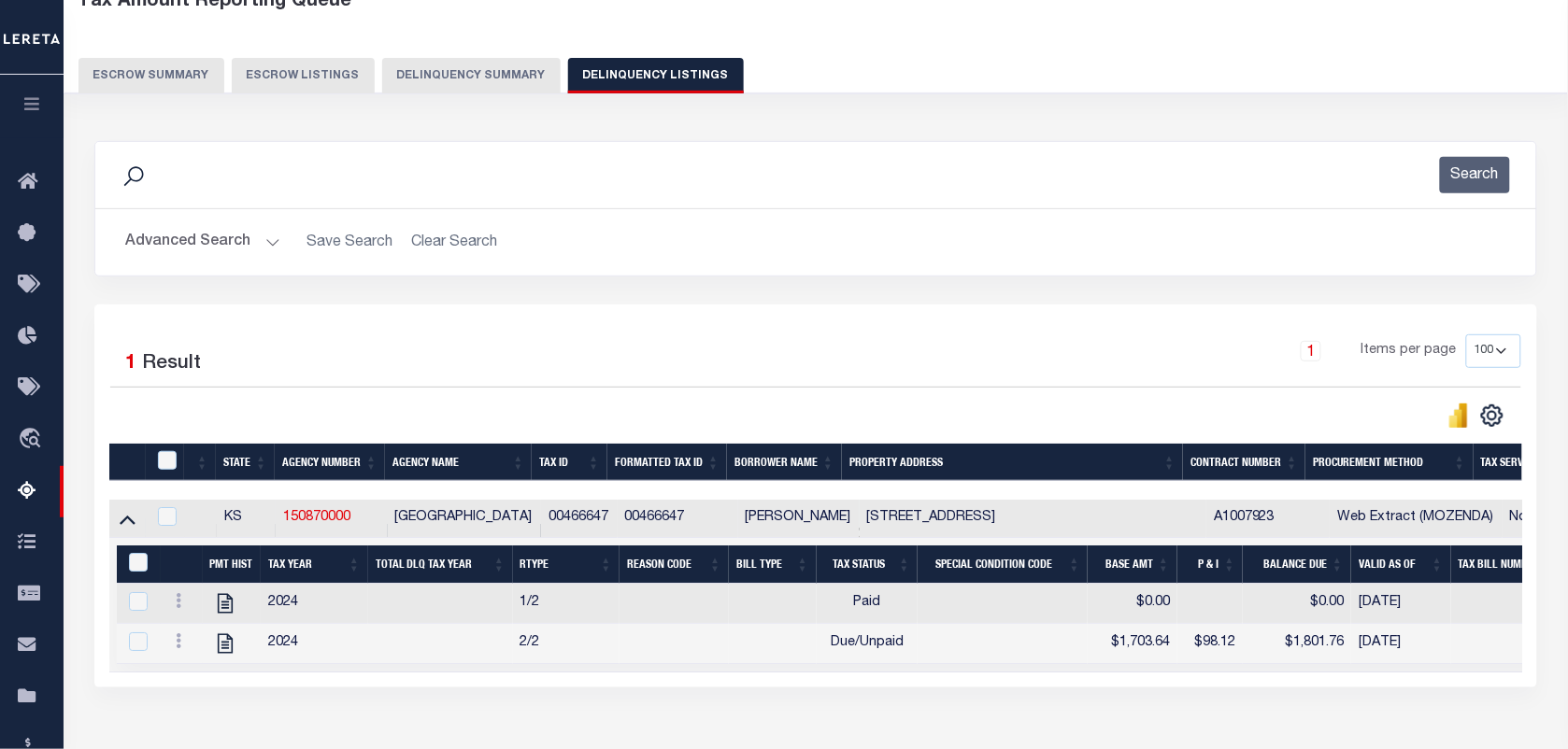
scroll to position [5, 0]
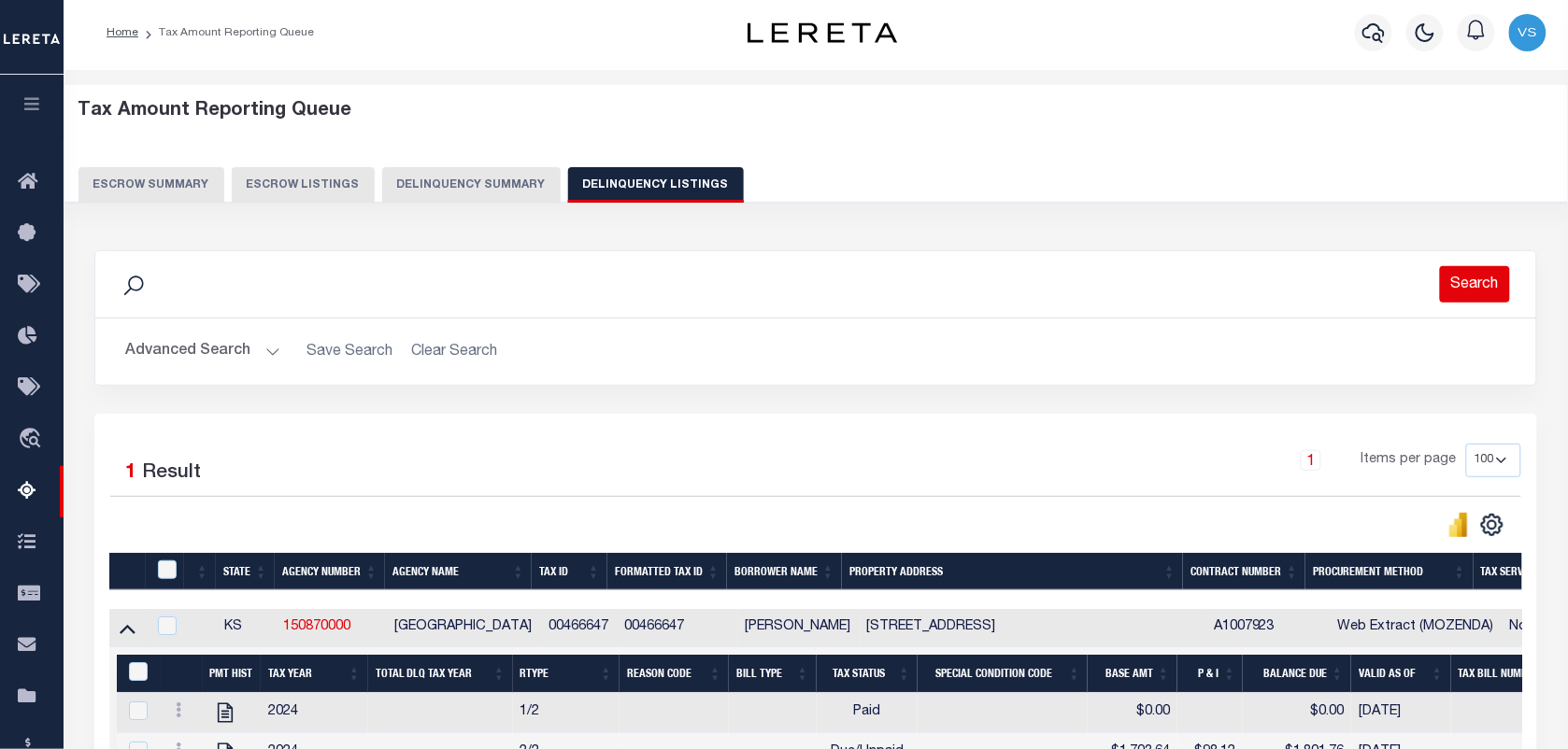
click at [1472, 274] on button "Search" at bounding box center [1475, 283] width 70 height 36
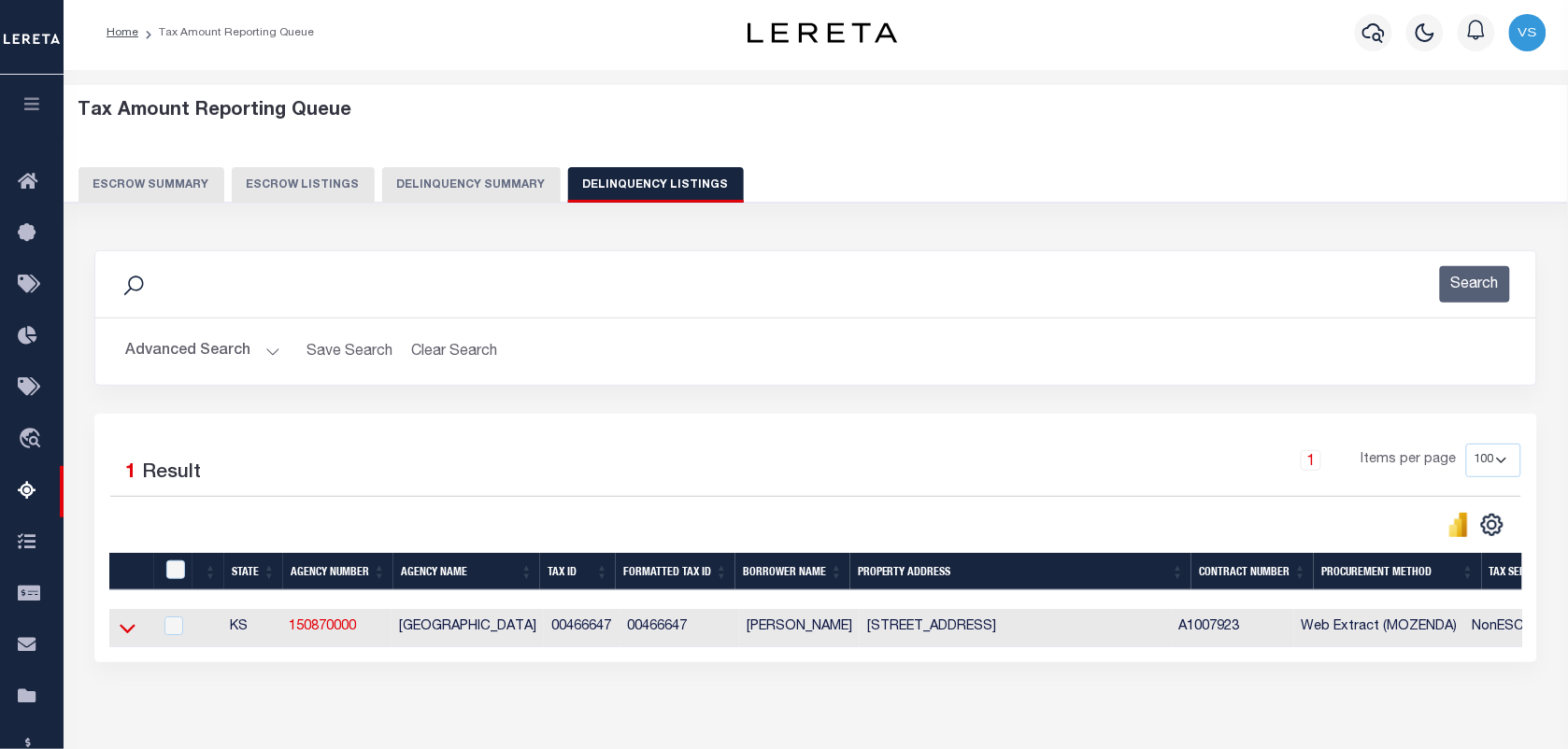
click at [123, 633] on icon at bounding box center [128, 630] width 16 height 10
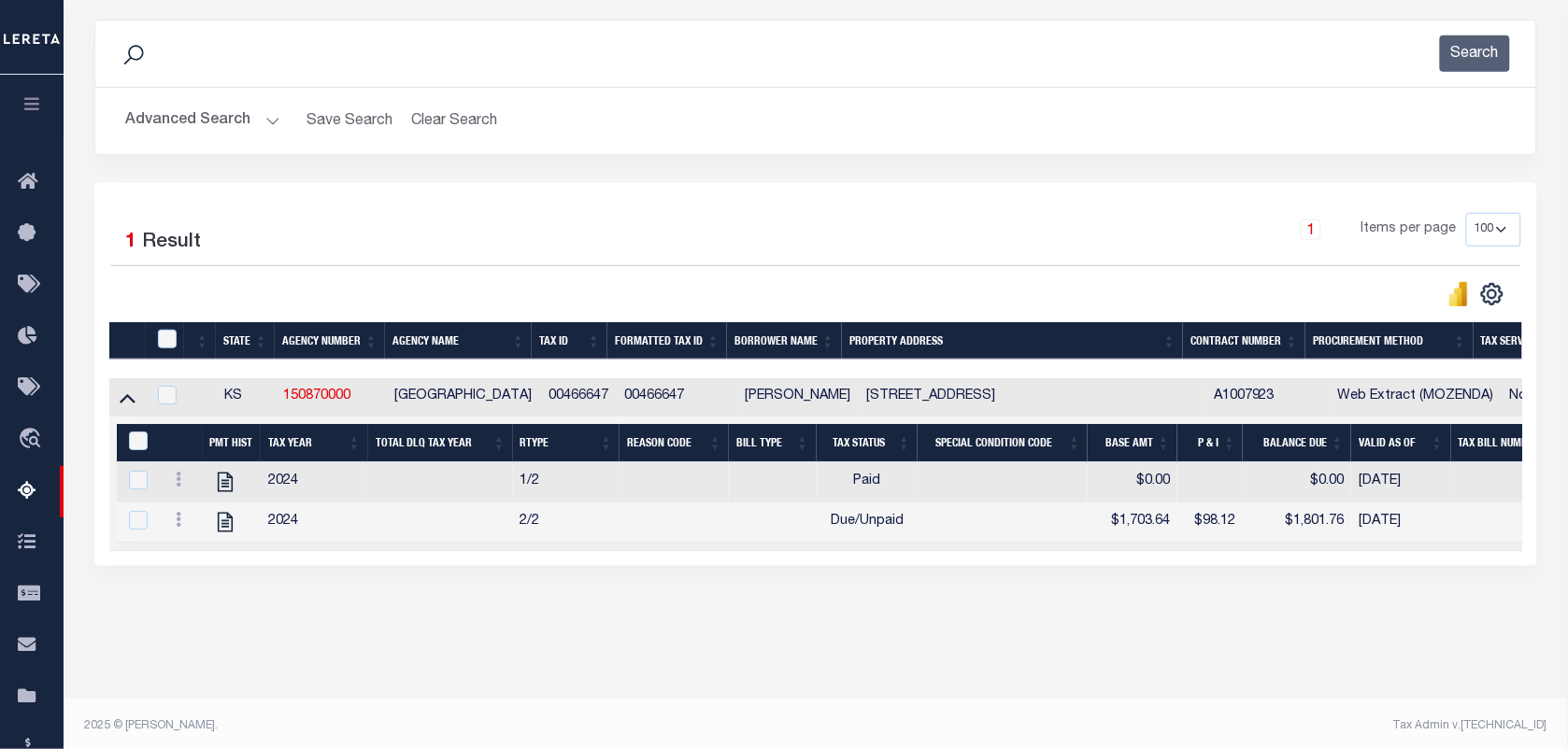
scroll to position [239, 0]
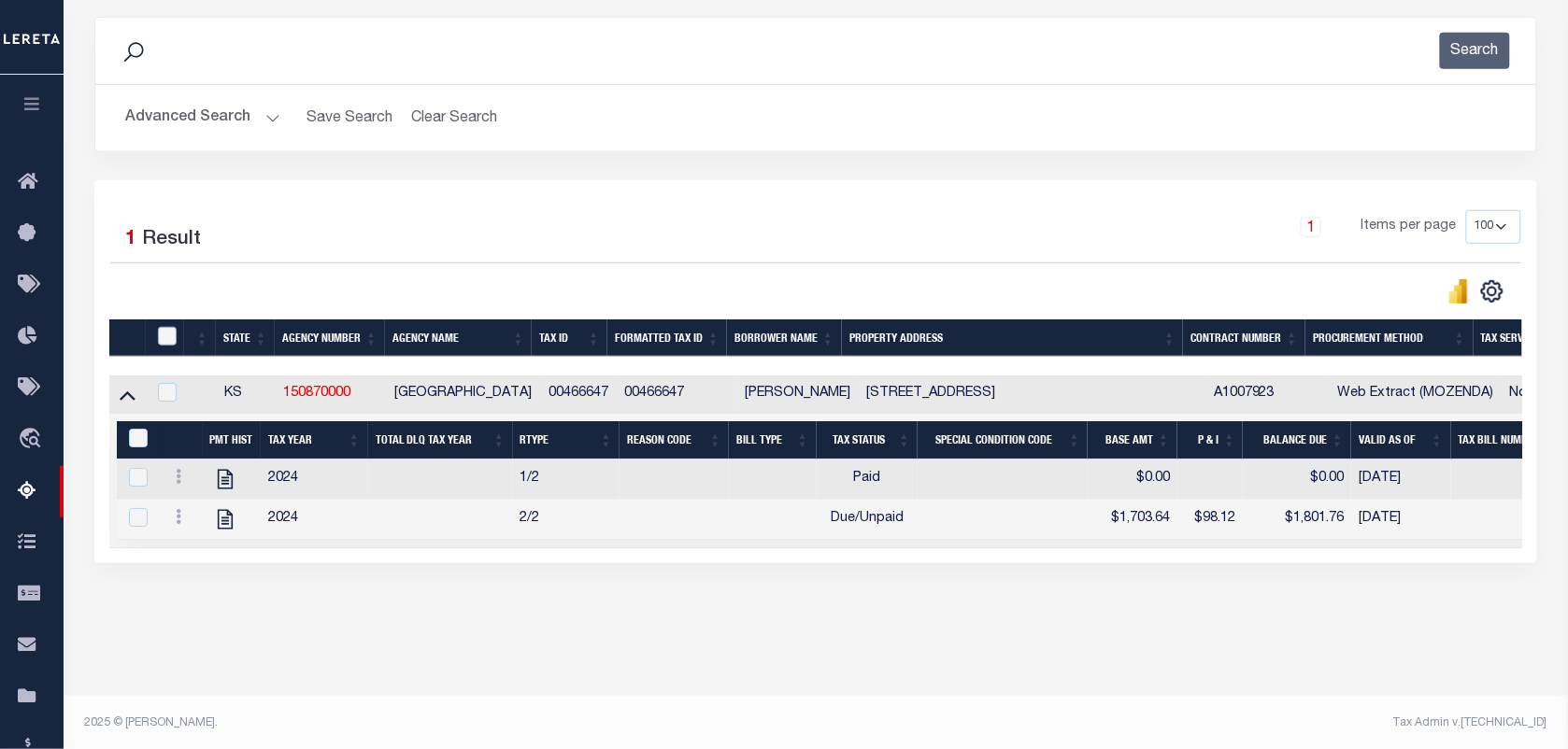
click at [167, 332] on input "checkbox" at bounding box center [167, 336] width 19 height 19
checkbox input "true"
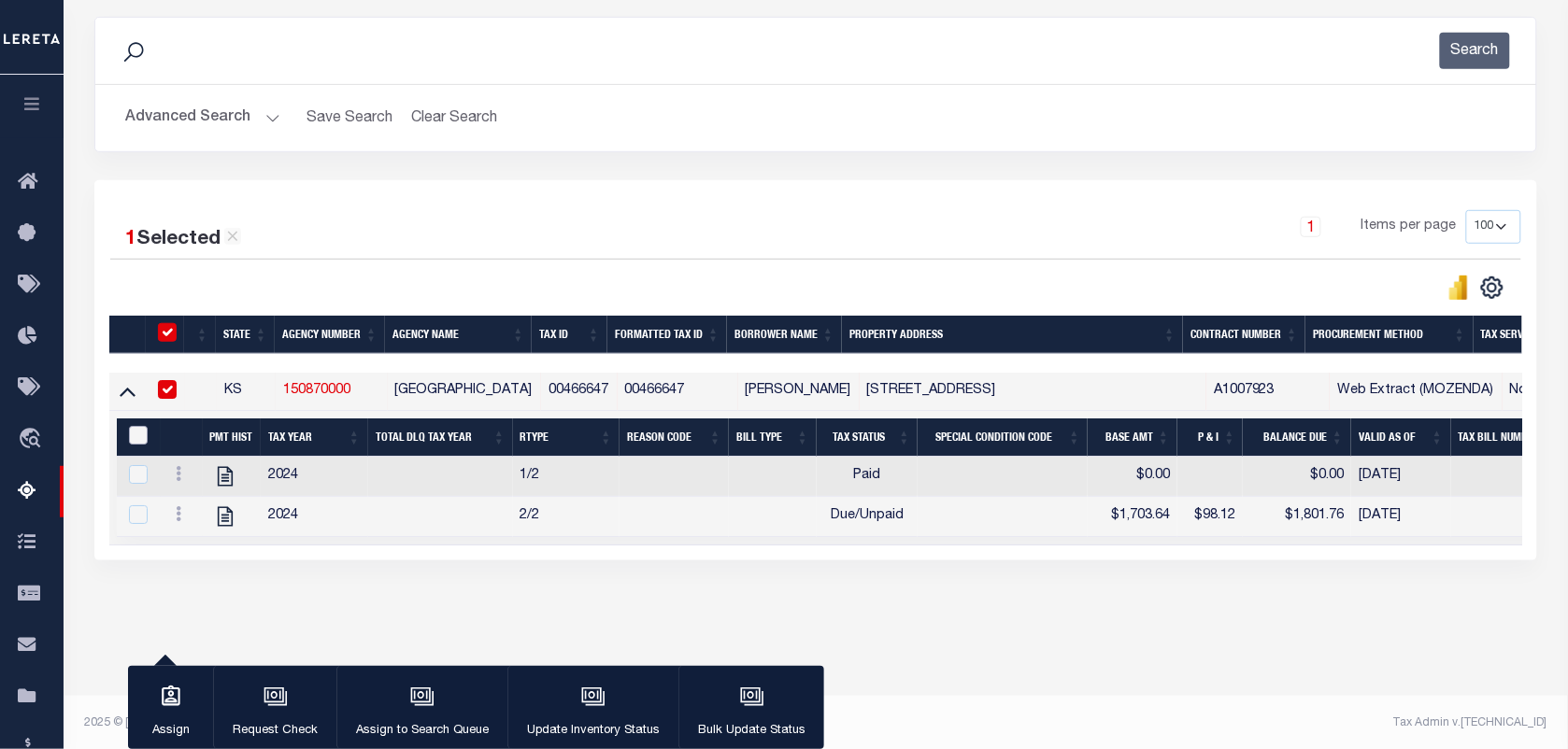
click at [129, 442] on input "&nbsp;" at bounding box center [137, 434] width 19 height 19
checkbox input "true"
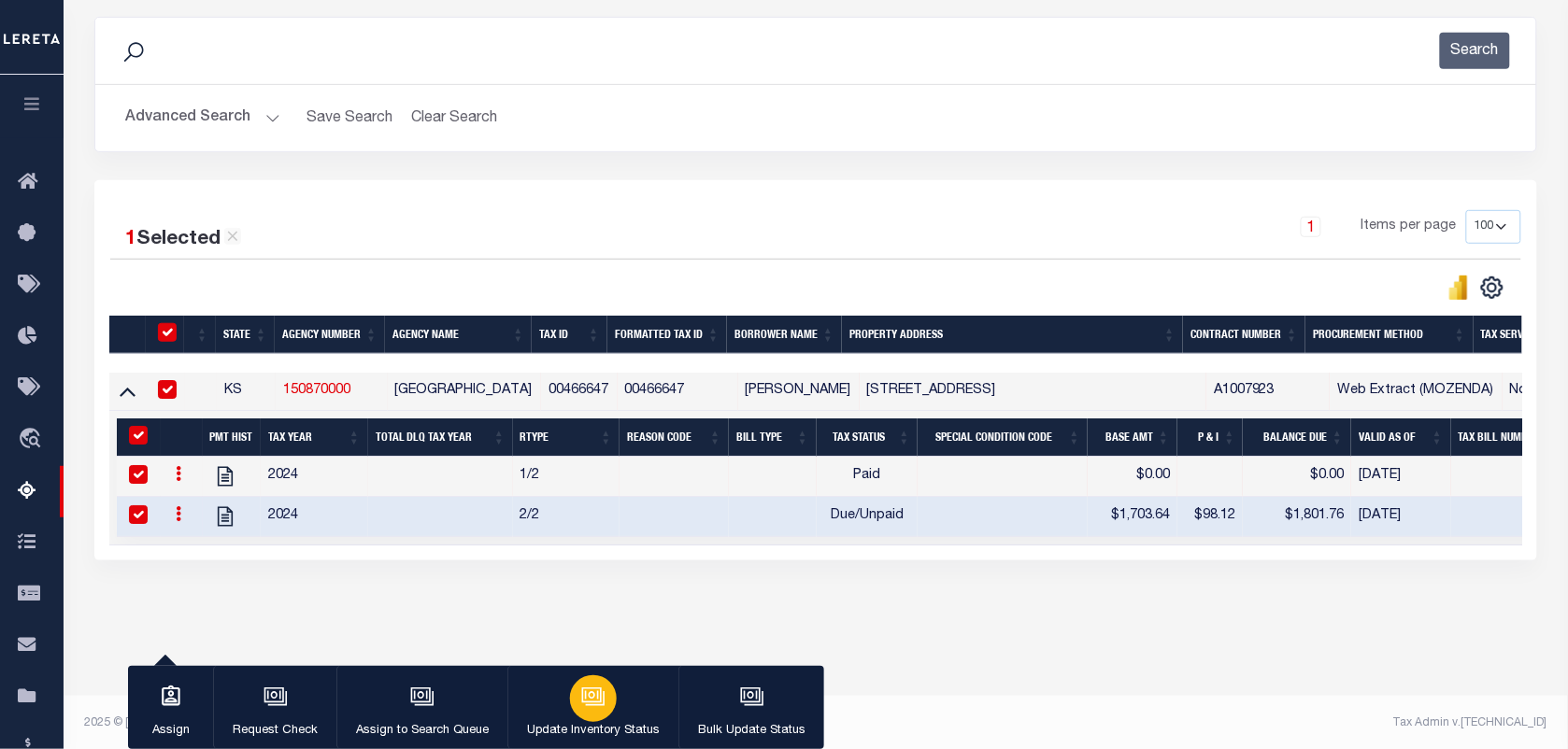
click at [599, 701] on icon "button" at bounding box center [592, 694] width 19 height 15
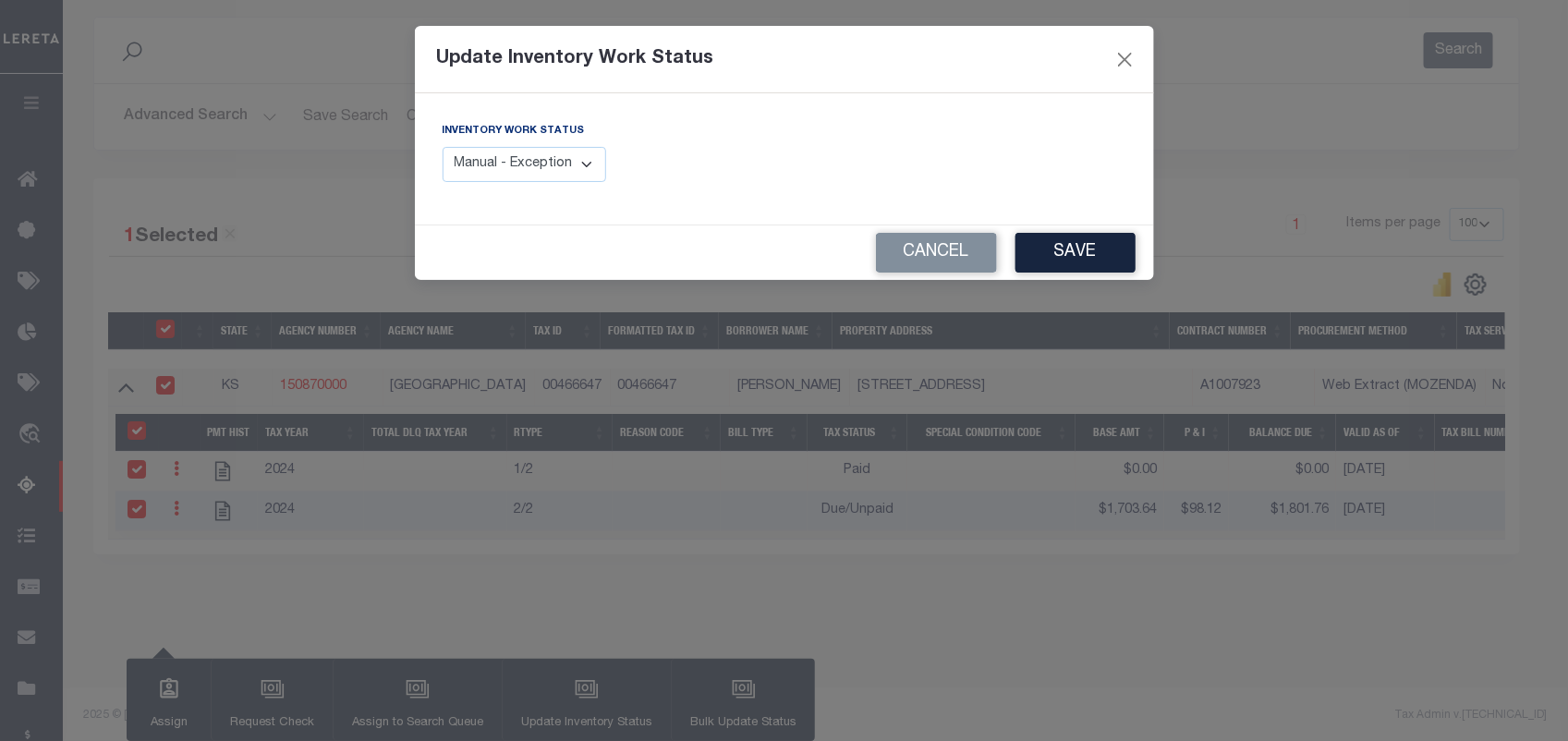
click at [556, 165] on select "Manual - Exception Pended - Awaiting Search Late Add Exception Completed" at bounding box center [524, 164] width 165 height 36
select select "4"
click at [442, 146] on select "Manual - Exception Pended - Awaiting Search Late Add Exception Completed" at bounding box center [524, 164] width 165 height 36
click at [1082, 256] on button "Save" at bounding box center [1076, 252] width 120 height 40
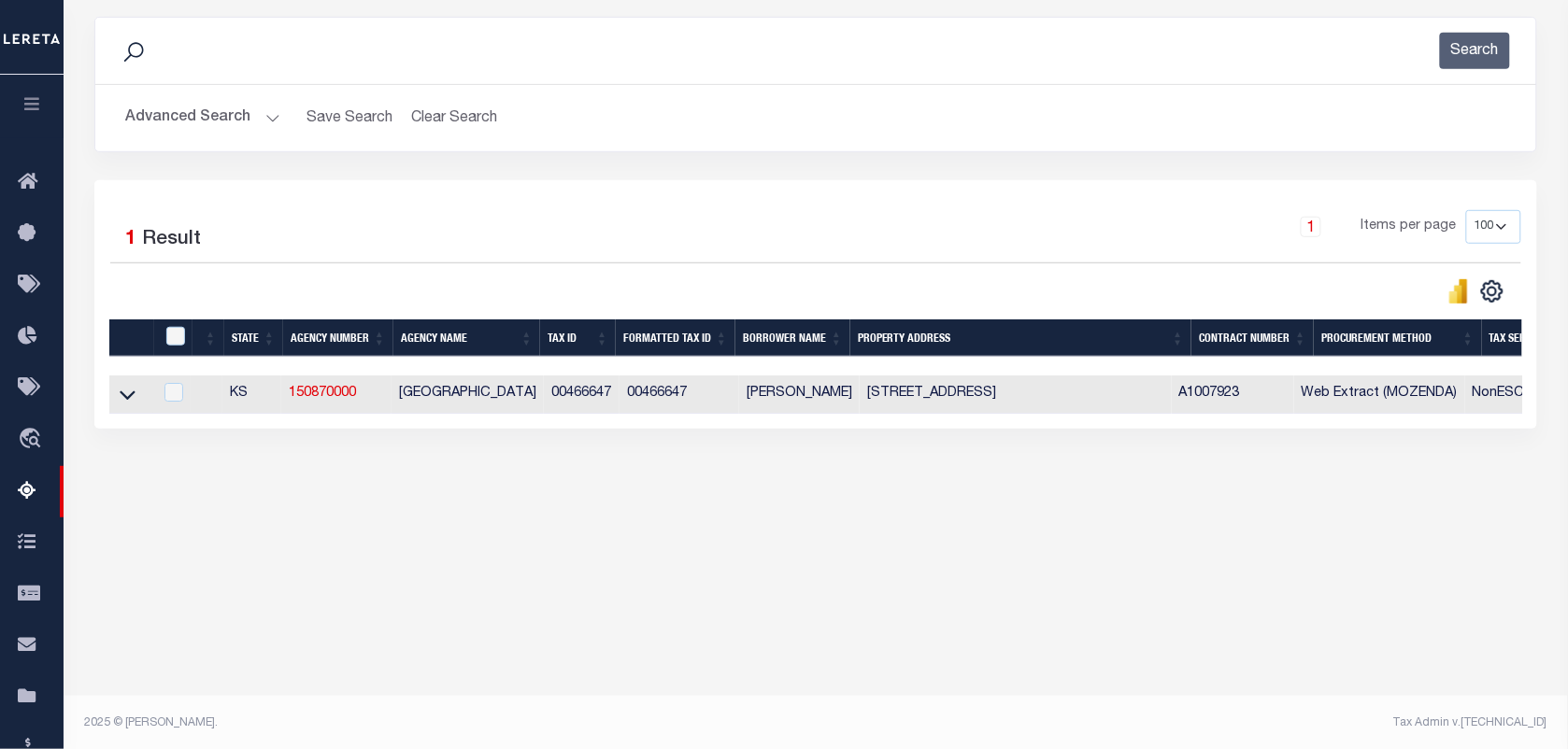
drag, startPoint x: 119, startPoint y: 418, endPoint x: 113, endPoint y: 378, distance: 40.4
click at [113, 378] on div "State Agency Number Agency Name Tax ID Formatted Tax ID Borrower Name Property …" at bounding box center [816, 367] width 1413 height 95
click at [118, 406] on td at bounding box center [131, 394] width 44 height 38
checkbox input "true"
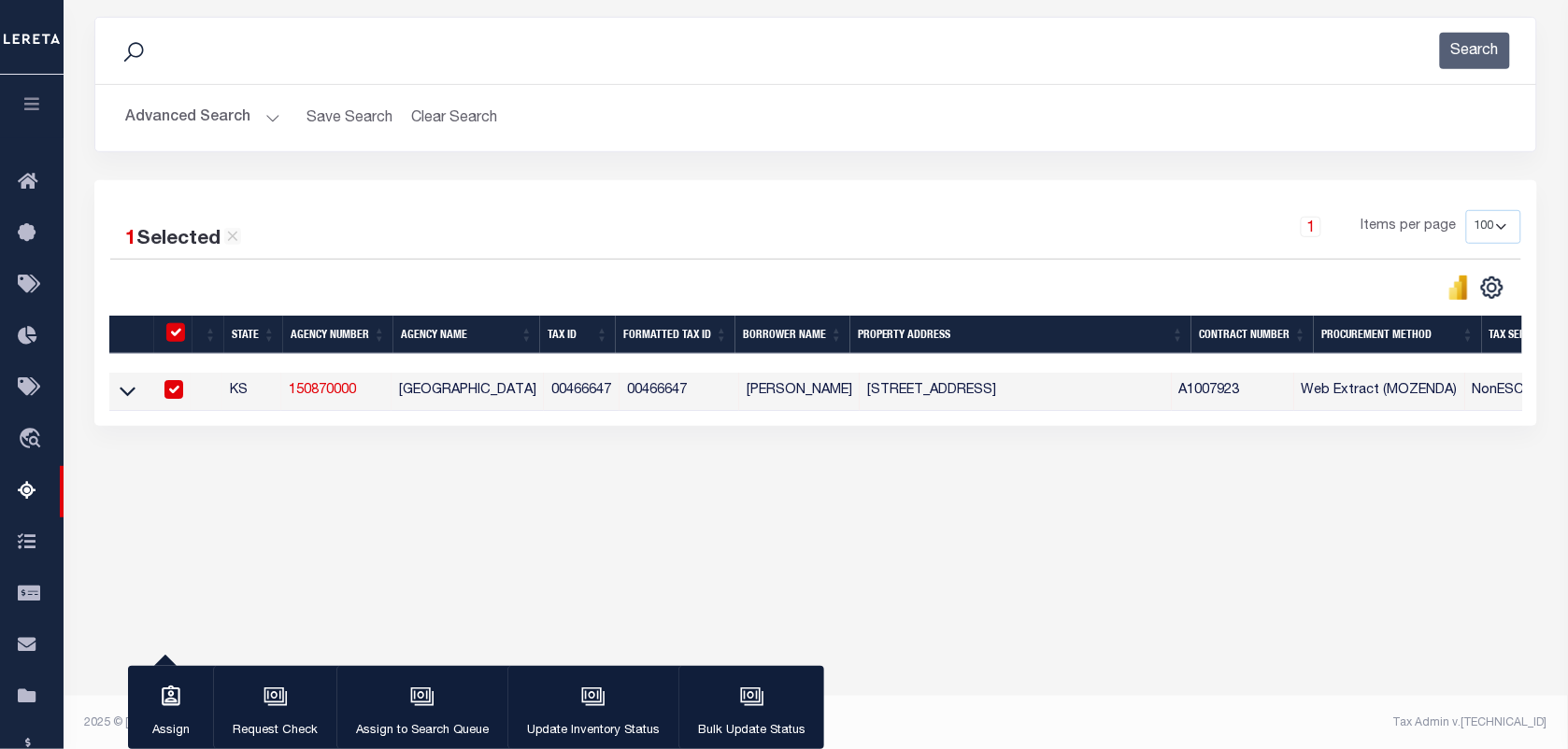
click at [118, 406] on td at bounding box center [131, 392] width 44 height 38
checkbox input "false"
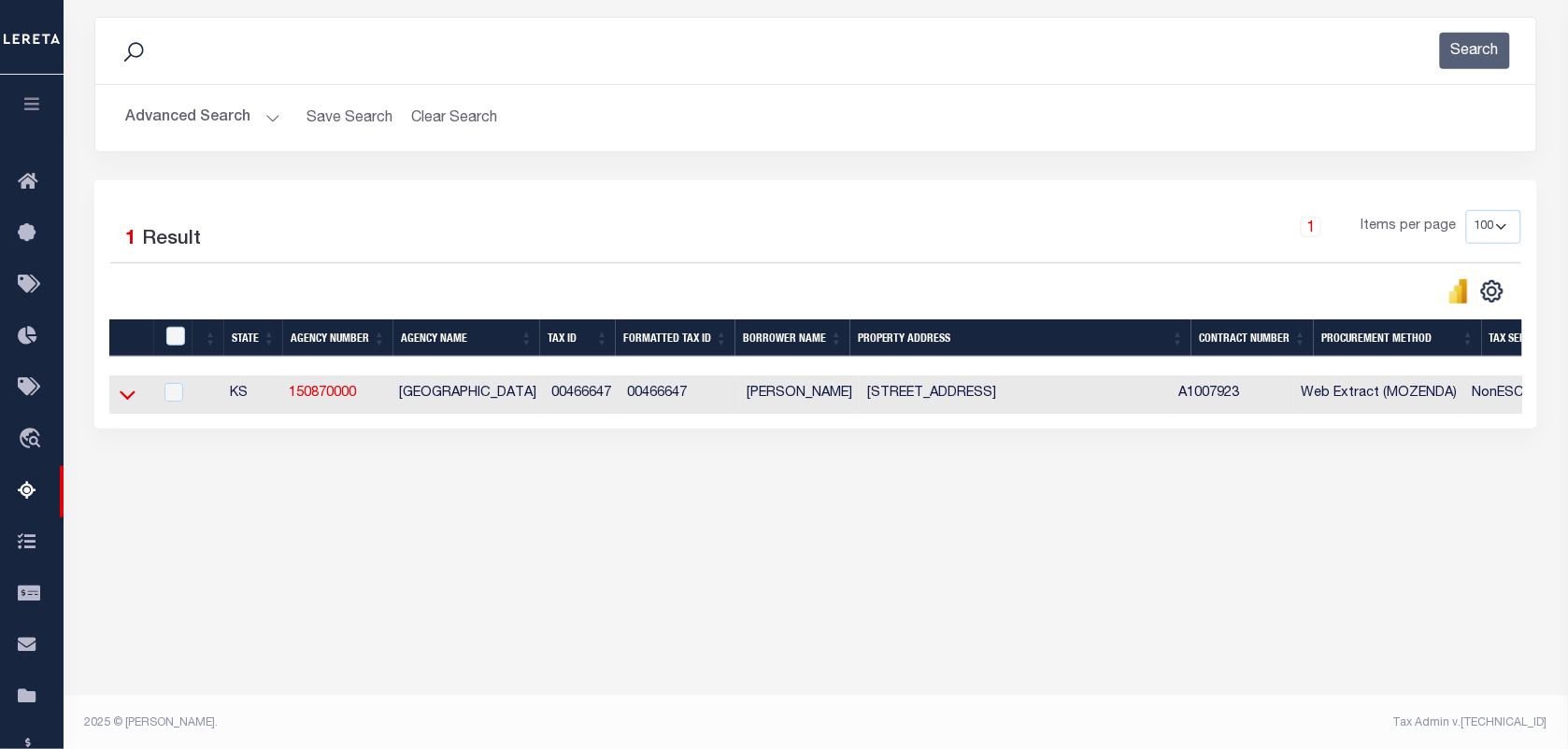
click at [122, 404] on icon at bounding box center [128, 394] width 16 height 19
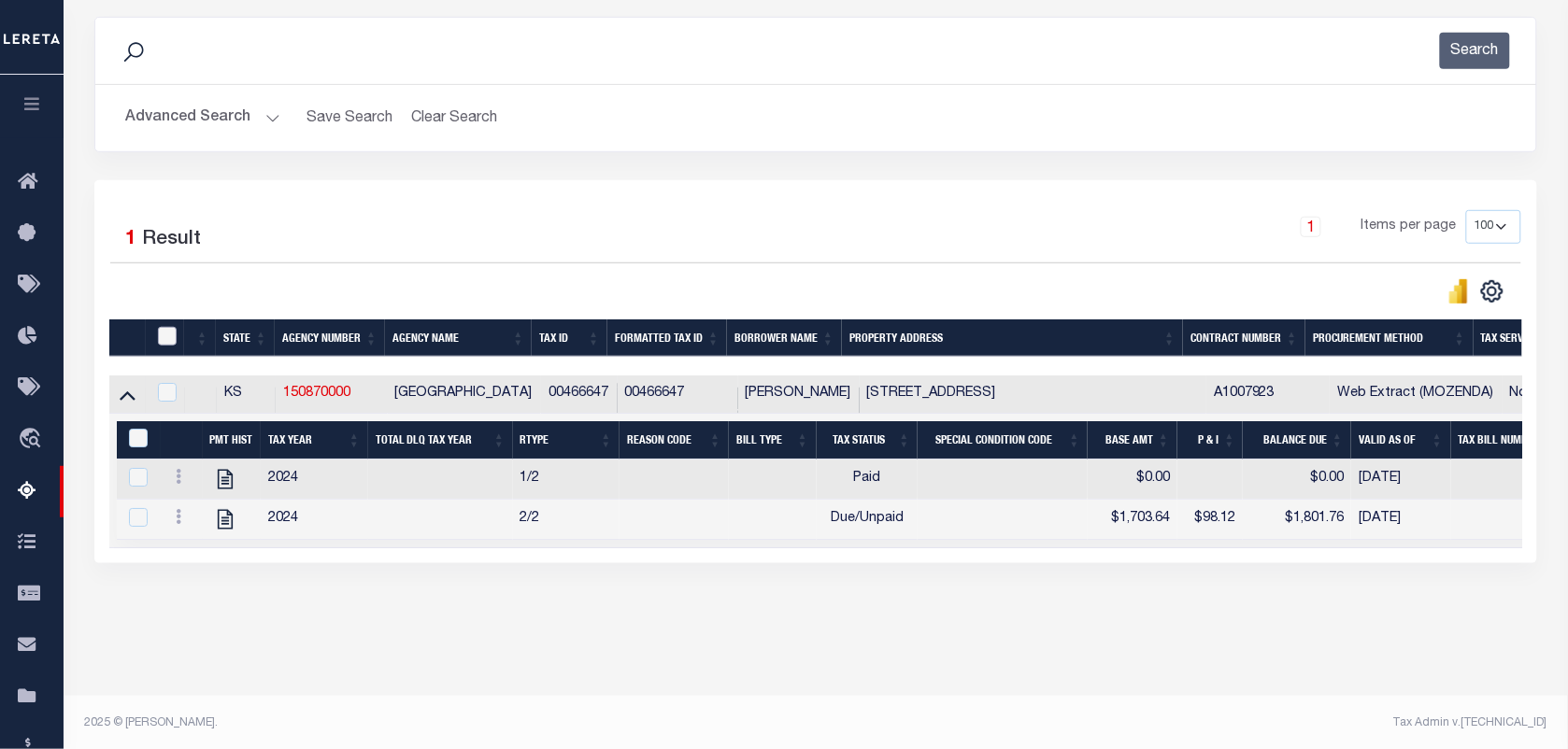
click at [158, 337] on input "checkbox" at bounding box center [167, 336] width 19 height 19
checkbox input "true"
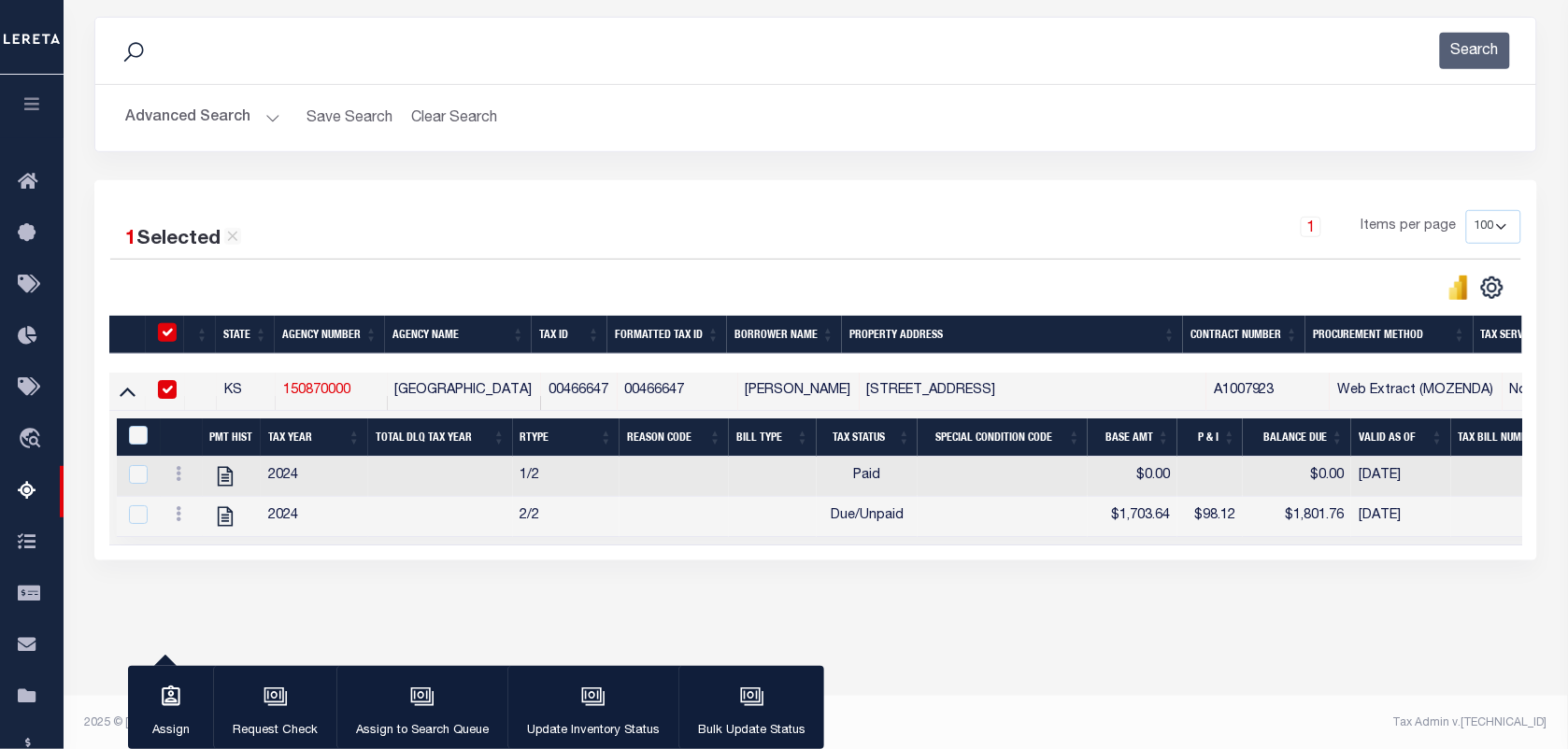
checkbox input "true"
click at [142, 440] on input "&nbsp;" at bounding box center [137, 434] width 19 height 19
checkbox input "true"
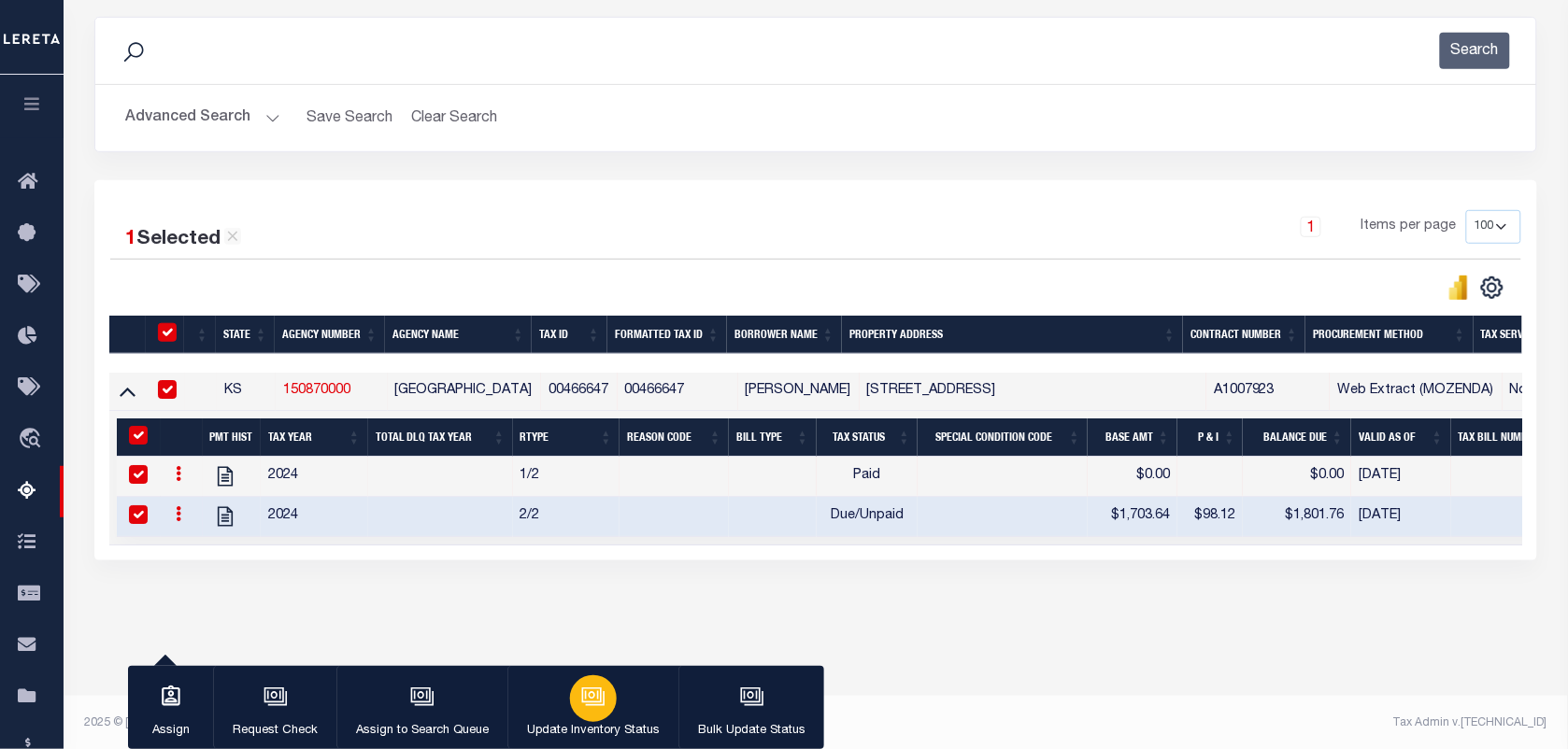
click at [592, 701] on icon "button" at bounding box center [593, 696] width 24 height 24
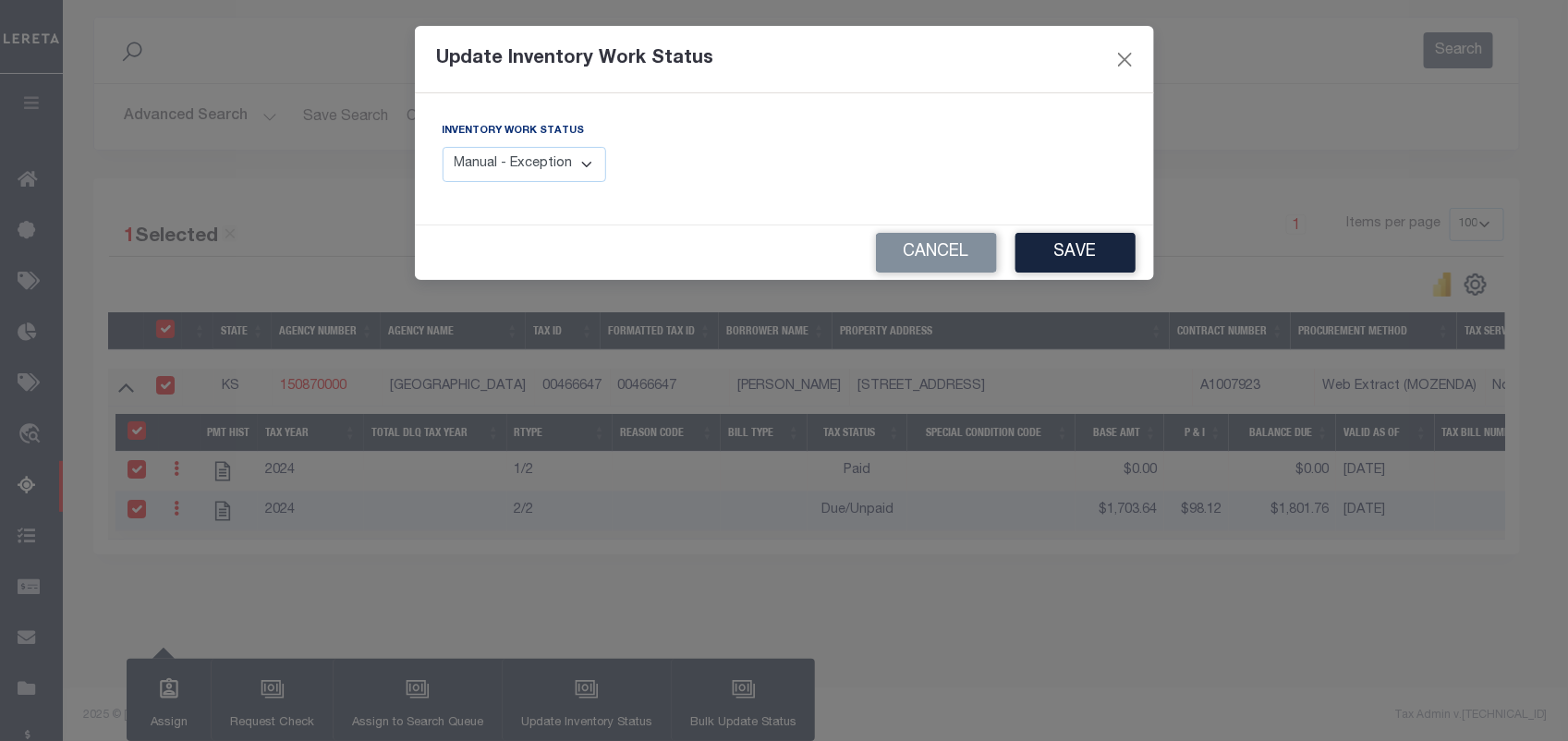
click at [550, 165] on select "Manual - Exception Pended - Awaiting Search Late Add Exception Completed" at bounding box center [524, 164] width 165 height 36
select select "4"
click at [442, 146] on select "Manual - Exception Pended - Awaiting Search Late Add Exception Completed" at bounding box center [524, 164] width 165 height 36
click at [1093, 257] on button "Save" at bounding box center [1076, 252] width 120 height 40
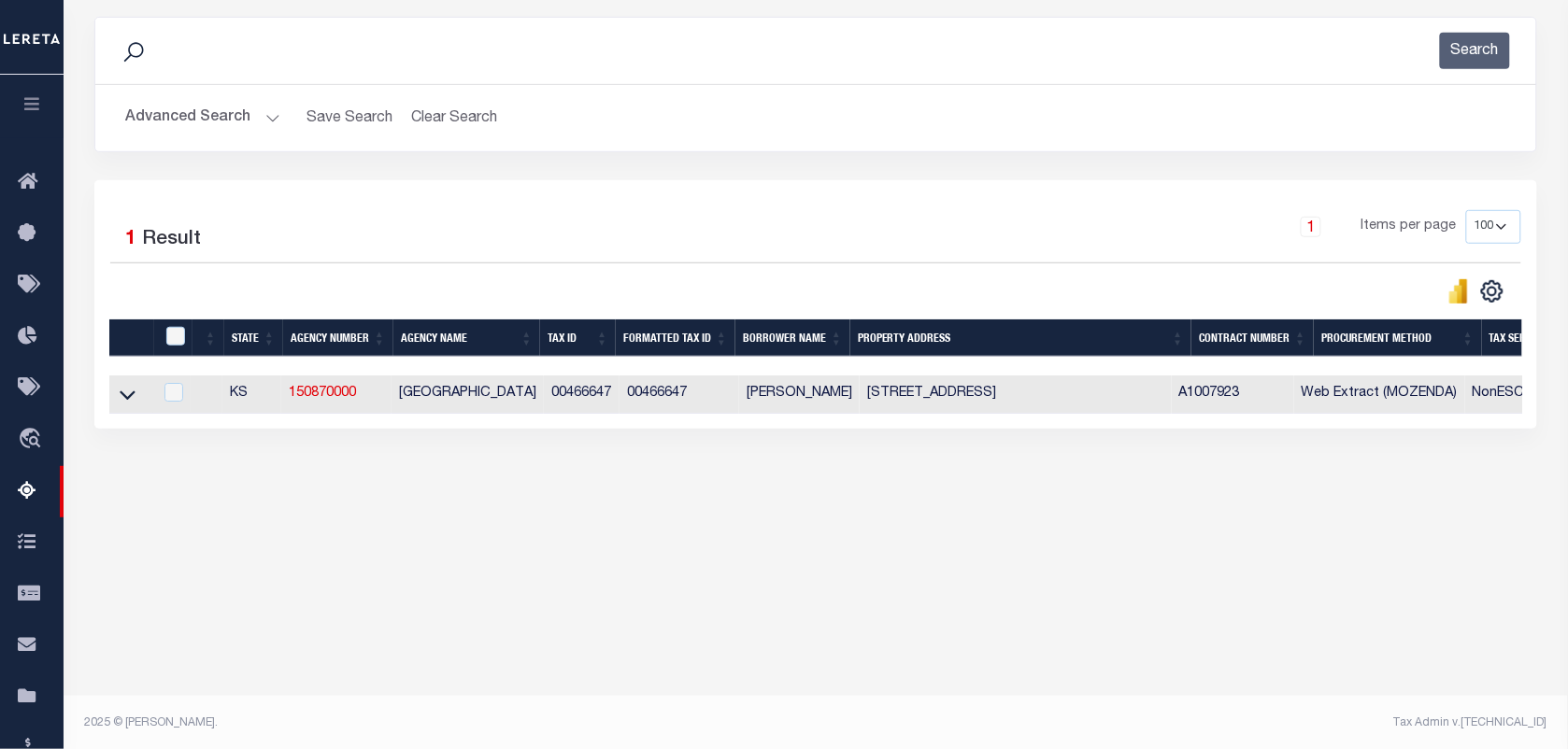
scroll to position [0, 0]
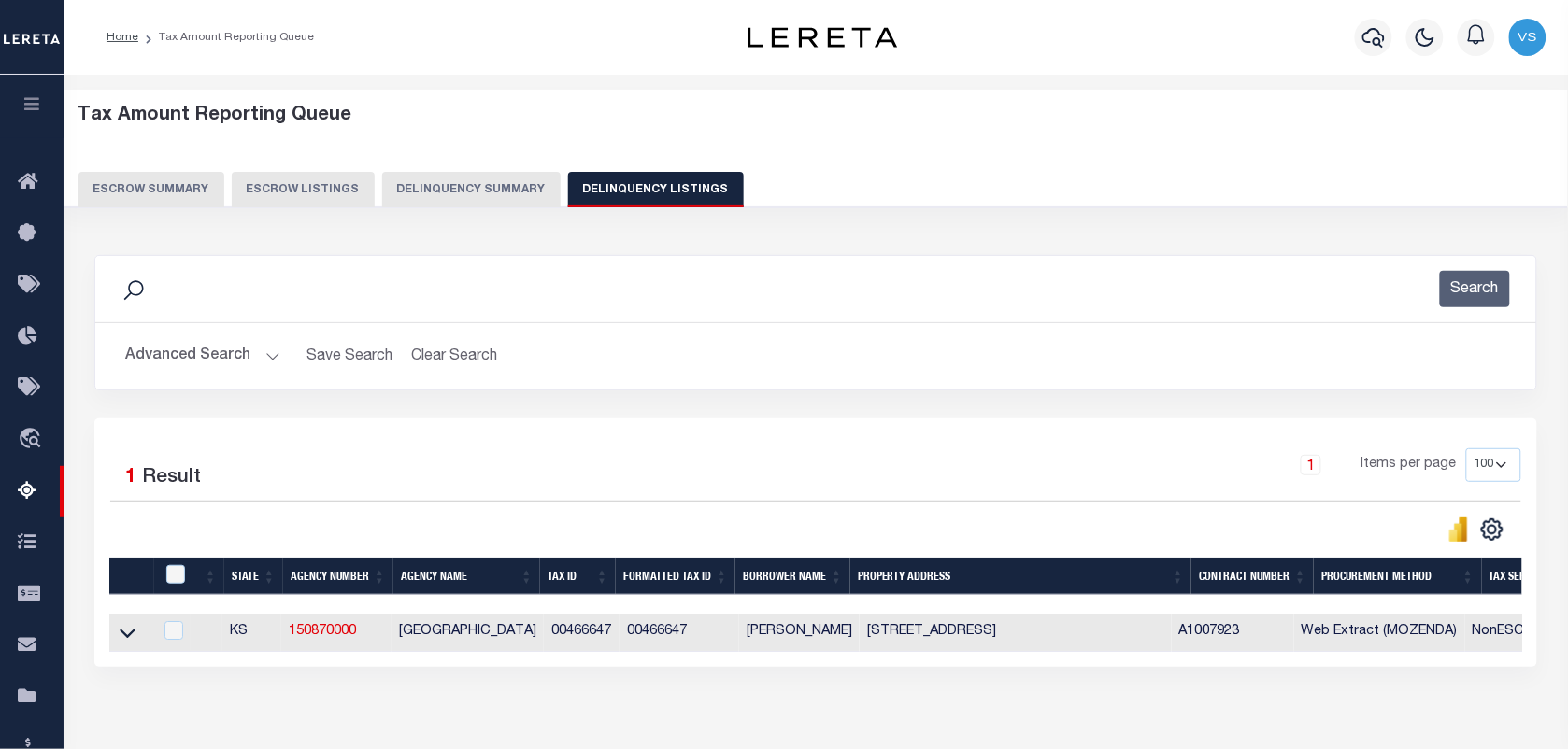
click at [209, 359] on button "Advanced Search" at bounding box center [203, 356] width 155 height 36
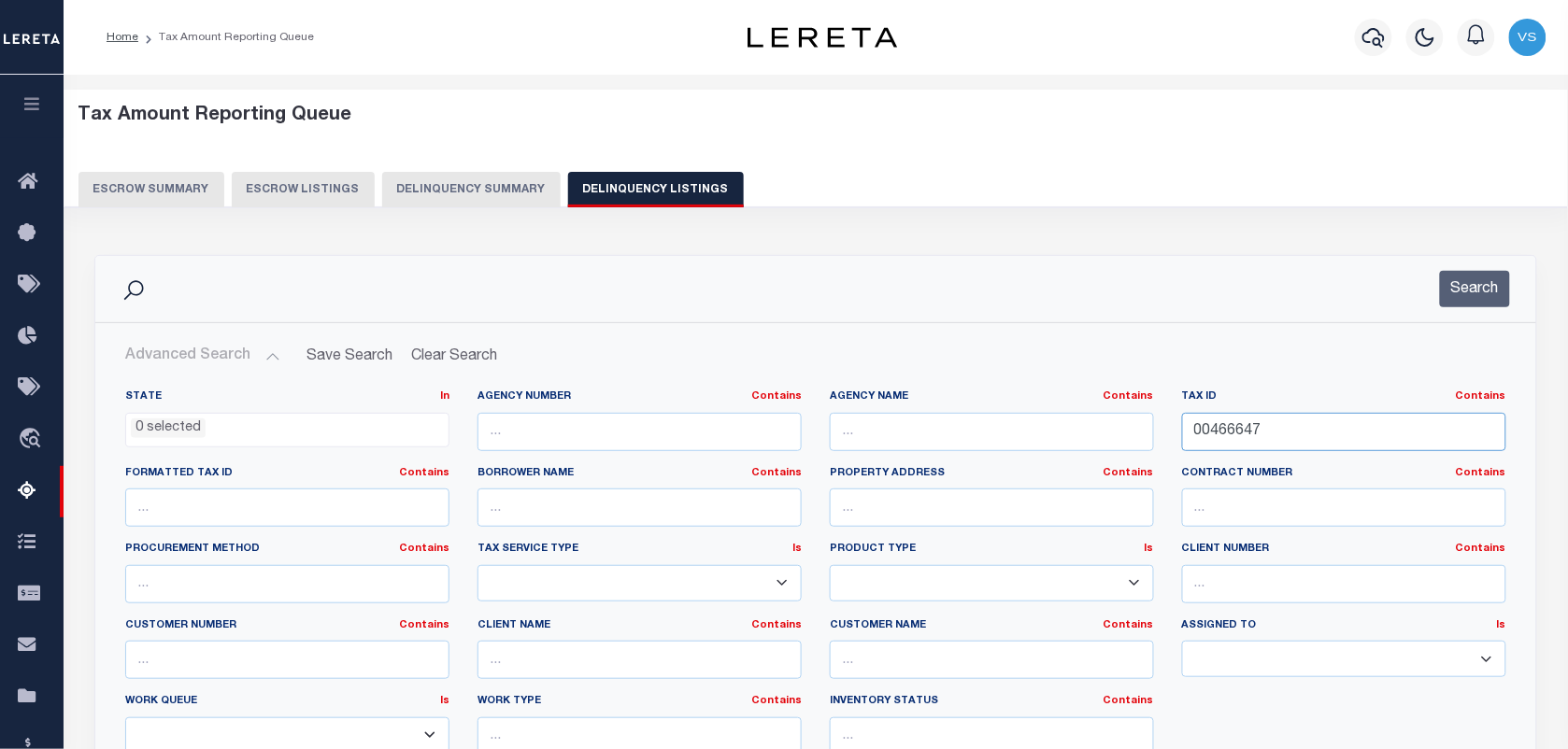
click at [1235, 432] on input "00466647" at bounding box center [1344, 431] width 325 height 38
paste input "00466713"
type input "00466713"
click at [1471, 281] on button "Search" at bounding box center [1475, 288] width 70 height 36
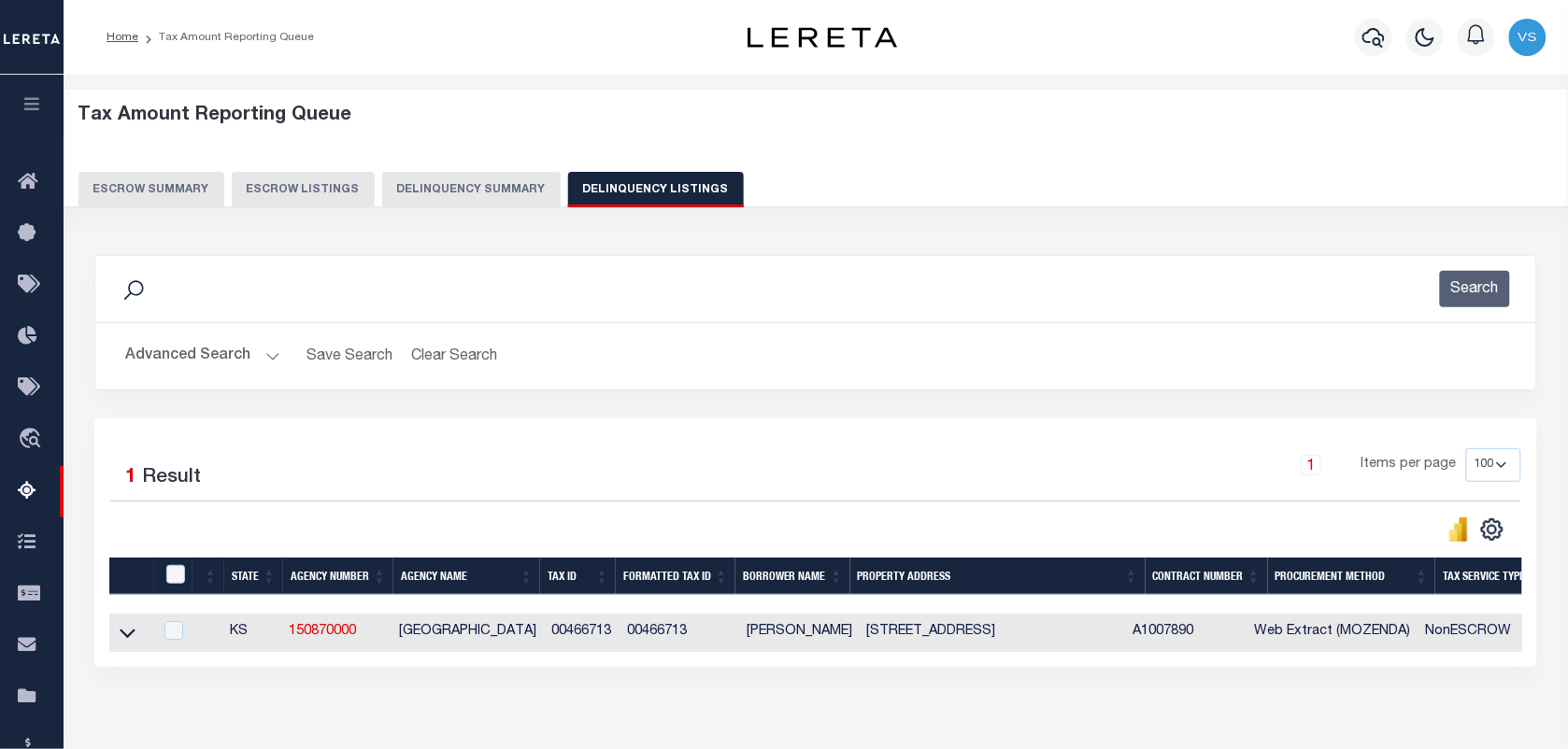
click at [115, 645] on td at bounding box center [131, 632] width 43 height 38
checkbox input "true"
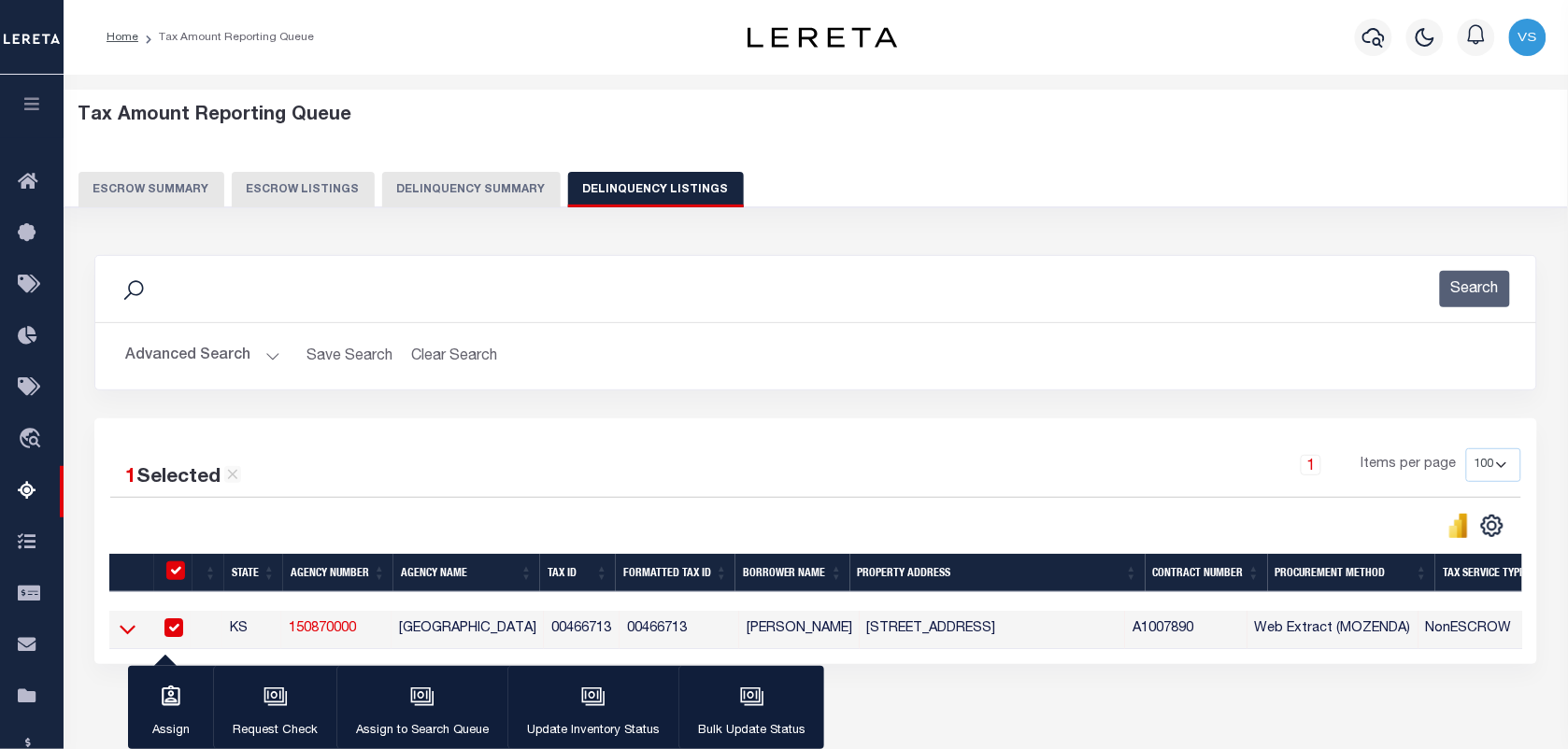
click at [133, 631] on icon at bounding box center [128, 629] width 16 height 19
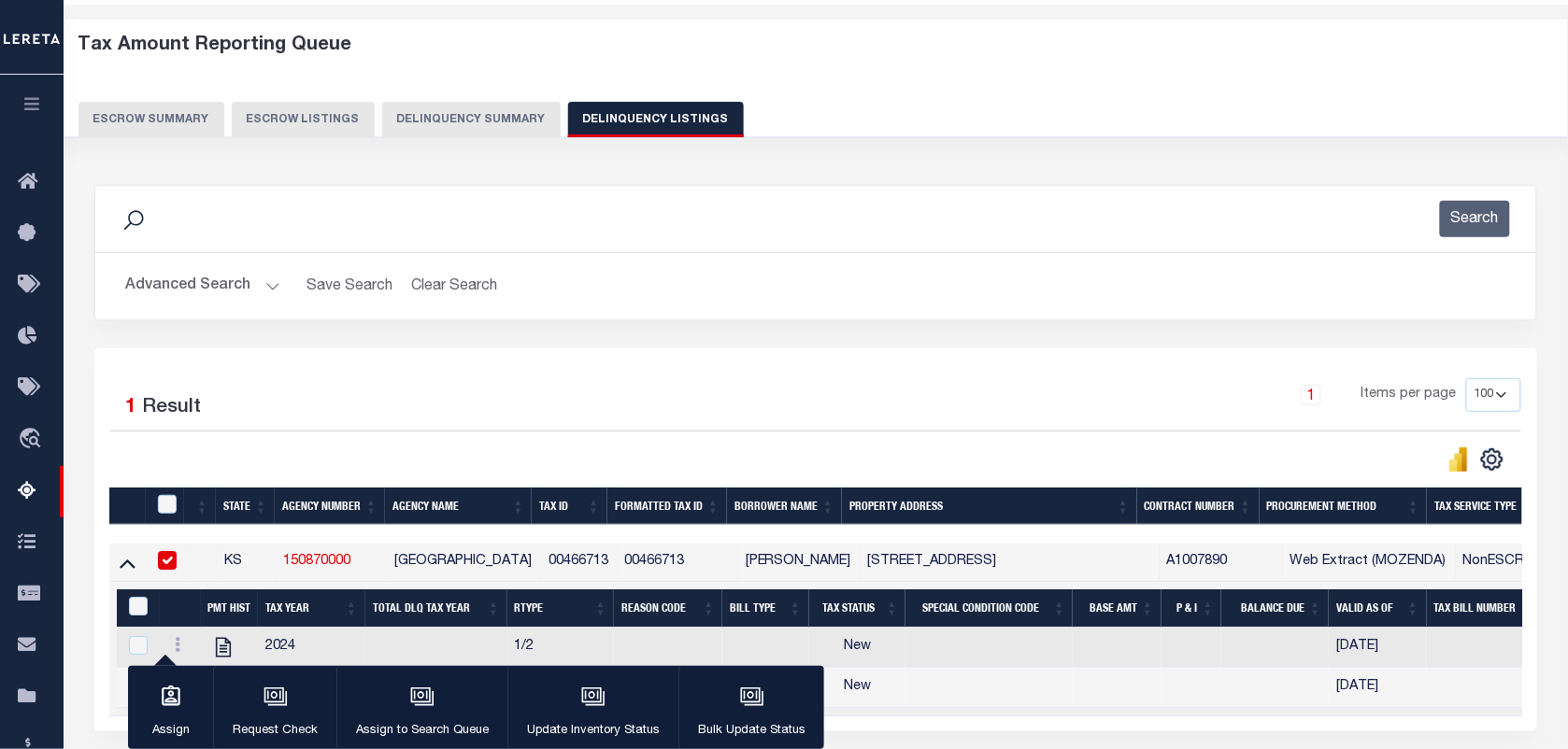
scroll to position [234, 0]
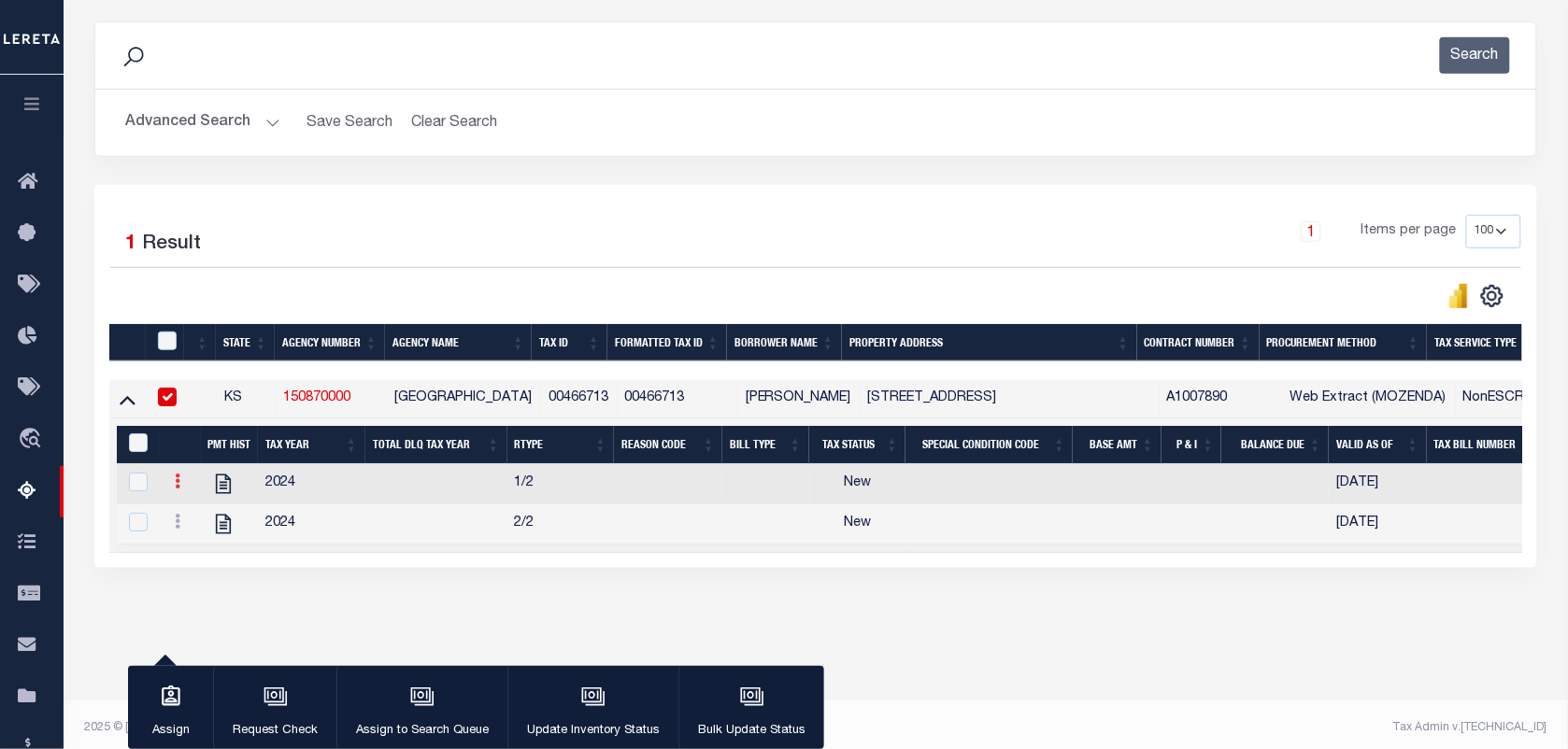
click at [172, 491] on link at bounding box center [177, 483] width 20 height 15
click at [192, 519] on img "" at bounding box center [200, 511] width 19 height 19
checkbox input "false"
checkbox input "true"
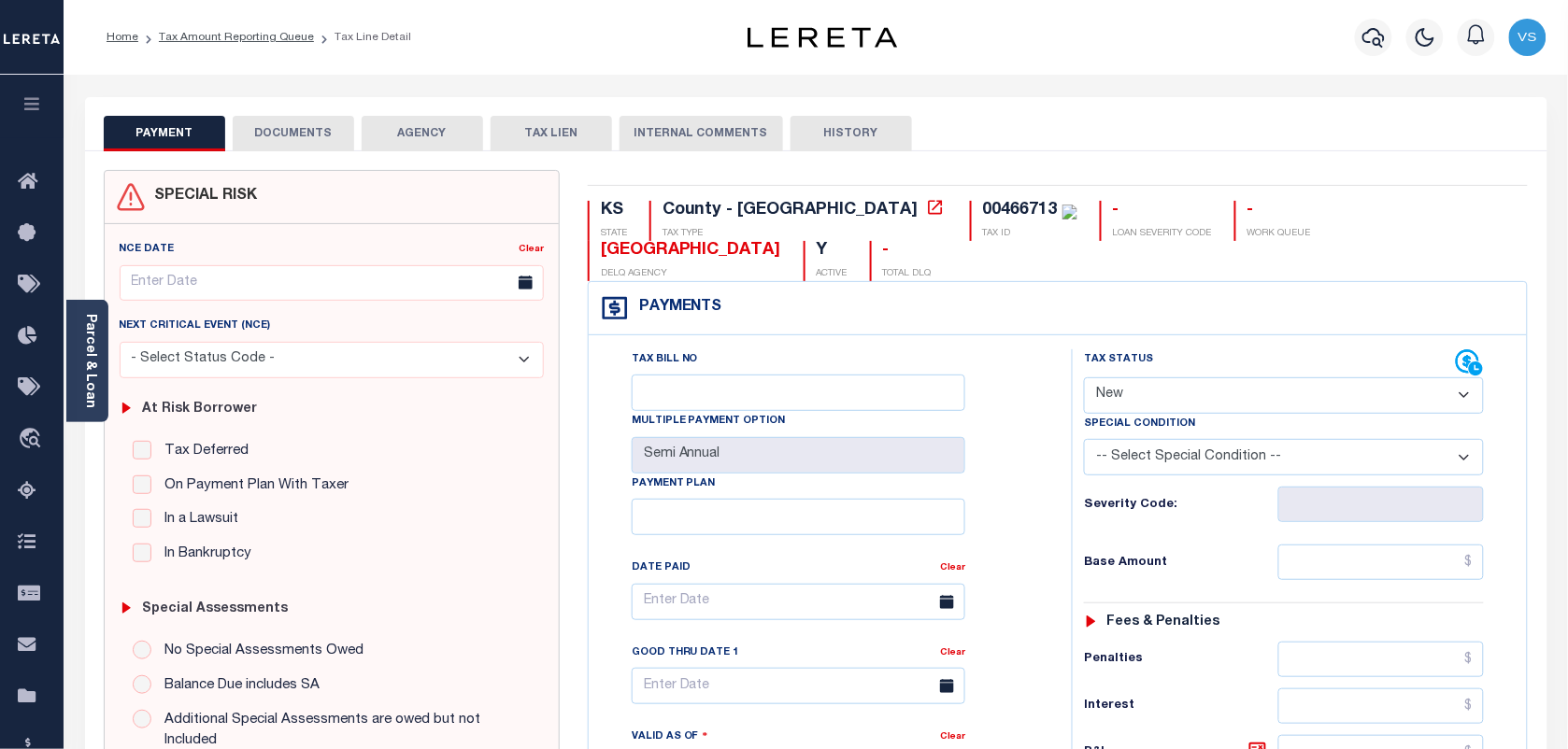
click at [1187, 398] on select "- Select Status Code - Open Due/Unpaid Paid Incomplete No Tax Due Internal Refu…" at bounding box center [1283, 394] width 400 height 36
select select "PYD"
click at [1084, 379] on select "- Select Status Code - Open Due/Unpaid Paid Incomplete No Tax Due Internal Refu…" at bounding box center [1283, 394] width 400 height 36
type input "[DATE]"
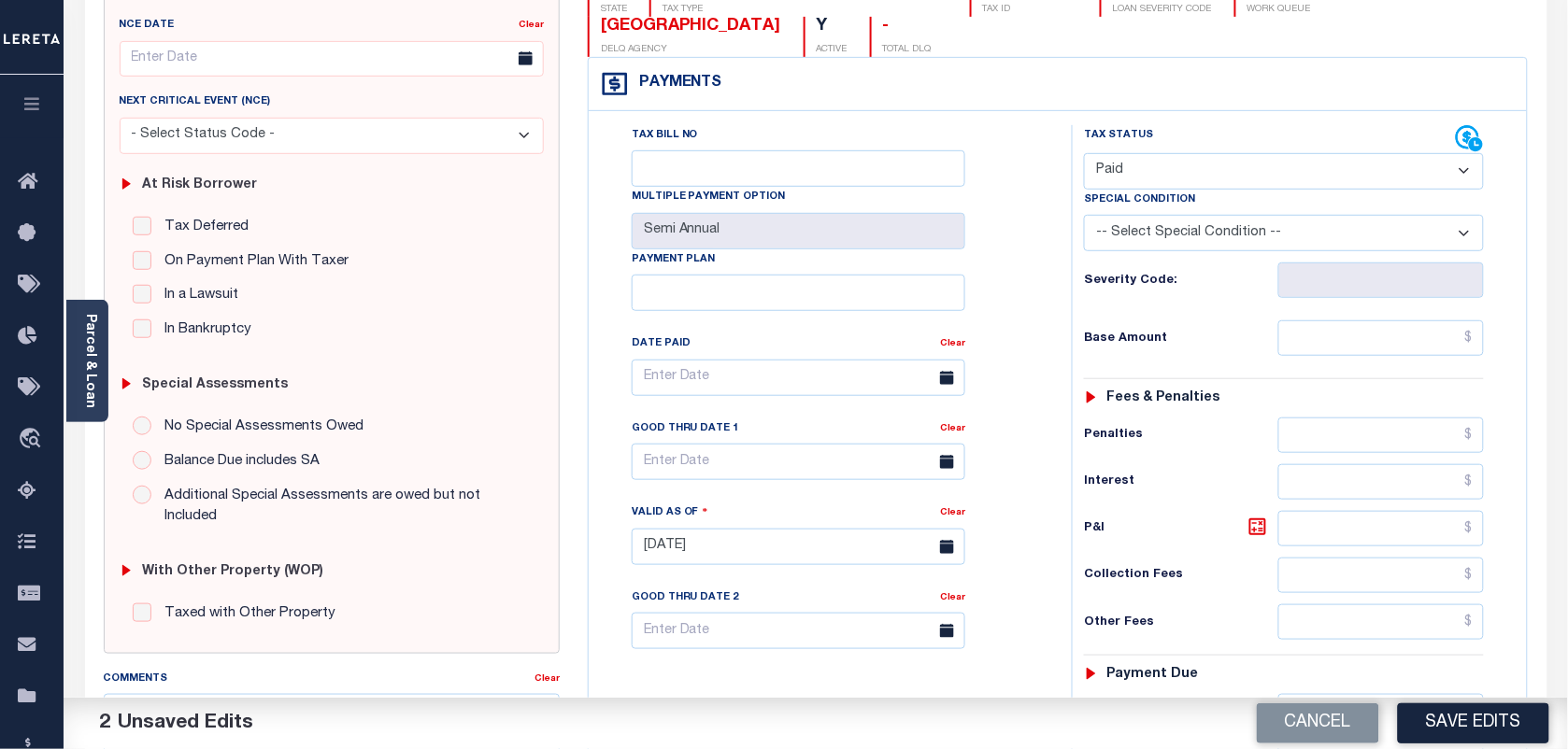
scroll to position [351, 0]
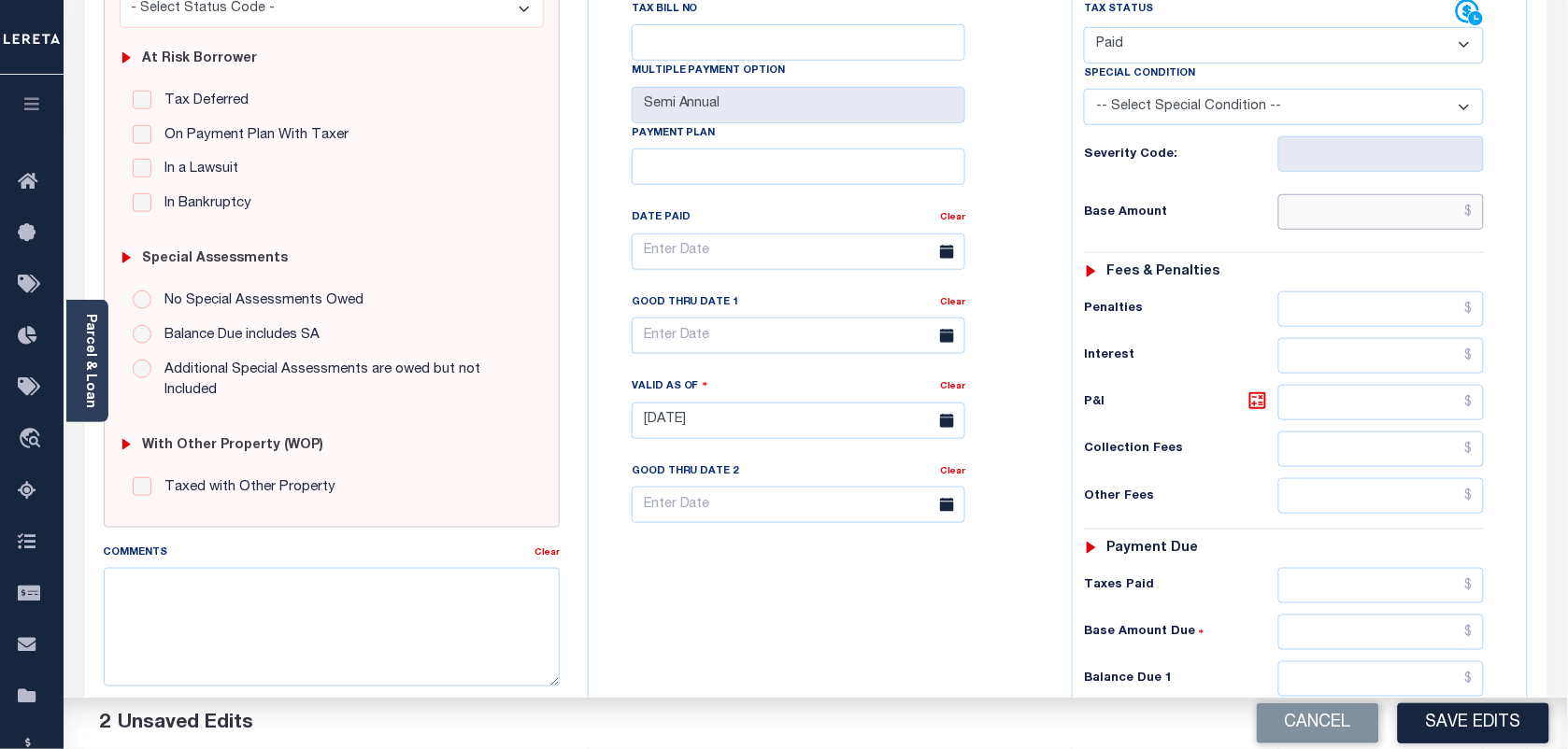
click at [1458, 226] on input "text" at bounding box center [1382, 211] width 207 height 35
type input "$0.00"
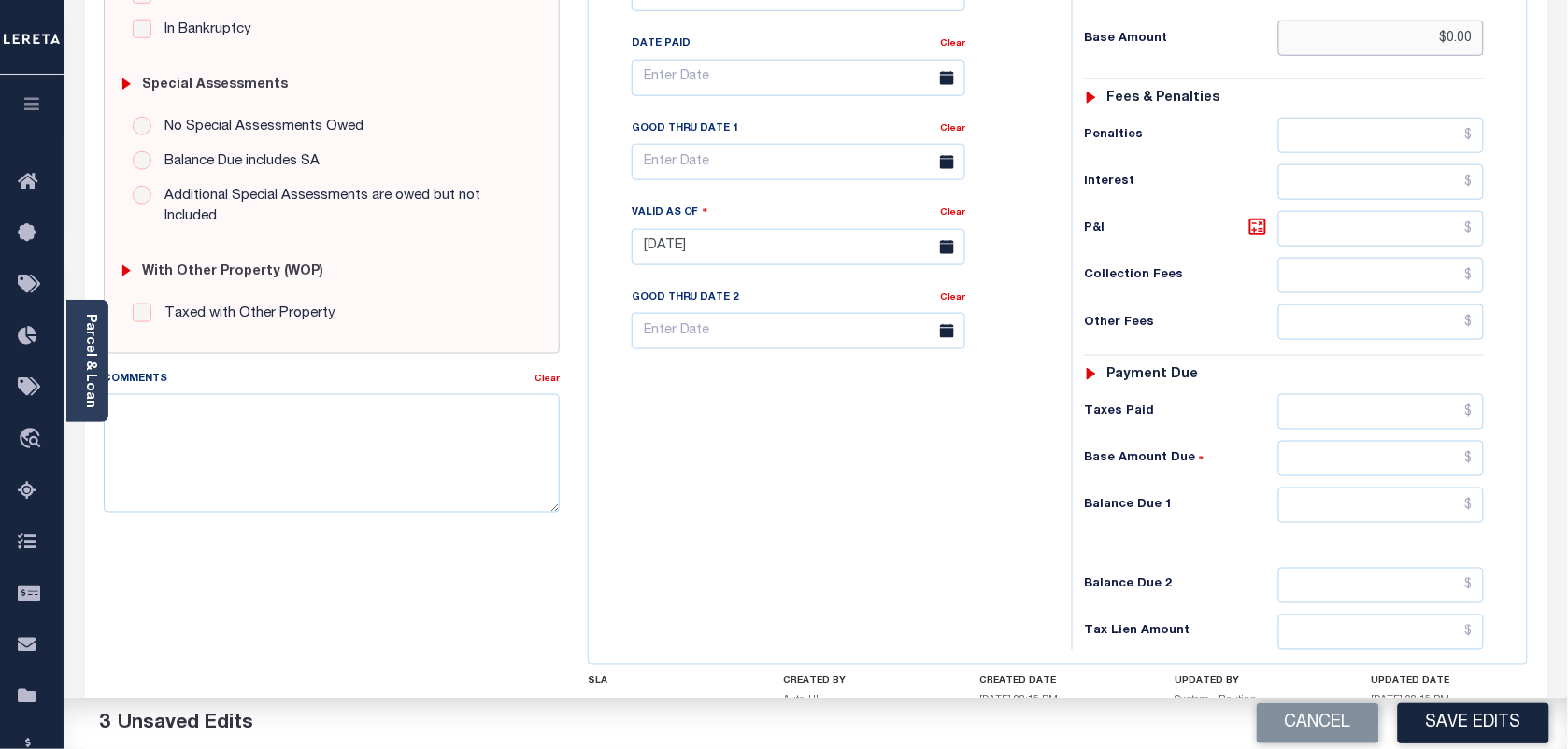
scroll to position [583, 0]
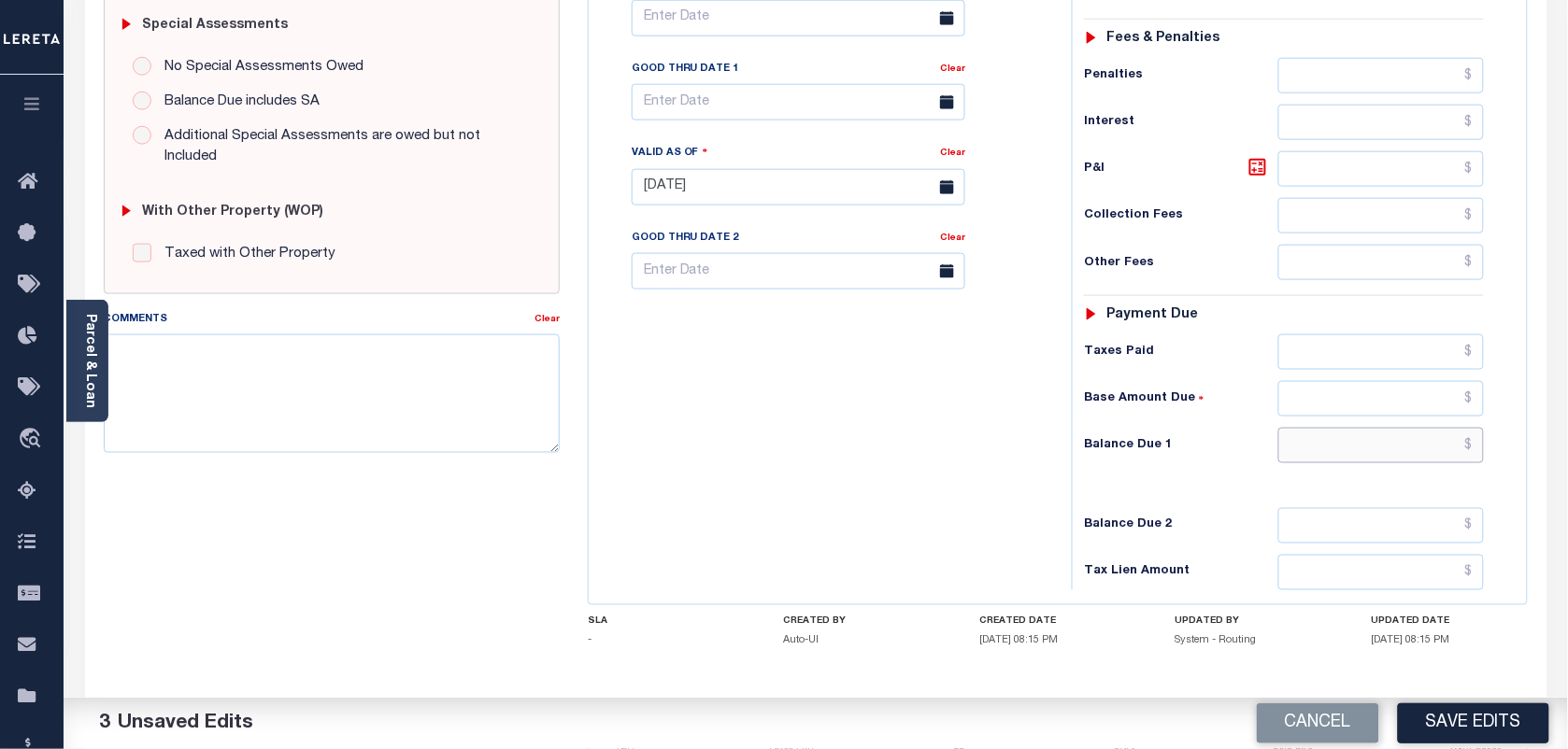
click at [1460, 459] on input "text" at bounding box center [1382, 445] width 207 height 35
type input "$0.00"
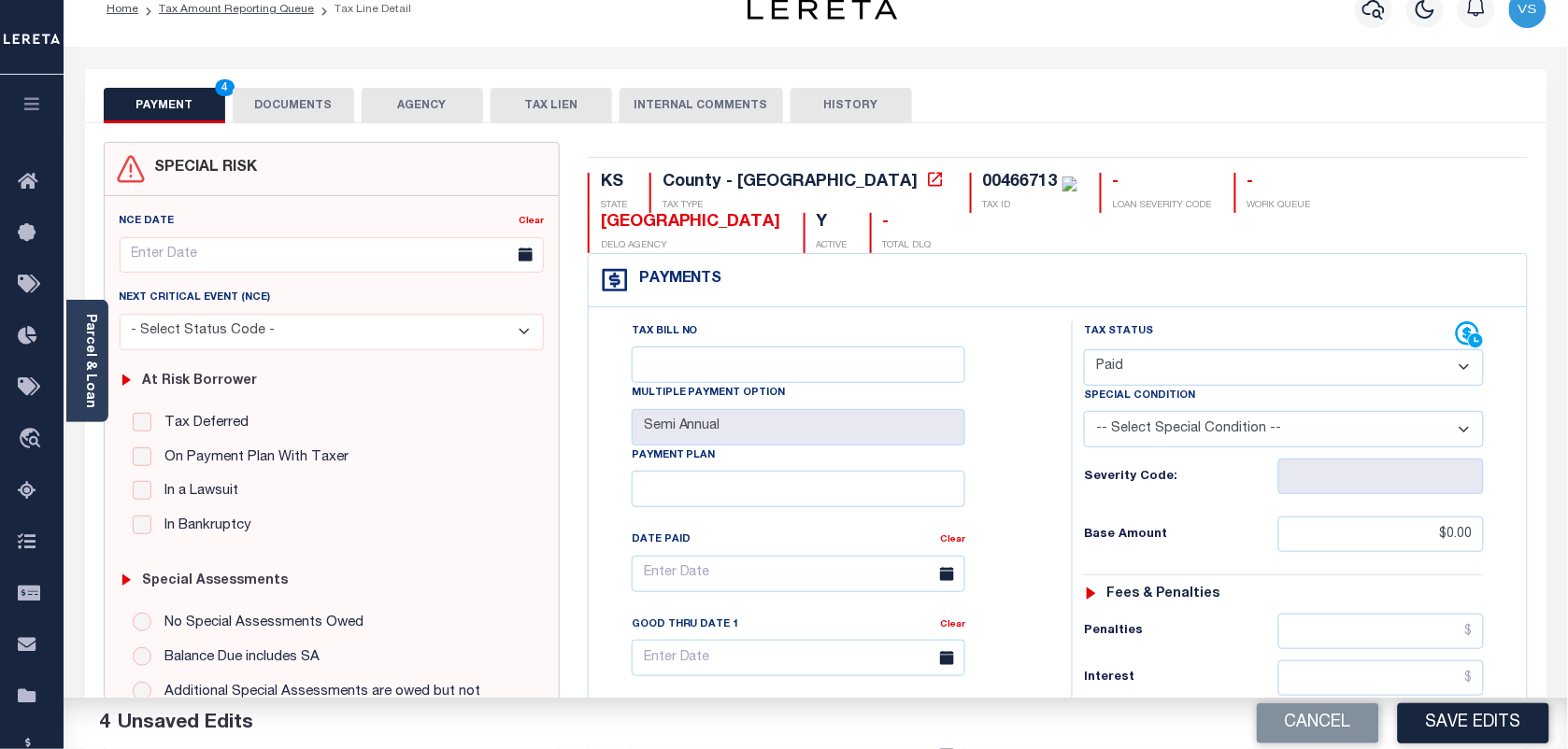
scroll to position [0, 0]
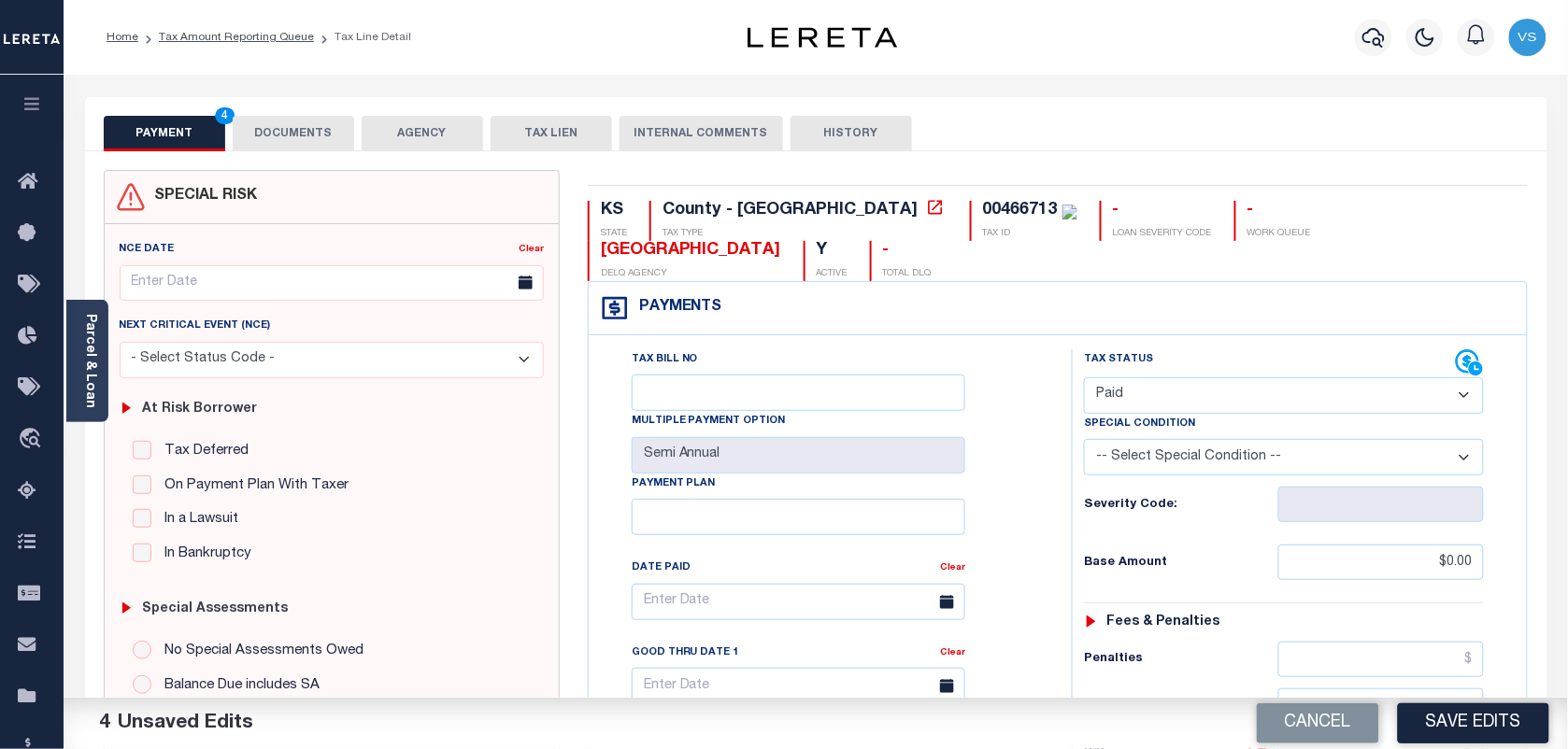
click at [276, 128] on button "DOCUMENTS" at bounding box center [293, 133] width 122 height 35
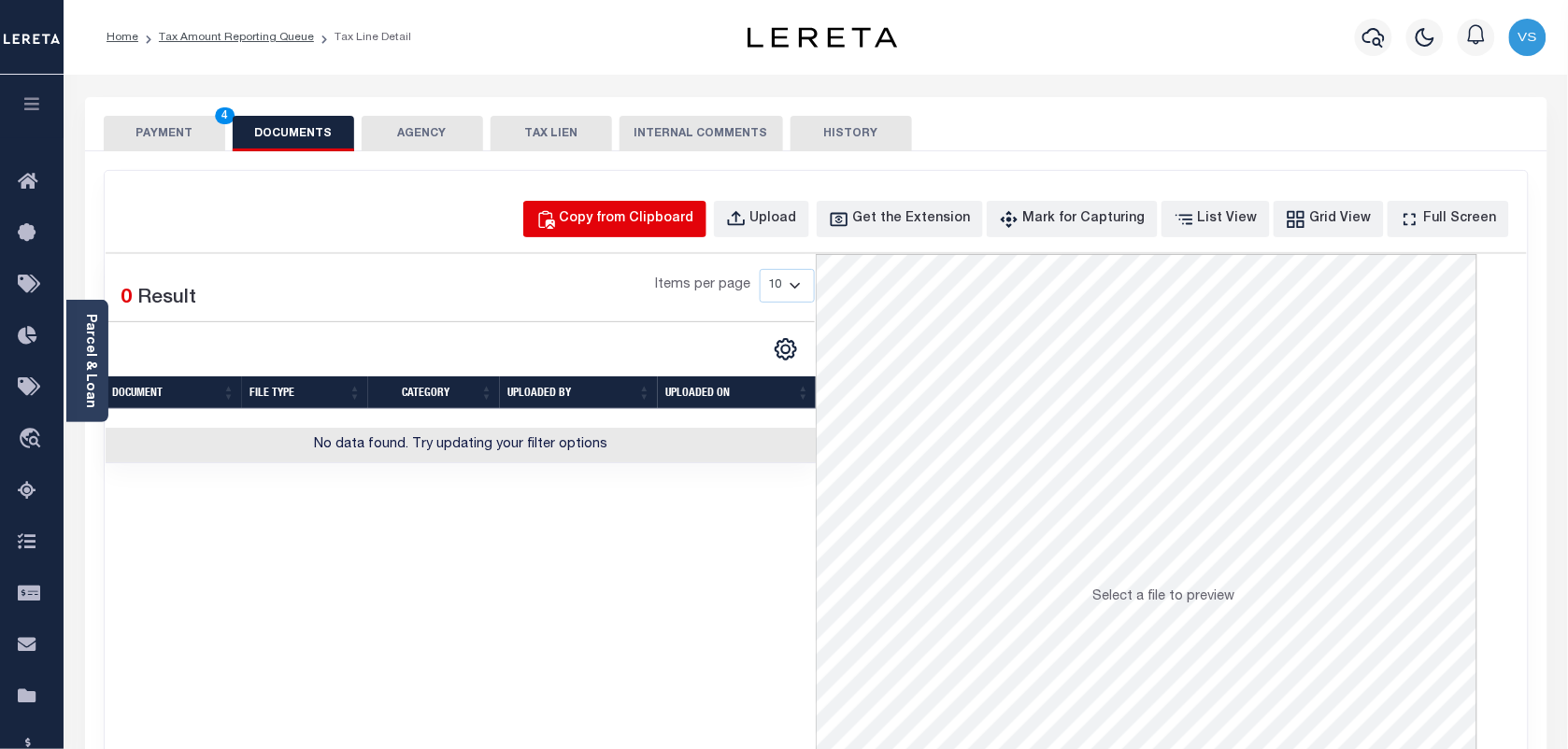
click at [650, 224] on div "Copy from Clipboard" at bounding box center [627, 219] width 134 height 20
select select "POP"
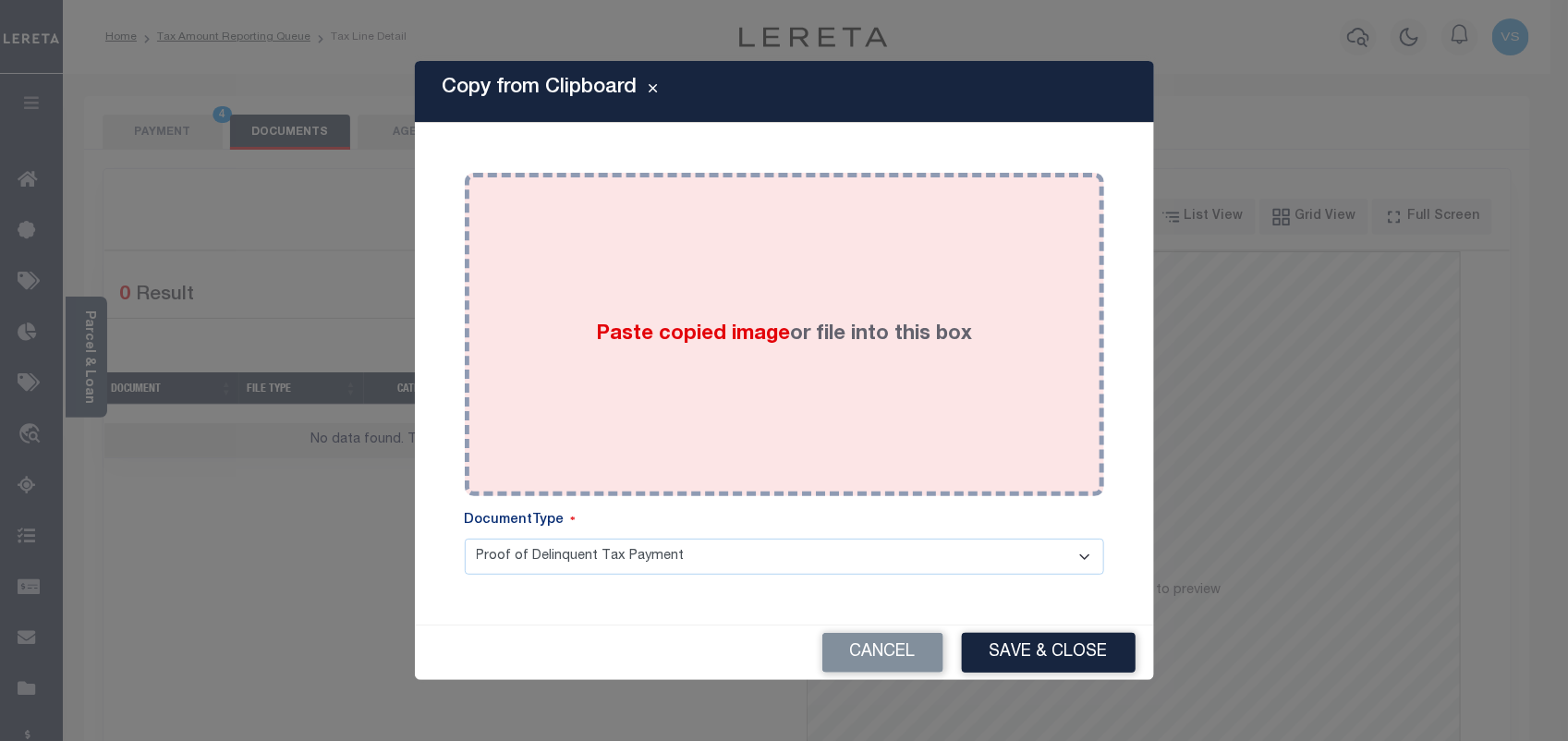
click at [583, 307] on div "Paste copied image or file into this box" at bounding box center [784, 334] width 612 height 296
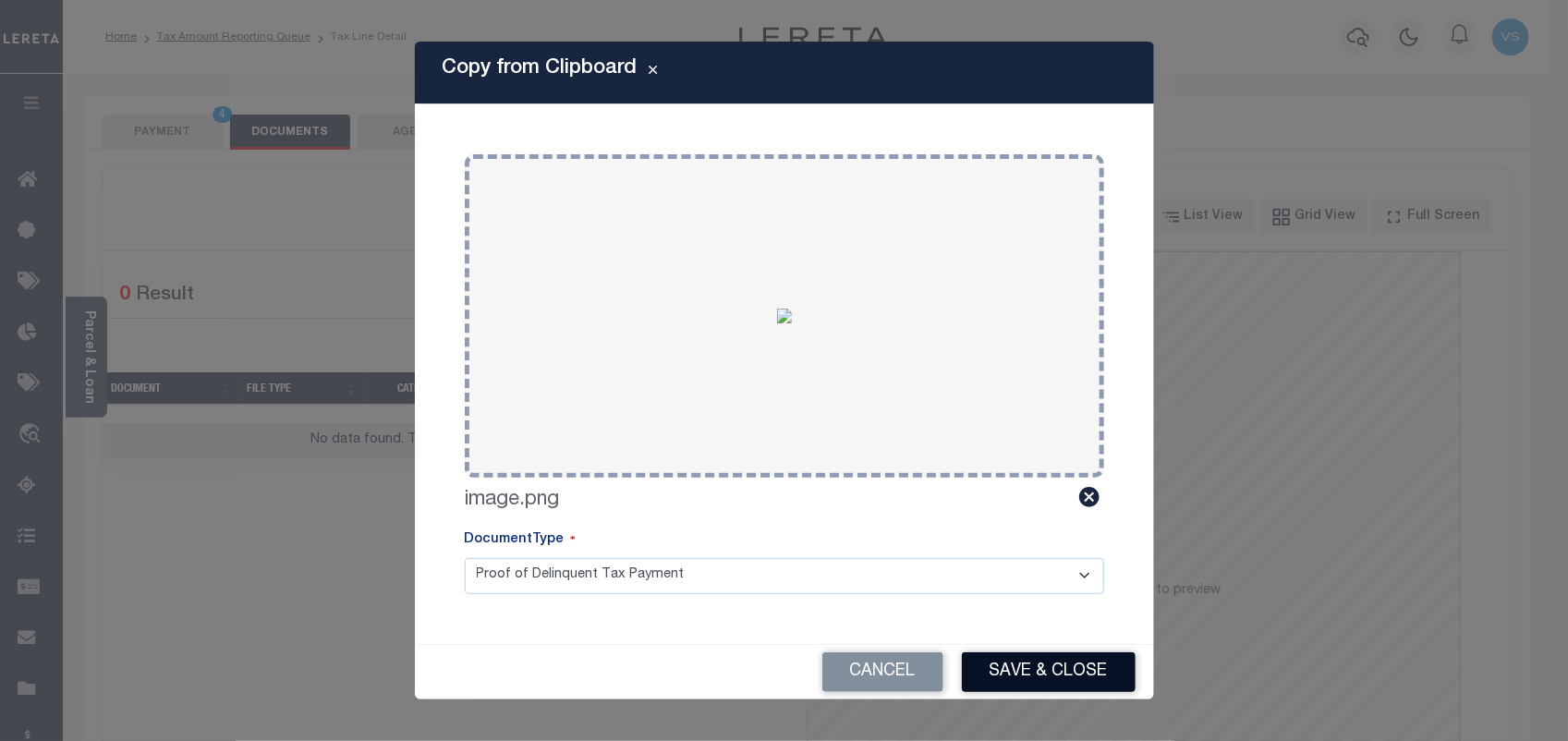
click at [1023, 677] on button "Save & Close" at bounding box center [1049, 672] width 173 height 40
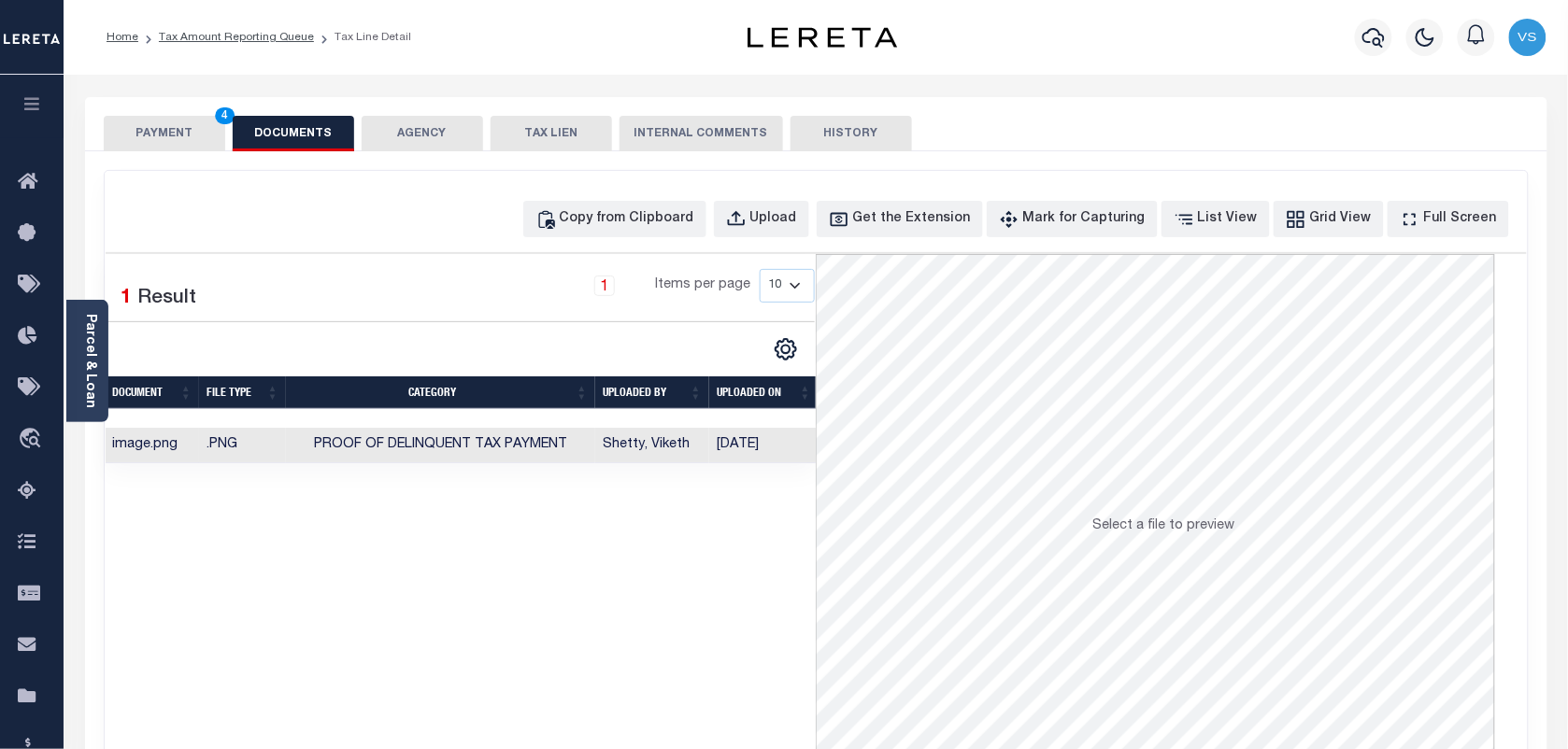
click at [157, 135] on button "PAYMENT 4" at bounding box center [164, 133] width 122 height 35
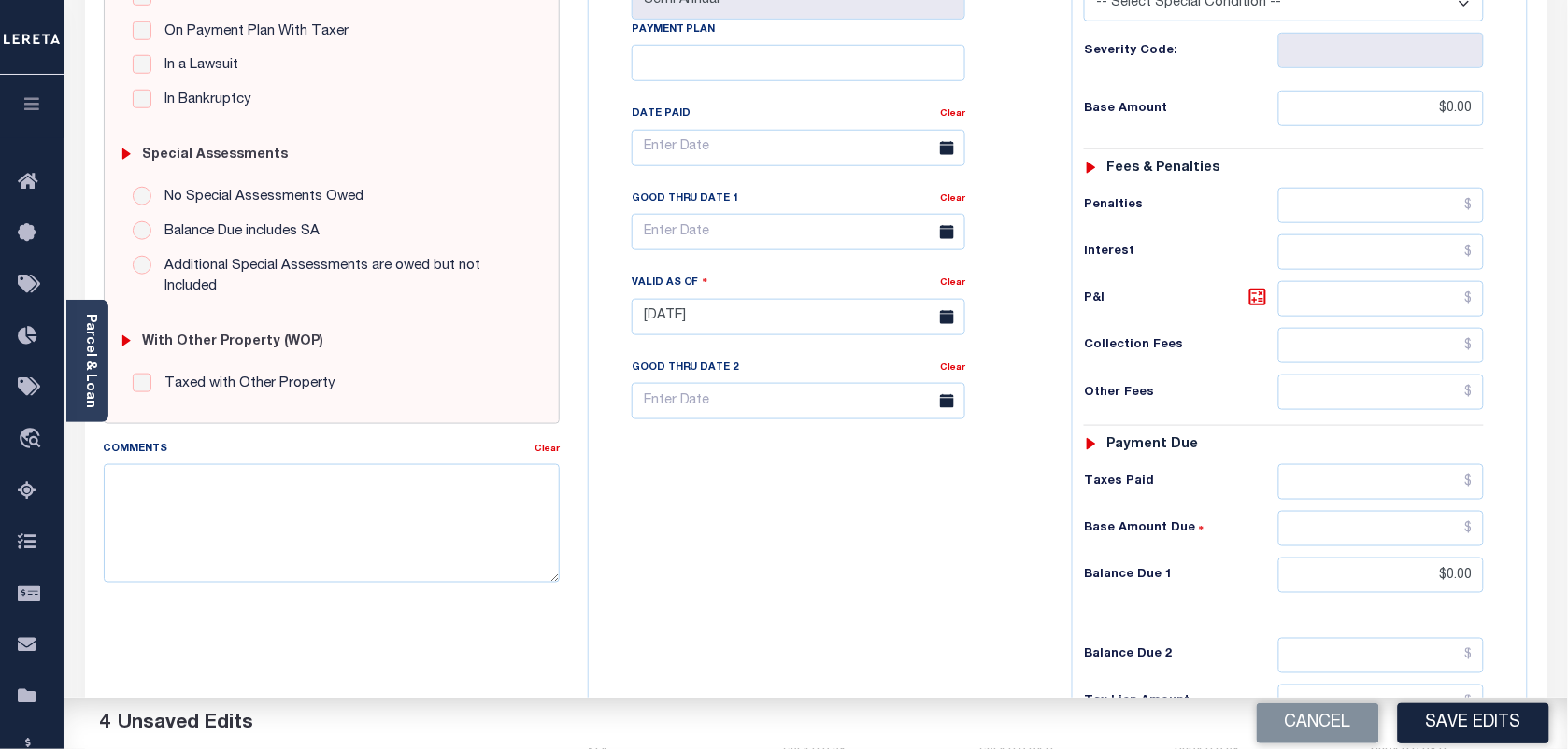
scroll to position [583, 0]
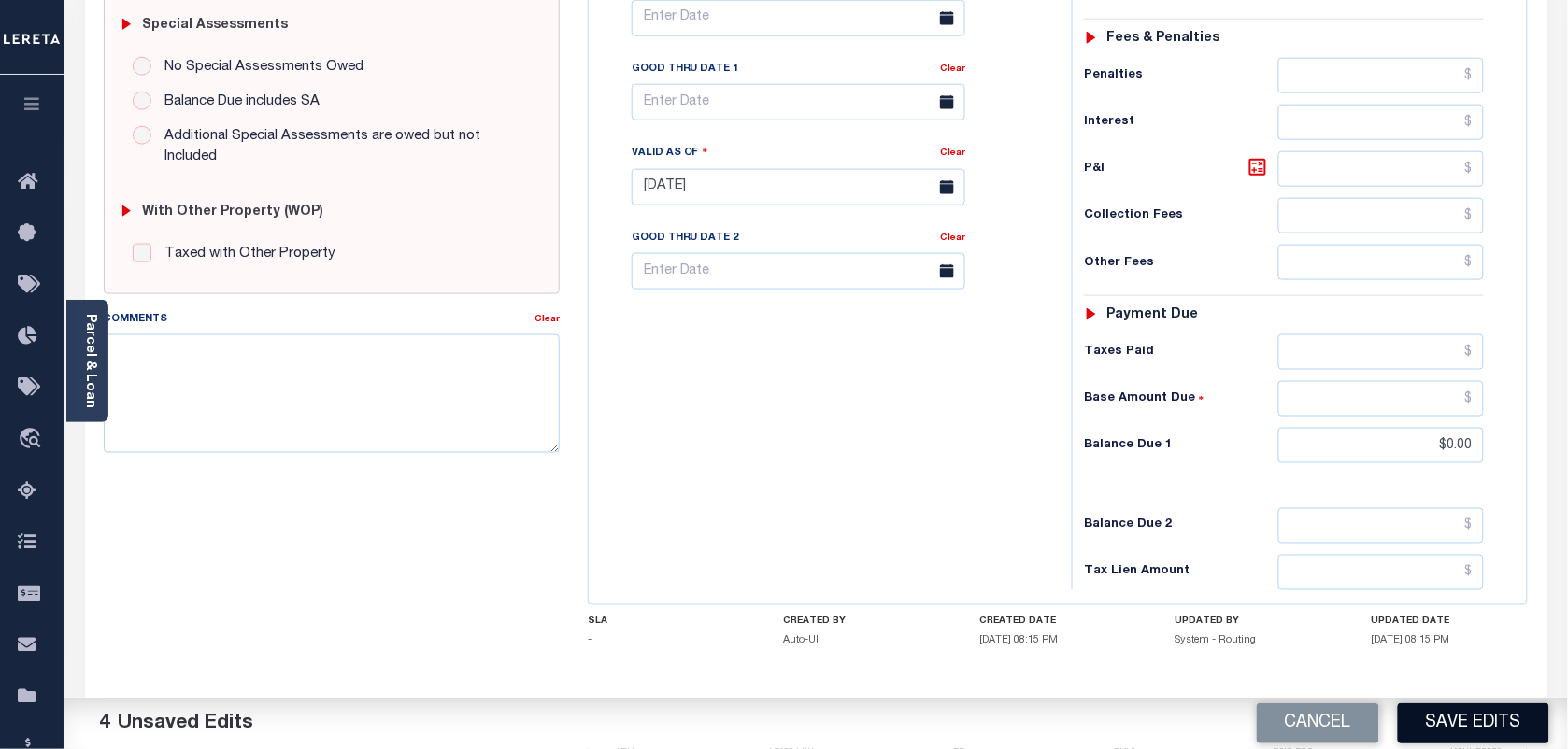
click at [1483, 711] on button "Save Edits" at bounding box center [1473, 723] width 151 height 40
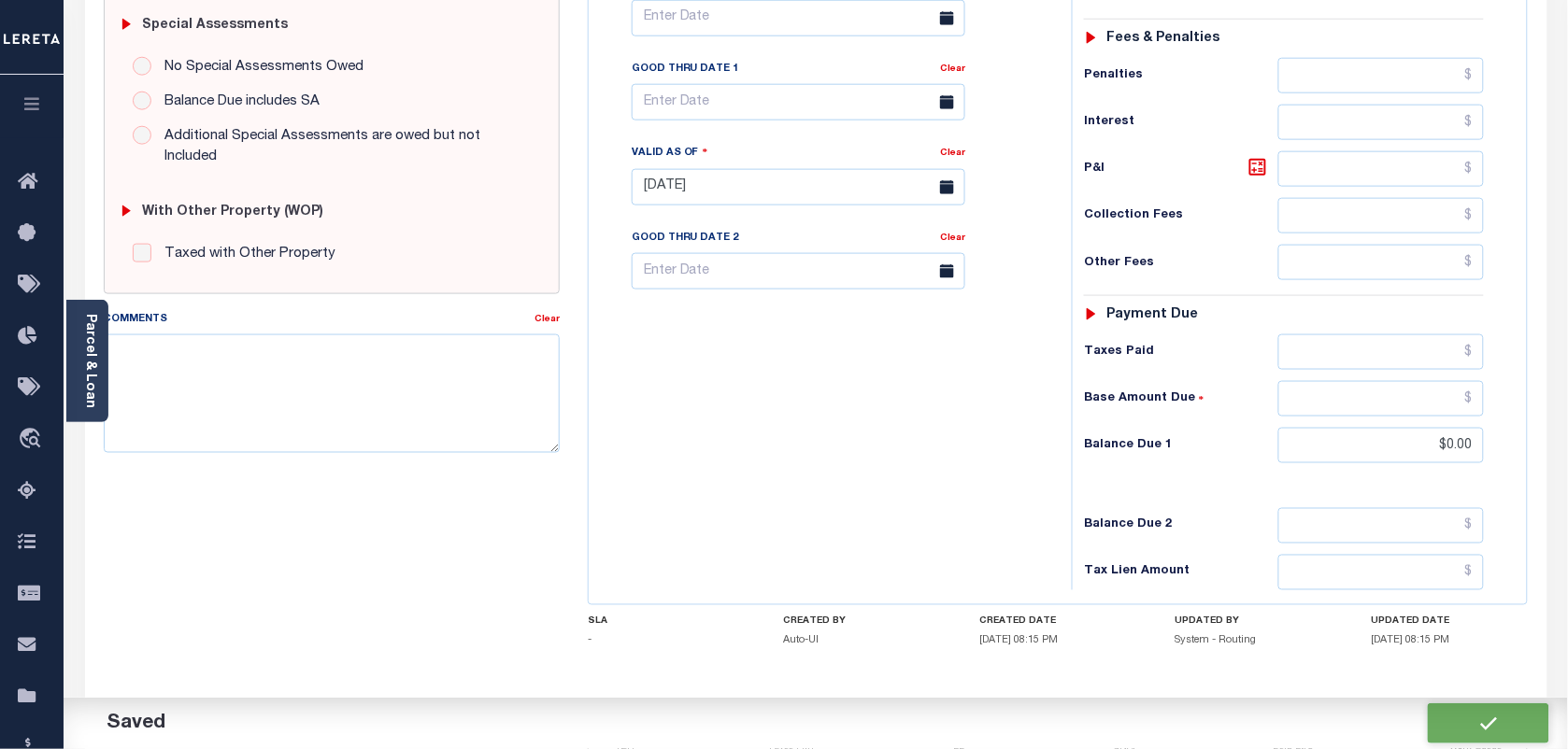
checkbox input "false"
type input "$0"
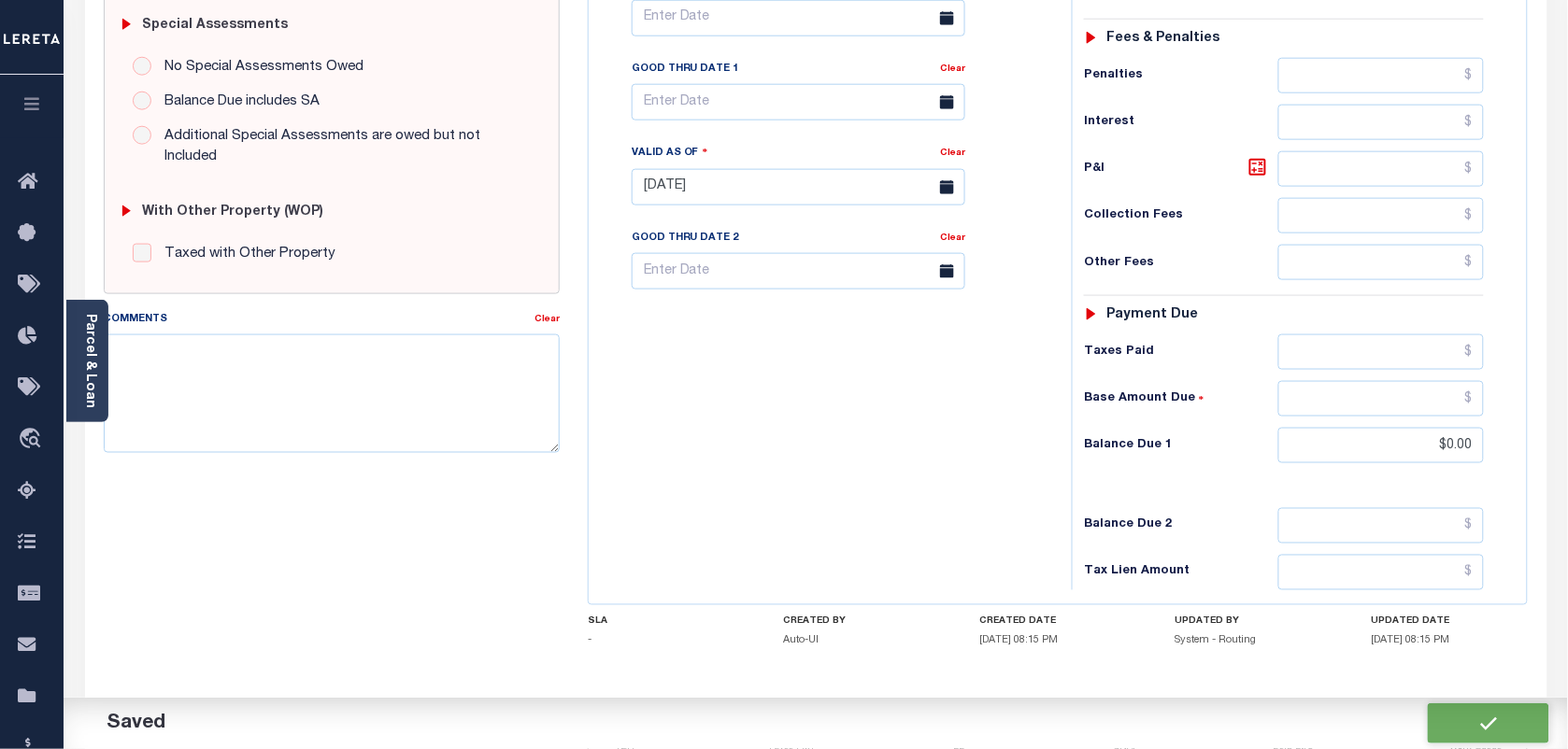
type input "$0"
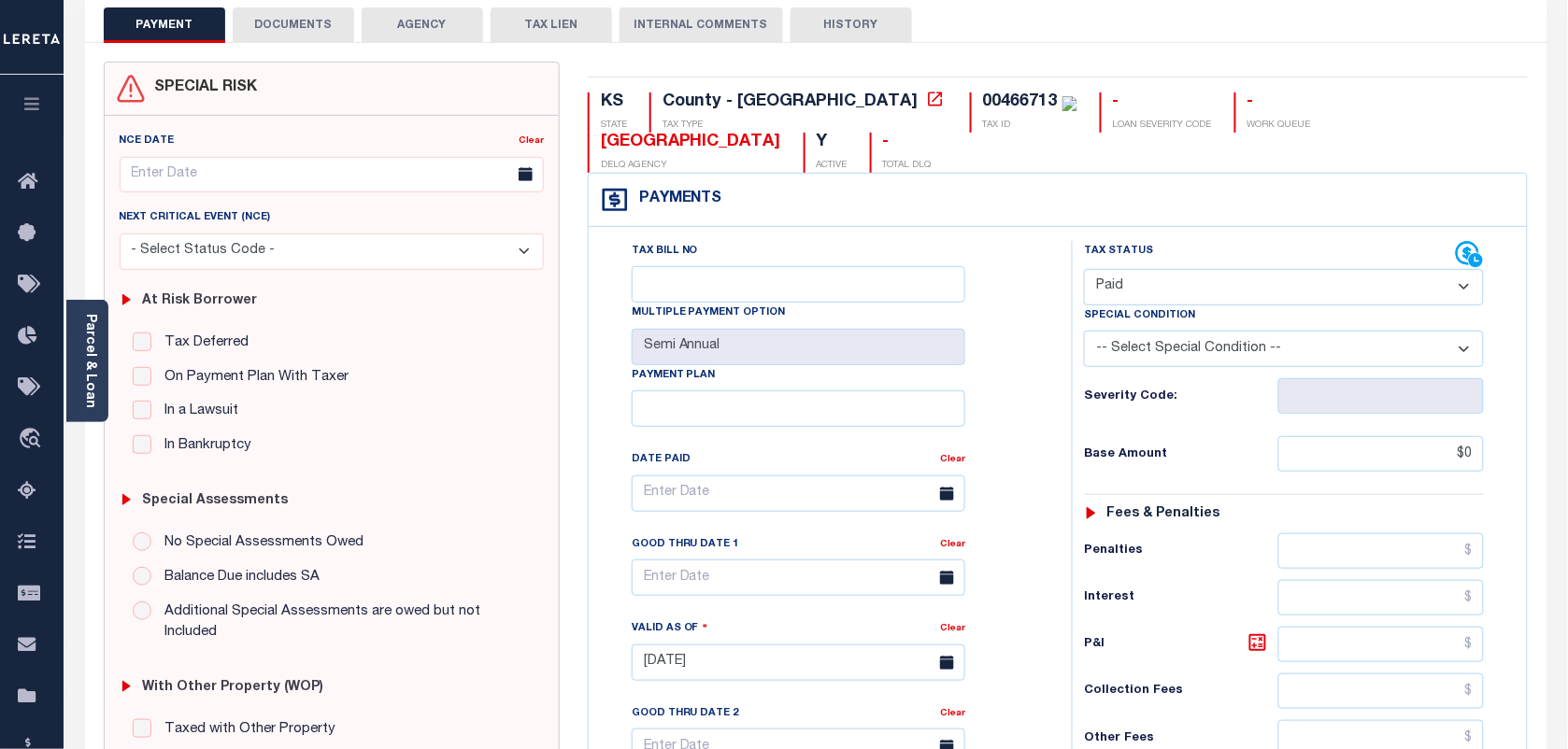
scroll to position [0, 0]
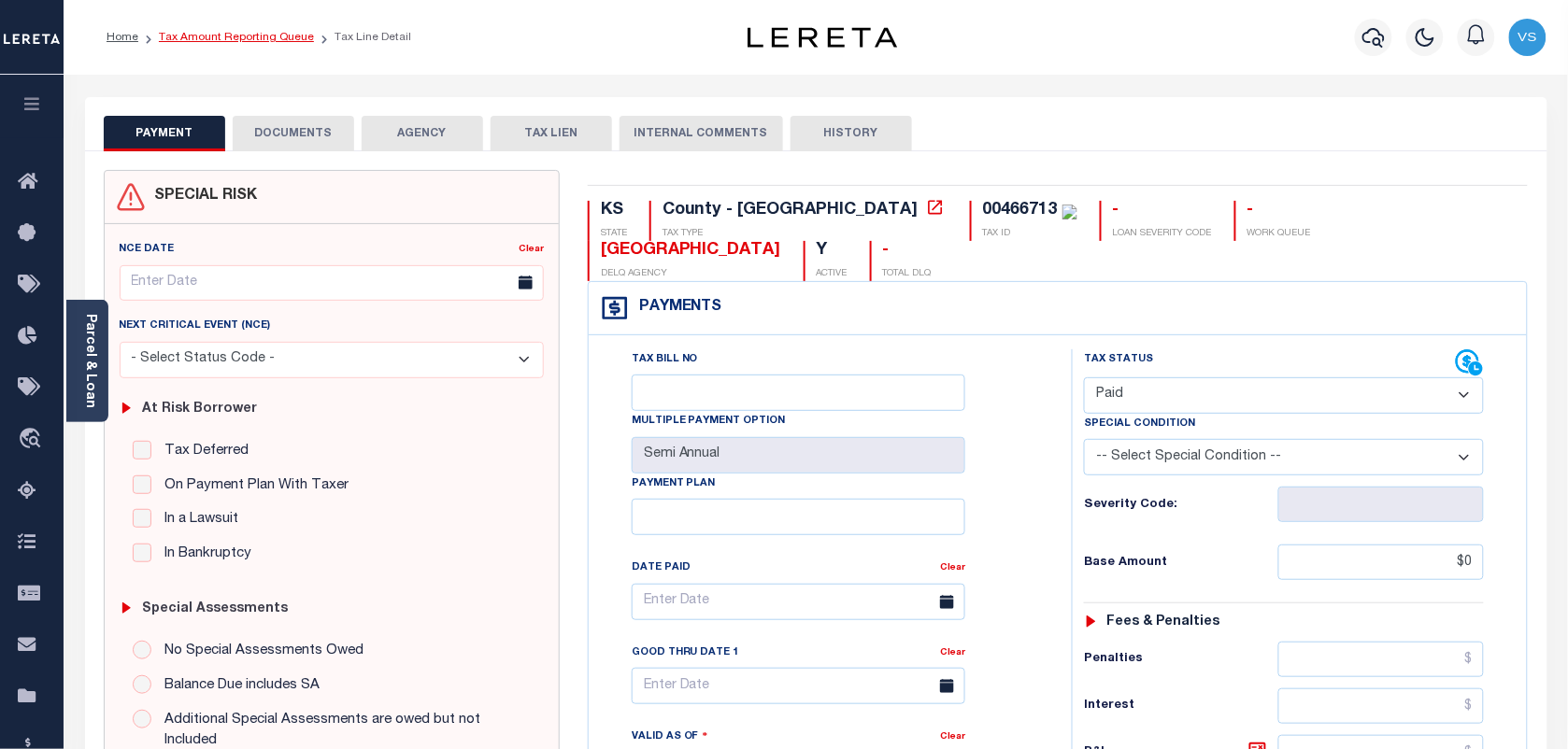
click at [219, 39] on link "Tax Amount Reporting Queue" at bounding box center [236, 38] width 155 height 12
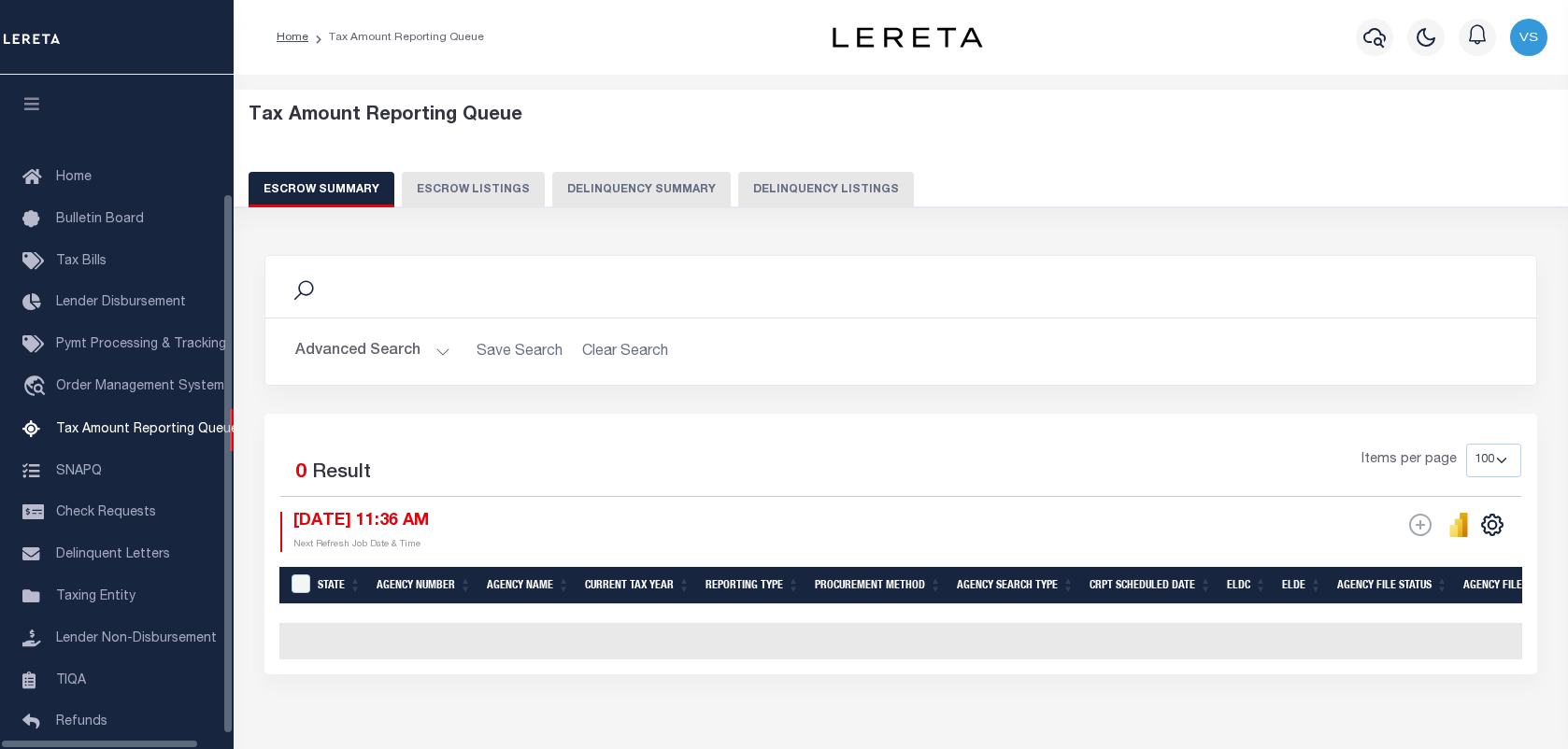
select select "100"
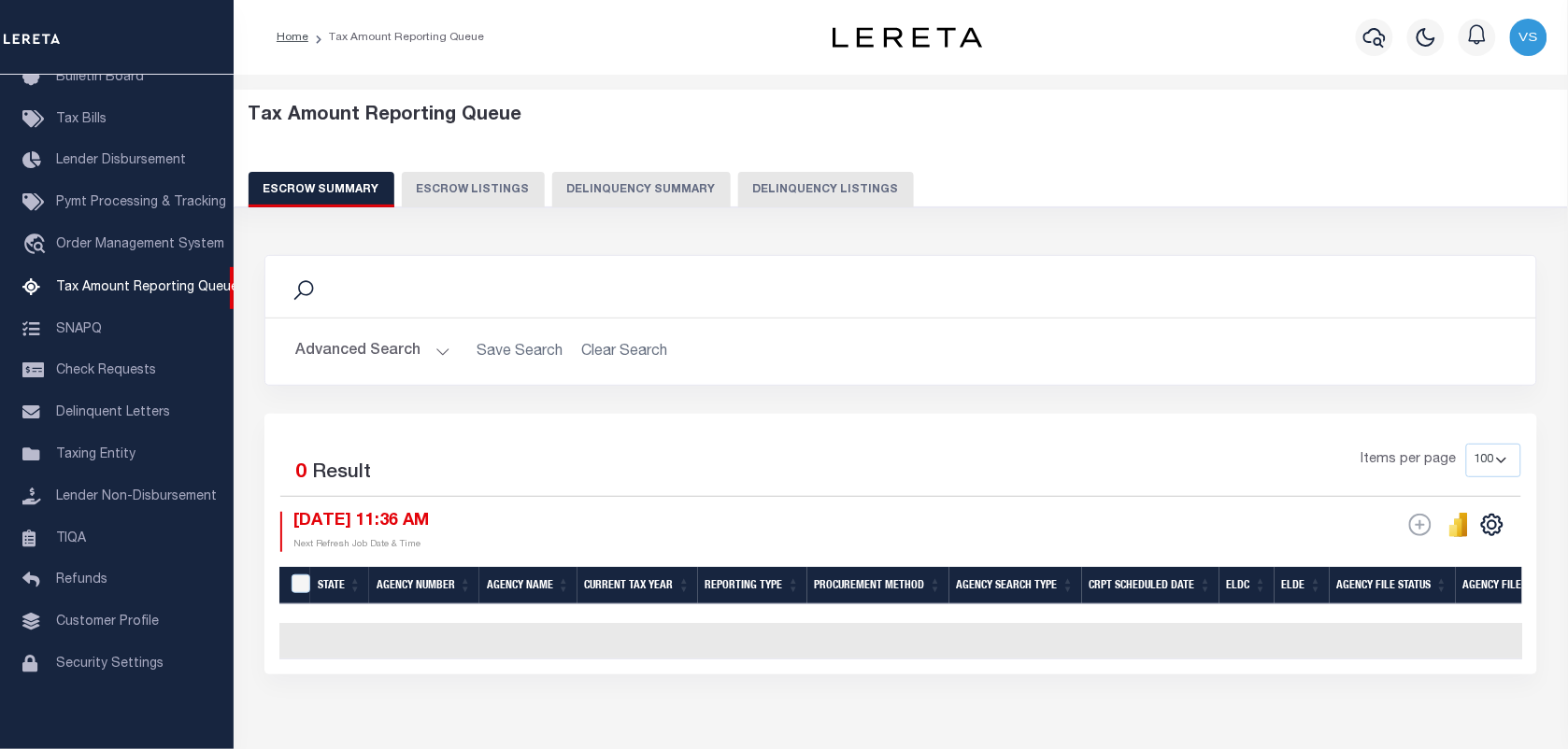
click at [774, 188] on button "Delinquency Listings" at bounding box center [826, 189] width 175 height 35
select select "100"
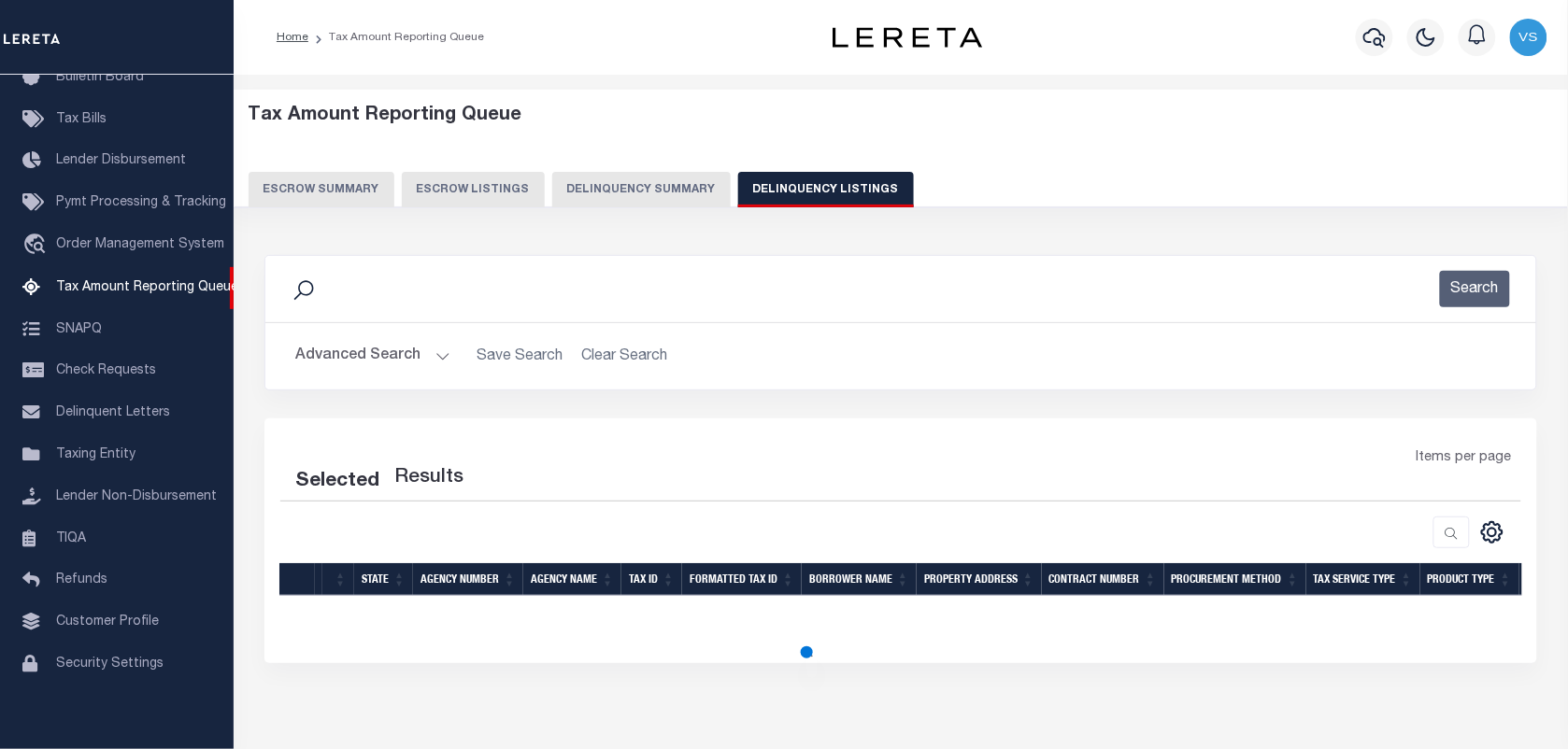
select select "100"
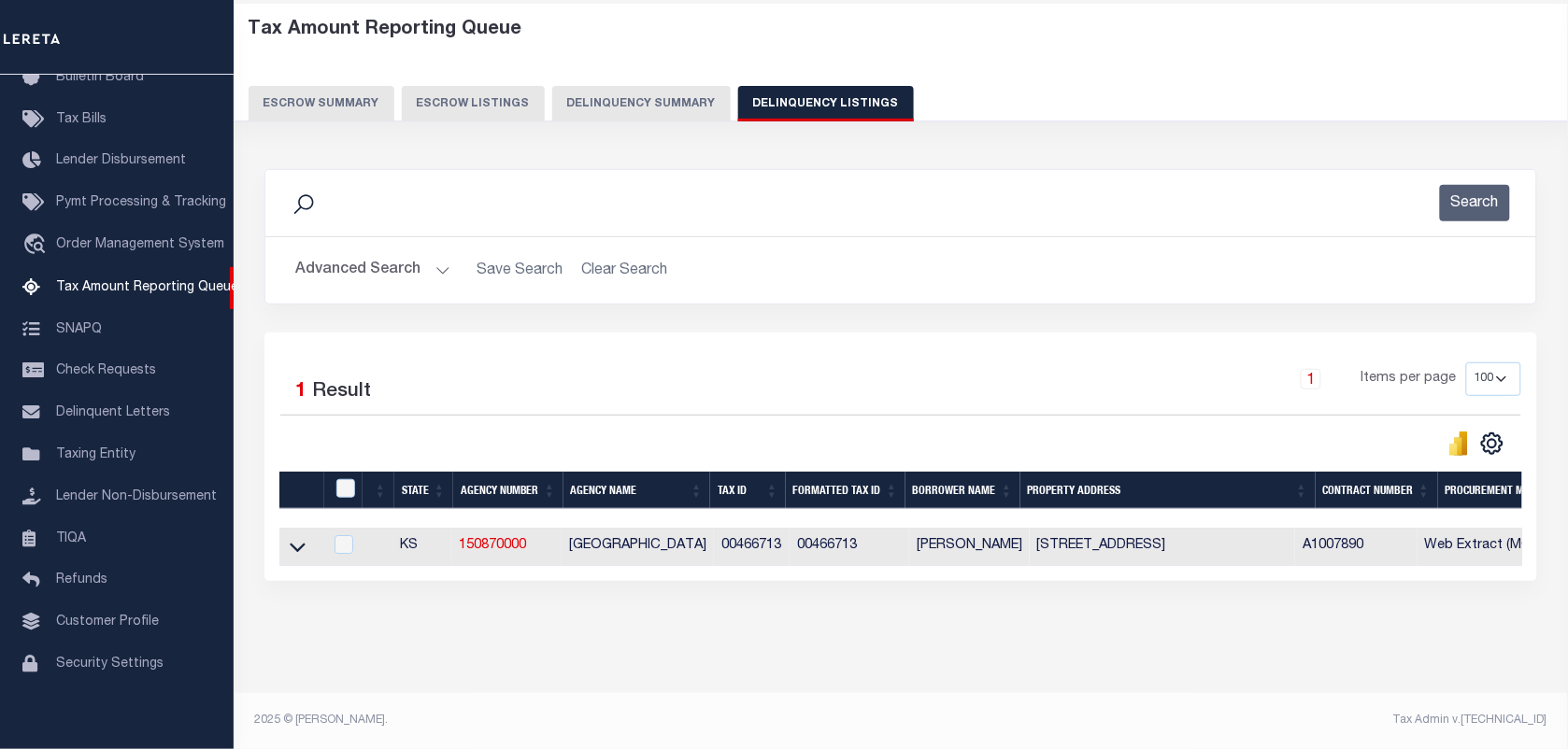
scroll to position [102, 0]
click at [291, 537] on icon at bounding box center [297, 546] width 16 height 19
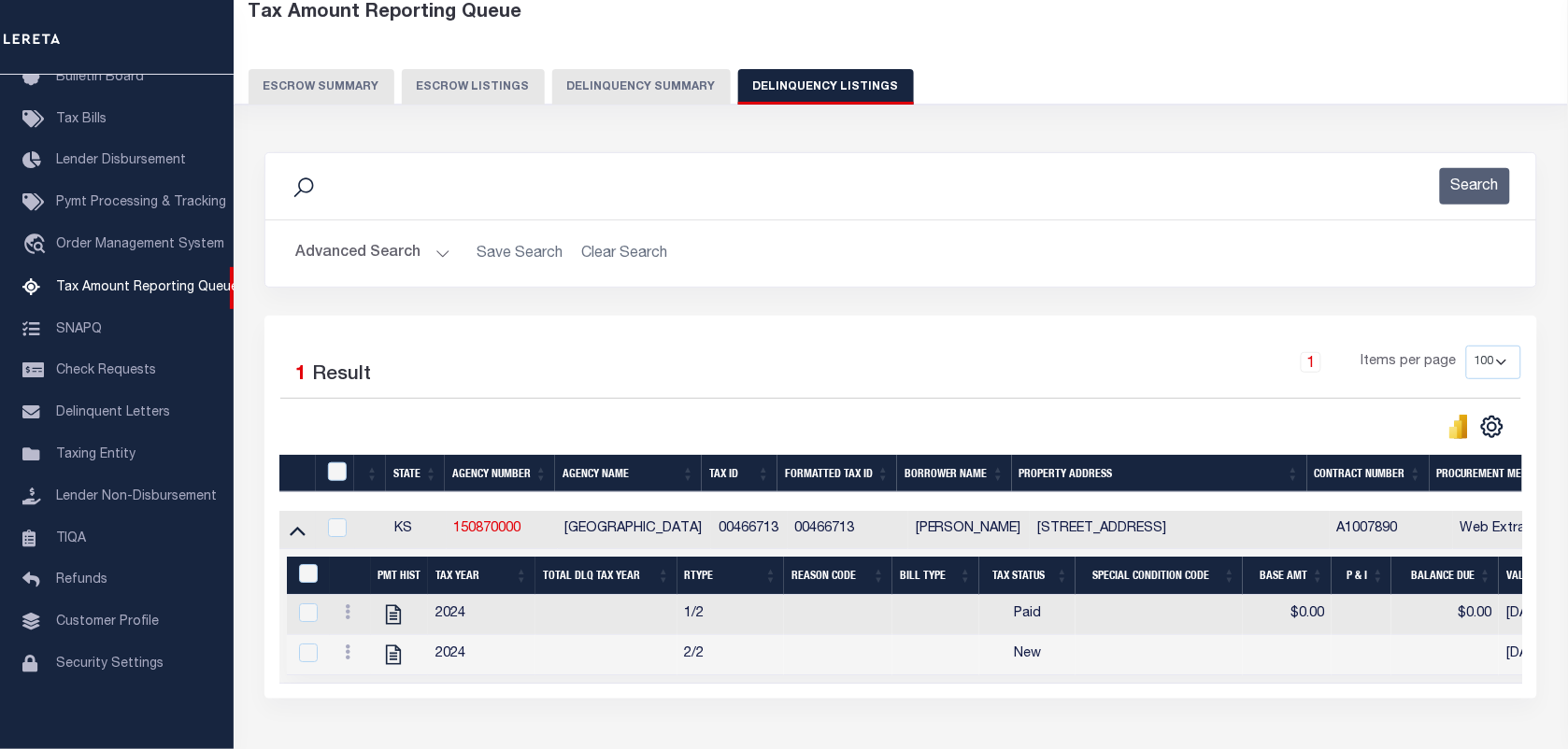
scroll to position [240, 0]
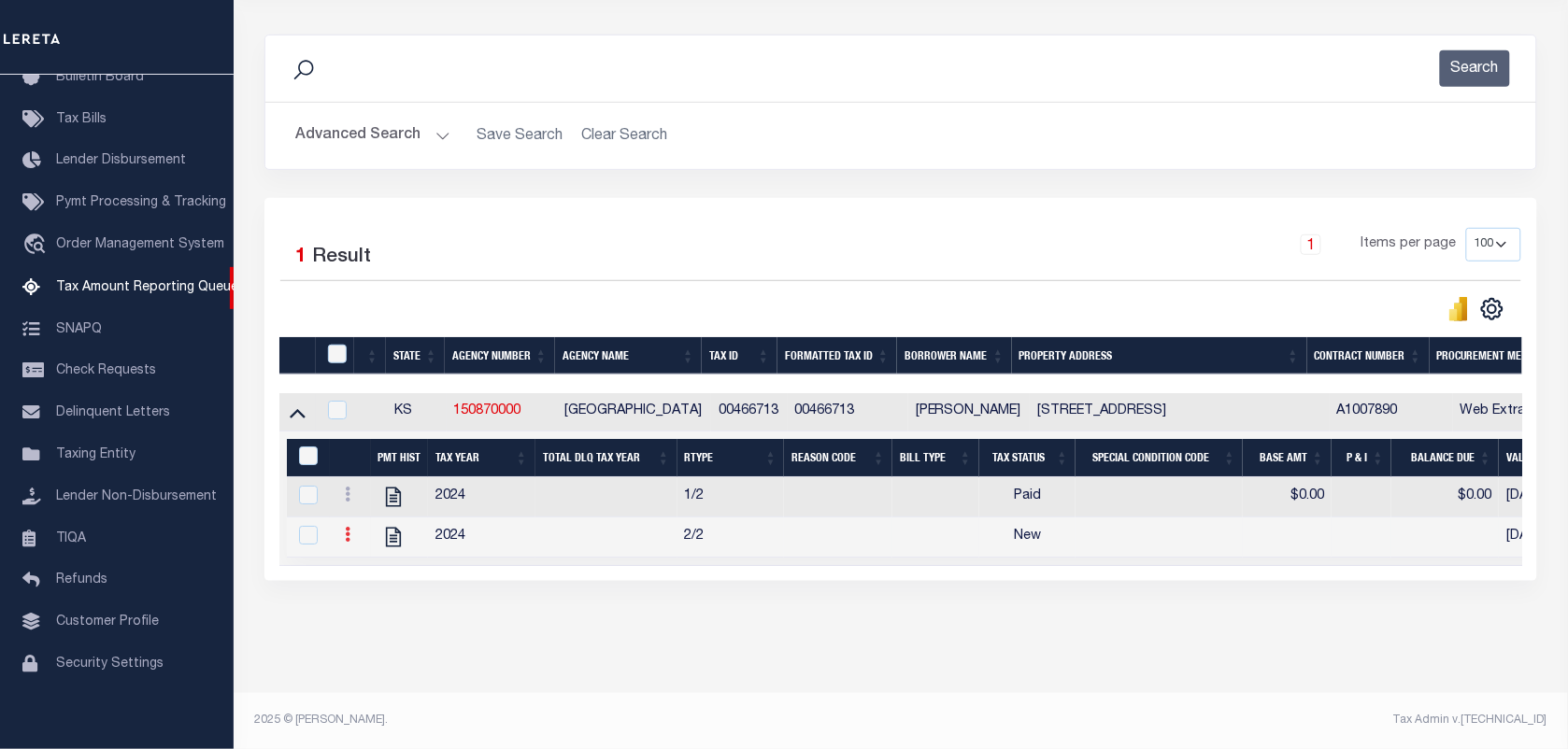
click at [349, 527] on icon at bounding box center [348, 534] width 6 height 15
click at [360, 565] on link "" at bounding box center [369, 565] width 63 height 31
checkbox input "true"
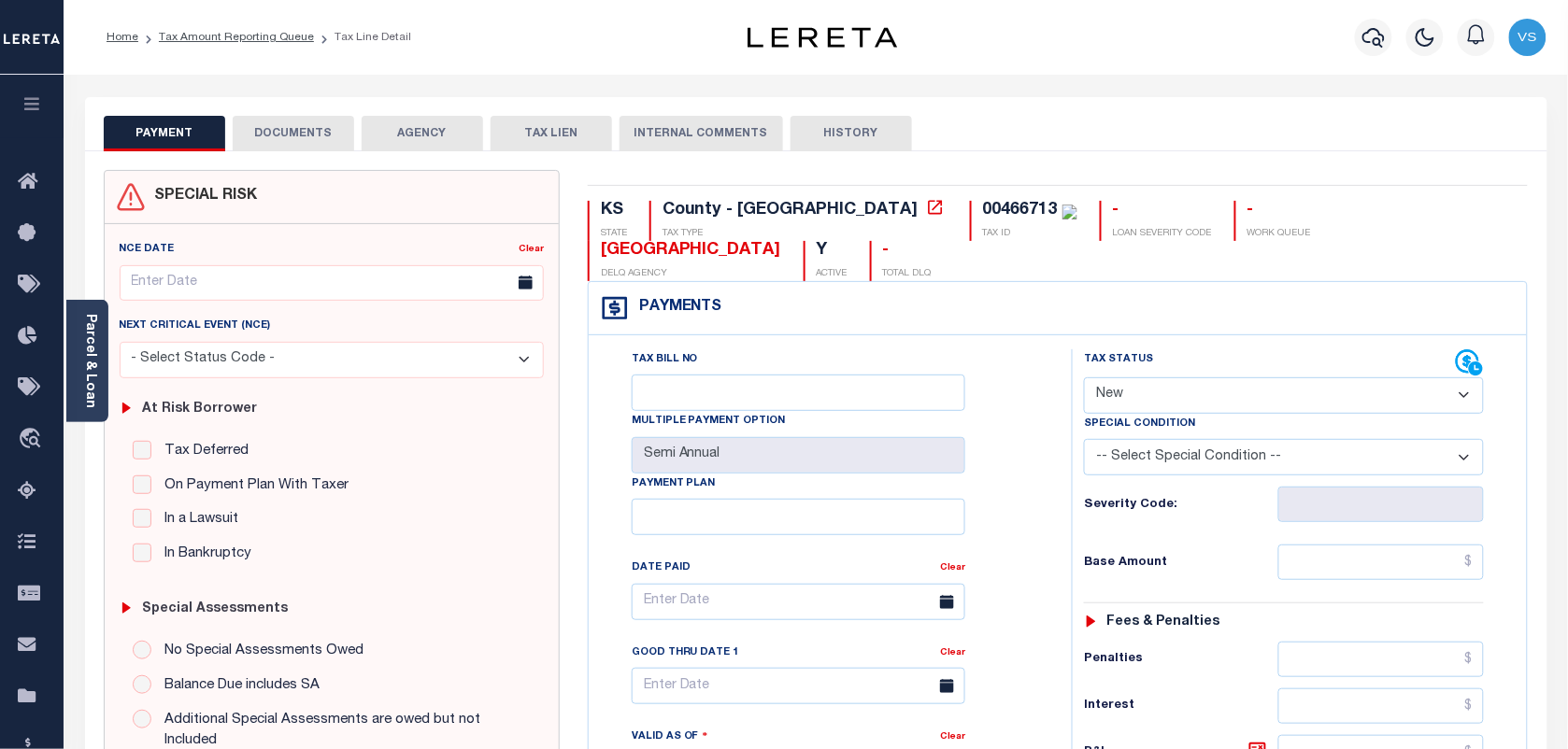
click at [1169, 393] on select "- Select Status Code - Open Due/Unpaid Paid Incomplete No Tax Due Internal Refu…" at bounding box center [1283, 394] width 400 height 36
select select "DUE"
click at [1084, 379] on select "- Select Status Code - Open Due/Unpaid Paid Incomplete No Tax Due Internal Refu…" at bounding box center [1283, 394] width 400 height 36
type input "[DATE]"
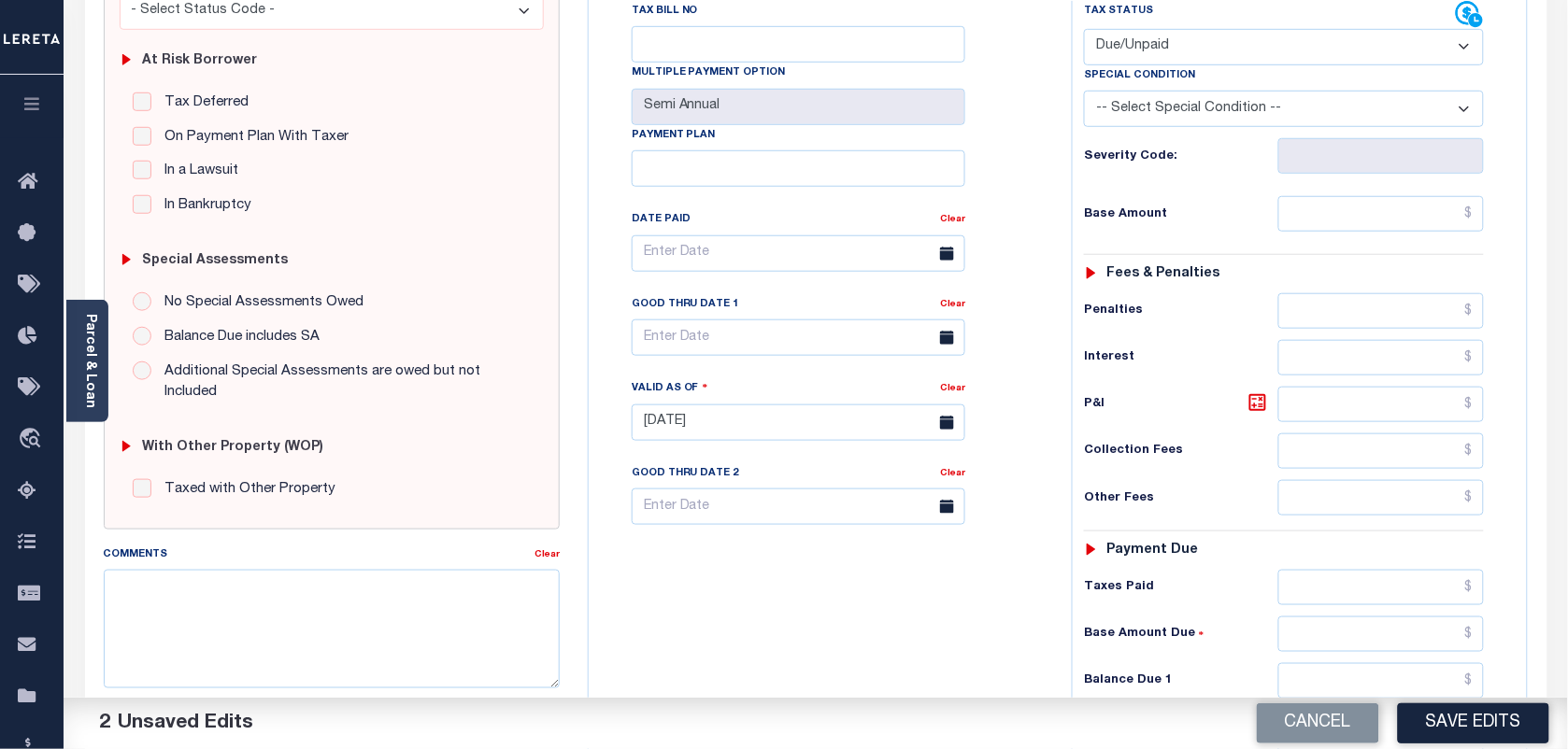
scroll to position [351, 0]
click at [1440, 216] on input "text" at bounding box center [1382, 211] width 207 height 35
click at [1220, 49] on select "- Select Status Code - Open Due/Unpaid Paid Incomplete No Tax Due Internal Refu…" at bounding box center [1283, 45] width 400 height 36
select select "PYD"
click at [1084, 29] on select "- Select Status Code - Open Due/Unpaid Paid Incomplete No Tax Due Internal Refu…" at bounding box center [1283, 45] width 400 height 36
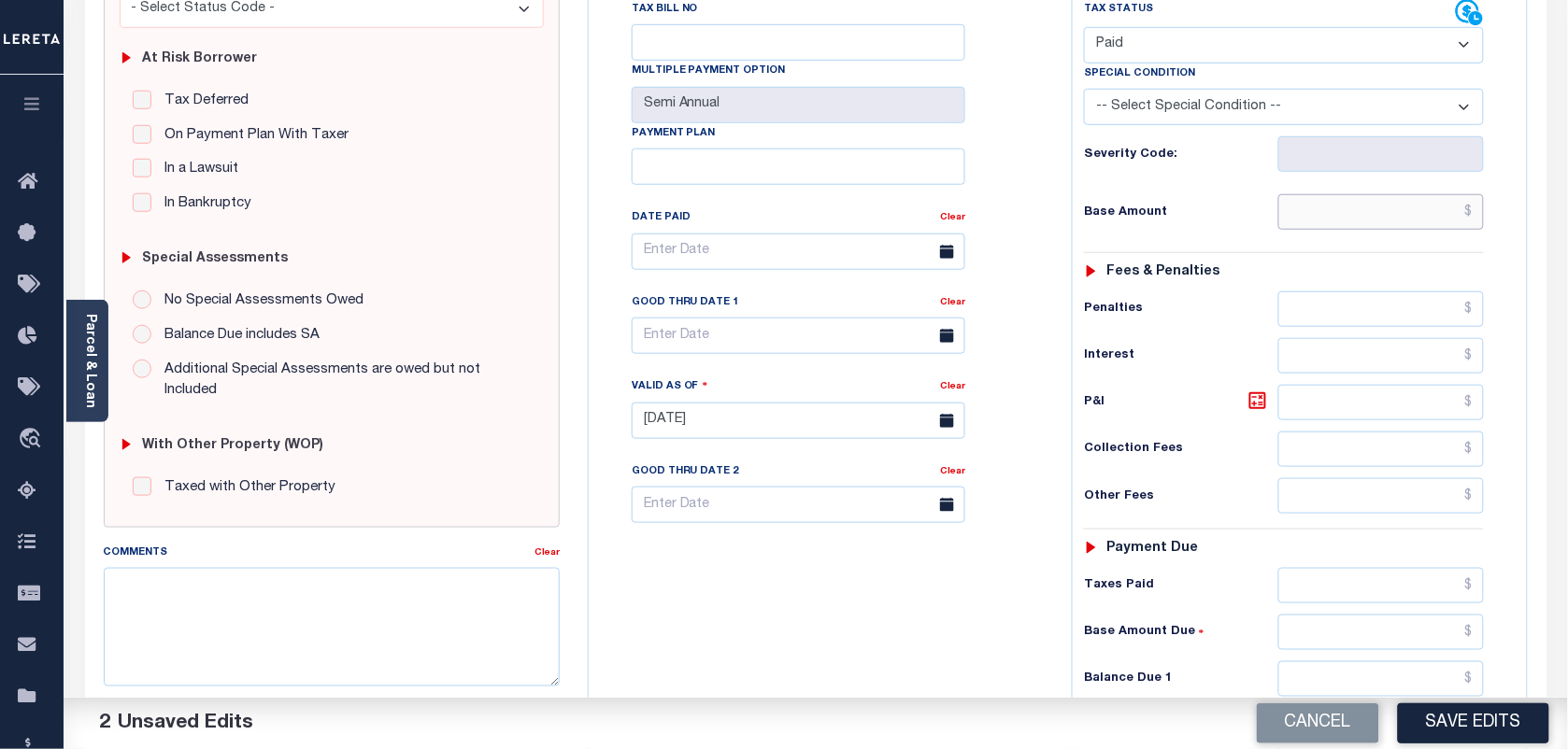
click at [1422, 204] on input "text" at bounding box center [1382, 211] width 207 height 35
type input "$0.00"
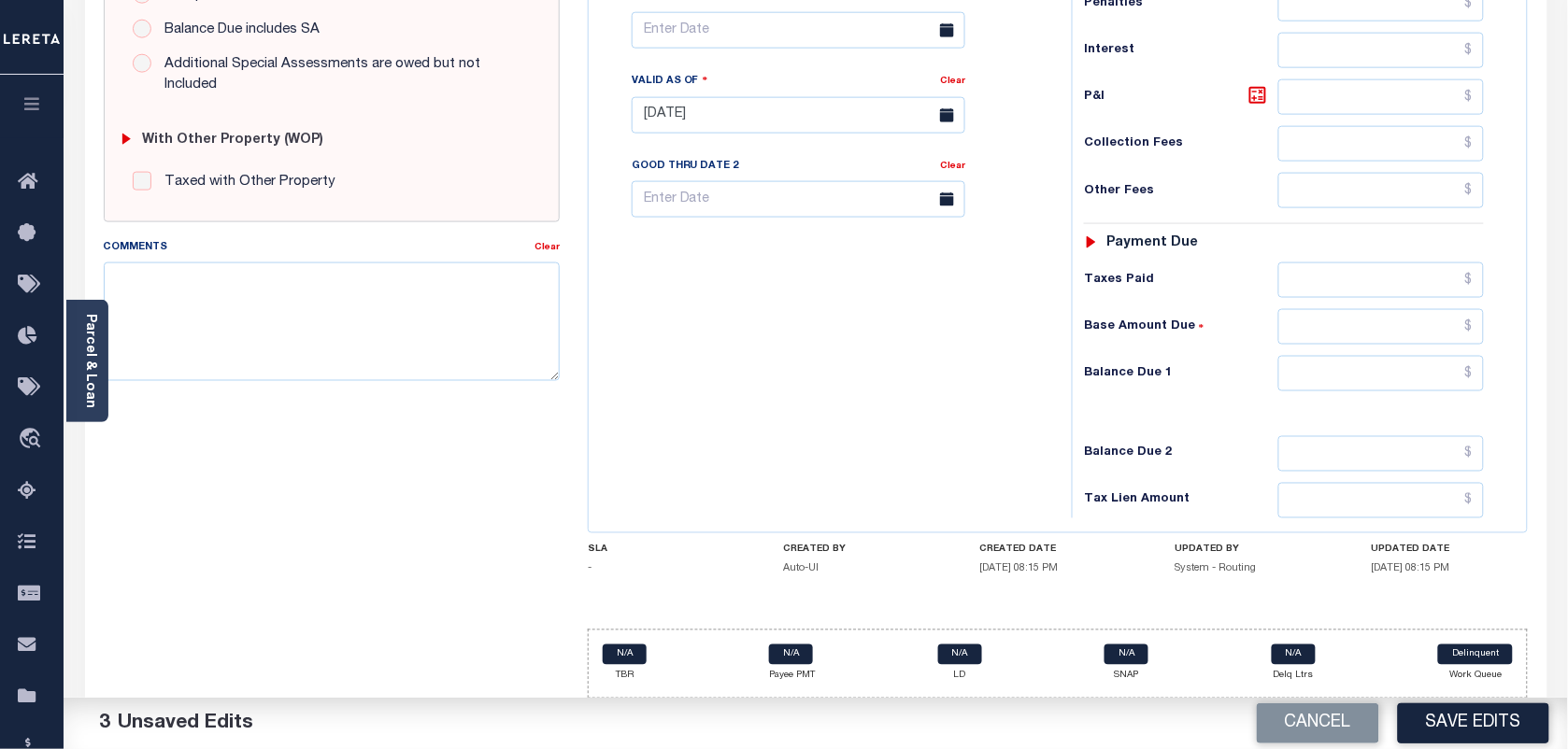
scroll to position [674, 0]
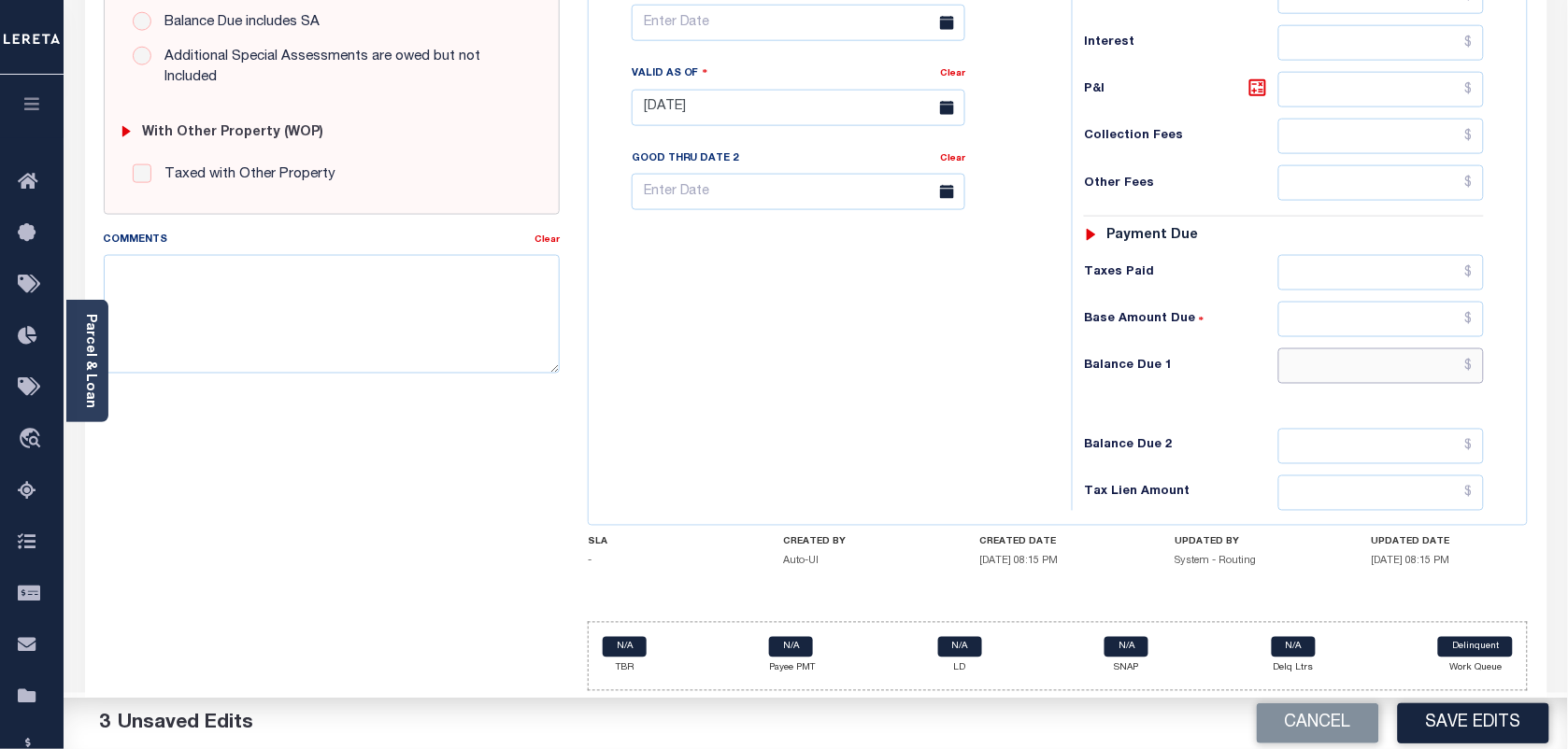
click at [1436, 354] on input "text" at bounding box center [1382, 366] width 207 height 35
type input "$0.00"
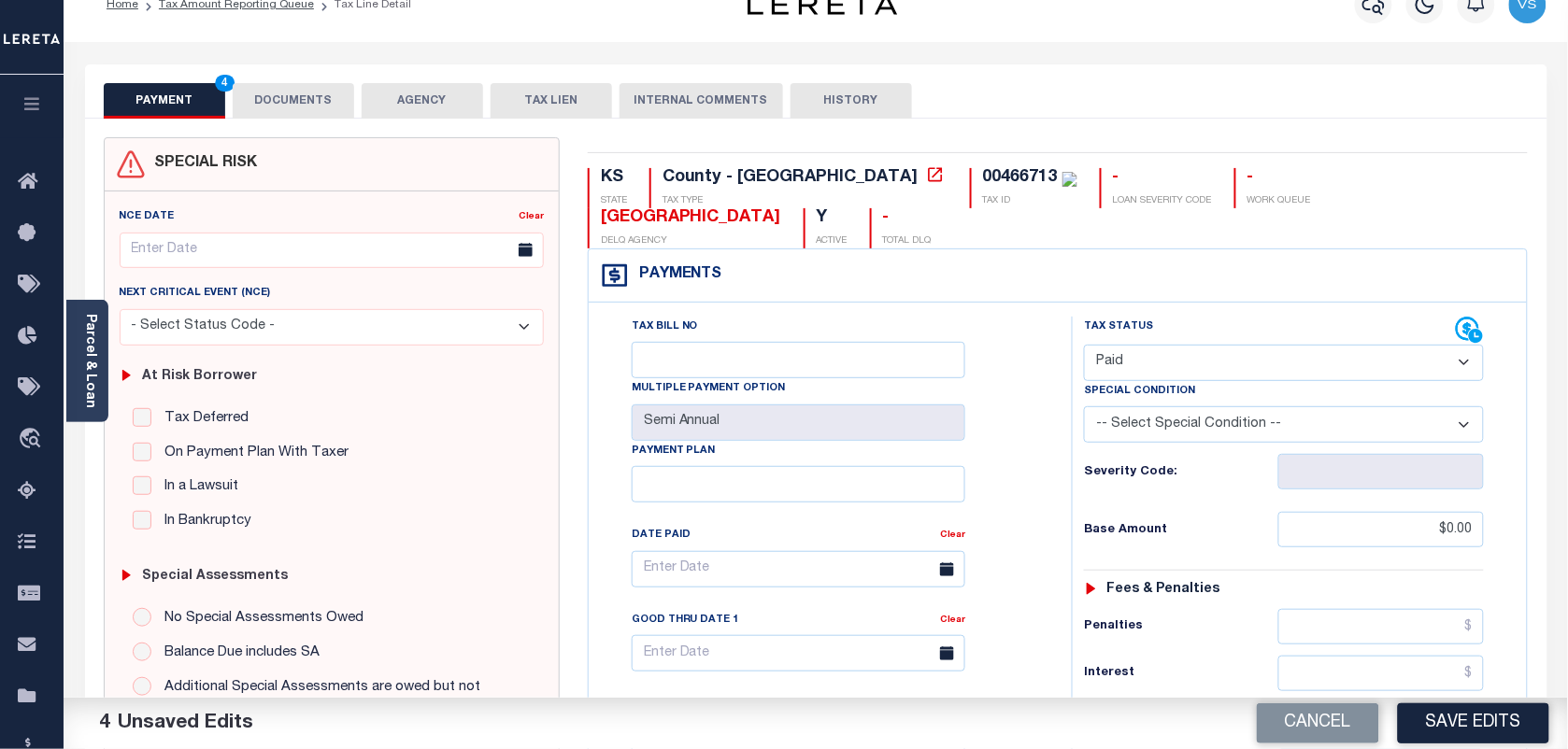
scroll to position [0, 0]
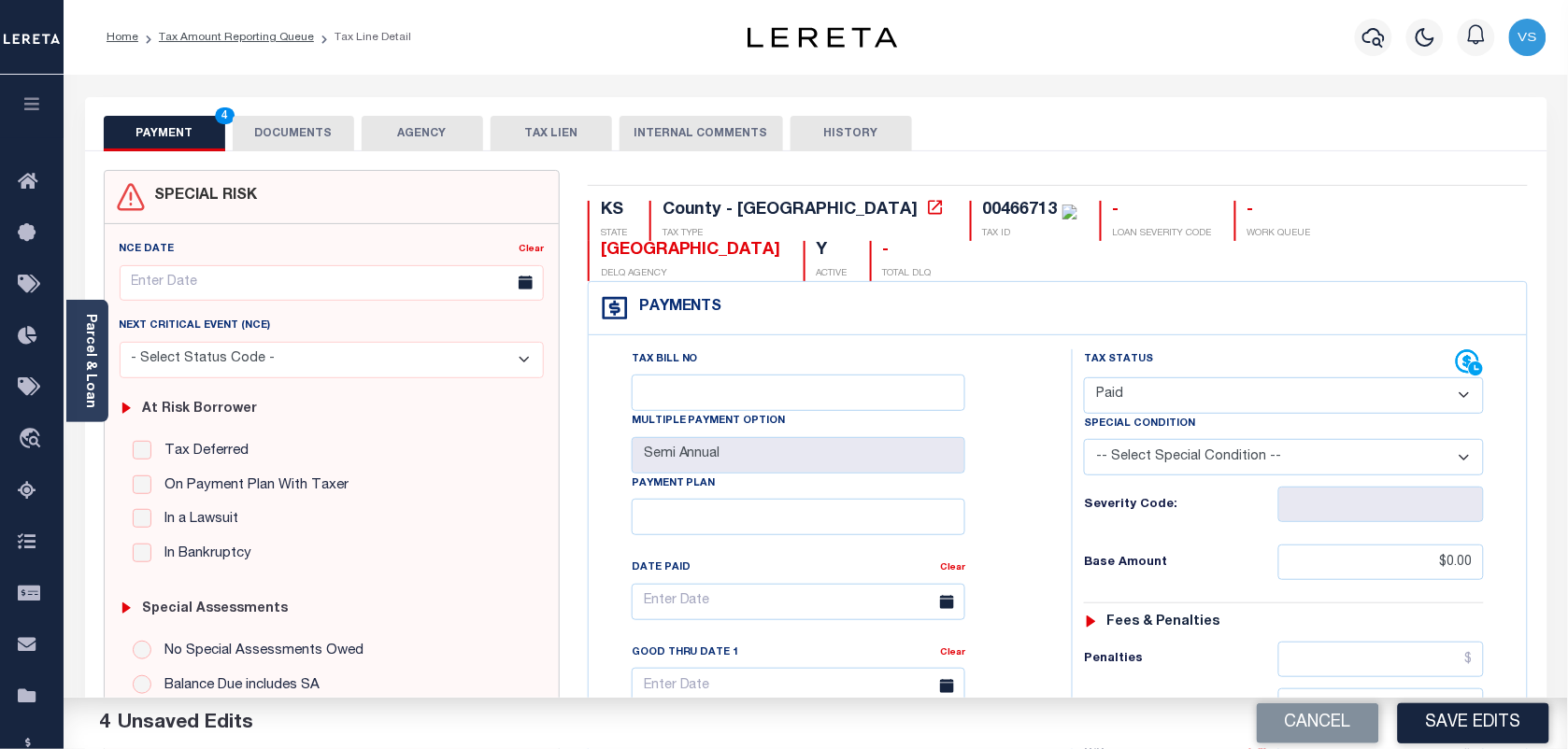
click at [272, 131] on button "DOCUMENTS" at bounding box center [293, 133] width 122 height 35
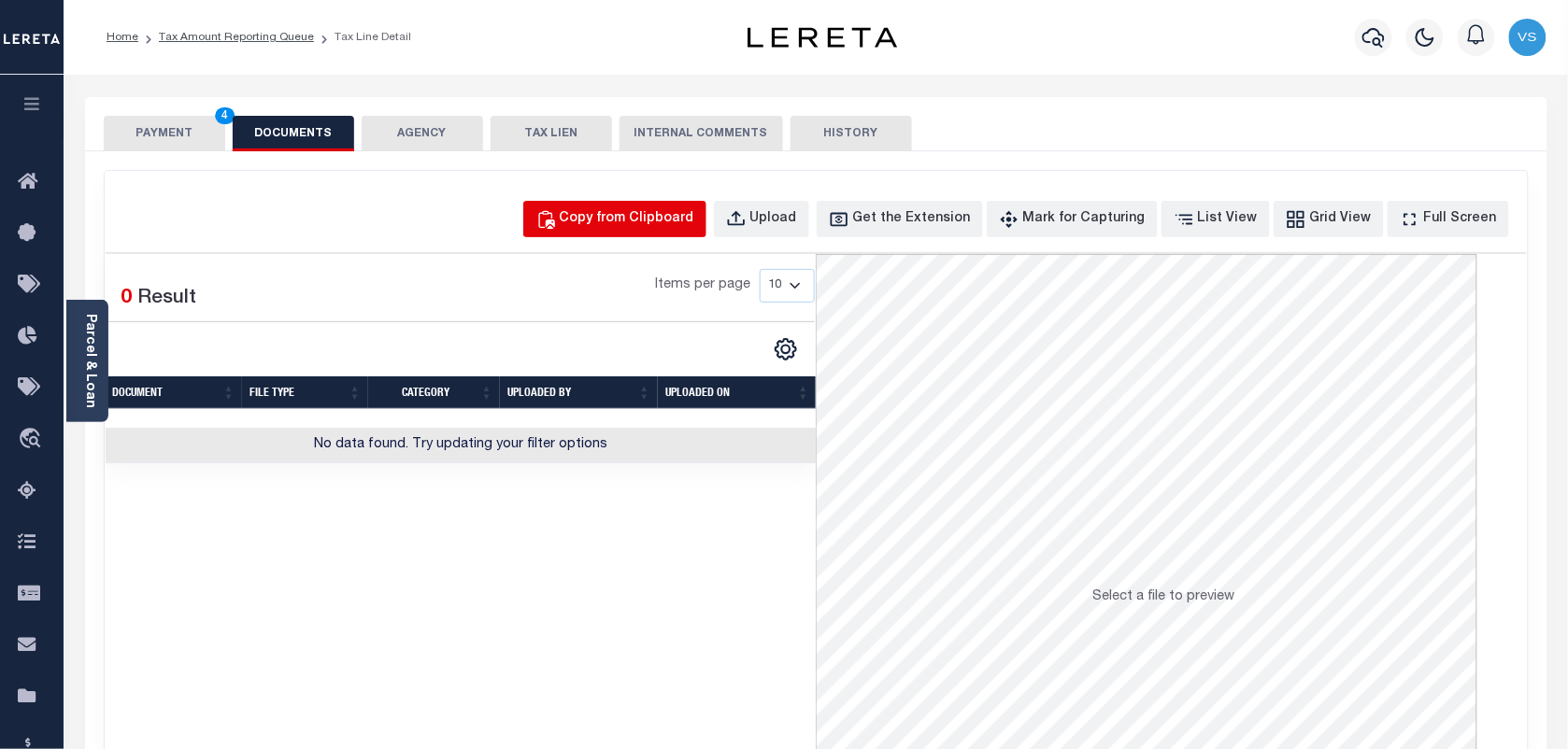
click at [622, 226] on div "Copy from Clipboard" at bounding box center [627, 219] width 134 height 20
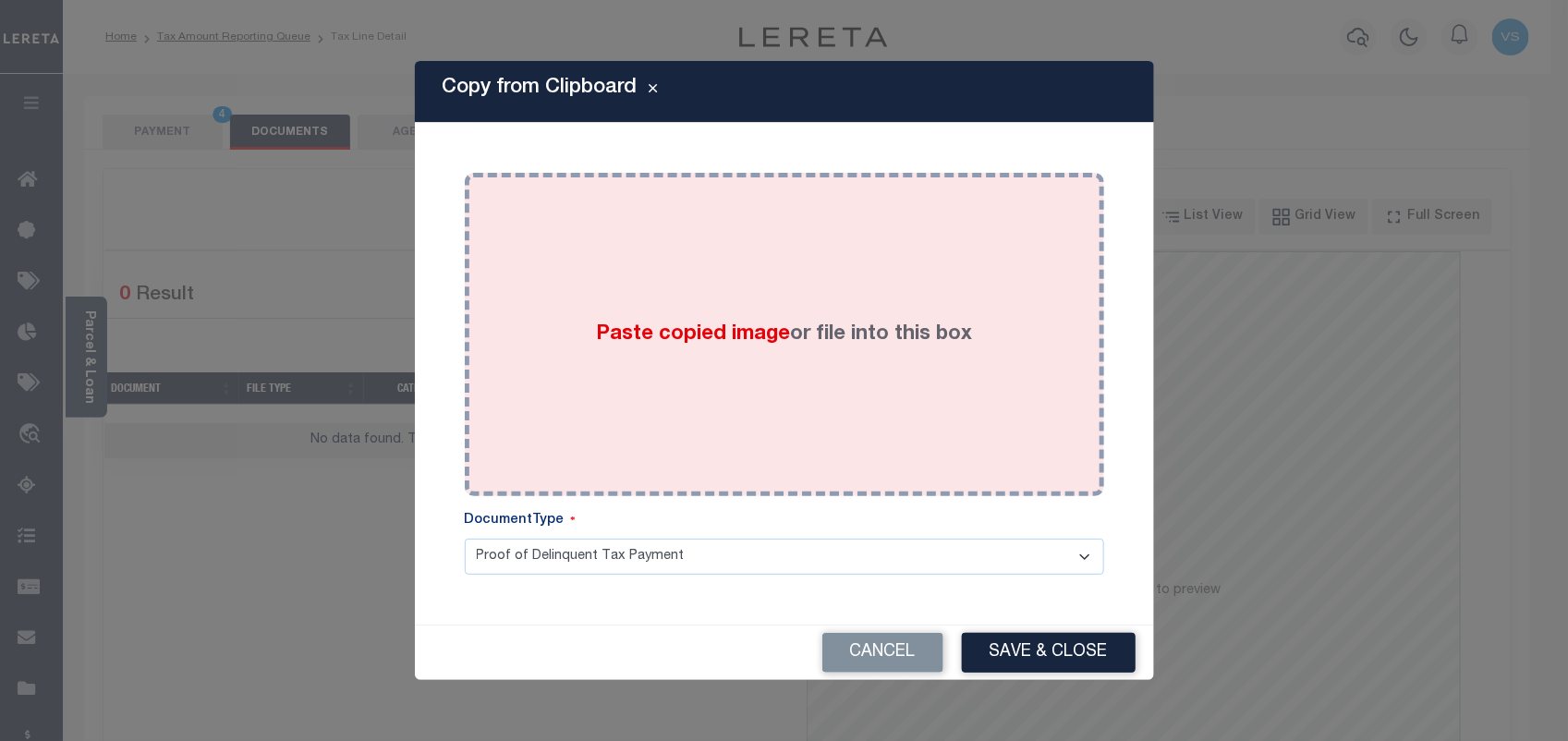
click at [657, 301] on div "Paste copied image or file into this box" at bounding box center [784, 334] width 612 height 296
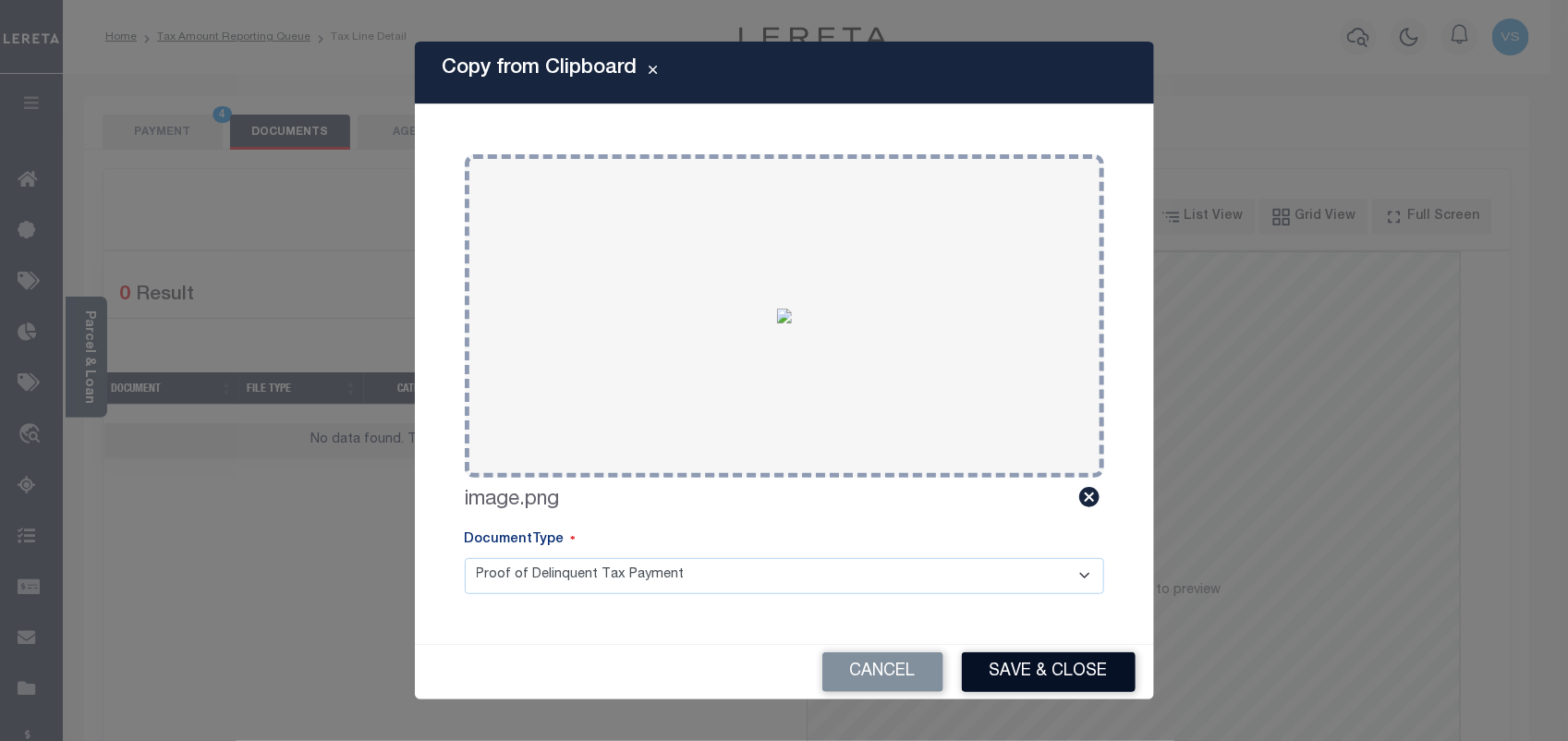
click at [1092, 658] on button "Save & Close" at bounding box center [1049, 672] width 173 height 40
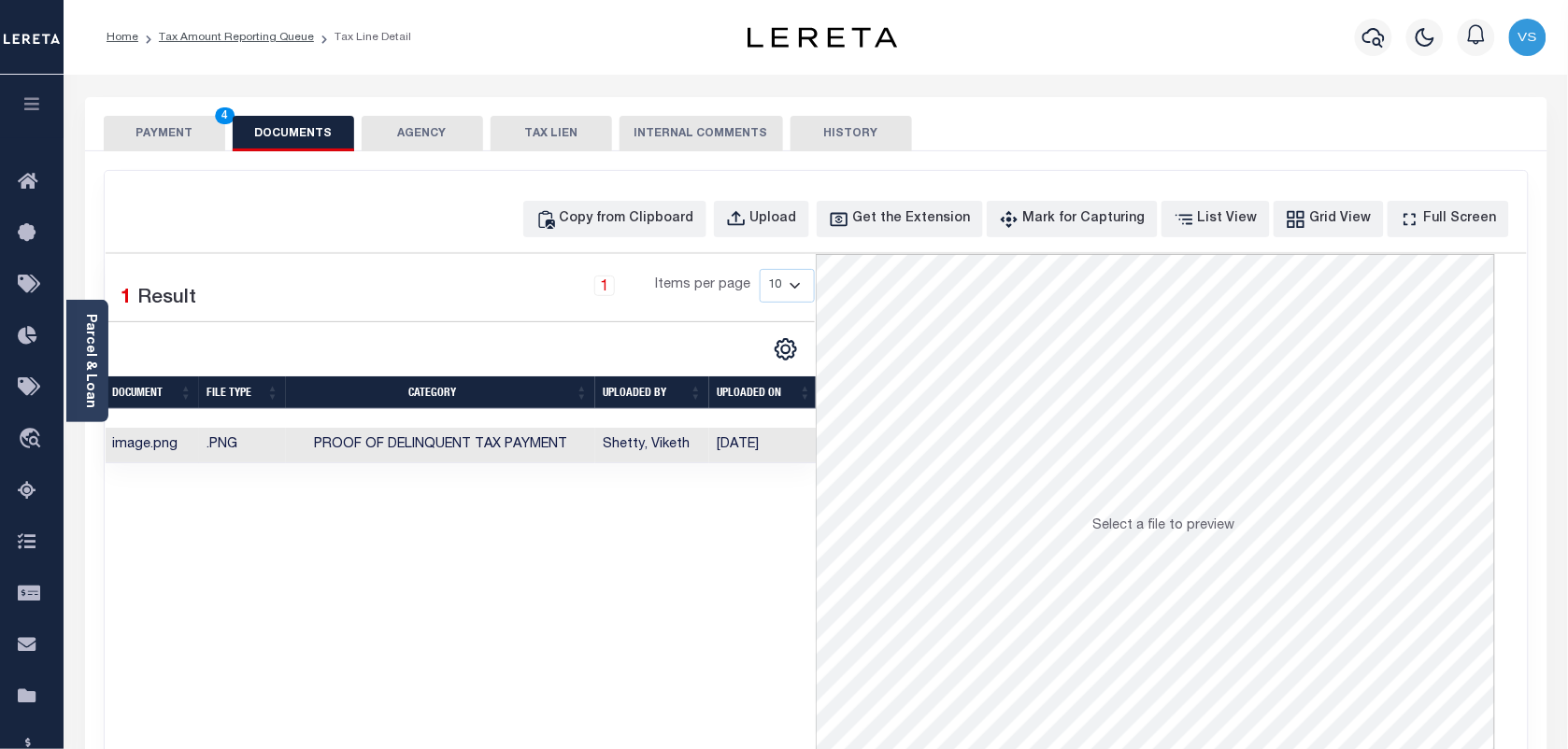
click at [152, 133] on button "PAYMENT 4" at bounding box center [164, 133] width 122 height 35
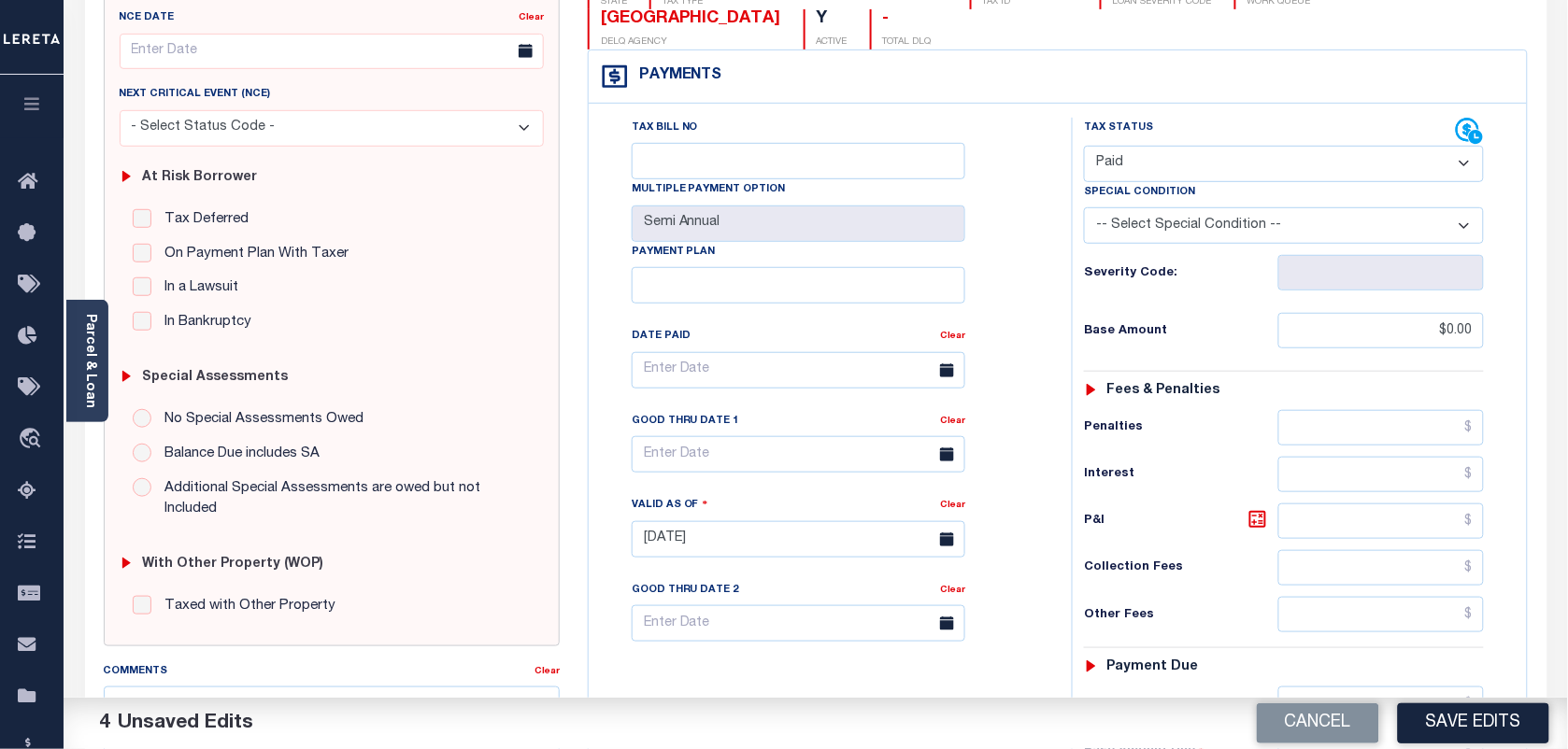
scroll to position [234, 0]
click at [1478, 719] on button "Save Edits" at bounding box center [1473, 723] width 151 height 40
checkbox input "false"
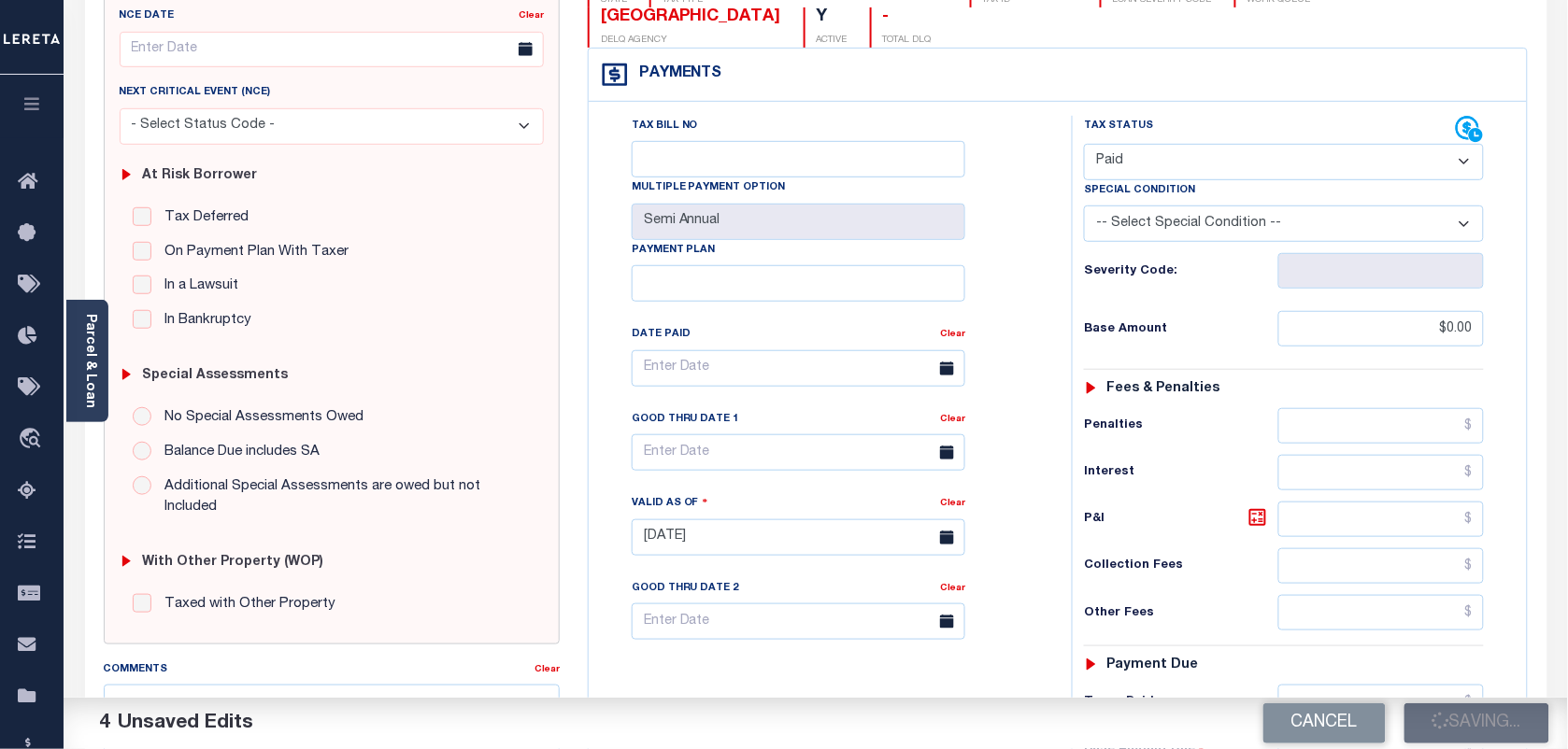
checkbox input "false"
type input "$0"
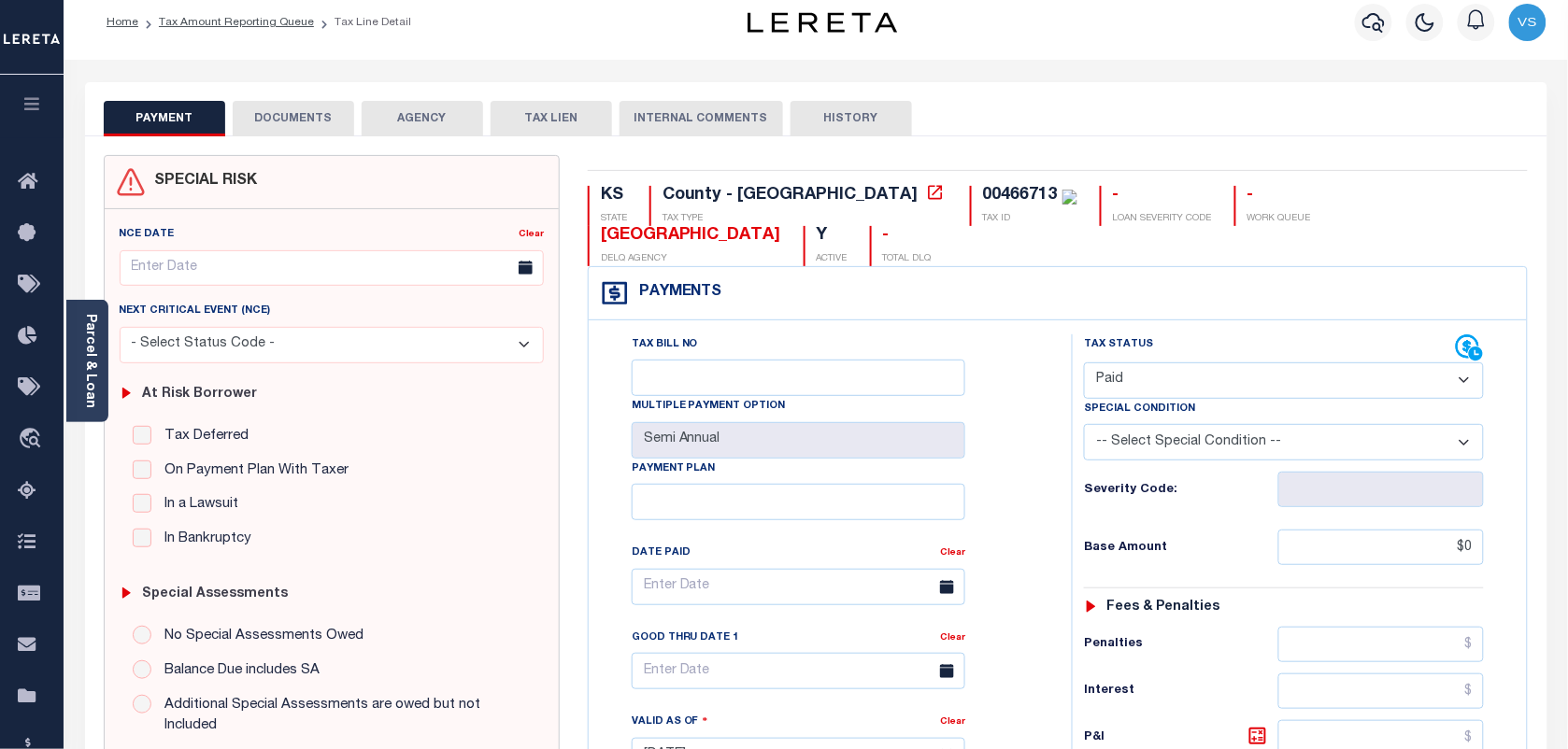
scroll to position [0, 0]
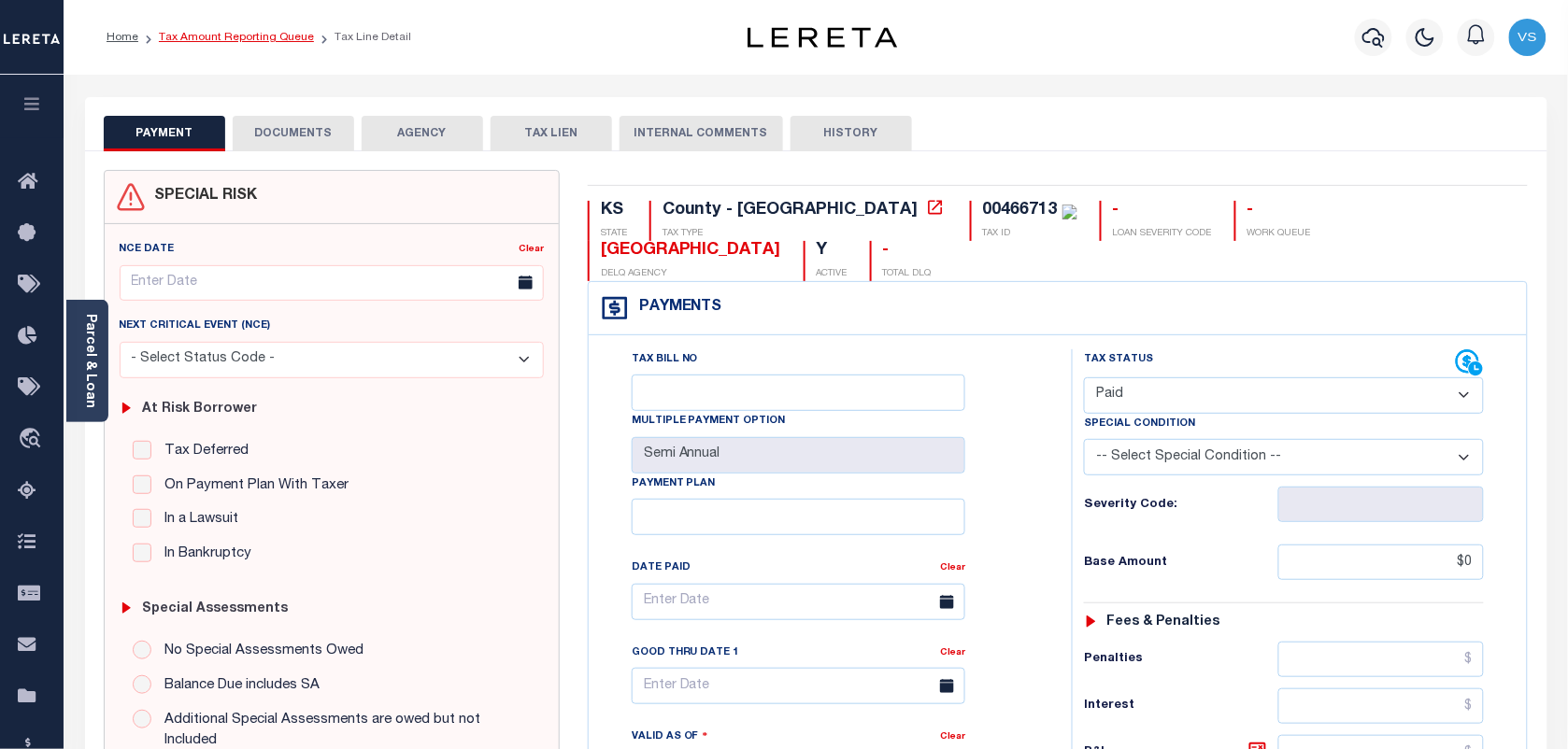
click at [222, 34] on link "Tax Amount Reporting Queue" at bounding box center [236, 38] width 155 height 12
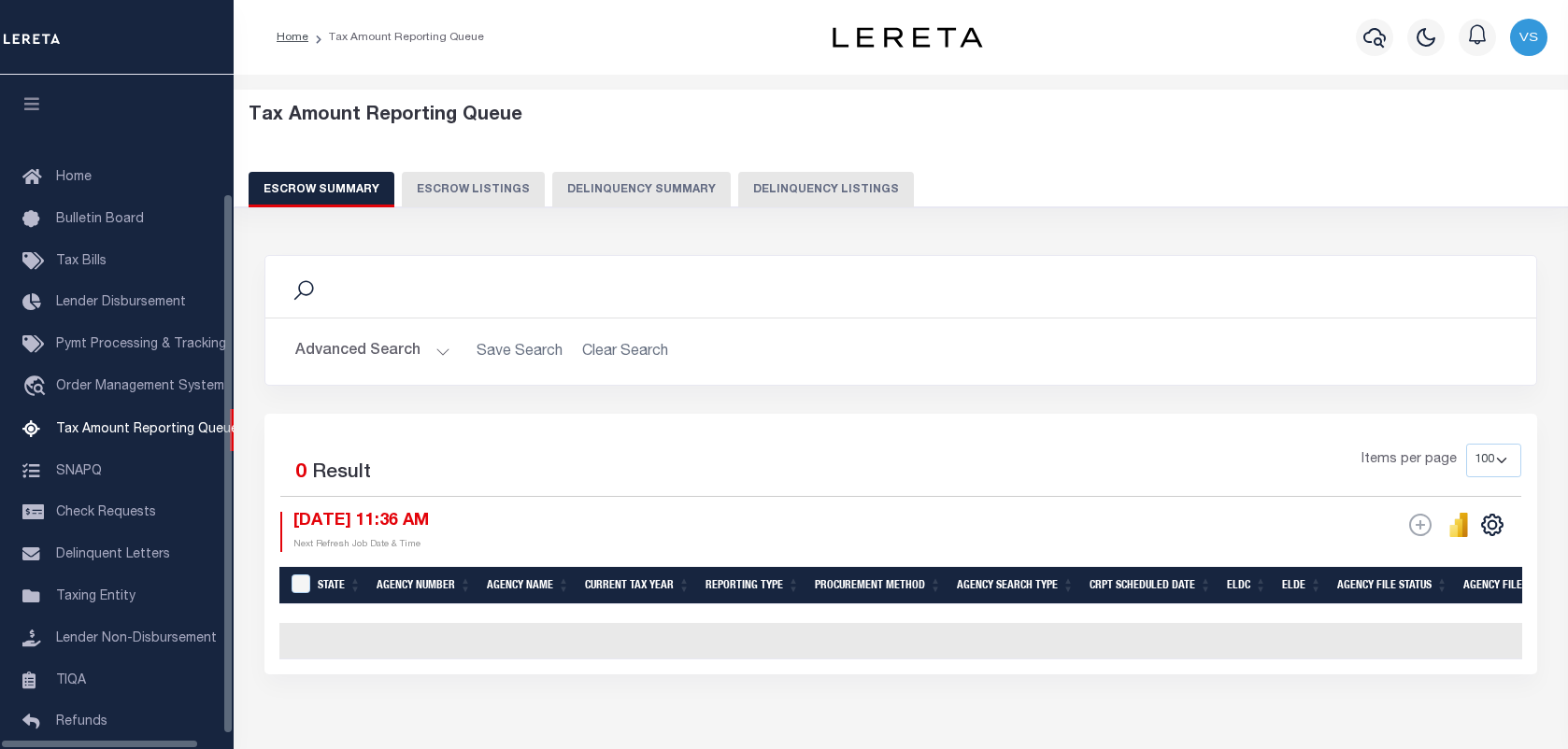
select select "100"
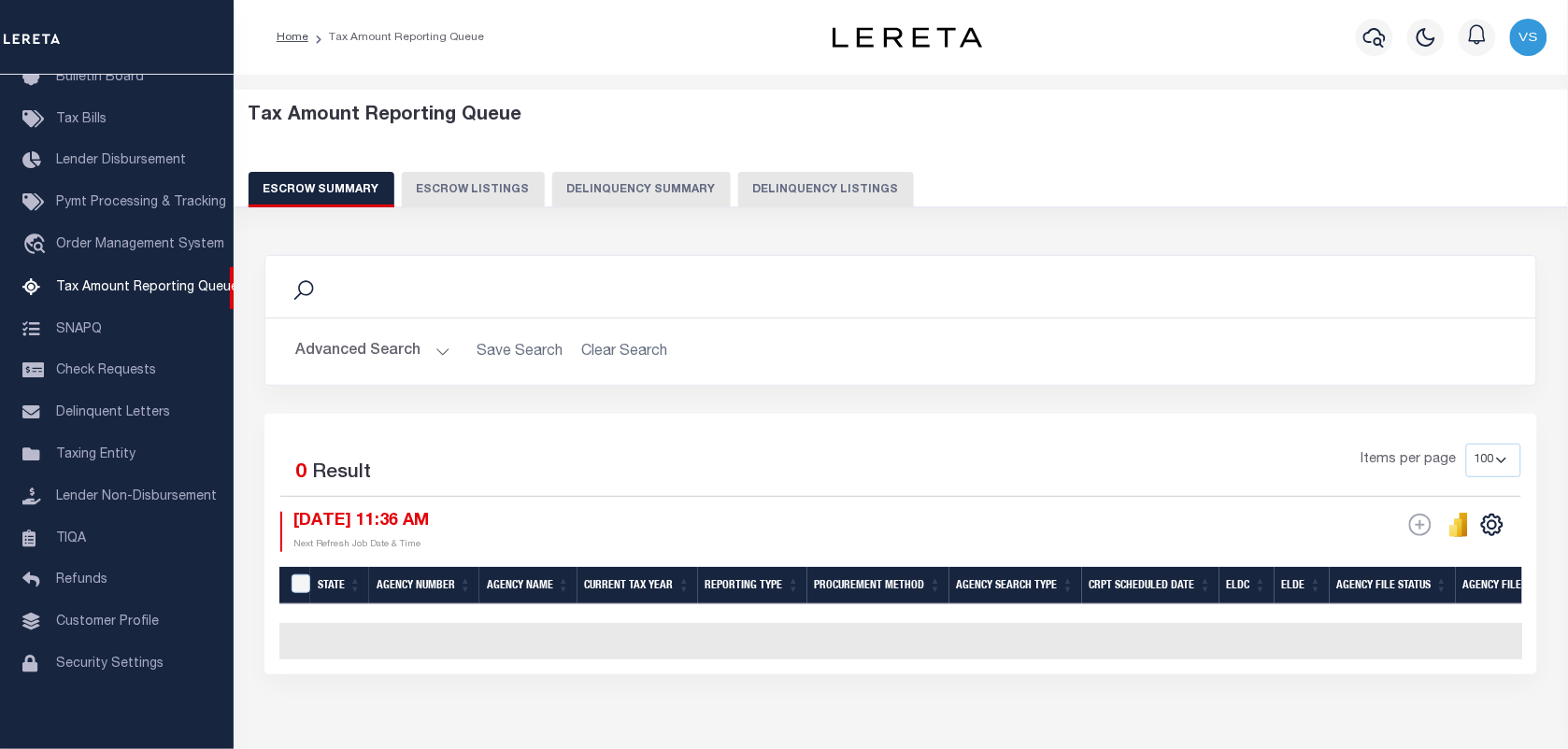
click at [766, 185] on button "Delinquency Listings" at bounding box center [826, 189] width 175 height 35
select select "100"
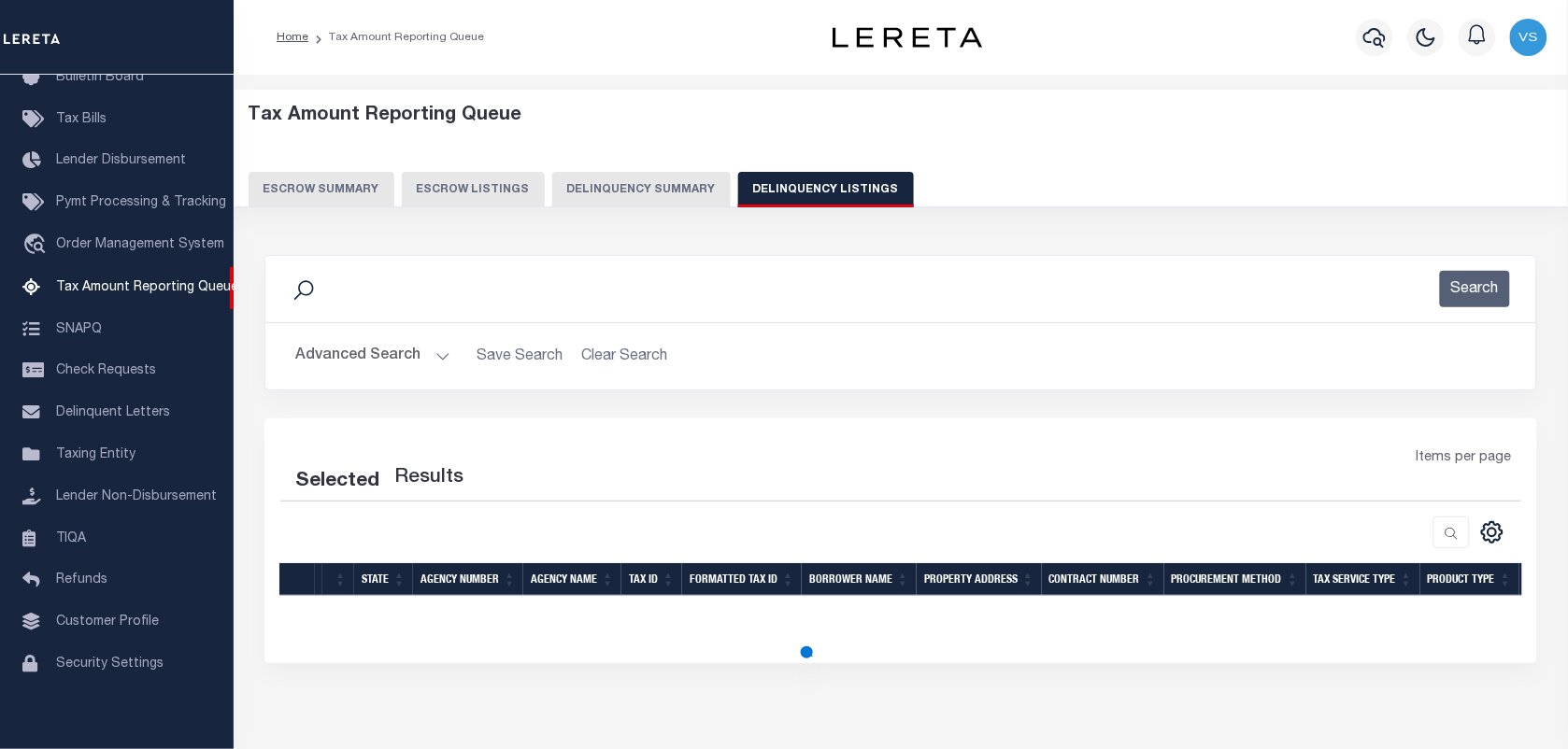
select select "100"
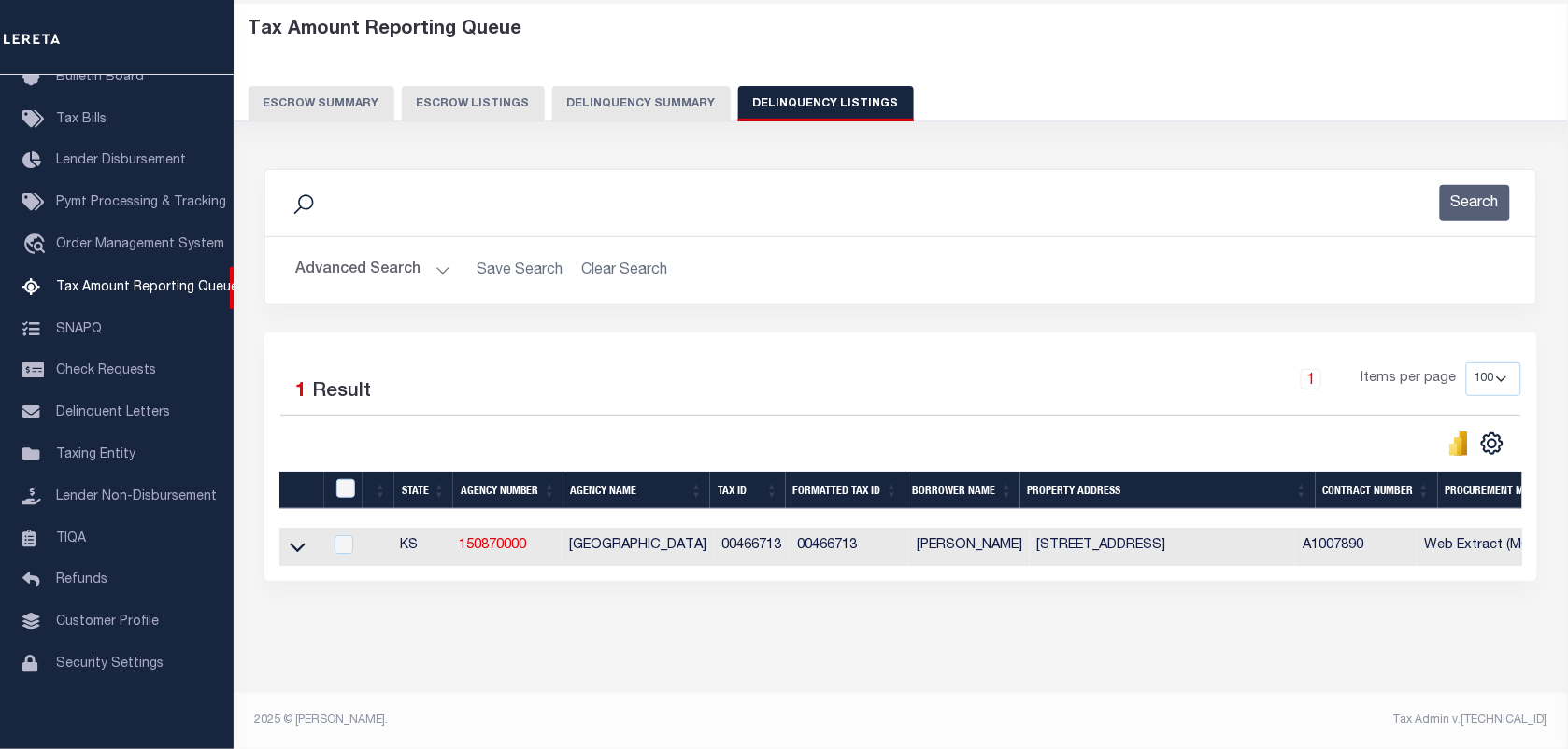
scroll to position [102, 0]
click at [295, 540] on icon at bounding box center [297, 546] width 16 height 19
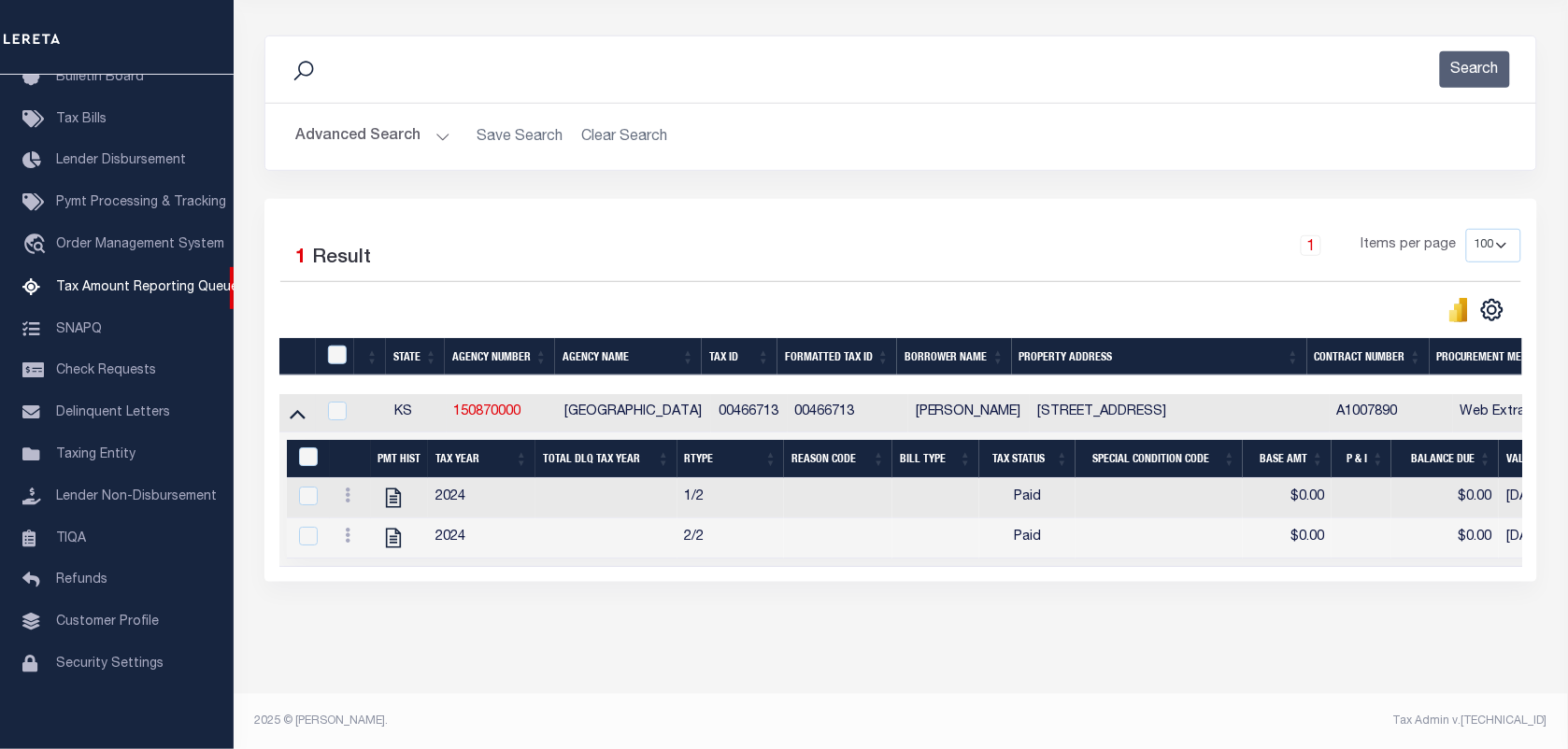
scroll to position [240, 0]
click at [336, 345] on input "checkbox" at bounding box center [337, 354] width 19 height 19
checkbox input "true"
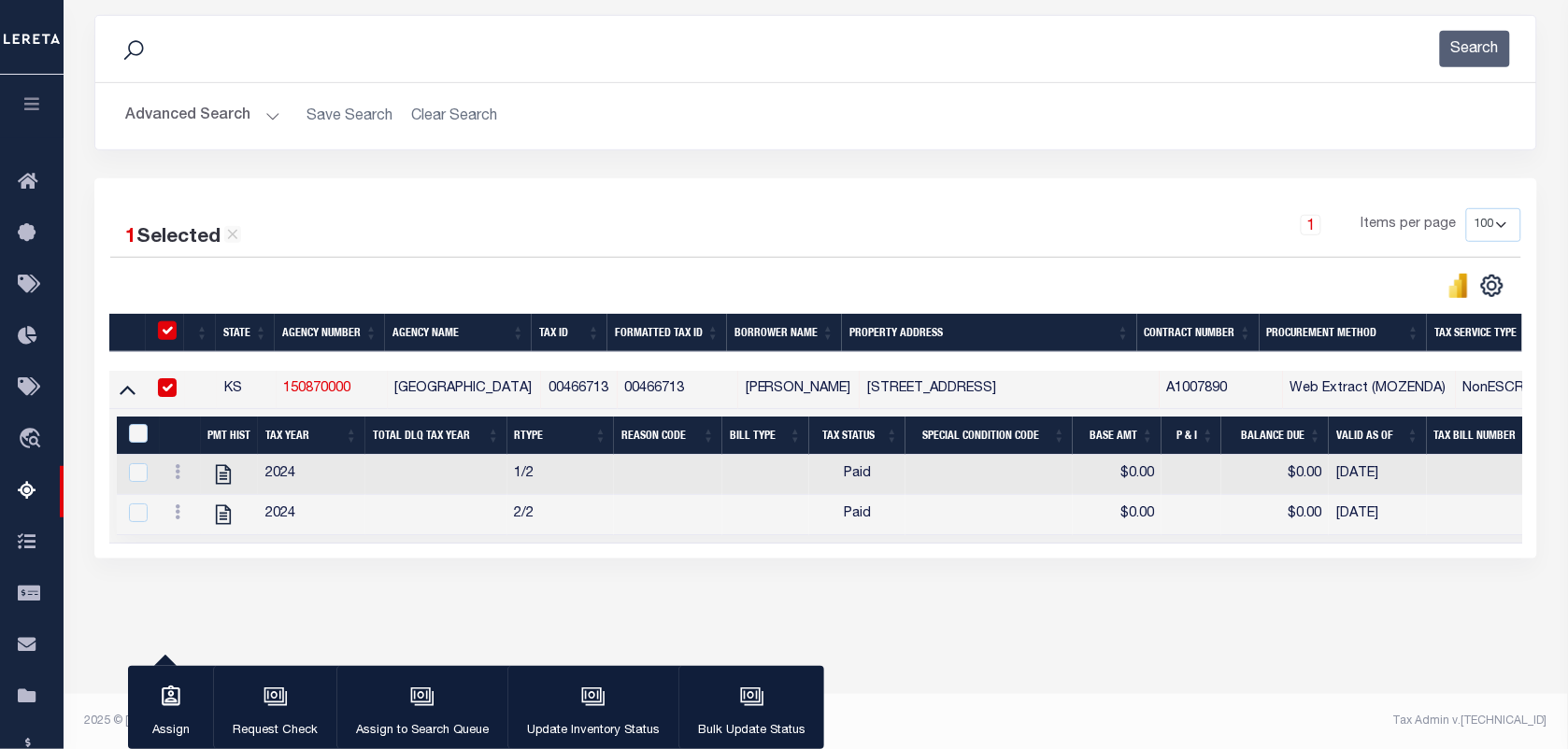
scroll to position [239, 0]
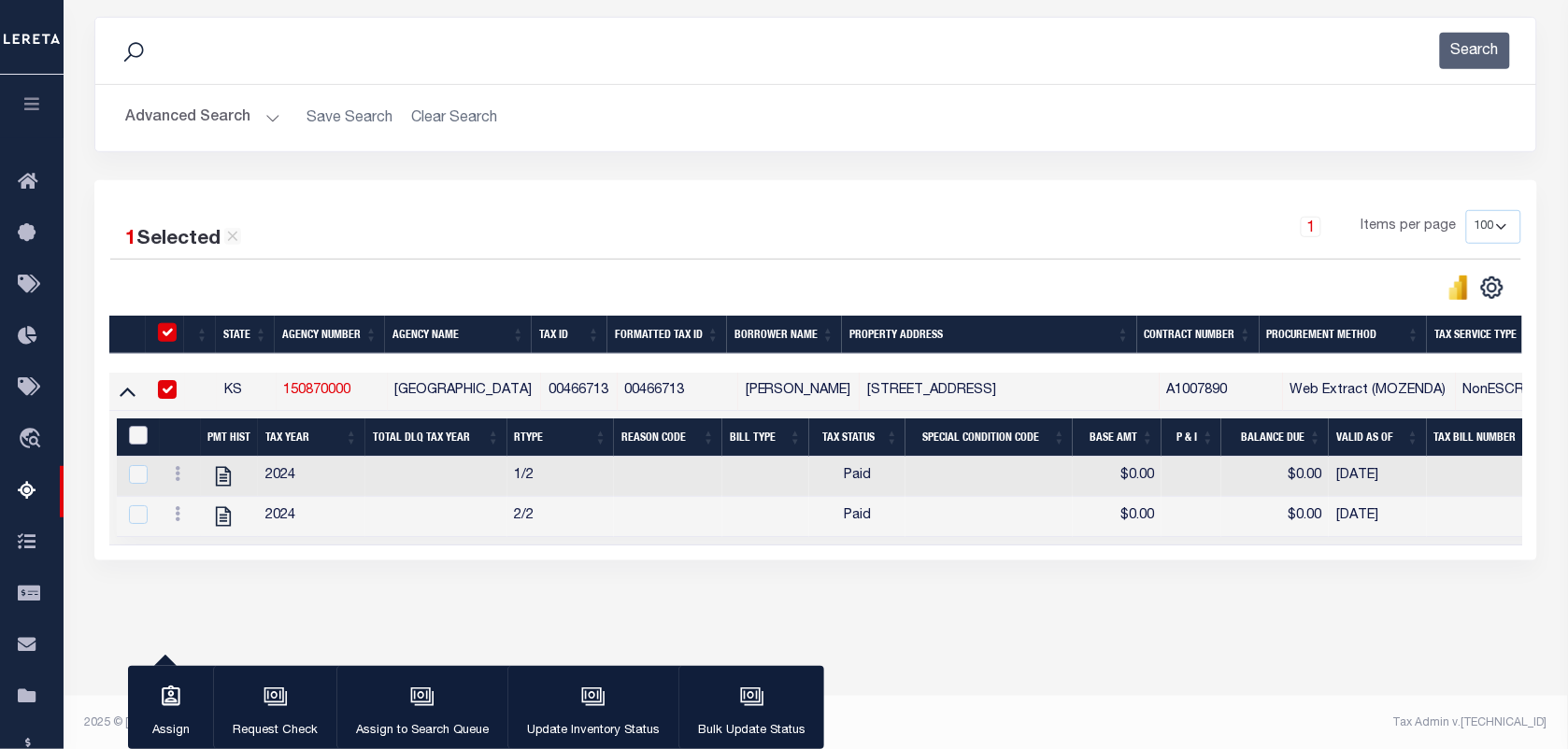
click at [129, 440] on input "&nbsp;" at bounding box center [137, 434] width 19 height 19
checkbox input "true"
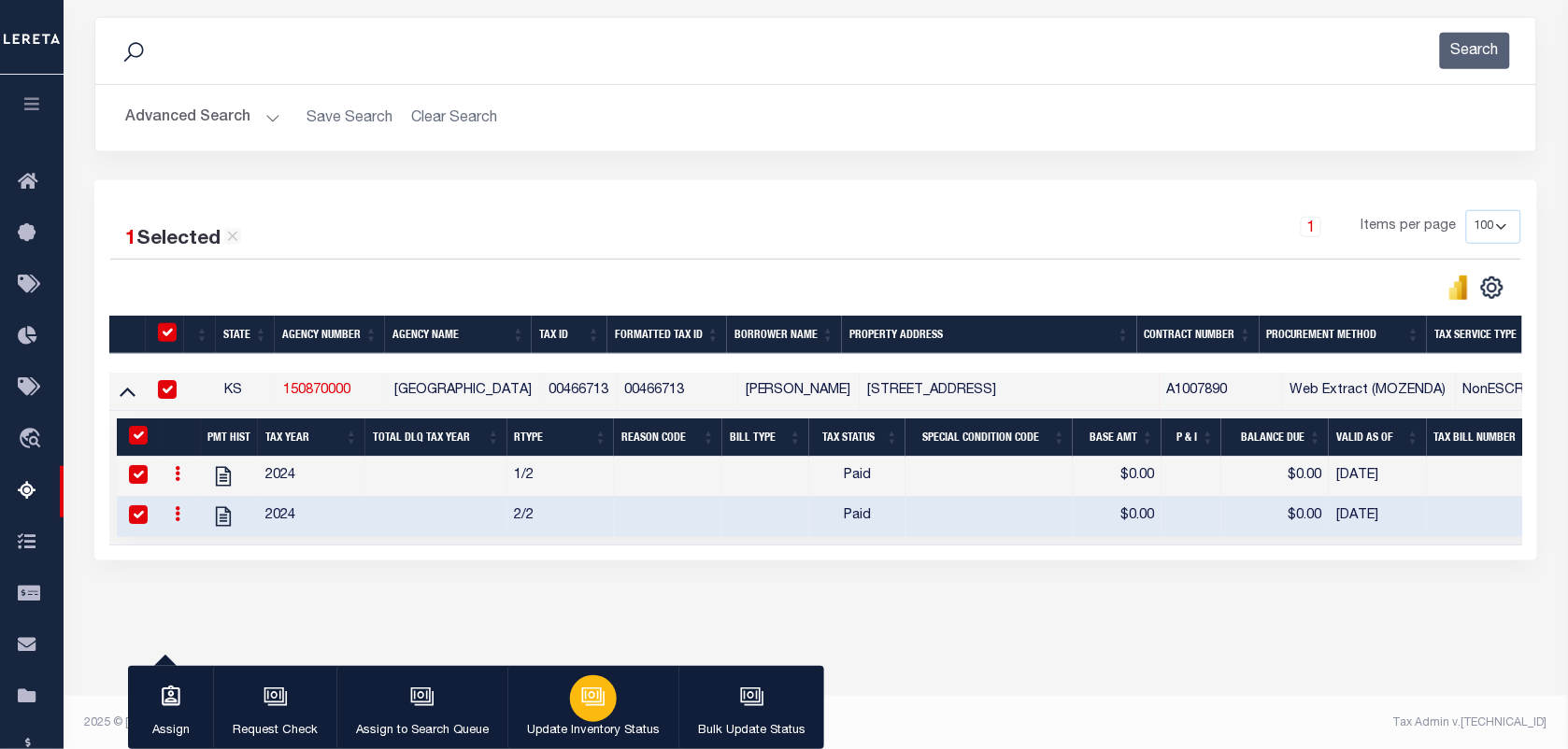
click at [591, 689] on icon "button" at bounding box center [593, 696] width 24 height 24
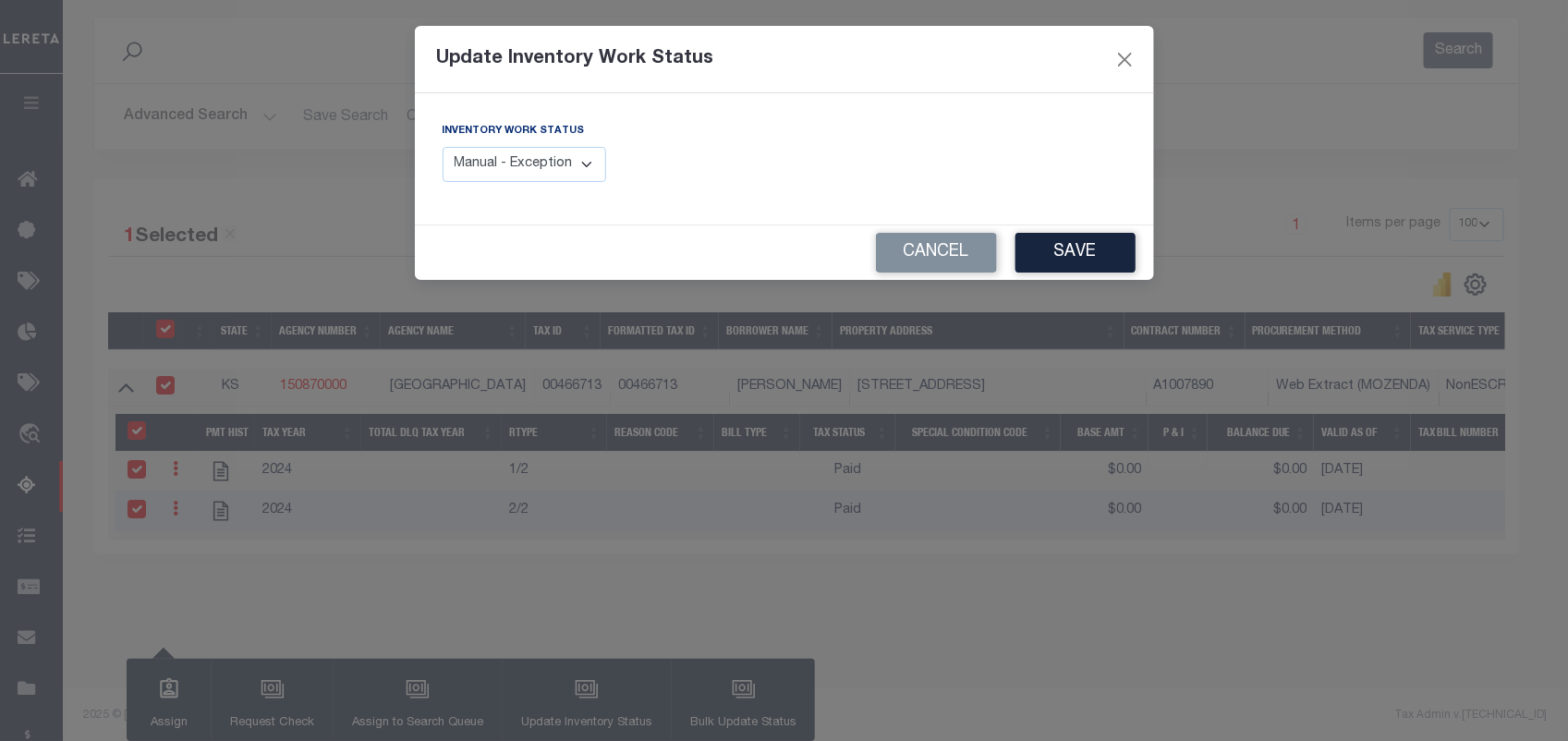
click at [476, 158] on select "Manual - Exception Pended - Awaiting Search Late Add Exception Completed" at bounding box center [524, 164] width 165 height 36
select select "4"
click at [442, 146] on select "Manual - Exception Pended - Awaiting Search Late Add Exception Completed" at bounding box center [524, 164] width 165 height 36
click at [1079, 251] on button "Save" at bounding box center [1076, 252] width 120 height 40
